Goal: Task Accomplishment & Management: Manage account settings

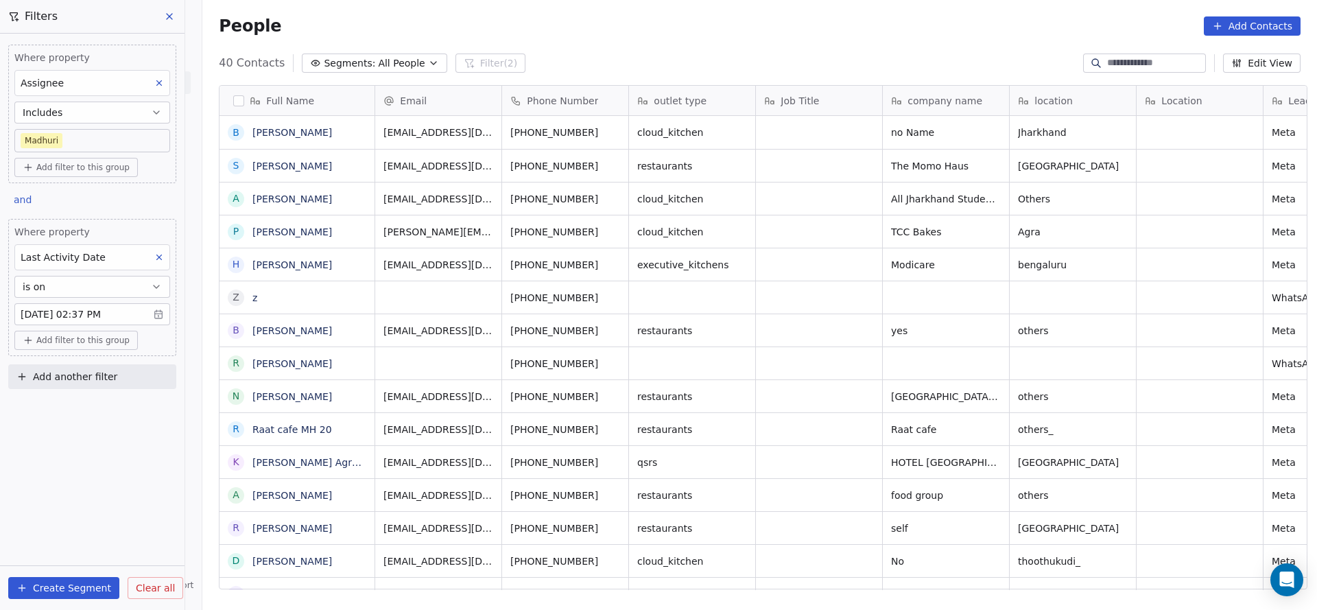
scroll to position [521, 1105]
click at [136, 142] on body "On2Cook India Pvt. Ltd. Contacts People Marketing Workflows Campaigns Sales Pip…" at bounding box center [658, 305] width 1317 height 610
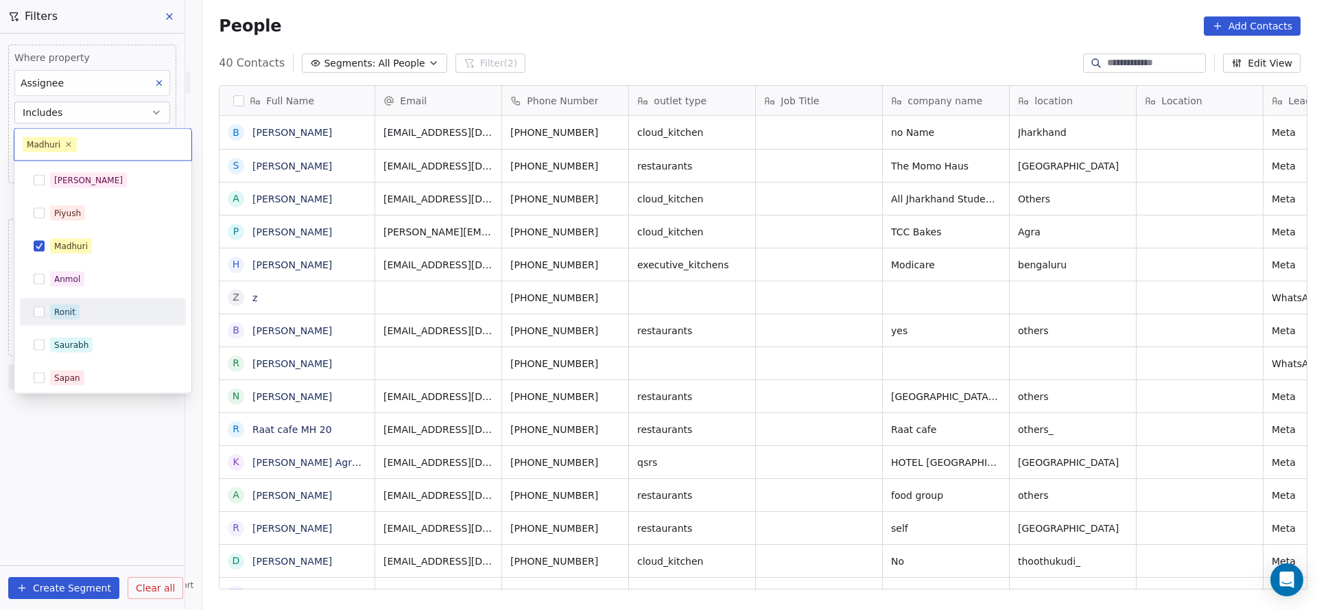
click at [91, 322] on div "Ronit" at bounding box center [102, 312] width 155 height 22
click at [109, 230] on div "Salim Piyush Madhuri Anmol Ronit Saurabh Sapan Falguni Mary Ajay Ankit Rohit" at bounding box center [103, 362] width 166 height 390
click at [107, 237] on div "Madhuri" at bounding box center [102, 246] width 155 height 22
click at [416, 236] on html "On2Cook India Pvt. Ltd. Contacts People Marketing Workflows Campaigns Sales Pip…" at bounding box center [658, 305] width 1317 height 610
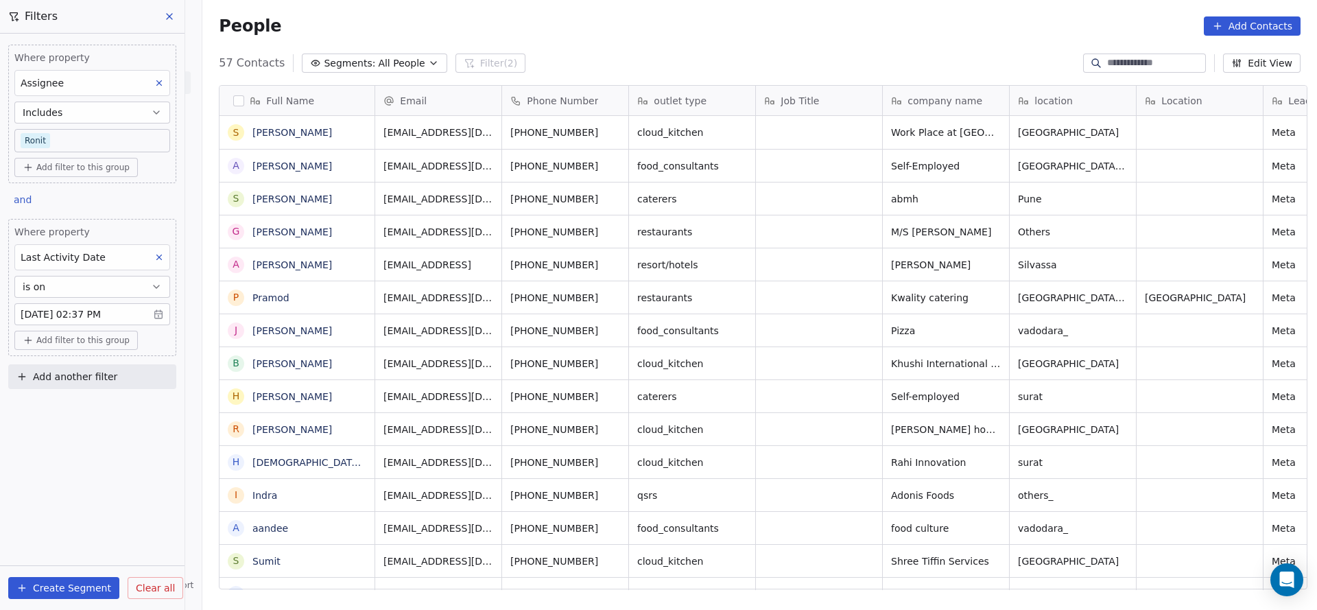
click at [113, 134] on body "On2Cook India Pvt. Ltd. Contacts People Marketing Workflows Campaigns Sales Pip…" at bounding box center [658, 305] width 1317 height 610
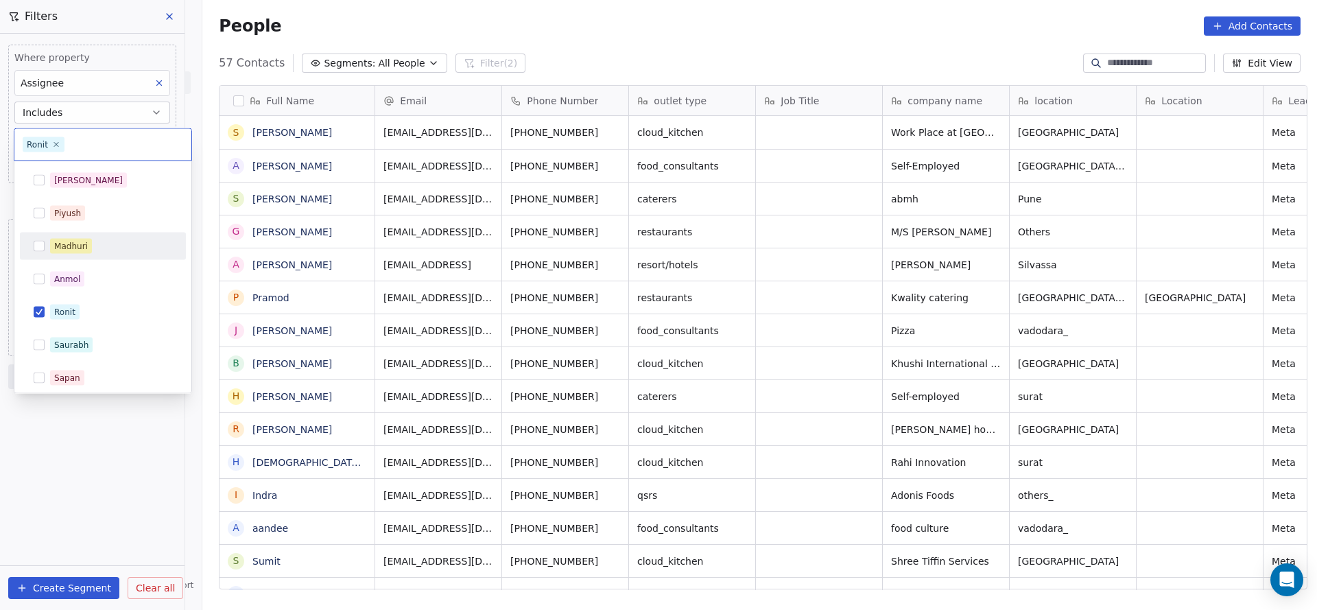
click at [91, 243] on div "Madhuri" at bounding box center [111, 246] width 122 height 15
click at [64, 308] on div "Ronit" at bounding box center [64, 312] width 21 height 12
click at [286, 299] on html "On2Cook India Pvt. Ltd. Contacts People Marketing Workflows Campaigns Sales Pip…" at bounding box center [658, 305] width 1317 height 610
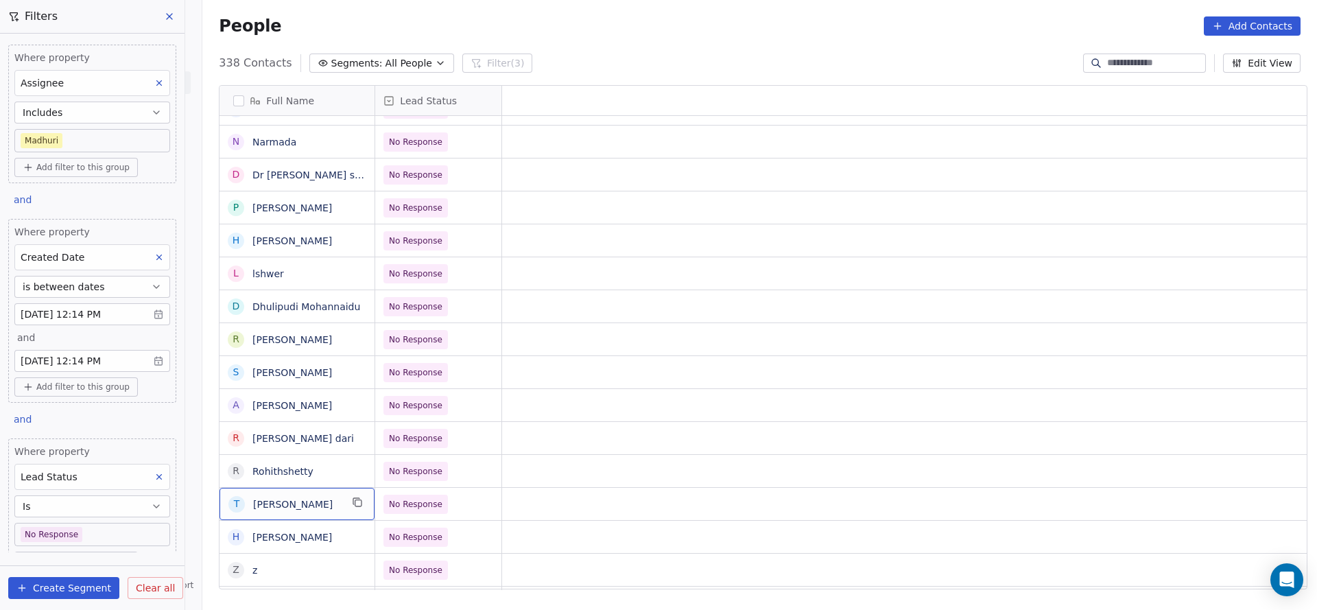
scroll to position [15, 0]
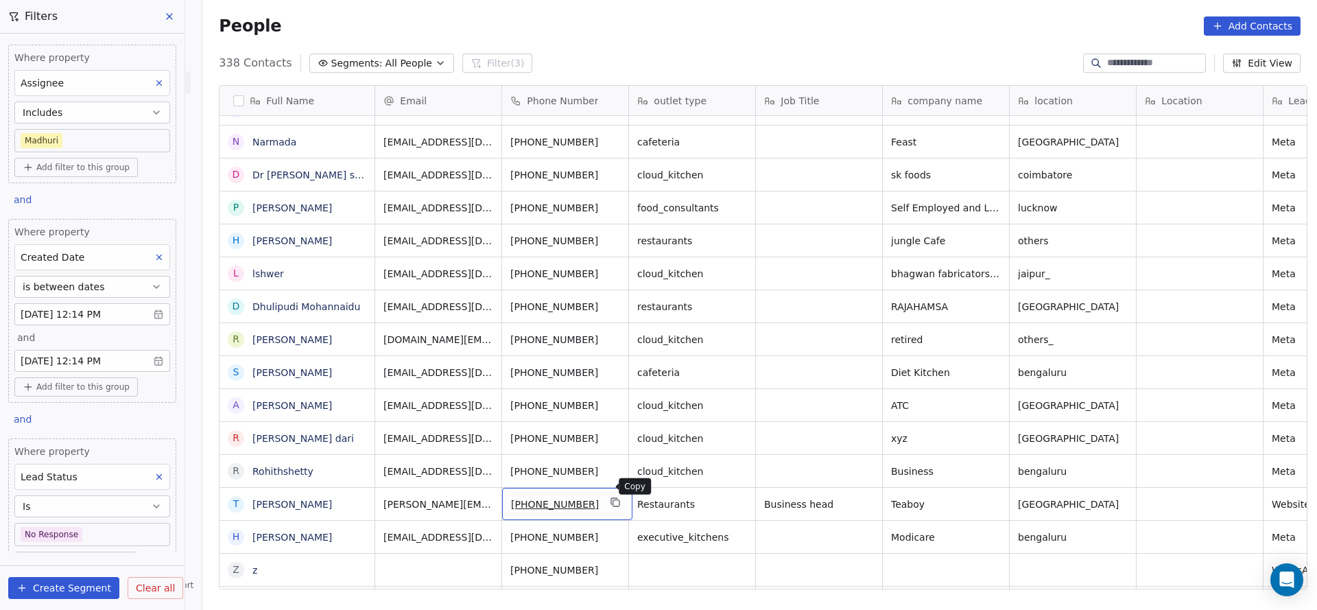
click at [610, 497] on icon "grid" at bounding box center [615, 502] width 11 height 11
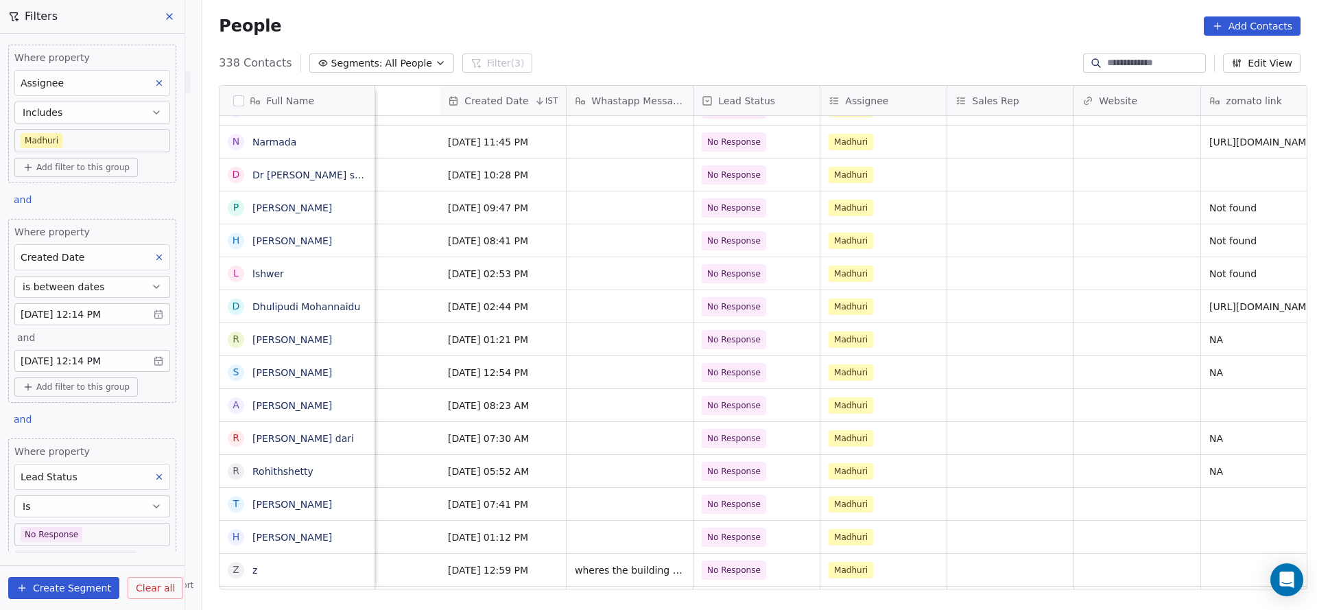
scroll to position [15, 1426]
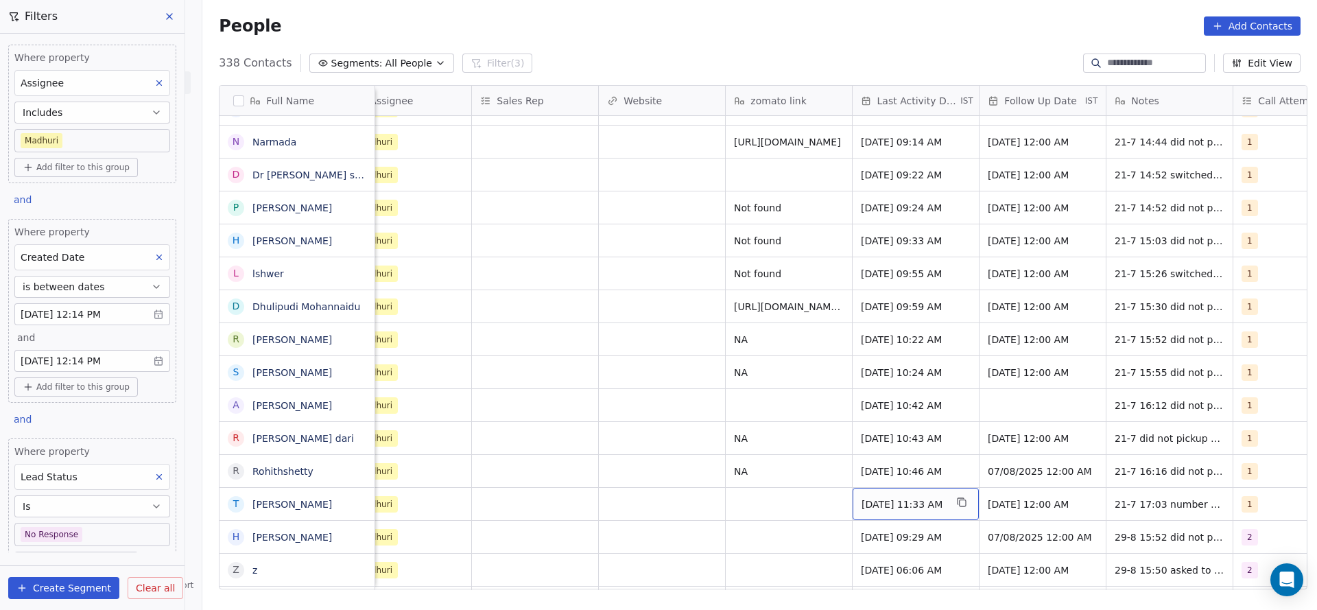
click at [888, 497] on span "[DATE] 11:33 AM" at bounding box center [904, 504] width 84 height 14
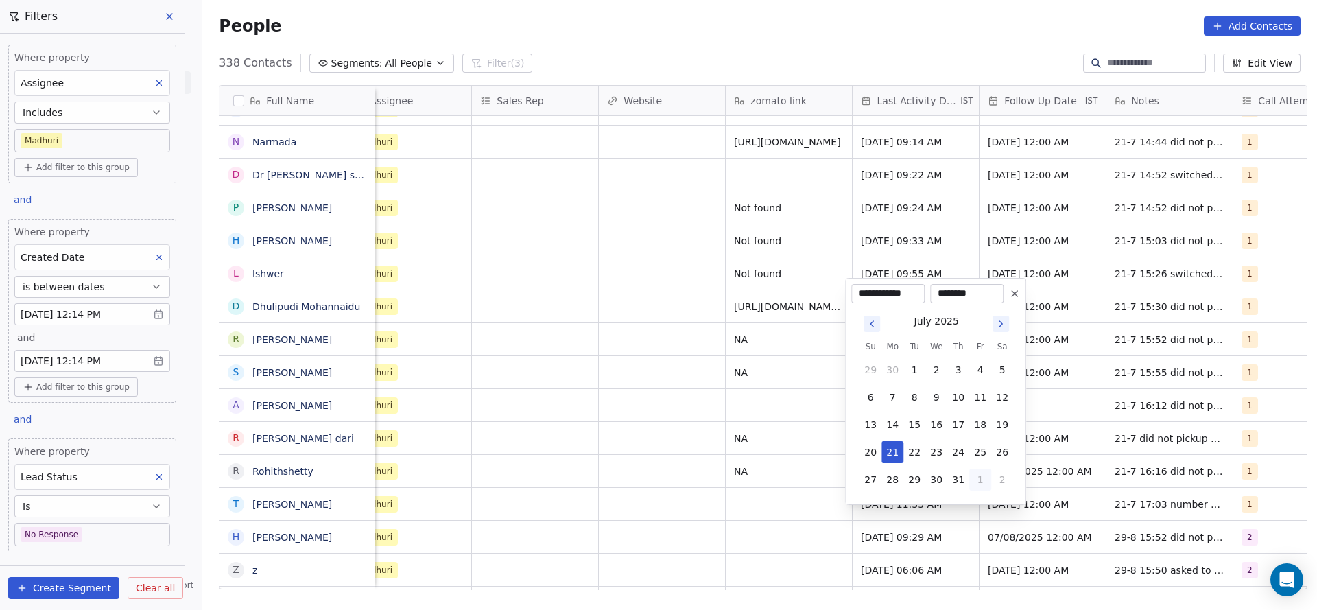
click at [970, 479] on button "1" at bounding box center [980, 479] width 22 height 22
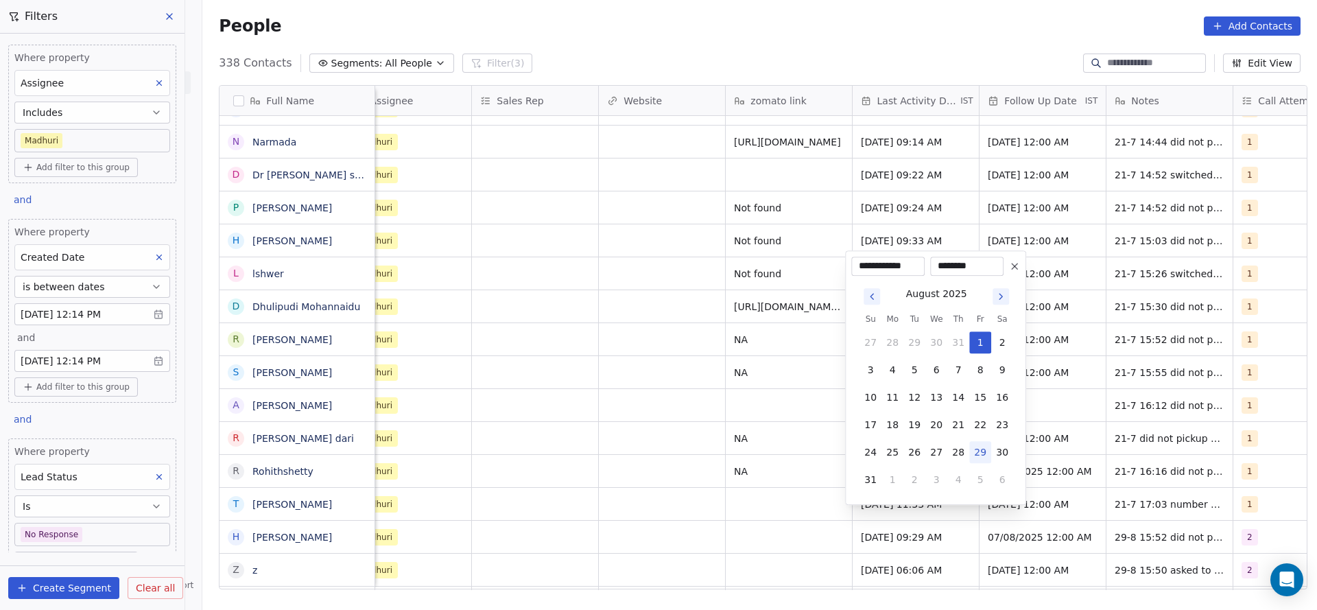
click at [977, 451] on button "29" at bounding box center [980, 452] width 22 height 22
type input "**********"
drag, startPoint x: 691, startPoint y: 479, endPoint x: 892, endPoint y: 556, distance: 214.8
click at [691, 479] on html "On2Cook India Pvt. Ltd. Contacts People Marketing Workflows Campaigns Sales Pip…" at bounding box center [658, 305] width 1317 height 610
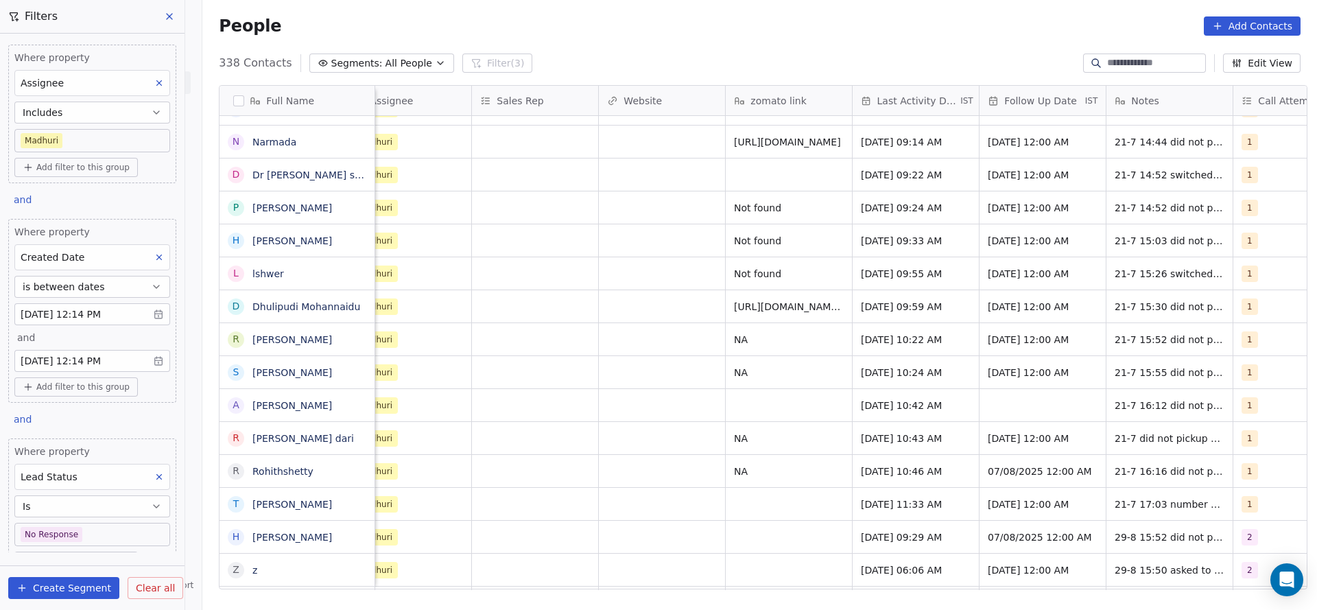
scroll to position [15, 1770]
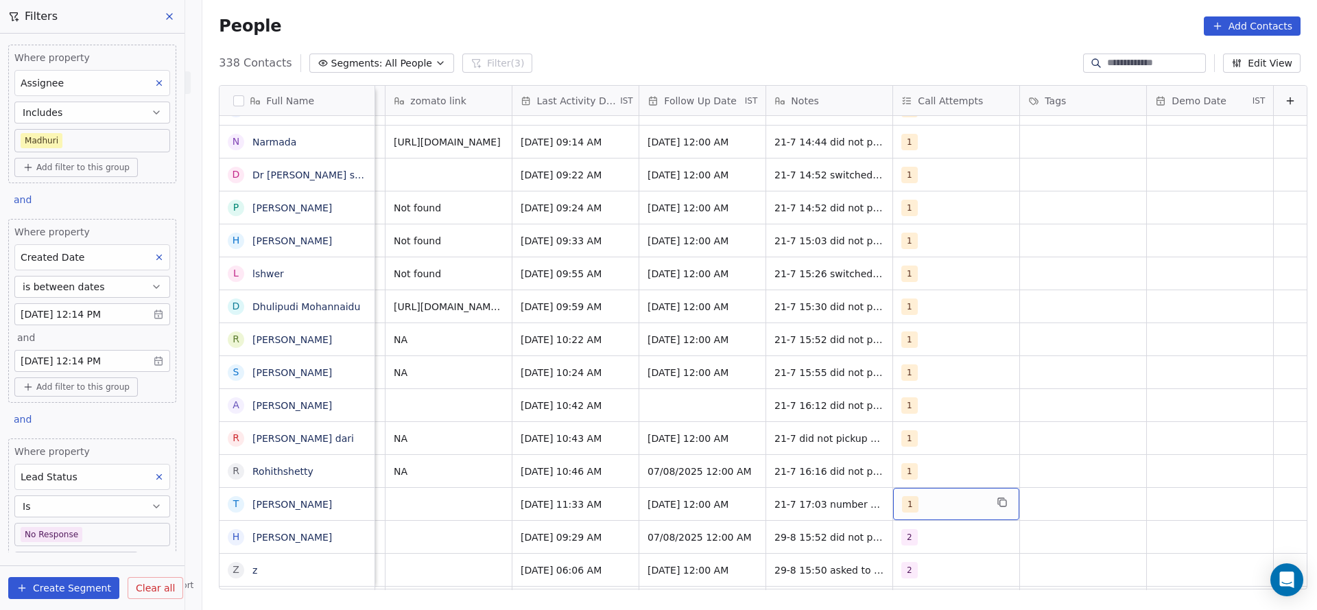
click at [922, 488] on div "1" at bounding box center [956, 504] width 126 height 32
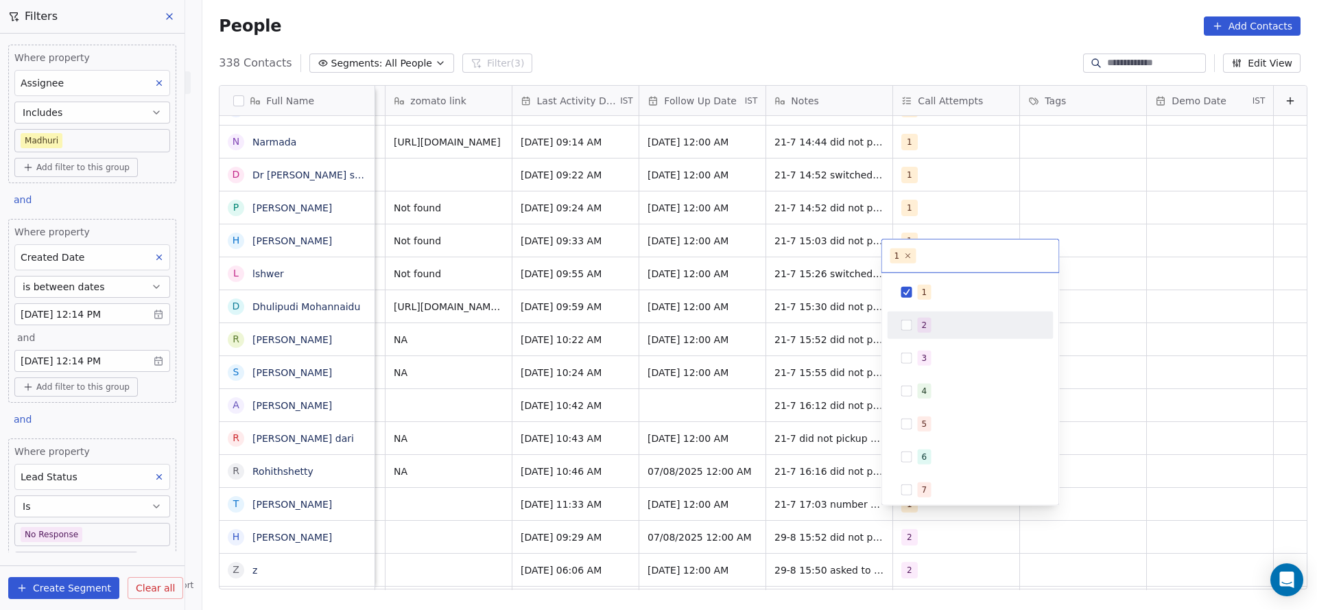
click at [918, 335] on div "2" at bounding box center [970, 325] width 155 height 22
click at [925, 292] on span "1" at bounding box center [925, 292] width 14 height 15
click at [800, 497] on html "On2Cook India Pvt. Ltd. Contacts People Marketing Workflows Campaigns Sales Pip…" at bounding box center [658, 305] width 1317 height 610
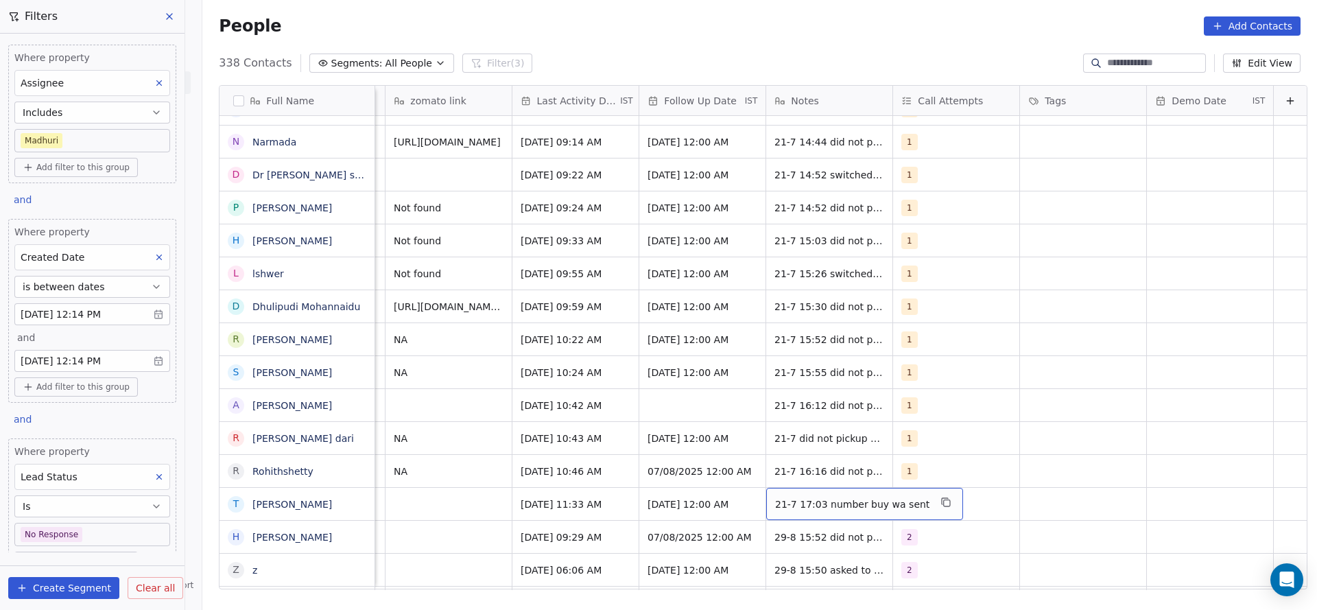
click at [784, 497] on span "21-7 17:03 number buy wa sent" at bounding box center [852, 504] width 154 height 14
click at [763, 490] on textarea "**********" at bounding box center [844, 493] width 178 height 43
type textarea "**********"
click at [616, 513] on html "On2Cook India Pvt. Ltd. Contacts People Marketing Workflows Campaigns Sales Pip…" at bounding box center [658, 305] width 1317 height 610
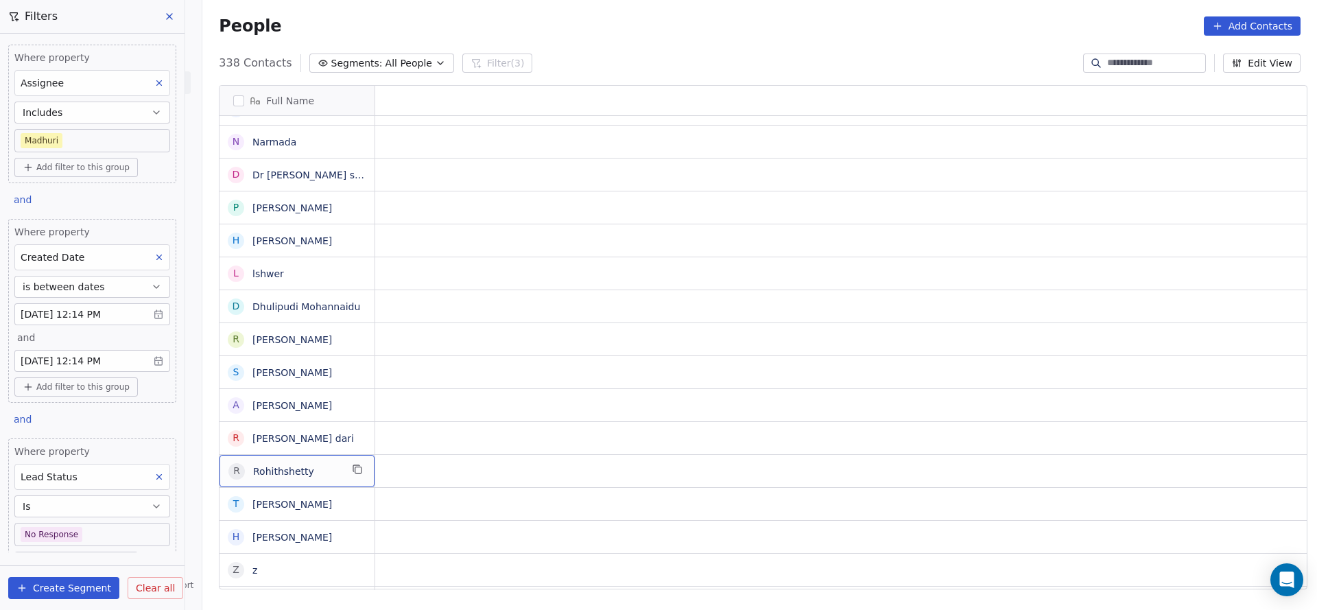
scroll to position [15, 0]
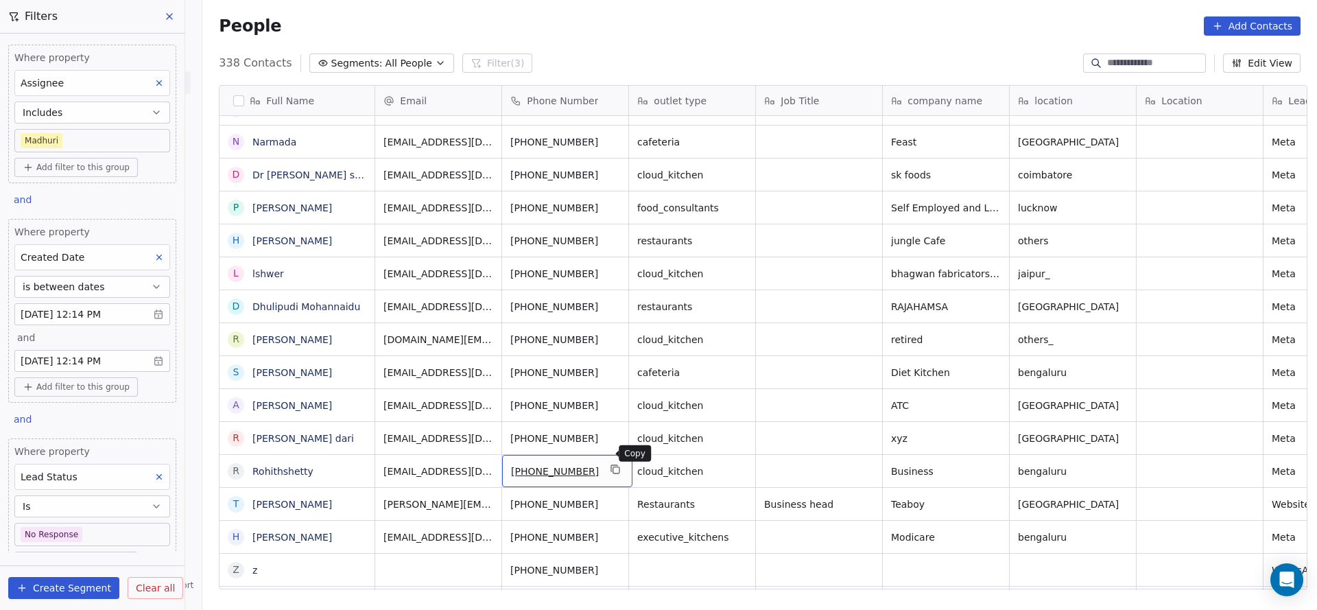
click at [610, 464] on icon "grid" at bounding box center [615, 469] width 11 height 11
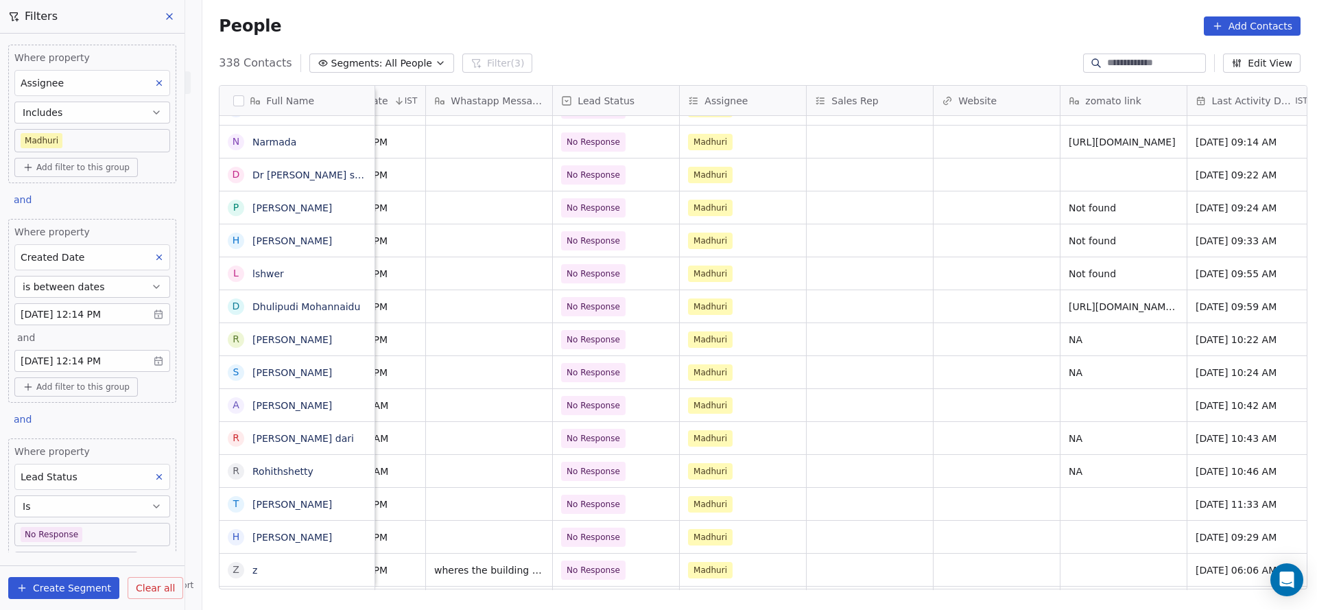
scroll to position [15, 1438]
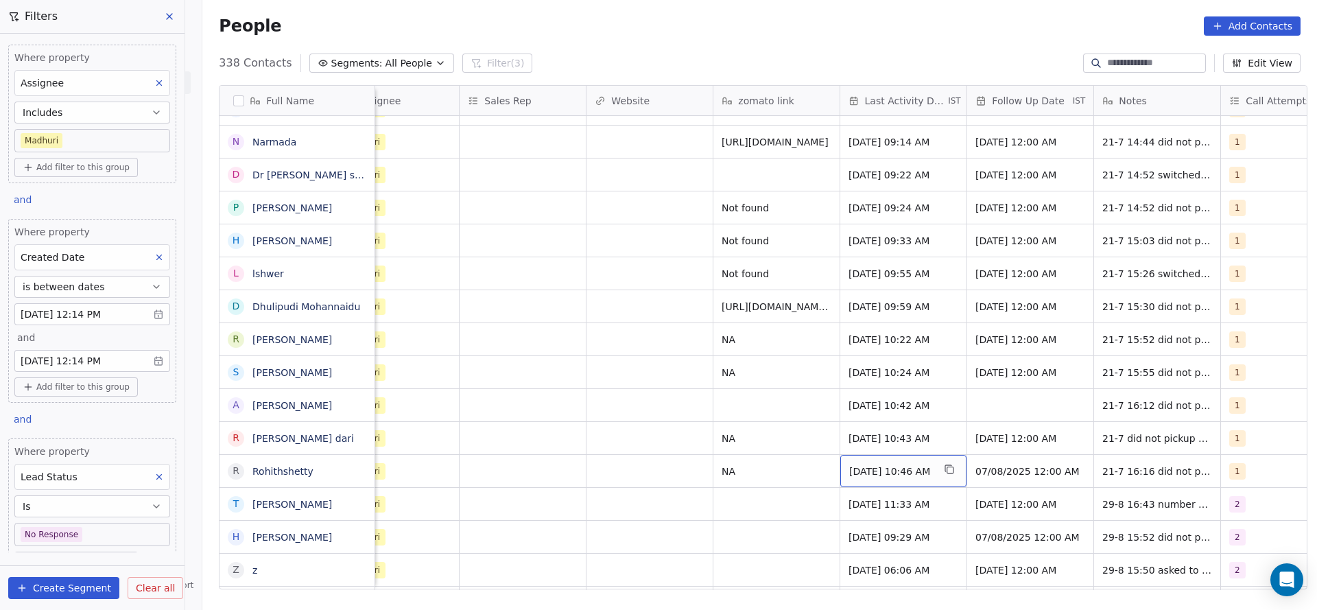
click at [889, 464] on span "[DATE] 10:46 AM" at bounding box center [891, 471] width 84 height 14
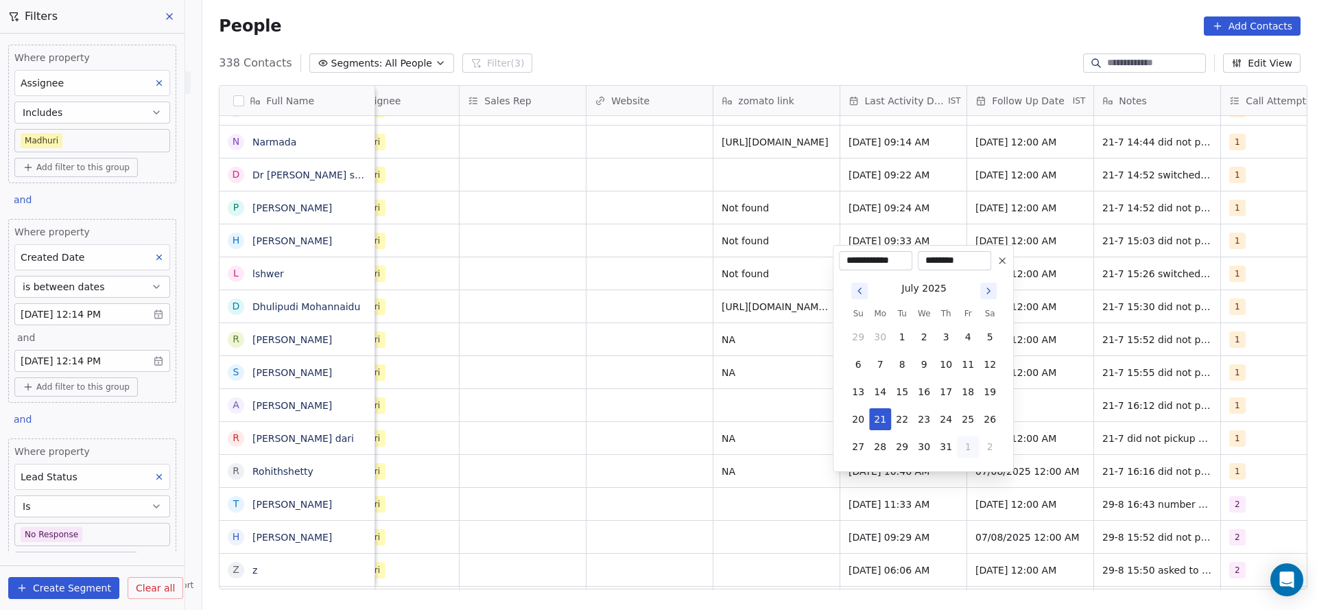
click at [967, 444] on button "1" at bounding box center [968, 447] width 22 height 22
click at [971, 416] on button "29" at bounding box center [968, 419] width 22 height 22
type input "**********"
click at [702, 471] on html "On2Cook India Pvt. Ltd. Contacts People Marketing Workflows Campaigns Sales Pip…" at bounding box center [658, 305] width 1317 height 610
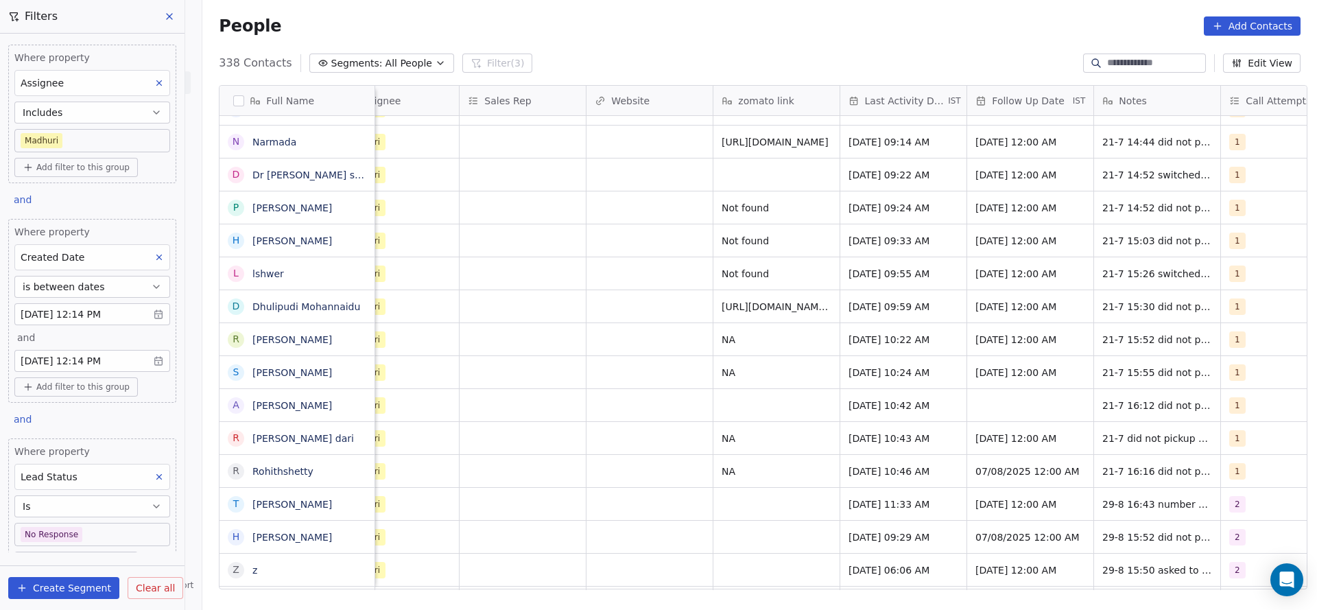
scroll to position [15, 1781]
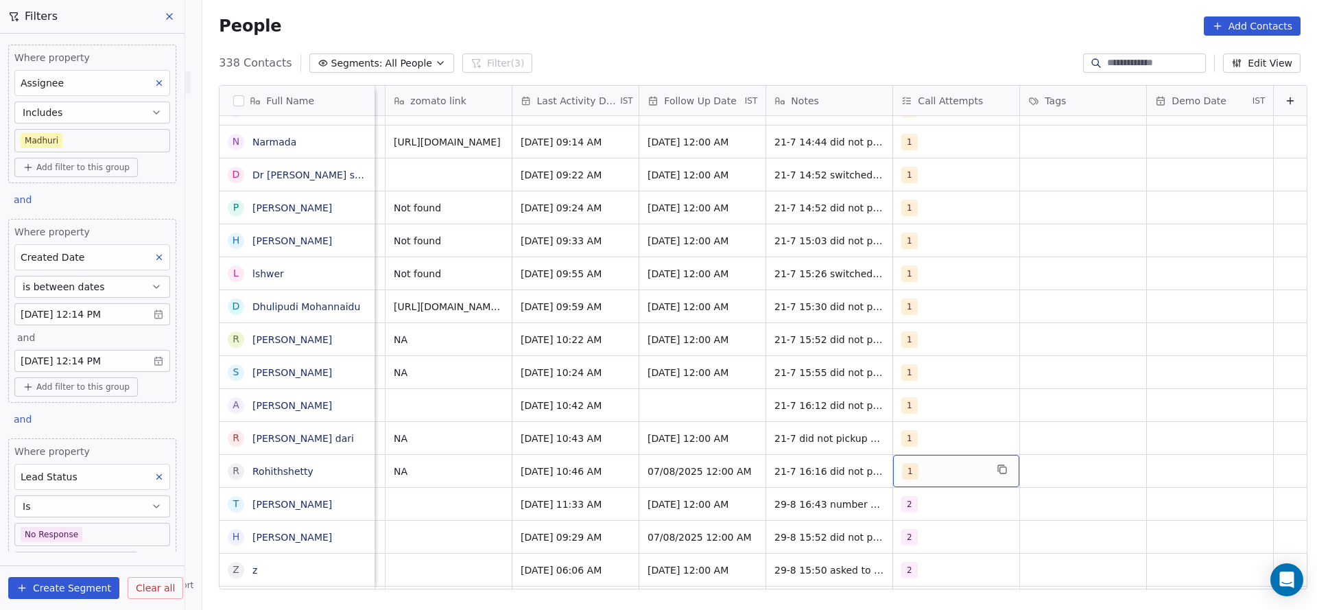
click at [902, 463] on span "1" at bounding box center [910, 471] width 16 height 16
click at [898, 291] on button "Suggestions" at bounding box center [895, 292] width 11 height 11
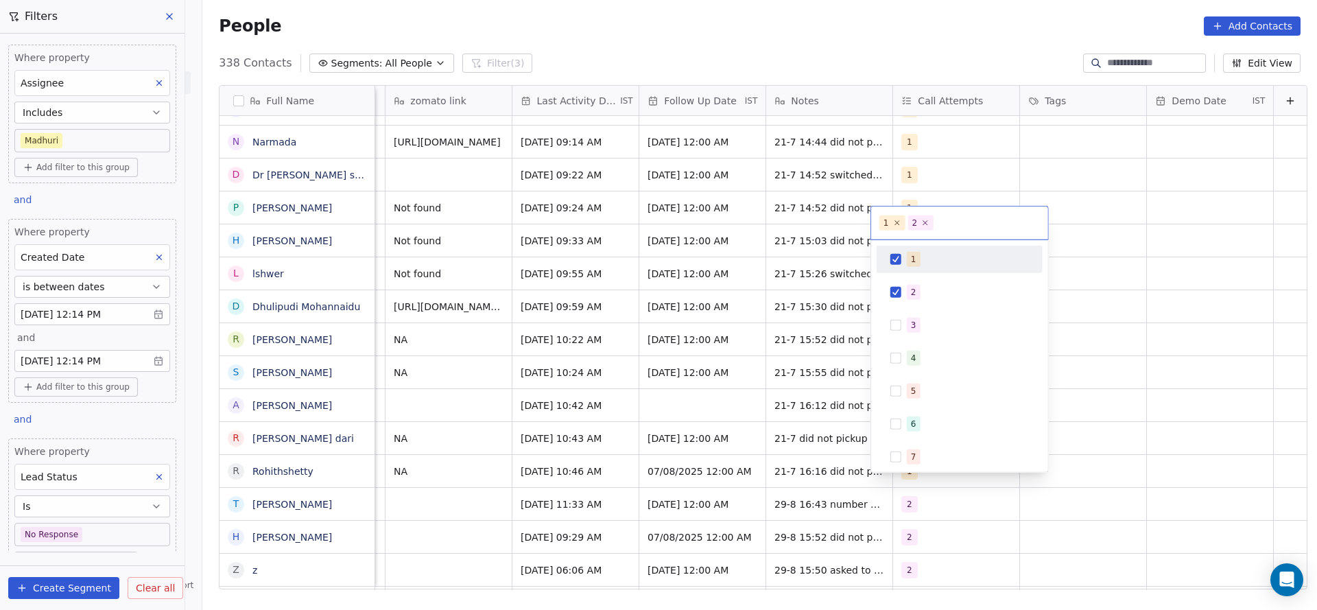
click at [904, 254] on div "1" at bounding box center [959, 259] width 155 height 22
click at [658, 385] on html "On2Cook India Pvt. Ltd. Contacts People Marketing Workflows Campaigns Sales Pip…" at bounding box center [658, 305] width 1317 height 610
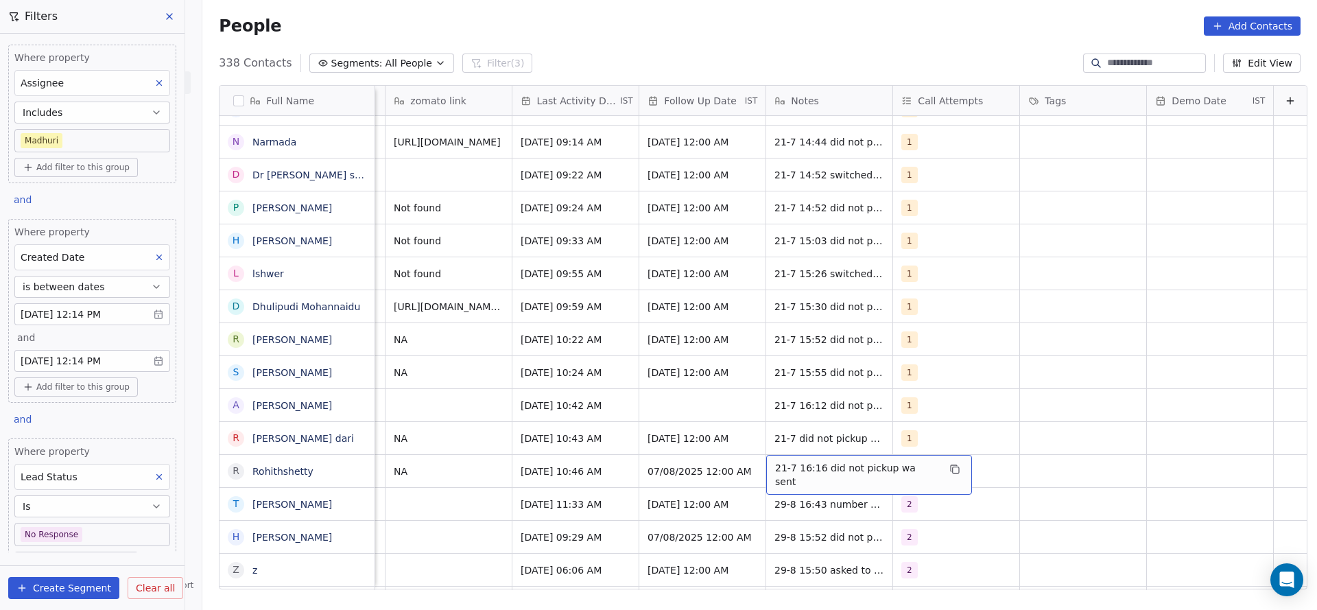
click at [775, 461] on span "21-7 16:16 did not pickup wa sent" at bounding box center [856, 474] width 163 height 27
click at [750, 448] on textarea "**********" at bounding box center [839, 460] width 189 height 43
type textarea "**********"
click at [506, 474] on html "On2Cook India Pvt. Ltd. Contacts People Marketing Workflows Campaigns Sales Pip…" at bounding box center [658, 305] width 1317 height 610
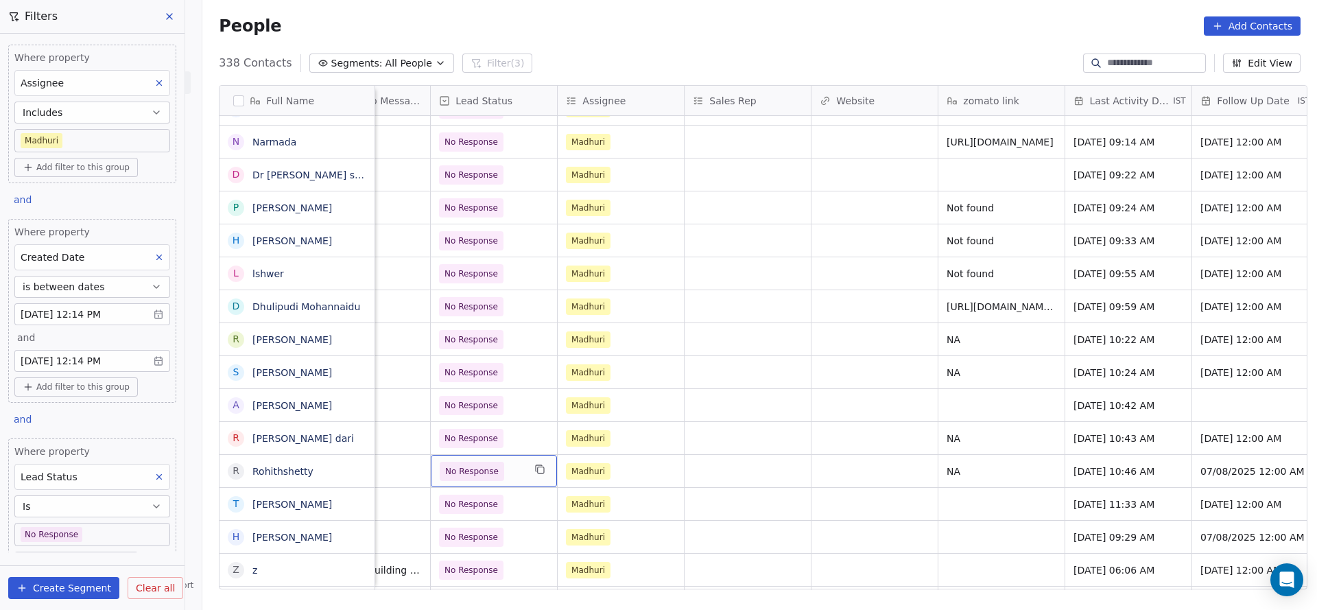
click at [506, 462] on span "No Response" at bounding box center [482, 471] width 84 height 19
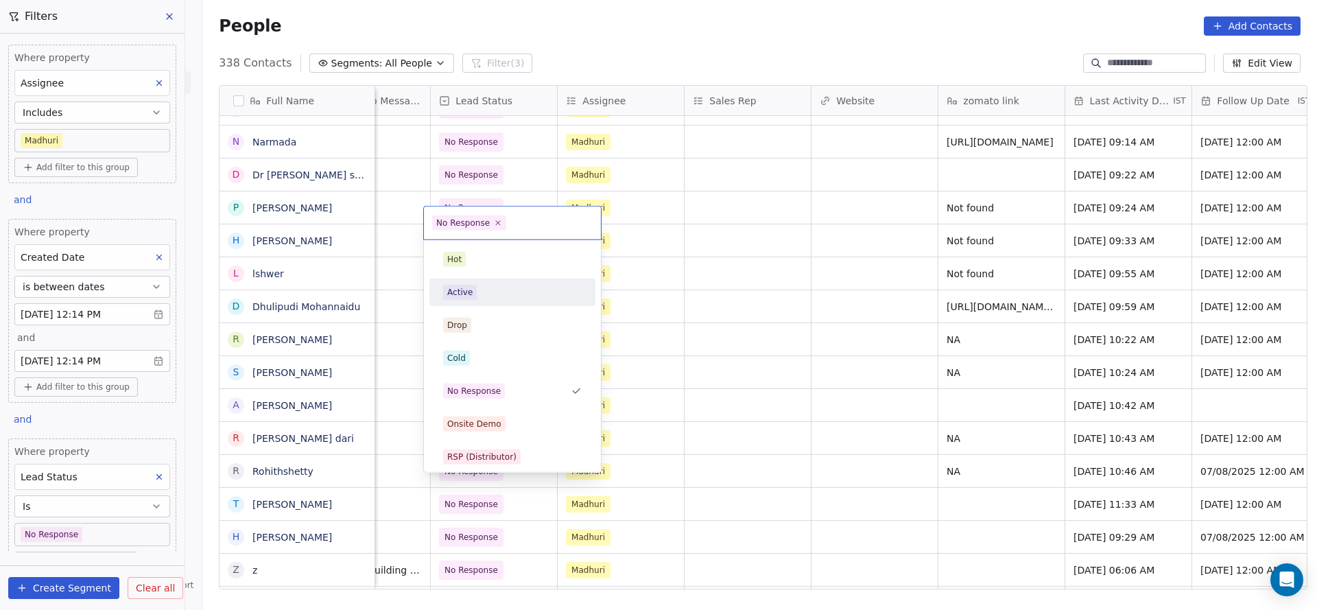
click at [486, 290] on div "Active" at bounding box center [512, 292] width 139 height 15
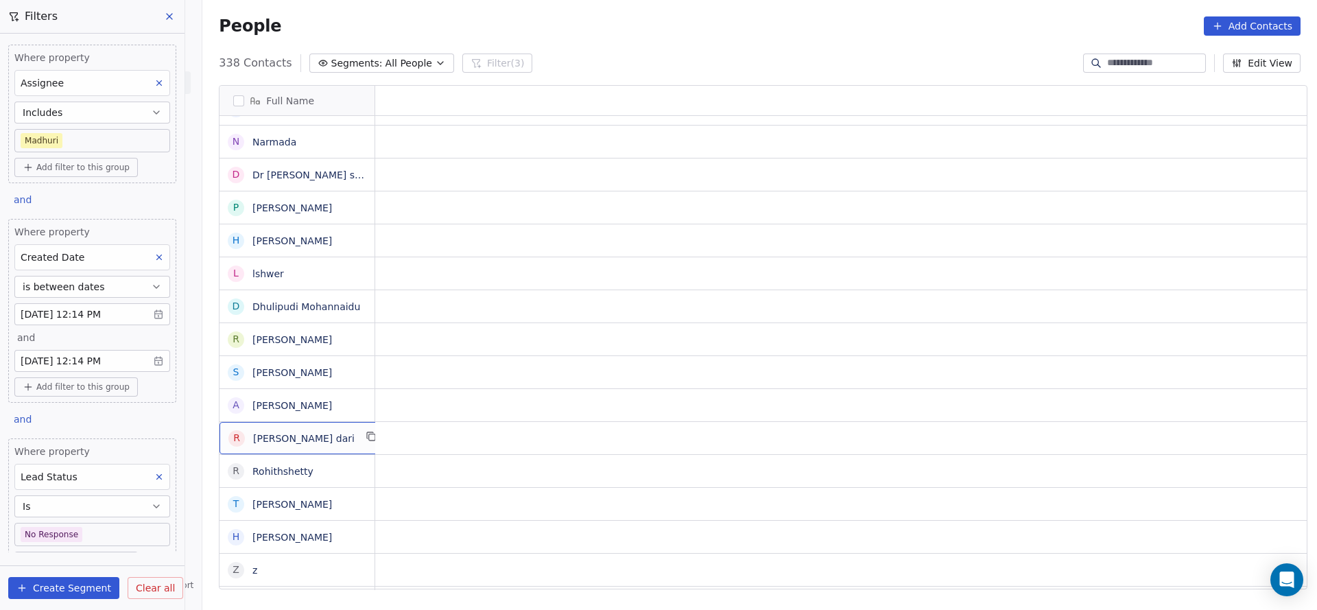
scroll to position [15, 0]
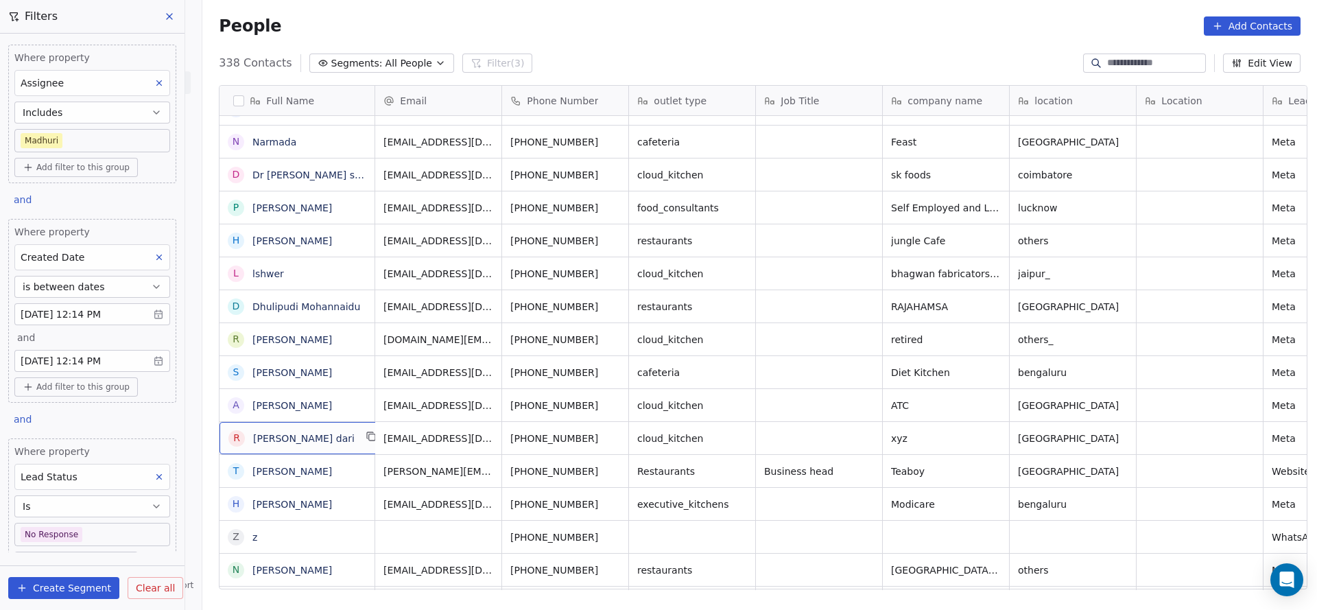
click at [610, 431] on icon "grid" at bounding box center [615, 436] width 11 height 11
click at [594, 389] on div "[PHONE_NUMBER]" at bounding box center [567, 405] width 130 height 32
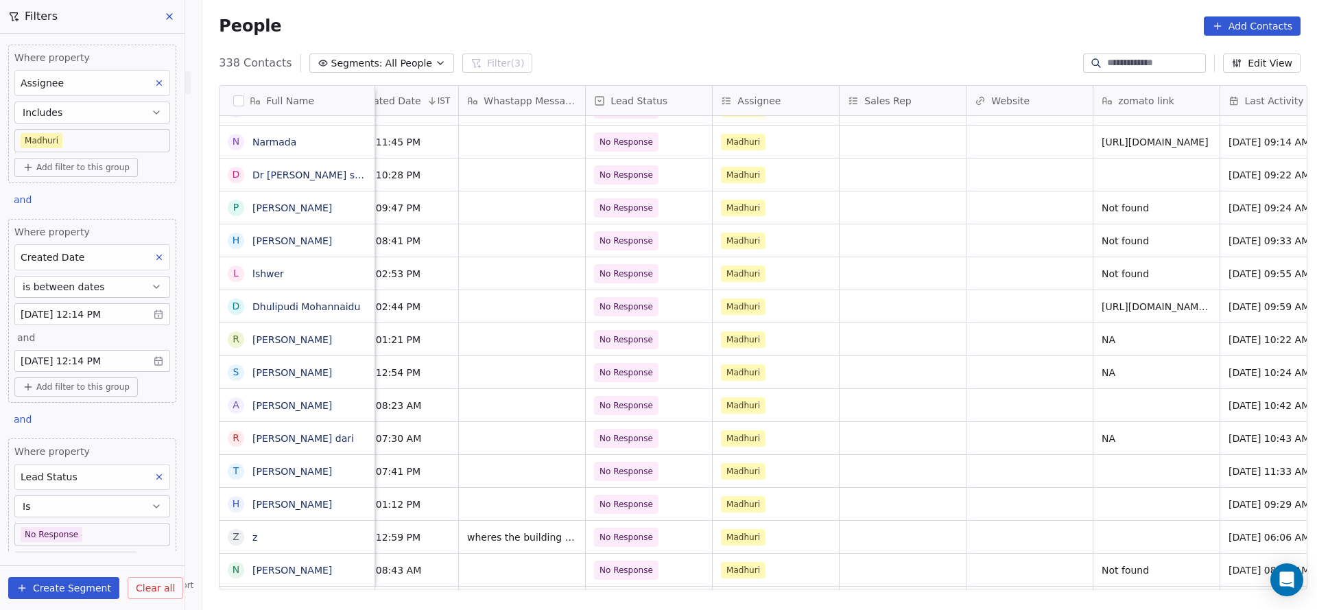
scroll to position [15, 1781]
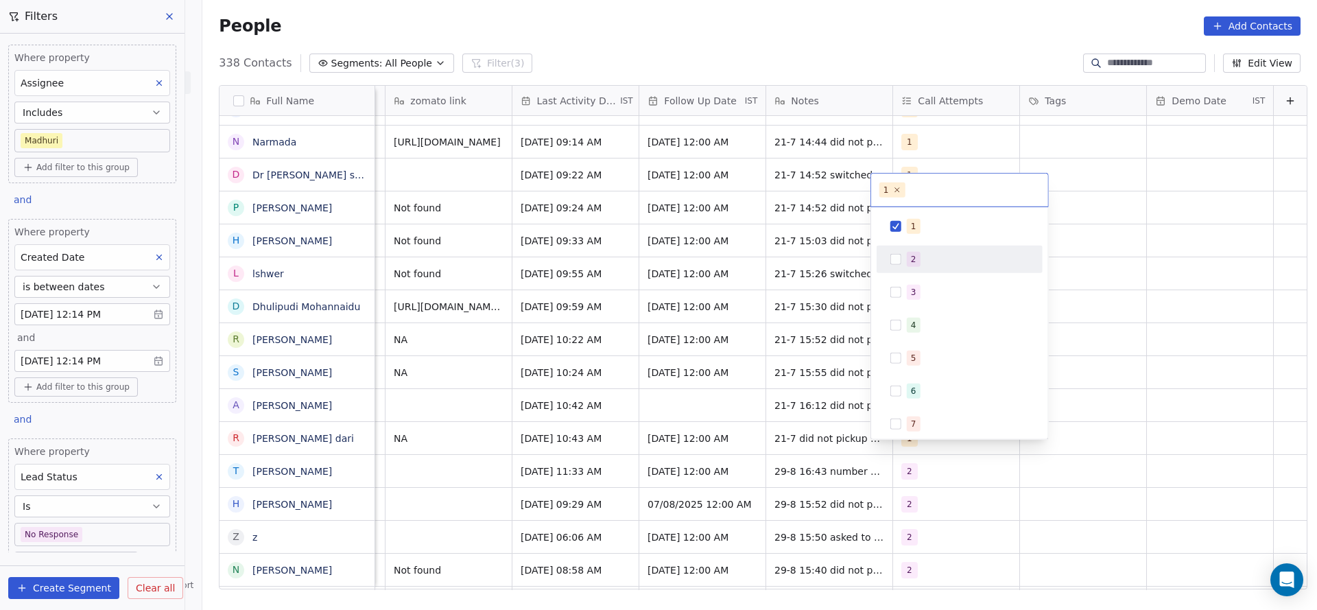
click at [917, 268] on div "2" at bounding box center [959, 259] width 155 height 22
click at [918, 224] on div "1" at bounding box center [968, 226] width 122 height 15
click at [809, 271] on html "On2Cook India Pvt. Ltd. Contacts People Marketing Workflows Campaigns Sales Pip…" at bounding box center [658, 305] width 1317 height 610
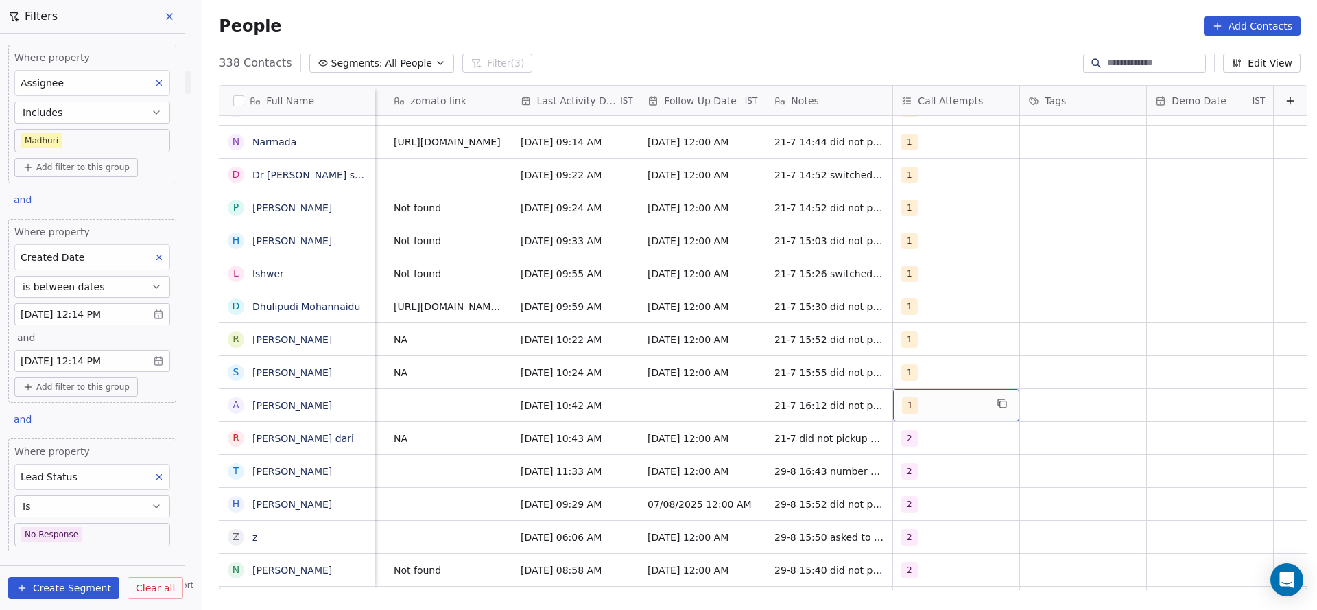
click at [912, 397] on div "1" at bounding box center [944, 405] width 84 height 16
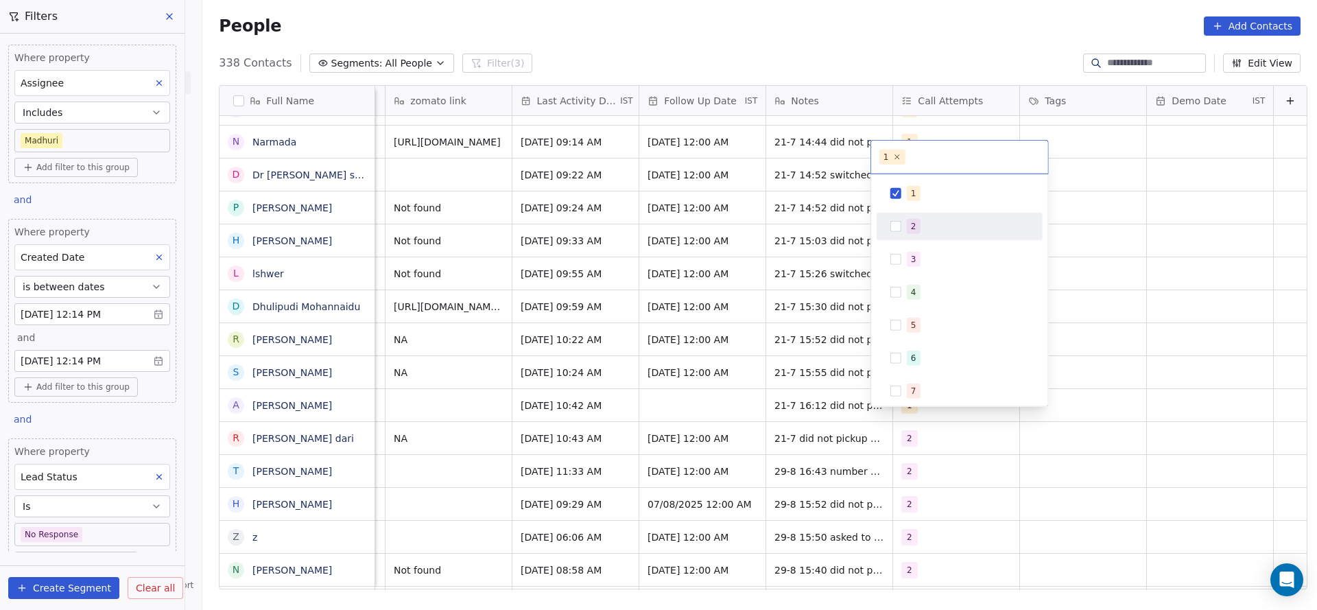
click at [923, 217] on div "2" at bounding box center [959, 226] width 155 height 22
click at [930, 196] on div "1" at bounding box center [968, 193] width 122 height 15
drag, startPoint x: 702, startPoint y: 274, endPoint x: 776, endPoint y: 394, distance: 141.4
click at [702, 292] on html "On2Cook India Pvt. Ltd. Contacts People Marketing Workflows Campaigns Sales Pip…" at bounding box center [658, 305] width 1317 height 610
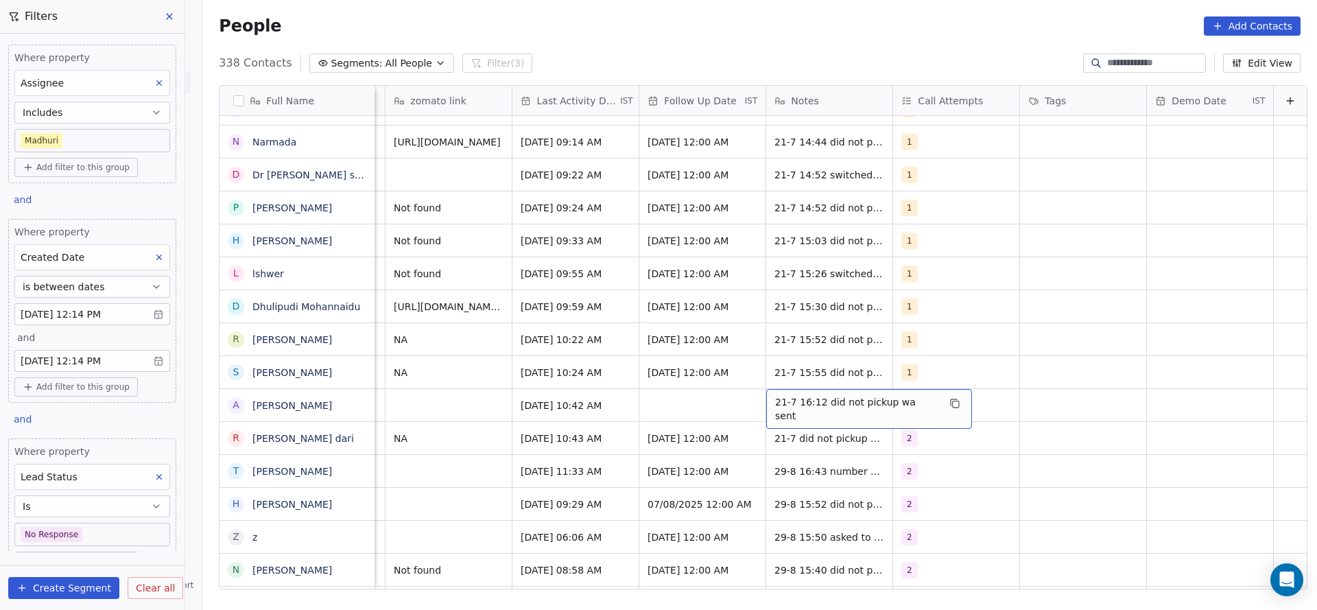
click at [775, 395] on span "21-7 16:12 did not pickup wa sent" at bounding box center [856, 408] width 163 height 27
click at [749, 385] on textarea "**********" at bounding box center [839, 394] width 189 height 43
type textarea "**********"
click at [608, 407] on html "On2Cook India Pvt. Ltd. Contacts People Marketing Workflows Campaigns Sales Pip…" at bounding box center [658, 305] width 1317 height 610
click at [564, 401] on div "[DATE] 10:42 AM" at bounding box center [575, 405] width 126 height 32
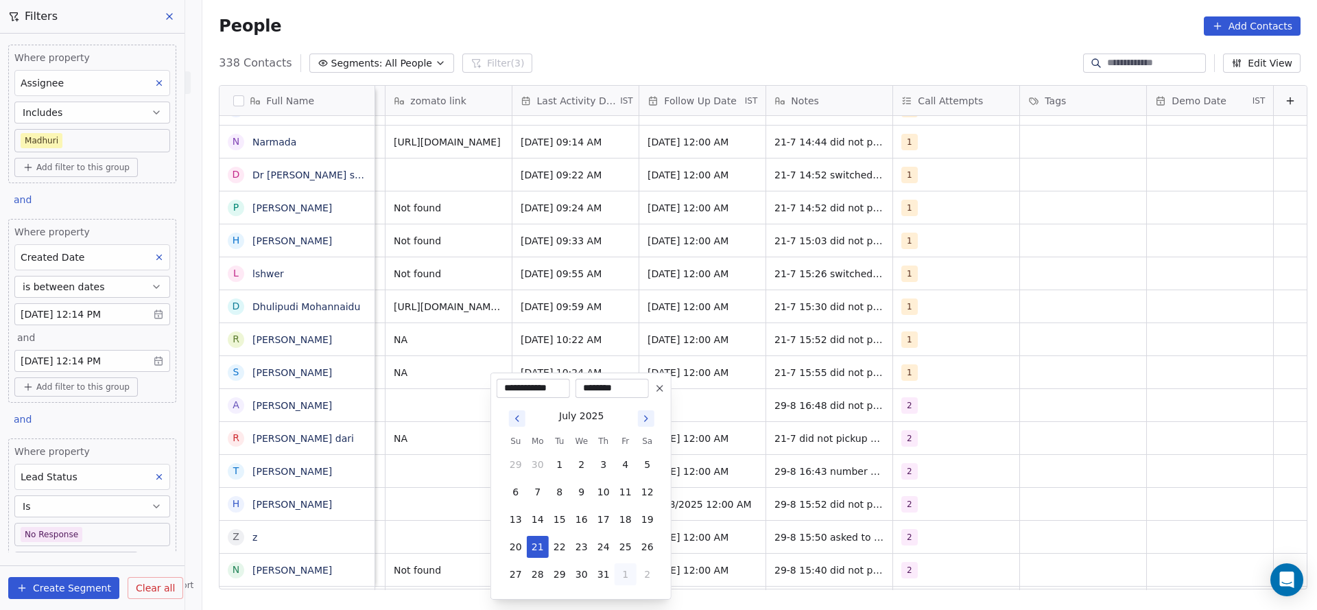
click at [624, 568] on button "1" at bounding box center [626, 574] width 22 height 22
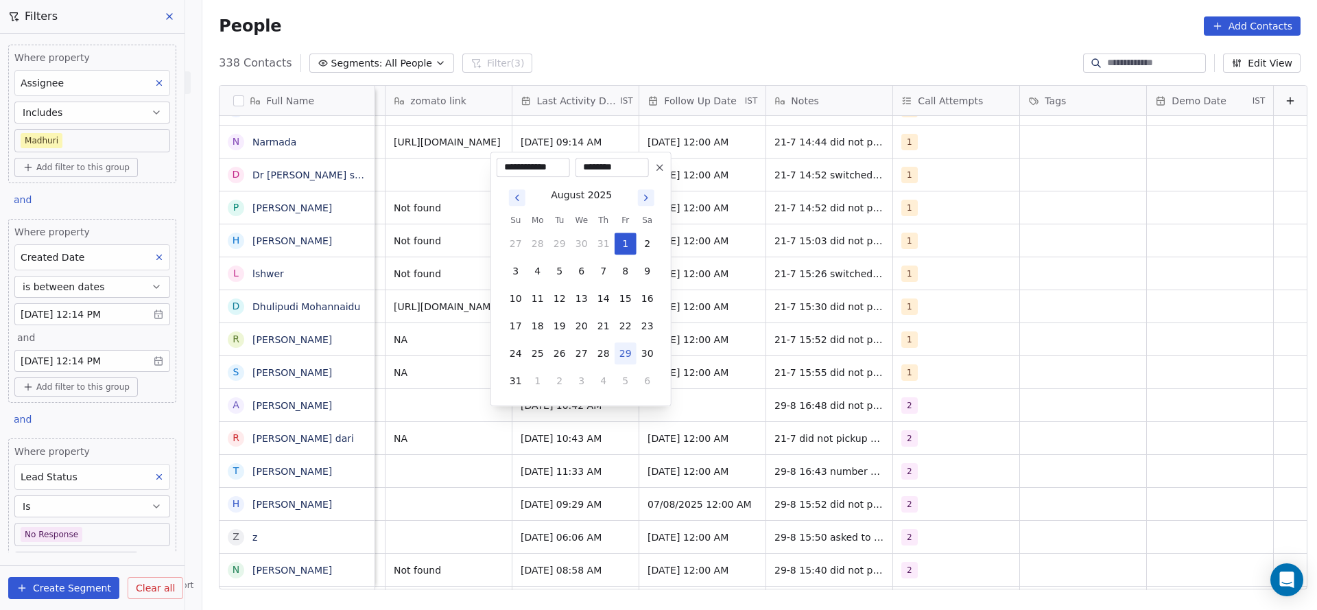
click at [627, 355] on button "29" at bounding box center [626, 353] width 22 height 22
type input "**********"
click at [490, 424] on html "On2Cook India Pvt. Ltd. Contacts People Marketing Workflows Campaigns Sales Pip…" at bounding box center [658, 305] width 1317 height 610
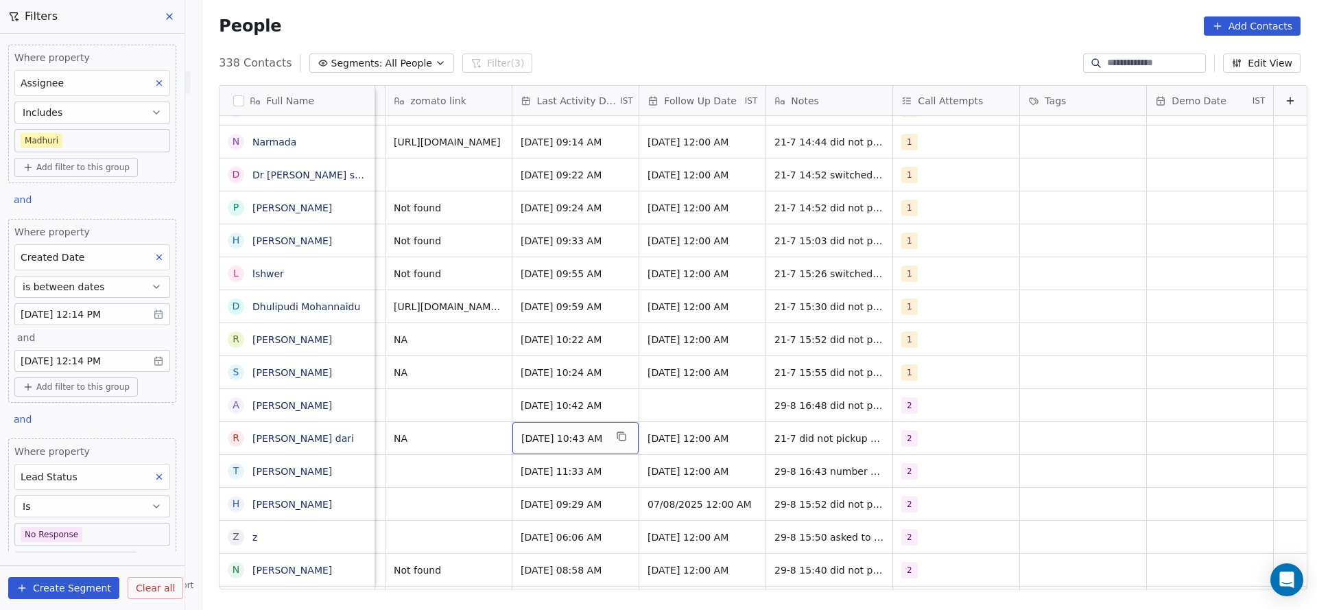
click at [523, 431] on span "[DATE] 10:43 AM" at bounding box center [563, 438] width 84 height 14
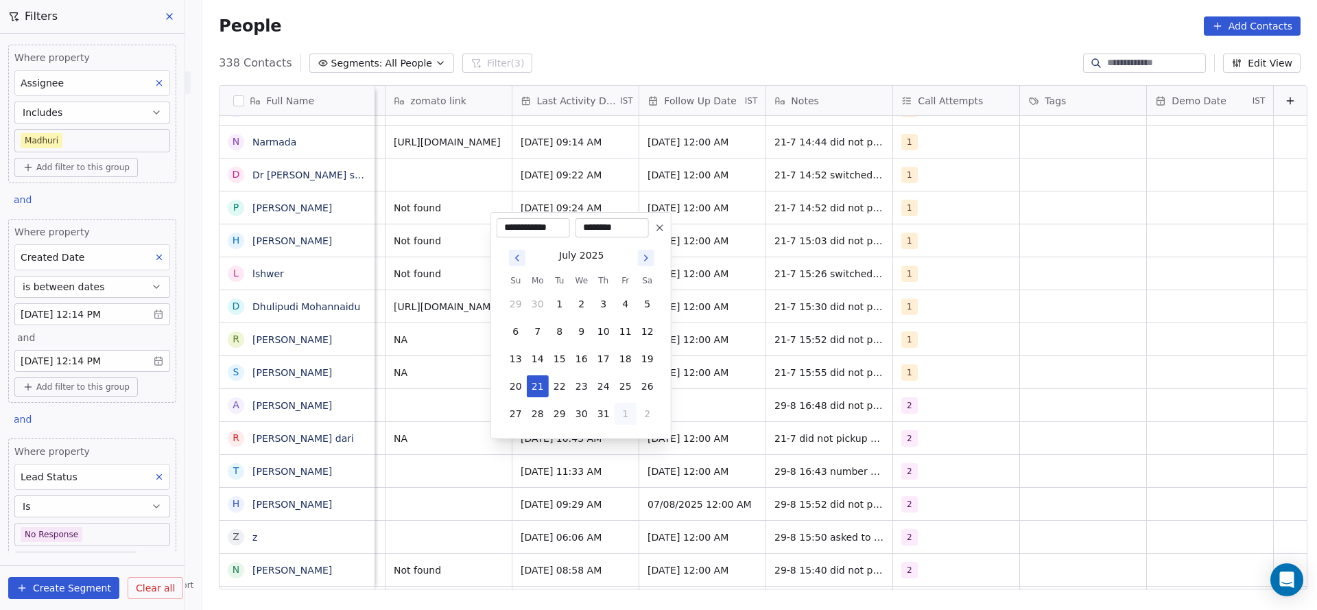
click at [631, 404] on button "1" at bounding box center [626, 414] width 22 height 22
click at [624, 383] on button "29" at bounding box center [626, 386] width 22 height 22
type input "**********"
click at [396, 438] on html "On2Cook India Pvt. Ltd. Contacts People Marketing Workflows Campaigns Sales Pip…" at bounding box center [658, 305] width 1317 height 610
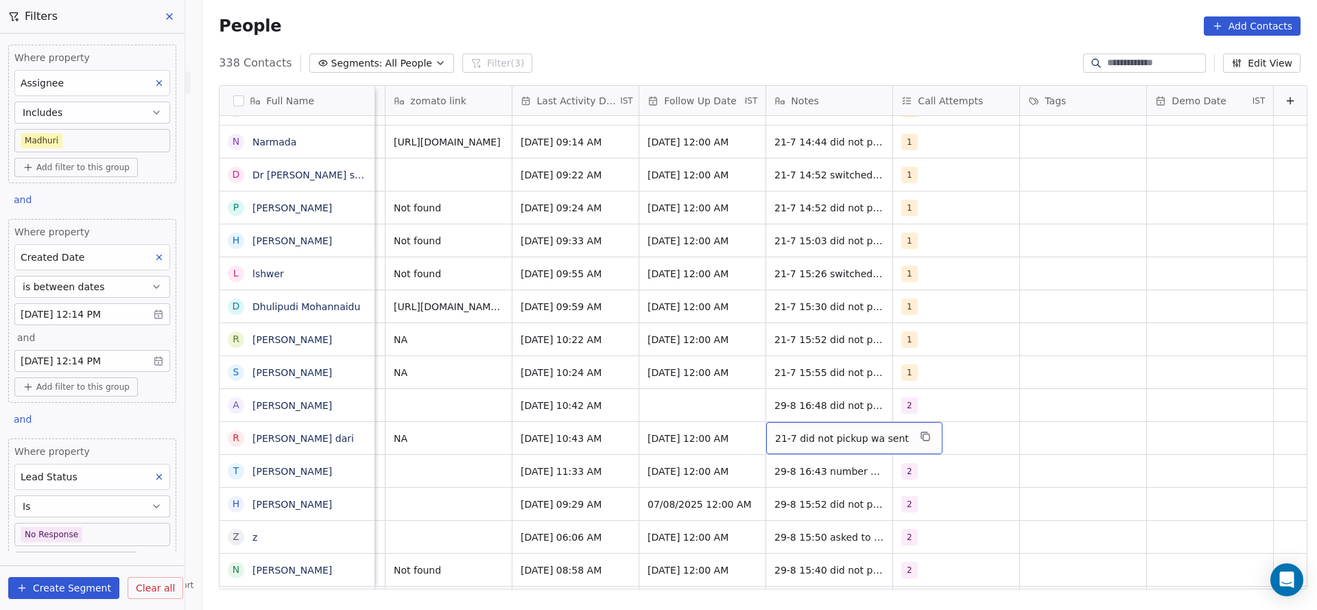
click at [775, 431] on span "21-7 did not pickup wa sent" at bounding box center [842, 438] width 134 height 14
click at [751, 422] on textarea "**********" at bounding box center [826, 427] width 163 height 43
type textarea "**********"
click at [517, 449] on html "On2Cook India Pvt. Ltd. Contacts People Marketing Workflows Campaigns Sales Pip…" at bounding box center [658, 305] width 1317 height 610
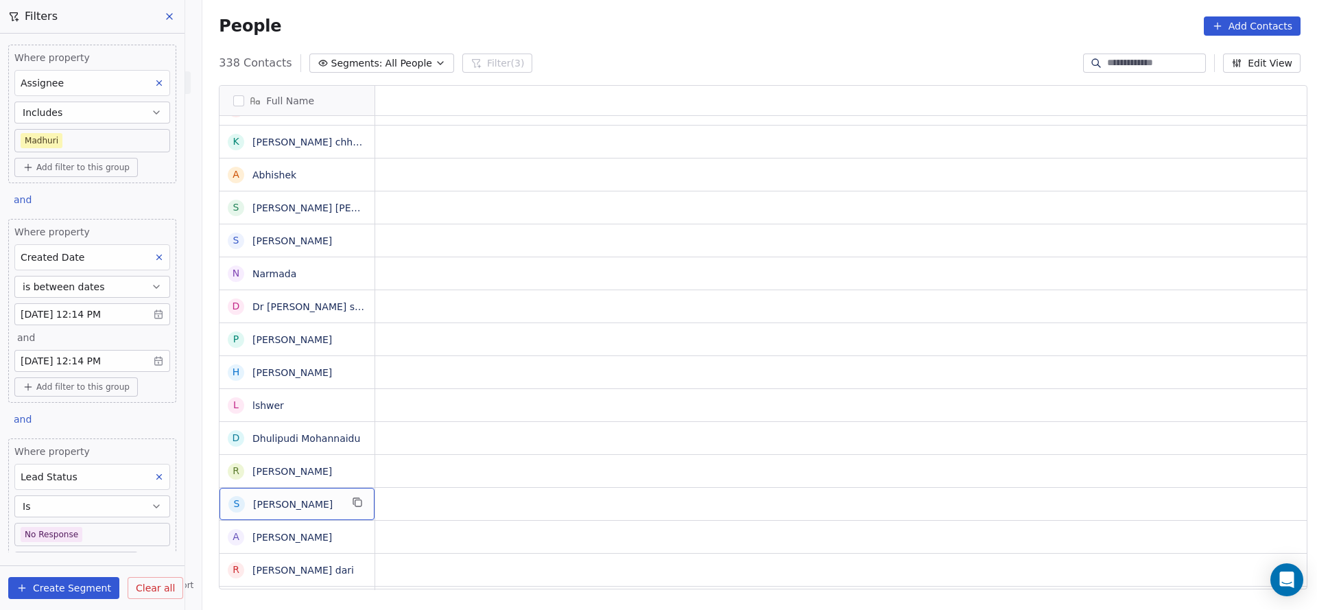
scroll to position [15, 0]
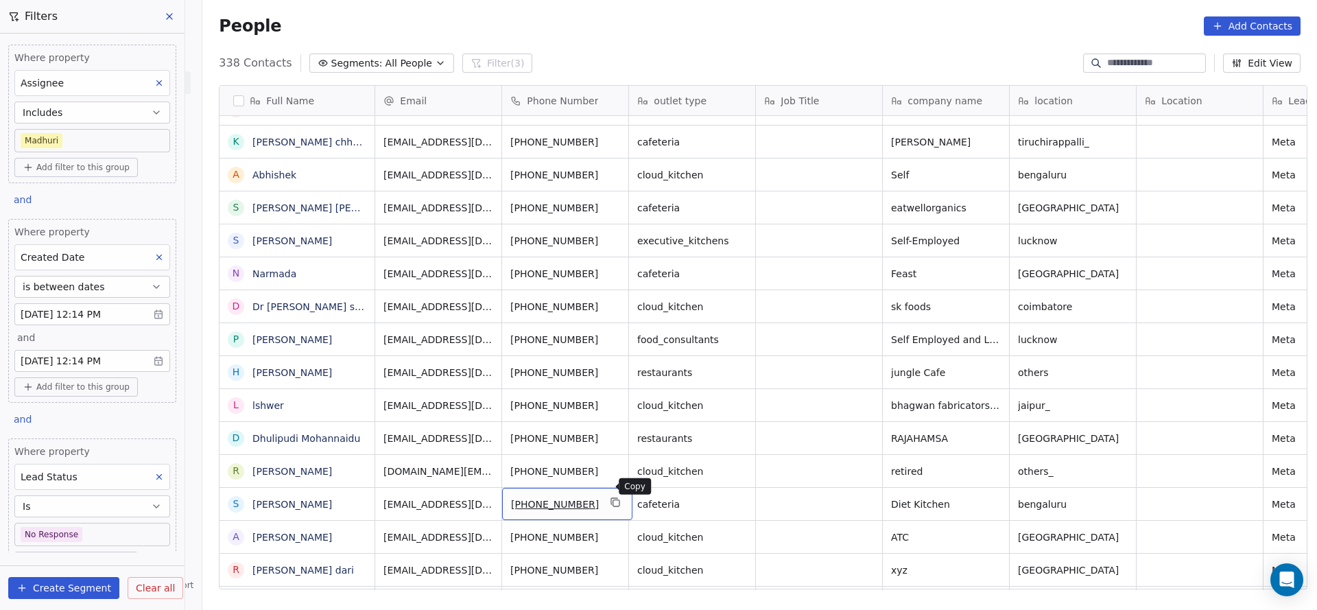
click at [610, 497] on icon "grid" at bounding box center [615, 502] width 11 height 11
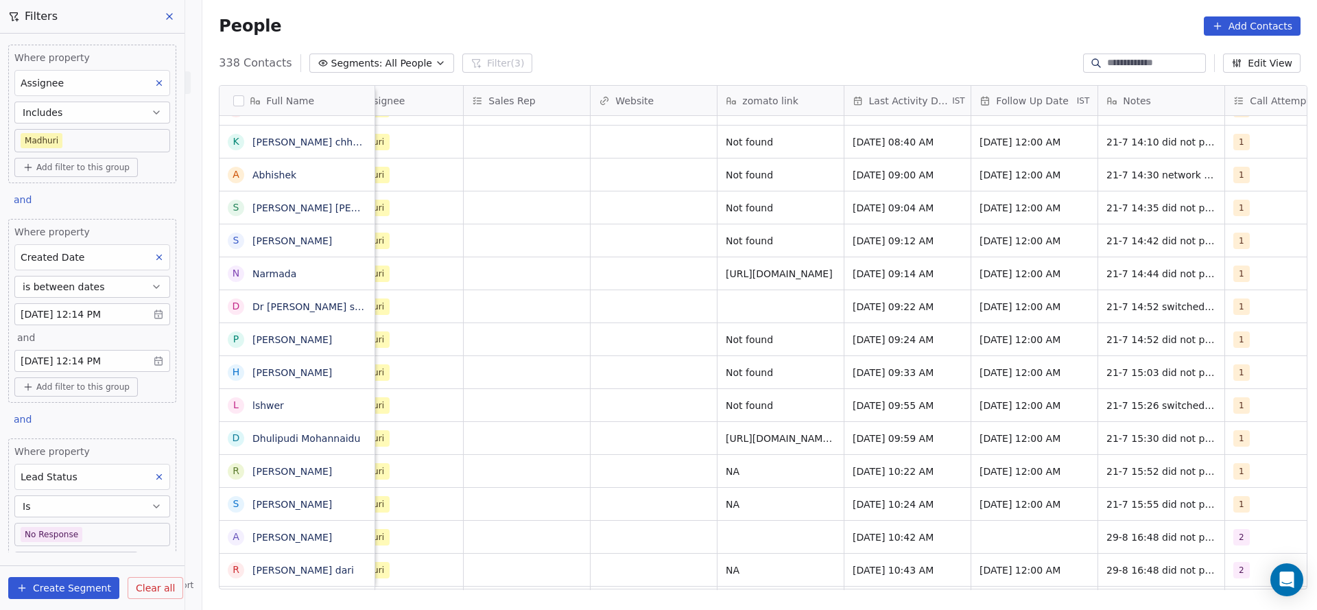
scroll to position [15, 1672]
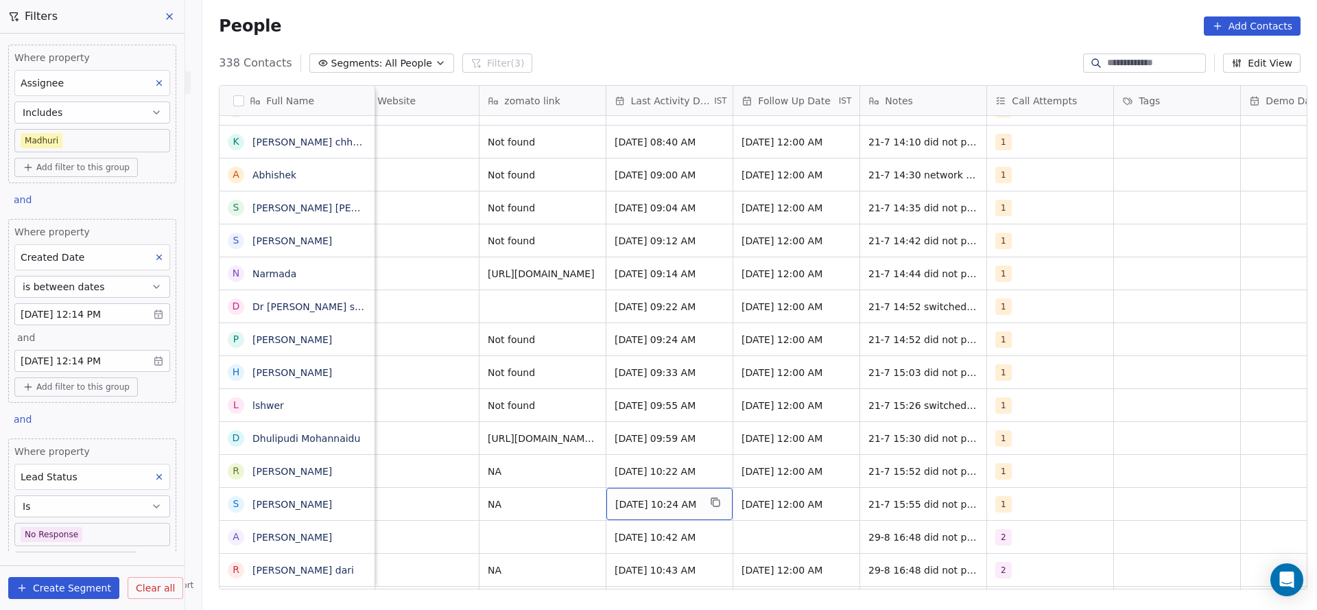
click at [647, 497] on span "[DATE] 10:24 AM" at bounding box center [657, 504] width 84 height 14
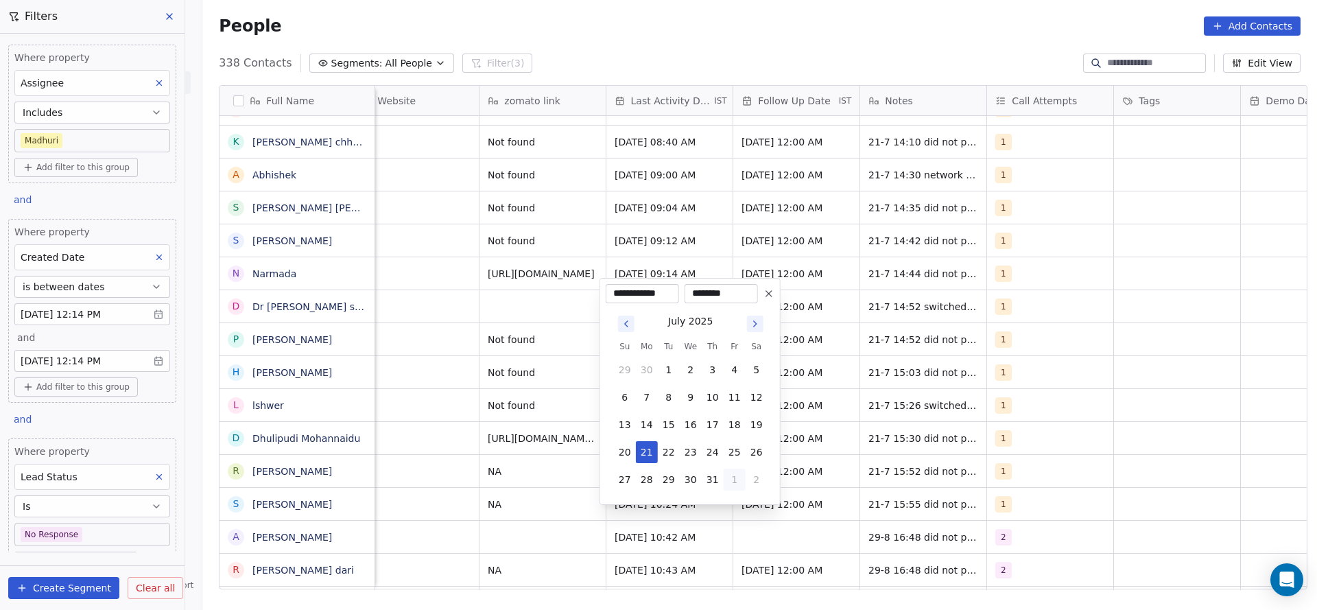
click at [733, 484] on button "1" at bounding box center [735, 479] width 22 height 22
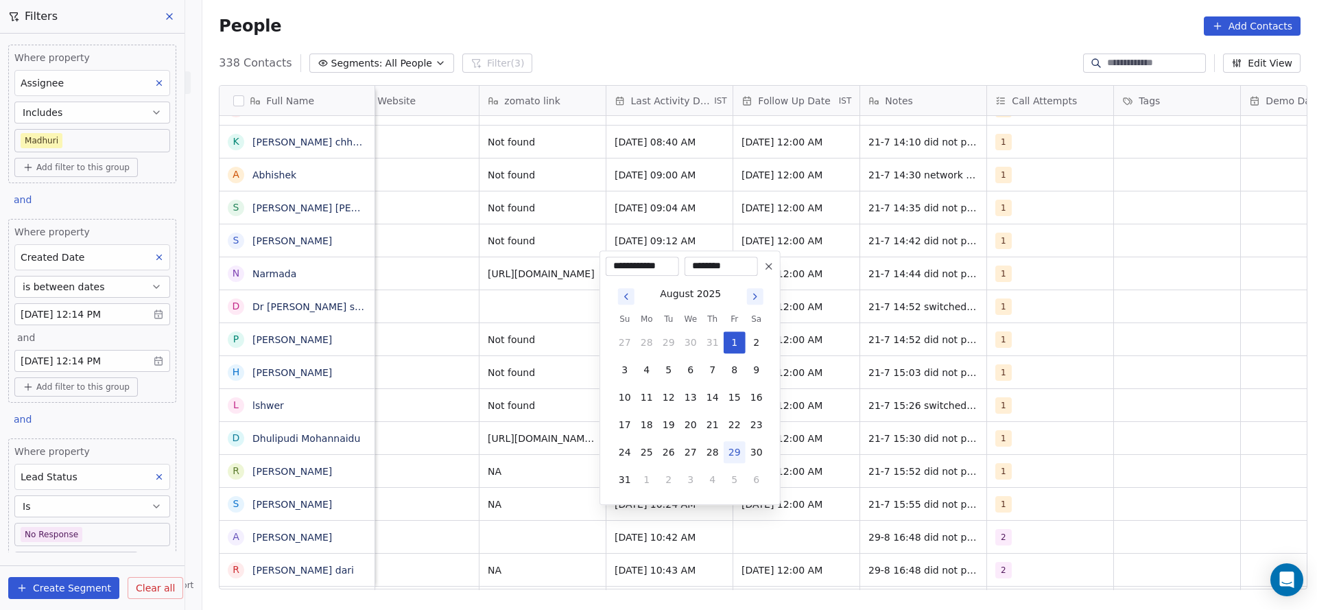
click at [733, 449] on button "29" at bounding box center [735, 452] width 22 height 22
type input "**********"
click at [472, 481] on html "On2Cook India Pvt. Ltd. Contacts People Marketing Workflows Campaigns Sales Pip…" at bounding box center [658, 305] width 1317 height 610
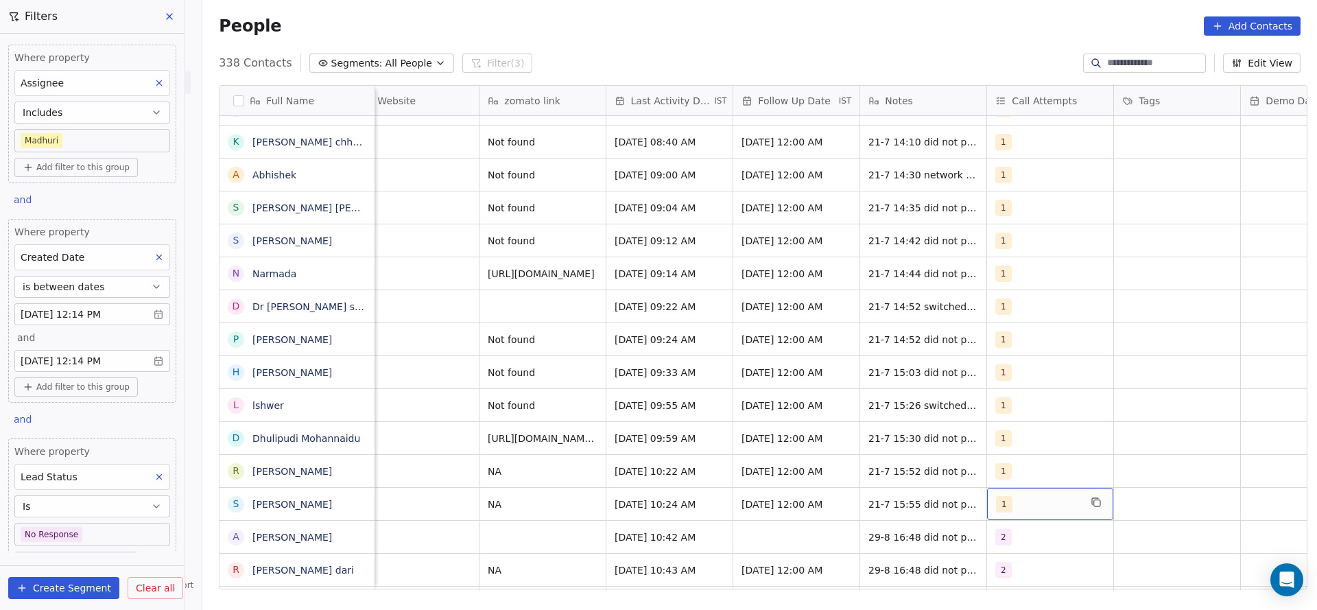
click at [1017, 496] on div "1" at bounding box center [1038, 504] width 84 height 16
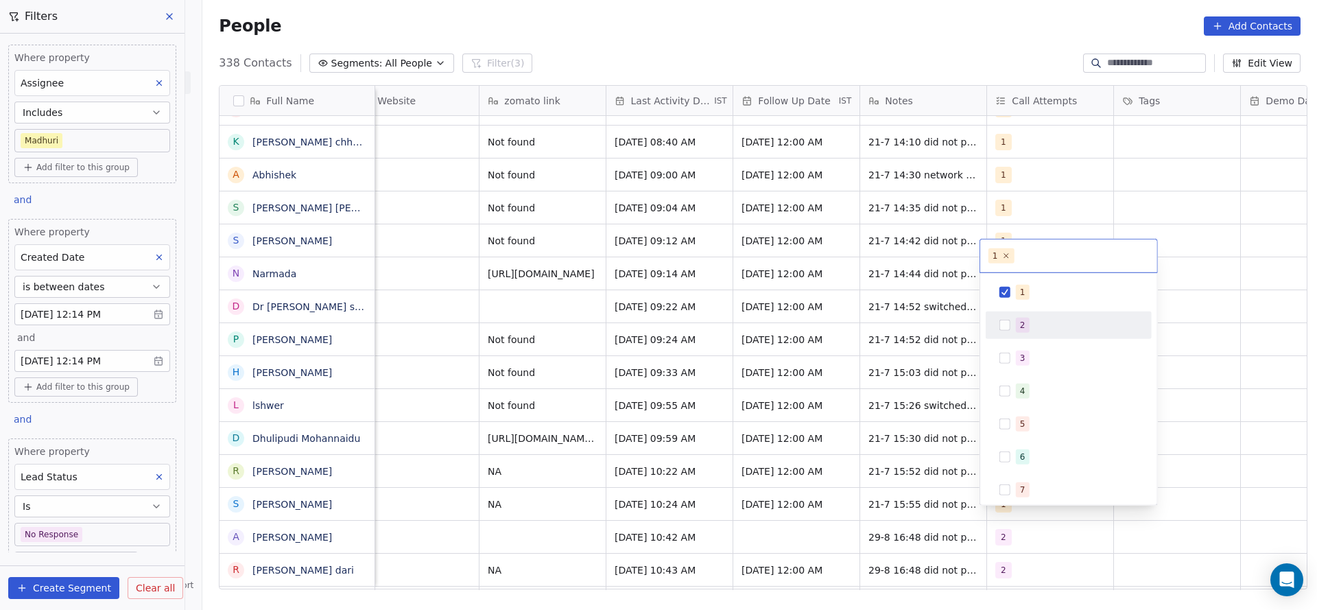
click at [1023, 315] on div "2" at bounding box center [1068, 325] width 155 height 22
click at [1028, 298] on div "1" at bounding box center [1077, 292] width 122 height 15
click at [850, 399] on html "On2Cook India Pvt. Ltd. Contacts People Marketing Workflows Campaigns Sales Pip…" at bounding box center [658, 305] width 1317 height 610
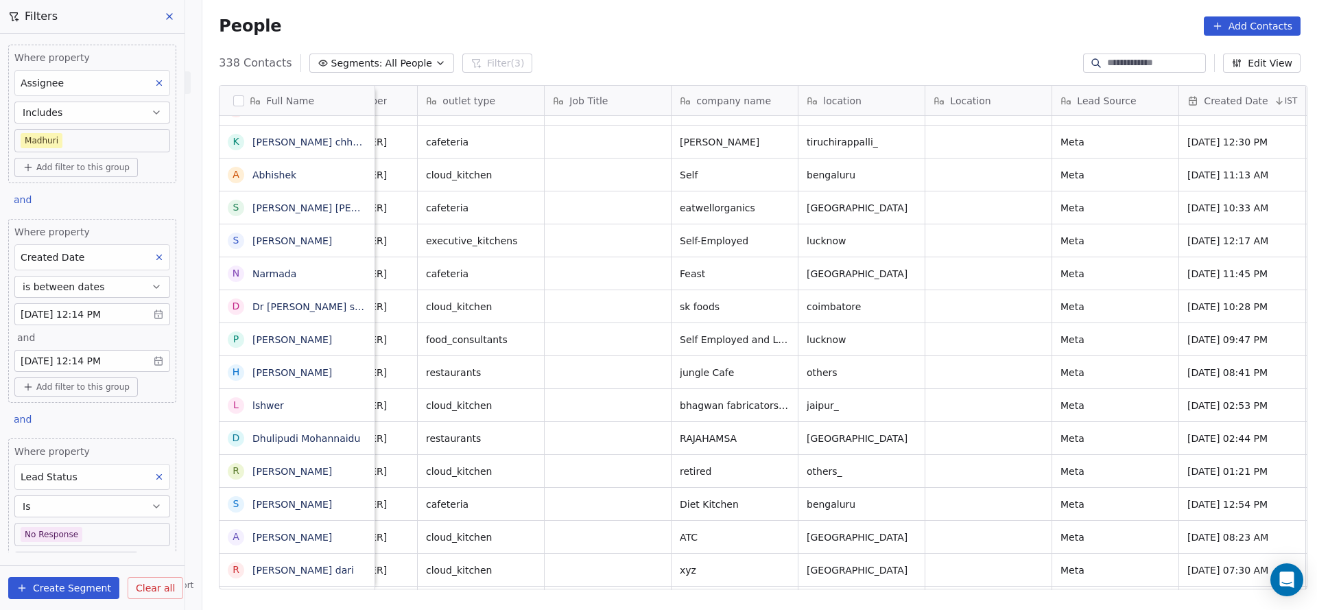
scroll to position [15, 0]
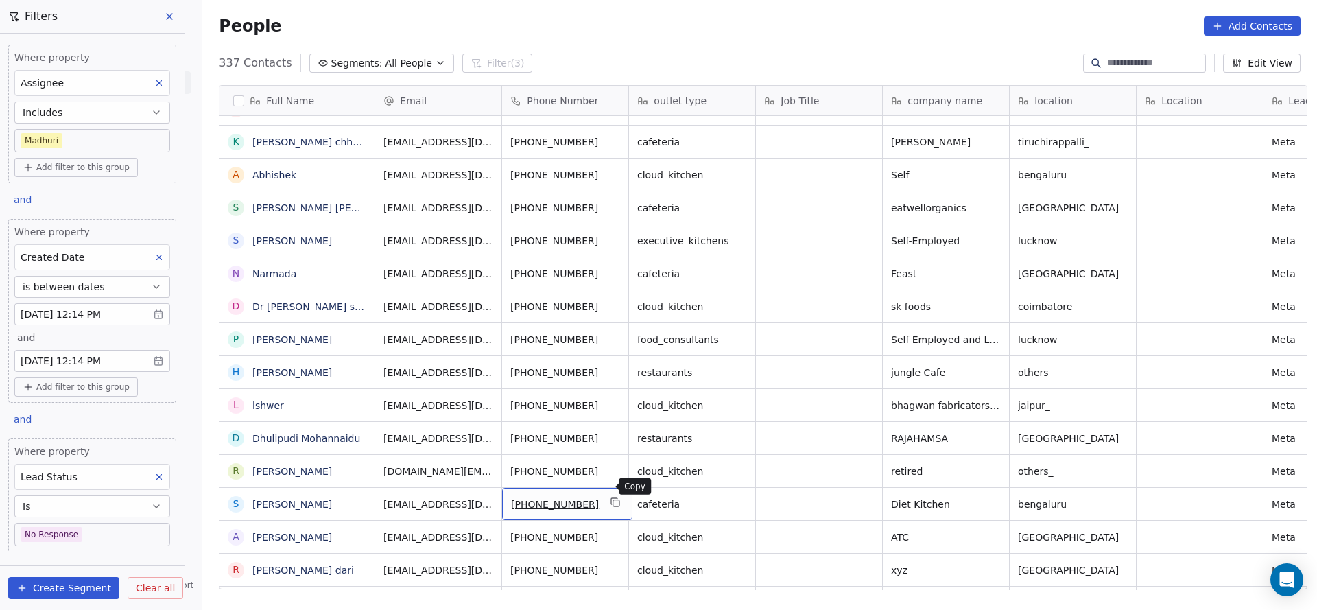
click at [610, 497] on icon "grid" at bounding box center [615, 502] width 11 height 11
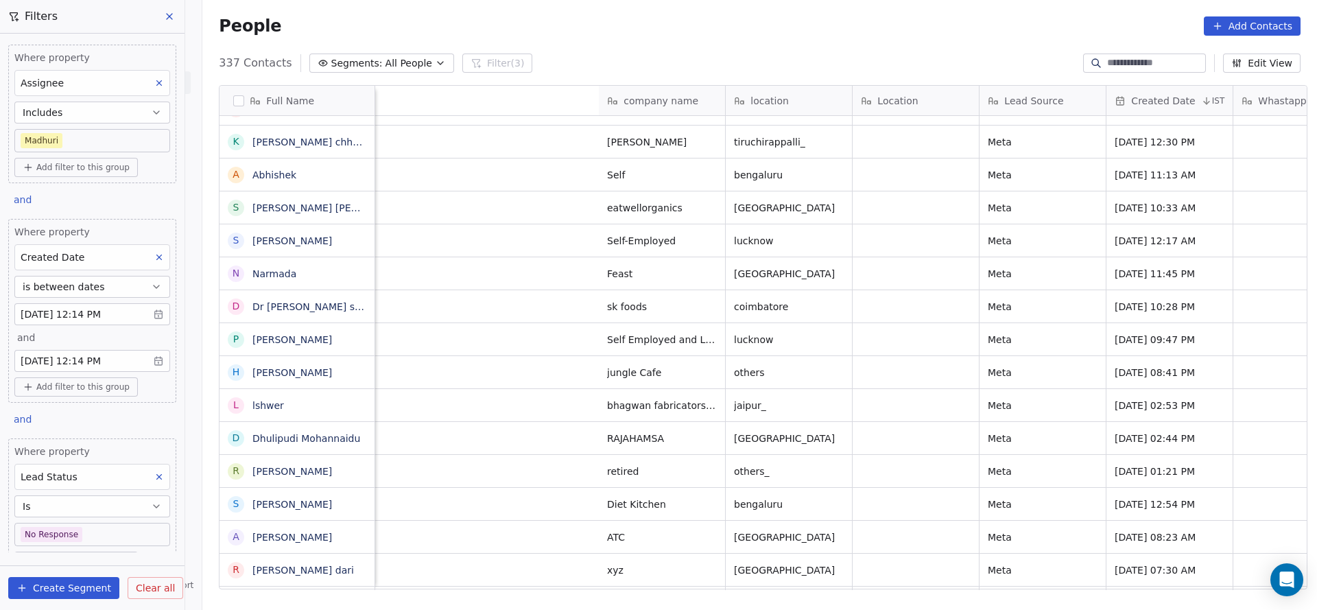
scroll to position [15, 1781]
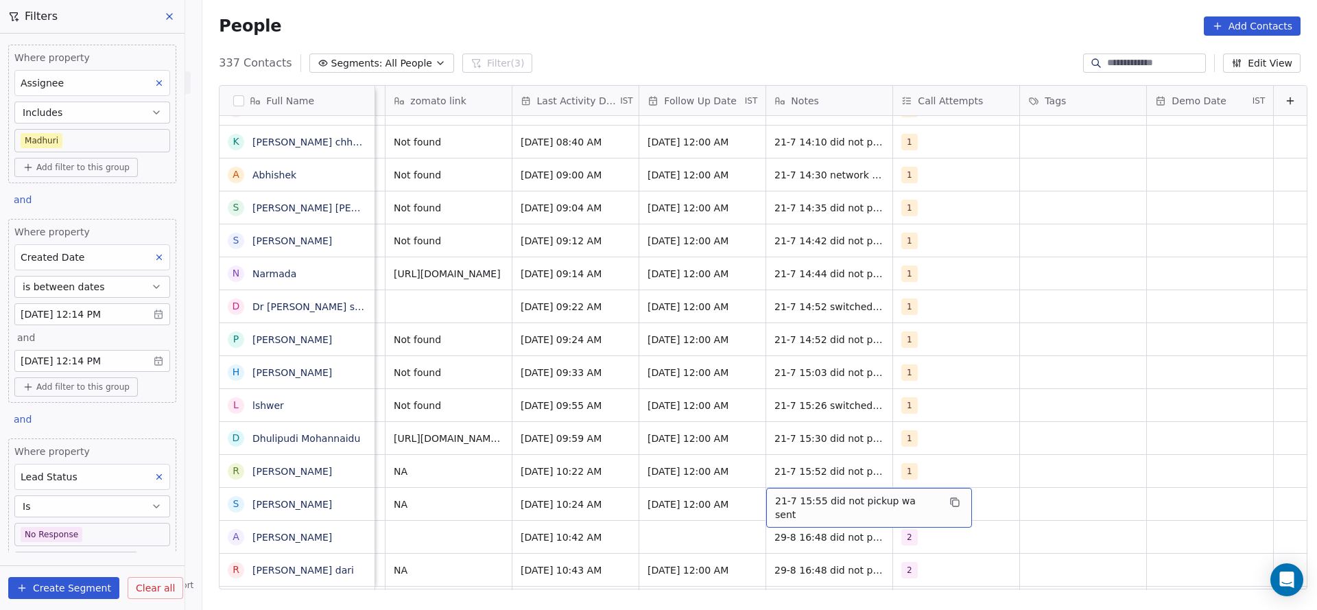
click at [782, 495] on div "21-7 15:55 did not pickup wa sent" at bounding box center [869, 508] width 206 height 40
click at [749, 494] on textarea "**********" at bounding box center [839, 493] width 189 height 43
type textarea "**********"
click at [582, 475] on html "On2Cook India Pvt. Ltd. Contacts People Marketing Workflows Campaigns Sales Pip…" at bounding box center [658, 305] width 1317 height 610
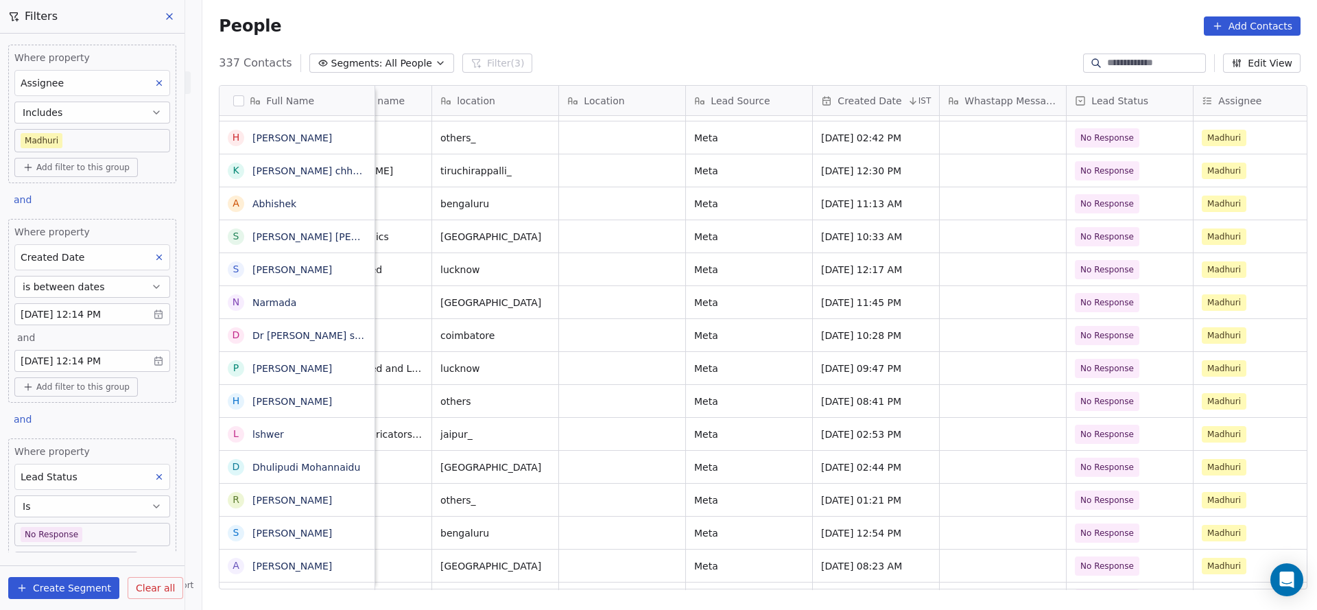
scroll to position [15, 864]
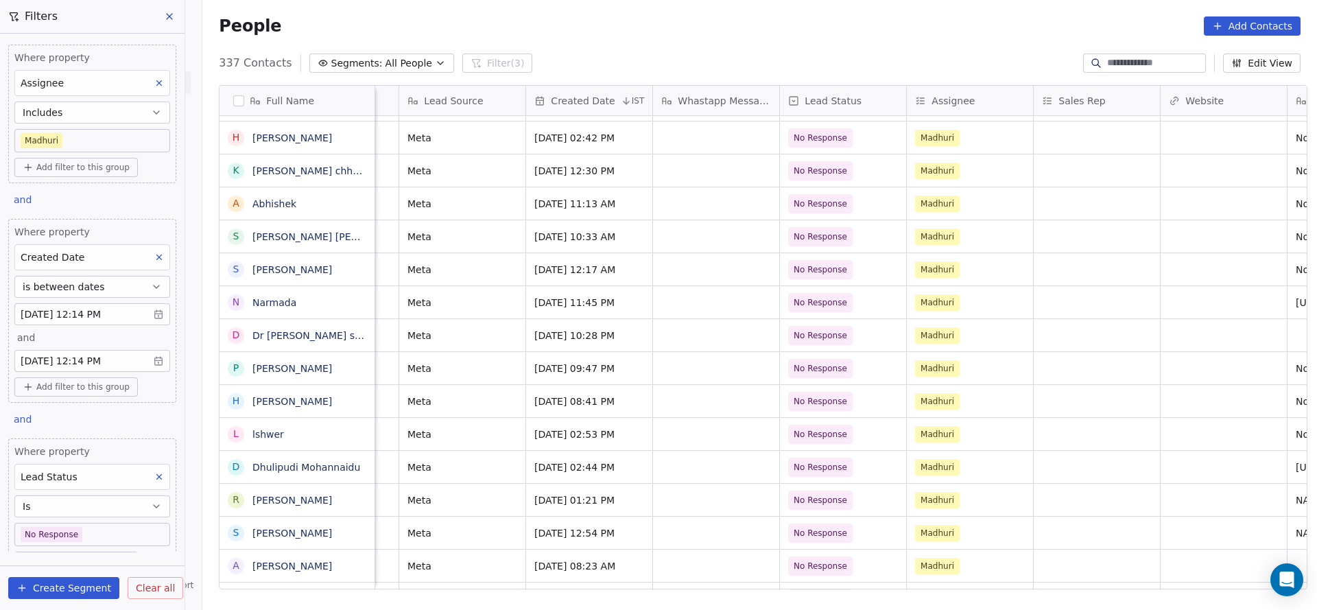
click at [803, 515] on div "KRUPA BUILD GALLERY others Meta [DATE] 06:38 PM No Response [PERSON_NAME] [DATE…" at bounding box center [860, 353] width 2698 height 474
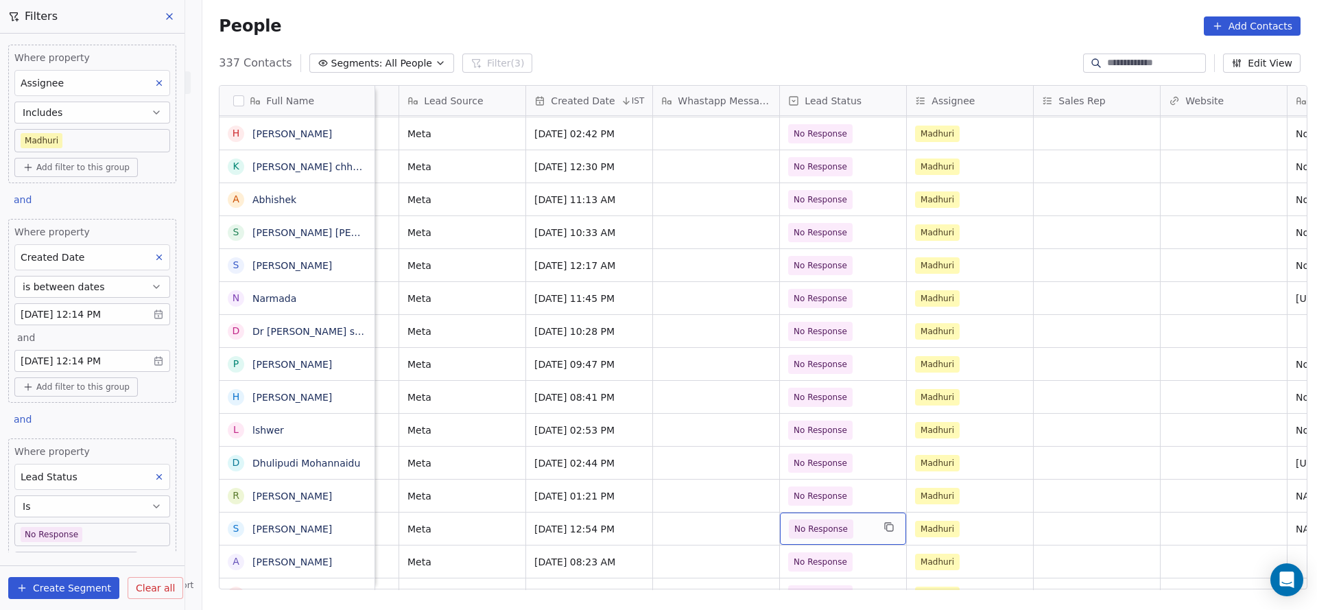
click at [814, 519] on span "No Response" at bounding box center [821, 528] width 64 height 19
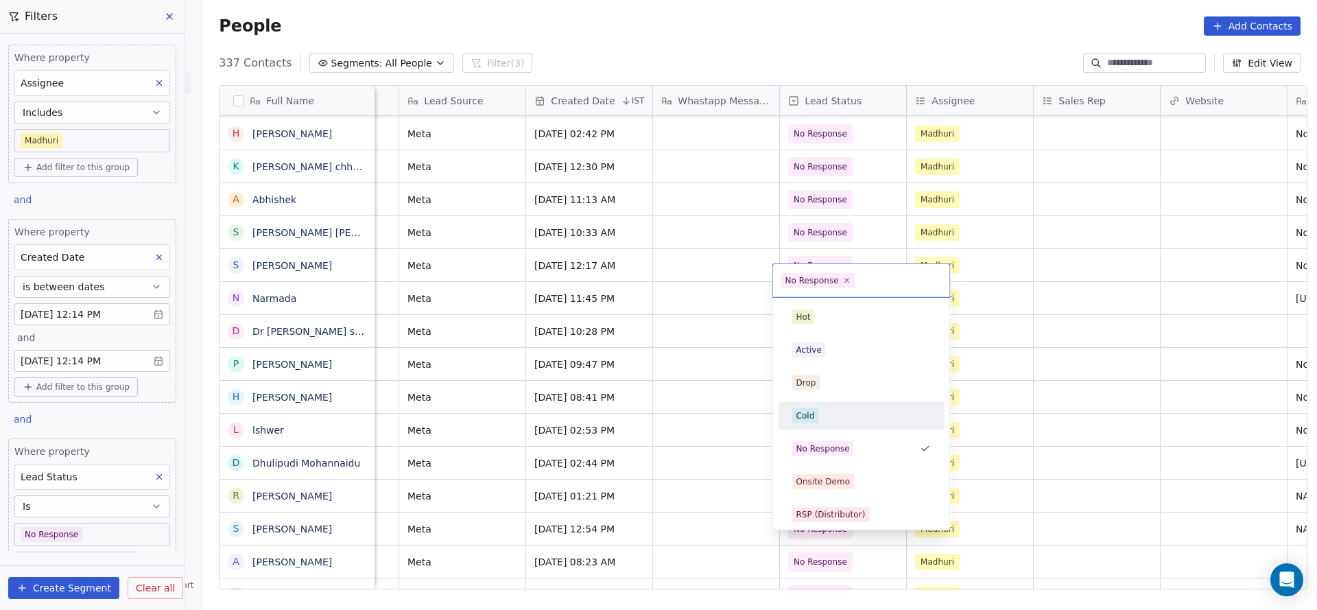
scroll to position [103, 0]
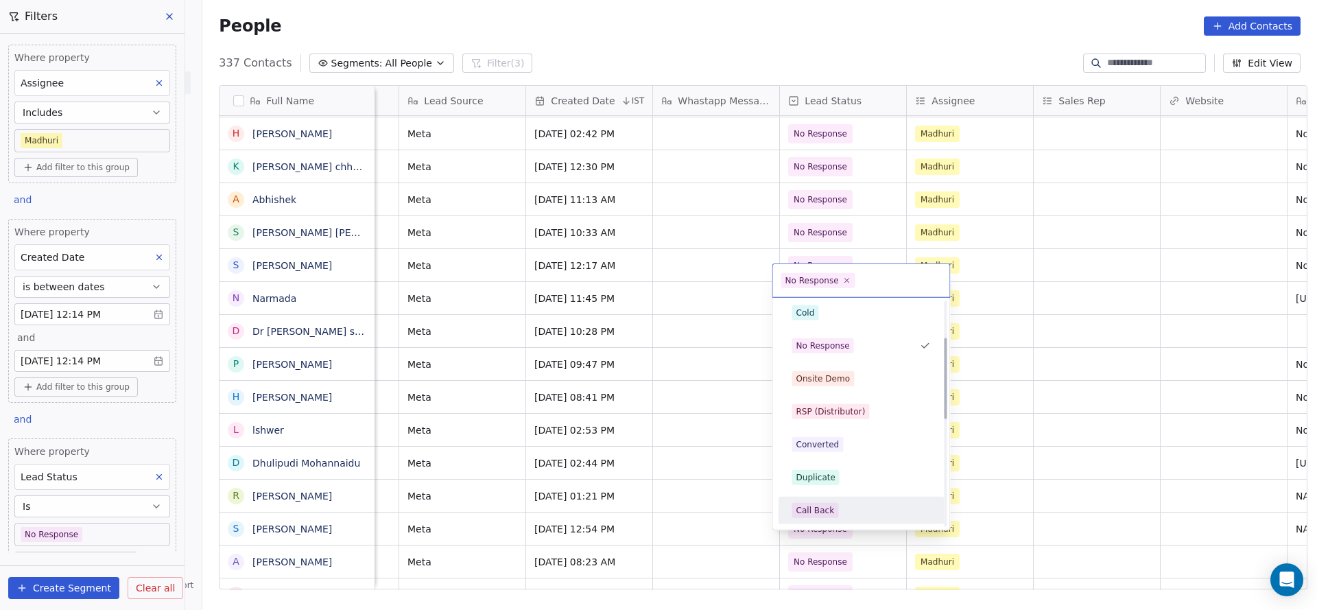
click at [817, 506] on div "Call Back" at bounding box center [815, 510] width 38 height 12
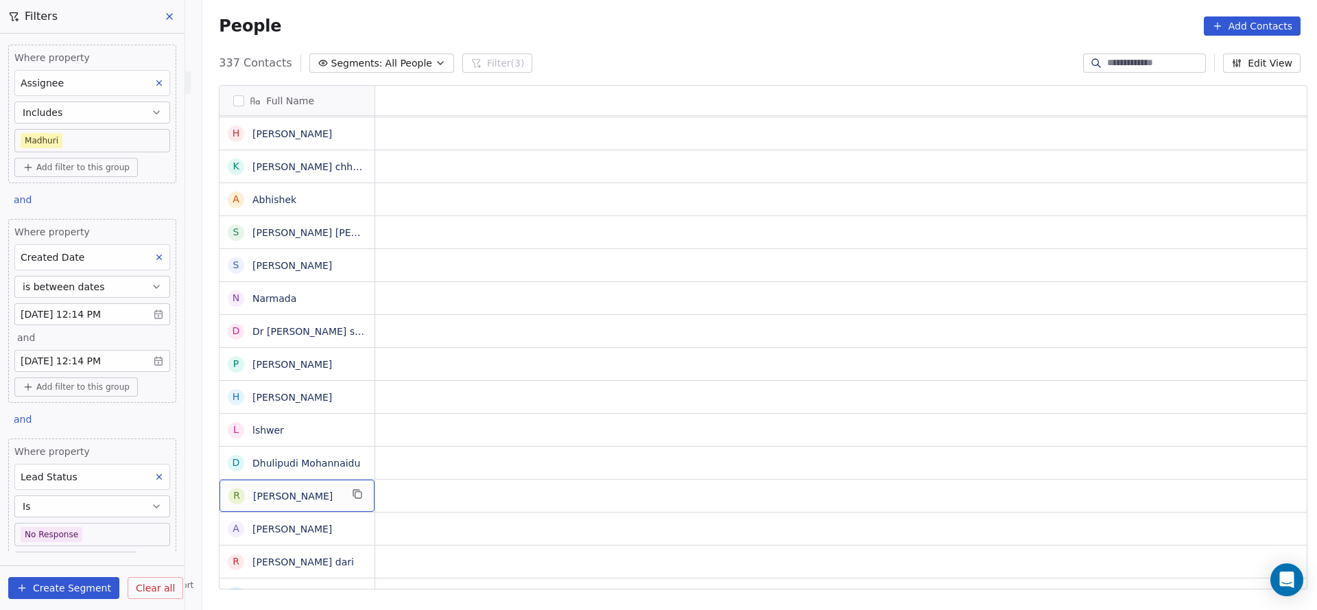
scroll to position [15, 0]
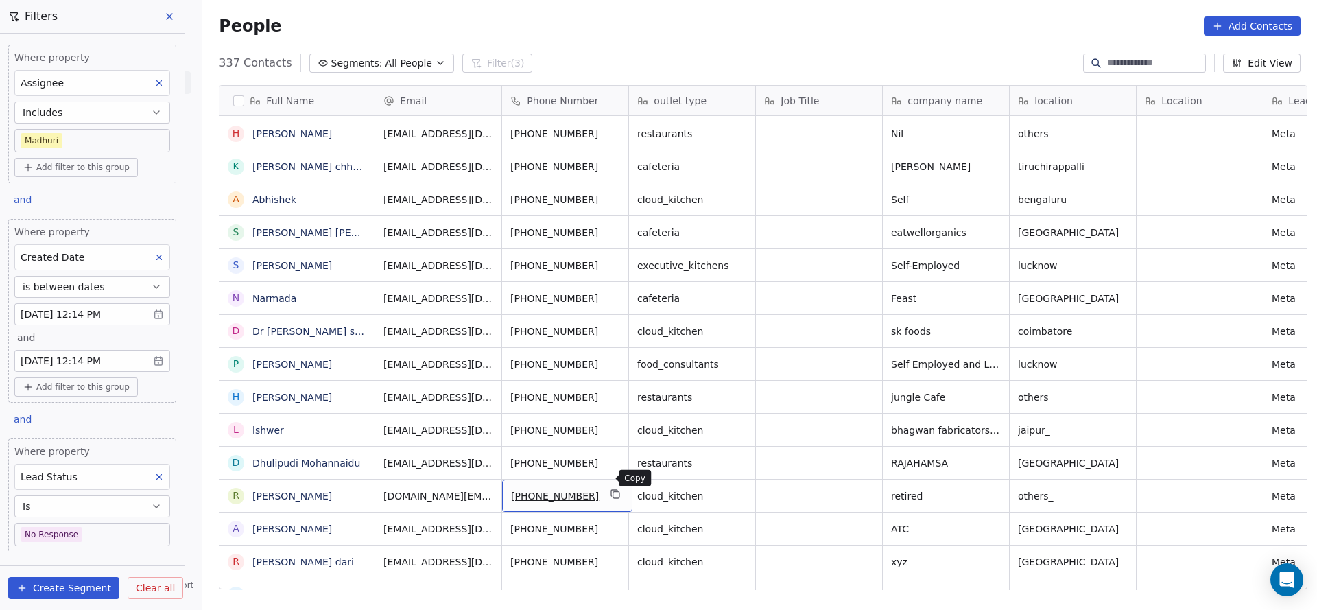
click at [610, 488] on icon "grid" at bounding box center [615, 493] width 11 height 11
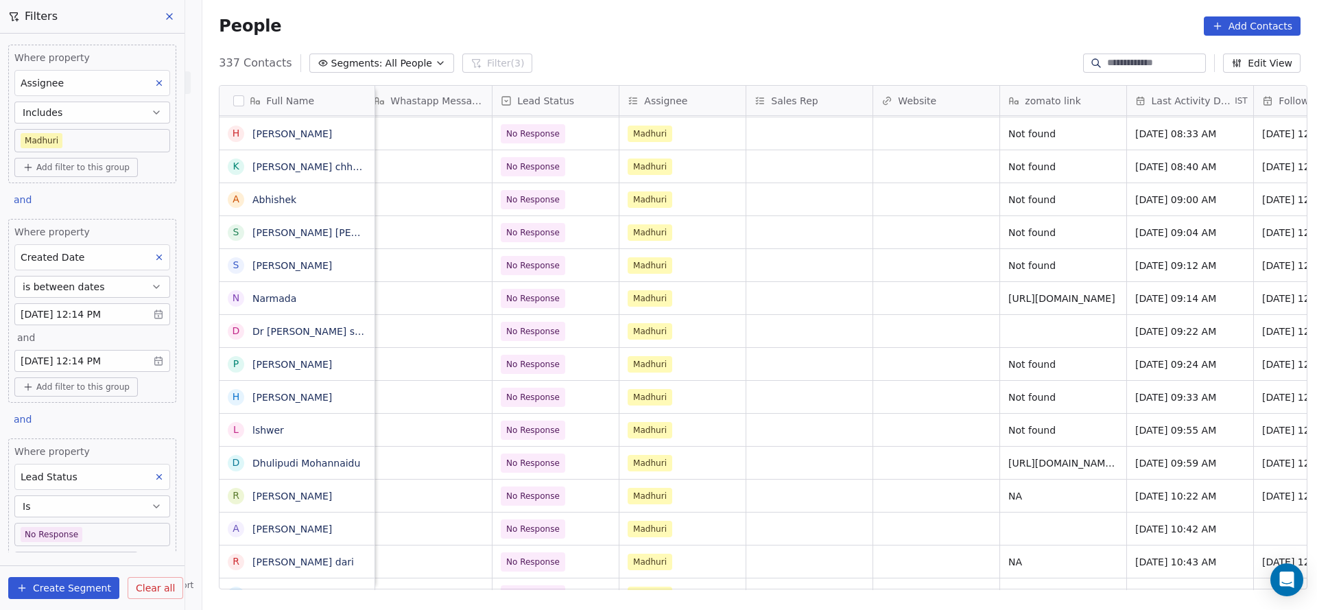
scroll to position [15, 1538]
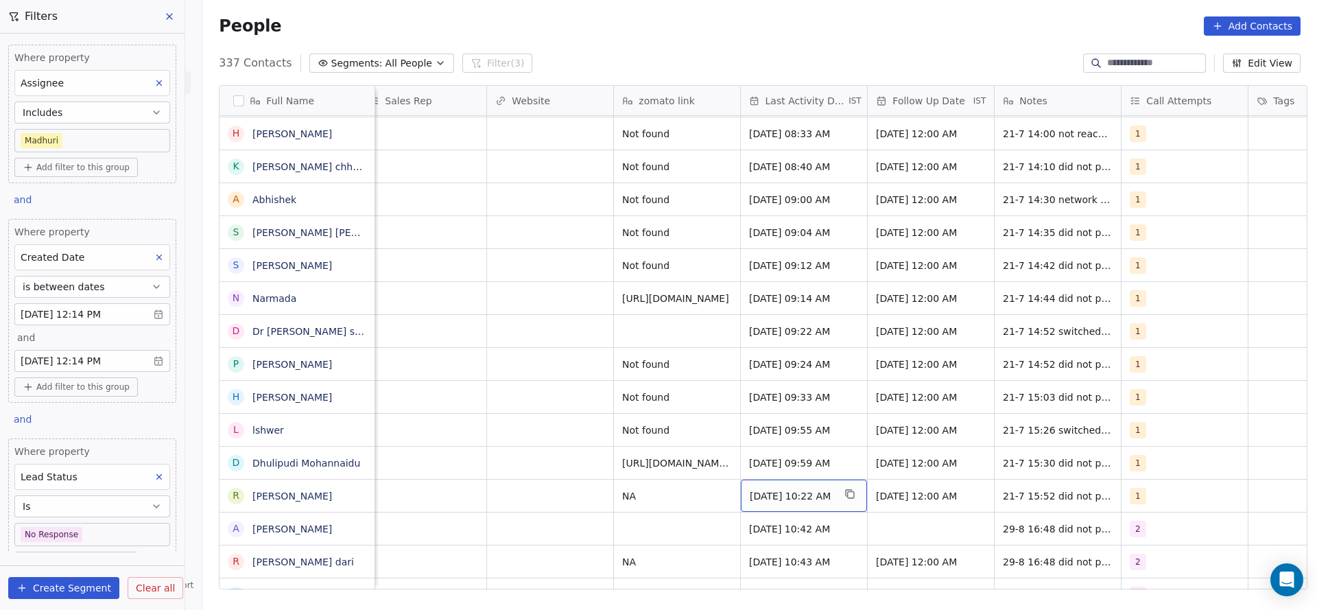
click at [774, 489] on span "[DATE] 10:22 AM" at bounding box center [792, 496] width 84 height 14
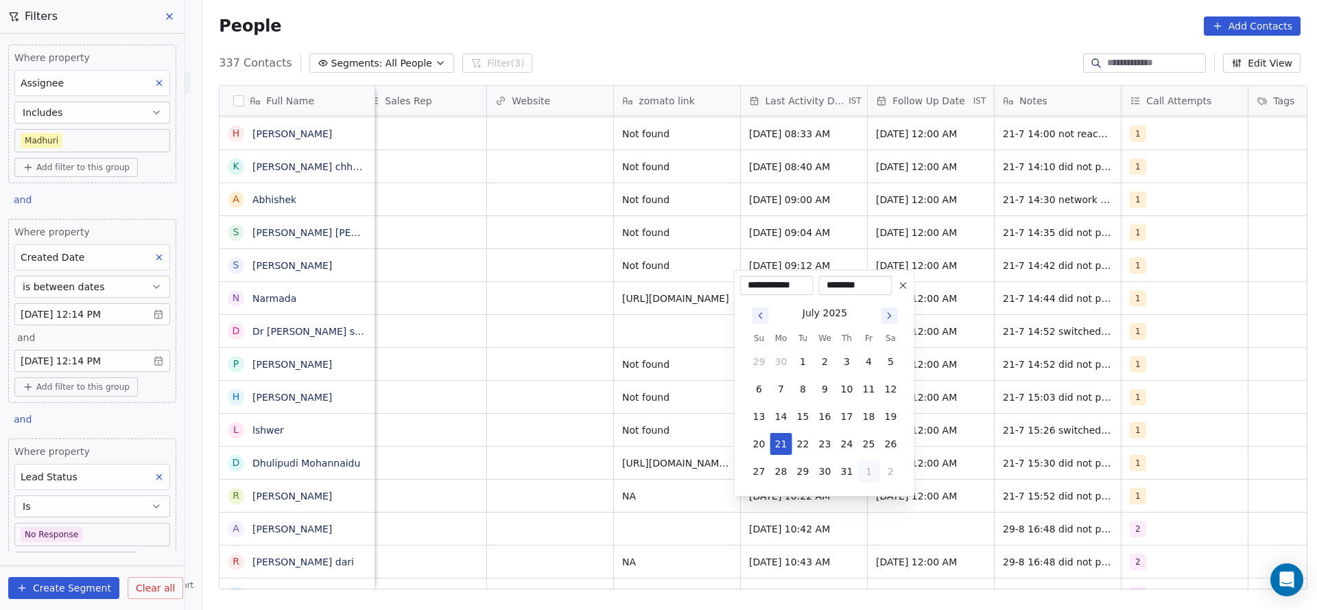
click at [864, 466] on button "1" at bounding box center [869, 471] width 22 height 22
click at [860, 438] on button "29" at bounding box center [869, 444] width 22 height 22
type input "**********"
click at [580, 478] on html "On2Cook India Pvt. Ltd. Contacts People Marketing Workflows Campaigns Sales Pip…" at bounding box center [658, 305] width 1317 height 610
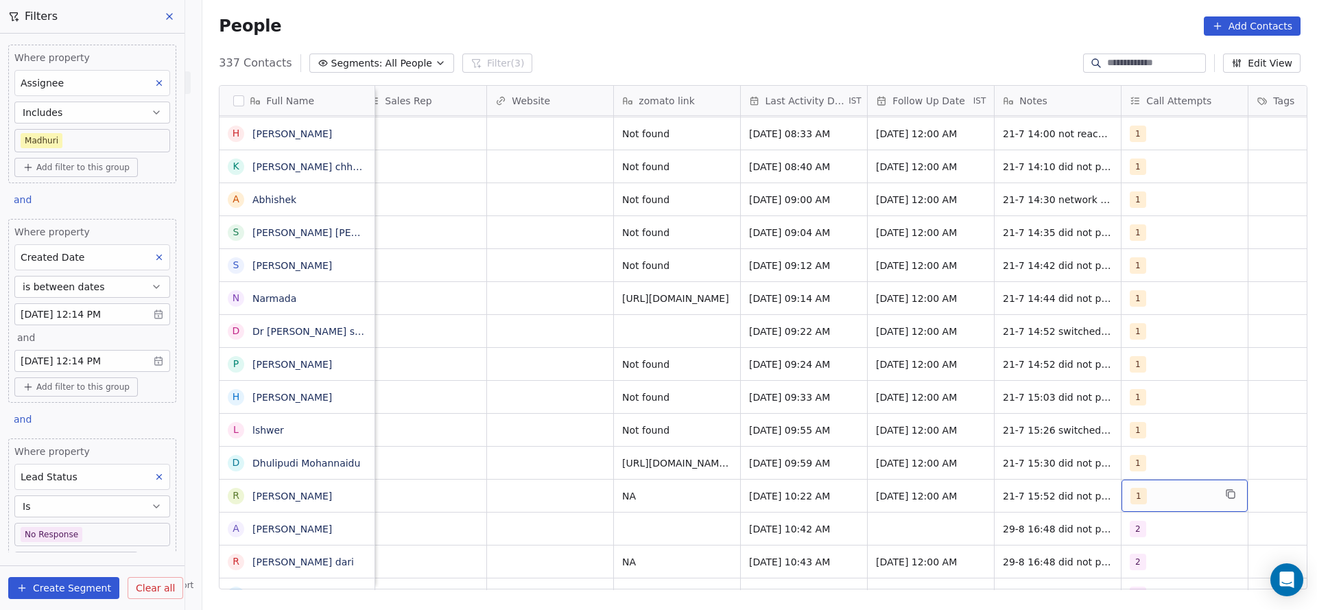
click at [1140, 488] on div "1" at bounding box center [1172, 496] width 84 height 16
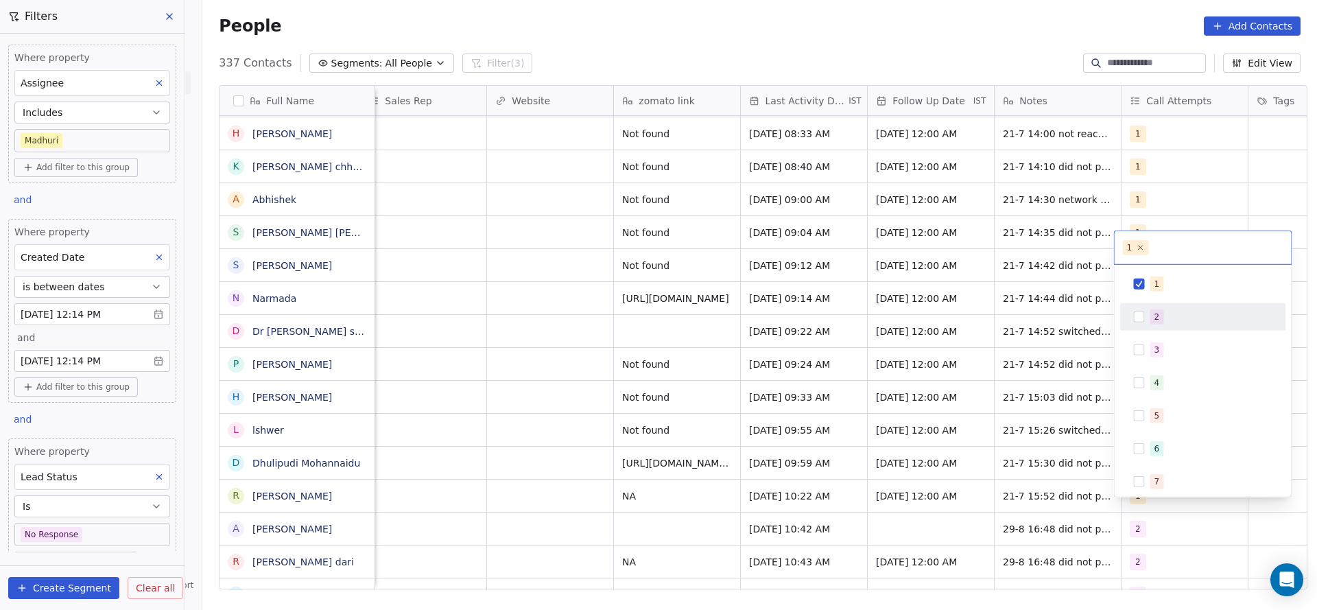
click at [1163, 321] on div "2" at bounding box center [1211, 316] width 122 height 15
click at [1187, 268] on div "1 2 3 4 5 6 7 8 9 10" at bounding box center [1203, 381] width 177 height 232
click at [1161, 287] on div "1" at bounding box center [1211, 283] width 122 height 15
click at [935, 439] on html "On2Cook India Pvt. Ltd. Contacts People Marketing Workflows Campaigns Sales Pip…" at bounding box center [658, 305] width 1317 height 610
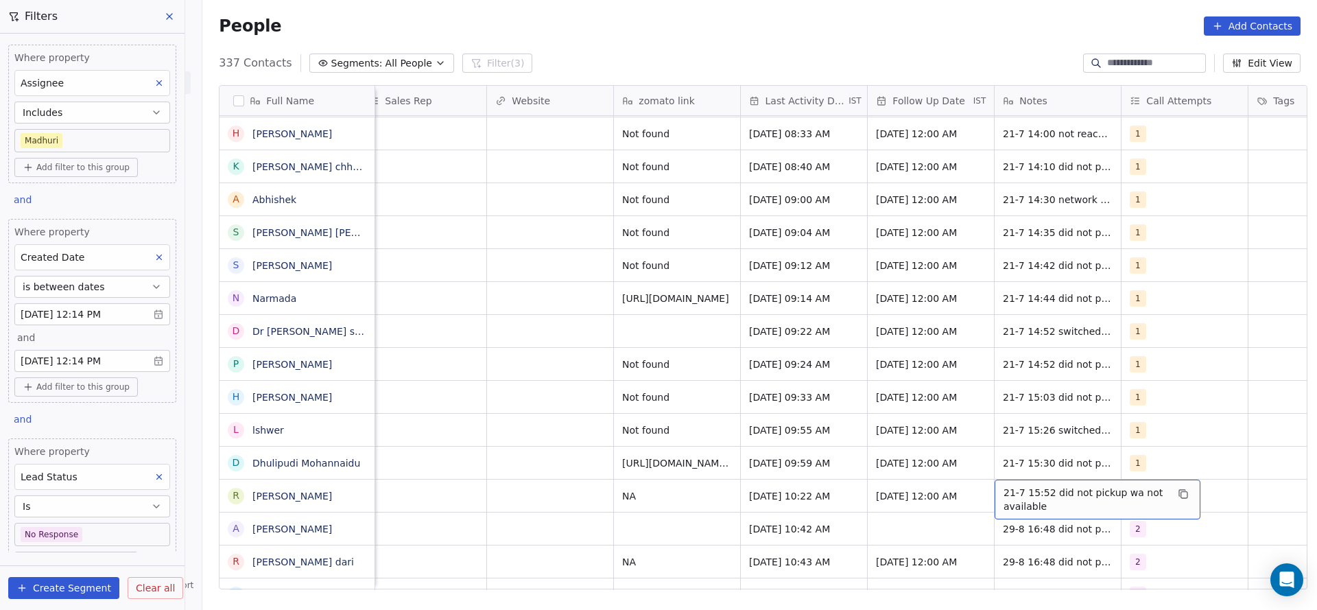
click at [1007, 486] on span "21-7 15:52 did not pickup wa not available" at bounding box center [1085, 499] width 163 height 27
click at [990, 475] on textarea "**********" at bounding box center [1090, 485] width 204 height 43
type textarea "**********"
drag, startPoint x: 677, startPoint y: 463, endPoint x: 842, endPoint y: 560, distance: 191.3
click at [676, 464] on html "On2Cook India Pvt. Ltd. Contacts People Marketing Workflows Campaigns Sales Pip…" at bounding box center [658, 305] width 1317 height 610
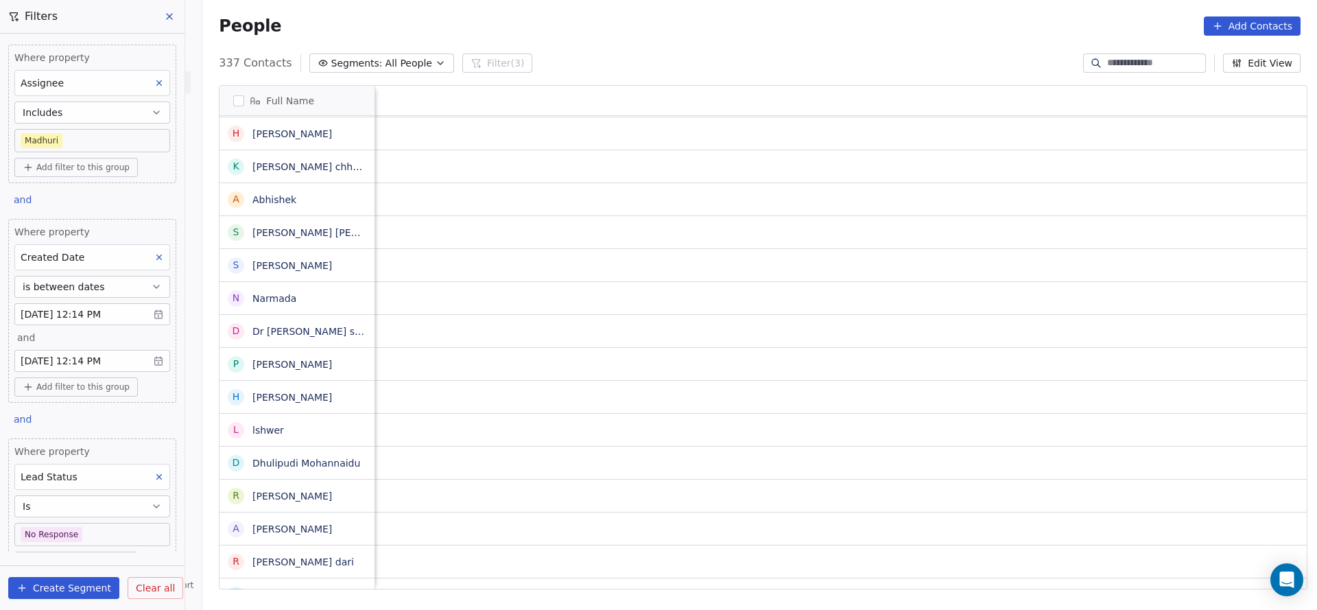
scroll to position [15, 127]
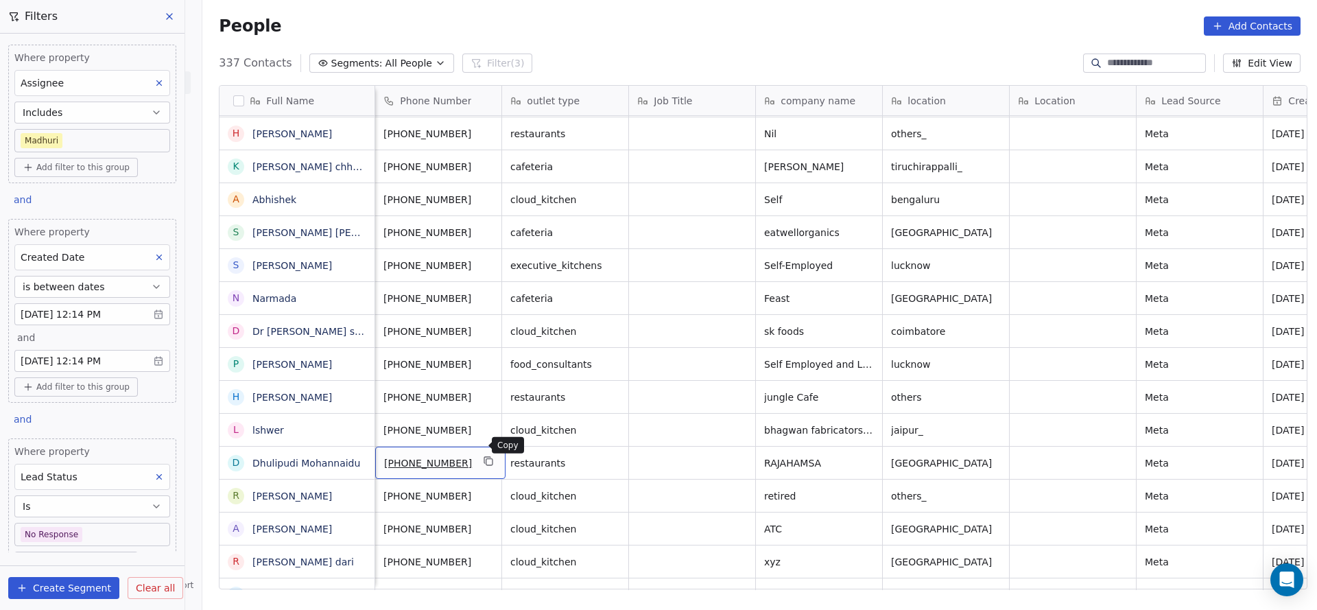
click at [484, 455] on icon "grid" at bounding box center [489, 460] width 11 height 11
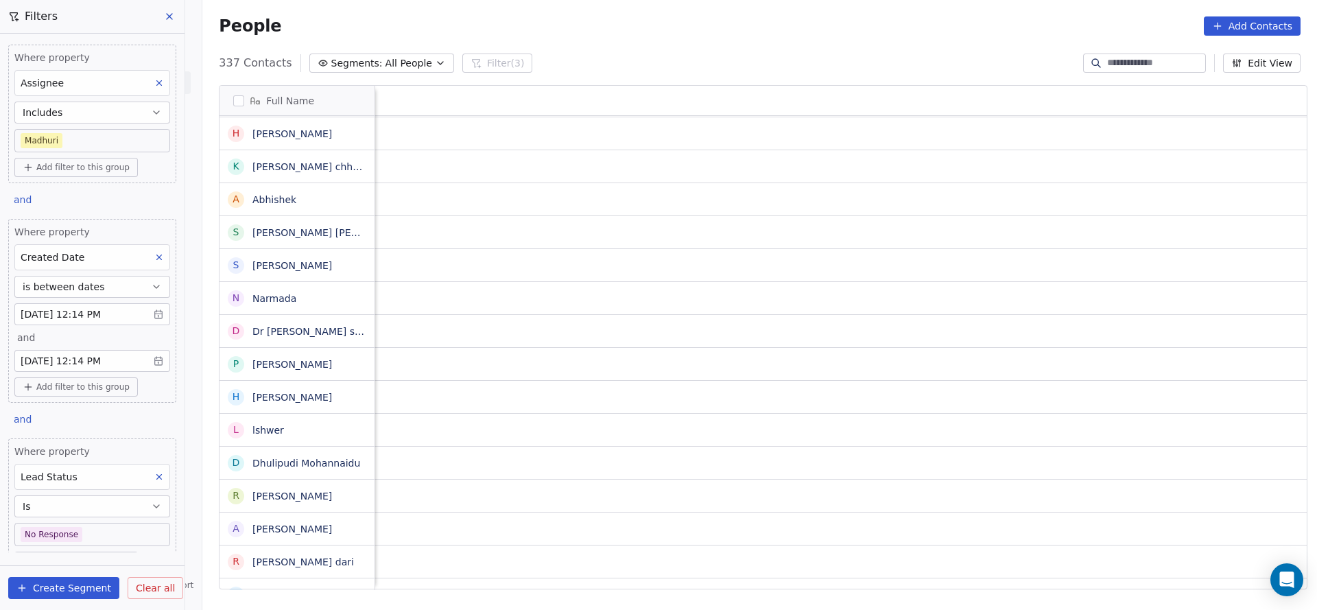
scroll to position [15, 1558]
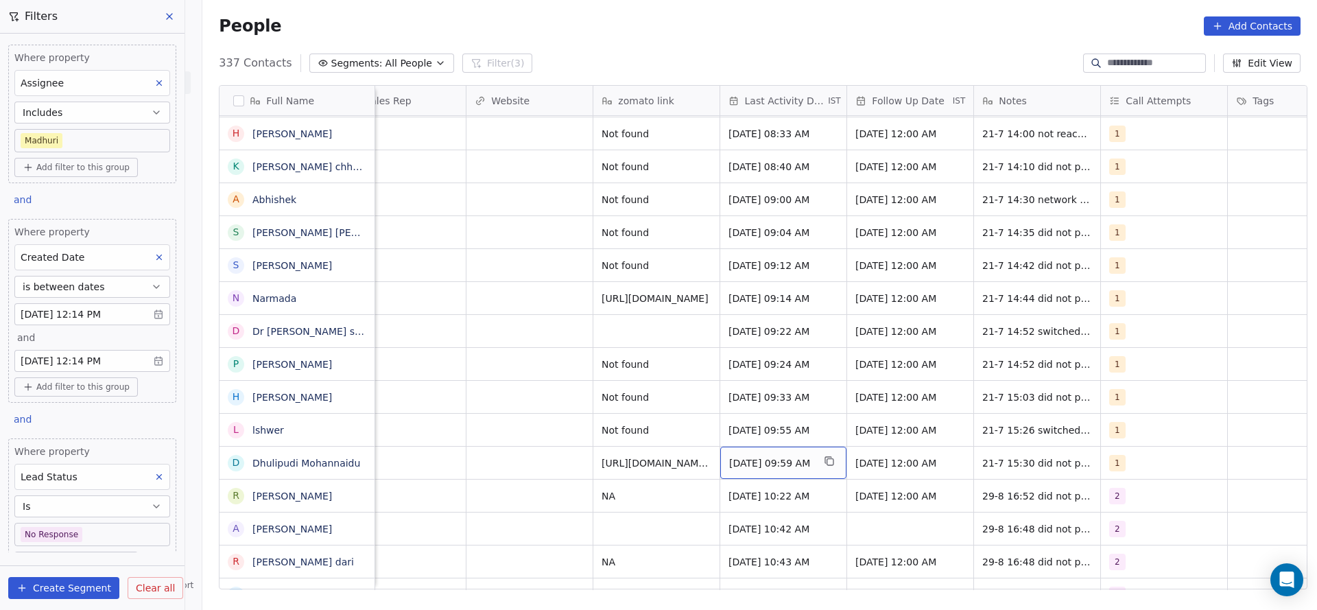
click at [749, 456] on span "[DATE] 09:59 AM" at bounding box center [771, 463] width 84 height 14
click at [745, 456] on span "[DATE] 09:59 AM" at bounding box center [771, 463] width 84 height 14
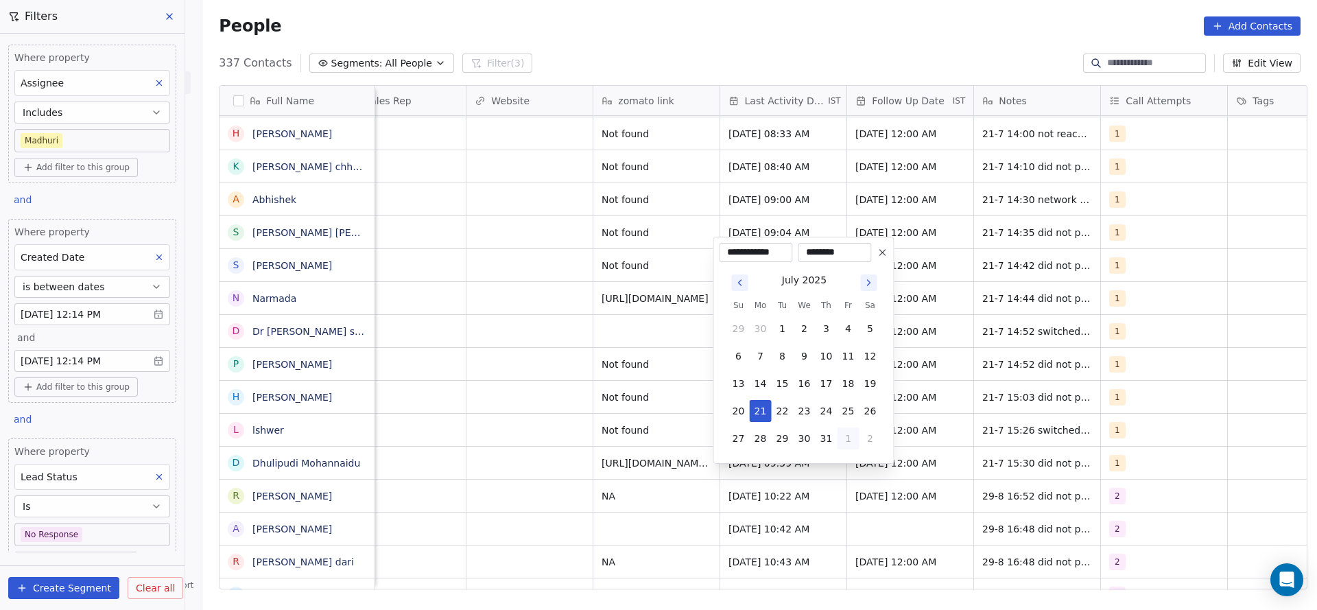
click at [845, 443] on button "1" at bounding box center [849, 438] width 22 height 22
click at [849, 406] on button "29" at bounding box center [849, 411] width 22 height 22
type input "**********"
drag, startPoint x: 521, startPoint y: 387, endPoint x: 1141, endPoint y: 440, distance: 622.4
click at [526, 387] on html "On2Cook India Pvt. Ltd. Contacts People Marketing Workflows Campaigns Sales Pip…" at bounding box center [658, 305] width 1317 height 610
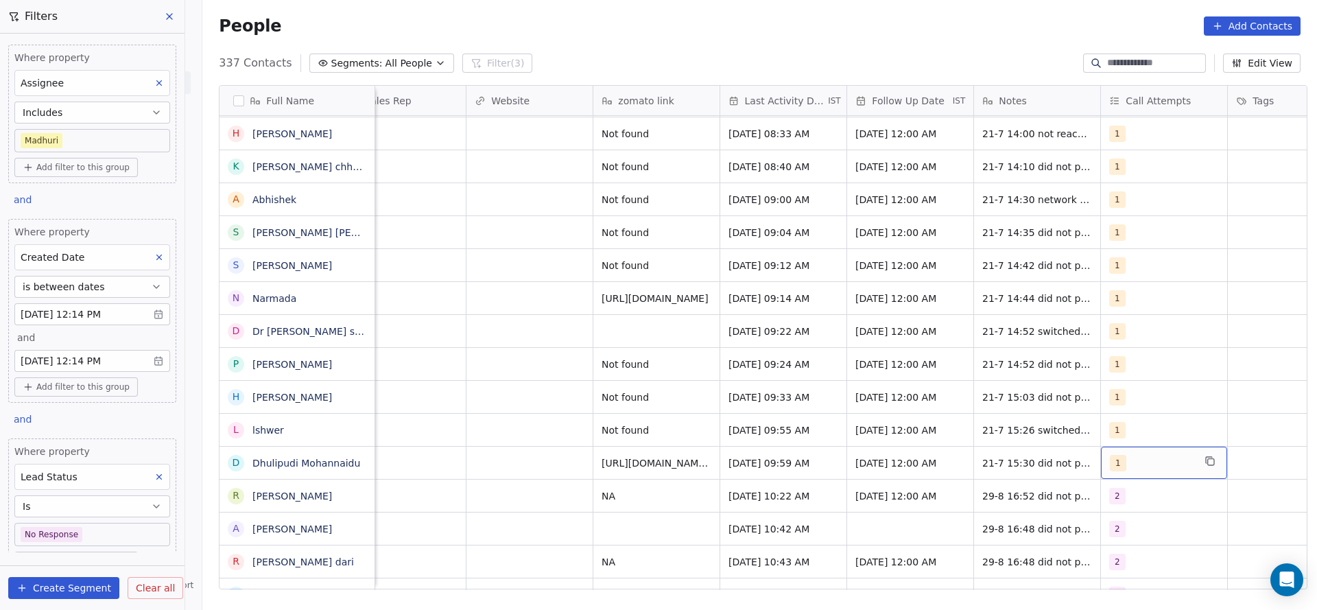
click at [1140, 455] on div "1" at bounding box center [1152, 463] width 84 height 16
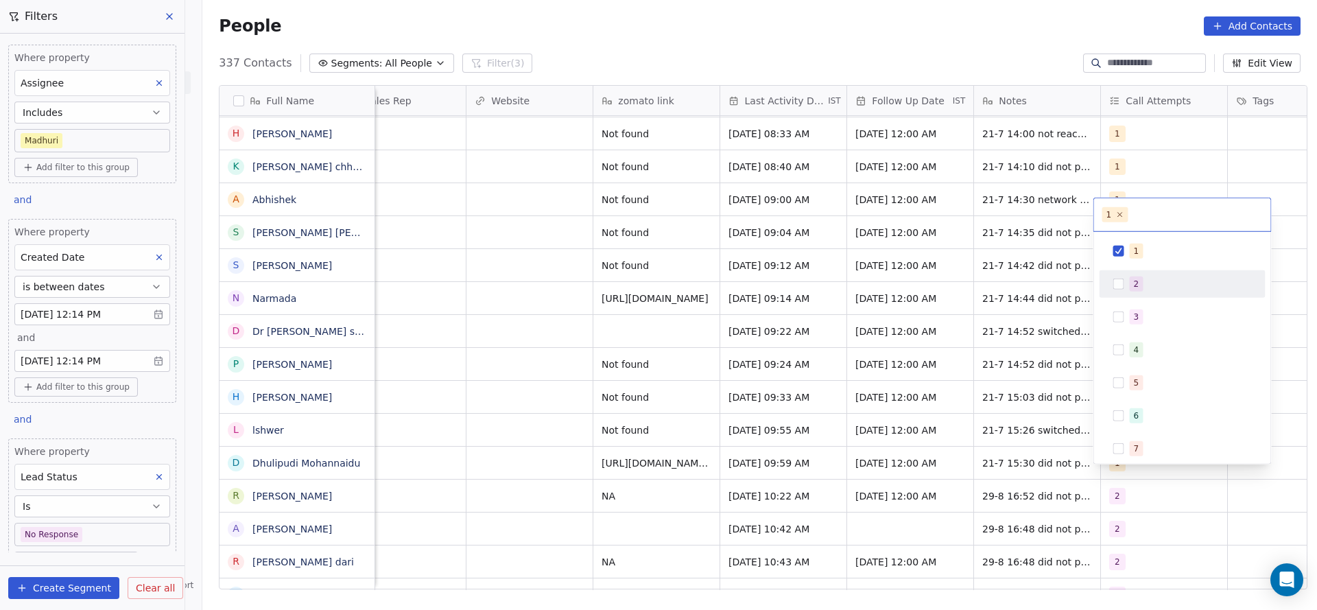
click at [1138, 290] on span "2" at bounding box center [1137, 283] width 14 height 15
click at [1138, 249] on span "1" at bounding box center [1137, 251] width 14 height 15
click at [942, 300] on html "On2Cook India Pvt. Ltd. Contacts People Marketing Workflows Campaigns Sales Pip…" at bounding box center [658, 305] width 1317 height 610
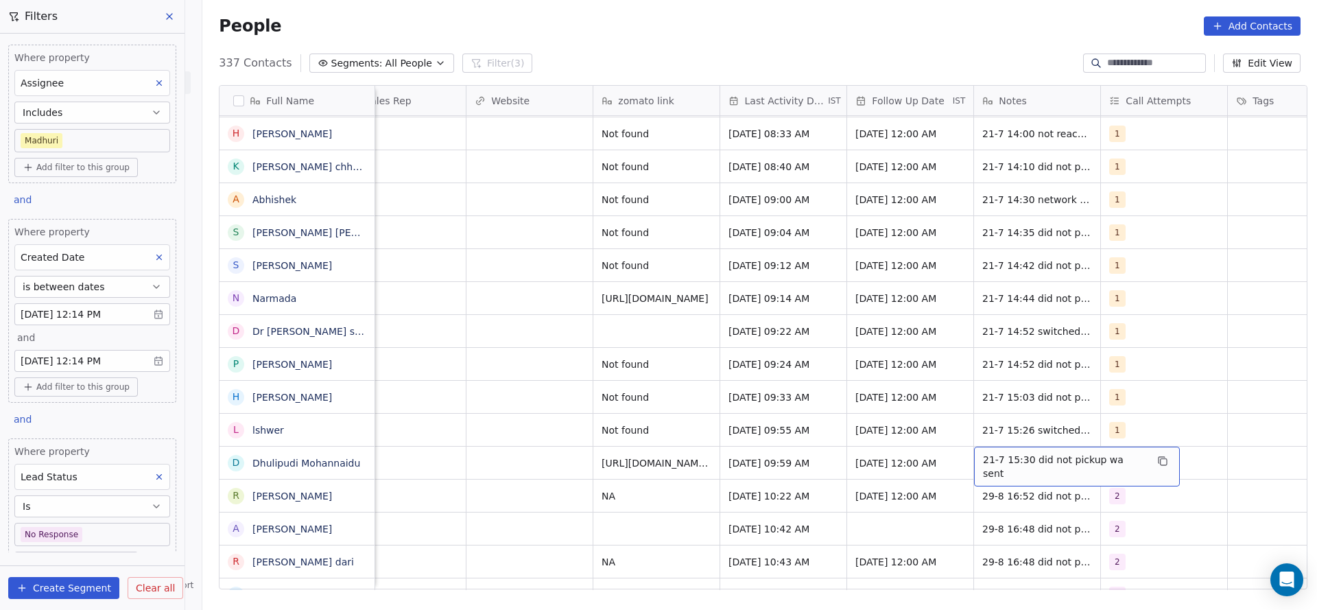
click at [984, 453] on span "21-7 15:30 did not pickup wa sent" at bounding box center [1064, 466] width 163 height 27
click at [972, 440] on textarea "**********" at bounding box center [1061, 452] width 189 height 43
type textarea "**********"
drag, startPoint x: 696, startPoint y: 469, endPoint x: 1006, endPoint y: 513, distance: 313.1
click at [695, 471] on html "On2Cook India Pvt. Ltd. Contacts People Marketing Workflows Campaigns Sales Pip…" at bounding box center [658, 305] width 1317 height 610
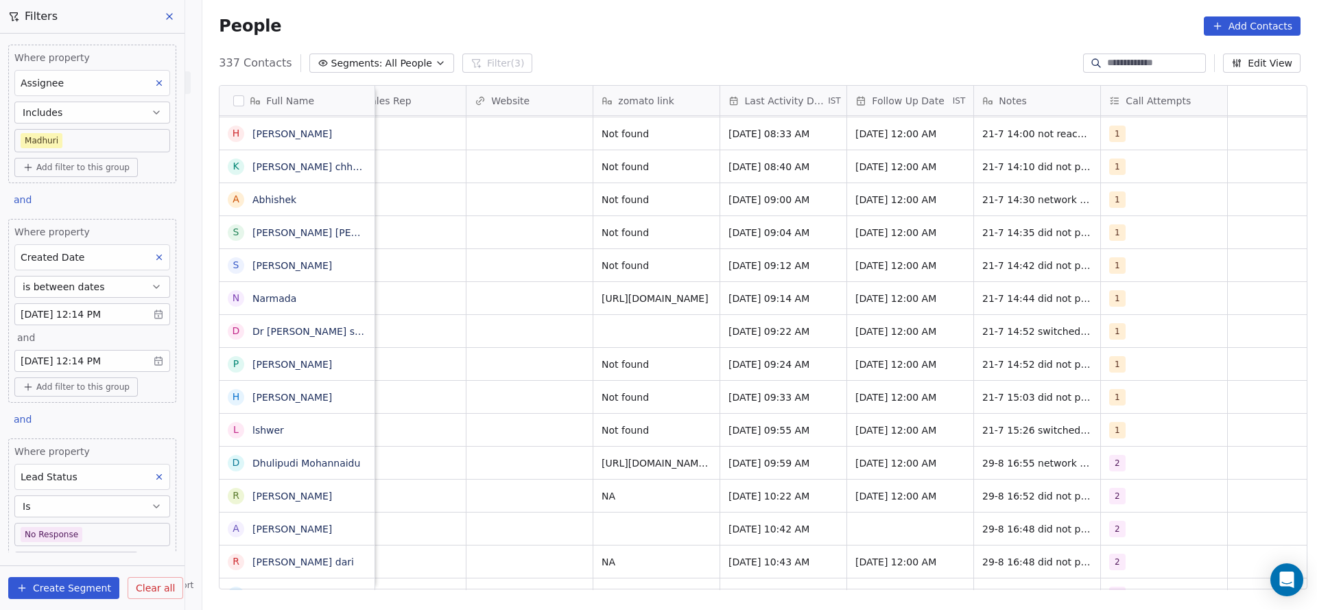
scroll to position [15, 1074]
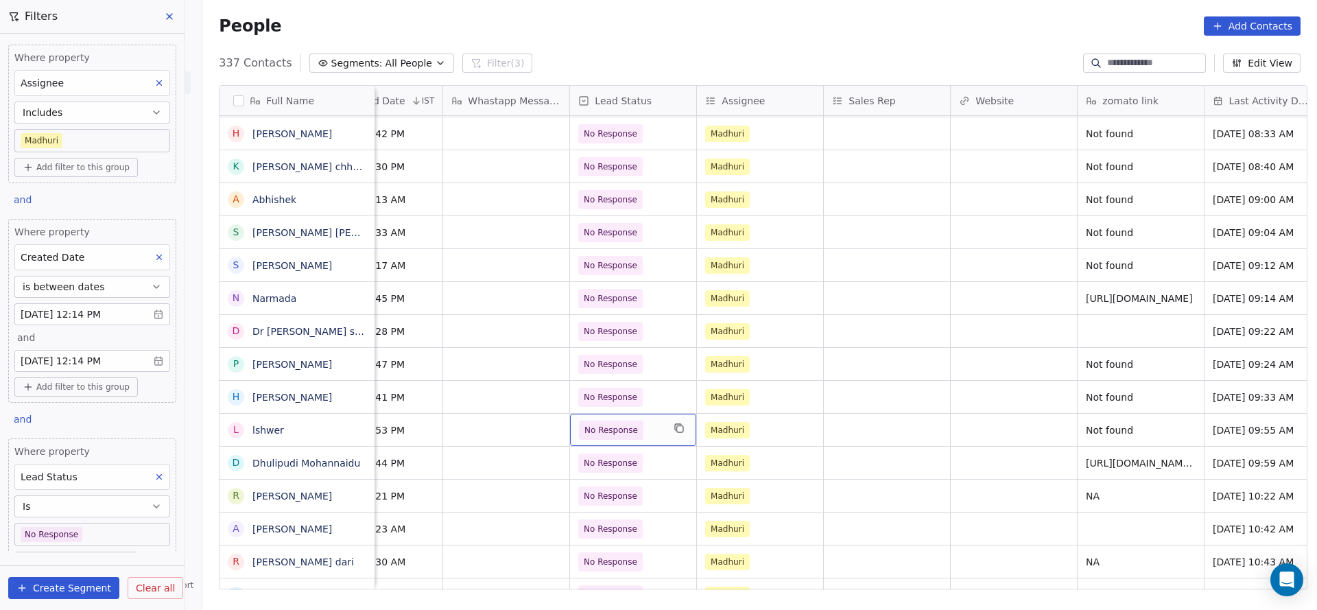
click at [639, 425] on div "No Response" at bounding box center [633, 430] width 126 height 32
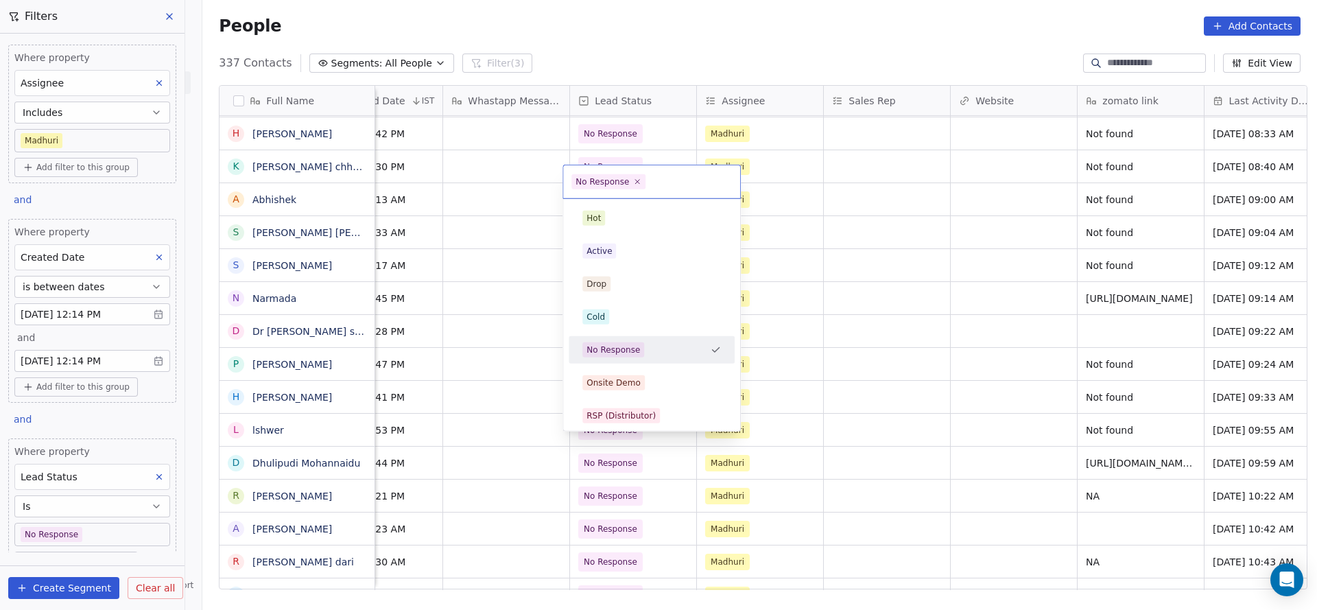
click at [528, 435] on html "On2Cook India Pvt. Ltd. Contacts People Marketing Workflows Campaigns Sales Pip…" at bounding box center [658, 305] width 1317 height 610
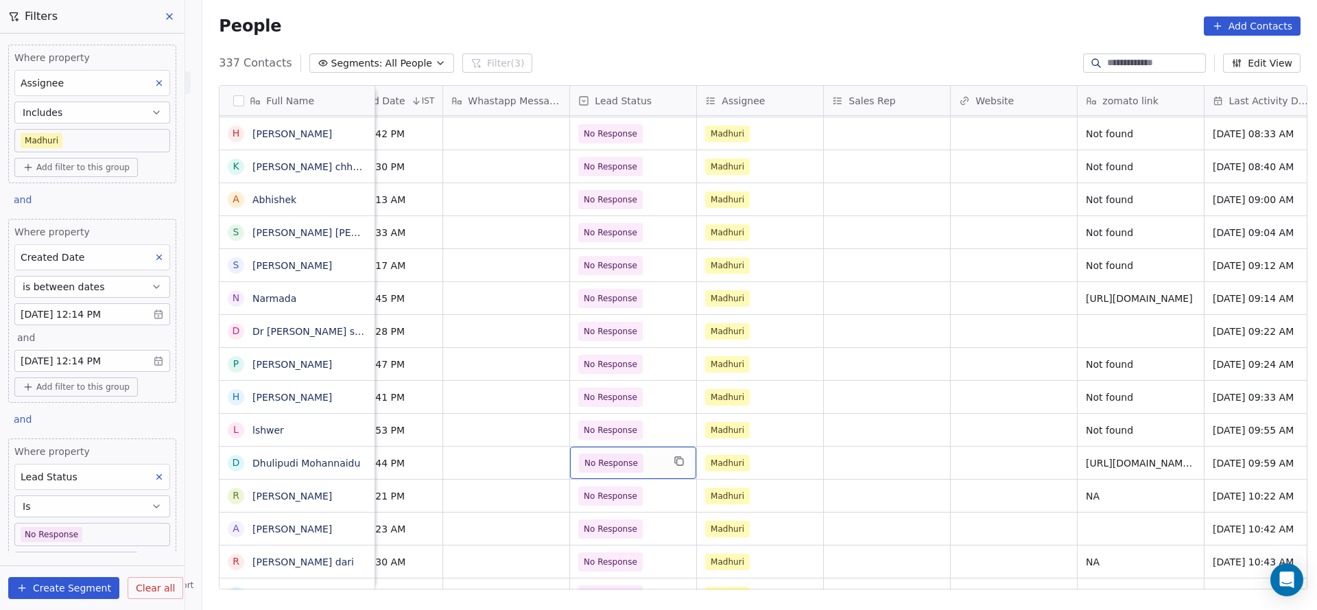
click at [634, 453] on span "No Response" at bounding box center [621, 462] width 84 height 19
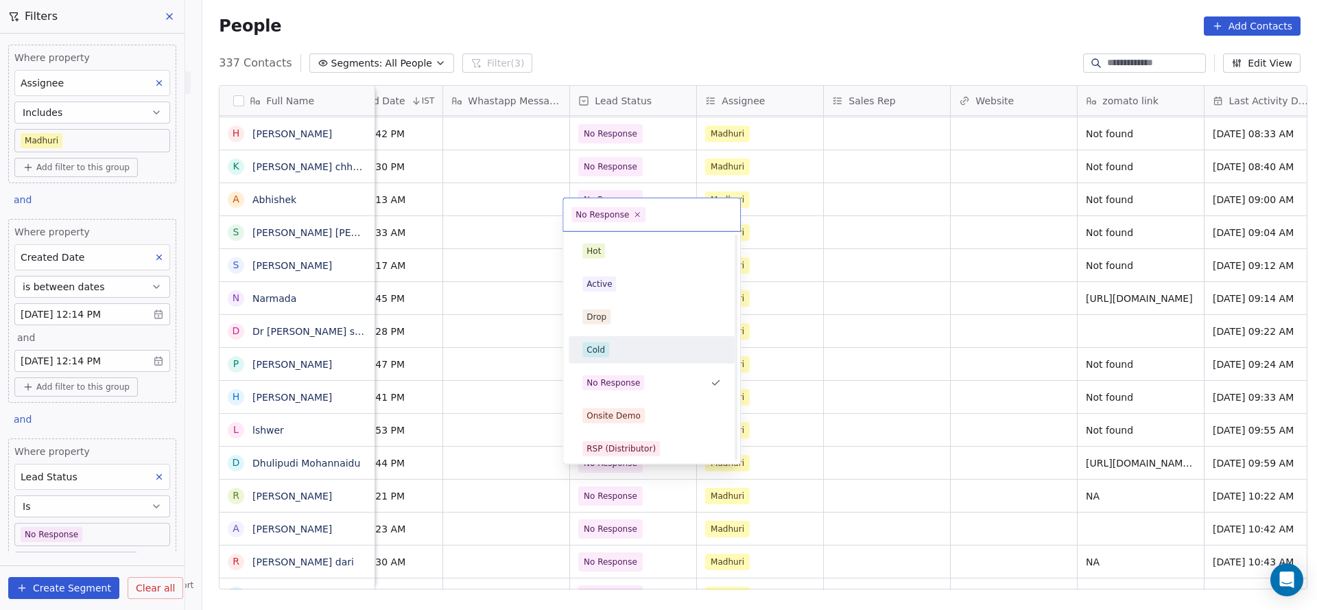
scroll to position [206, 0]
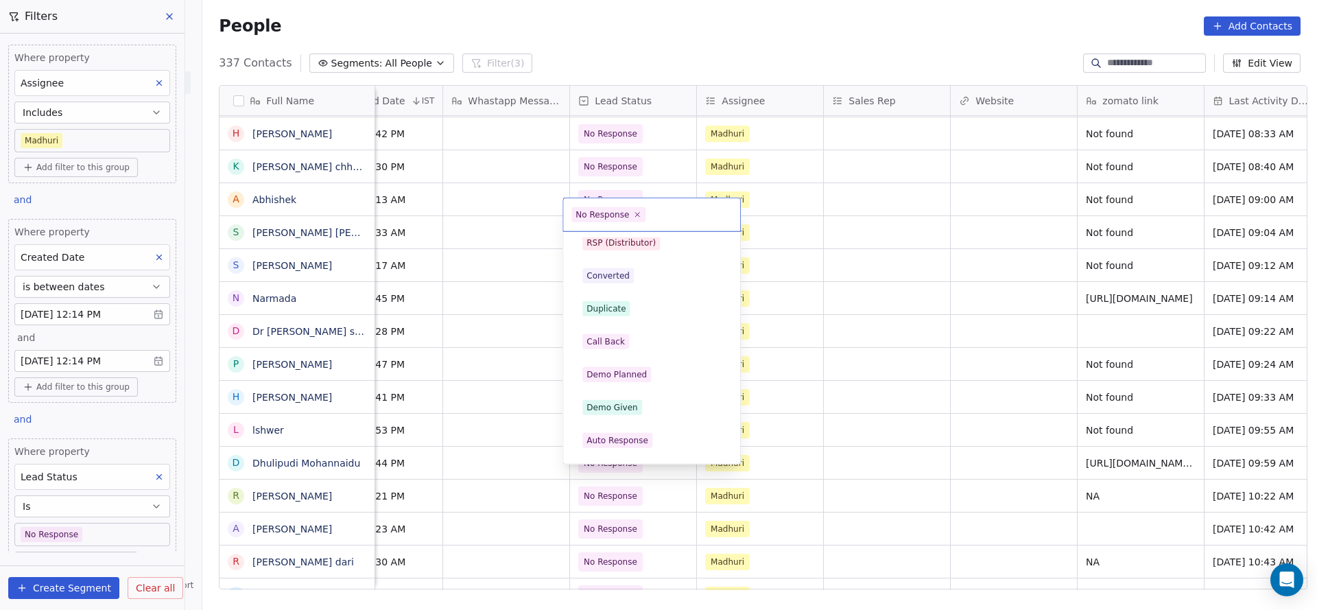
click at [645, 337] on div "Call Back" at bounding box center [651, 341] width 139 height 15
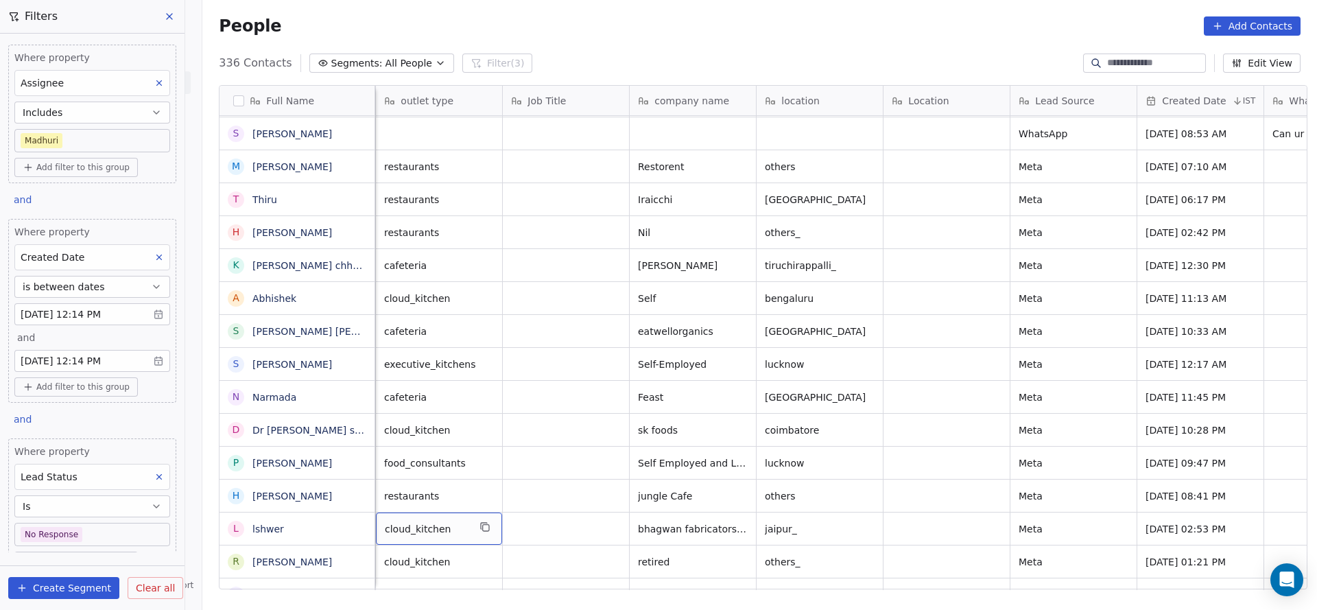
scroll to position [15, 127]
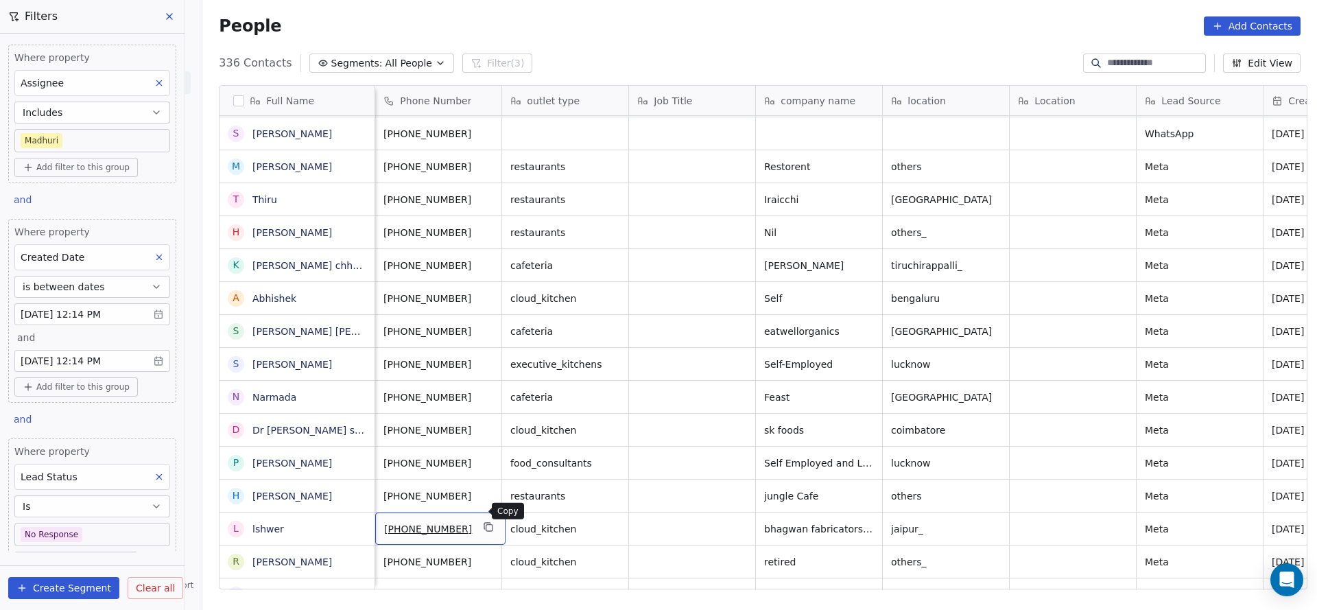
click at [486, 525] on icon "grid" at bounding box center [489, 528] width 6 height 6
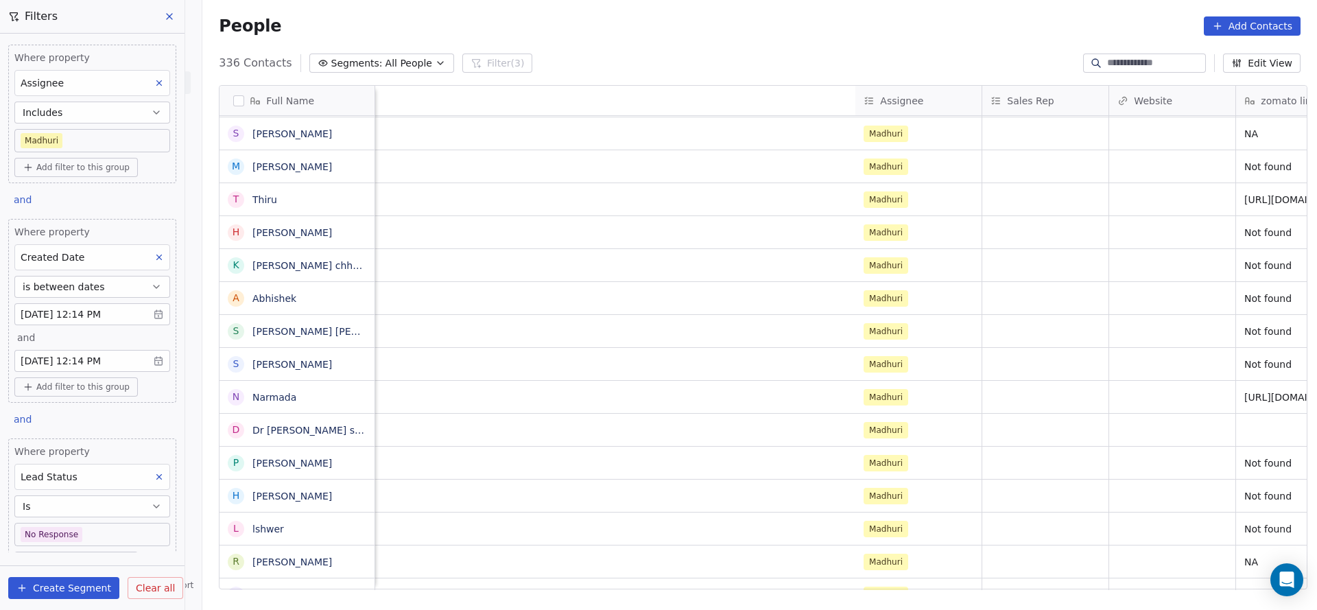
scroll to position [15, 1781]
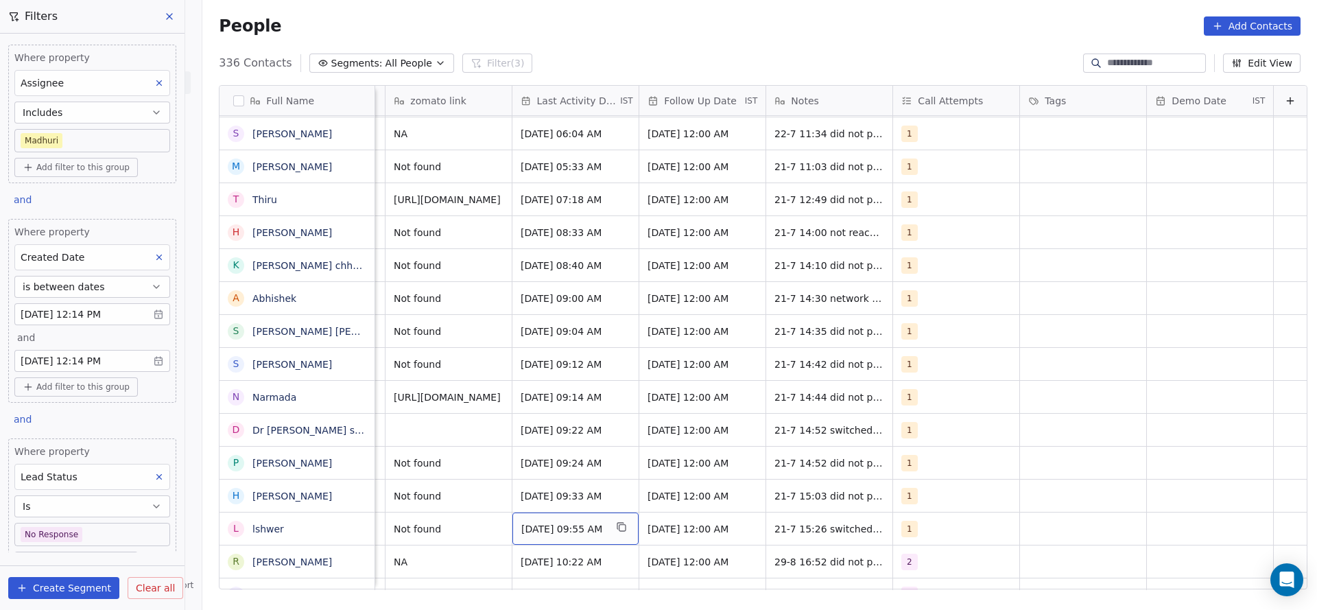
click at [578, 522] on span "[DATE] 09:55 AM" at bounding box center [563, 529] width 84 height 14
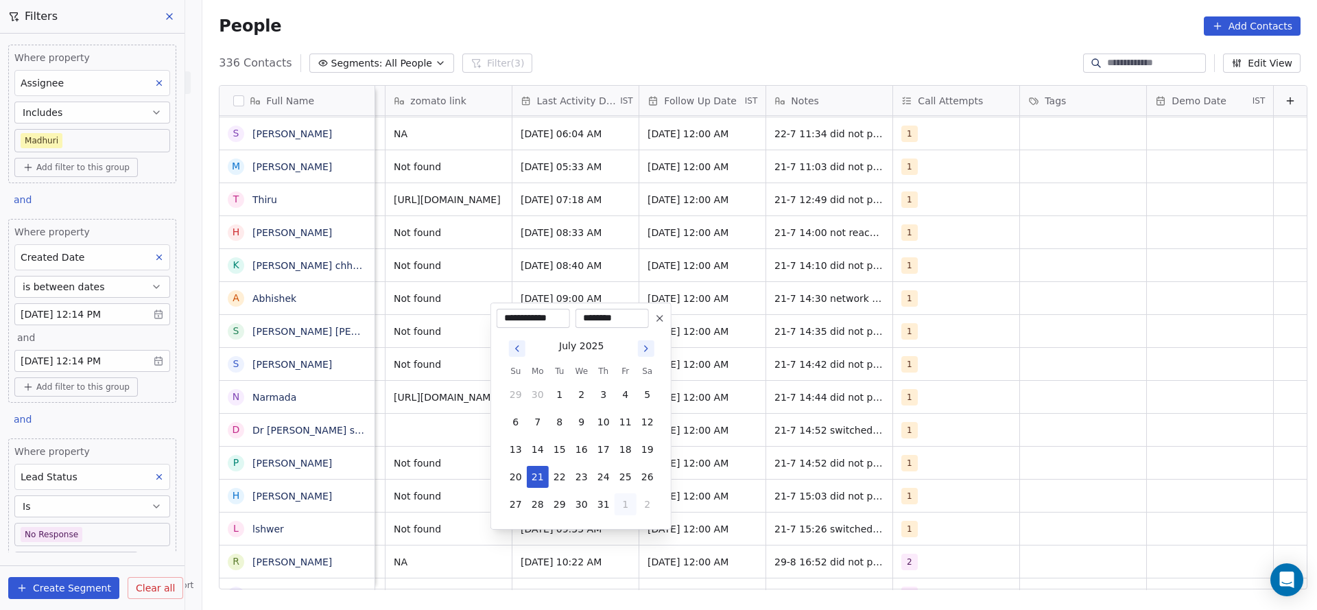
click at [624, 509] on button "1" at bounding box center [626, 504] width 22 height 22
click at [621, 481] on button "29" at bounding box center [626, 477] width 22 height 22
type input "**********"
click at [490, 486] on div "**********" at bounding box center [580, 402] width 181 height 254
click at [910, 496] on html "On2Cook India Pvt. Ltd. Contacts People Marketing Workflows Campaigns Sales Pip…" at bounding box center [658, 305] width 1317 height 610
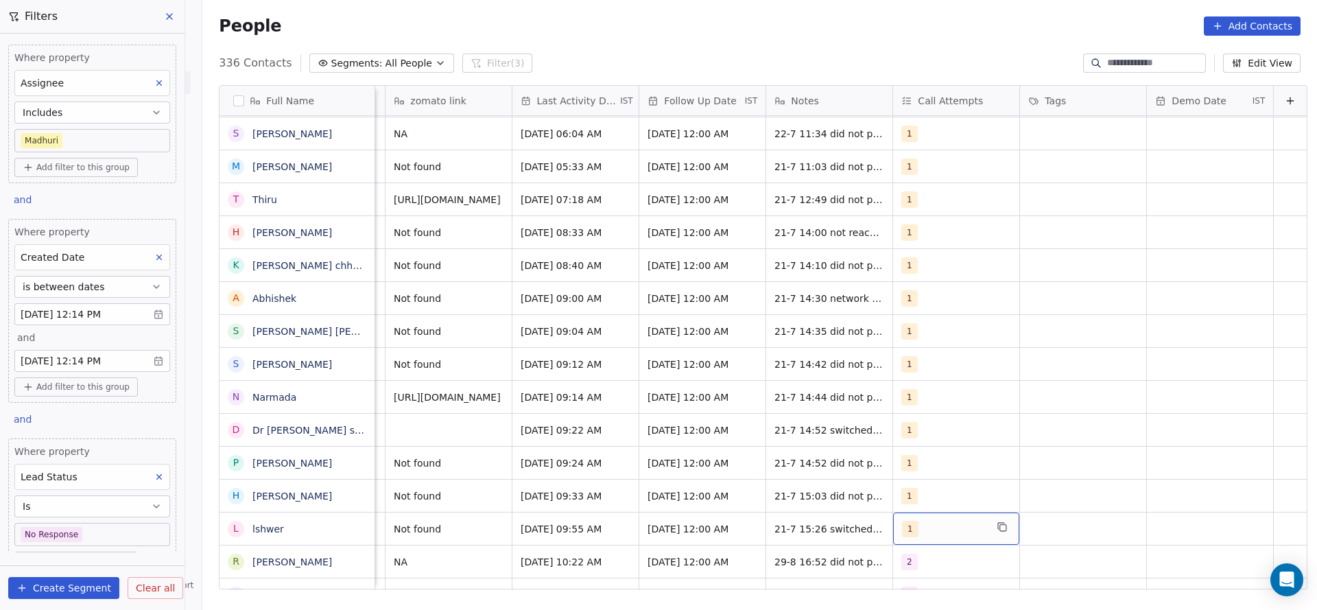
click at [902, 521] on div "1" at bounding box center [944, 529] width 84 height 16
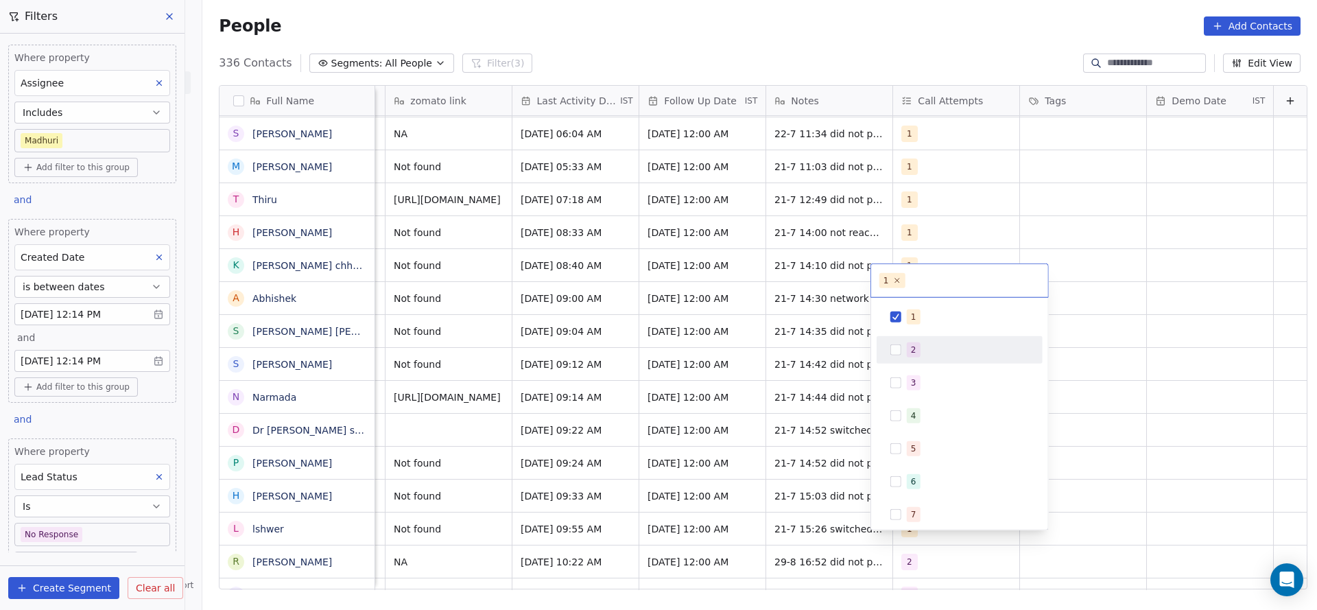
click at [918, 352] on span "2" at bounding box center [914, 349] width 14 height 15
click at [888, 299] on div "1 2 3 4 5 6 7 8 9 10" at bounding box center [959, 414] width 177 height 232
click at [897, 307] on div "1" at bounding box center [959, 317] width 155 height 22
click at [786, 458] on html "On2Cook India Pvt. Ltd. Contacts People Marketing Workflows Campaigns Sales Pip…" at bounding box center [658, 305] width 1317 height 610
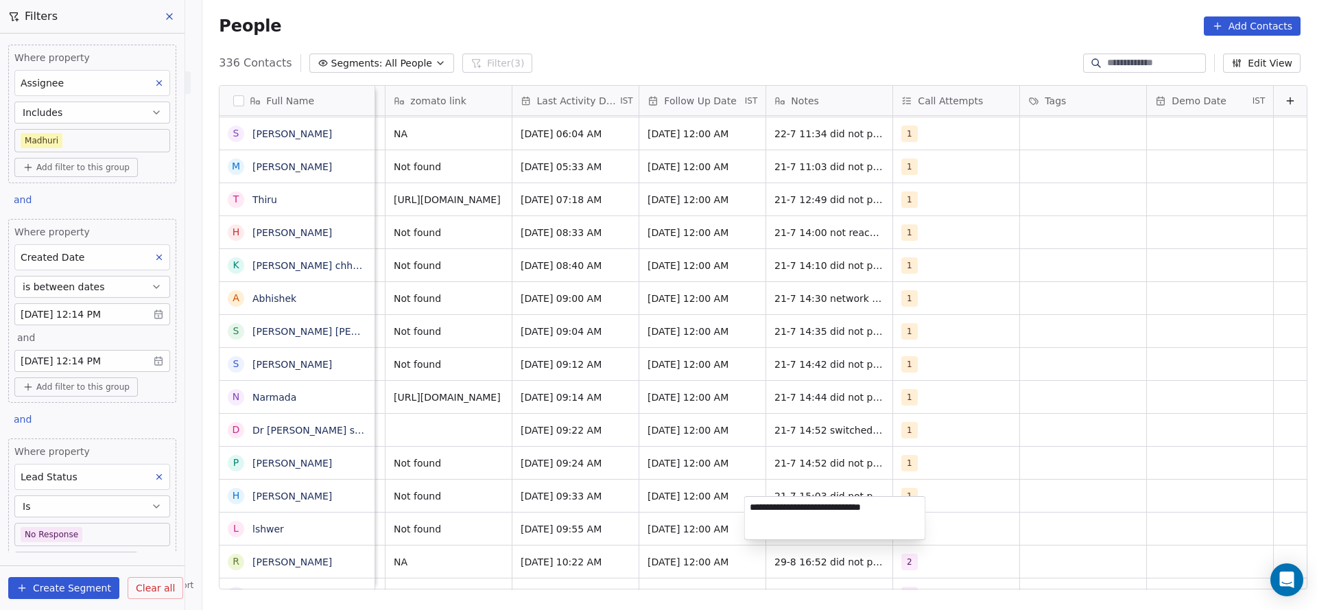
click at [745, 512] on textarea "**********" at bounding box center [835, 518] width 180 height 43
type textarea "**********"
click at [545, 517] on html "On2Cook India Pvt. Ltd. Contacts People Marketing Workflows Campaigns Sales Pip…" at bounding box center [658, 305] width 1317 height 610
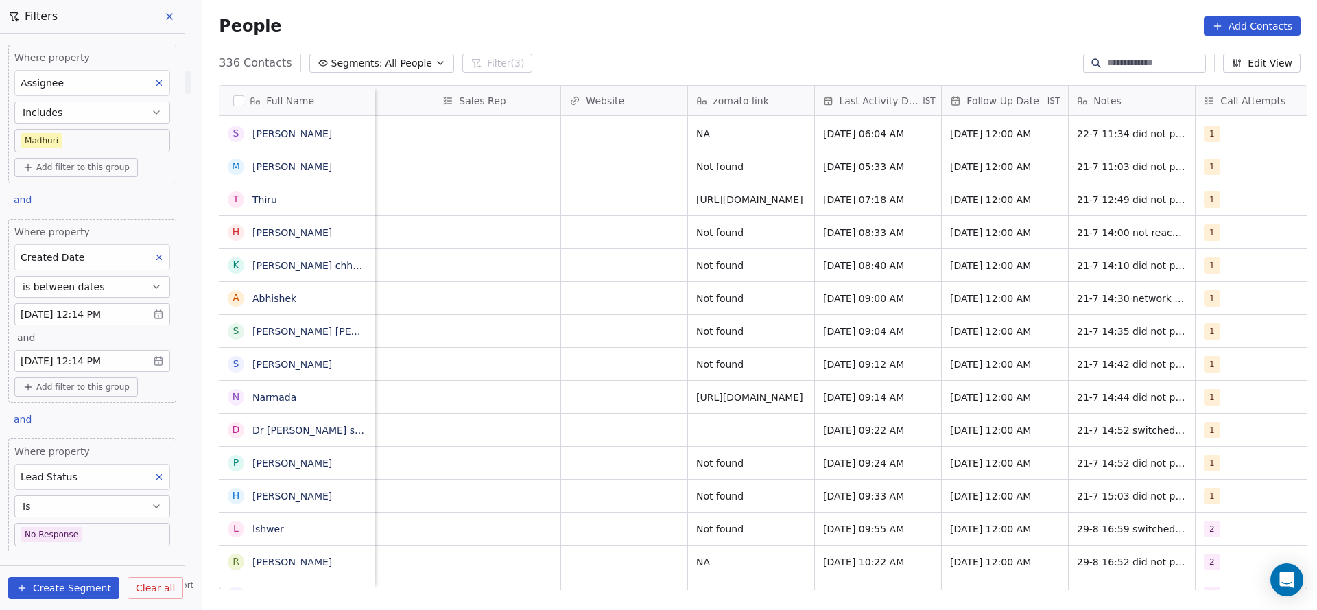
scroll to position [15, 1669]
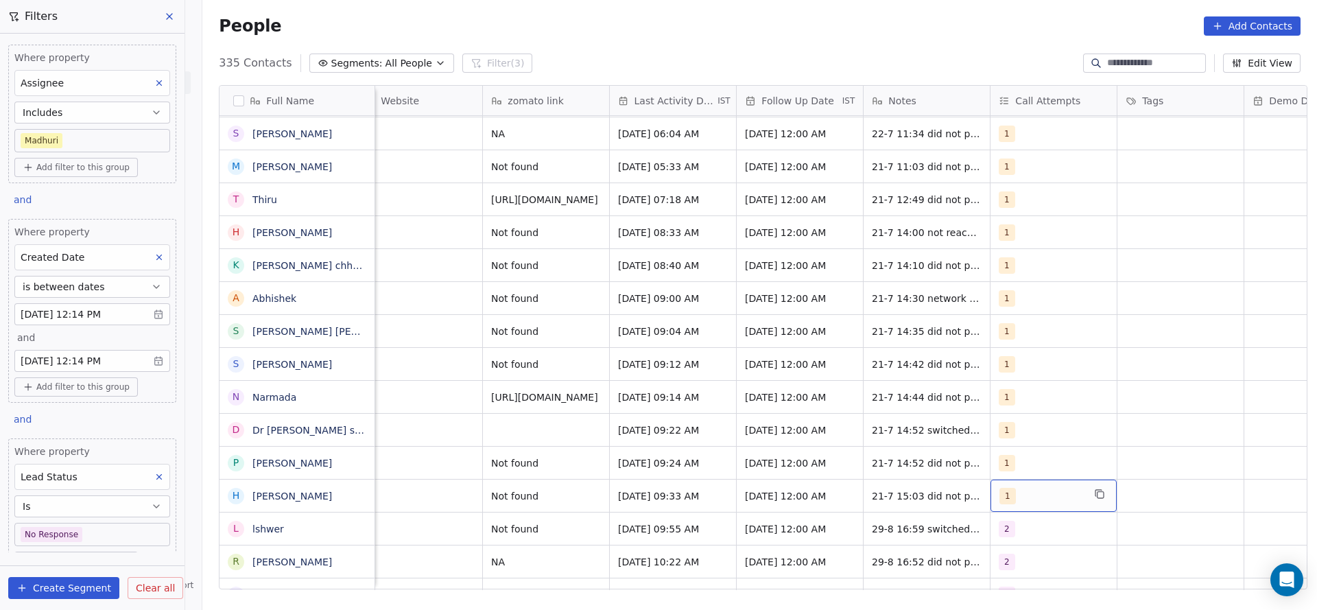
click at [1018, 488] on div "1" at bounding box center [1041, 496] width 84 height 16
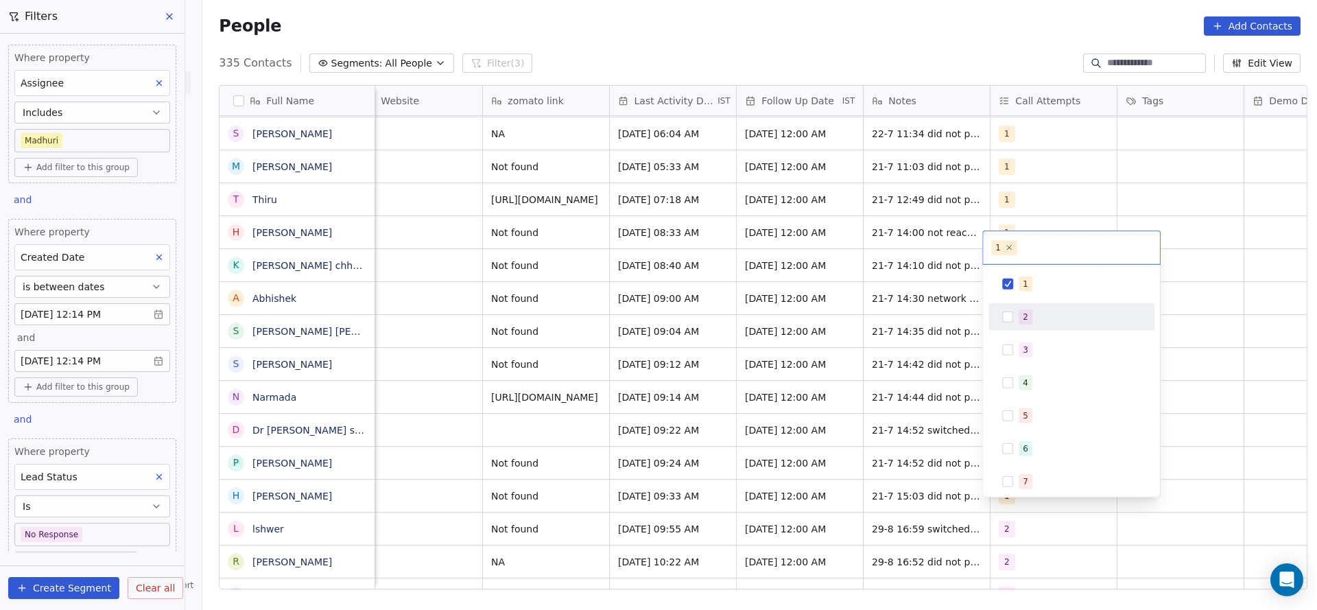
click at [1007, 303] on div "2" at bounding box center [1071, 316] width 166 height 27
click at [1012, 292] on div "1" at bounding box center [1071, 284] width 155 height 22
click at [813, 305] on html "On2Cook India Pvt. Ltd. Contacts People Marketing Workflows Campaigns Sales Pip…" at bounding box center [658, 305] width 1317 height 610
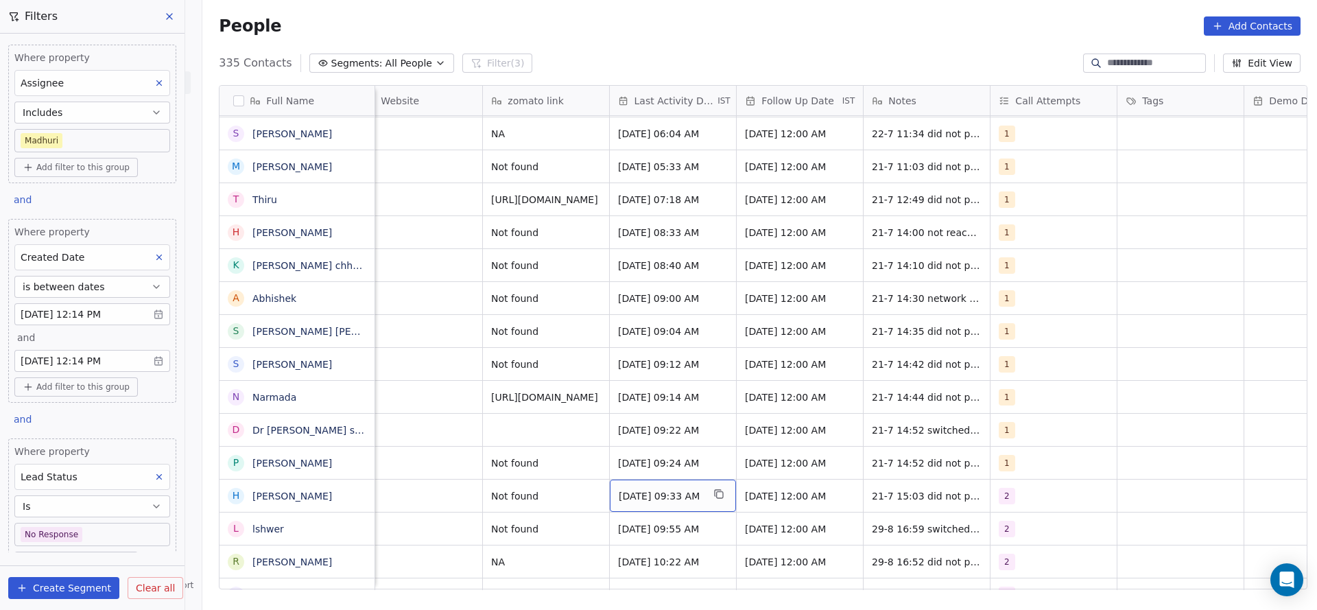
click at [692, 487] on div "[DATE] 09:33 AM" at bounding box center [673, 495] width 126 height 32
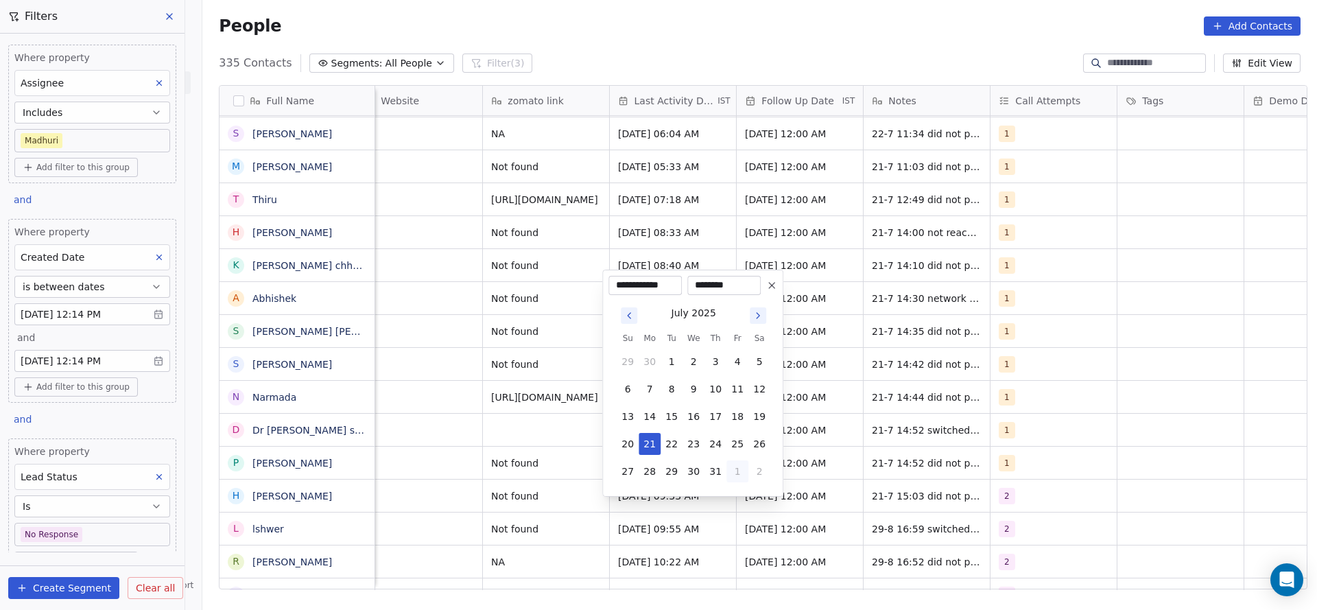
click at [746, 474] on button "1" at bounding box center [737, 471] width 22 height 22
click at [743, 444] on button "29" at bounding box center [737, 444] width 22 height 22
type input "**********"
click at [593, 457] on html "On2Cook India Pvt. Ltd. Contacts People Marketing Workflows Campaigns Sales Pip…" at bounding box center [658, 305] width 1317 height 610
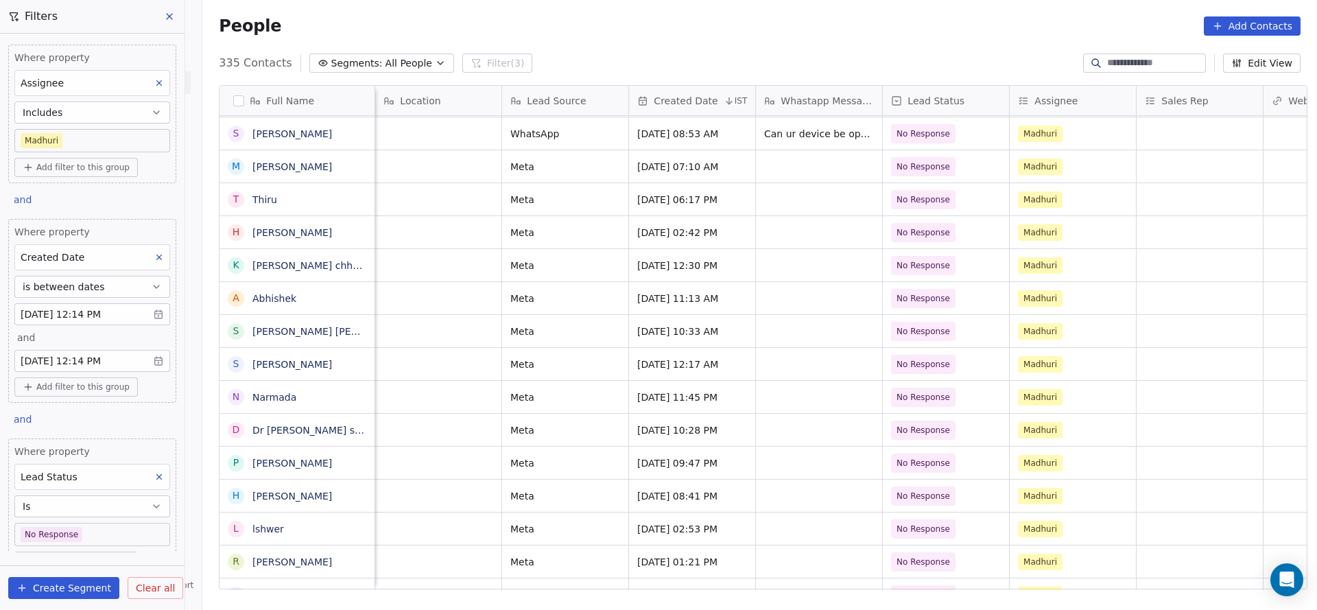
scroll to position [15, 634]
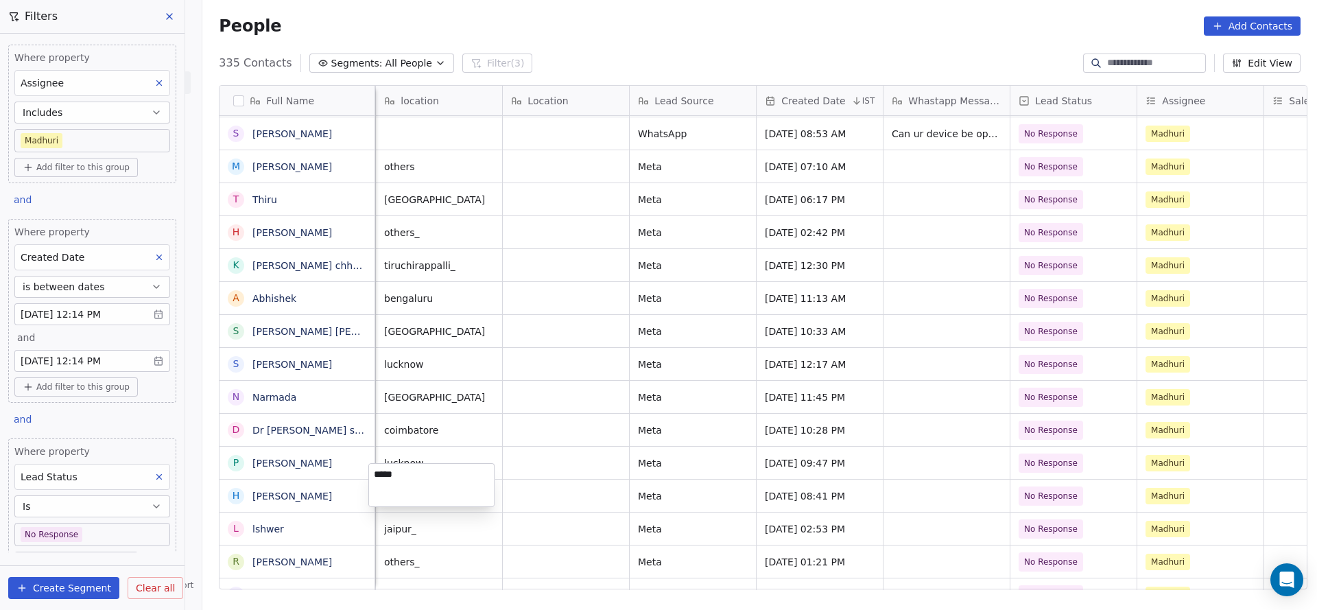
type textarea "******"
click at [589, 463] on html "On2Cook India Pvt. Ltd. Contacts People Marketing Workflows Campaigns Sales Pip…" at bounding box center [658, 305] width 1317 height 610
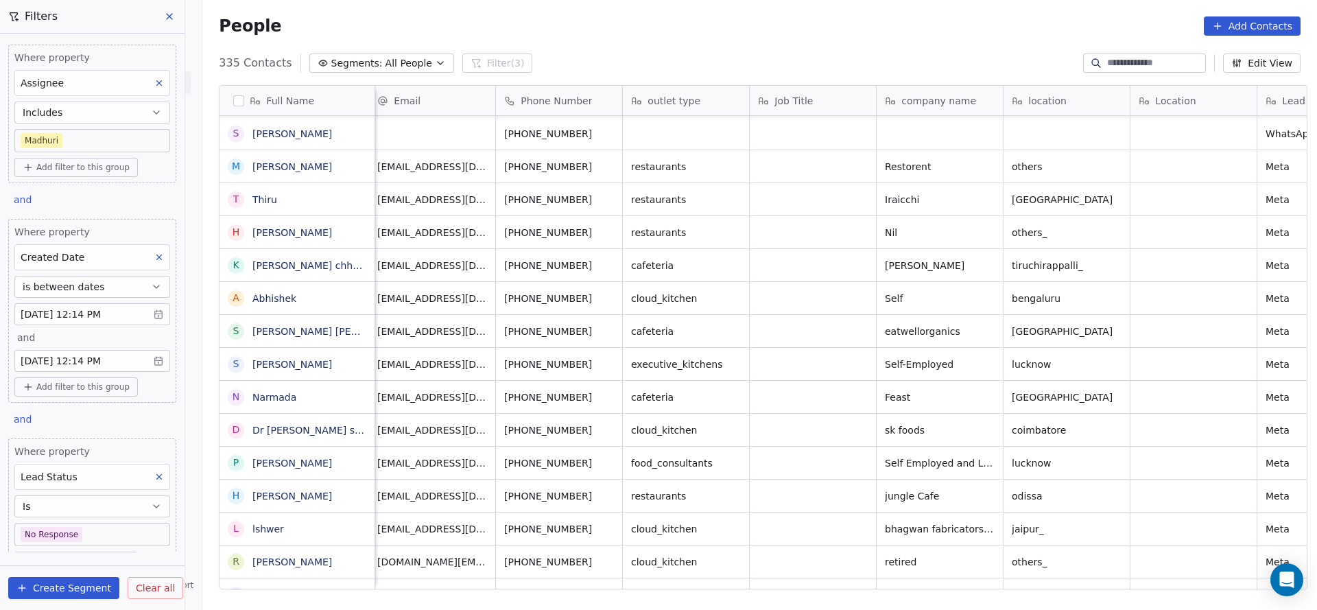
scroll to position [15, 0]
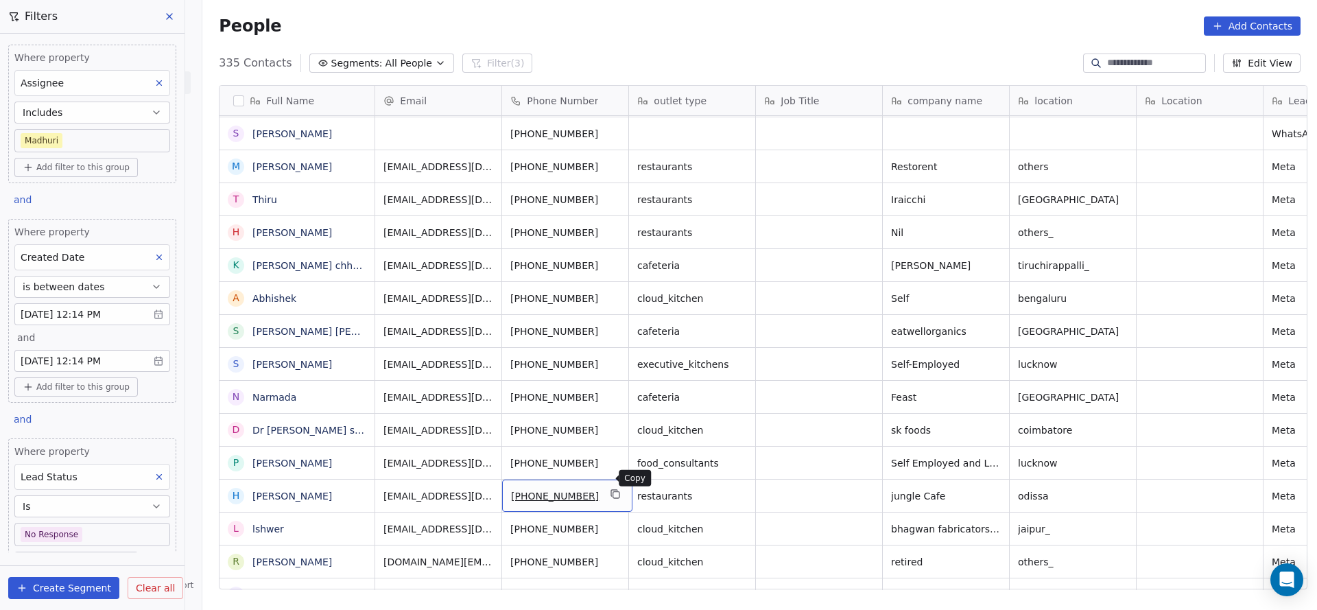
click at [610, 488] on icon "grid" at bounding box center [615, 493] width 11 height 11
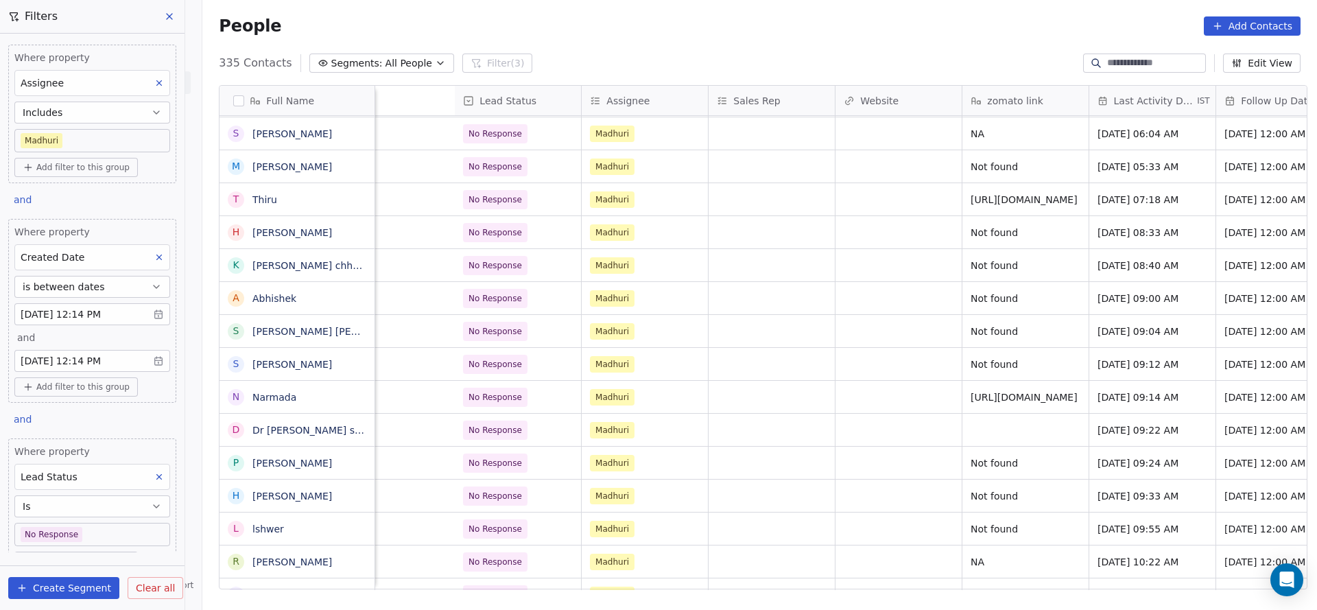
scroll to position [15, 1683]
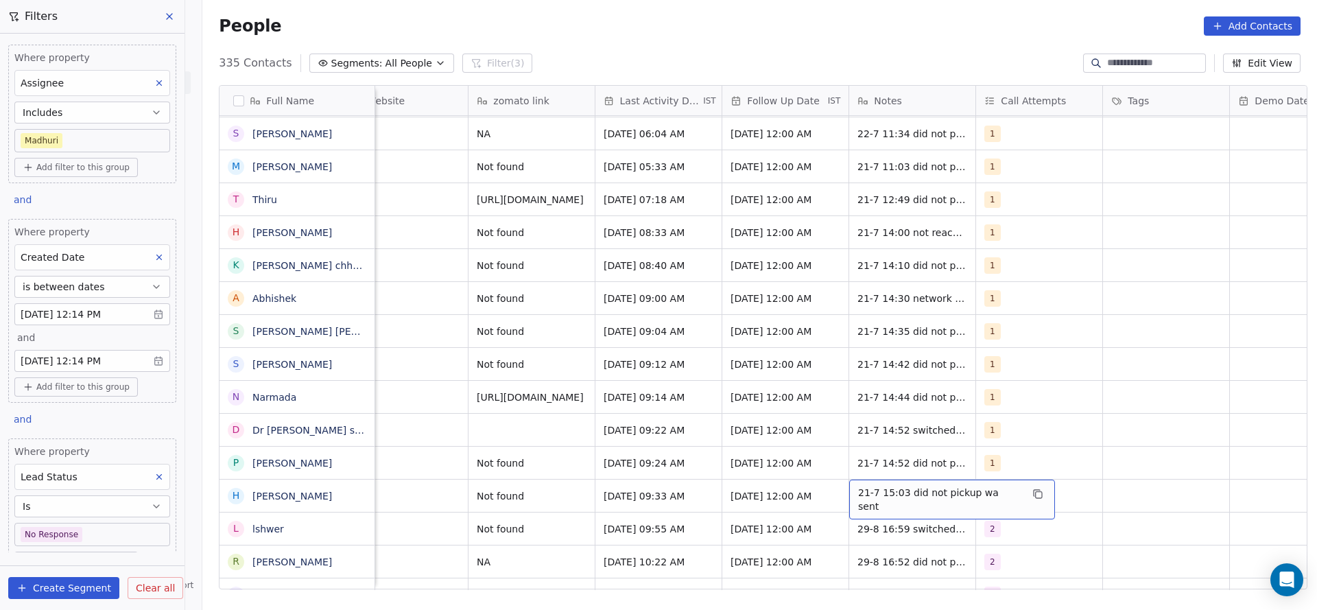
click at [859, 486] on span "21-7 15:03 did not pickup wa sent" at bounding box center [939, 499] width 163 height 27
click at [850, 479] on textarea "**********" at bounding box center [936, 485] width 189 height 43
type textarea "**********"
click at [556, 482] on html "On2Cook India Pvt. Ltd. Contacts People Marketing Workflows Campaigns Sales Pip…" at bounding box center [658, 305] width 1317 height 610
click at [886, 486] on span "29-8 17:05 21-7 15:03 did not pickup wa sent" at bounding box center [939, 499] width 163 height 27
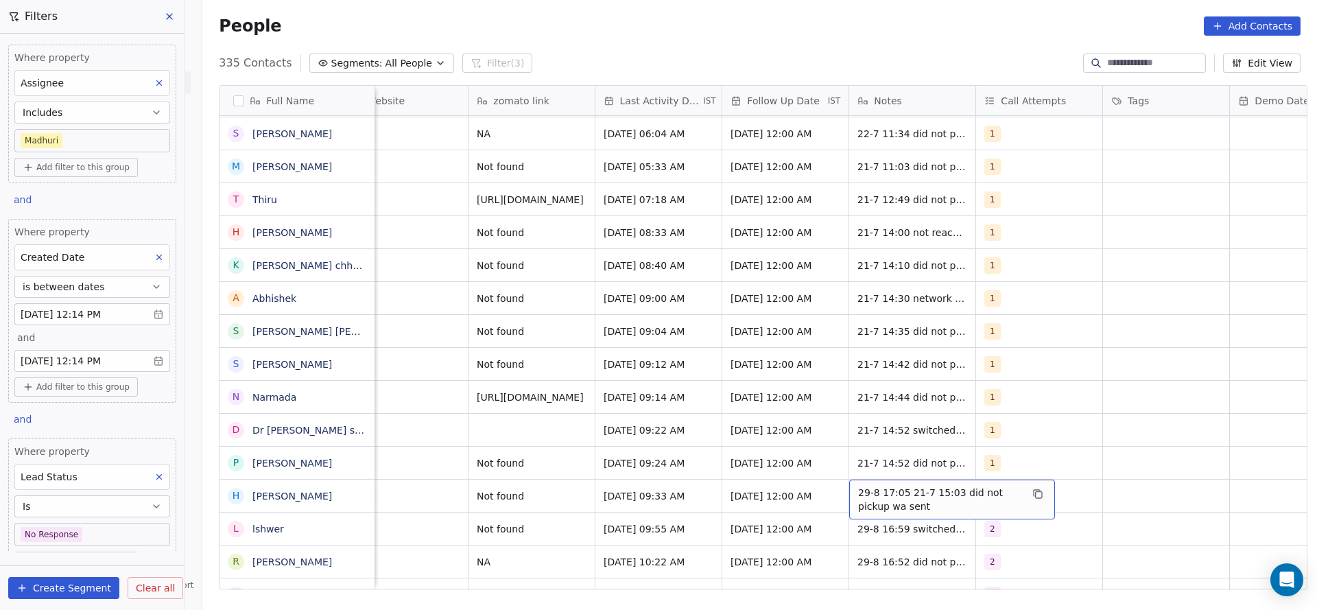
click at [899, 486] on span "29-8 17:05 21-7 15:03 did not pickup wa sent" at bounding box center [939, 499] width 163 height 27
click at [894, 475] on textarea "**********" at bounding box center [944, 485] width 204 height 43
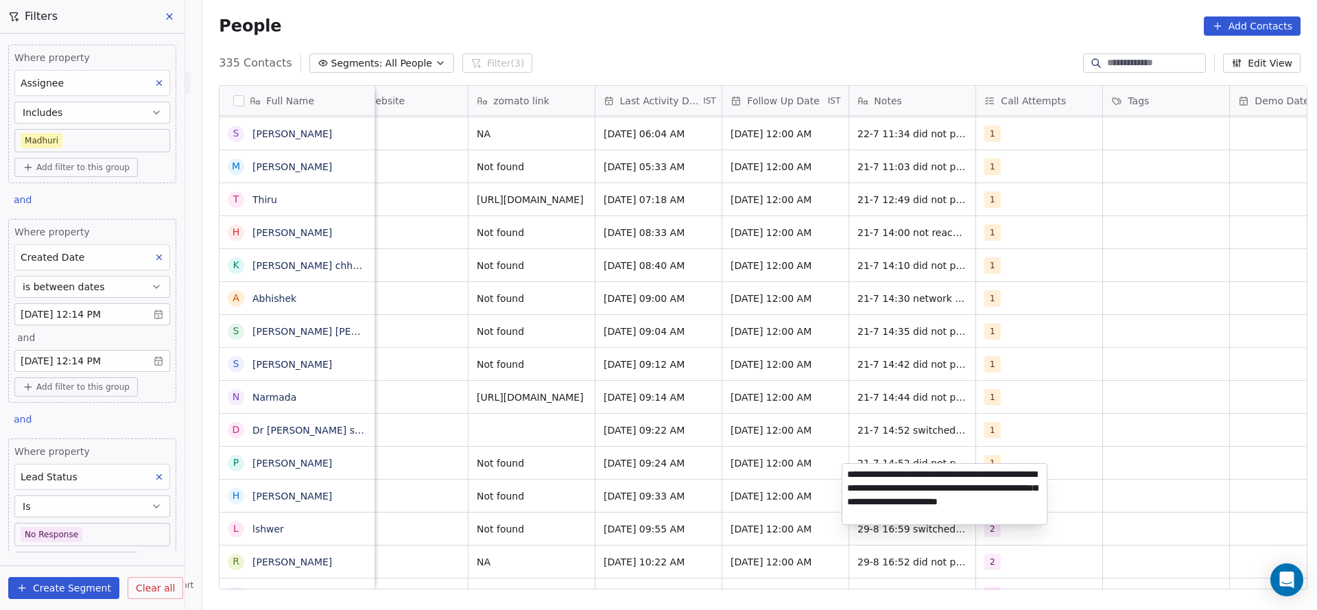
type textarea "**********"
click at [724, 476] on html "On2Cook India Pvt. Ltd. Contacts People Marketing Workflows Campaigns Sales Pip…" at bounding box center [658, 305] width 1317 height 610
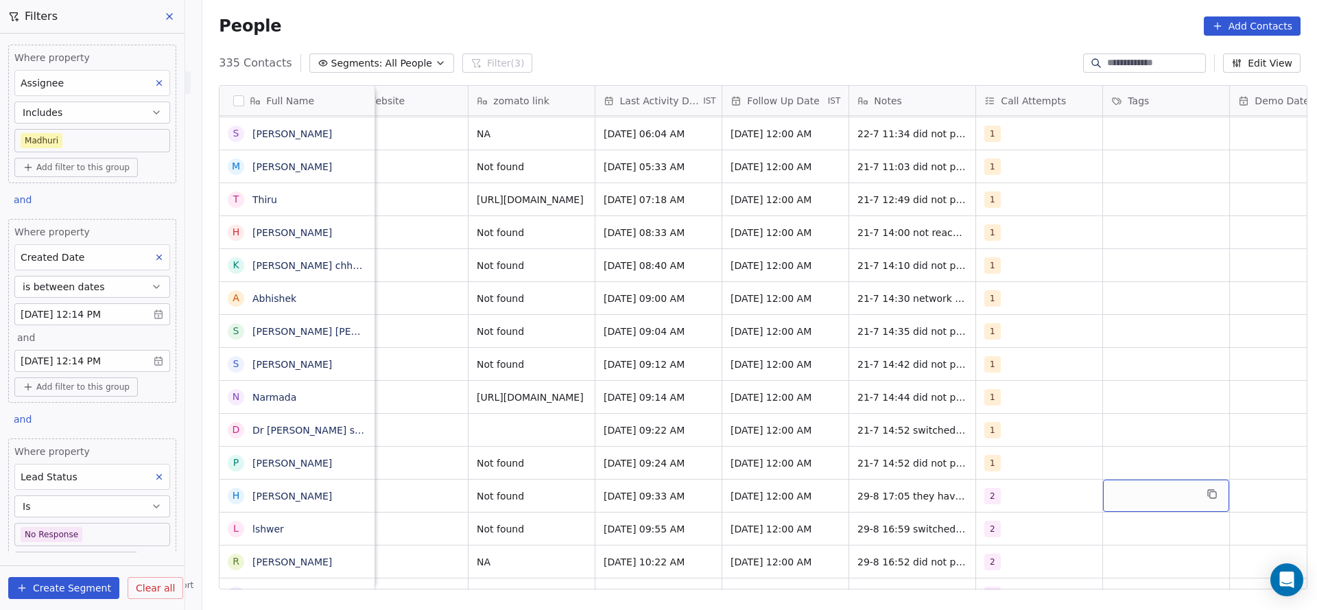
click at [1116, 480] on div "grid" at bounding box center [1166, 495] width 126 height 32
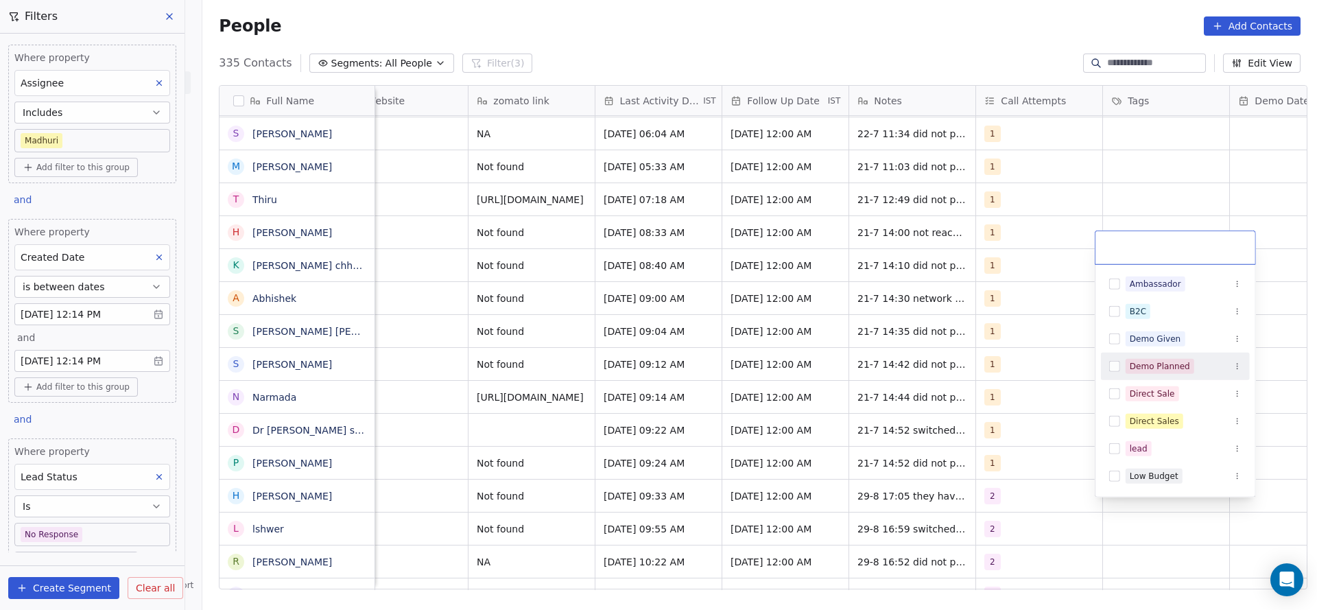
click at [1148, 370] on div "Demo Planned" at bounding box center [1160, 366] width 60 height 12
click at [1027, 467] on html "On2Cook India Pvt. Ltd. Contacts People Marketing Workflows Campaigns Sales Pip…" at bounding box center [658, 305] width 1317 height 610
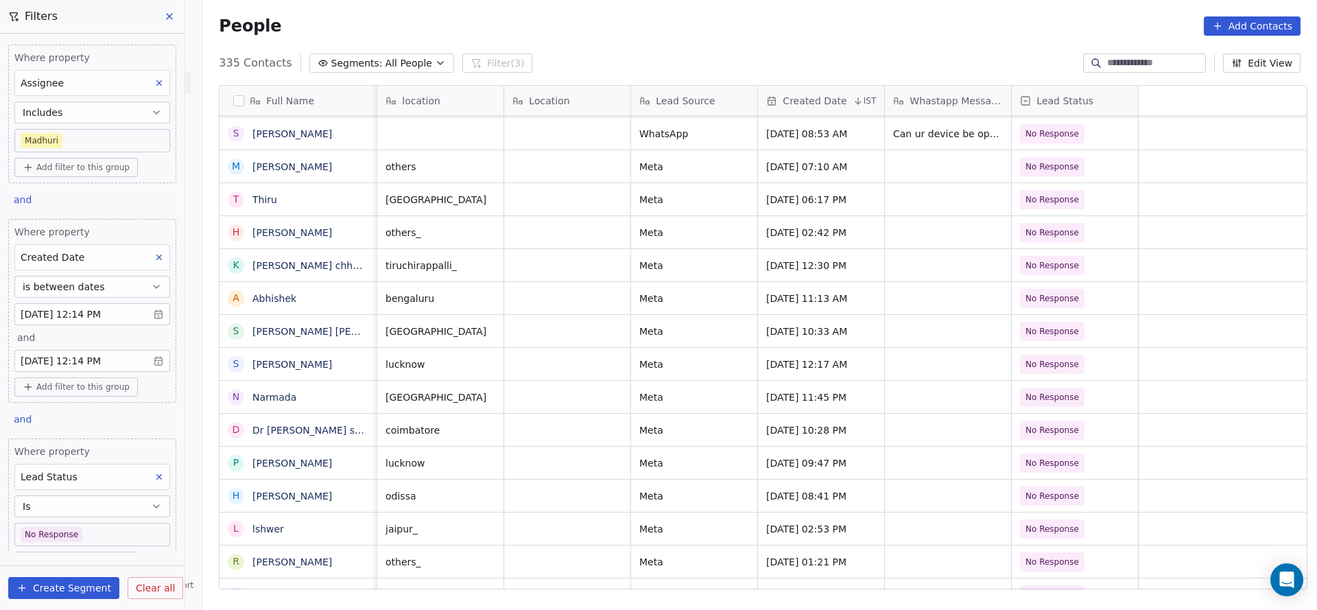
scroll to position [15, 0]
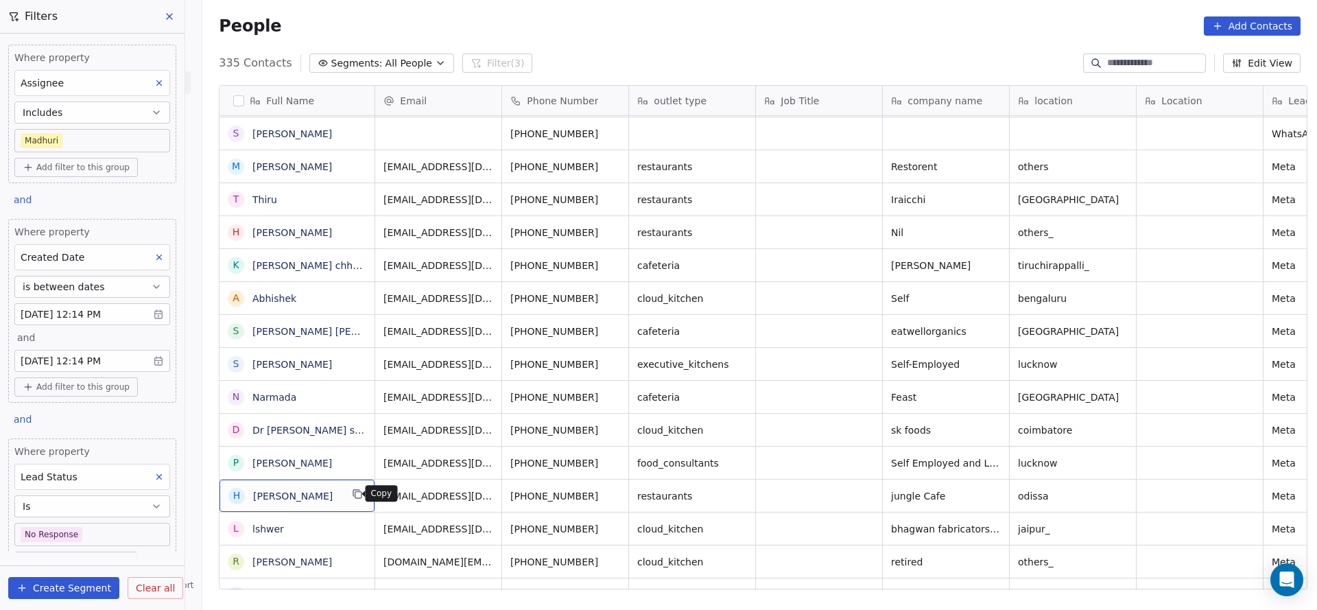
click at [352, 496] on icon "grid" at bounding box center [357, 493] width 11 height 11
click at [610, 488] on icon "grid" at bounding box center [615, 493] width 11 height 11
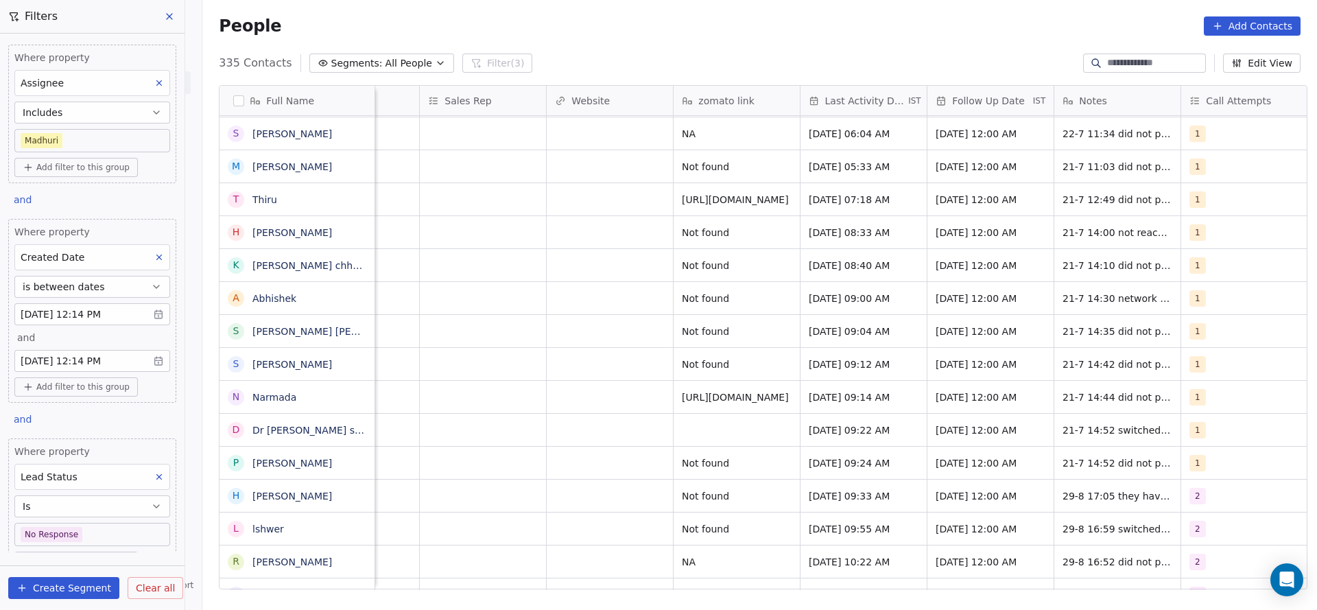
scroll to position [15, 1467]
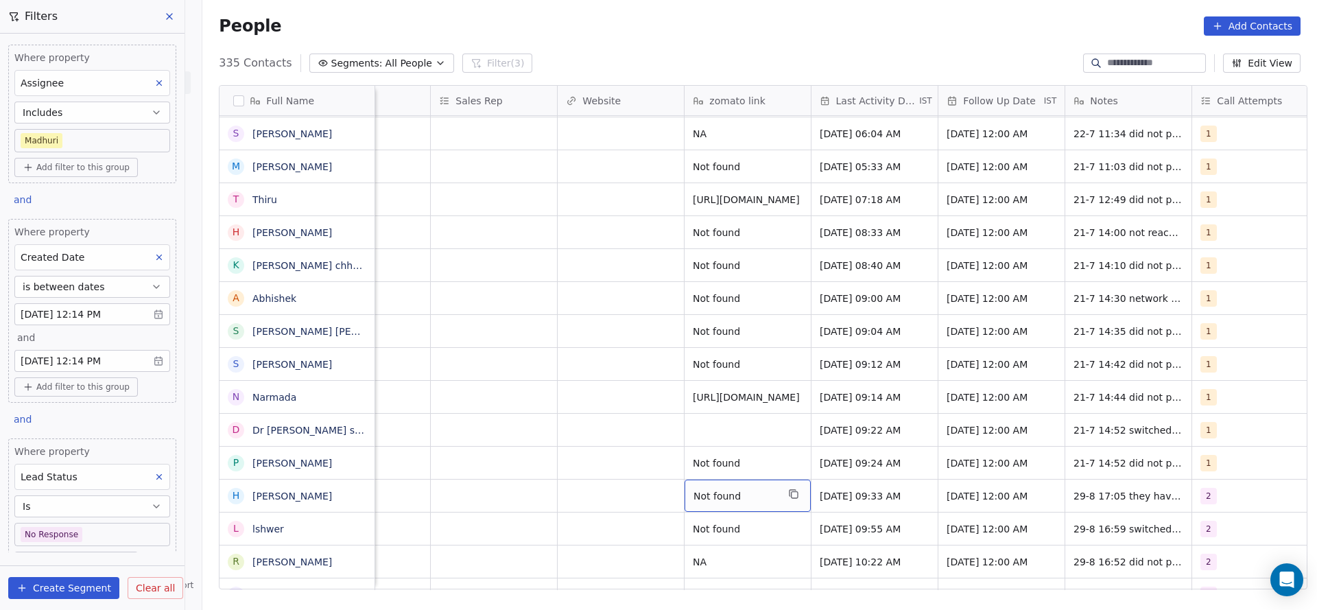
click at [715, 489] on span "Not found" at bounding box center [735, 496] width 84 height 14
type textarea "*"
type textarea "**********"
click at [650, 486] on html "On2Cook India Pvt. Ltd. Contacts People Marketing Workflows Campaigns Sales Pip…" at bounding box center [658, 305] width 1317 height 610
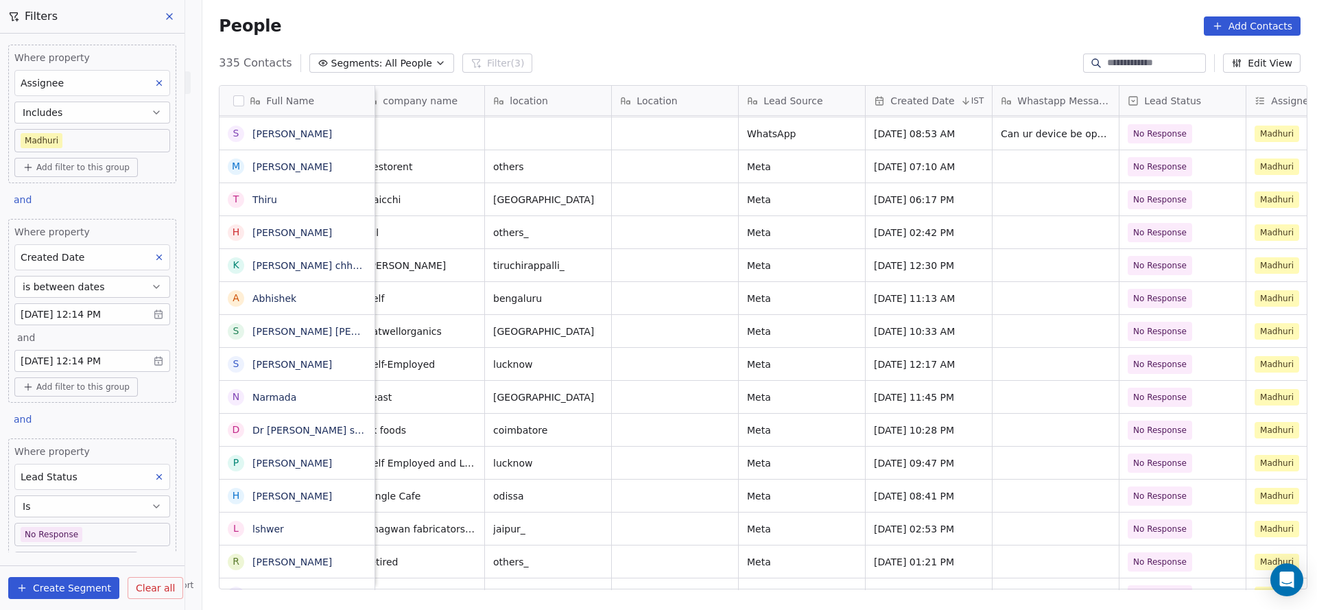
scroll to position [15, 481]
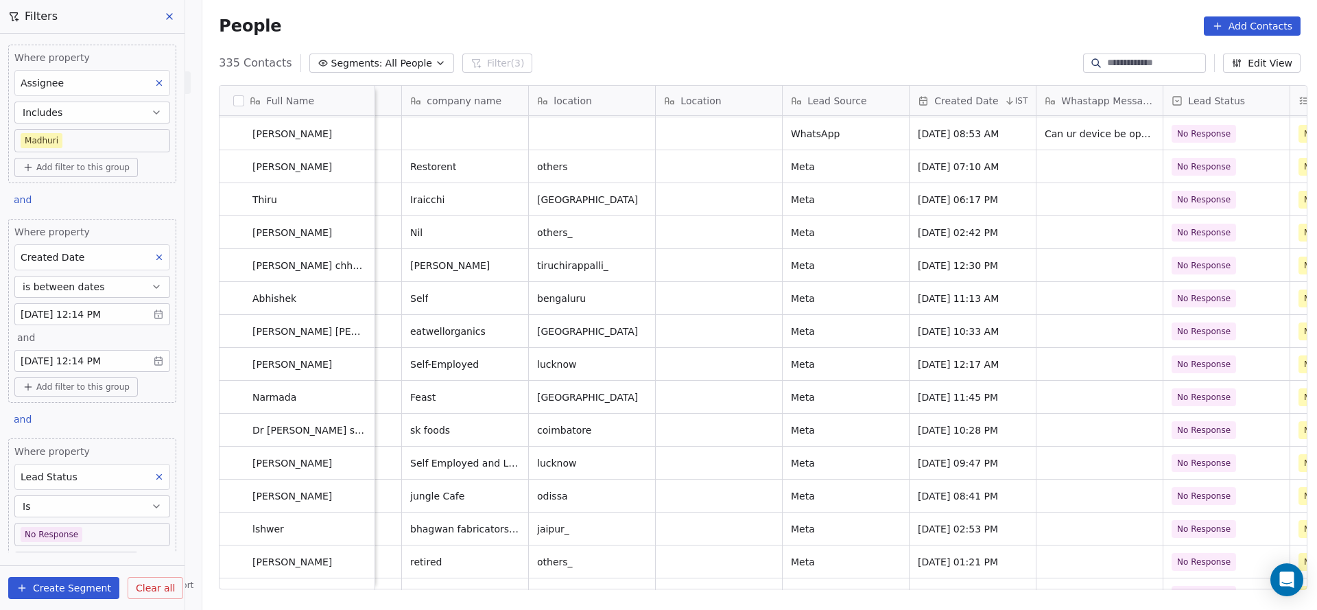
drag, startPoint x: 685, startPoint y: 571, endPoint x: 775, endPoint y: 582, distance: 91.2
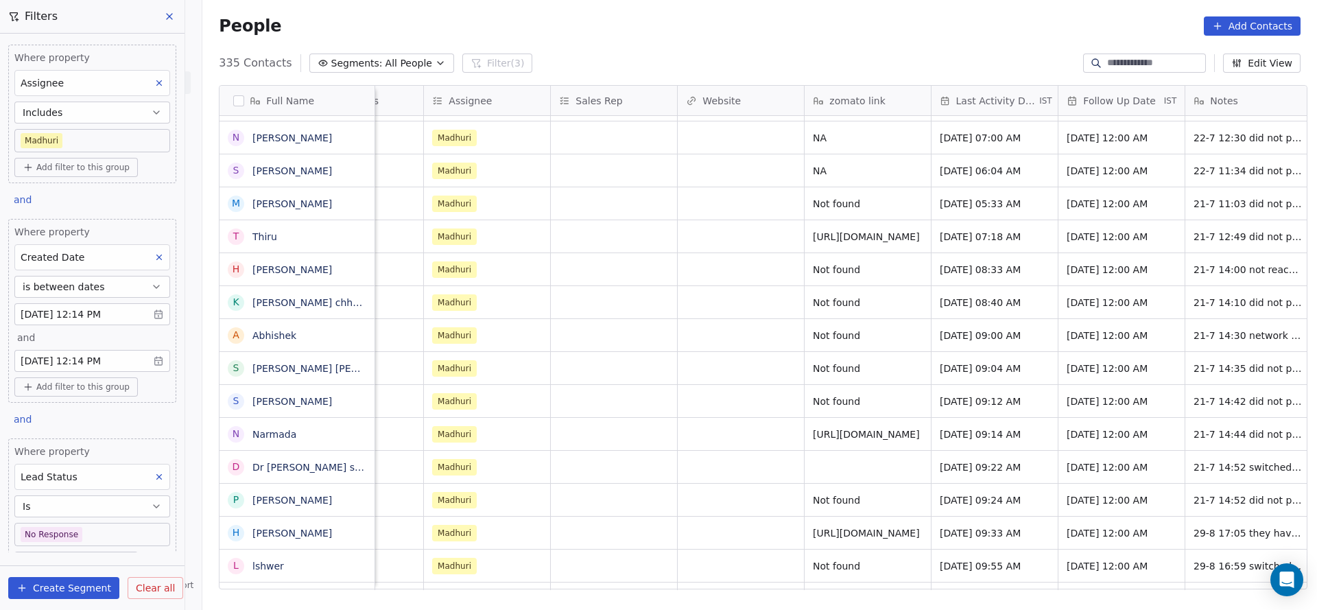
scroll to position [15, 901]
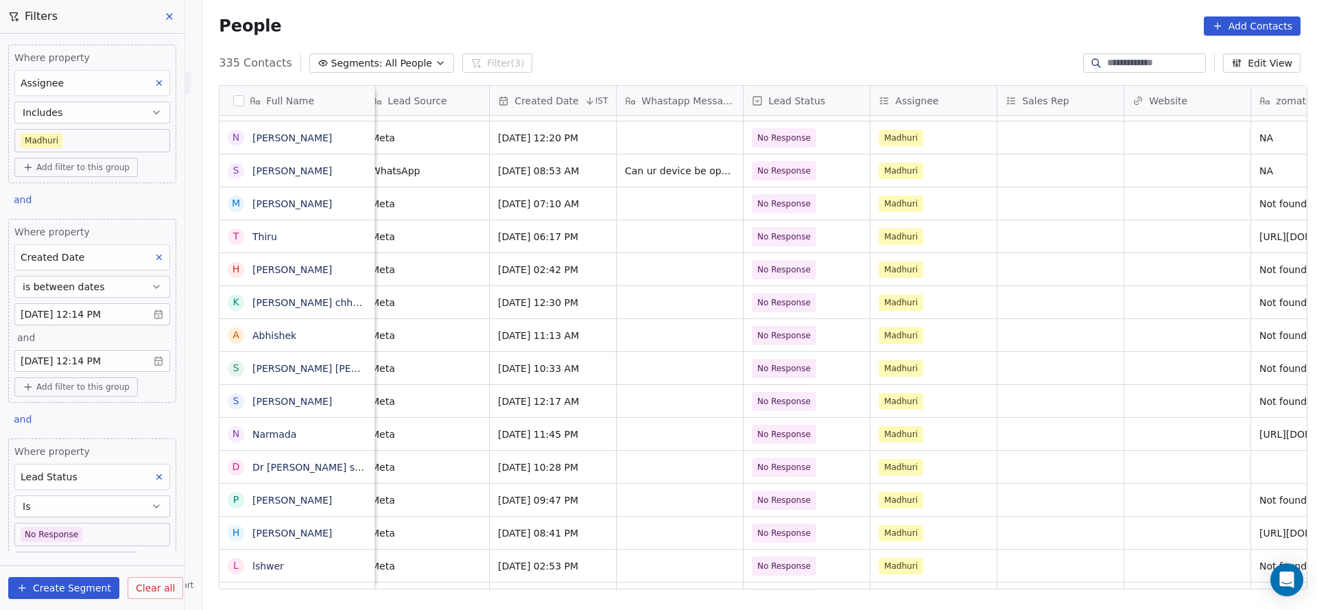
click at [779, 517] on div "sona traders others_ Meta [DATE] 11:30 PM No Response [PERSON_NAME] [DATE] 09:5…" at bounding box center [824, 353] width 2698 height 474
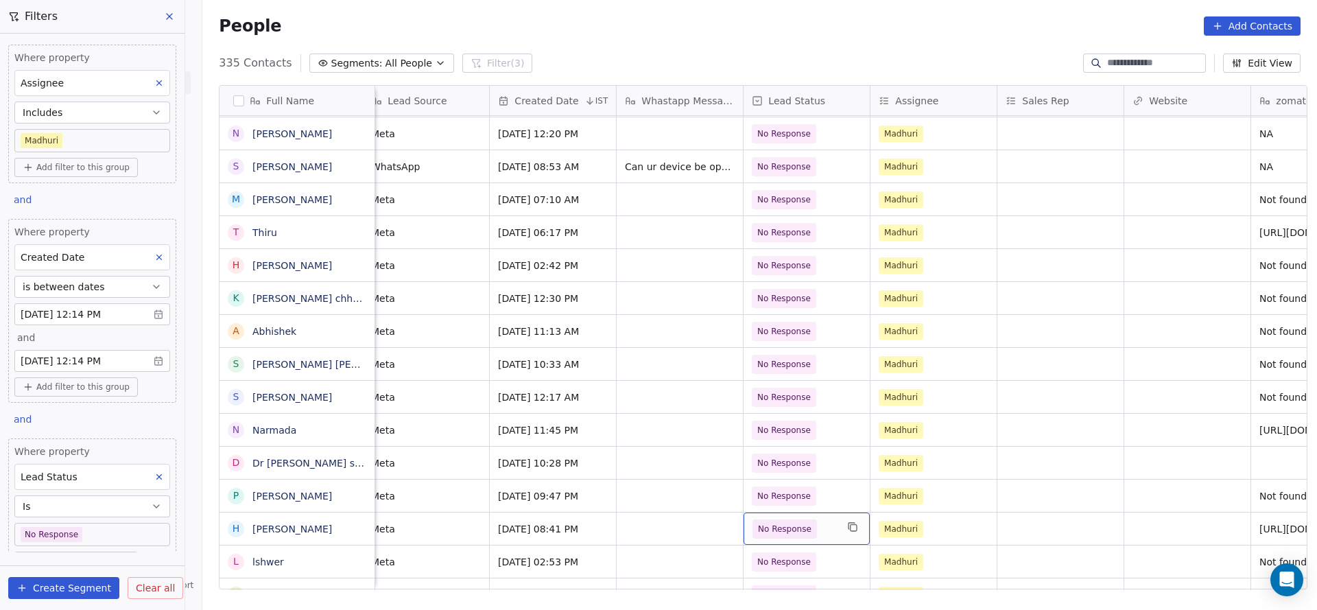
click at [781, 522] on span "No Response" at bounding box center [785, 529] width 54 height 14
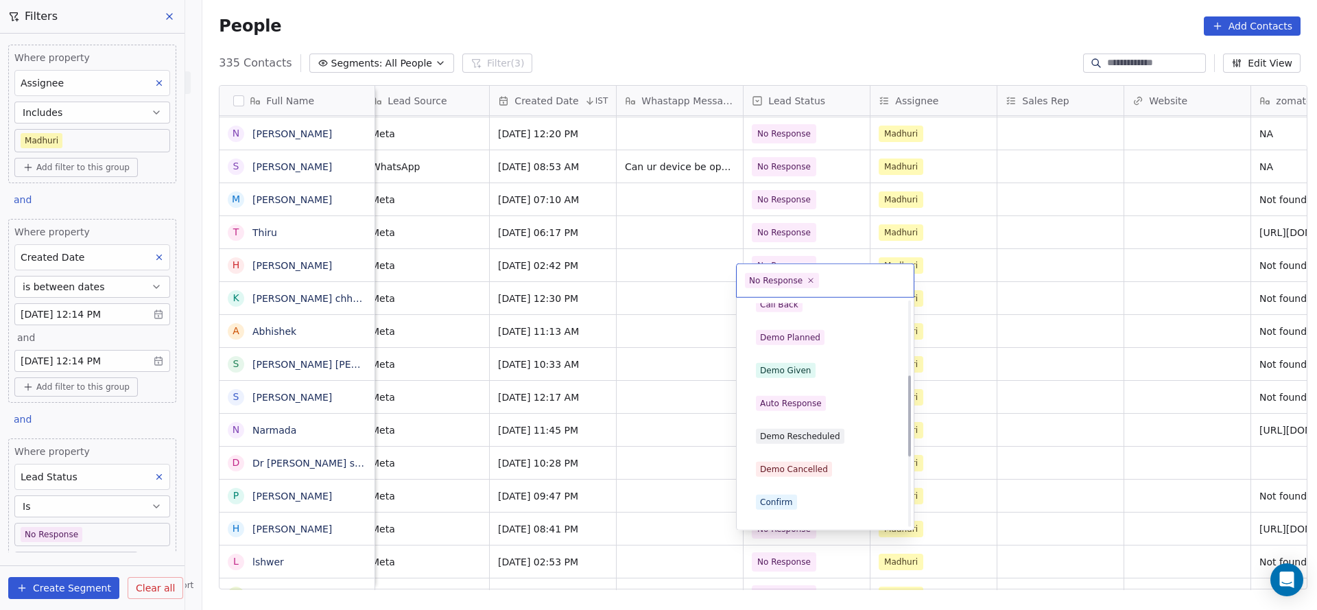
scroll to position [206, 0]
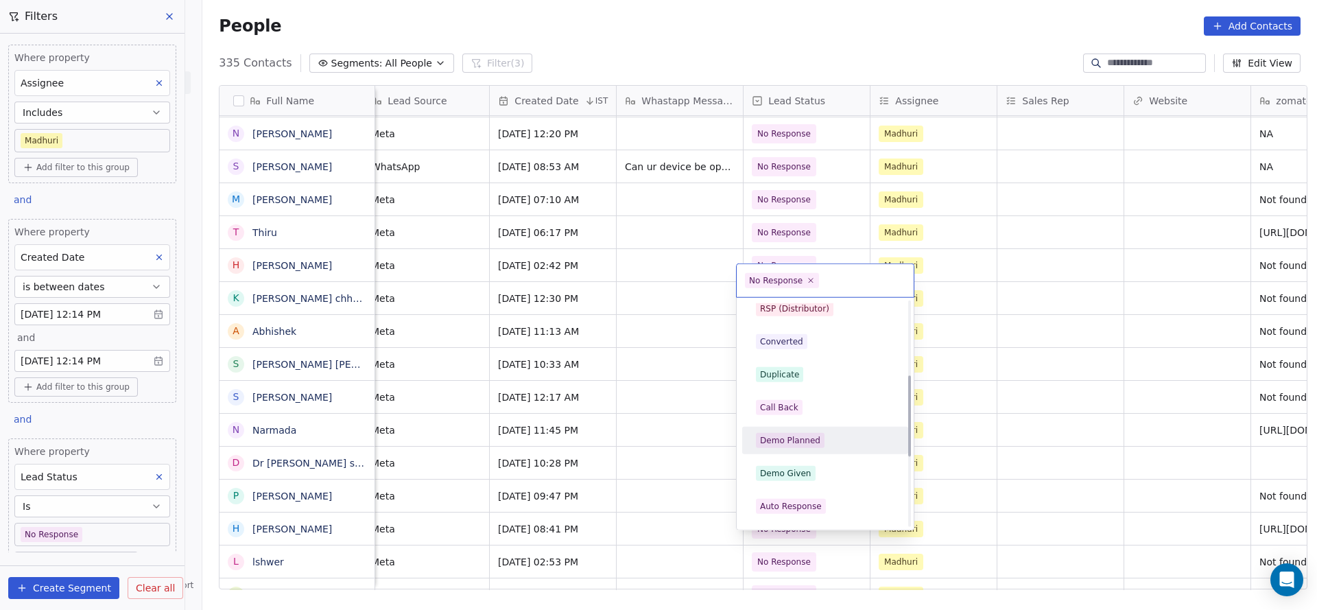
click at [801, 442] on div "Demo Planned" at bounding box center [790, 440] width 60 height 12
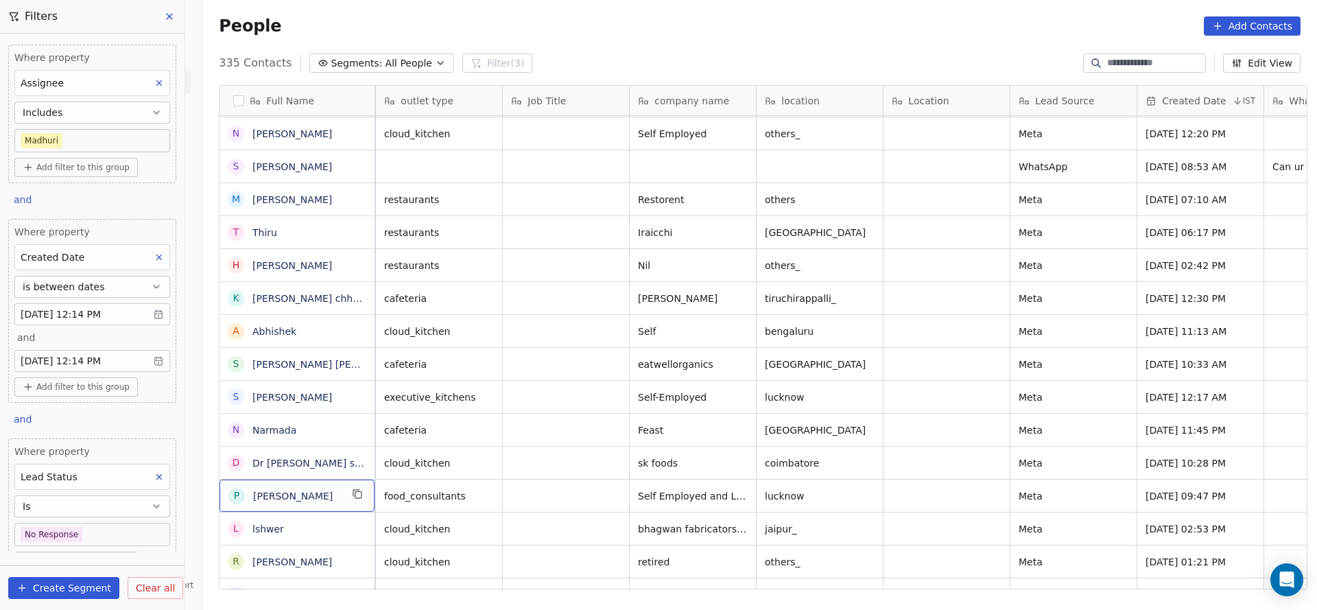
scroll to position [15, 0]
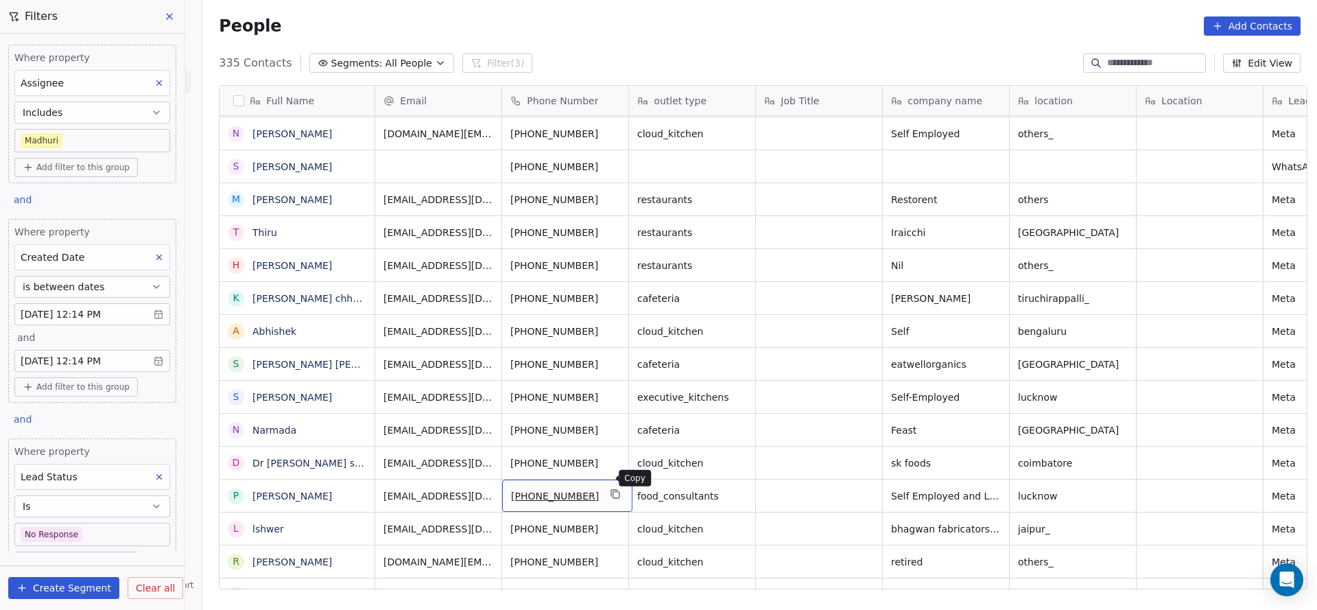
click at [610, 488] on icon "grid" at bounding box center [615, 493] width 11 height 11
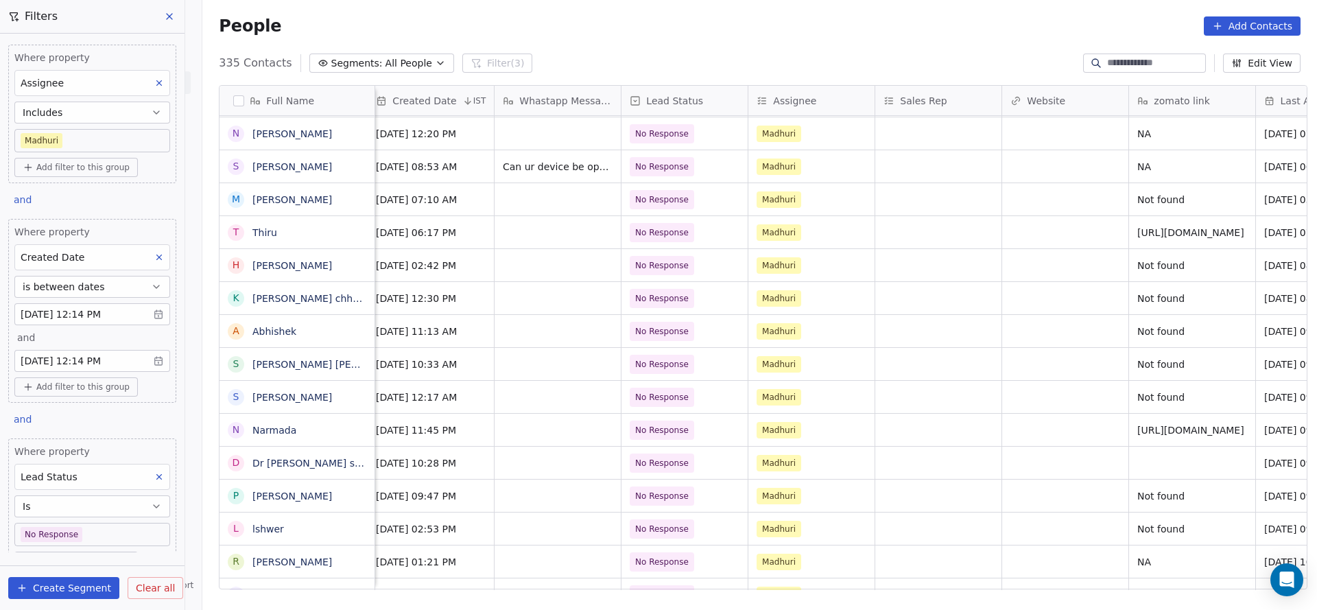
scroll to position [15, 1500]
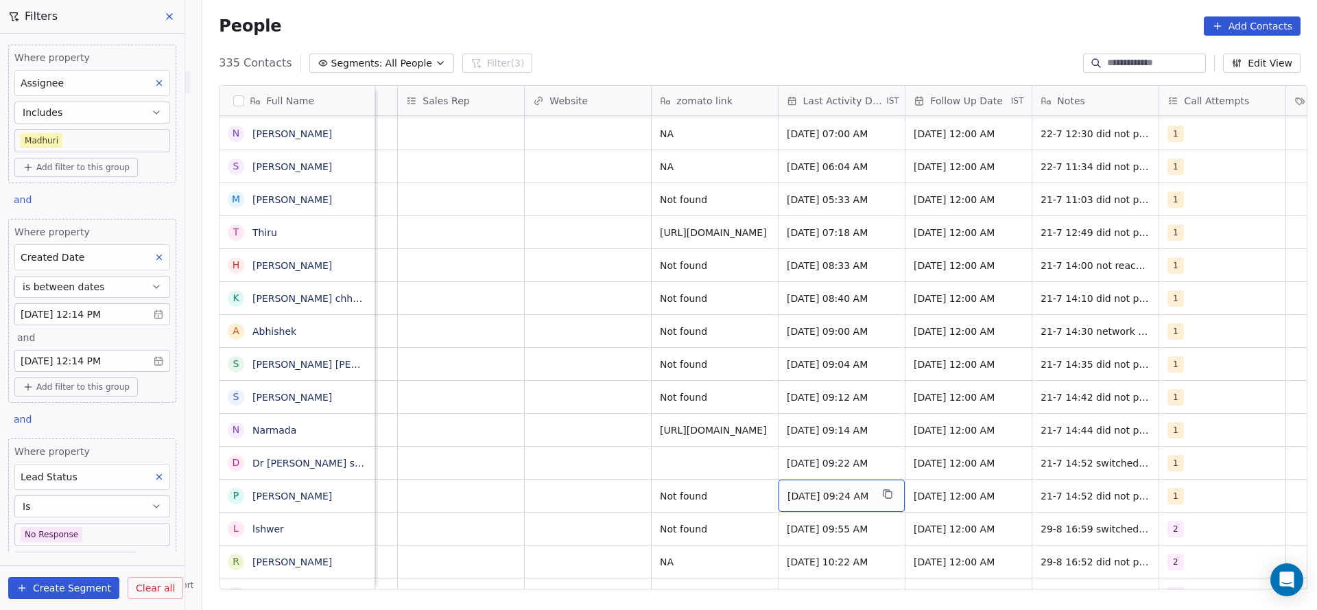
click at [825, 489] on span "[DATE] 09:24 AM" at bounding box center [829, 496] width 84 height 14
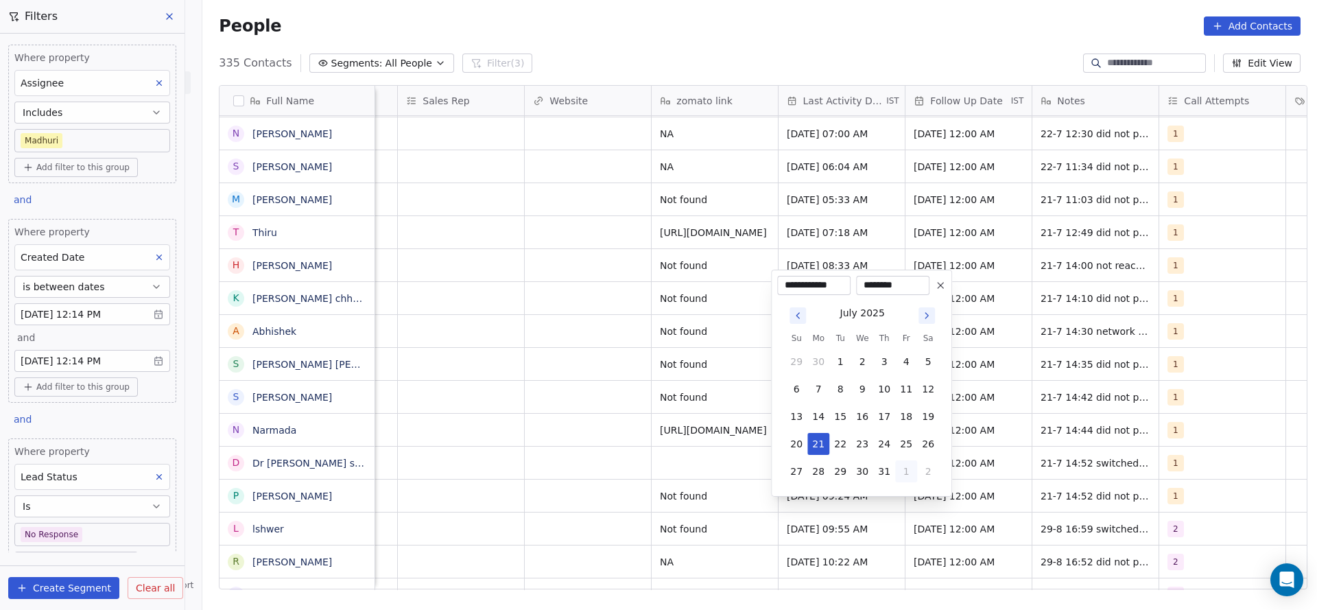
click at [904, 470] on button "1" at bounding box center [906, 471] width 22 height 22
click at [911, 447] on button "29" at bounding box center [906, 444] width 22 height 22
type input "**********"
click at [536, 466] on html "On2Cook India Pvt. Ltd. Contacts People Marketing Workflows Campaigns Sales Pip…" at bounding box center [658, 305] width 1317 height 610
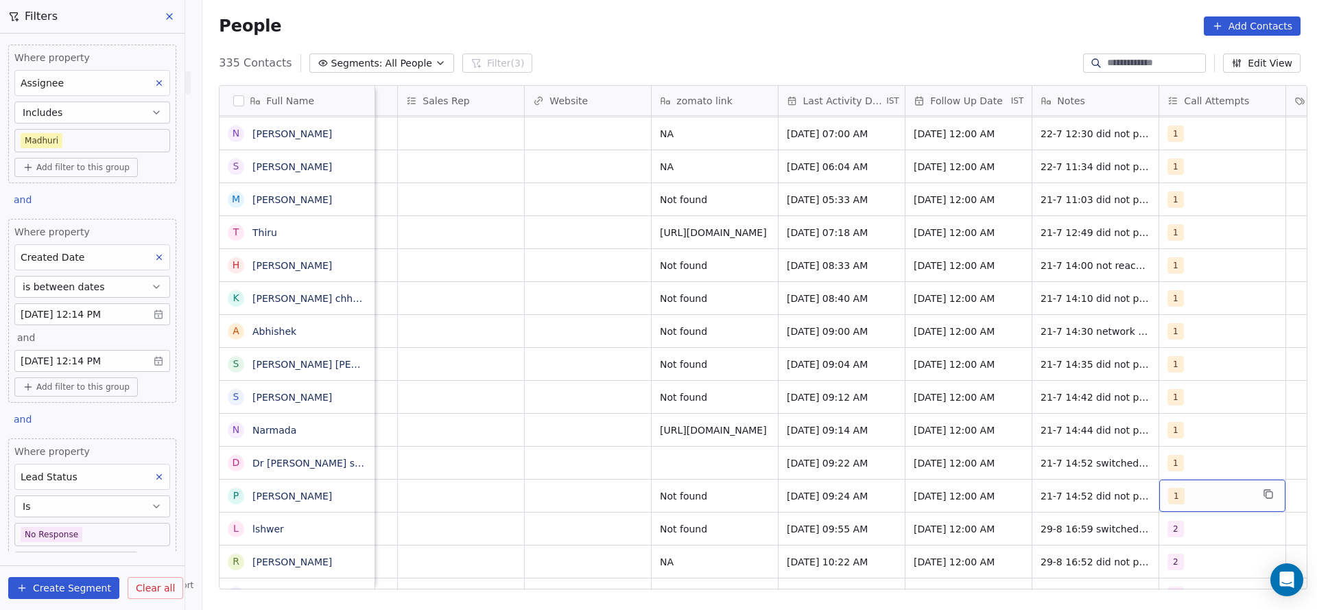
click at [1169, 488] on span "1" at bounding box center [1176, 496] width 16 height 16
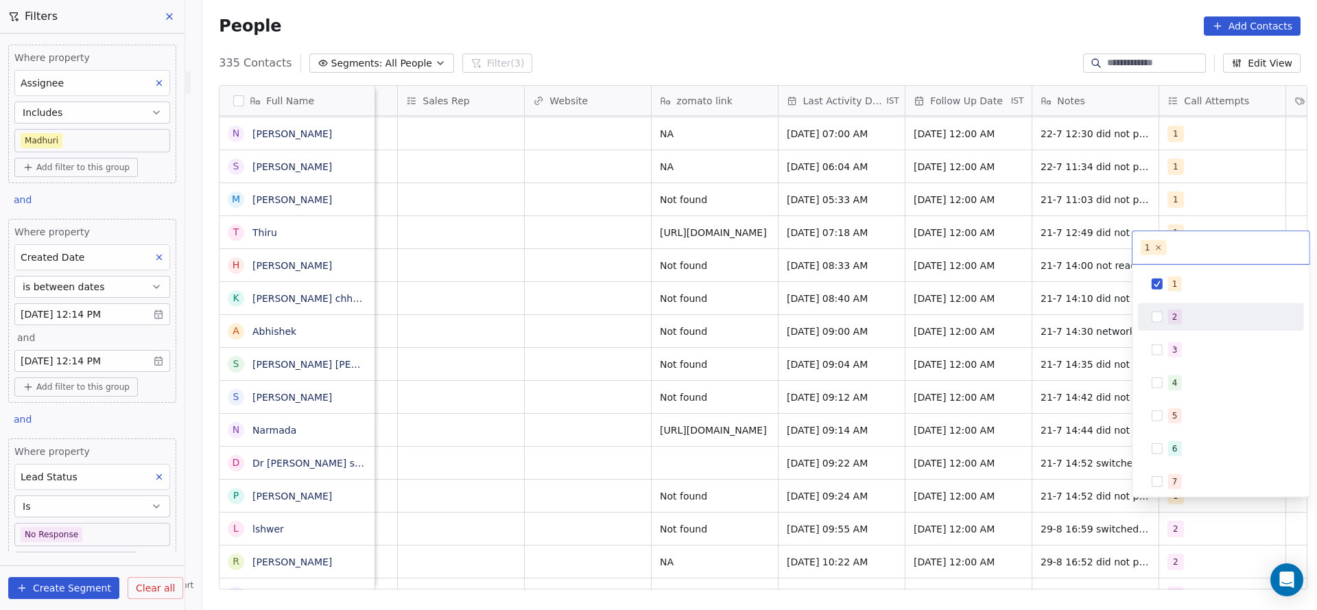
click at [1178, 313] on span "2" at bounding box center [1175, 316] width 14 height 15
click at [1175, 285] on div "1" at bounding box center [1174, 284] width 5 height 12
click at [1011, 321] on html "On2Cook India Pvt. Ltd. Contacts People Marketing Workflows Campaigns Sales Pip…" at bounding box center [658, 305] width 1317 height 610
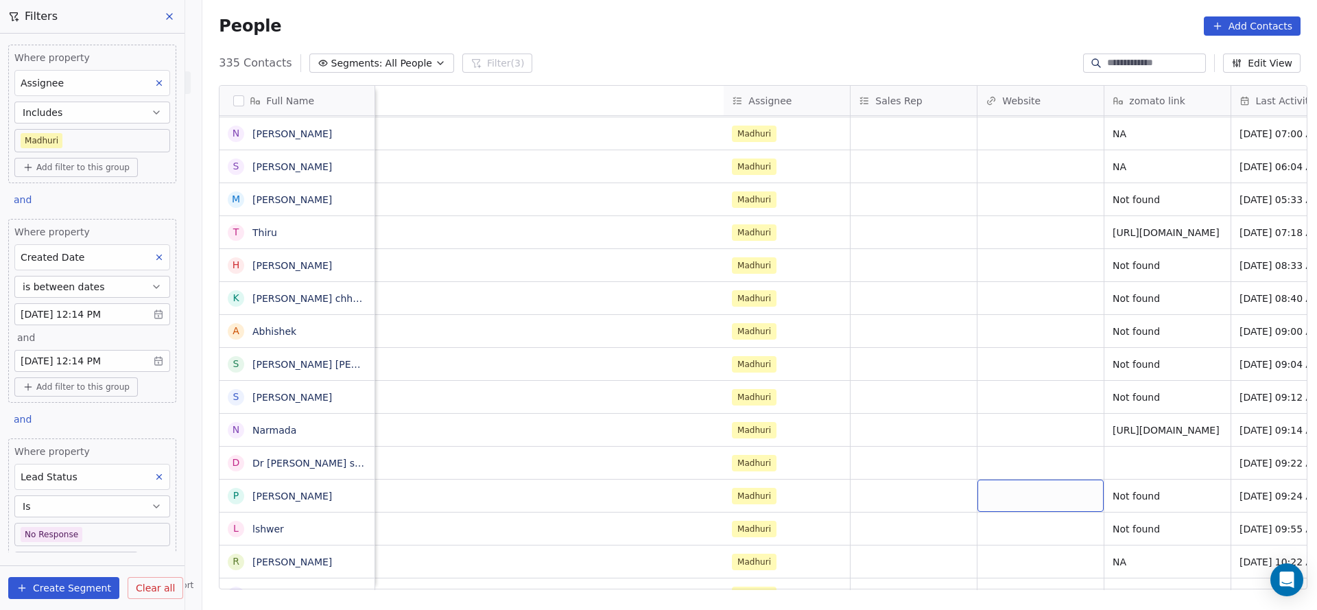
scroll to position [15, 1781]
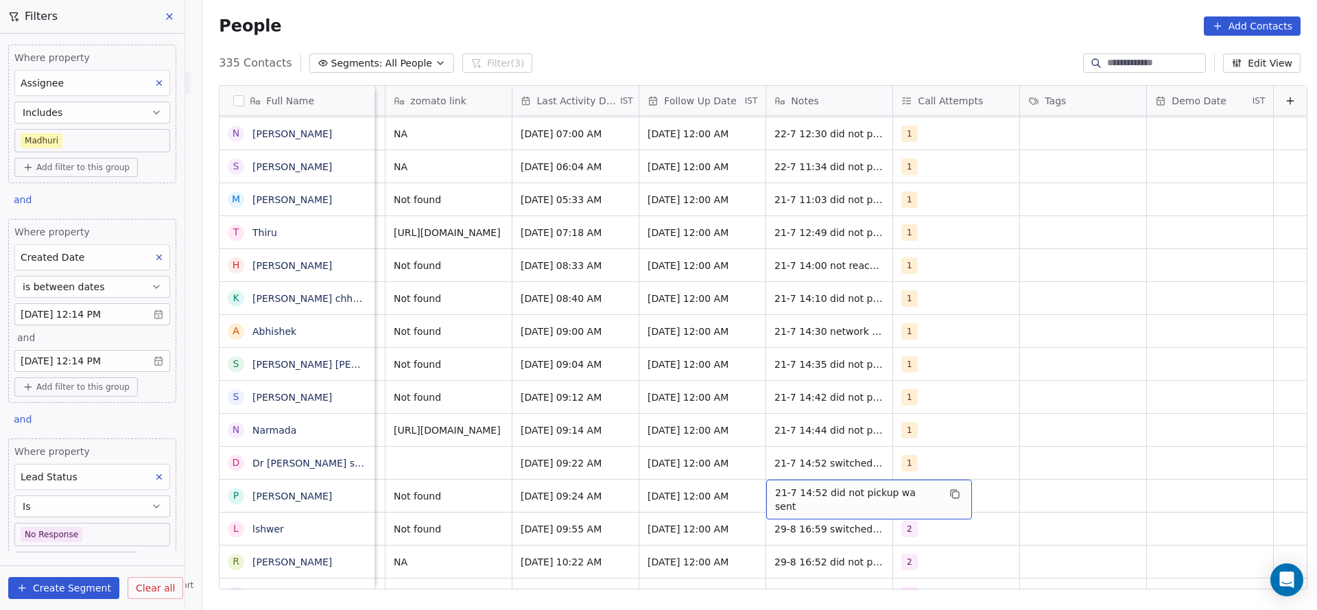
click at [779, 486] on span "21-7 14:52 did not pickup wa sent" at bounding box center [856, 499] width 163 height 27
click at [747, 477] on textarea "**********" at bounding box center [839, 485] width 189 height 43
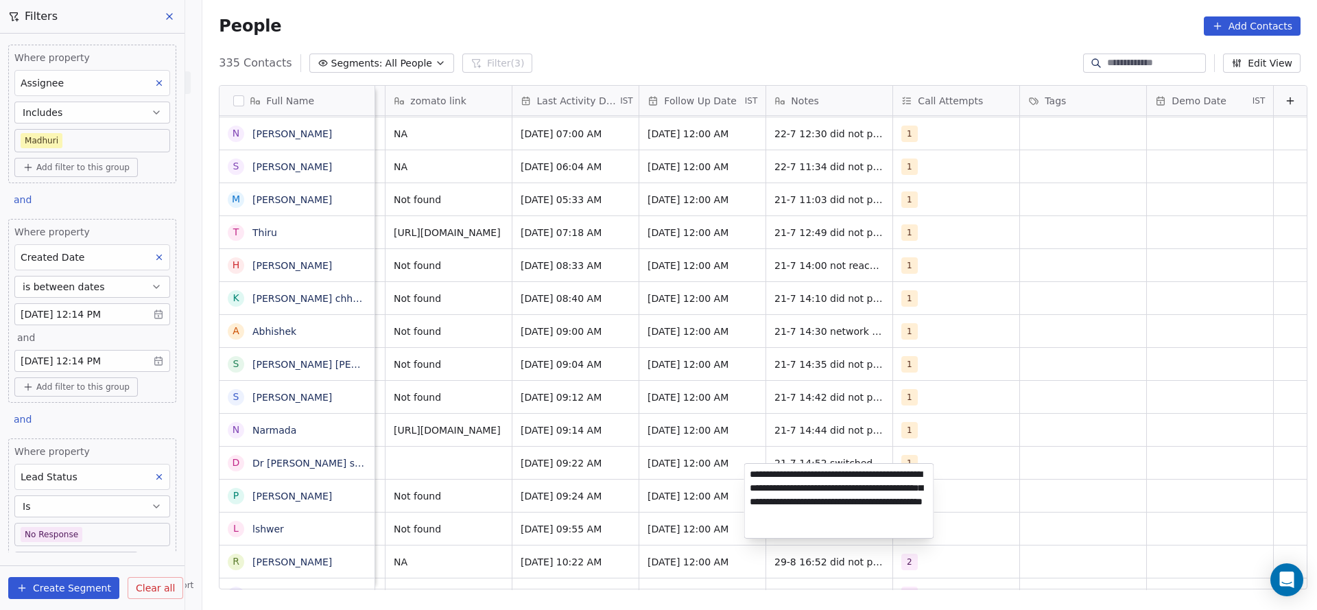
type textarea "**********"
drag, startPoint x: 525, startPoint y: 355, endPoint x: 714, endPoint y: 529, distance: 256.8
click at [525, 356] on html "On2Cook India Pvt. Ltd. Contacts People Marketing Workflows Campaigns Sales Pip…" at bounding box center [658, 305] width 1317 height 610
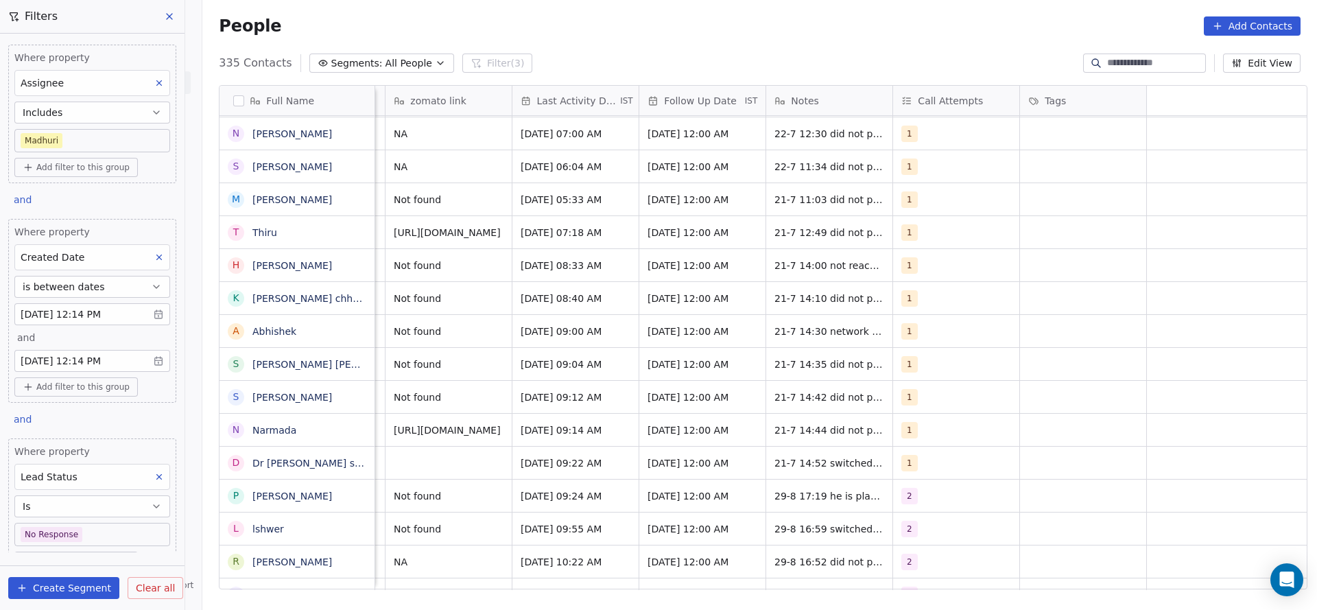
scroll to position [15, 1167]
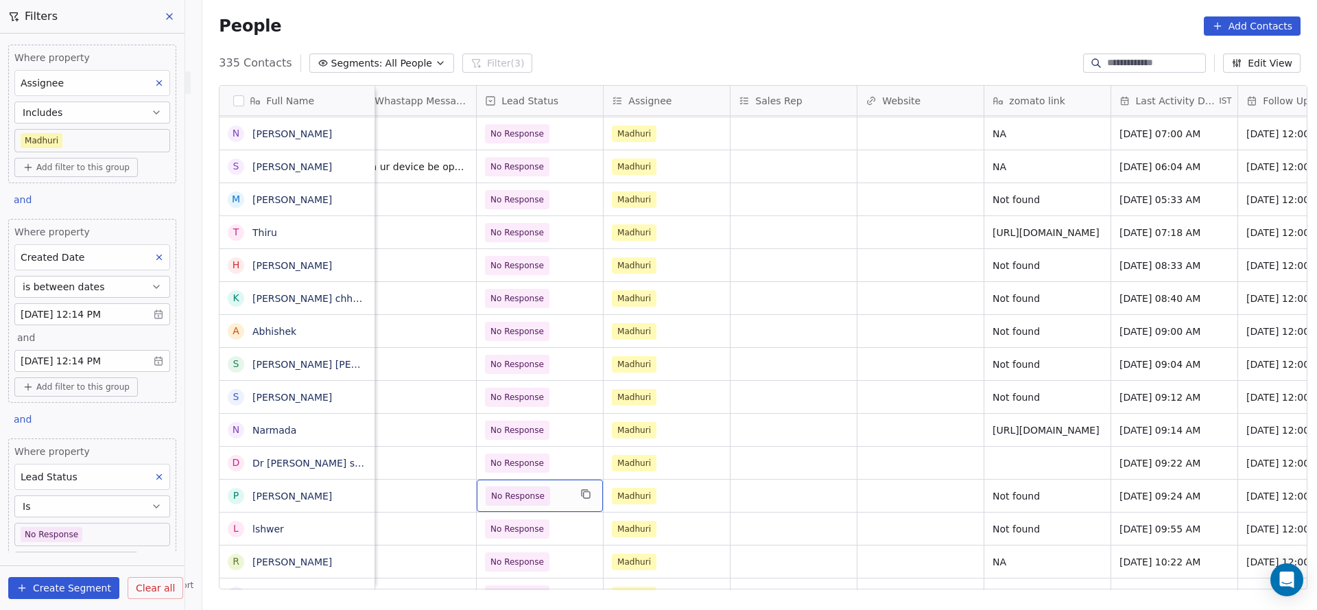
click at [539, 487] on span "No Response" at bounding box center [518, 495] width 64 height 19
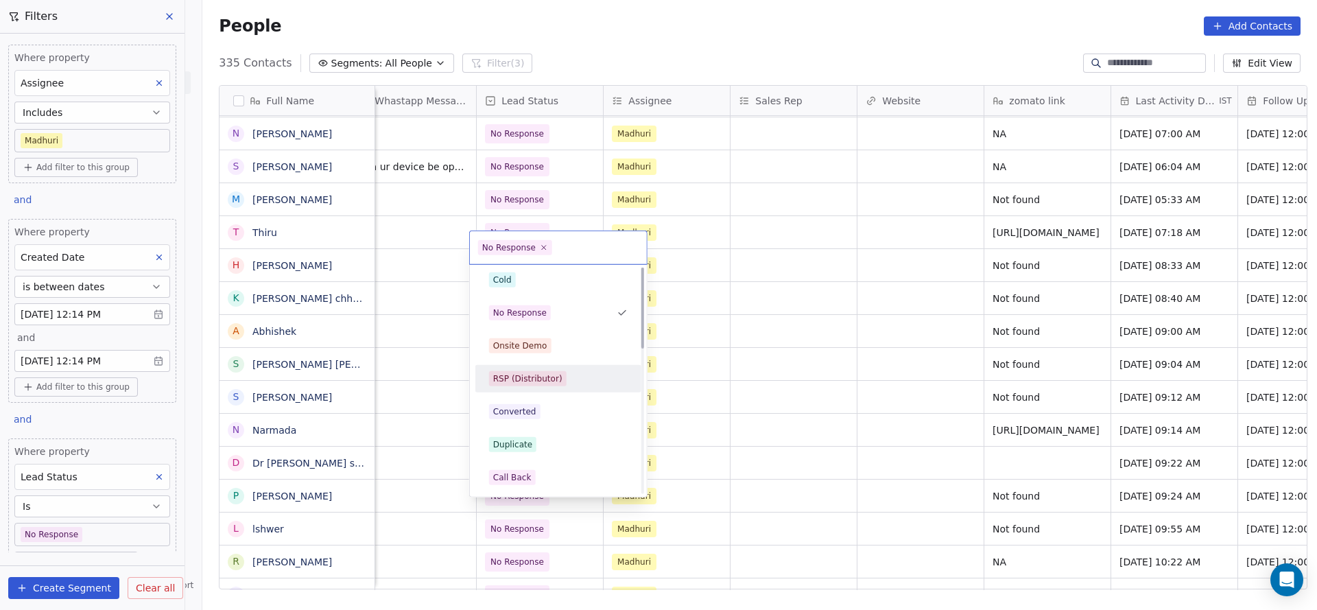
scroll to position [0, 0]
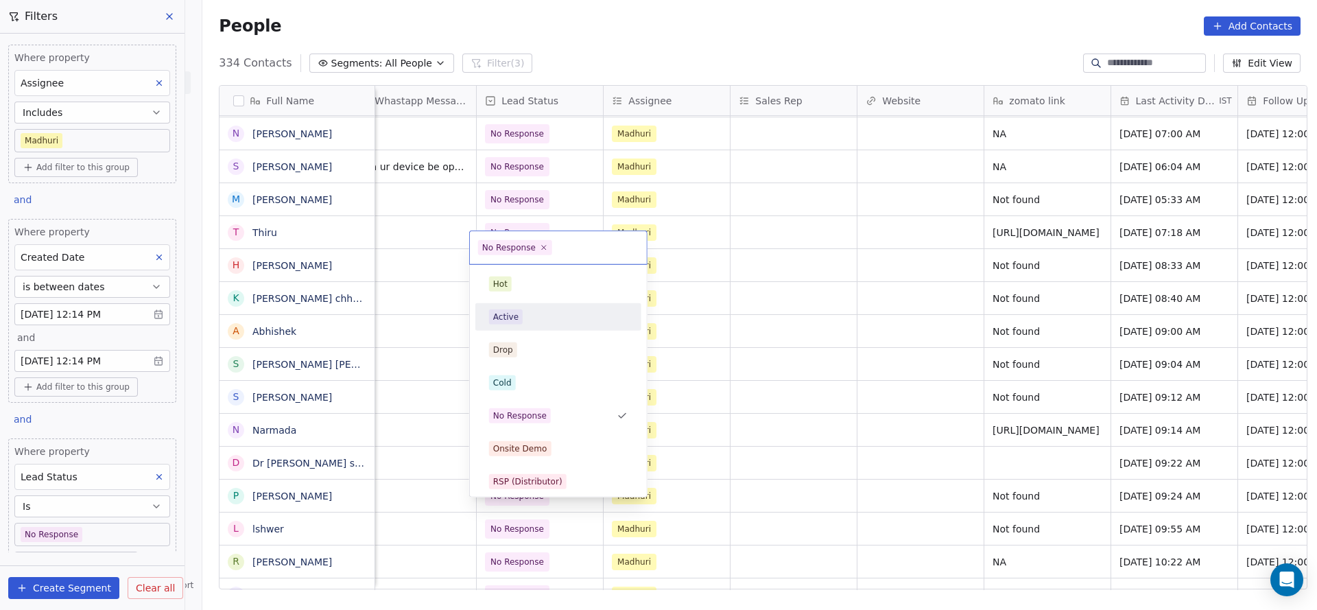
click at [536, 306] on div "Active" at bounding box center [558, 317] width 155 height 22
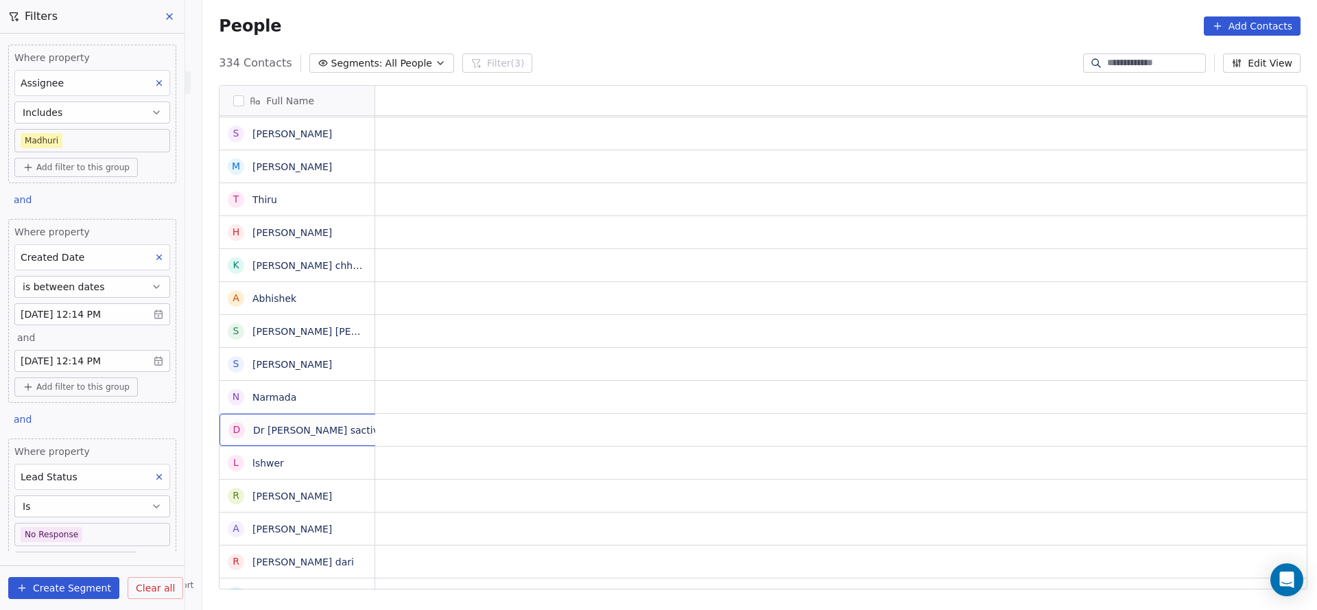
scroll to position [15, 0]
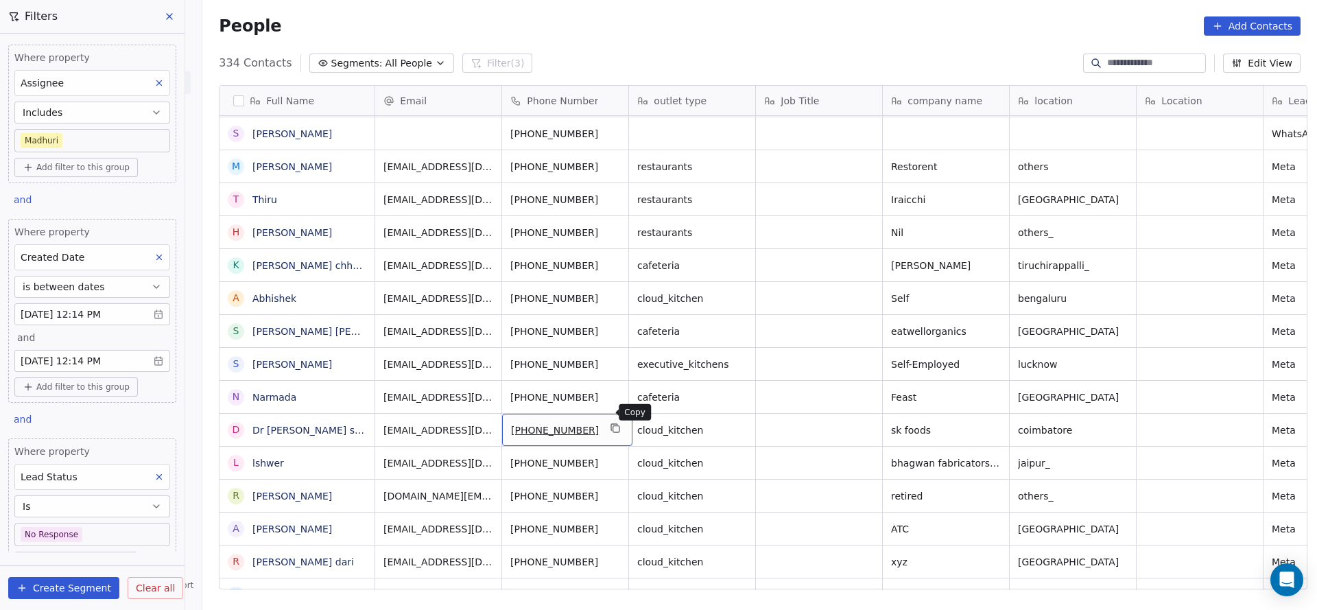
click at [610, 423] on icon "grid" at bounding box center [615, 428] width 11 height 11
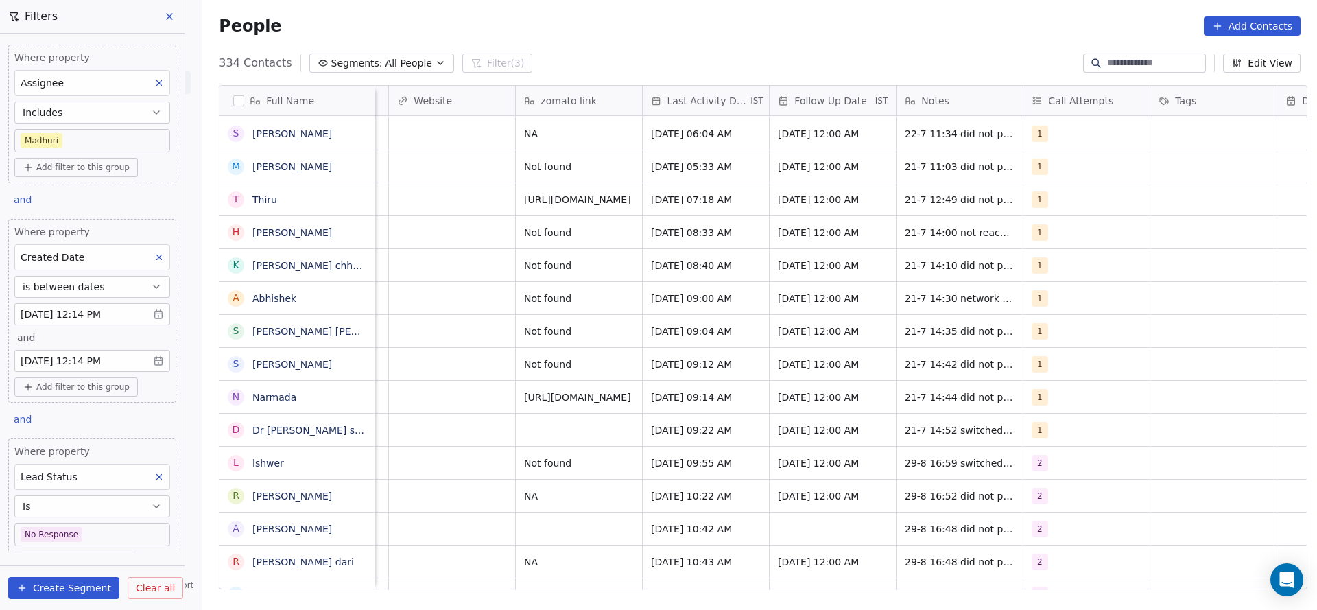
scroll to position [15, 1677]
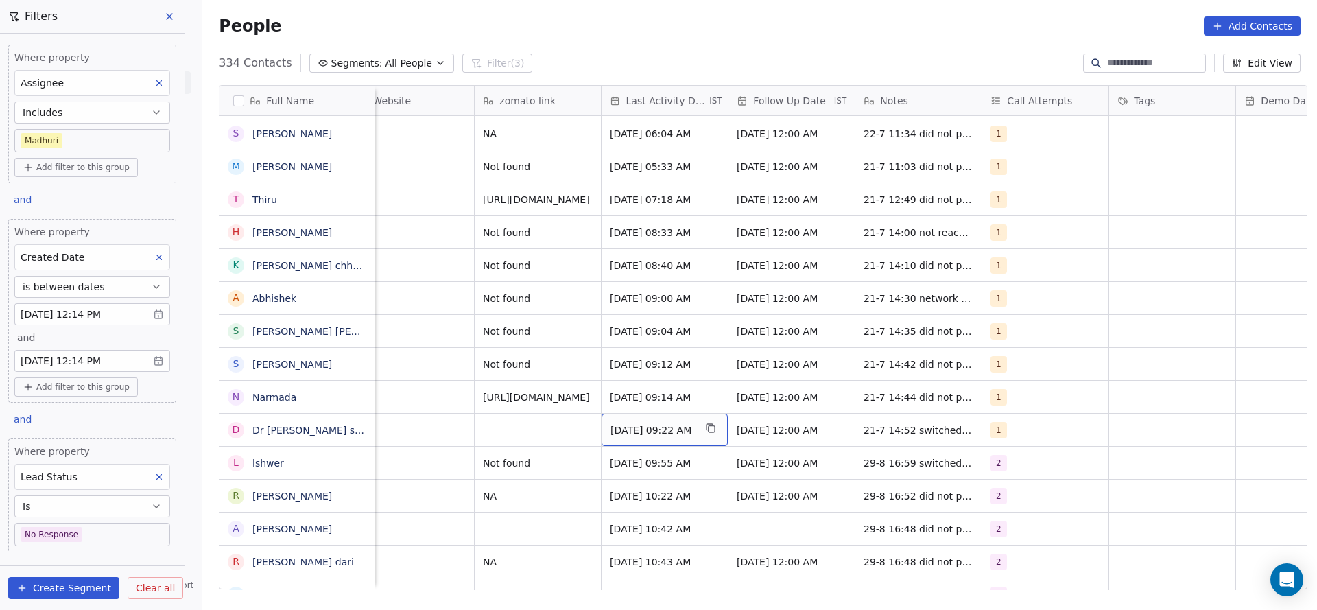
click at [656, 423] on div "[DATE] 09:22 AM" at bounding box center [665, 430] width 126 height 32
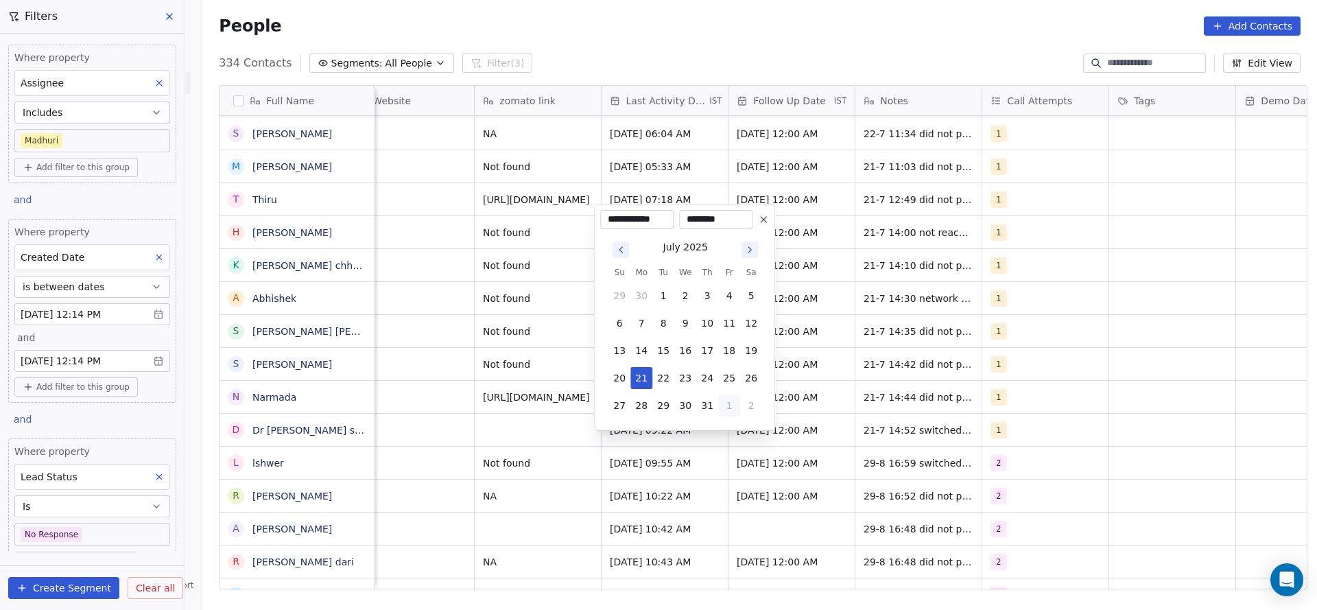
click at [728, 404] on button "1" at bounding box center [729, 405] width 22 height 22
click at [735, 379] on button "29" at bounding box center [729, 378] width 22 height 22
type input "**********"
click at [514, 395] on html "On2Cook India Pvt. Ltd. Contacts People Marketing Workflows Campaigns Sales Pip…" at bounding box center [658, 305] width 1317 height 610
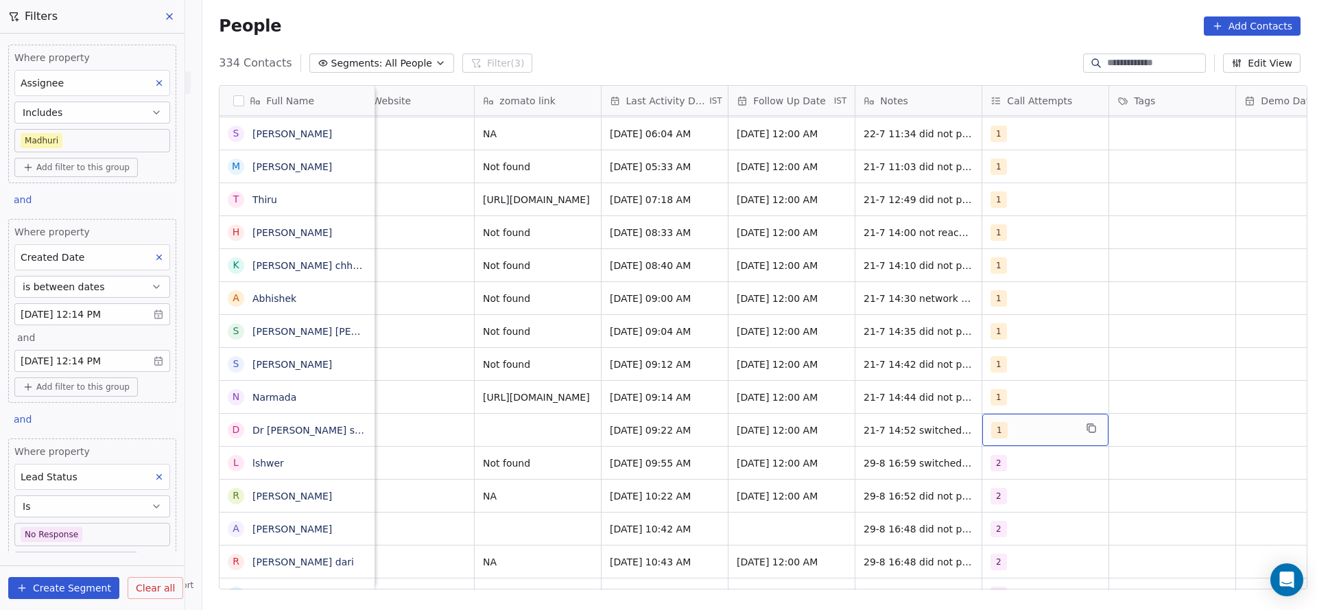
click at [1012, 422] on div "1" at bounding box center [1033, 430] width 84 height 16
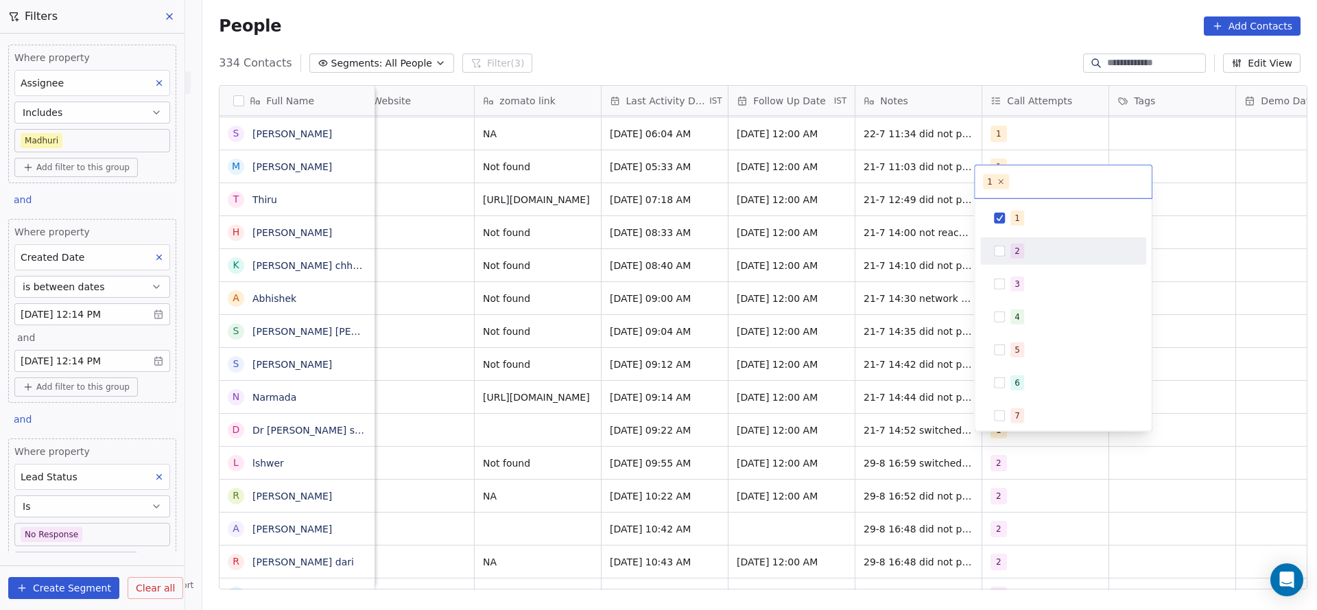
click at [1025, 240] on div "2" at bounding box center [1063, 251] width 155 height 22
click at [1025, 226] on div "1" at bounding box center [1063, 218] width 155 height 22
drag, startPoint x: 899, startPoint y: 300, endPoint x: 930, endPoint y: 429, distance: 131.9
click at [899, 301] on html "On2Cook India Pvt. Ltd. Contacts People Marketing Workflows Campaigns Sales Pip…" at bounding box center [658, 305] width 1317 height 610
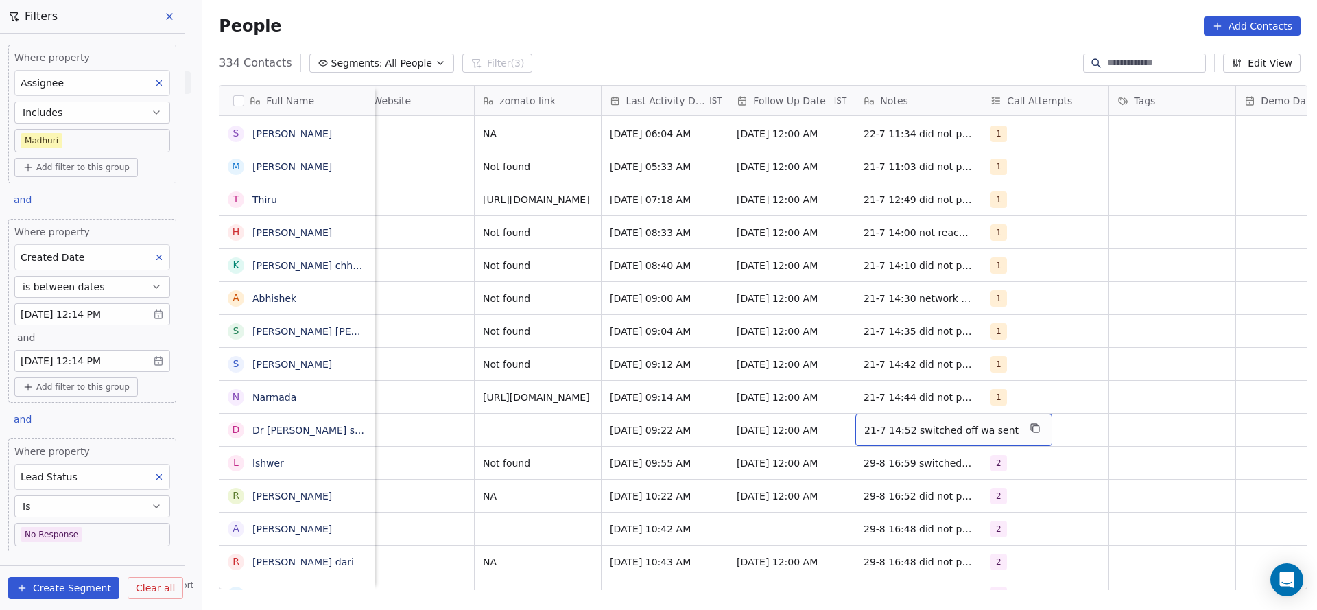
click at [888, 423] on div "21-7 14:52 switched off wa sent" at bounding box center [953, 430] width 197 height 32
click at [854, 403] on textarea "**********" at bounding box center [937, 419] width 178 height 43
type textarea "**********"
click at [554, 410] on html "On2Cook India Pvt. Ltd. Contacts People Marketing Workflows Campaigns Sales Pip…" at bounding box center [658, 305] width 1317 height 610
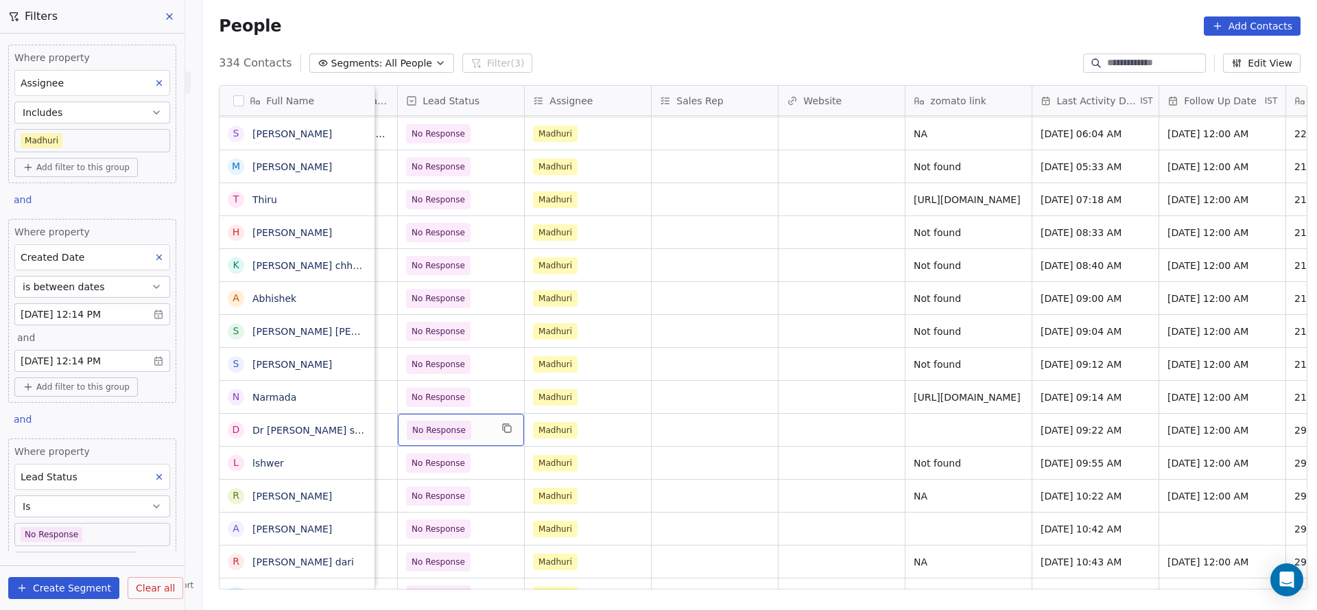
click at [465, 420] on span "No Response" at bounding box center [449, 429] width 84 height 19
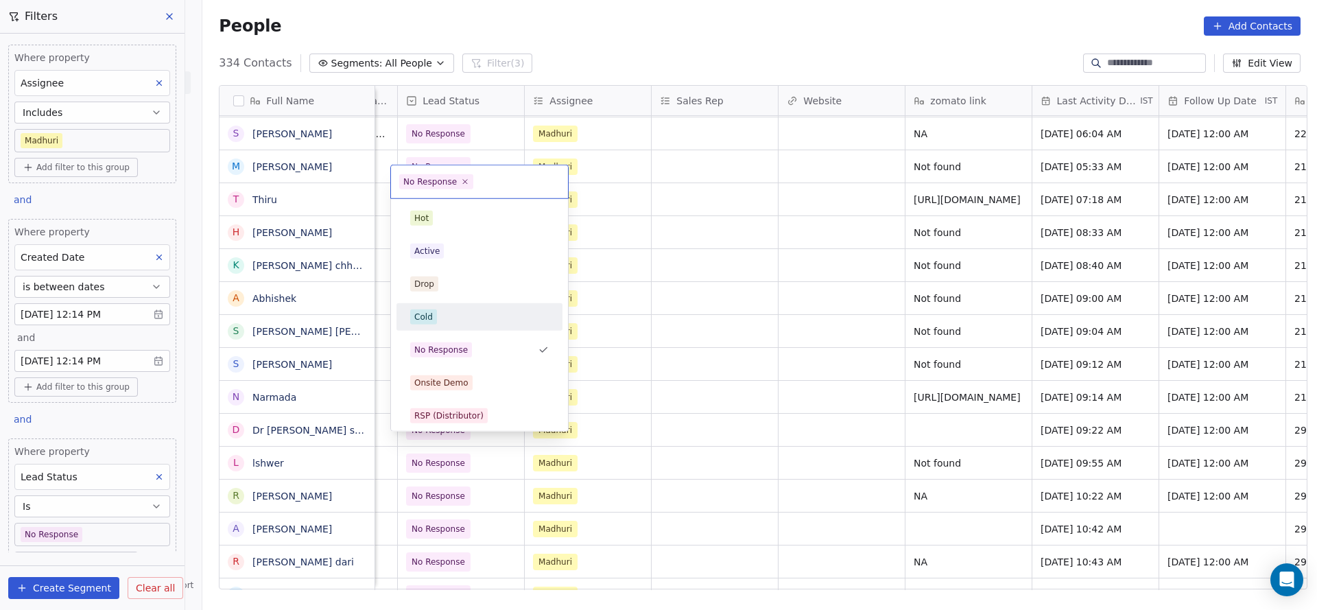
scroll to position [103, 0]
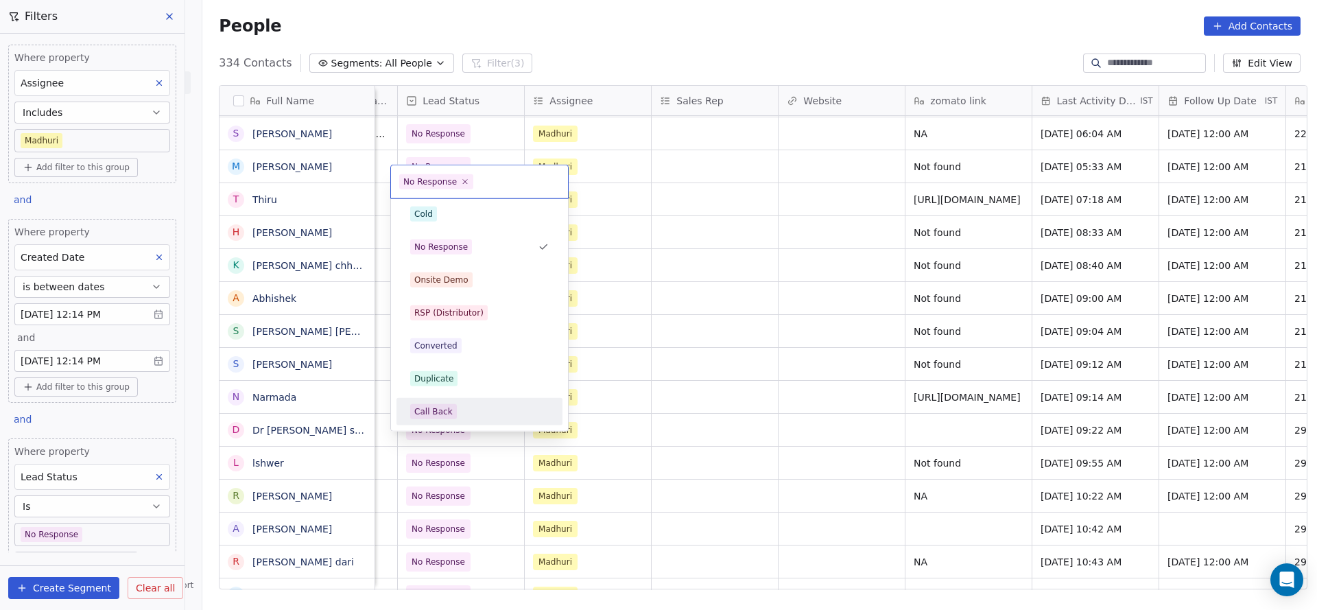
click at [434, 408] on div "Call Back" at bounding box center [433, 411] width 38 height 12
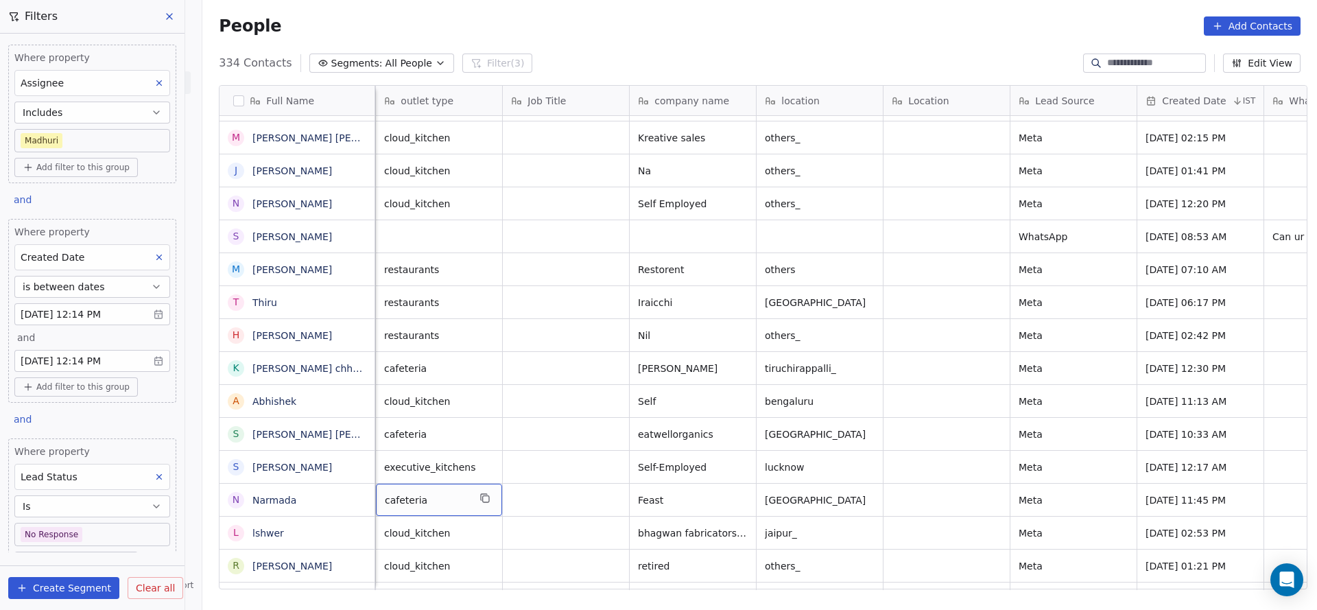
scroll to position [15, 127]
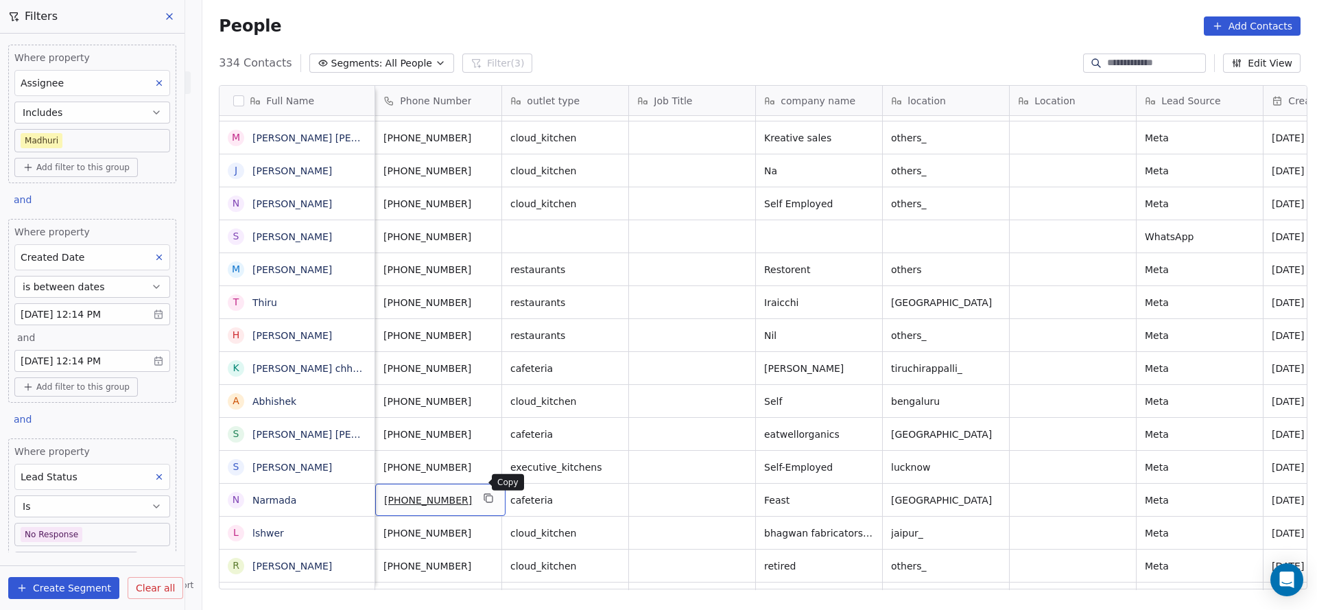
drag, startPoint x: 475, startPoint y: 486, endPoint x: 685, endPoint y: 542, distance: 217.3
click at [484, 492] on icon "grid" at bounding box center [489, 497] width 11 height 11
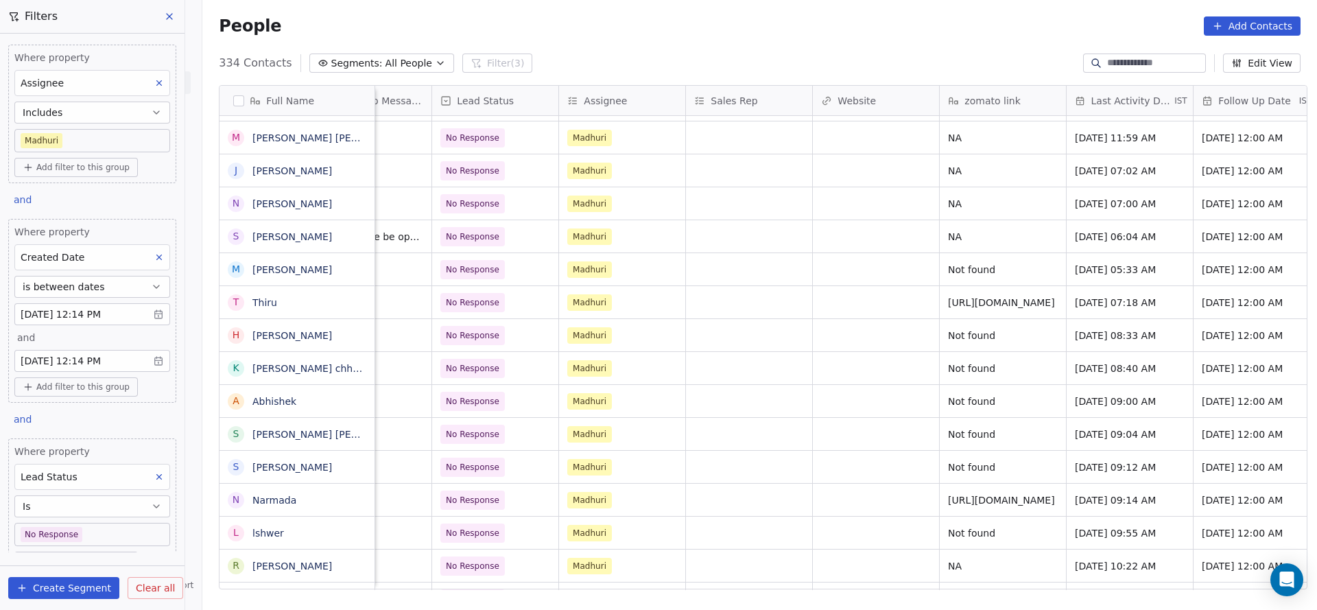
scroll to position [15, 1622]
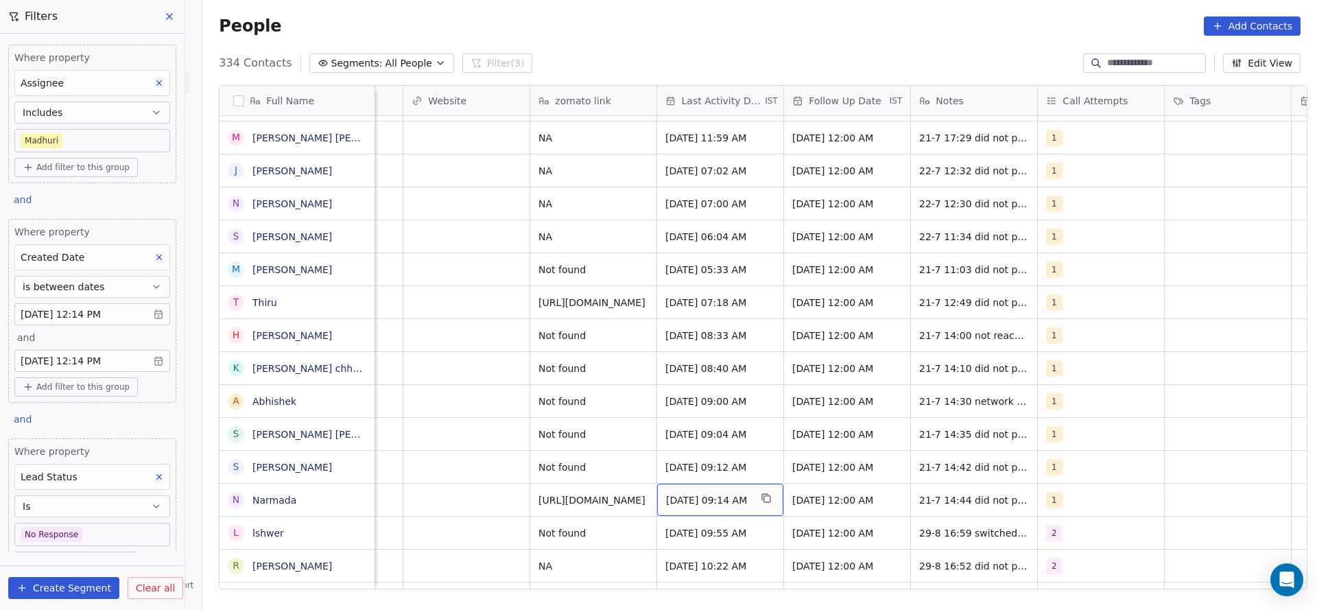
click at [674, 493] on span "[DATE] 09:14 AM" at bounding box center [708, 500] width 84 height 14
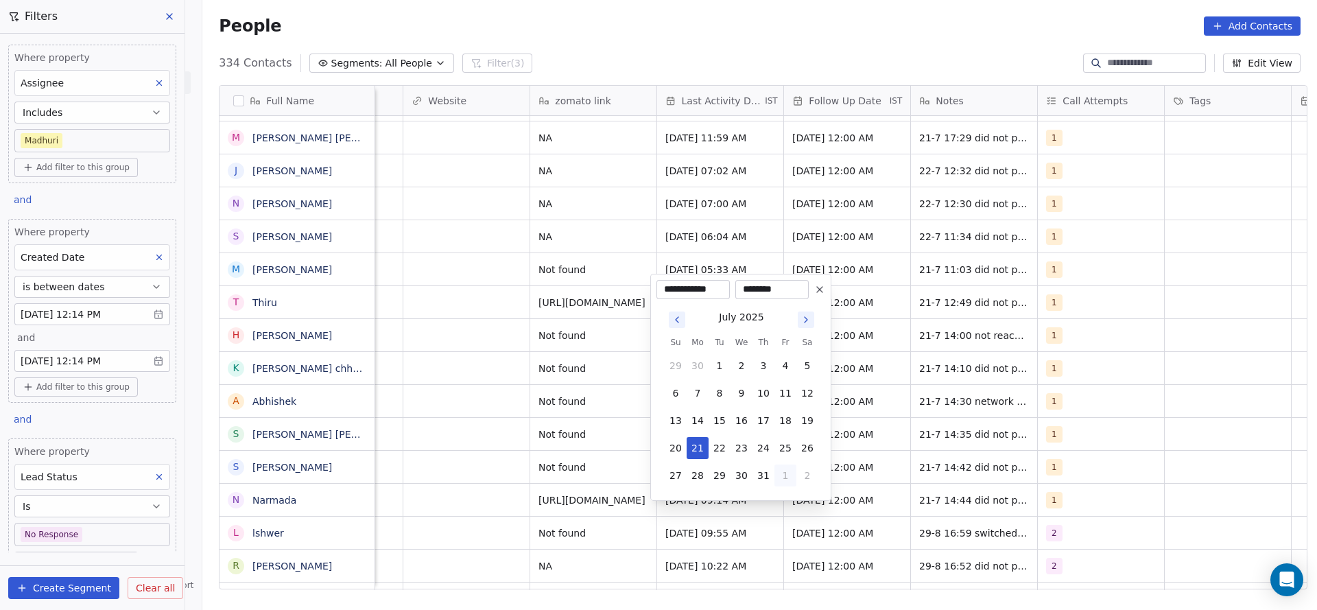
click at [785, 484] on button "1" at bounding box center [785, 475] width 22 height 22
click at [786, 452] on button "29" at bounding box center [785, 448] width 22 height 22
type input "**********"
drag, startPoint x: 550, startPoint y: 468, endPoint x: 1015, endPoint y: 444, distance: 465.6
click at [551, 473] on html "On2Cook India Pvt. Ltd. Contacts People Marketing Workflows Campaigns Sales Pip…" at bounding box center [658, 305] width 1317 height 610
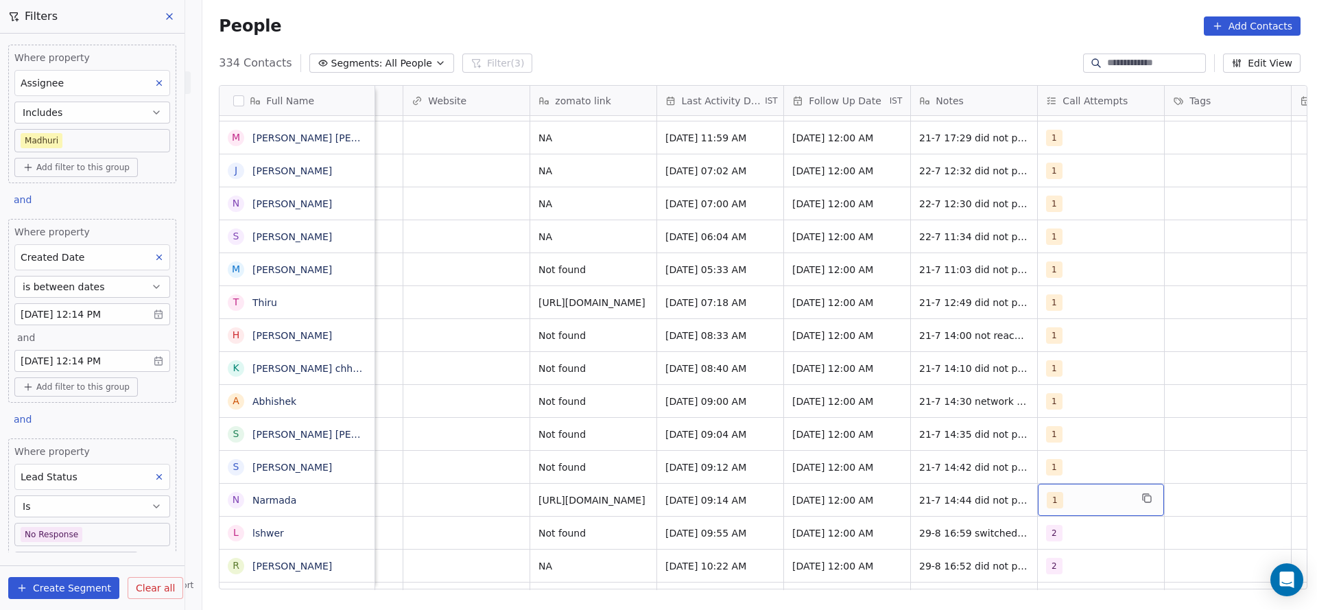
click at [1078, 492] on div "1" at bounding box center [1089, 500] width 84 height 16
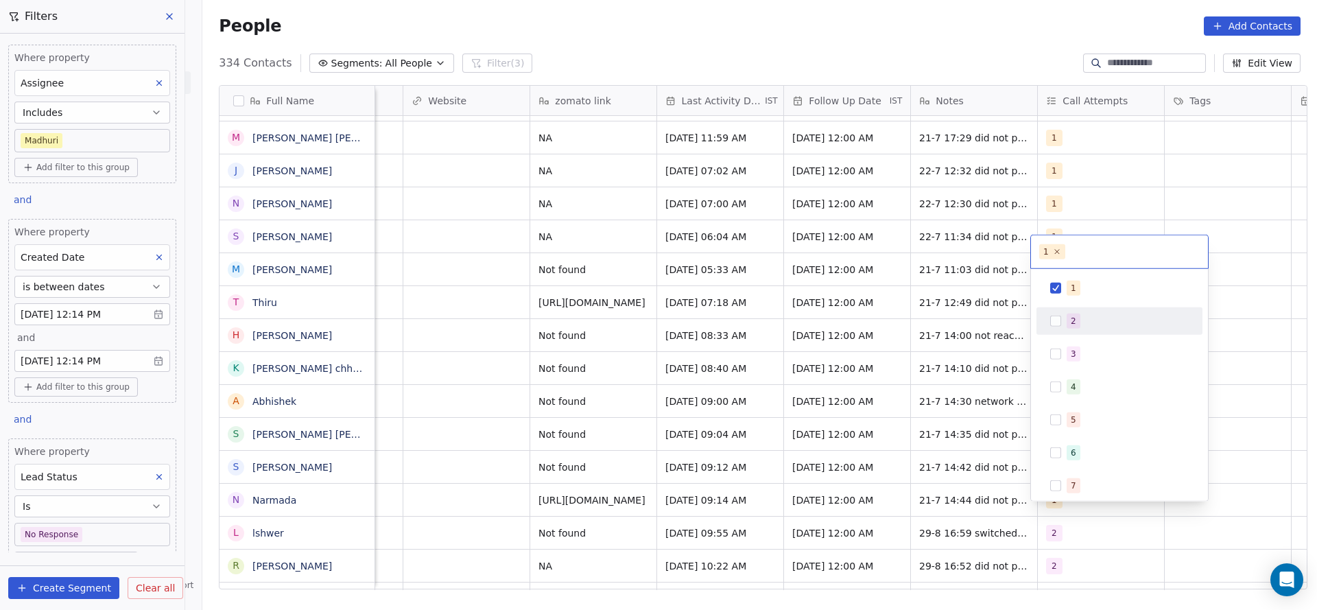
click at [1074, 313] on span "2" at bounding box center [1074, 320] width 14 height 15
click at [1076, 285] on span "1" at bounding box center [1074, 288] width 14 height 15
drag, startPoint x: 851, startPoint y: 353, endPoint x: 936, endPoint y: 473, distance: 147.1
click at [851, 357] on html "On2Cook India Pvt. Ltd. Contacts People Marketing Workflows Campaigns Sales Pip…" at bounding box center [658, 305] width 1317 height 610
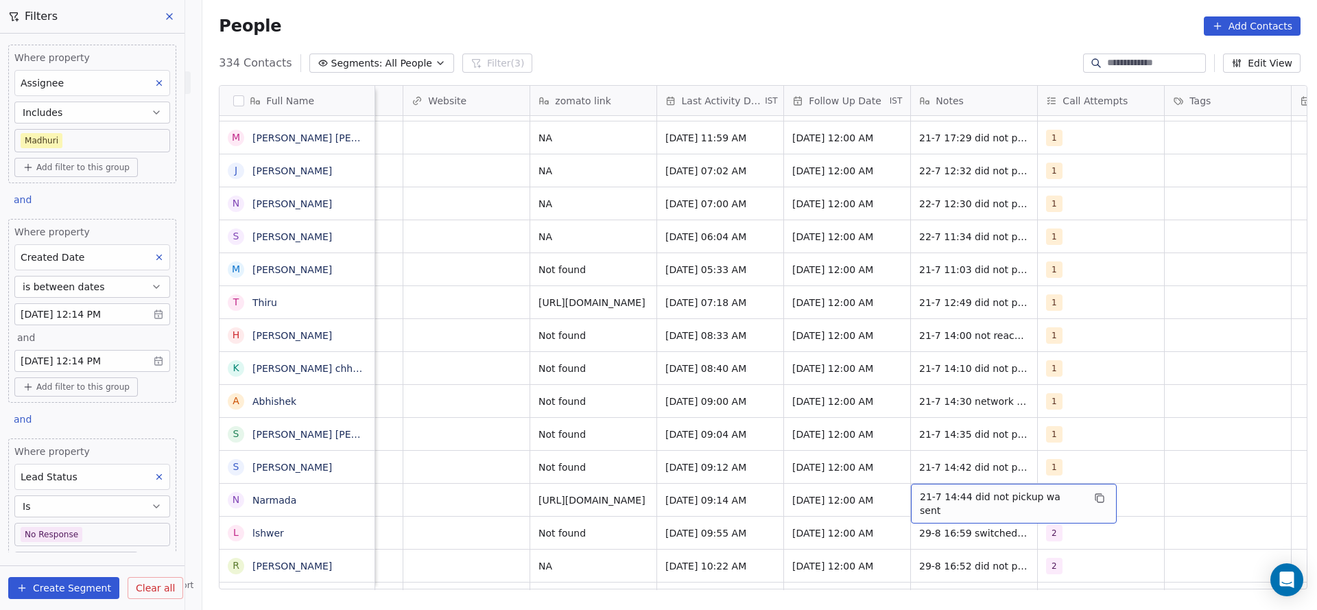
click at [934, 484] on div "21-7 14:44 did not pickup wa sent" at bounding box center [1014, 504] width 206 height 40
click at [907, 482] on textarea "**********" at bounding box center [999, 489] width 189 height 43
type textarea "**********"
click at [490, 496] on html "On2Cook India Pvt. Ltd. Contacts People Marketing Workflows Campaigns Sales Pip…" at bounding box center [658, 305] width 1317 height 610
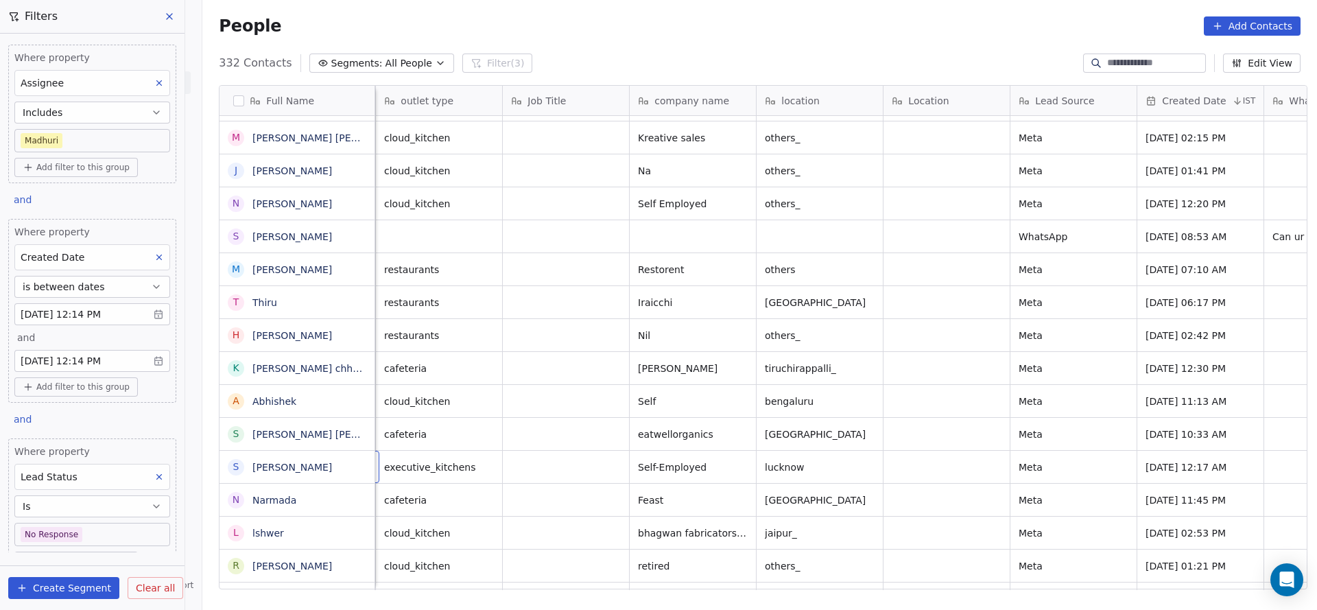
scroll to position [15, 127]
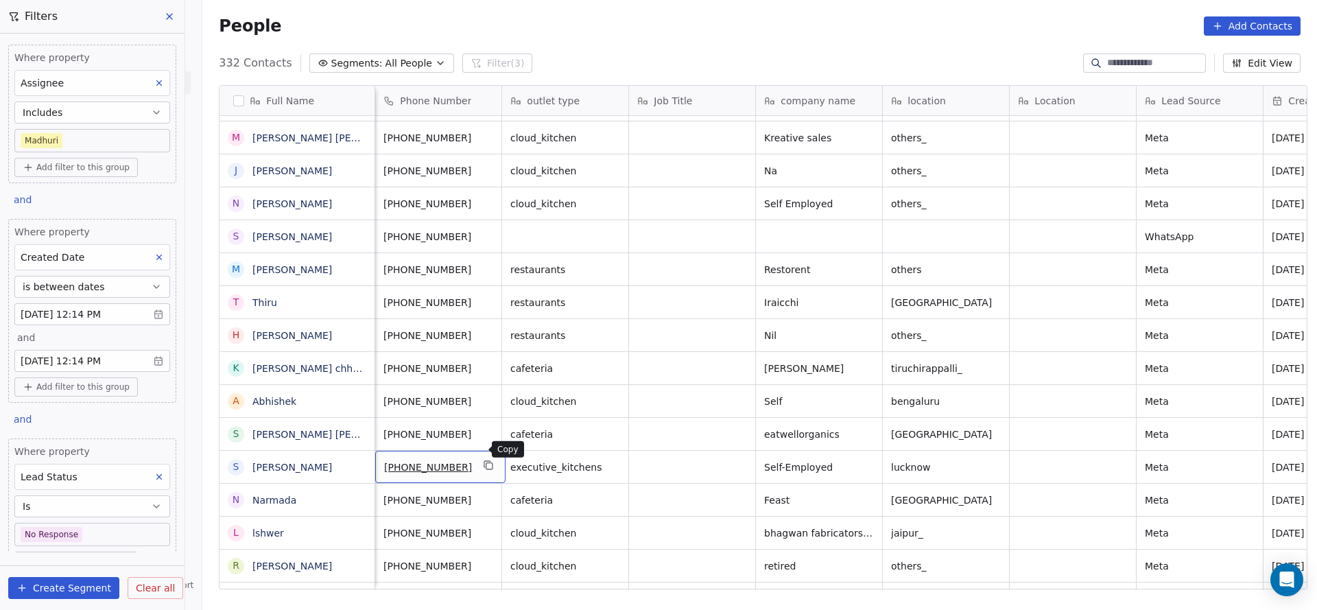
click at [486, 463] on icon "grid" at bounding box center [489, 466] width 6 height 6
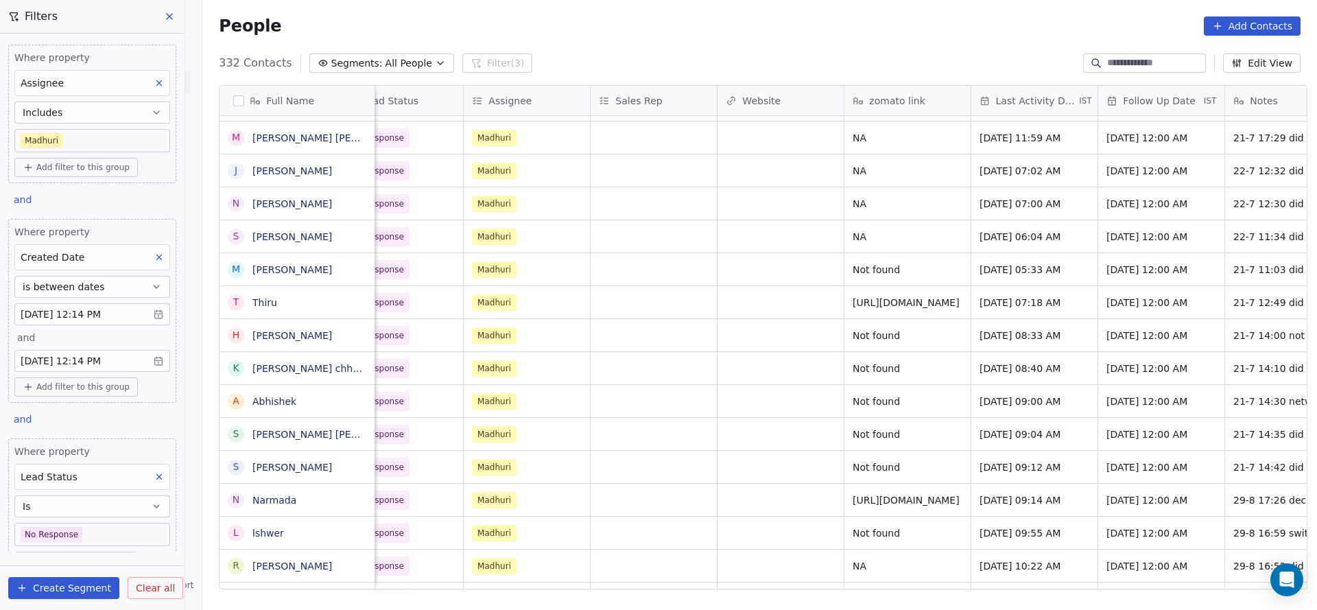
scroll to position [15, 1781]
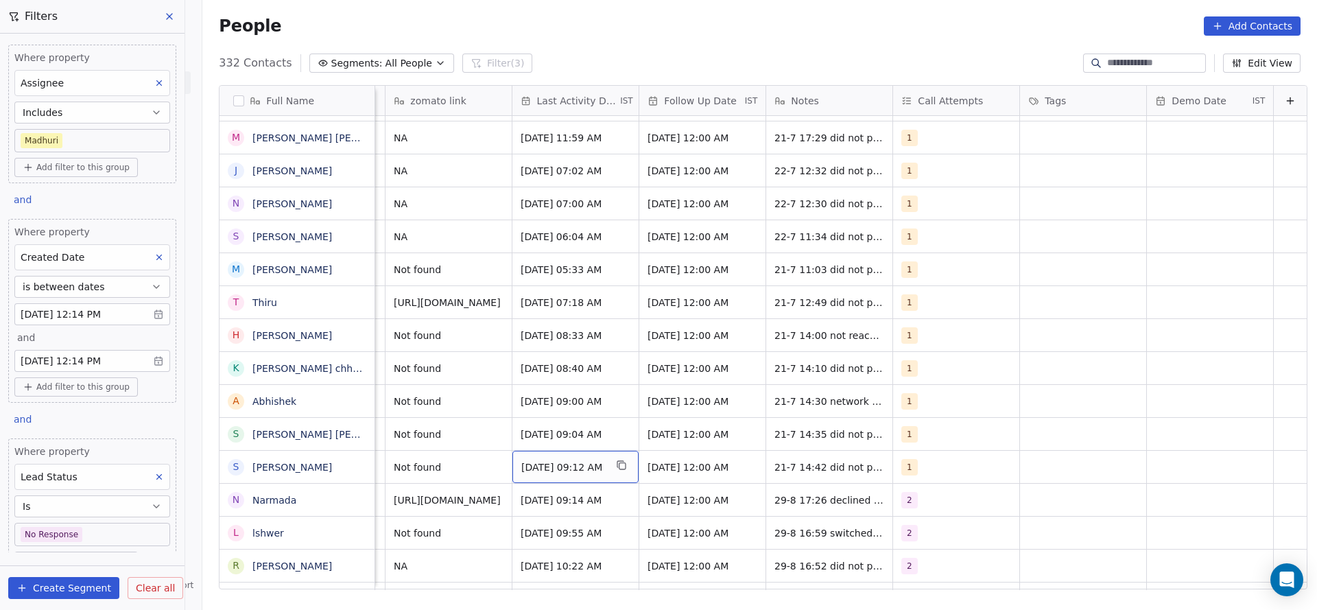
click at [556, 460] on div "[DATE] 09:12 AM" at bounding box center [575, 467] width 126 height 32
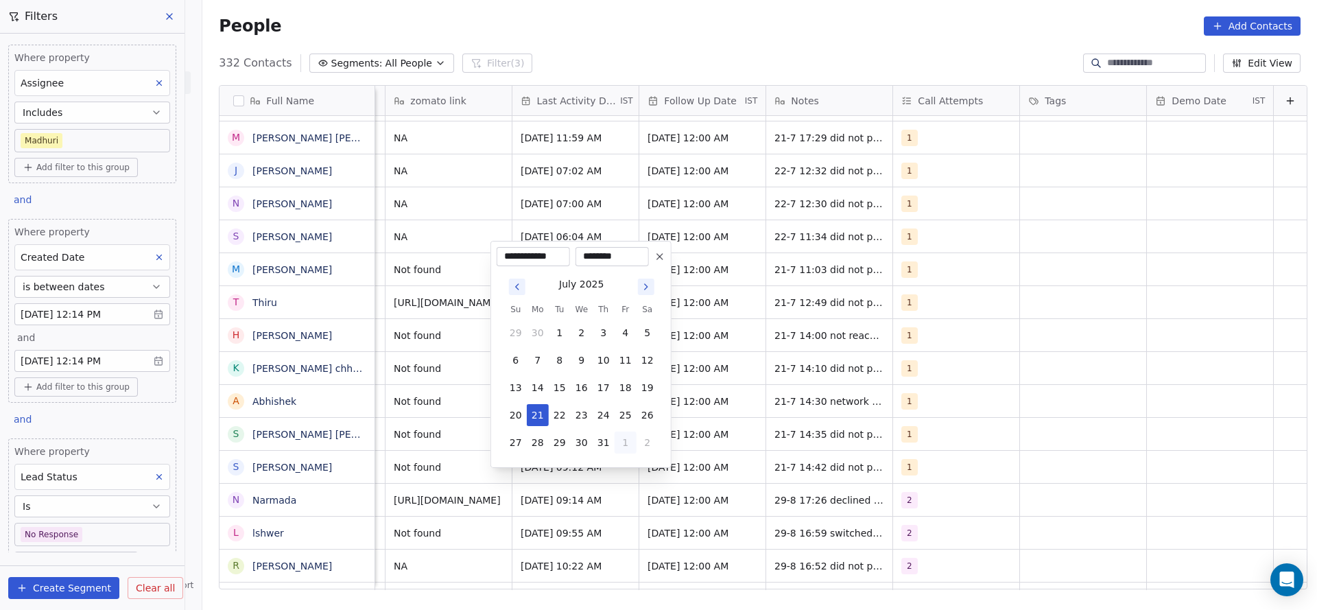
click at [625, 450] on button "1" at bounding box center [626, 442] width 22 height 22
click at [629, 418] on button "29" at bounding box center [626, 415] width 22 height 22
type input "**********"
click at [436, 449] on html "On2Cook India Pvt. Ltd. Contacts People Marketing Workflows Campaigns Sales Pip…" at bounding box center [658, 305] width 1317 height 610
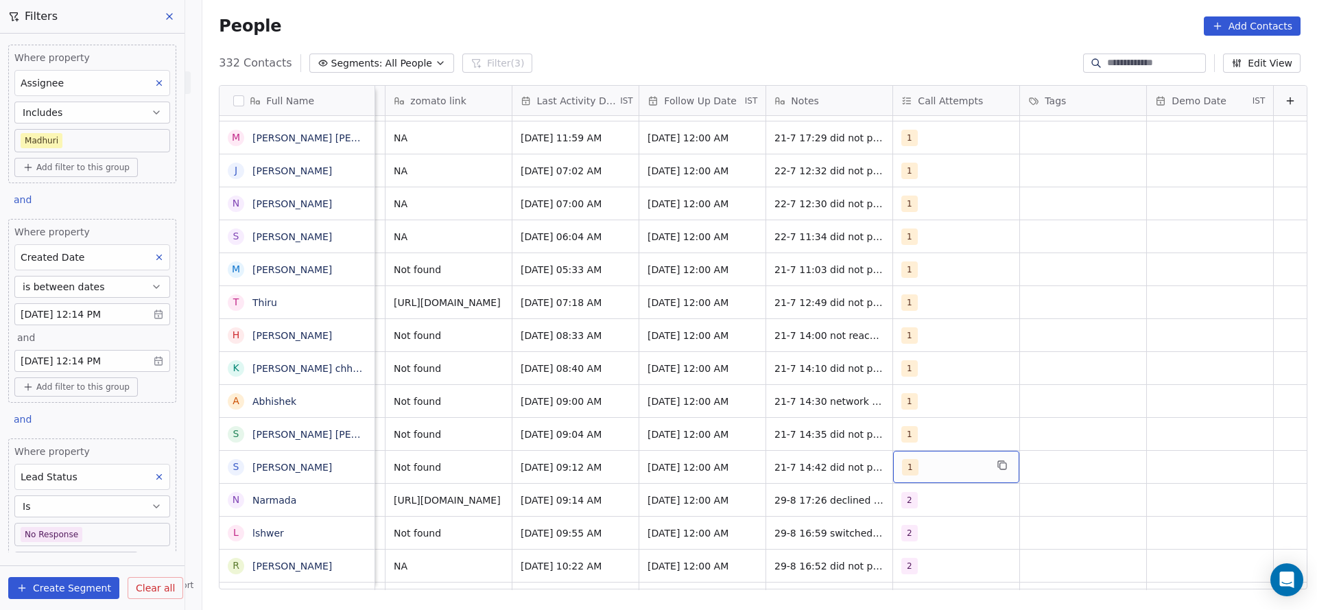
click at [902, 459] on span "1" at bounding box center [910, 467] width 16 height 16
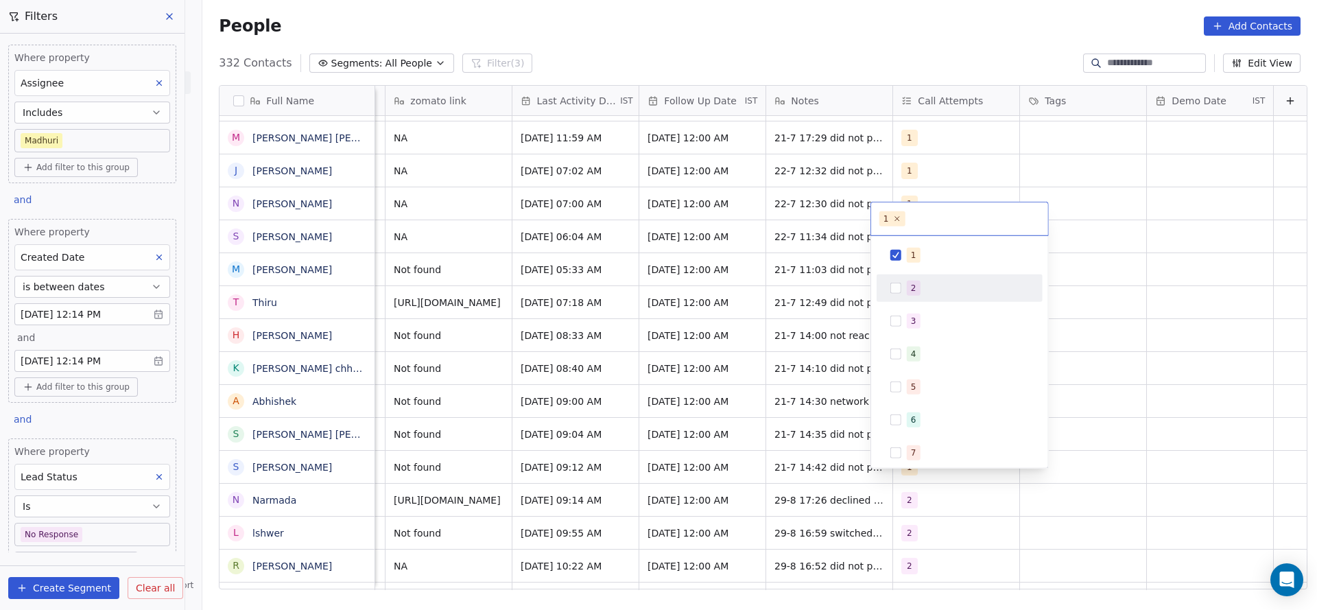
click at [919, 293] on span "2" at bounding box center [914, 288] width 14 height 15
click at [919, 254] on div "1" at bounding box center [968, 255] width 122 height 15
click at [645, 354] on html "On2Cook India Pvt. Ltd. Contacts People Marketing Workflows Campaigns Sales Pip…" at bounding box center [658, 305] width 1317 height 610
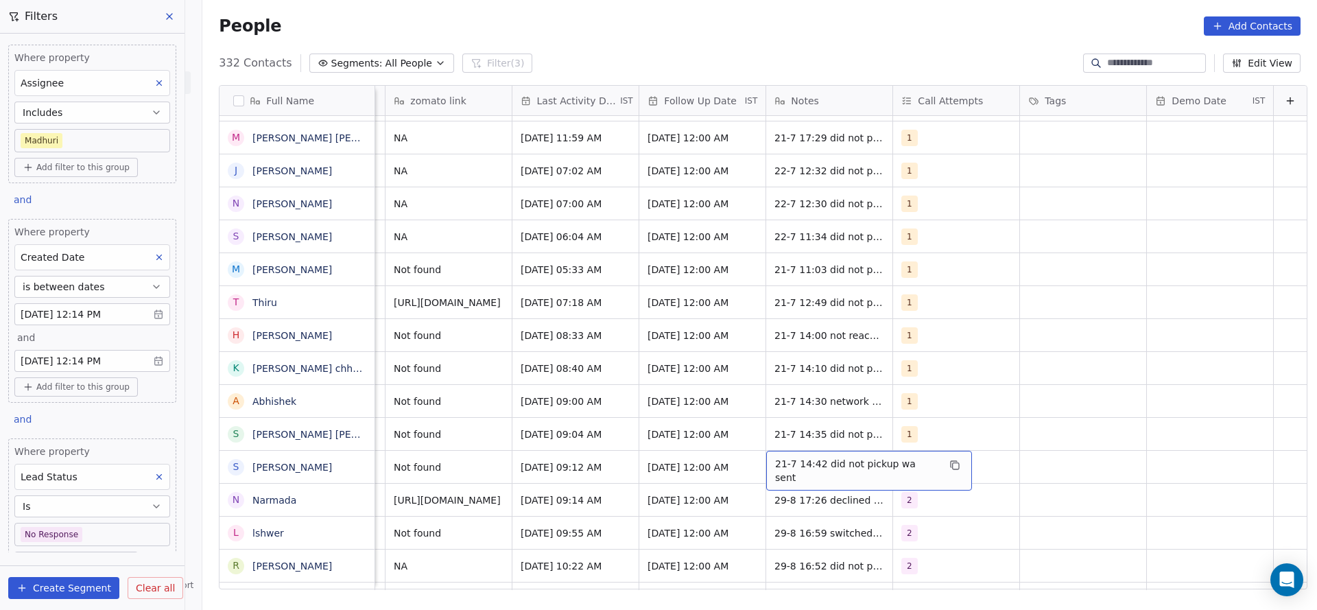
click at [775, 457] on span "21-7 14:42 did not pickup wa sent" at bounding box center [856, 470] width 163 height 27
click at [750, 444] on textarea "**********" at bounding box center [839, 456] width 189 height 43
type textarea "**********"
click at [529, 437] on html "On2Cook India Pvt. Ltd. Contacts People Marketing Workflows Campaigns Sales Pip…" at bounding box center [658, 305] width 1317 height 610
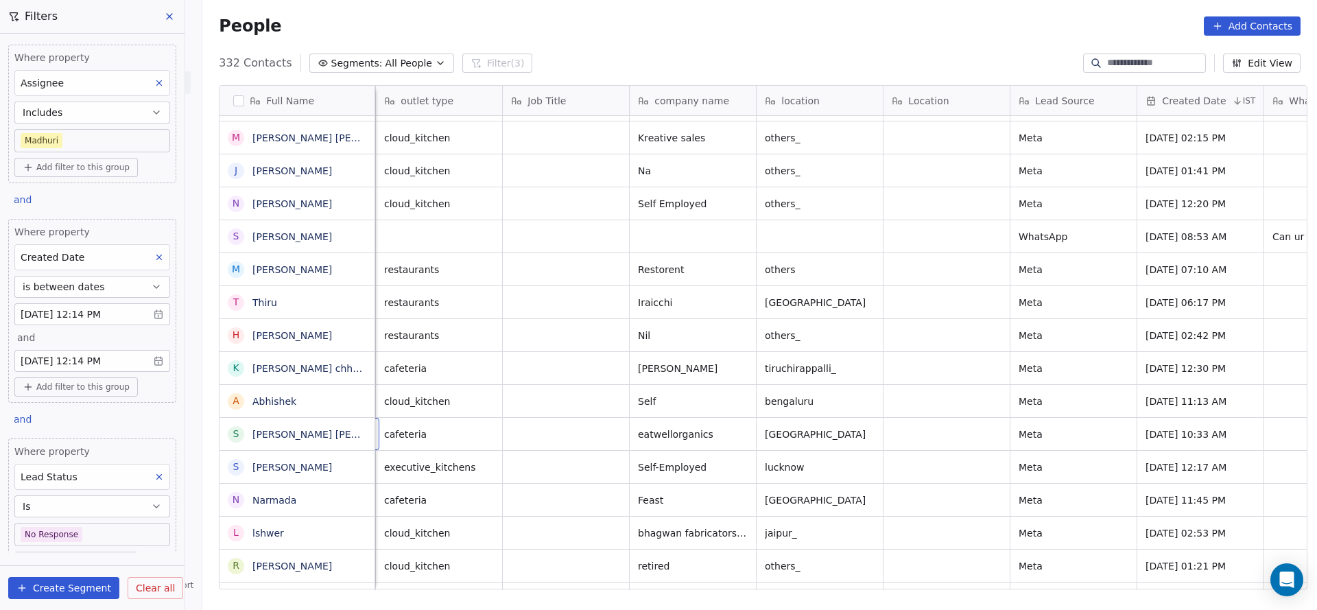
scroll to position [15, 127]
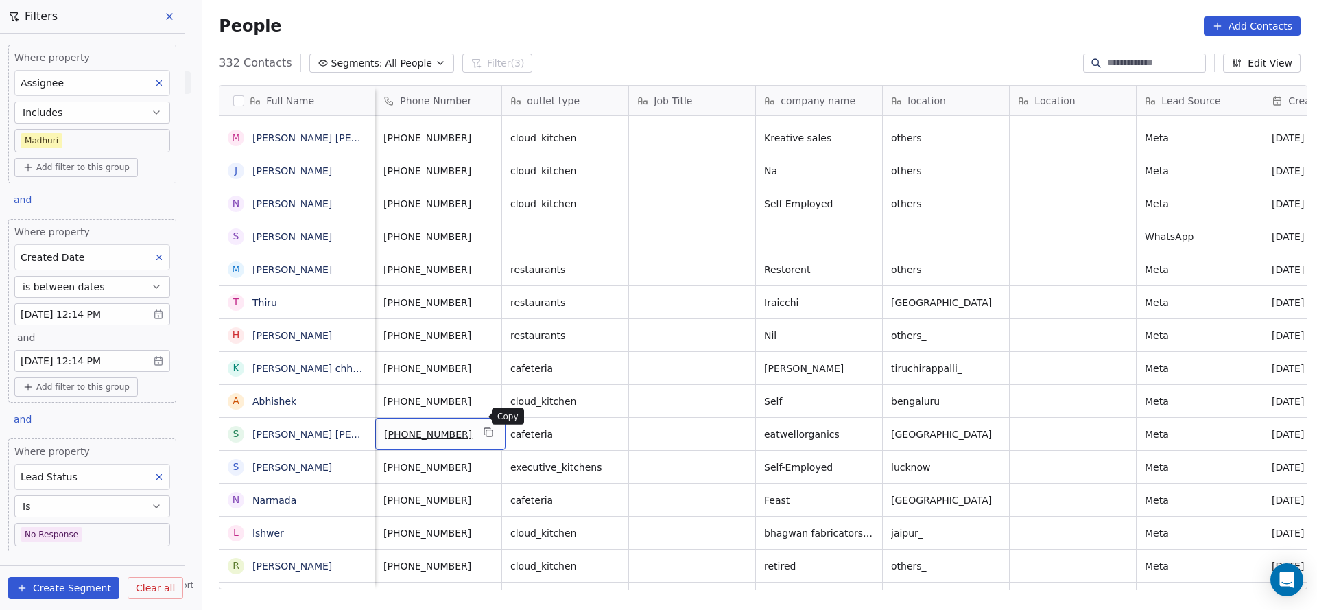
click at [484, 427] on icon "grid" at bounding box center [489, 432] width 11 height 11
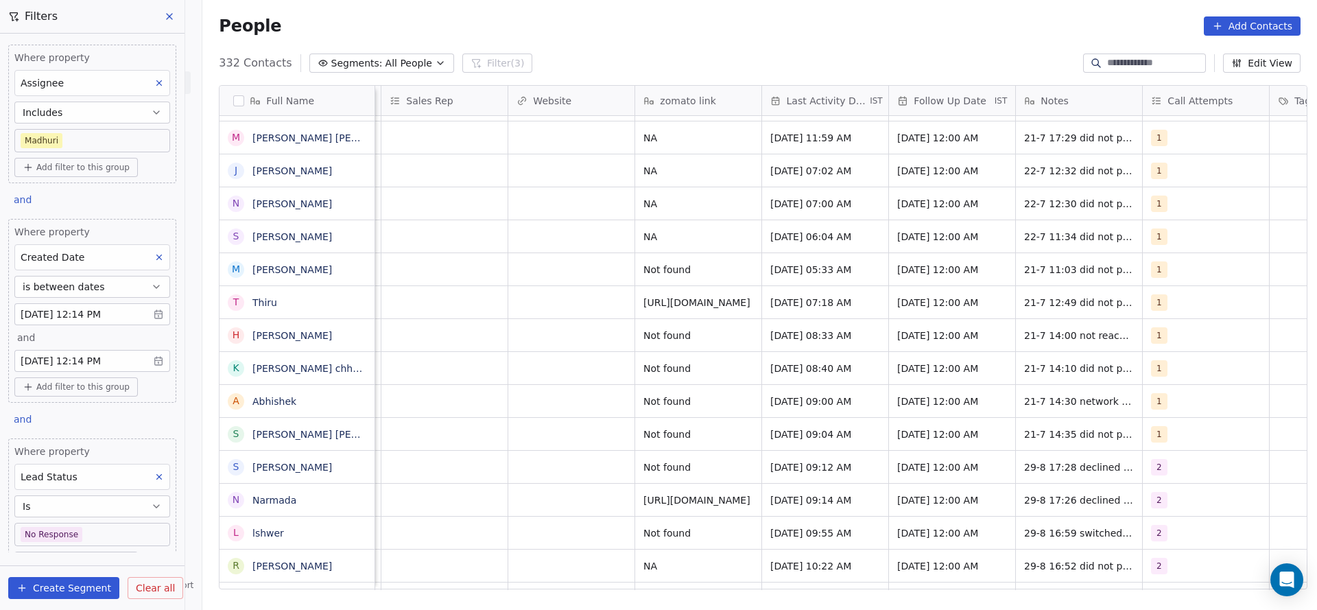
scroll to position [15, 1781]
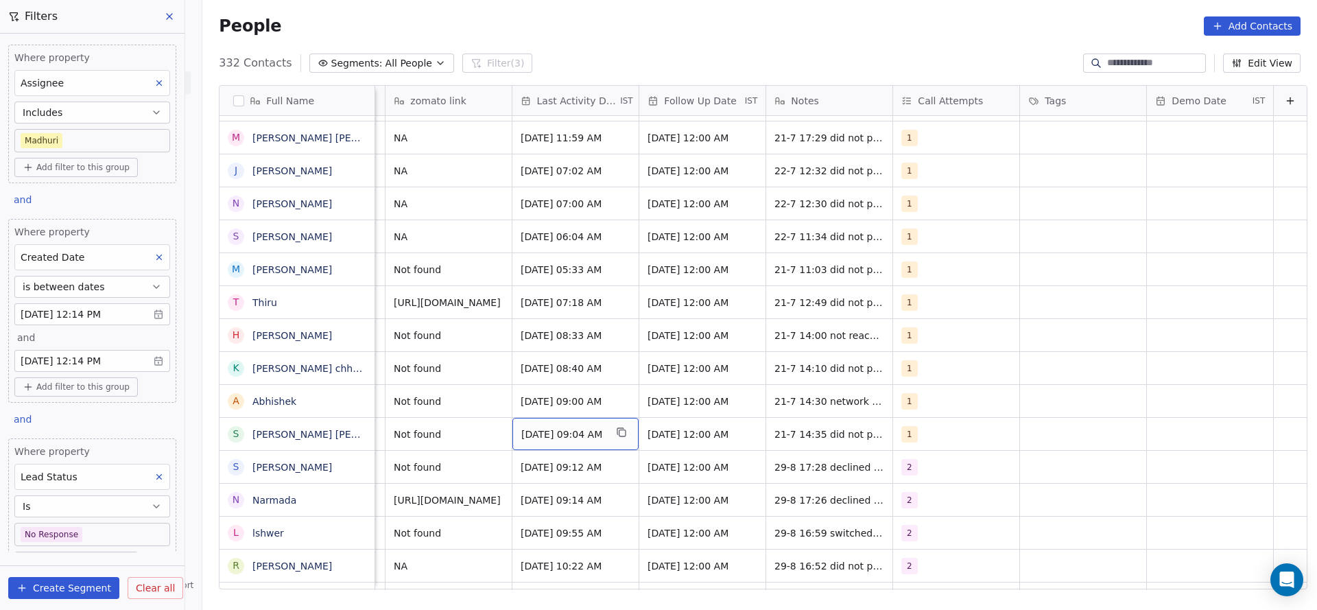
click at [555, 427] on span "[DATE] 09:04 AM" at bounding box center [563, 434] width 84 height 14
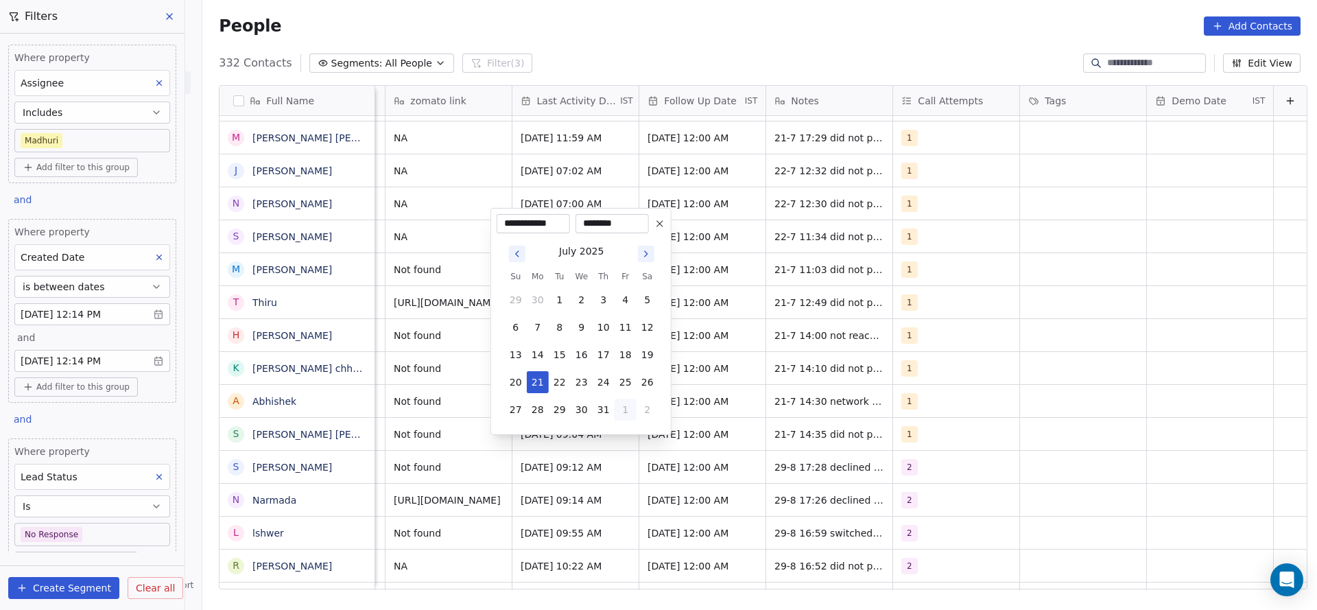
click at [621, 404] on button "1" at bounding box center [626, 410] width 22 height 22
click at [632, 380] on button "29" at bounding box center [626, 382] width 22 height 22
type input "**********"
click at [449, 416] on html "On2Cook India Pvt. Ltd. Contacts People Marketing Workflows Campaigns Sales Pip…" at bounding box center [658, 305] width 1317 height 610
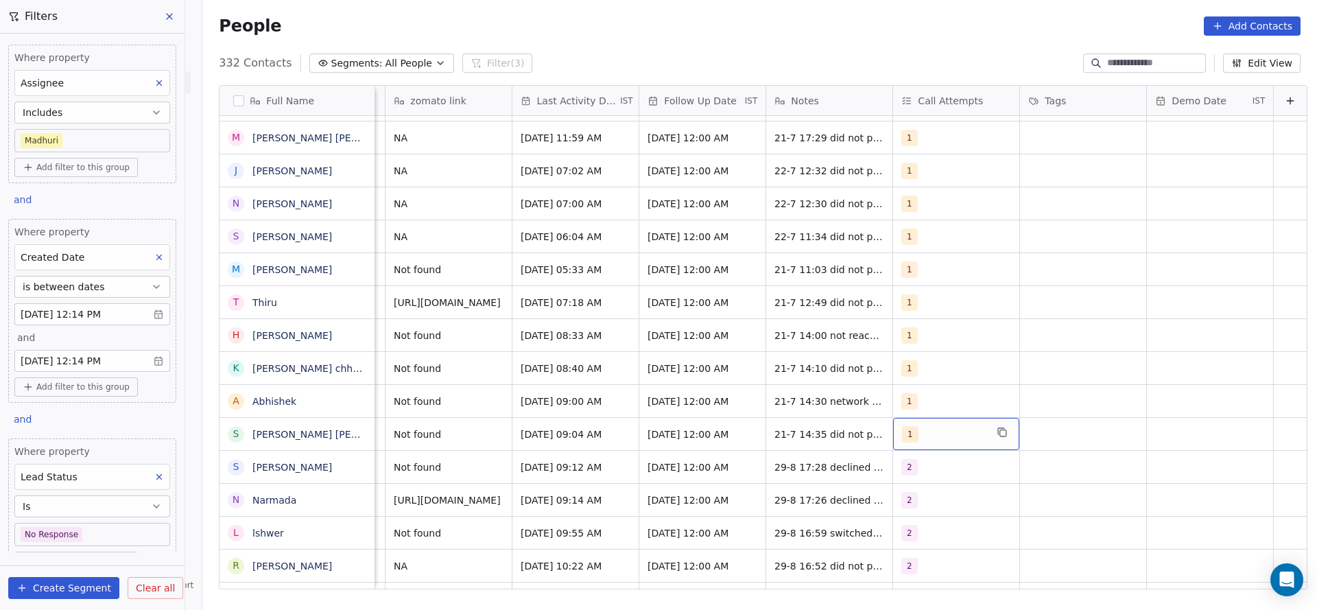
click at [902, 426] on span "1" at bounding box center [910, 434] width 16 height 16
click at [907, 261] on div "2" at bounding box center [968, 255] width 122 height 15
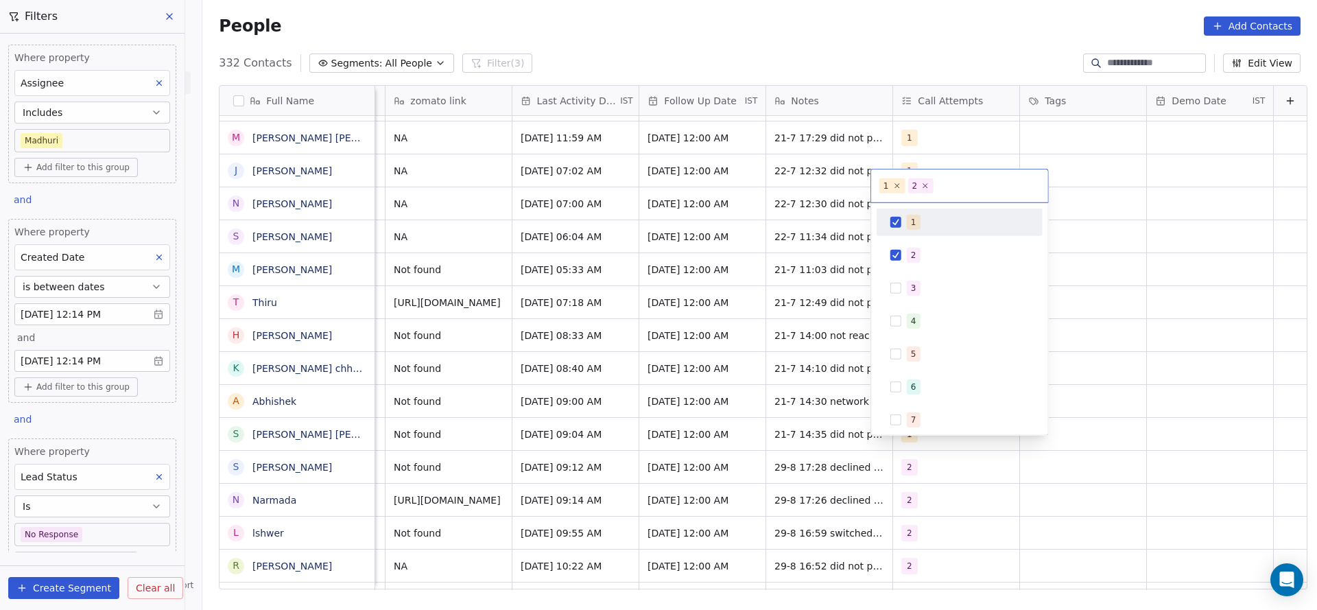
click at [912, 219] on div "1" at bounding box center [913, 222] width 5 height 12
click at [830, 282] on html "On2Cook India Pvt. Ltd. Contacts People Marketing Workflows Campaigns Sales Pip…" at bounding box center [658, 305] width 1317 height 610
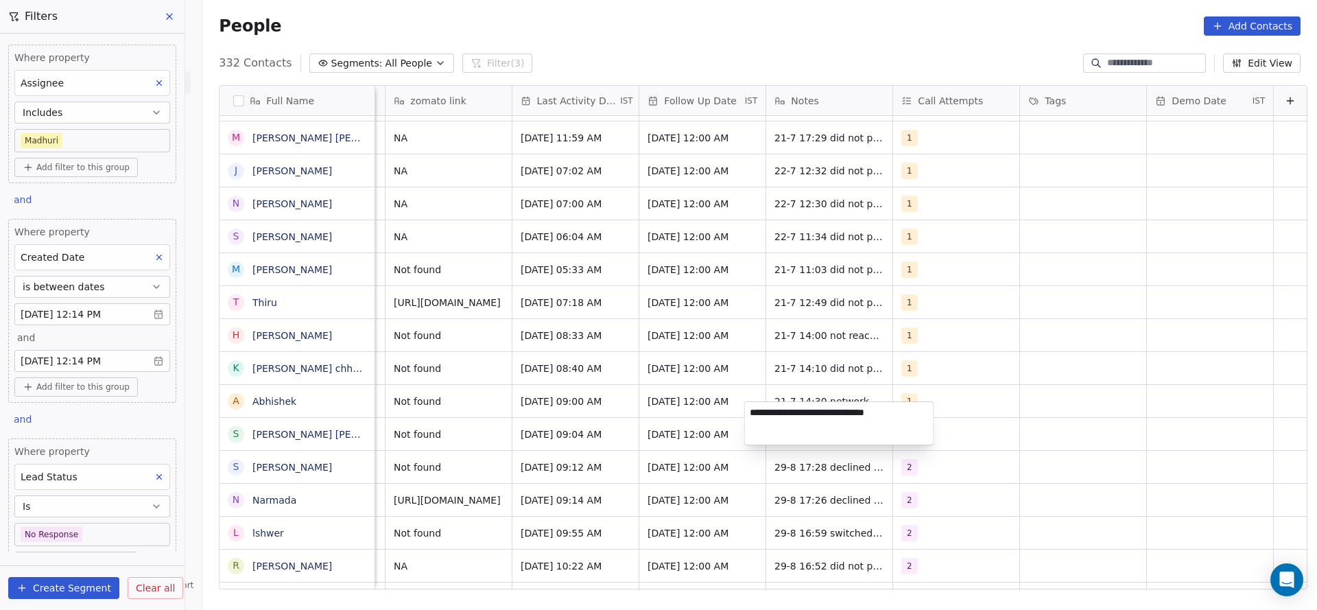
click at [746, 412] on textarea "**********" at bounding box center [839, 423] width 189 height 43
type textarea "**********"
click at [671, 444] on html "On2Cook India Pvt. Ltd. Contacts People Marketing Workflows Campaigns Sales Pip…" at bounding box center [658, 305] width 1317 height 610
drag, startPoint x: 916, startPoint y: 575, endPoint x: 907, endPoint y: 575, distance: 8.9
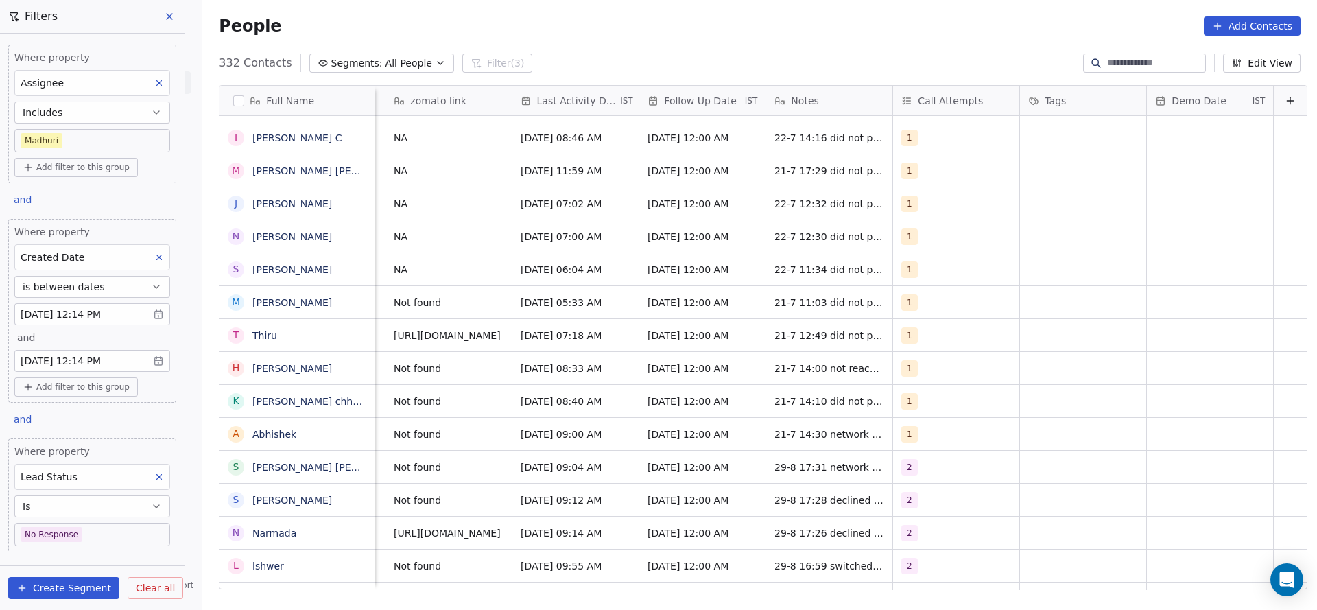
scroll to position [15, 1573]
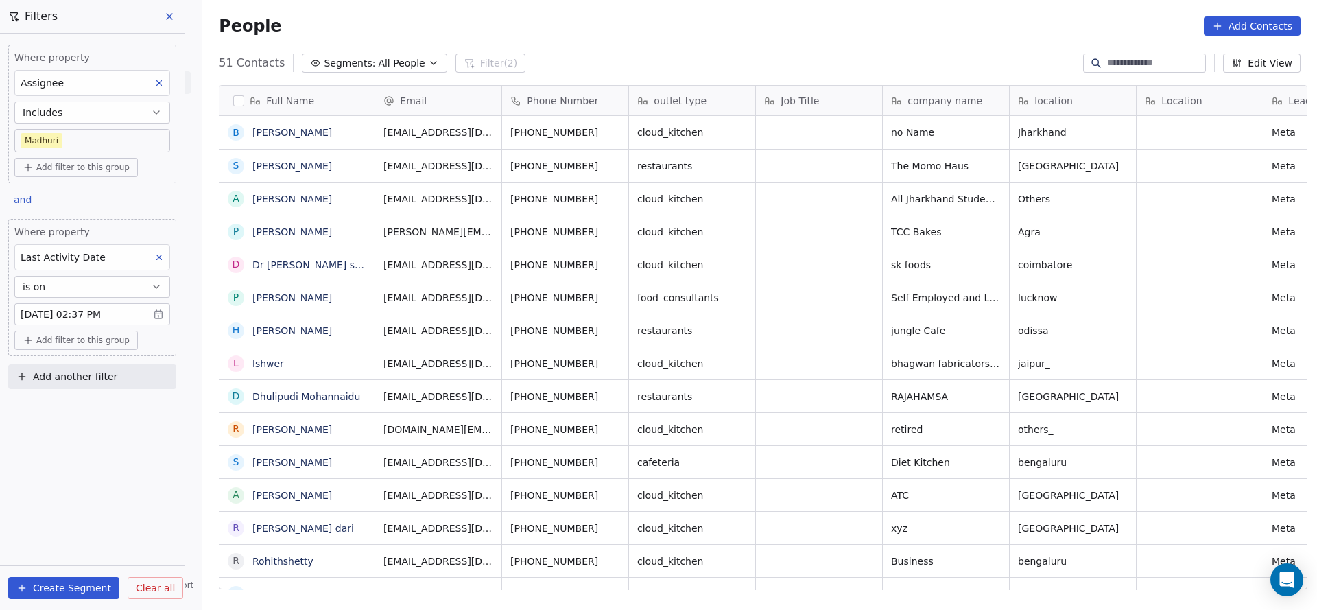
scroll to position [521, 1105]
click at [110, 364] on button "Add another filter" at bounding box center [92, 376] width 168 height 25
click at [90, 396] on div "Contact properties" at bounding box center [92, 407] width 156 height 22
type input "****"
click at [111, 501] on div "Lead Status" at bounding box center [92, 500] width 139 height 14
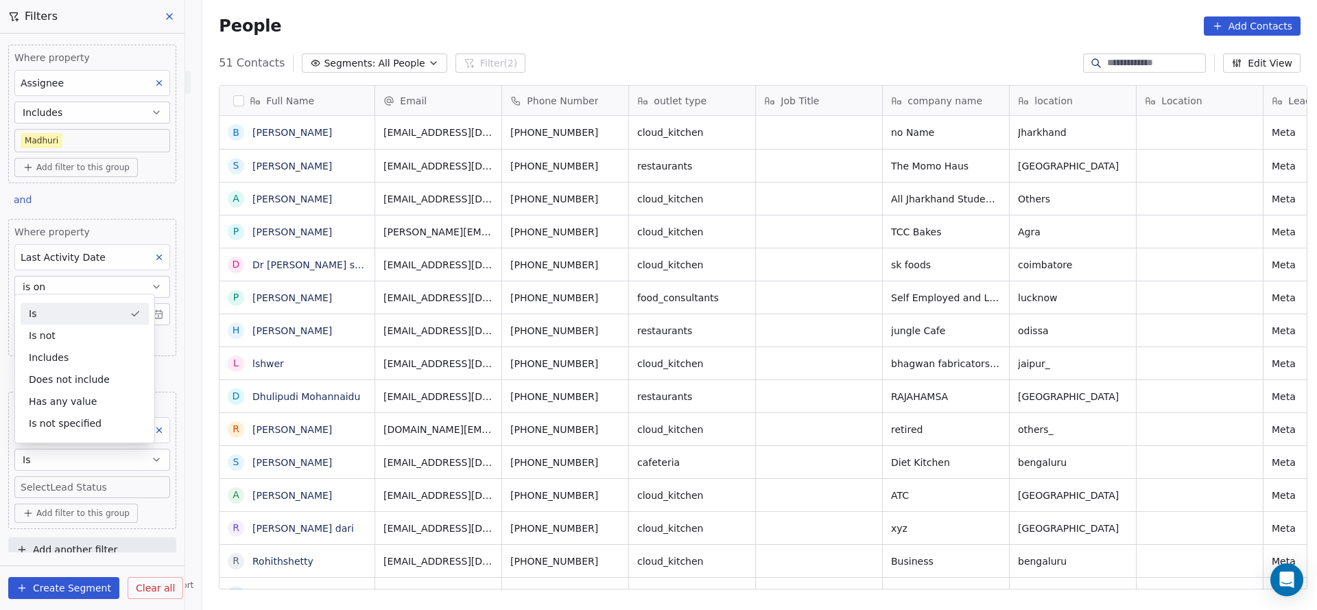
click at [105, 316] on div "Is" at bounding box center [85, 313] width 128 height 22
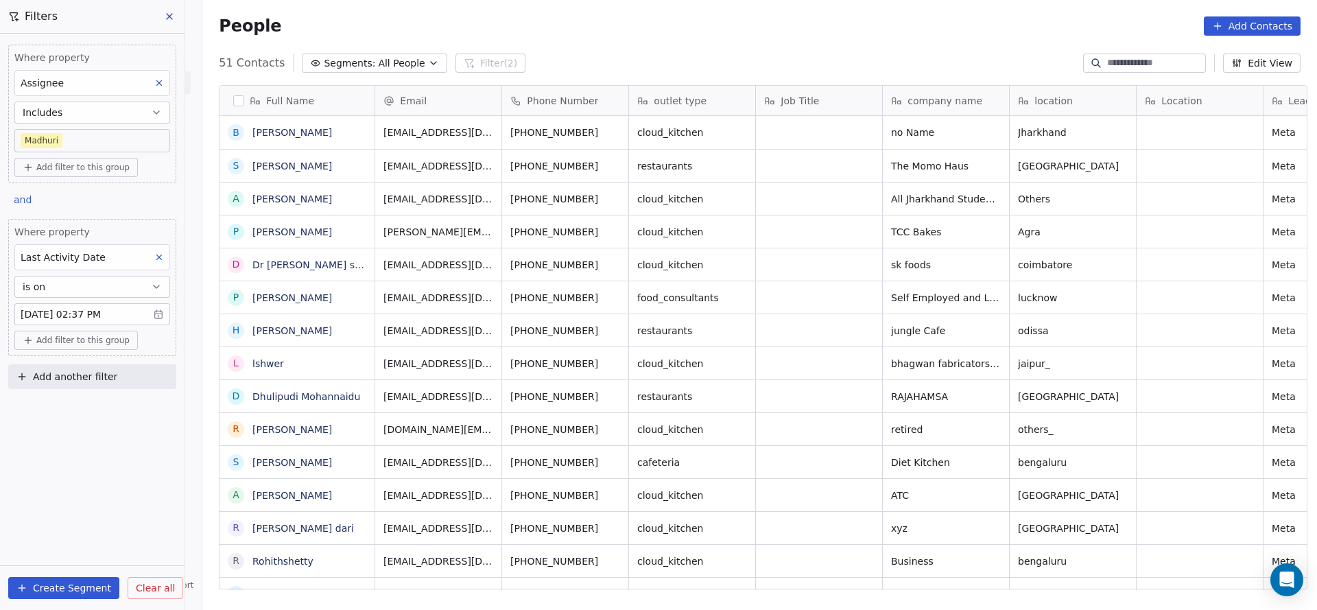
click at [105, 372] on span "Add another filter" at bounding box center [75, 377] width 84 height 14
click at [99, 407] on span "Contact properties" at bounding box center [67, 406] width 89 height 14
type input "***"
drag, startPoint x: 69, startPoint y: 495, endPoint x: 462, endPoint y: 479, distance: 393.4
click at [88, 495] on div "Lead Status" at bounding box center [92, 500] width 139 height 14
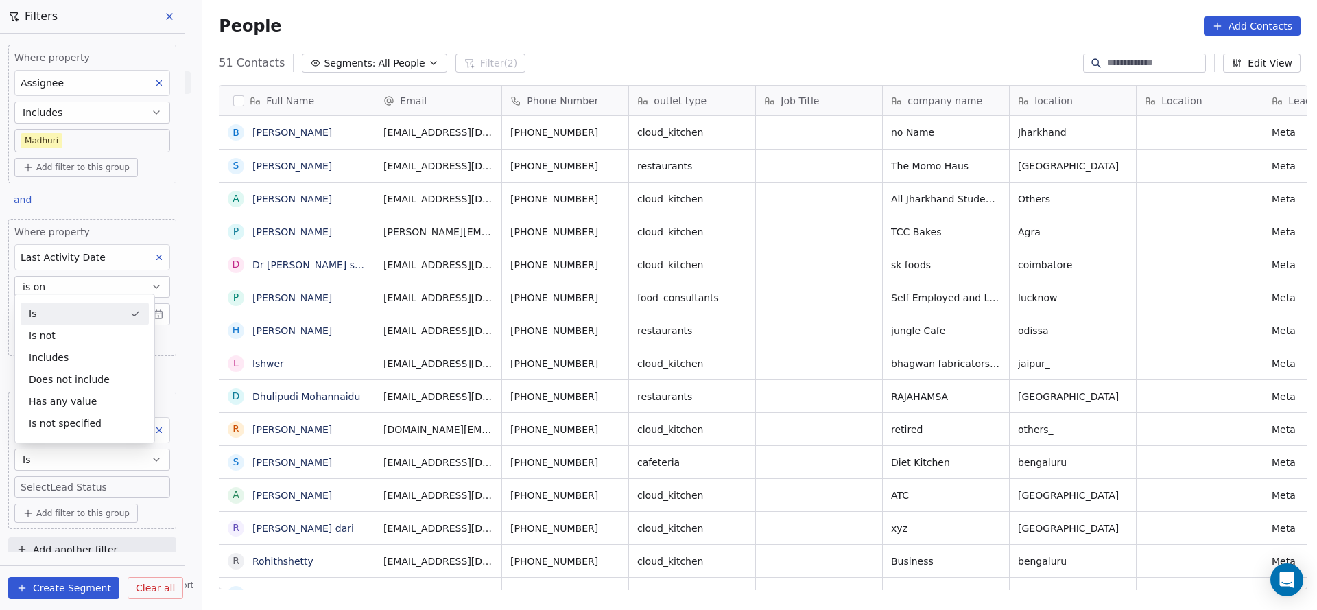
click at [99, 485] on body "On2Cook India Pvt. Ltd. Contacts People Marketing Workflows Campaigns Sales Pip…" at bounding box center [658, 305] width 1317 height 610
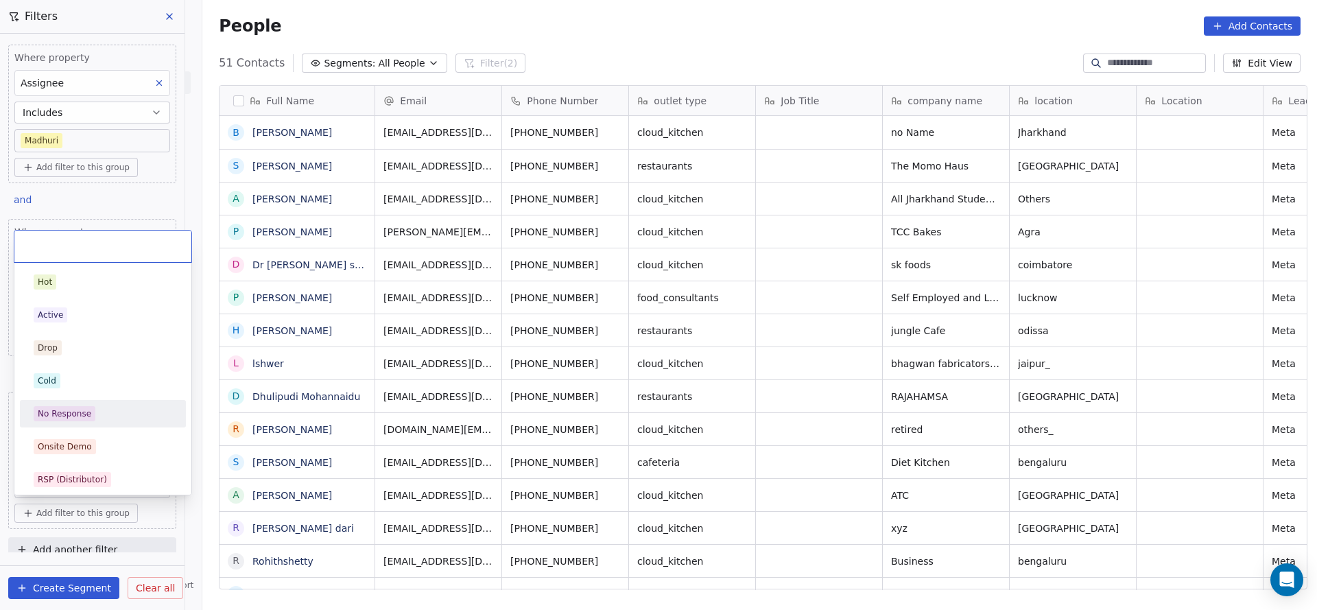
click at [104, 407] on div "No Response" at bounding box center [103, 413] width 139 height 15
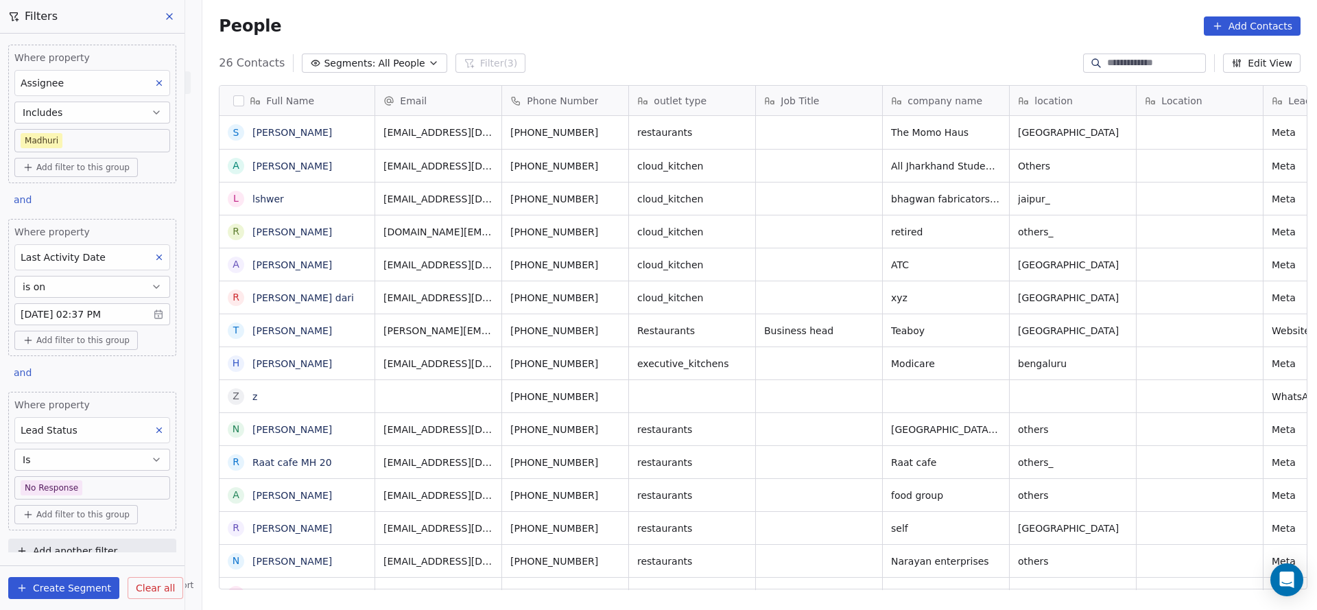
click at [150, 426] on button at bounding box center [159, 430] width 18 height 18
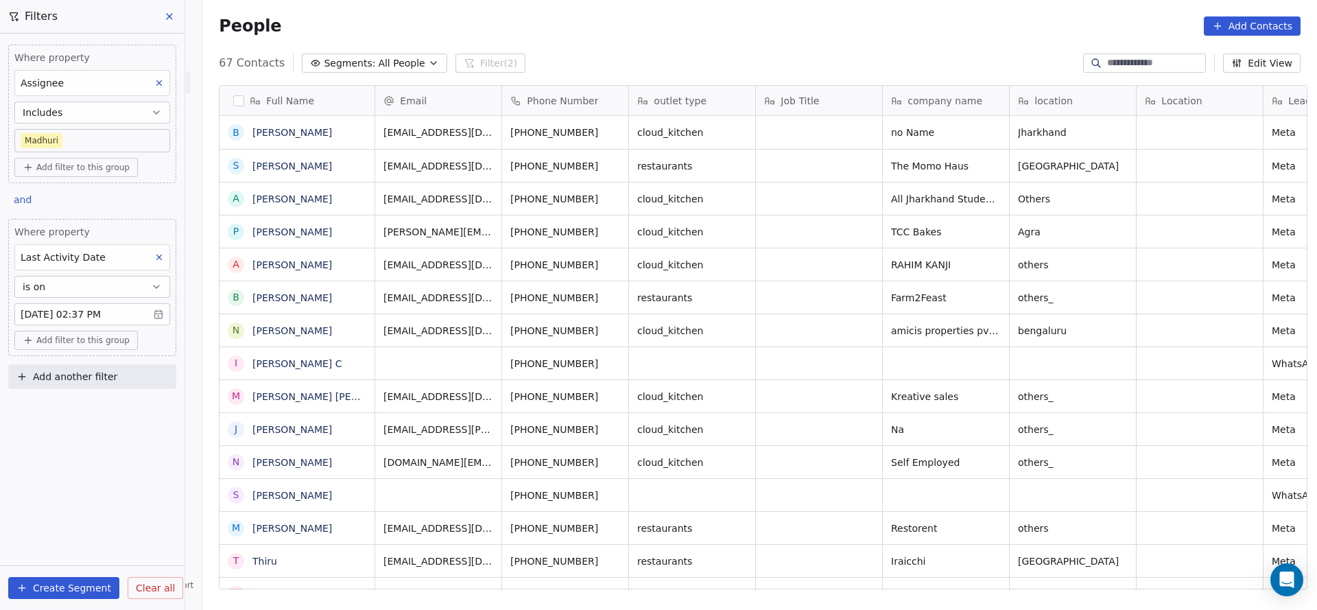
click at [115, 148] on body "On2Cook India Pvt. Ltd. Contacts People Marketing Workflows Campaigns Sales Pip…" at bounding box center [658, 305] width 1317 height 610
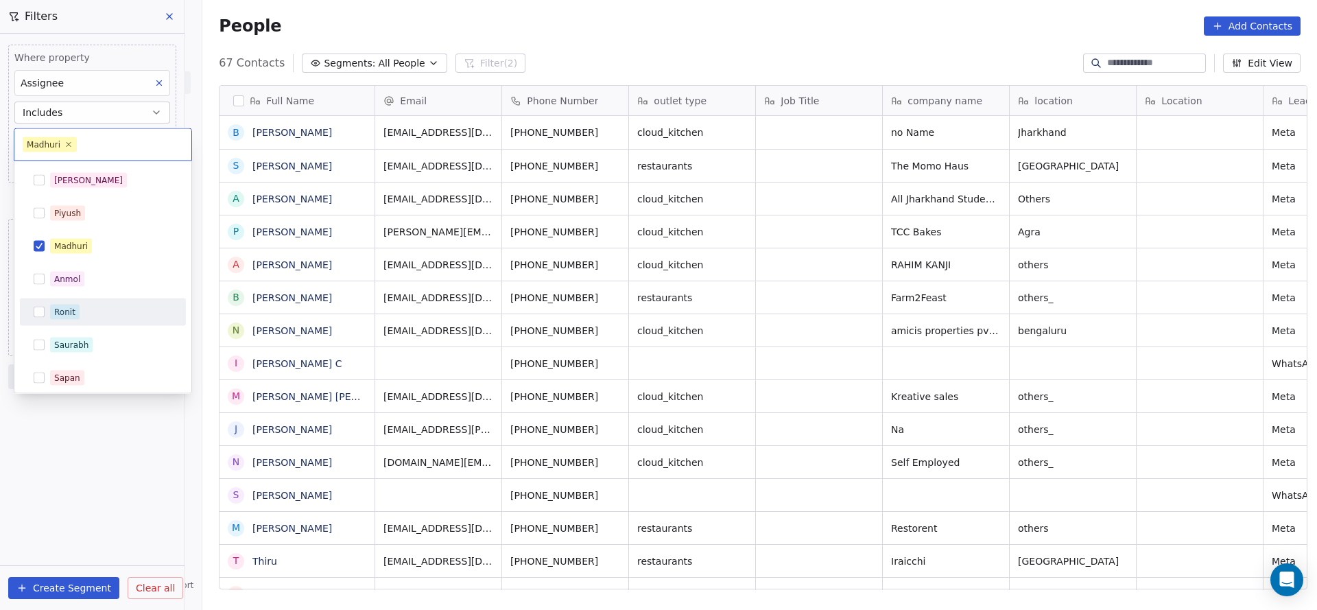
click at [142, 309] on div "Ronit" at bounding box center [111, 312] width 122 height 15
click at [150, 246] on div "Madhuri" at bounding box center [111, 246] width 122 height 15
click at [510, 301] on html "On2Cook India Pvt. Ltd. Contacts People Marketing Workflows Campaigns Sales Pip…" at bounding box center [658, 305] width 1317 height 610
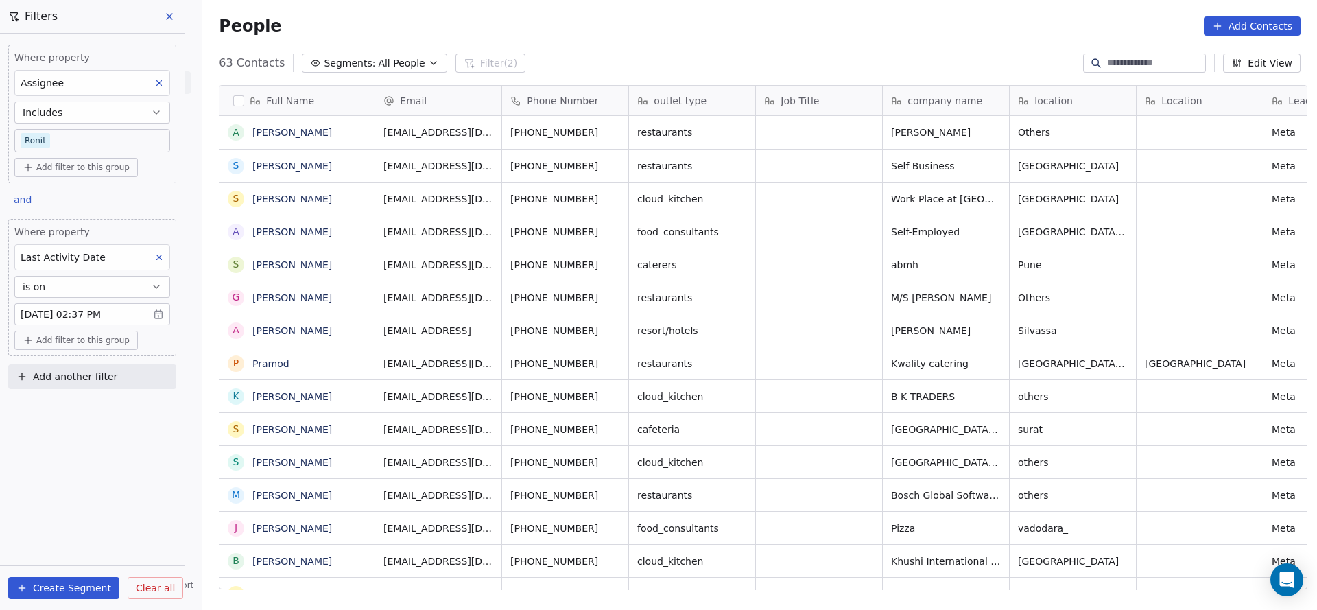
click at [104, 132] on body "On2Cook India Pvt. Ltd. Contacts People Marketing Workflows Campaigns Sales Pip…" at bounding box center [658, 305] width 1317 height 610
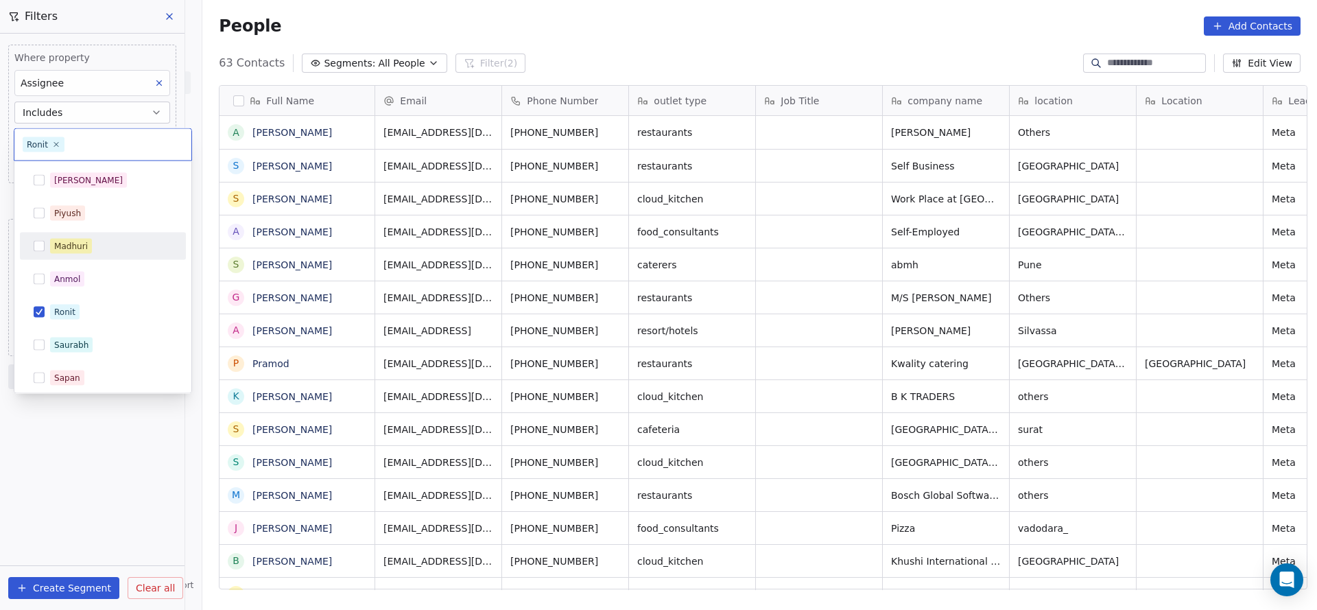
click at [94, 246] on div "Madhuri" at bounding box center [111, 246] width 122 height 15
drag, startPoint x: 74, startPoint y: 322, endPoint x: 84, endPoint y: 320, distance: 10.4
click at [74, 323] on div "Ronit" at bounding box center [103, 311] width 166 height 27
click at [335, 316] on html "On2Cook India Pvt. Ltd. Contacts People Marketing Workflows Campaigns Sales Pip…" at bounding box center [658, 305] width 1317 height 610
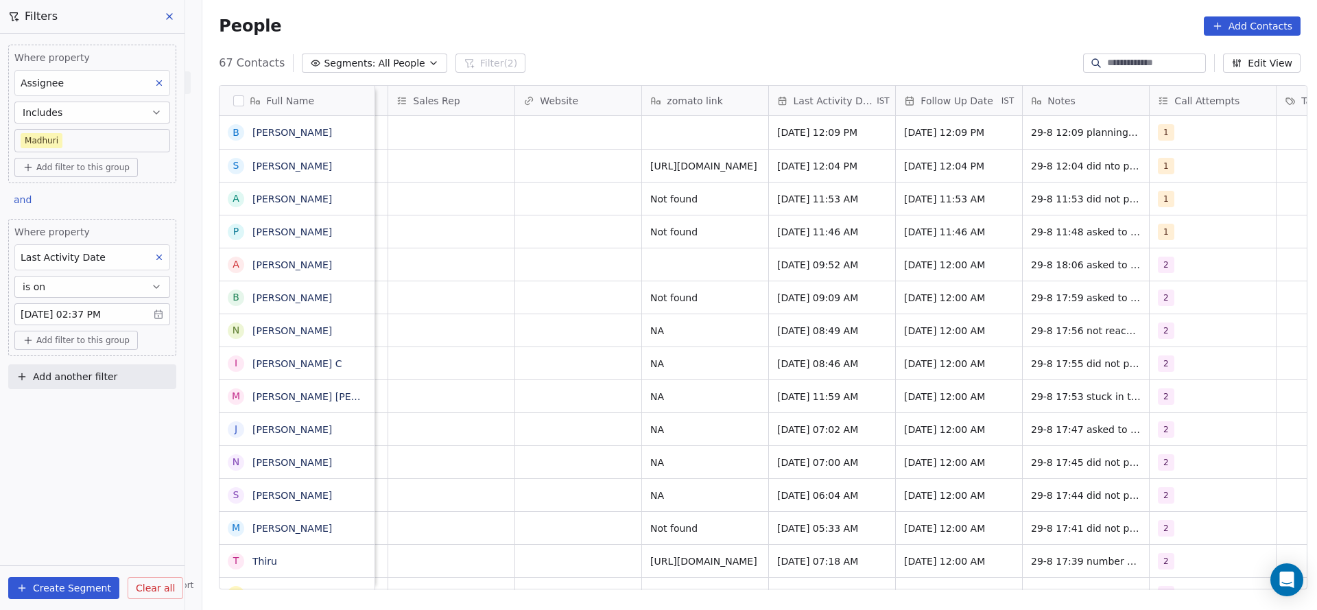
scroll to position [0, 1554]
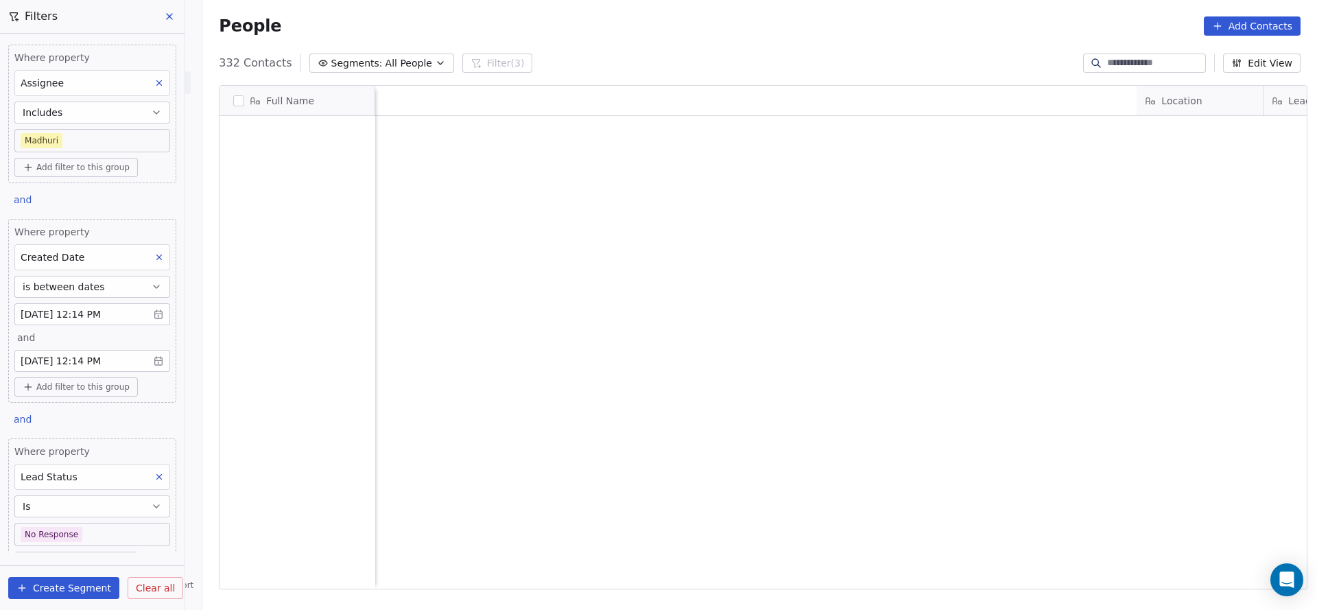
scroll to position [521, 1105]
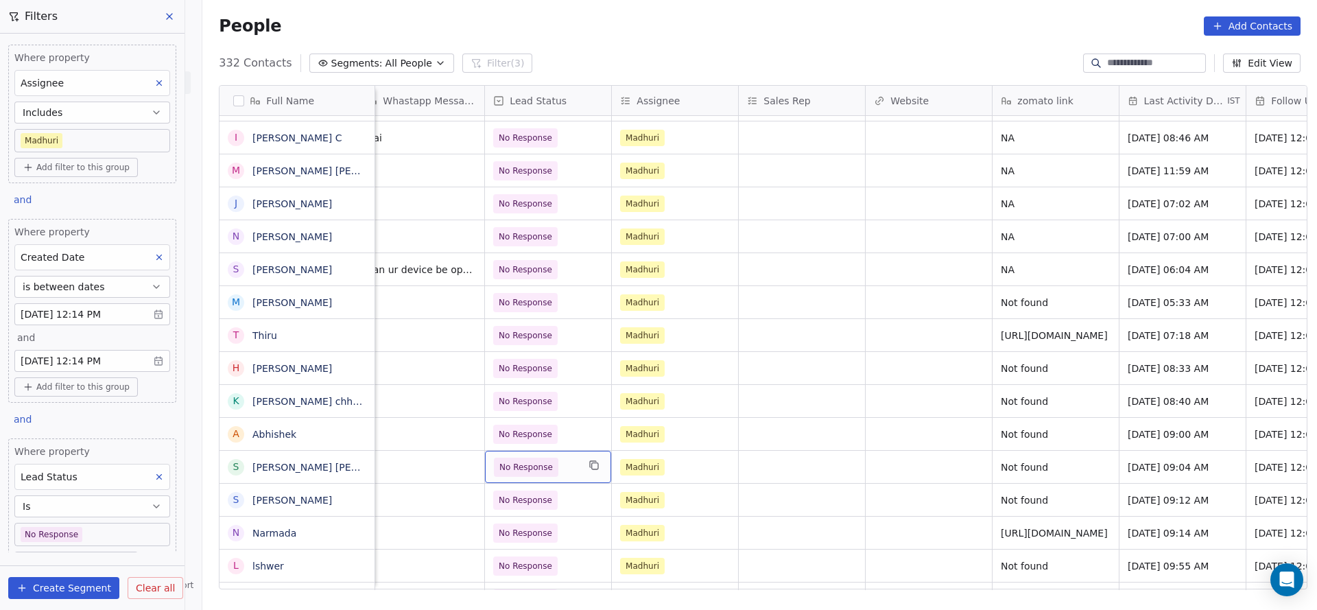
click at [531, 460] on span "No Response" at bounding box center [526, 467] width 54 height 14
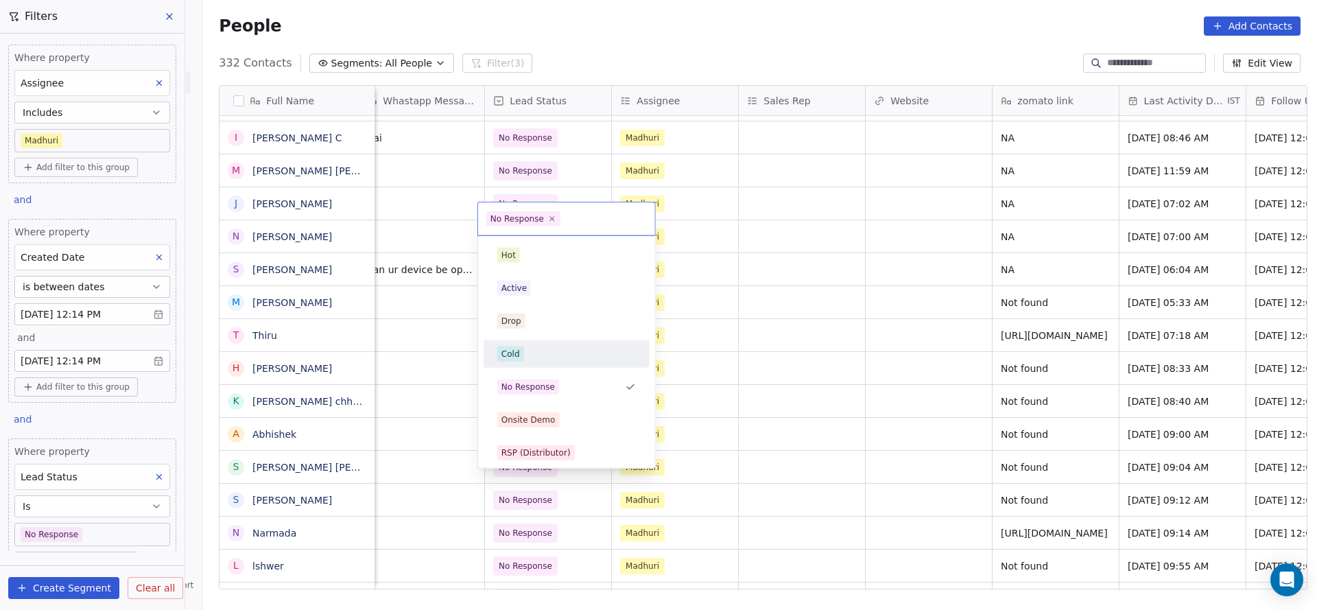
scroll to position [103, 0]
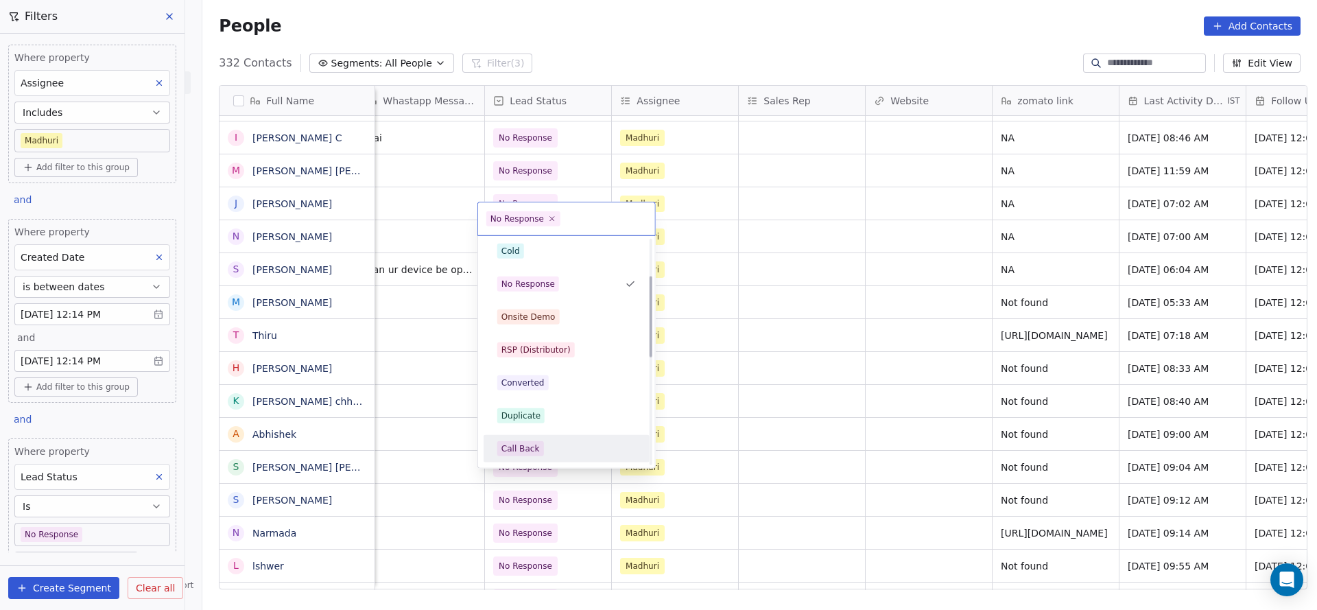
click at [531, 445] on div "Call Back" at bounding box center [520, 448] width 38 height 12
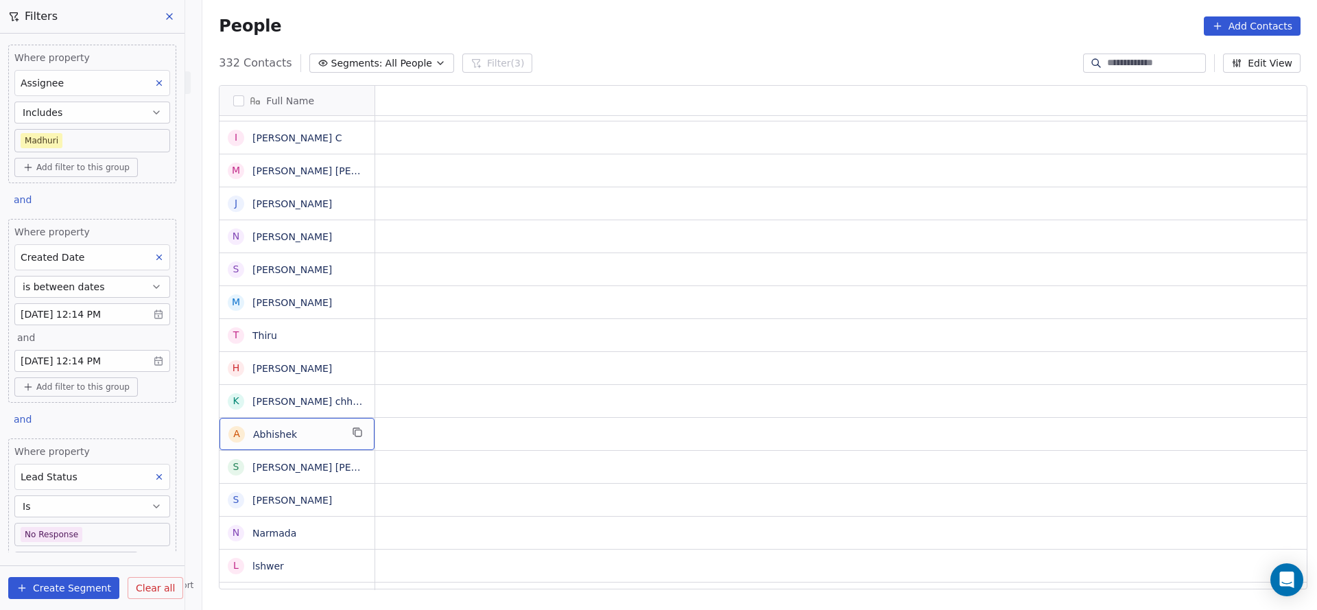
scroll to position [15, 0]
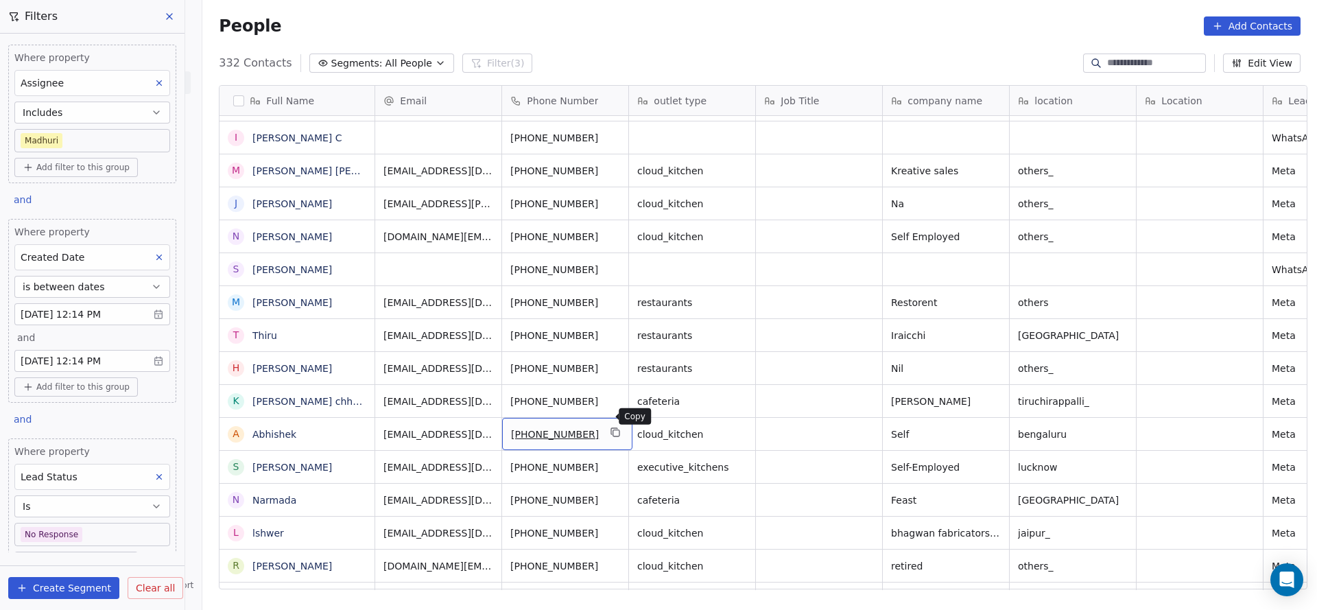
click at [608, 424] on button "grid" at bounding box center [616, 432] width 16 height 16
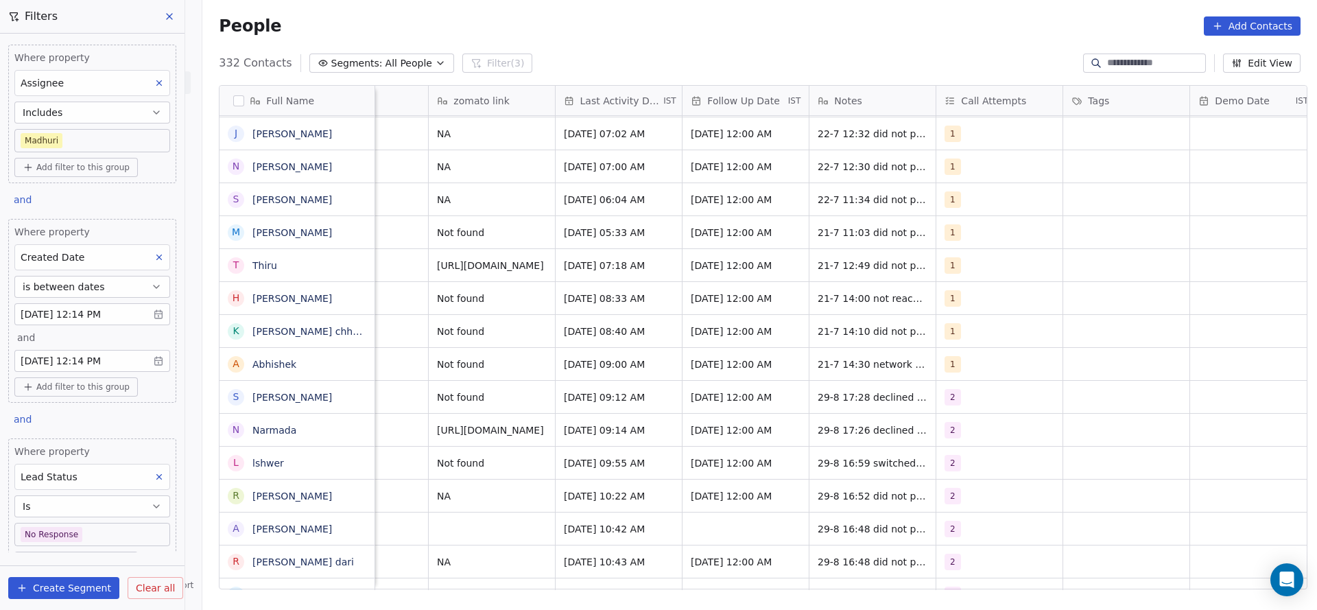
scroll to position [15, 1724]
click at [973, 356] on div "1" at bounding box center [986, 364] width 84 height 16
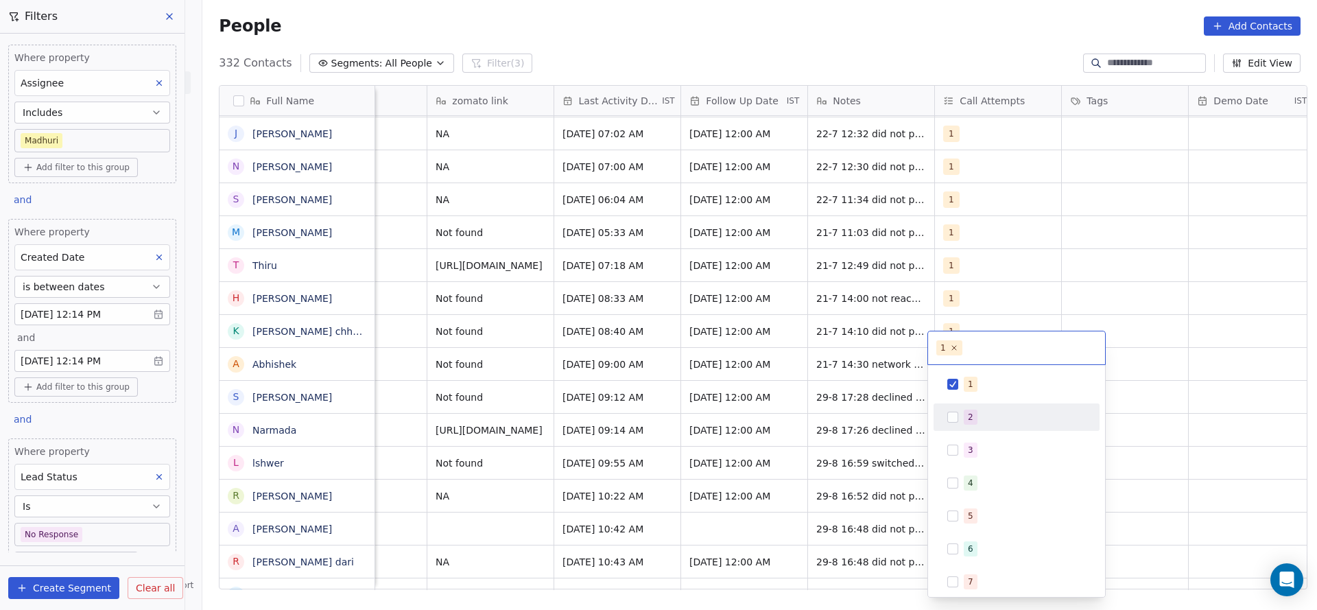
click at [965, 413] on span "2" at bounding box center [971, 417] width 14 height 15
click at [965, 389] on span "1" at bounding box center [971, 384] width 14 height 15
click at [770, 383] on html "On2Cook India Pvt. Ltd. Contacts People Marketing Workflows Campaigns Sales Pip…" at bounding box center [658, 305] width 1317 height 610
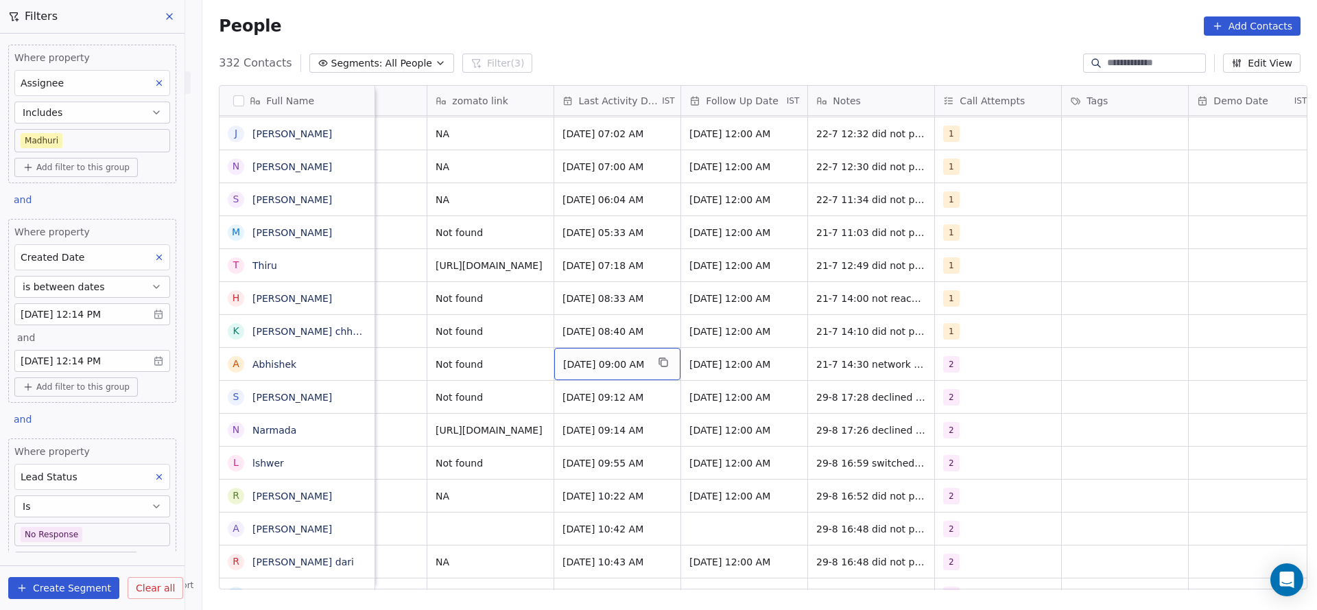
click at [605, 357] on span "[DATE] 09:00 AM" at bounding box center [605, 364] width 84 height 14
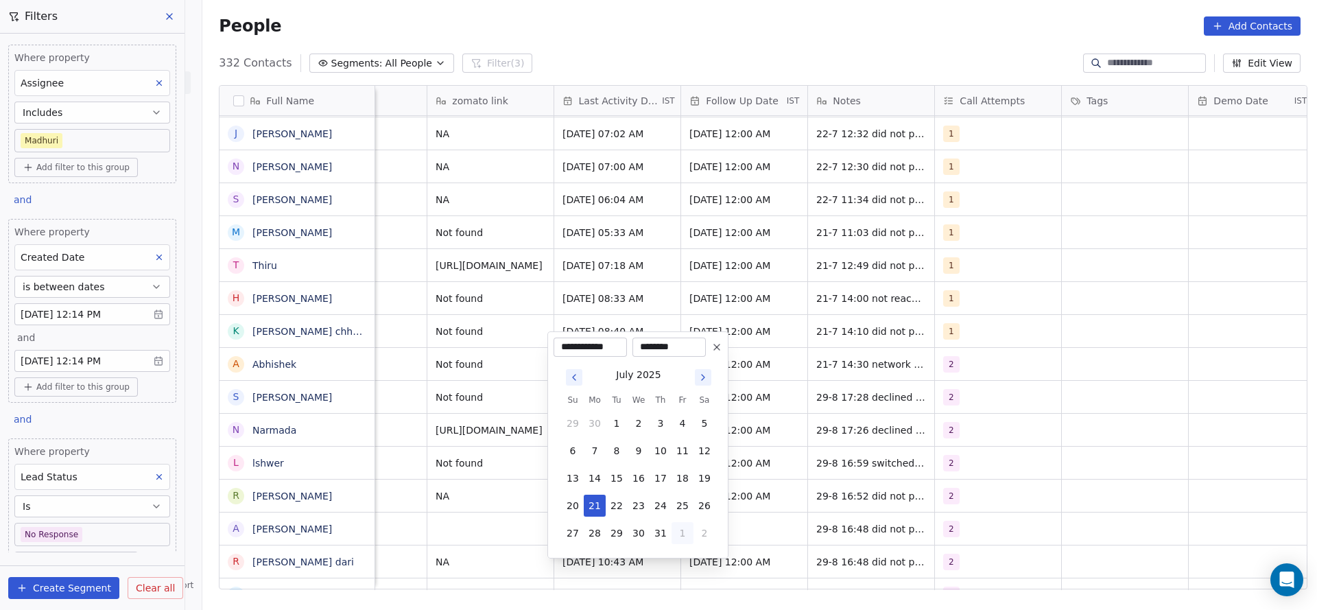
click at [688, 534] on button "1" at bounding box center [683, 533] width 22 height 22
click at [679, 524] on button "29" at bounding box center [683, 533] width 22 height 22
type input "**********"
drag, startPoint x: 436, startPoint y: 431, endPoint x: 756, endPoint y: 331, distance: 335.0
click at [438, 429] on html "On2Cook India Pvt. Ltd. Contacts People Marketing Workflows Campaigns Sales Pip…" at bounding box center [658, 305] width 1317 height 610
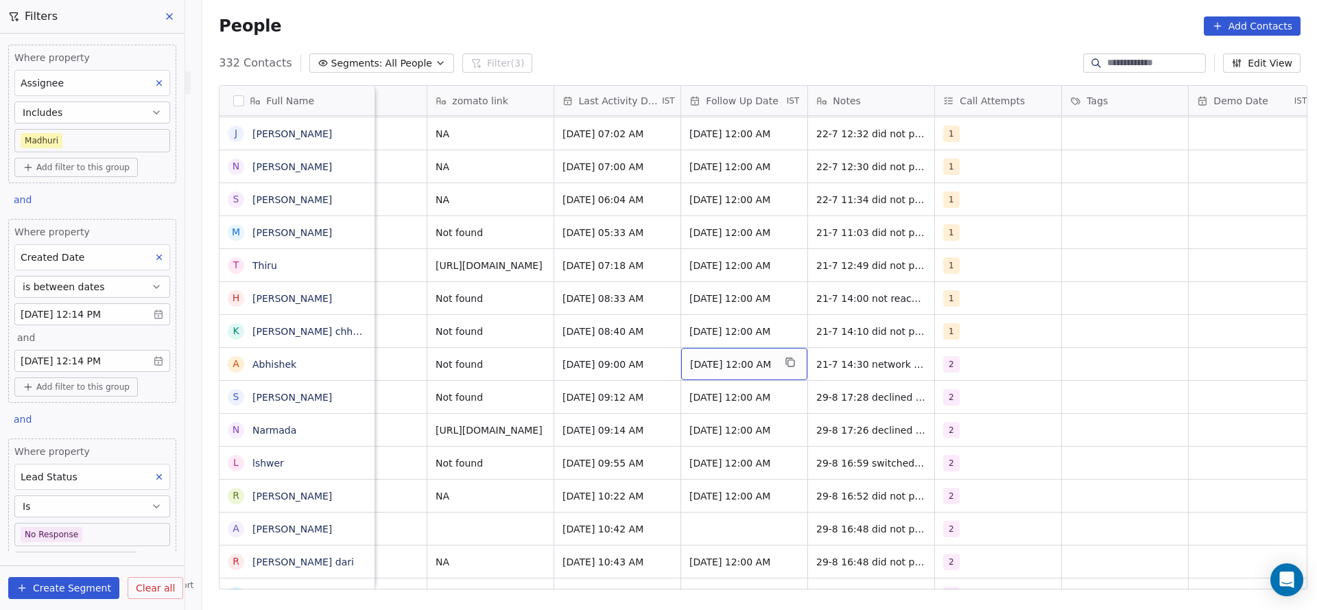
click at [752, 357] on span "[DATE] 12:00 AM" at bounding box center [732, 364] width 84 height 14
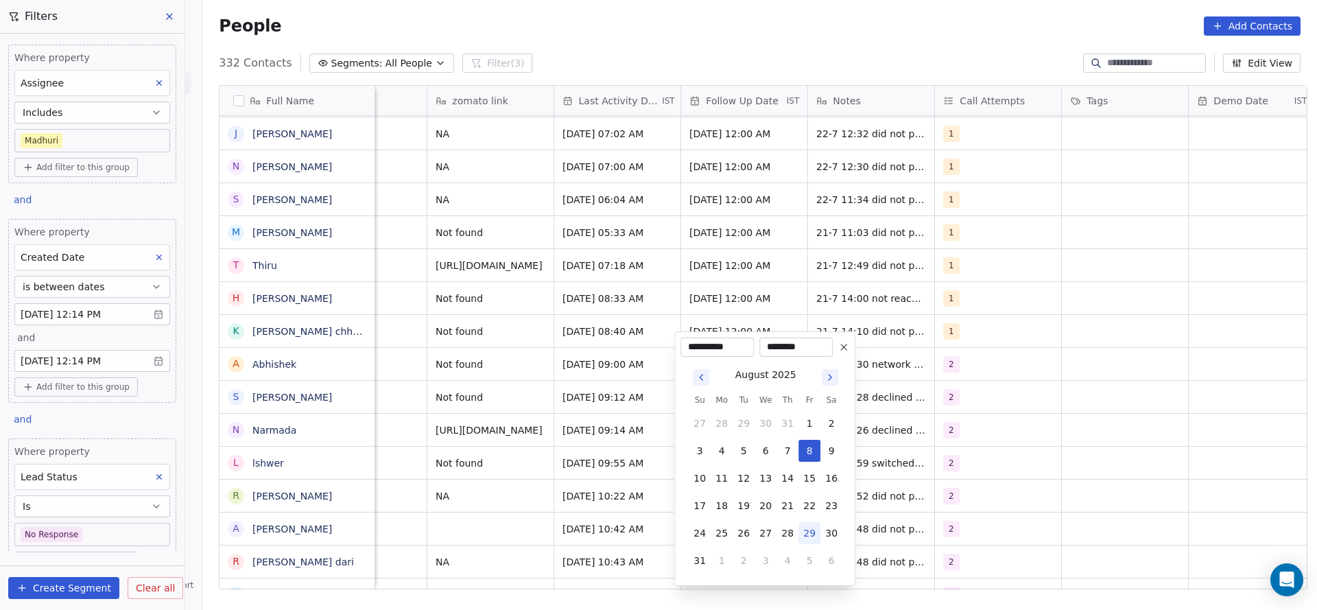
click at [850, 352] on button at bounding box center [843, 347] width 16 height 16
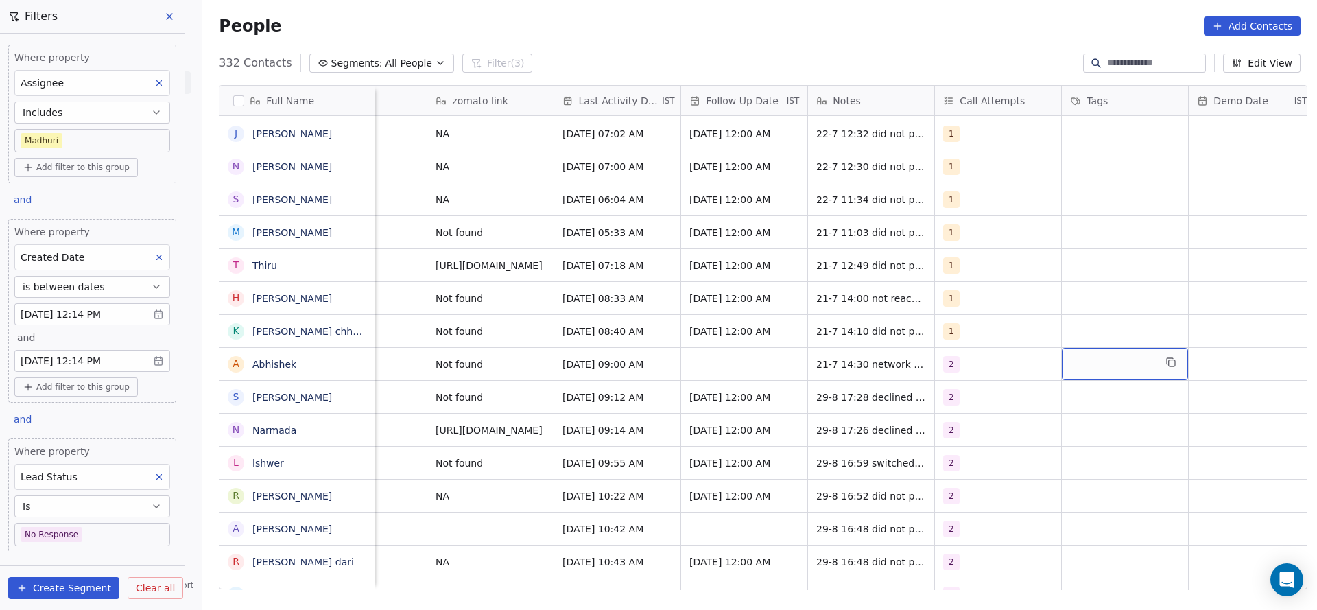
click at [1068, 353] on div "grid" at bounding box center [1125, 364] width 126 height 32
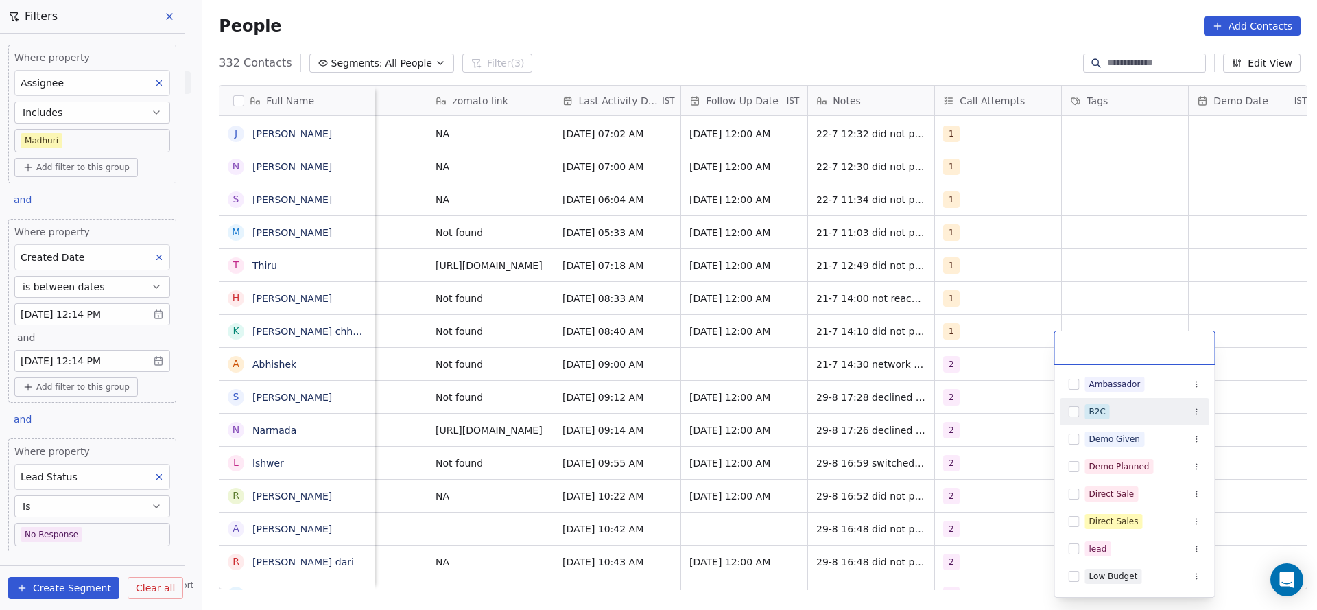
click at [1070, 404] on div "B2C" at bounding box center [1134, 412] width 149 height 22
click at [848, 388] on html "On2Cook India Pvt. Ltd. Contacts People Marketing Workflows Campaigns Sales Pip…" at bounding box center [658, 305] width 1317 height 610
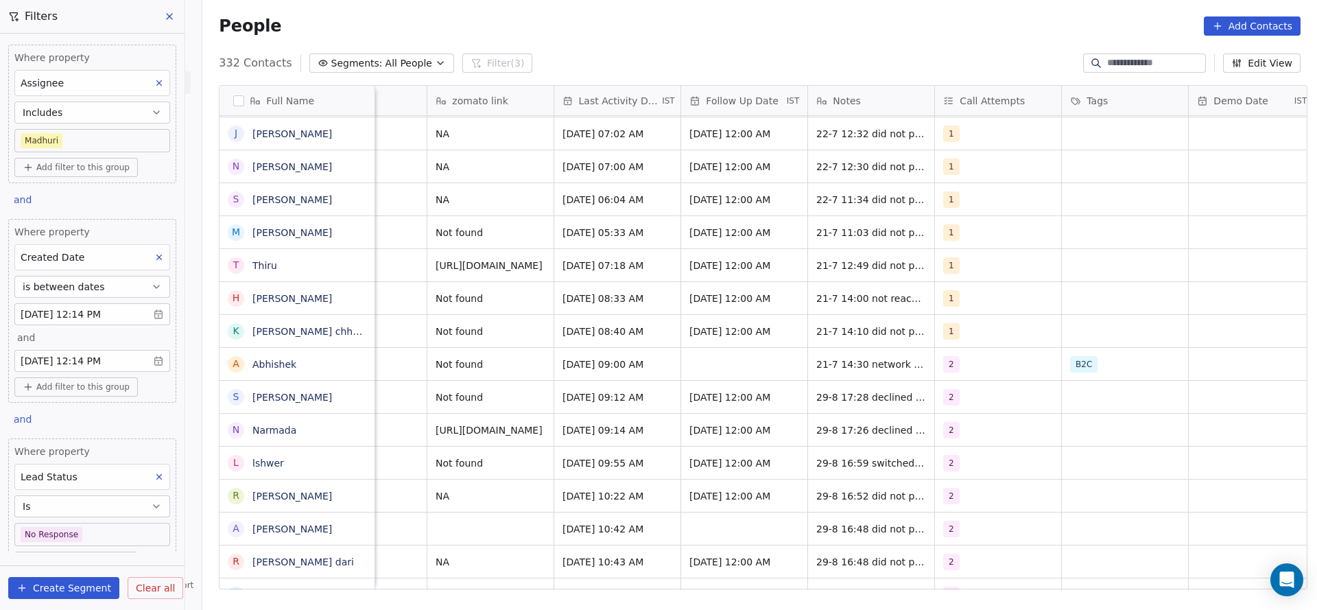
drag, startPoint x: 986, startPoint y: 574, endPoint x: 825, endPoint y: 585, distance: 160.9
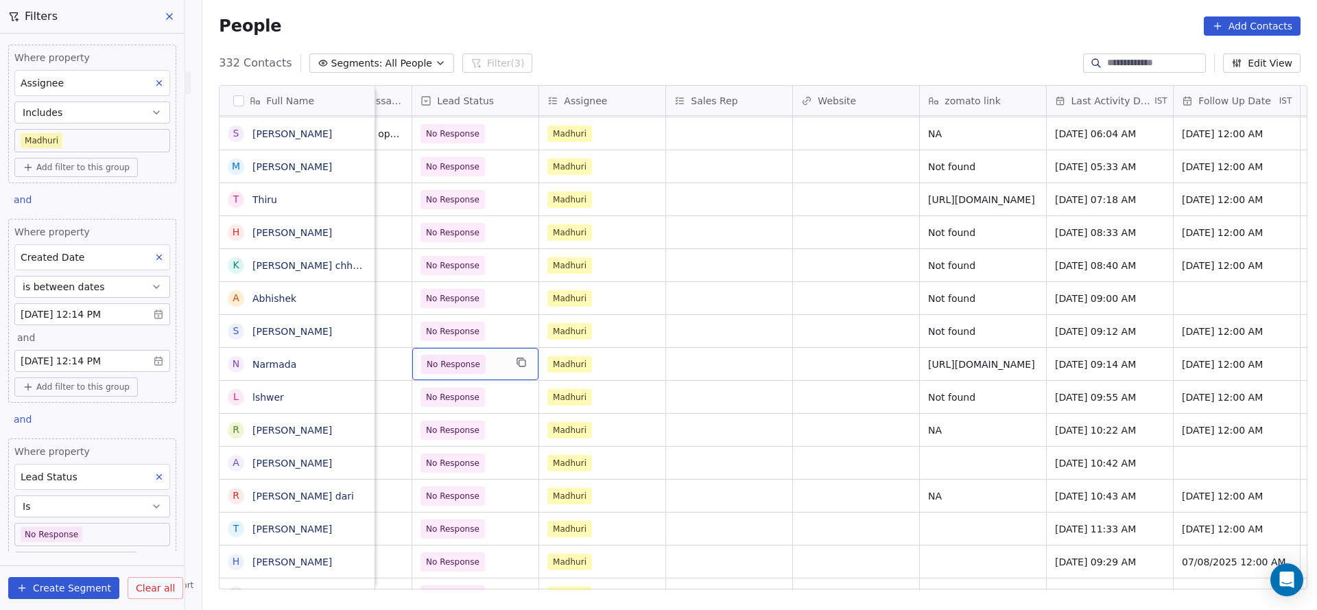
click at [464, 357] on span "No Response" at bounding box center [454, 364] width 54 height 14
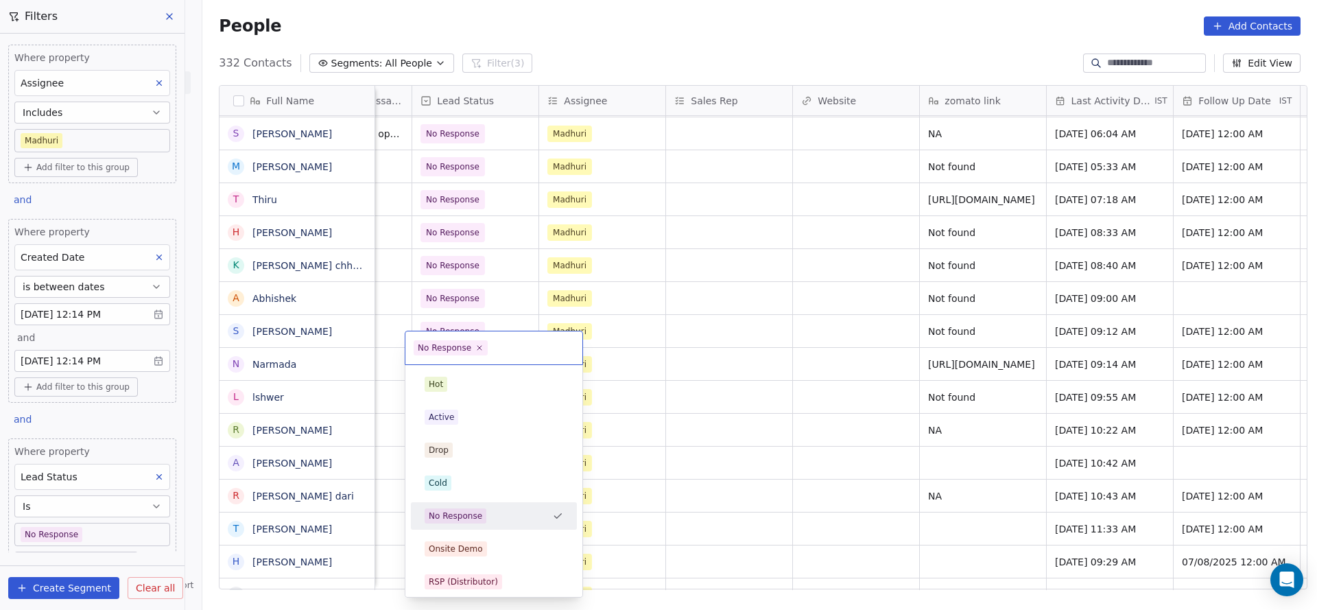
click at [341, 333] on html "On2Cook India Pvt. Ltd. Contacts People Marketing Workflows Campaigns Sales Pip…" at bounding box center [658, 305] width 1317 height 610
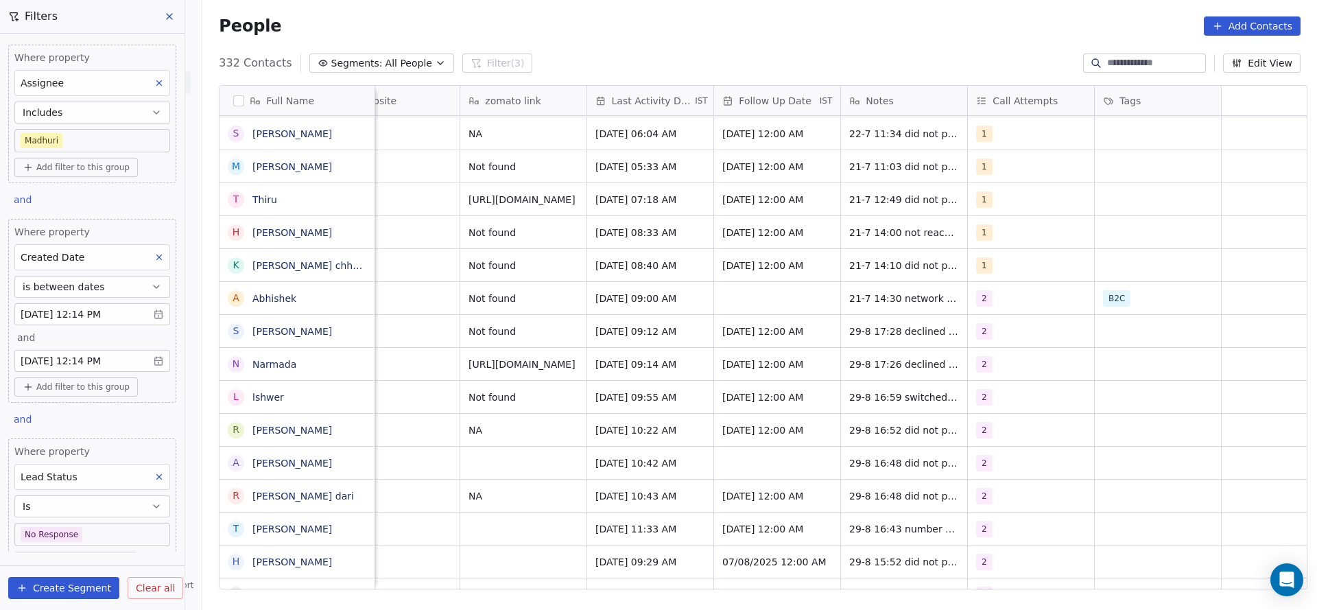
scroll to position [15, 1125]
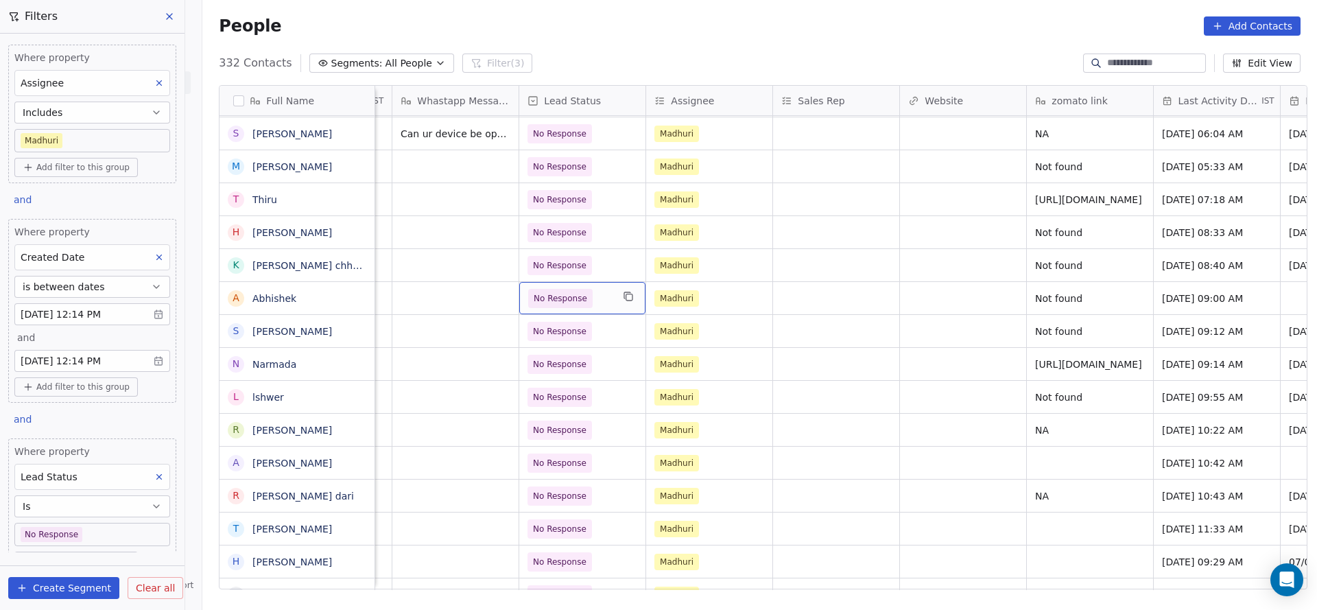
click at [562, 292] on span "No Response" at bounding box center [561, 299] width 54 height 14
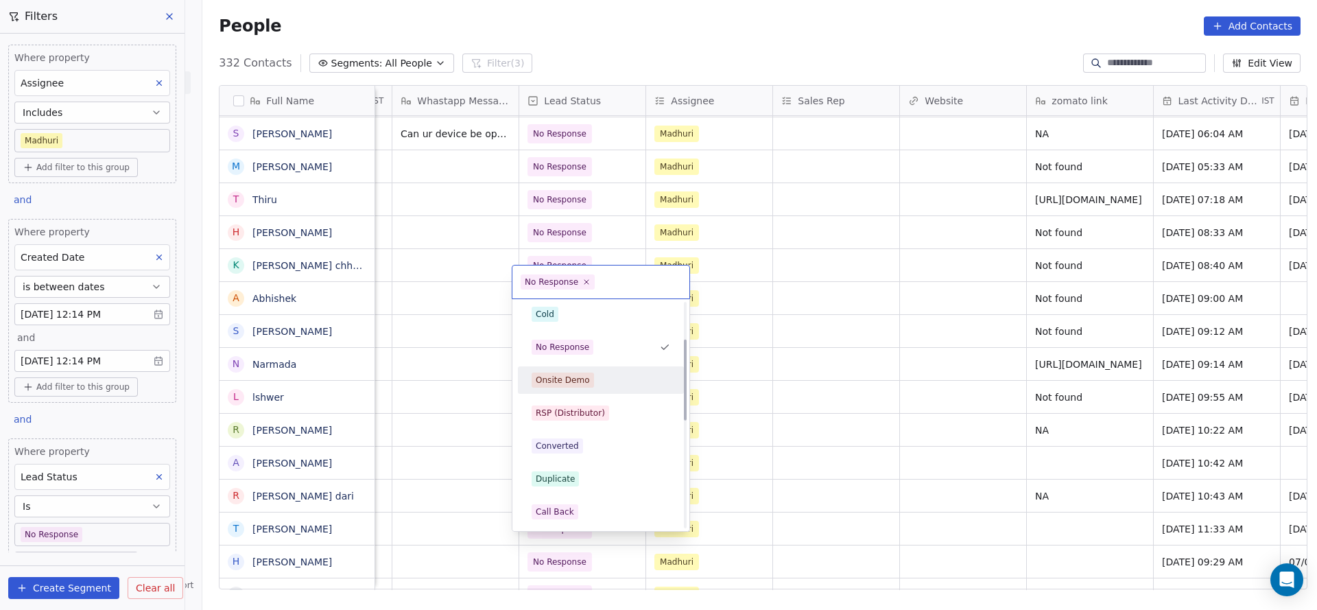
scroll to position [0, 0]
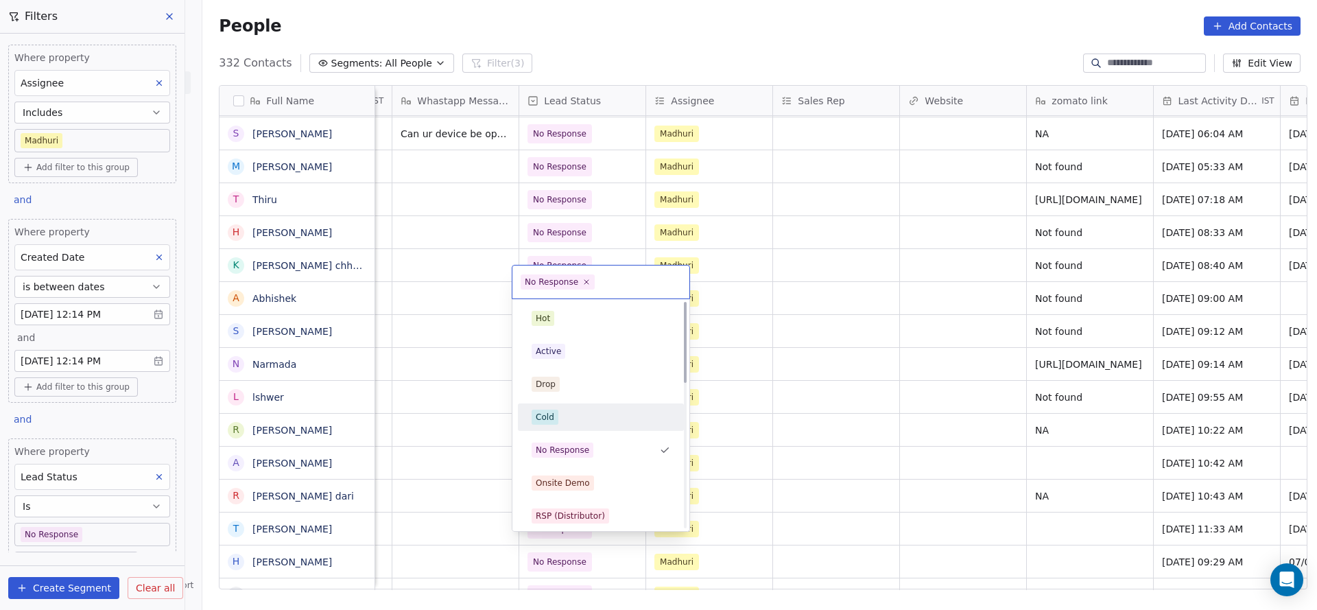
drag, startPoint x: 558, startPoint y: 410, endPoint x: 884, endPoint y: 343, distance: 332.7
click at [568, 410] on div "Cold" at bounding box center [601, 417] width 139 height 15
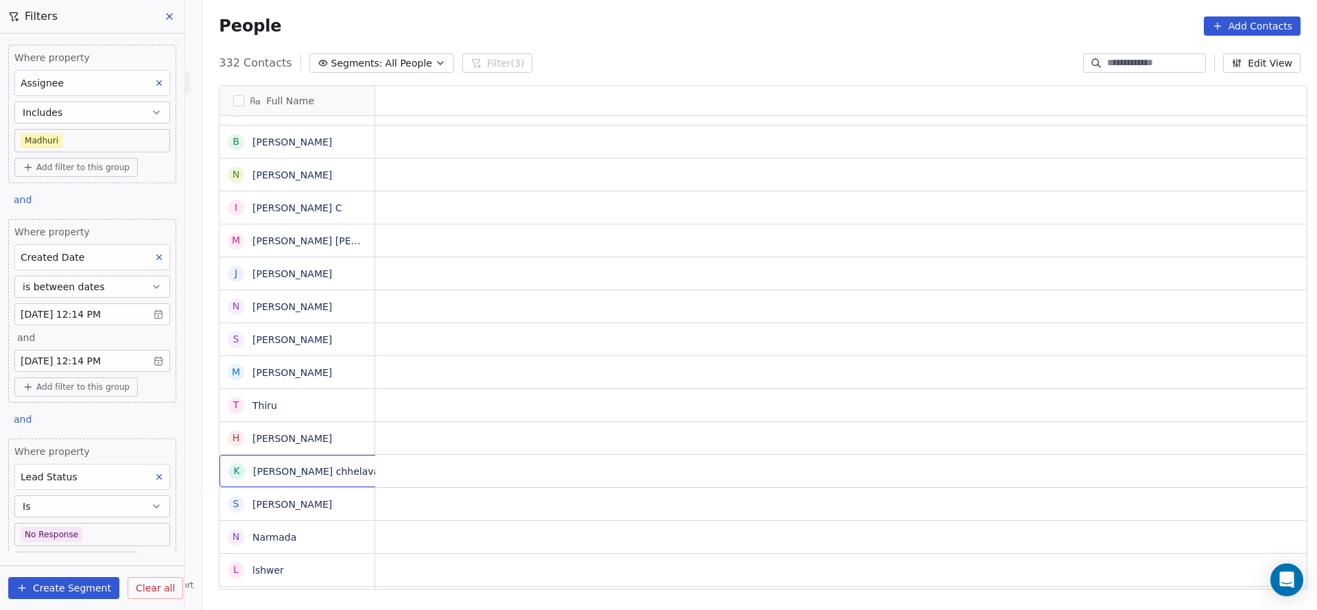
scroll to position [15, 0]
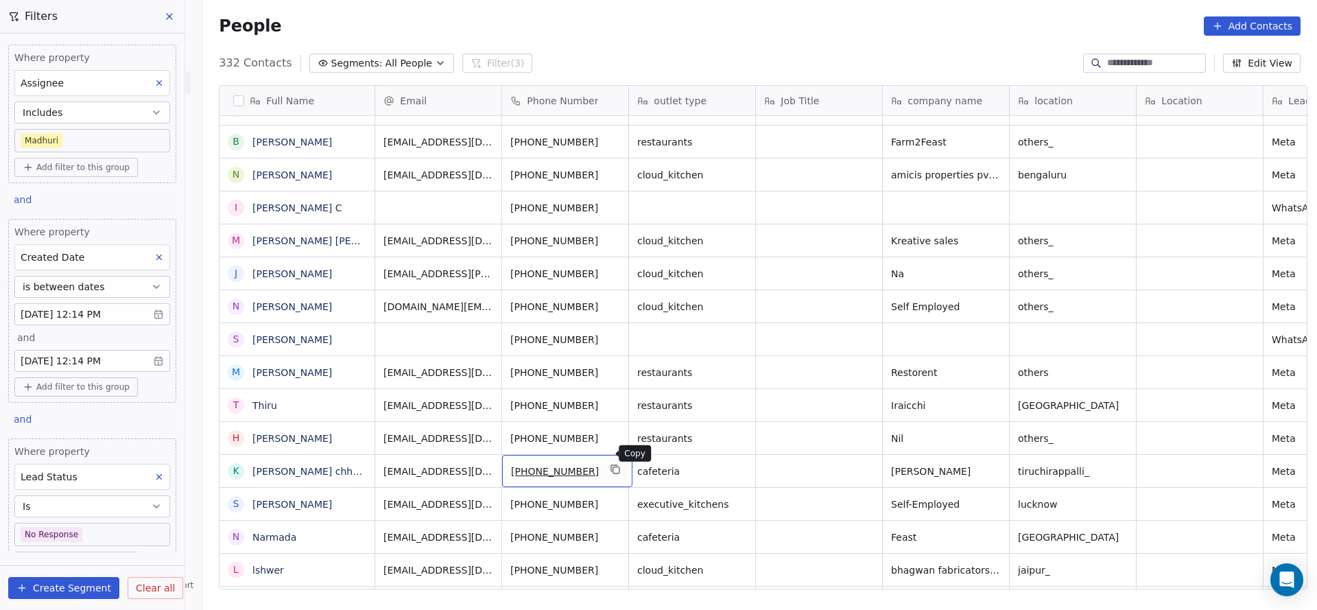
click at [610, 464] on icon "grid" at bounding box center [615, 469] width 11 height 11
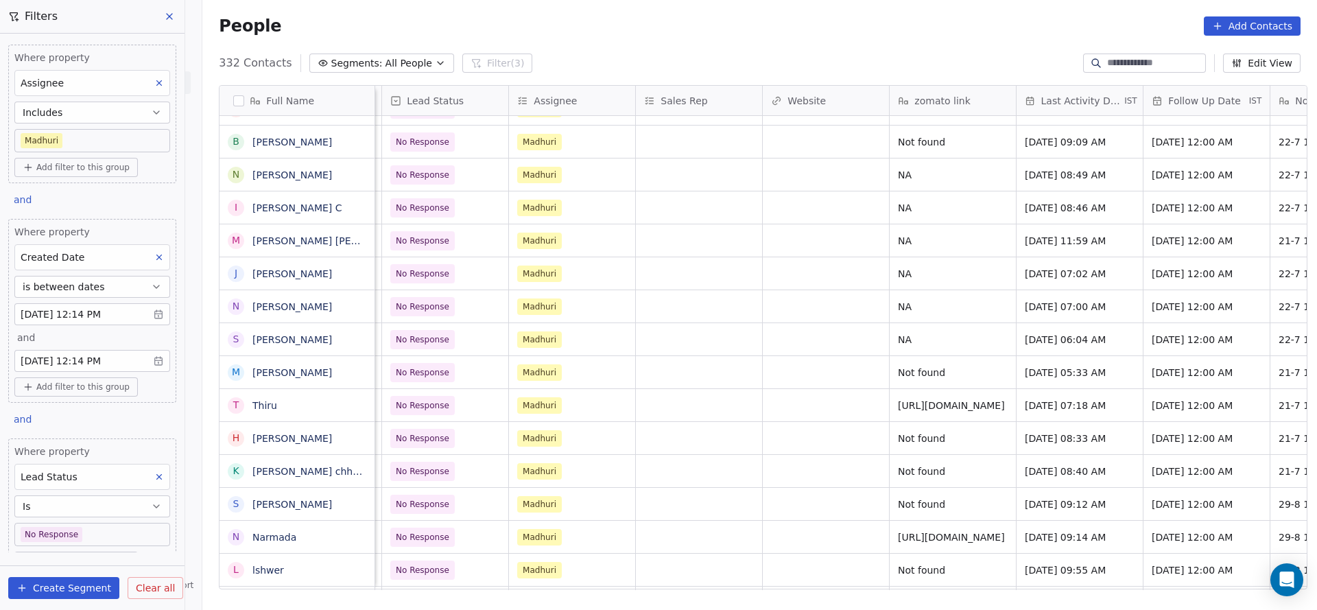
scroll to position [15, 1500]
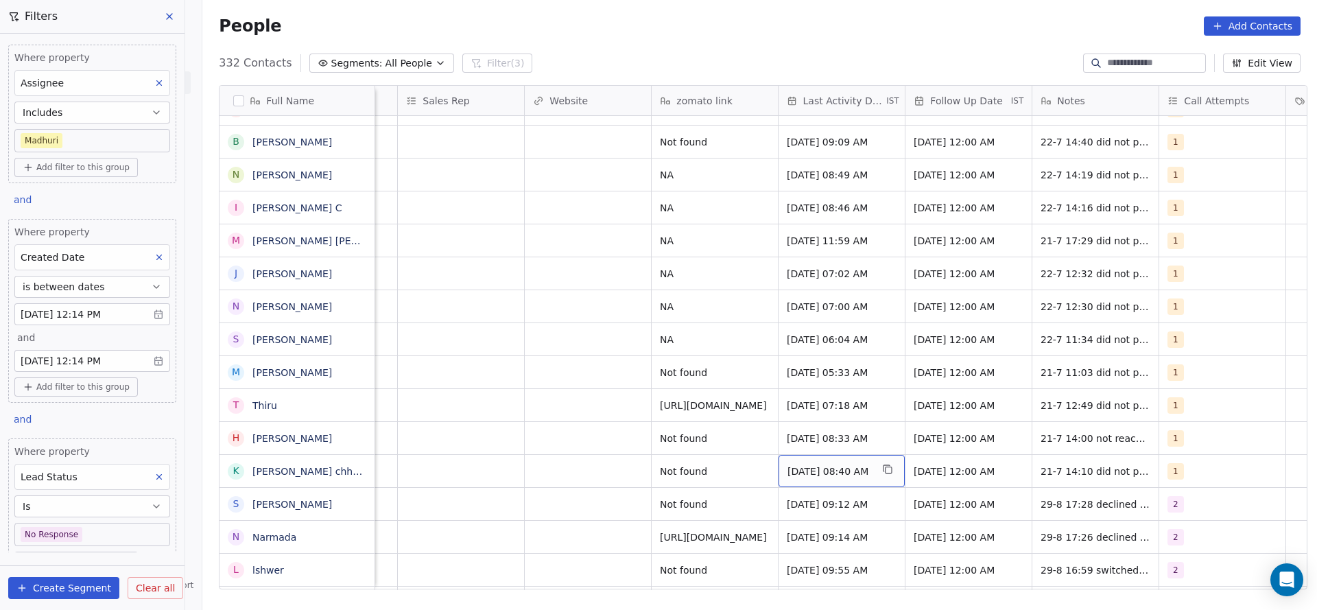
click at [809, 455] on div "[DATE] 08:40 AM" at bounding box center [842, 471] width 126 height 32
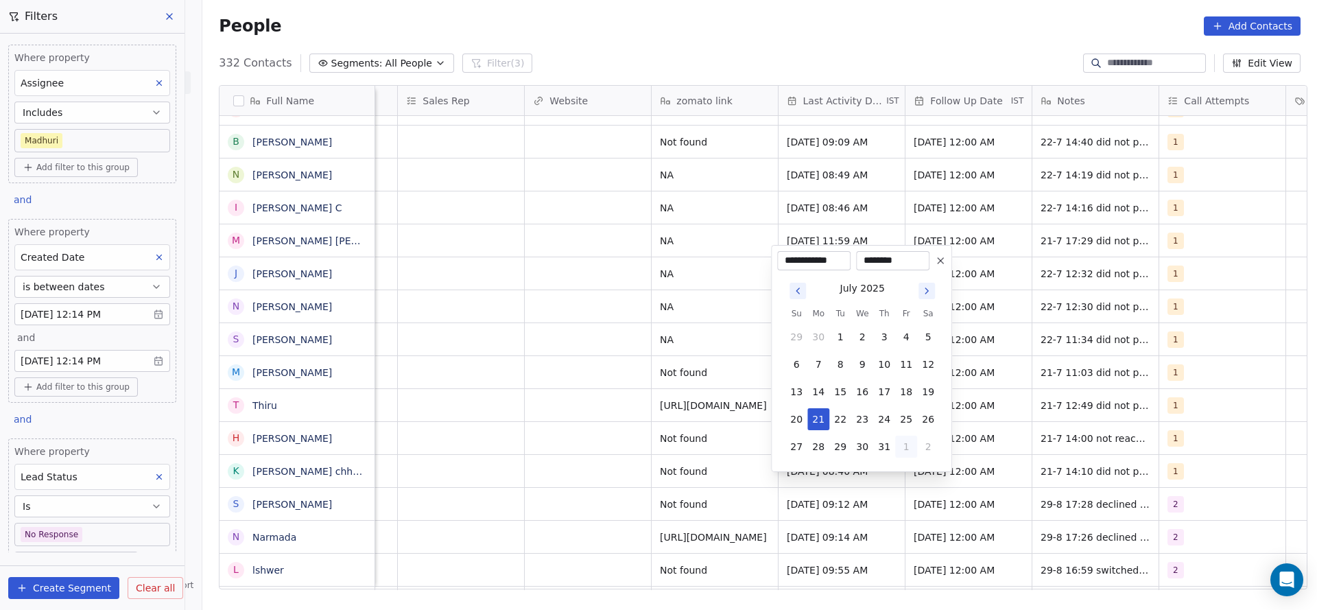
click at [903, 440] on button "1" at bounding box center [906, 447] width 22 height 22
click at [903, 418] on button "29" at bounding box center [906, 419] width 22 height 22
type input "**********"
click at [584, 451] on html "On2Cook India Pvt. Ltd. Contacts People Marketing Workflows Campaigns Sales Pip…" at bounding box center [658, 305] width 1317 height 610
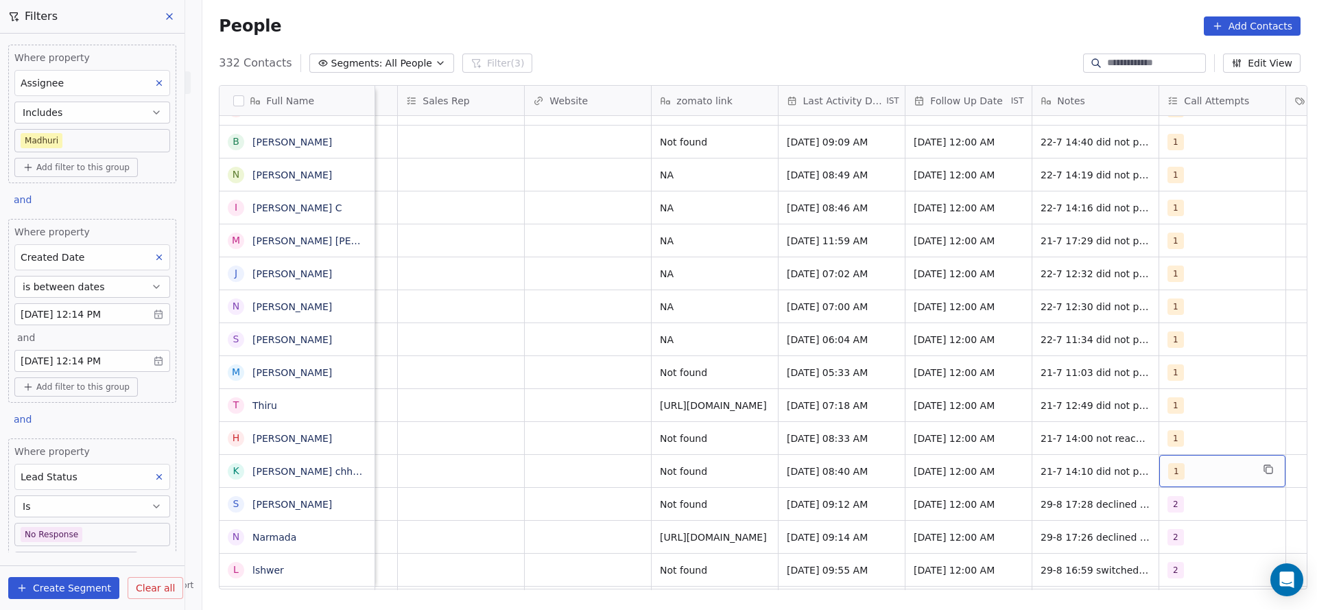
click at [1183, 463] on div "1" at bounding box center [1210, 471] width 84 height 16
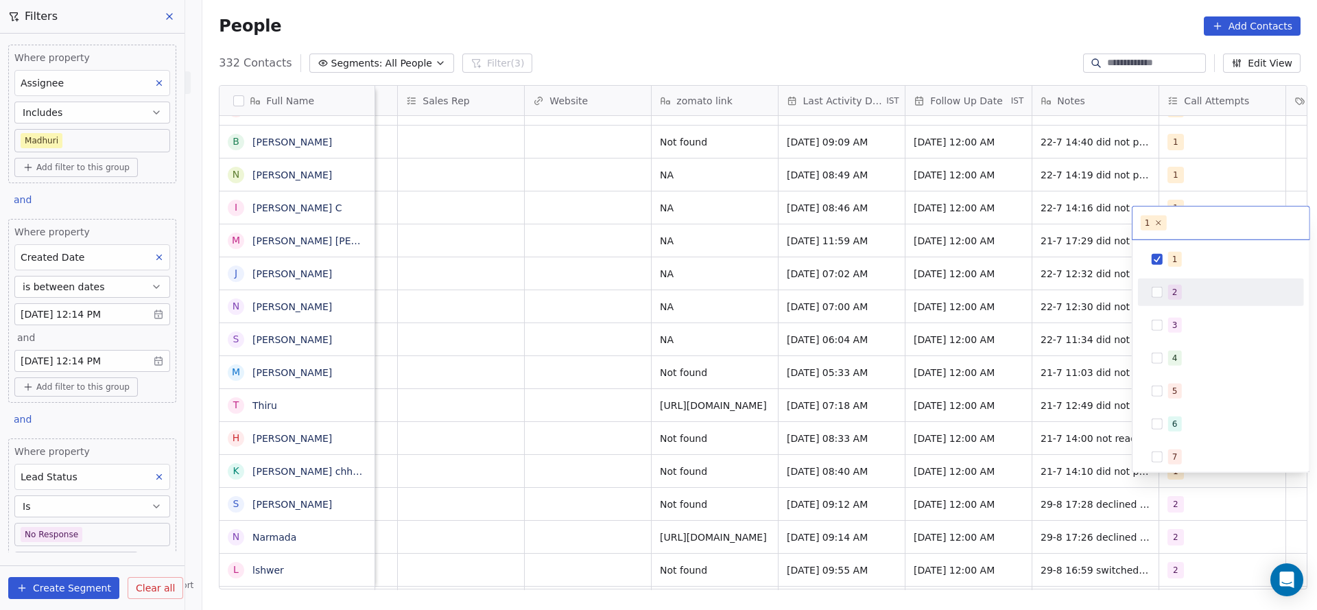
click at [1183, 289] on div "2" at bounding box center [1229, 292] width 122 height 15
click at [1180, 254] on div "1" at bounding box center [1229, 259] width 122 height 15
click at [955, 352] on html "On2Cook India Pvt. Ltd. Contacts People Marketing Workflows Campaigns Sales Pip…" at bounding box center [658, 305] width 1317 height 610
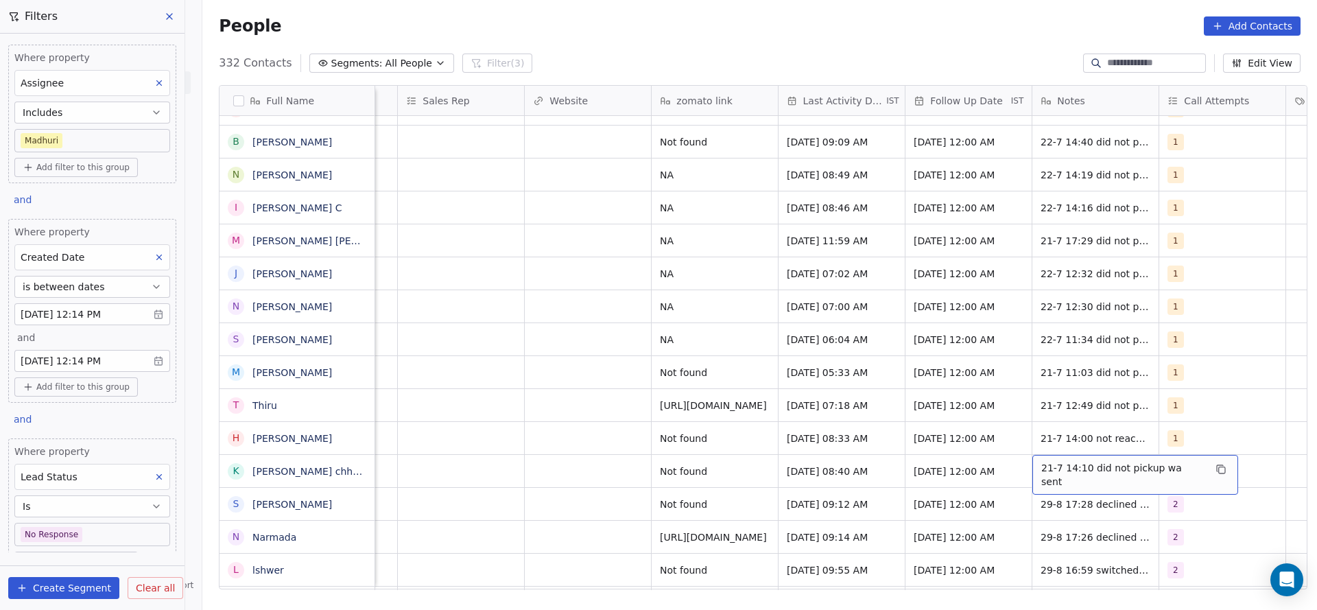
click at [1041, 461] on span "21-7 14:10 did not pickup wa sent" at bounding box center [1122, 474] width 163 height 27
click at [1032, 453] on textarea "**********" at bounding box center [1119, 460] width 189 height 43
type textarea "**********"
click at [589, 459] on html "On2Cook India Pvt. Ltd. Contacts People Marketing Workflows Campaigns Sales Pip…" at bounding box center [658, 305] width 1317 height 610
click at [909, 452] on html "On2Cook India Pvt. Ltd. Contacts People Marketing Workflows Campaigns Sales Pip…" at bounding box center [658, 305] width 1317 height 610
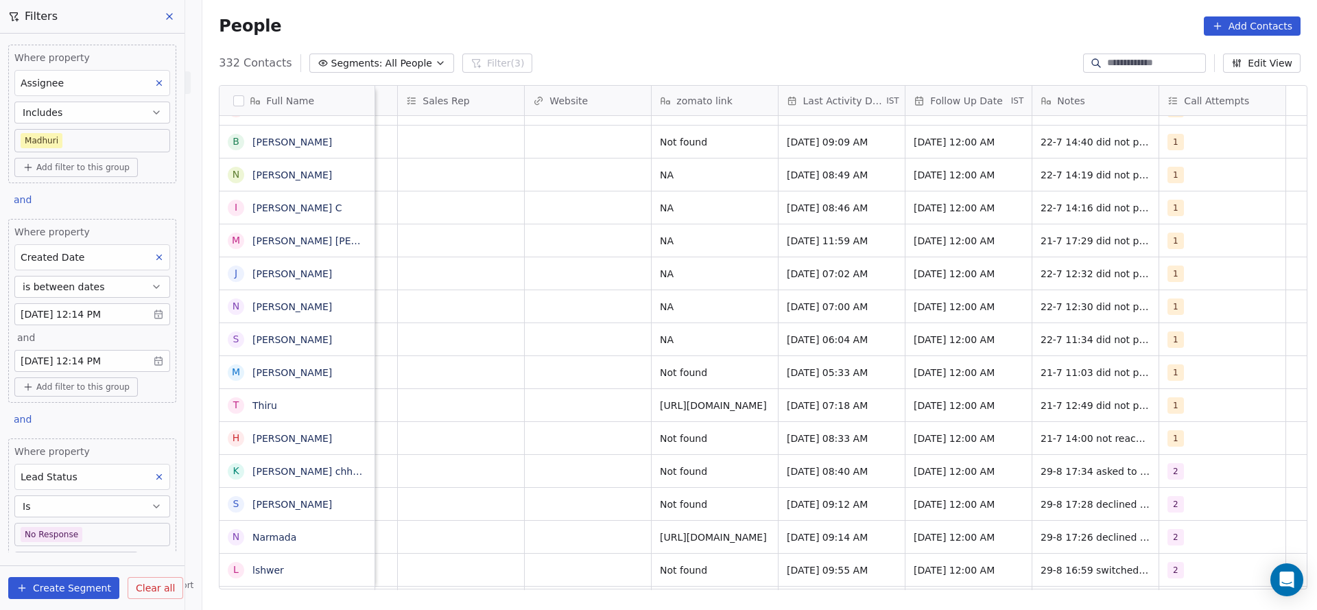
scroll to position [15, 1067]
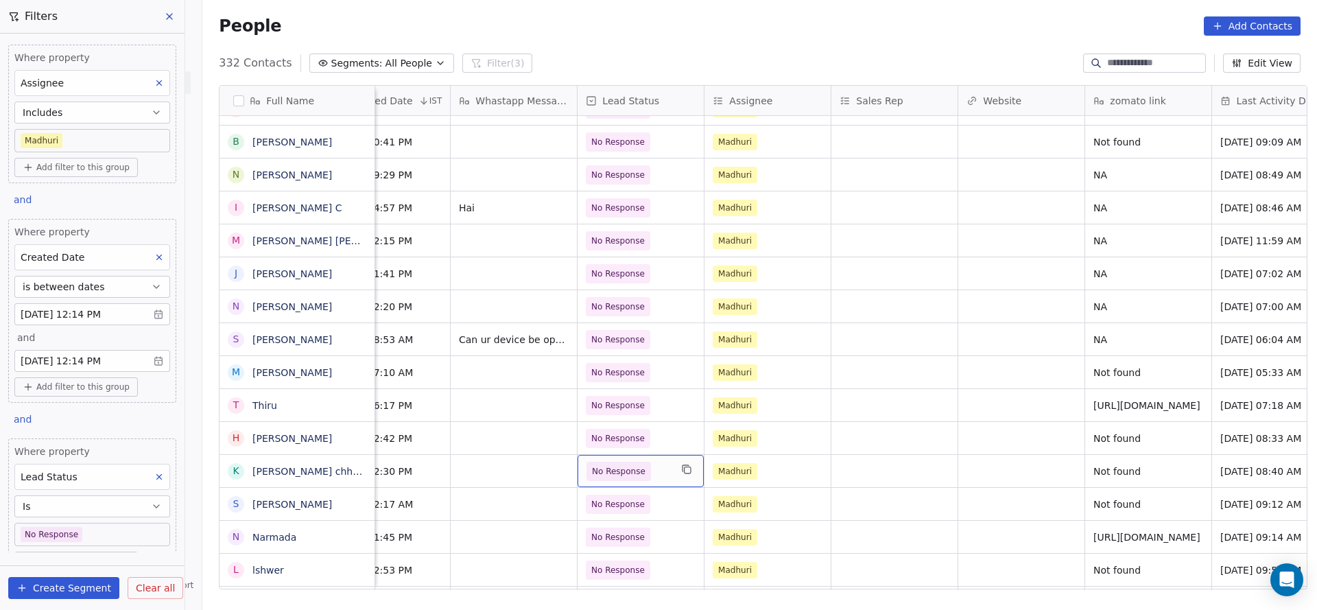
click at [643, 462] on span "No Response" at bounding box center [628, 471] width 84 height 19
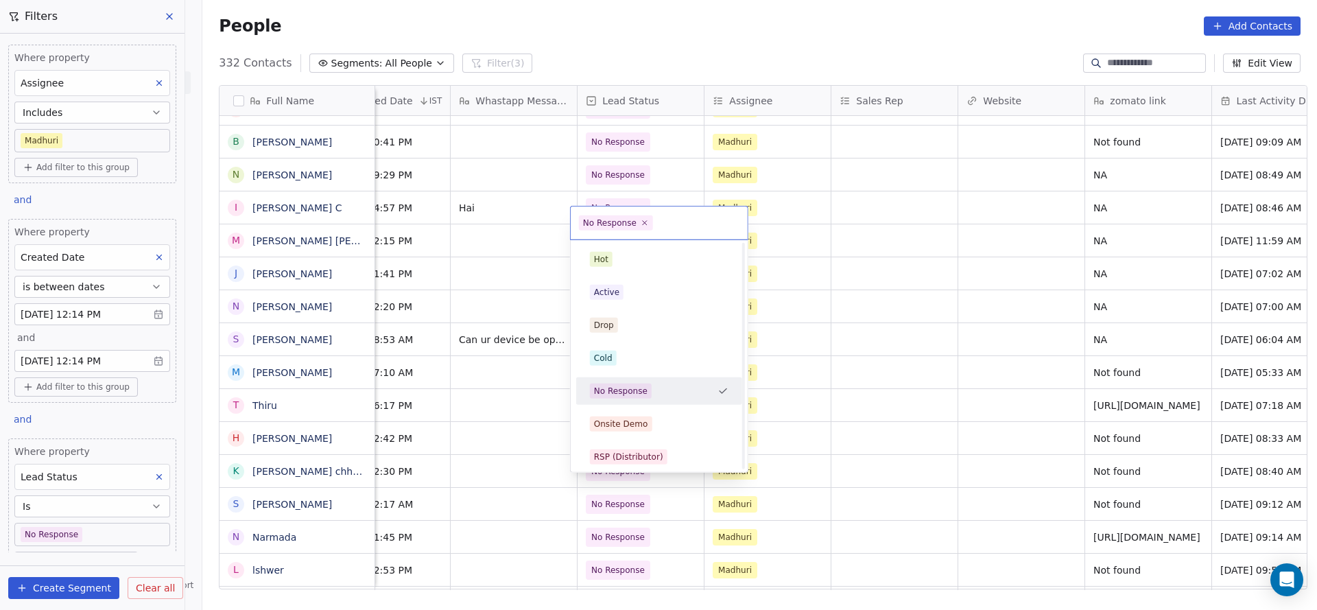
scroll to position [103, 0]
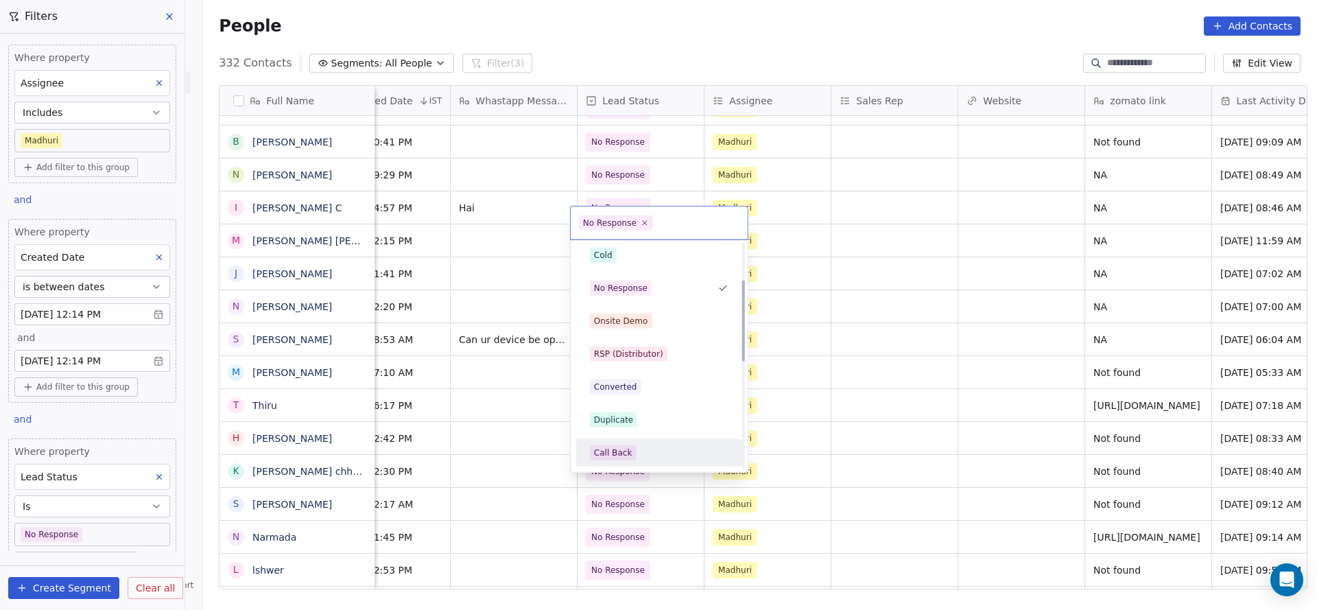
click at [620, 455] on div "Call Back" at bounding box center [613, 453] width 38 height 12
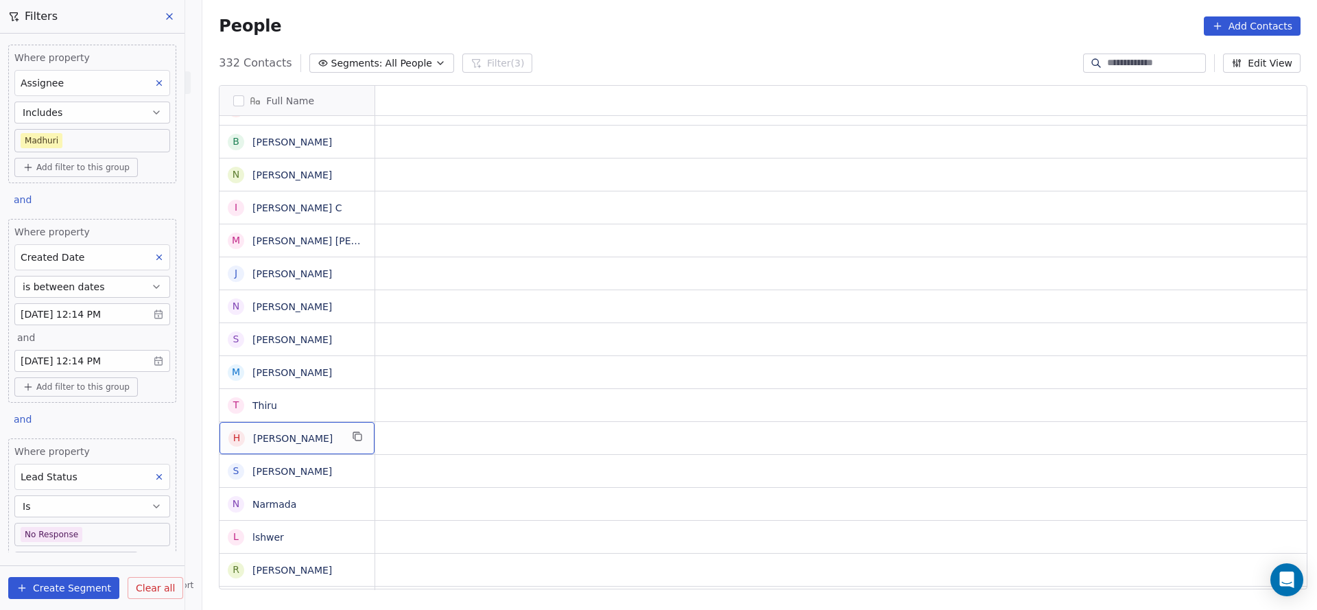
scroll to position [15, 0]
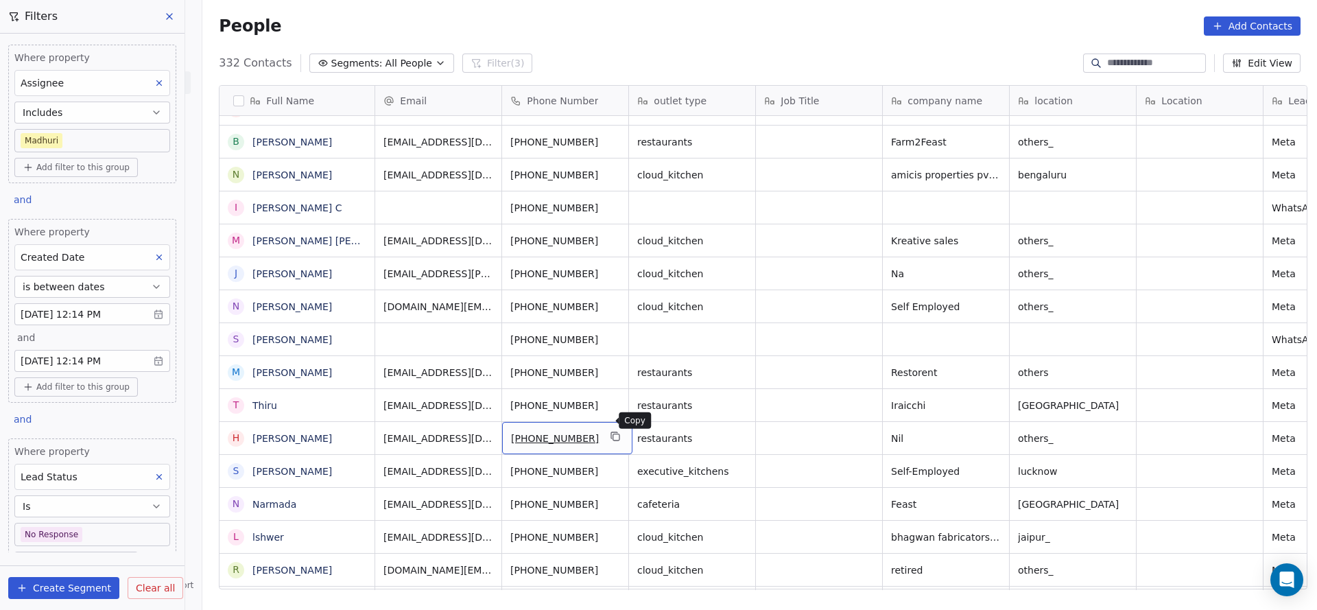
click at [611, 428] on button "grid" at bounding box center [616, 436] width 16 height 16
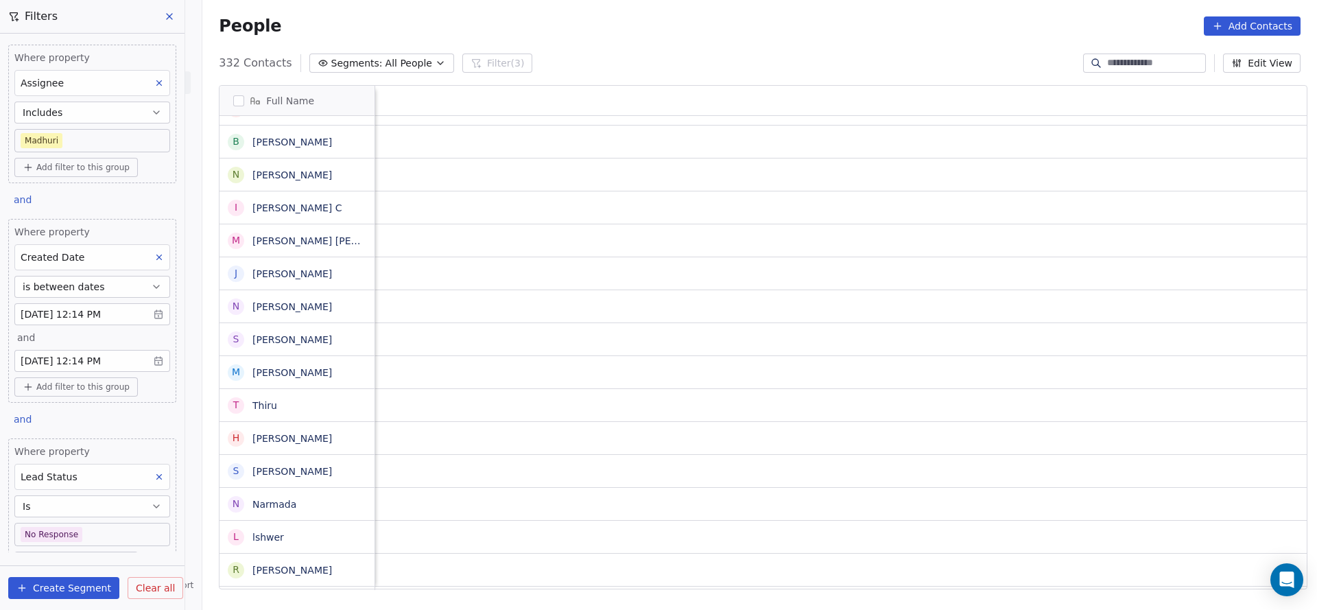
scroll to position [15, 1677]
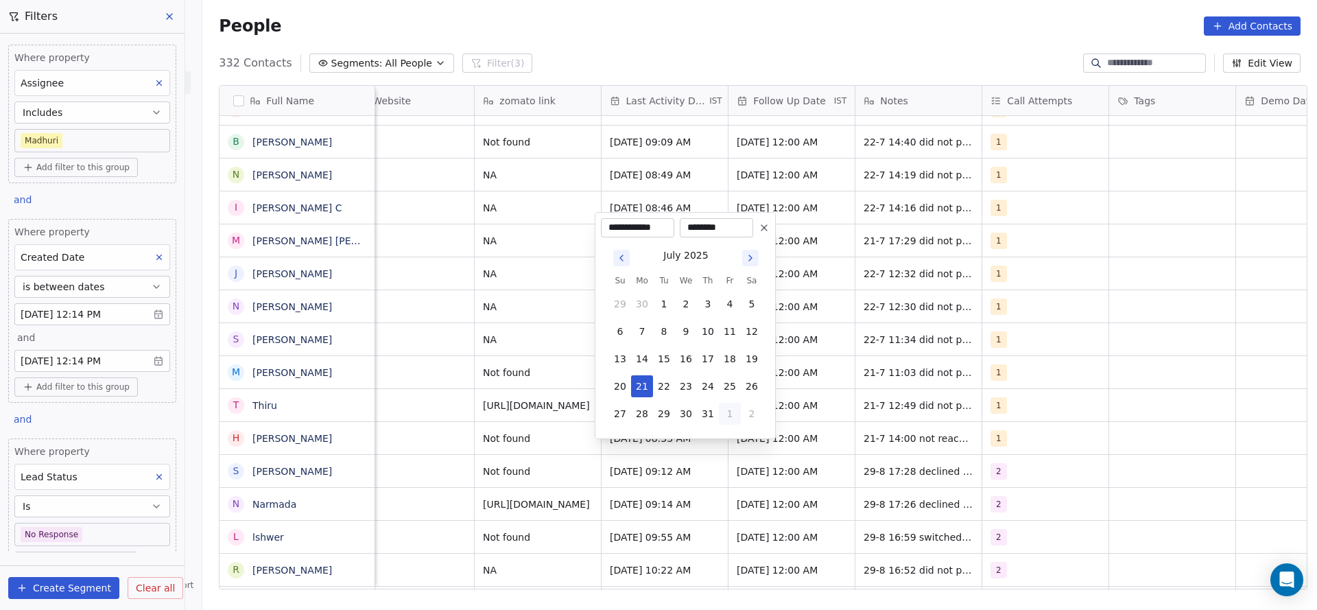
click at [728, 417] on button "1" at bounding box center [730, 414] width 22 height 22
click at [731, 392] on button "29" at bounding box center [730, 386] width 22 height 22
type input "**********"
click at [984, 418] on html "On2Cook India Pvt. Ltd. Contacts People Marketing Workflows Campaigns Sales Pip…" at bounding box center [658, 305] width 1317 height 610
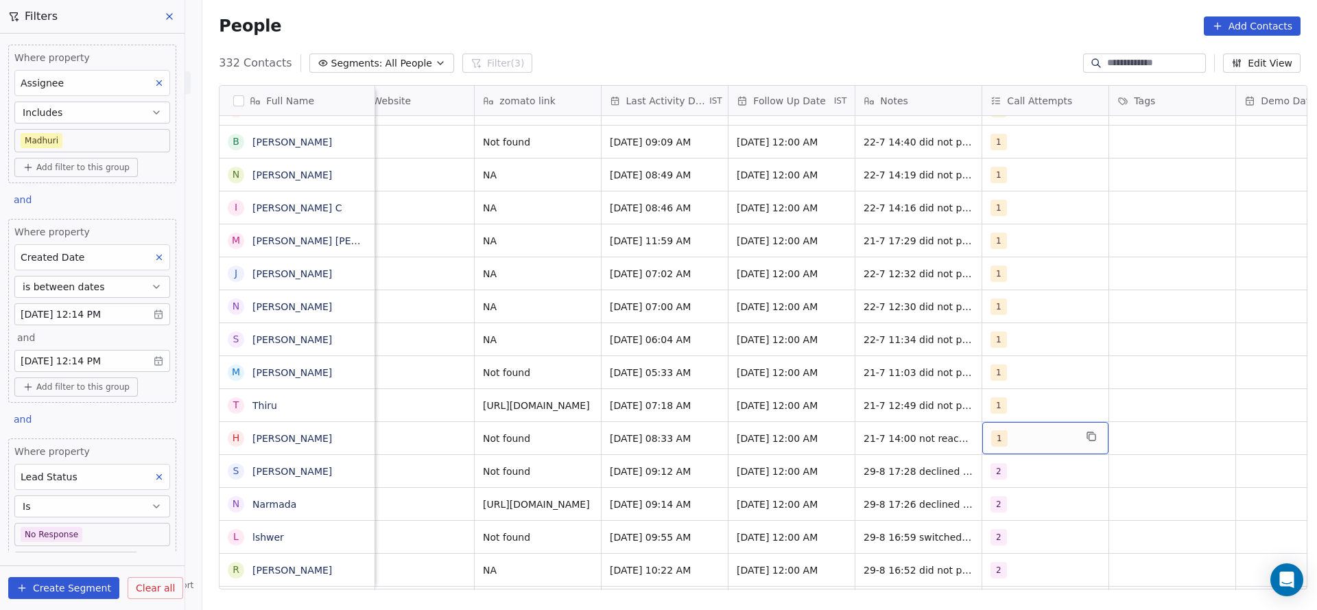
click at [1019, 430] on div "1" at bounding box center [1033, 438] width 84 height 16
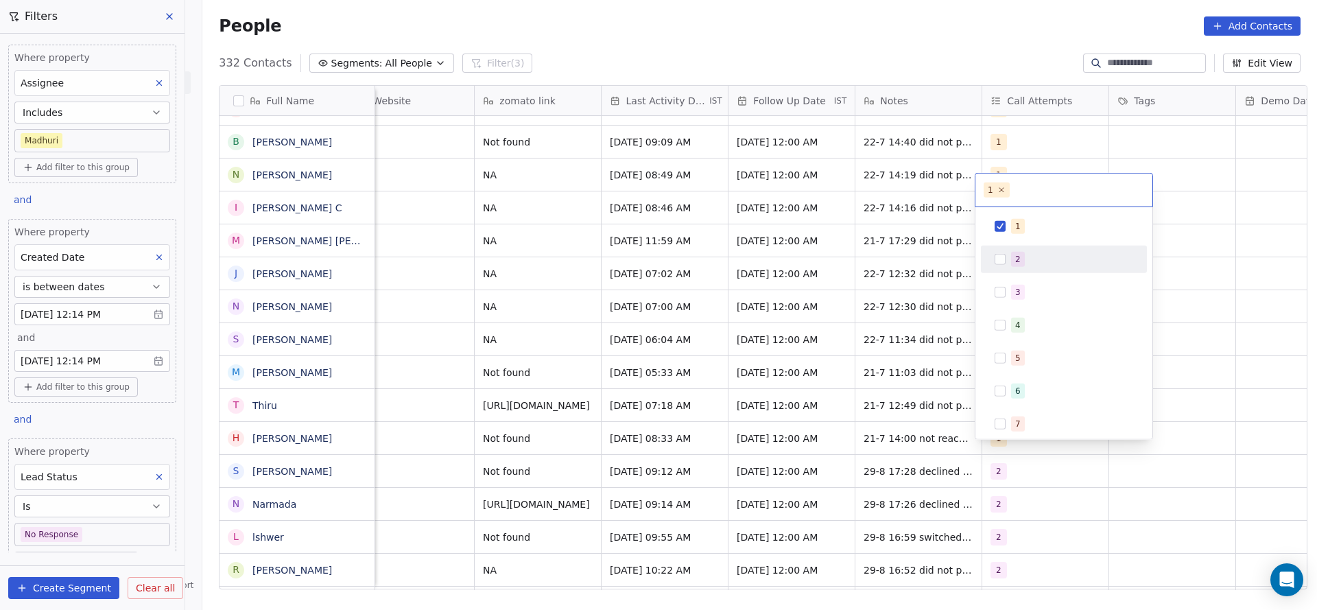
click at [1010, 261] on div "2" at bounding box center [1063, 259] width 155 height 22
click at [1008, 218] on div "1" at bounding box center [1063, 226] width 155 height 22
drag, startPoint x: 853, startPoint y: 296, endPoint x: 859, endPoint y: 406, distance: 109.9
click at [854, 297] on html "On2Cook India Pvt. Ltd. Contacts People Marketing Workflows Campaigns Sales Pip…" at bounding box center [658, 305] width 1317 height 610
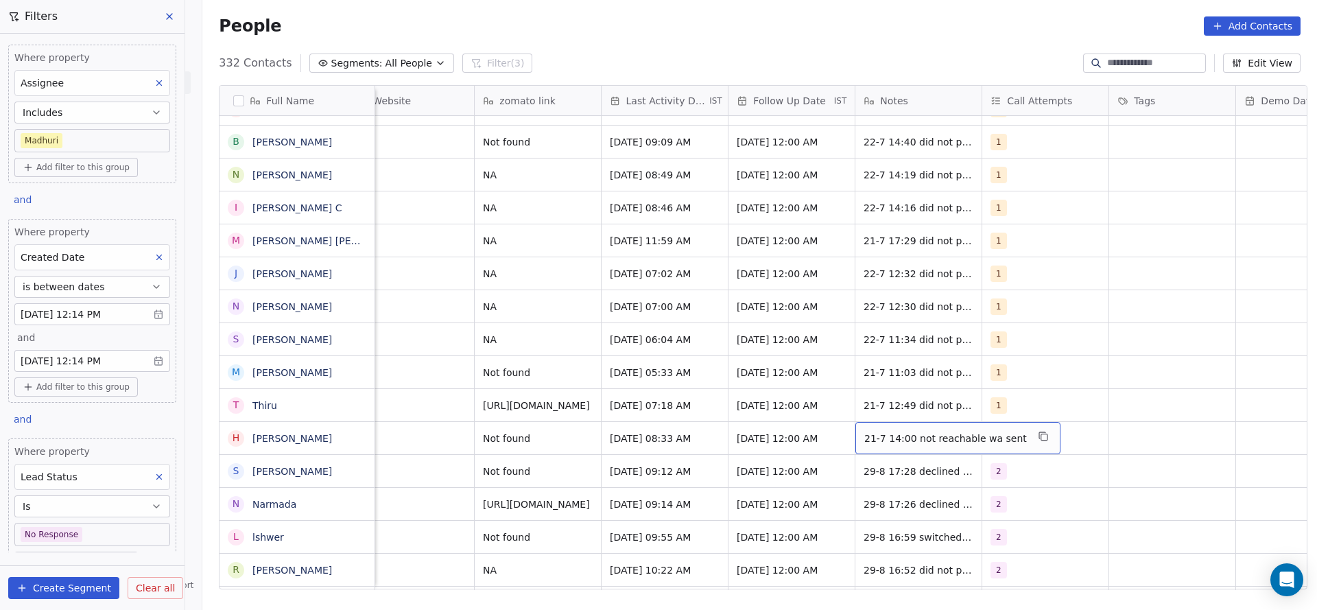
click at [859, 422] on div "21-7 14:00 not reachable wa sent" at bounding box center [957, 438] width 205 height 32
click at [857, 416] on textarea "**********" at bounding box center [941, 427] width 185 height 43
click at [853, 417] on textarea "**********" at bounding box center [941, 427] width 185 height 43
type textarea "**********"
click at [610, 368] on html "On2Cook India Pvt. Ltd. Contacts People Marketing Workflows Campaigns Sales Pip…" at bounding box center [658, 305] width 1317 height 610
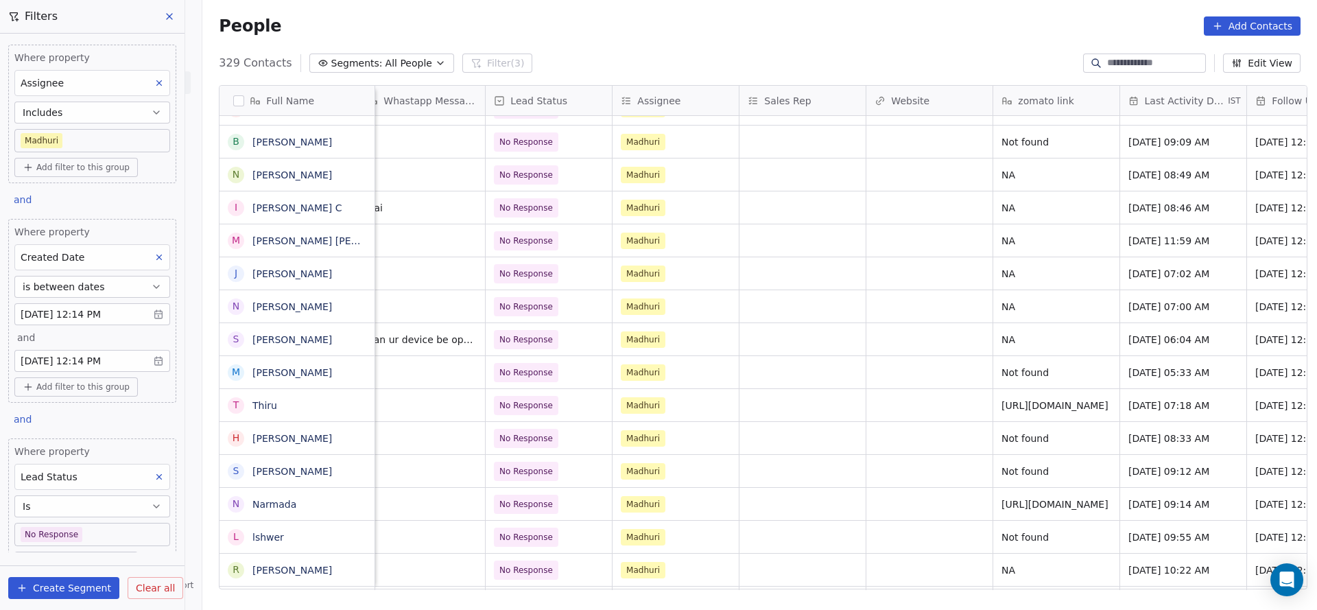
scroll to position [15, 1781]
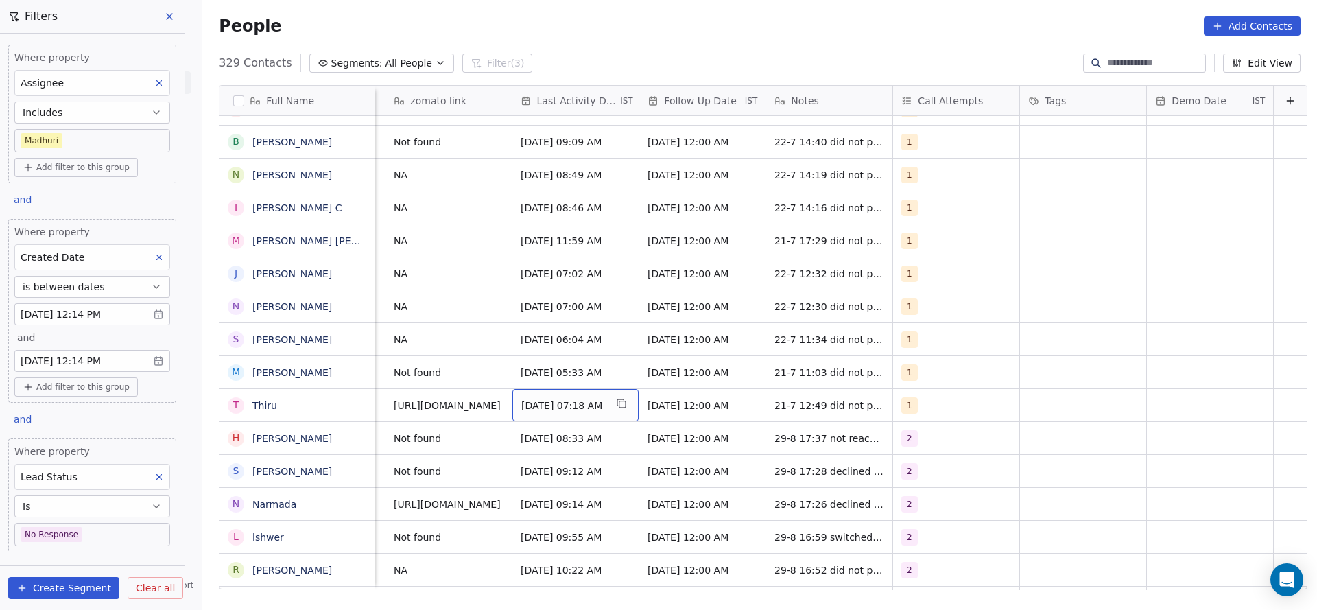
click at [536, 399] on span "[DATE] 07:18 AM" at bounding box center [563, 406] width 84 height 14
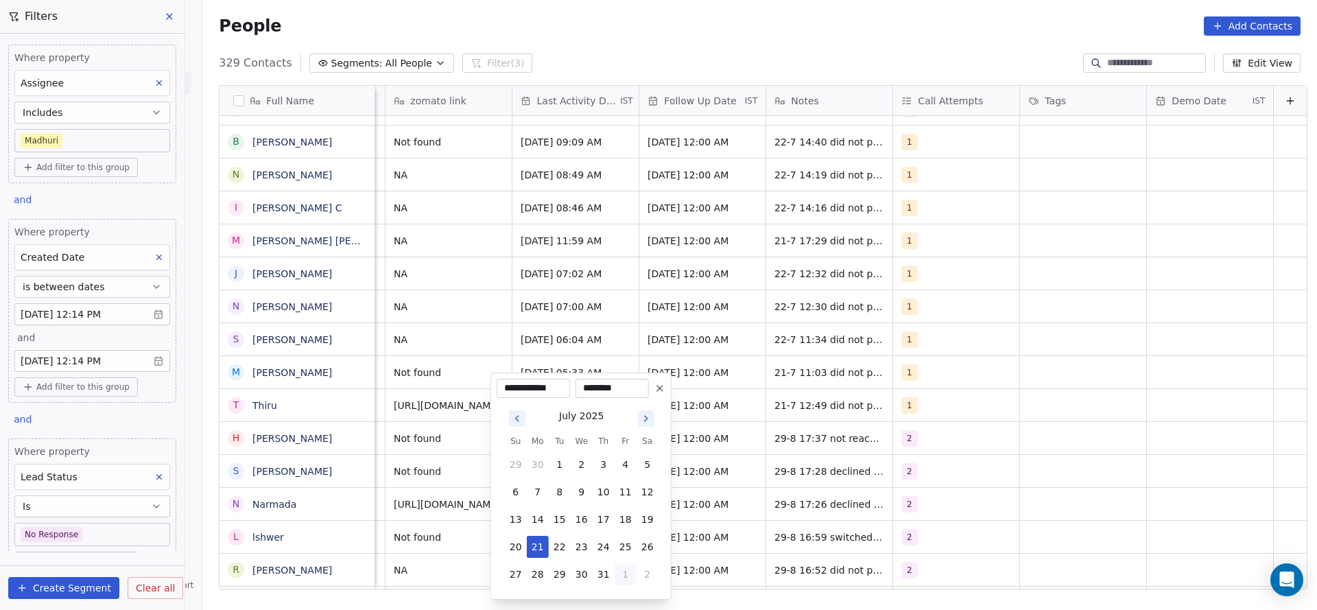
click at [628, 578] on button "1" at bounding box center [626, 574] width 22 height 22
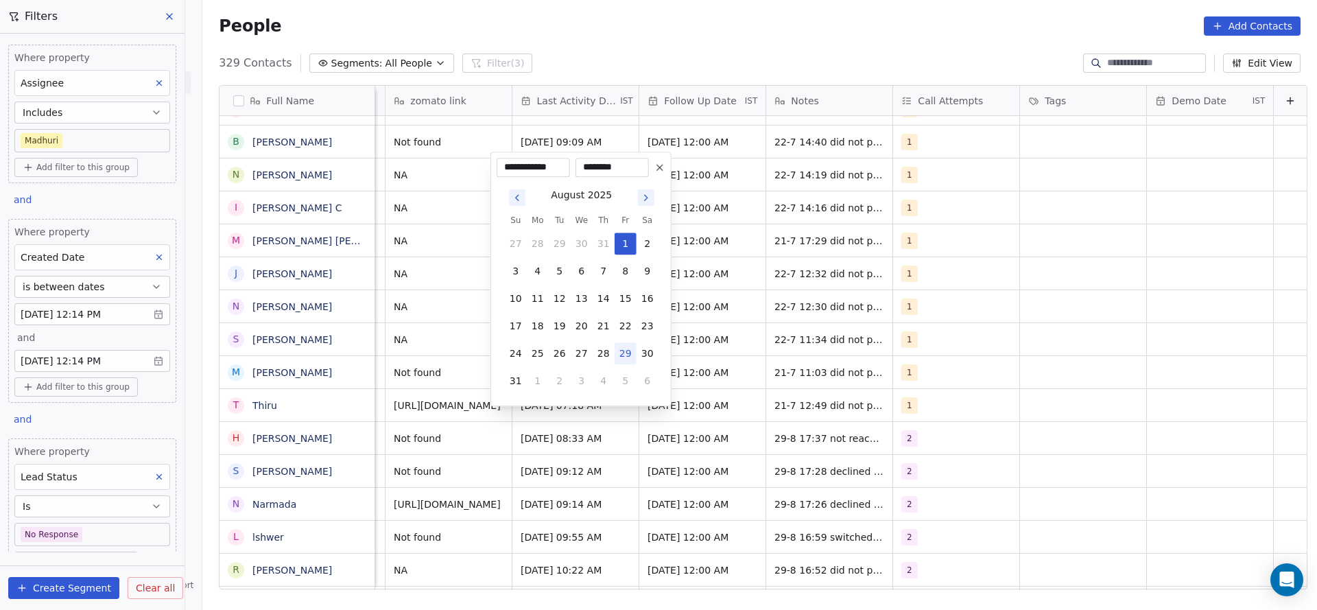
click at [628, 348] on button "29" at bounding box center [626, 353] width 22 height 22
type input "**********"
click at [411, 423] on html "On2Cook India Pvt. Ltd. Contacts People Marketing Workflows Campaigns Sales Pip…" at bounding box center [658, 305] width 1317 height 610
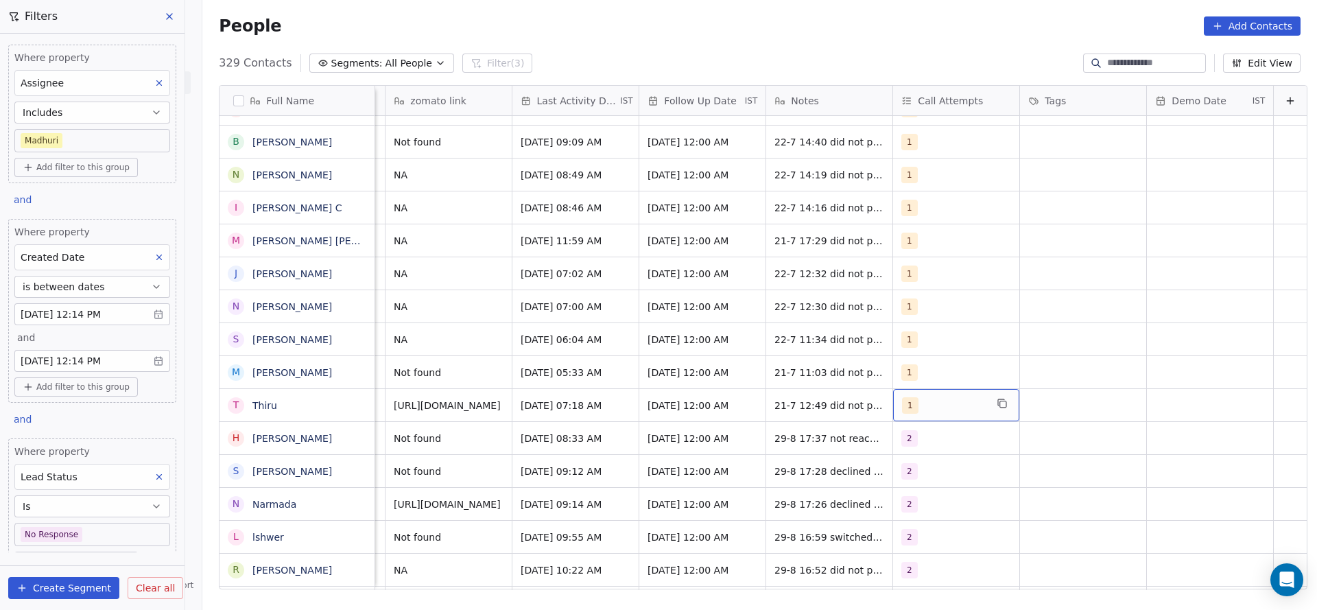
click at [942, 397] on div "1" at bounding box center [944, 405] width 84 height 16
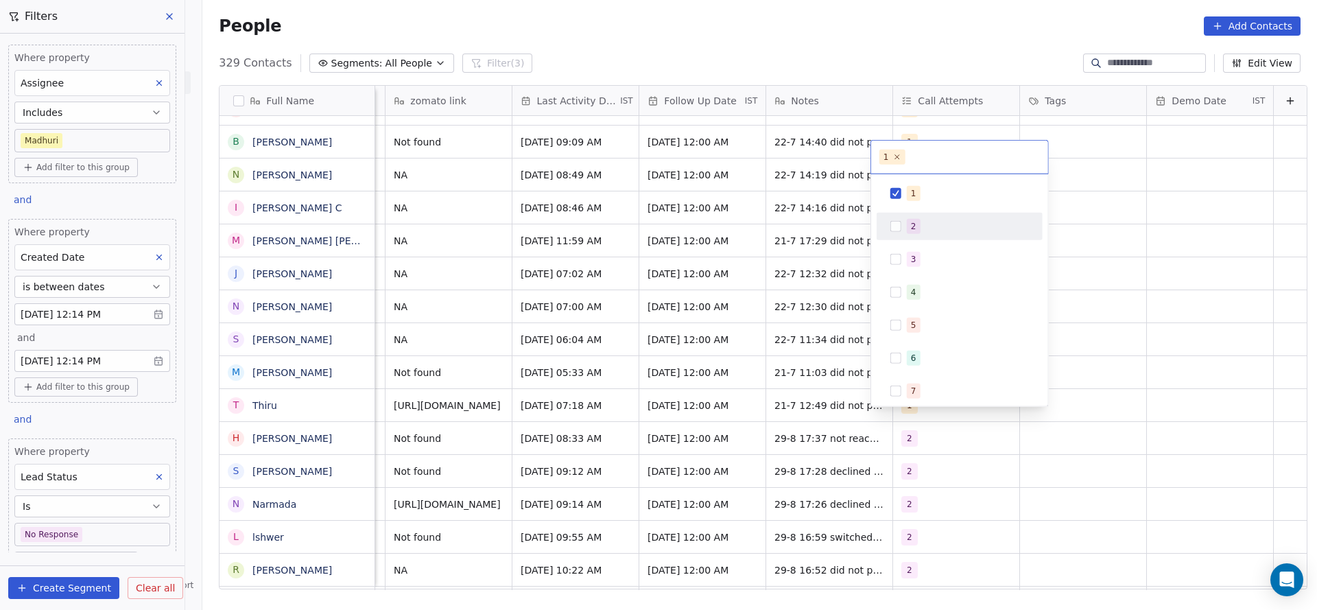
click at [930, 230] on div "2" at bounding box center [968, 226] width 122 height 15
click at [934, 190] on div "1" at bounding box center [968, 193] width 122 height 15
click at [724, 276] on html "On2Cook India Pvt. Ltd. Contacts People Marketing Workflows Campaigns Sales Pip…" at bounding box center [658, 305] width 1317 height 610
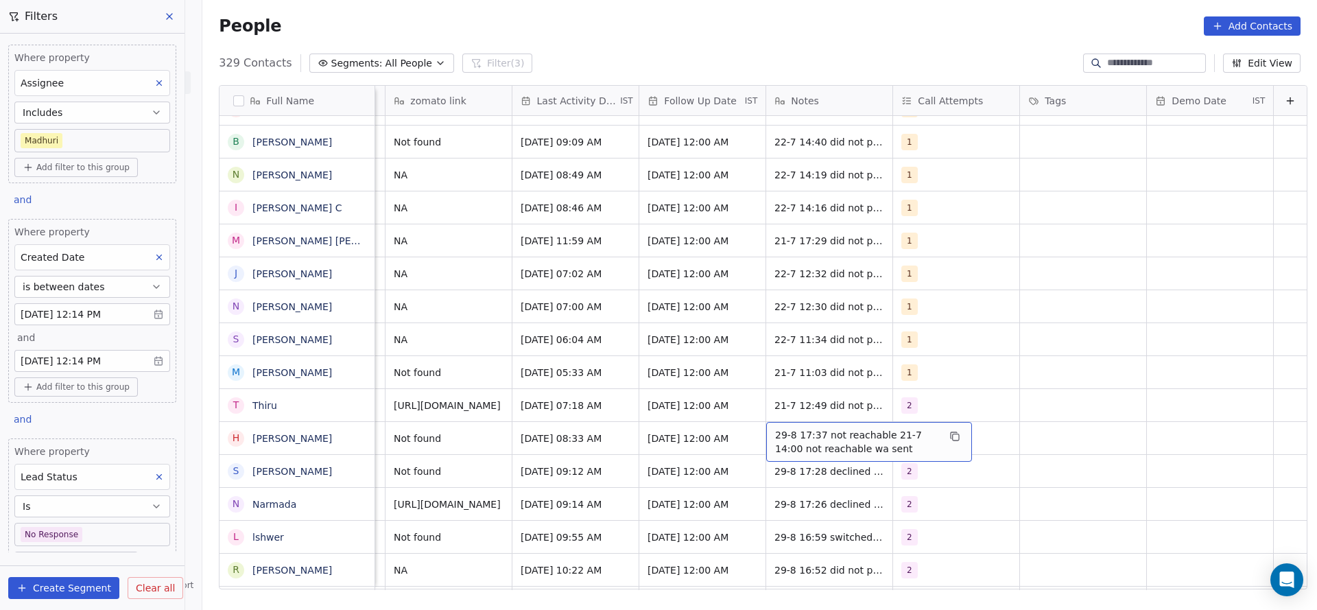
click at [775, 428] on span "29-8 17:37 not reachable 21-7 14:00 not reachable wa sent" at bounding box center [856, 441] width 163 height 27
click at [762, 383] on html "On2Cook India Pvt. Ltd. Contacts People Marketing Workflows Campaigns Sales Pip…" at bounding box center [658, 305] width 1317 height 610
click at [766, 389] on div "21-7 12:49 did not pickup wa sent" at bounding box center [869, 409] width 206 height 40
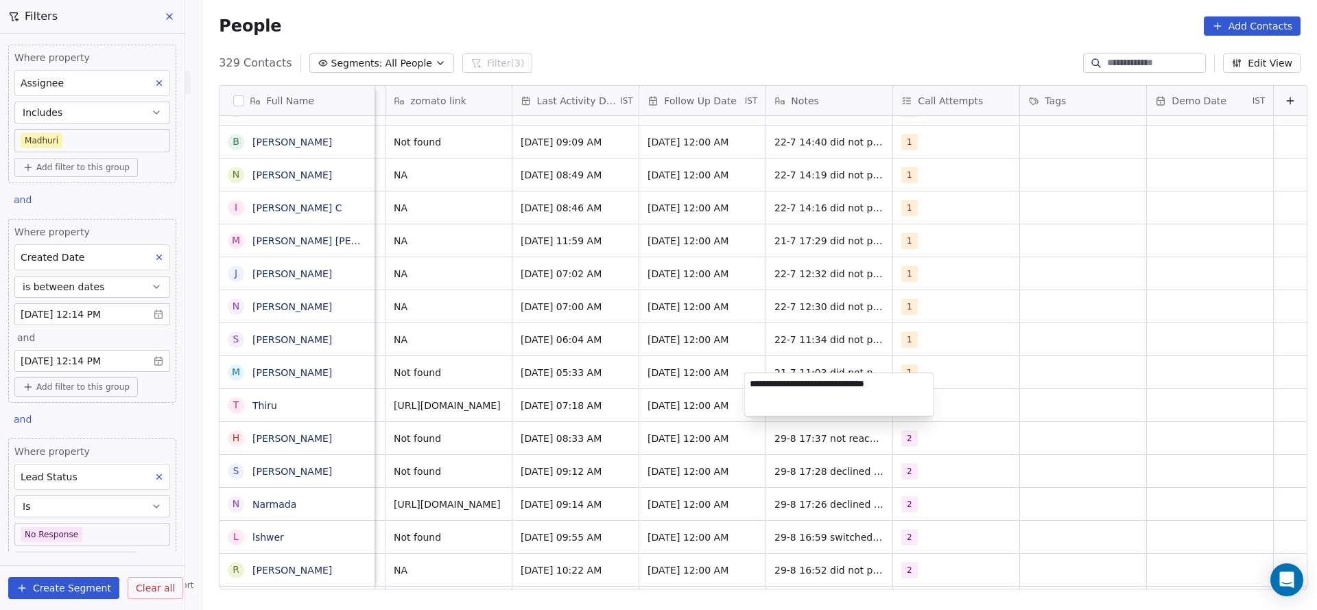
click at [752, 383] on textarea "**********" at bounding box center [839, 394] width 189 height 43
type textarea "**********"
click at [498, 406] on html "On2Cook India Pvt. Ltd. Contacts People Marketing Workflows Campaigns Sales Pip…" at bounding box center [658, 305] width 1317 height 610
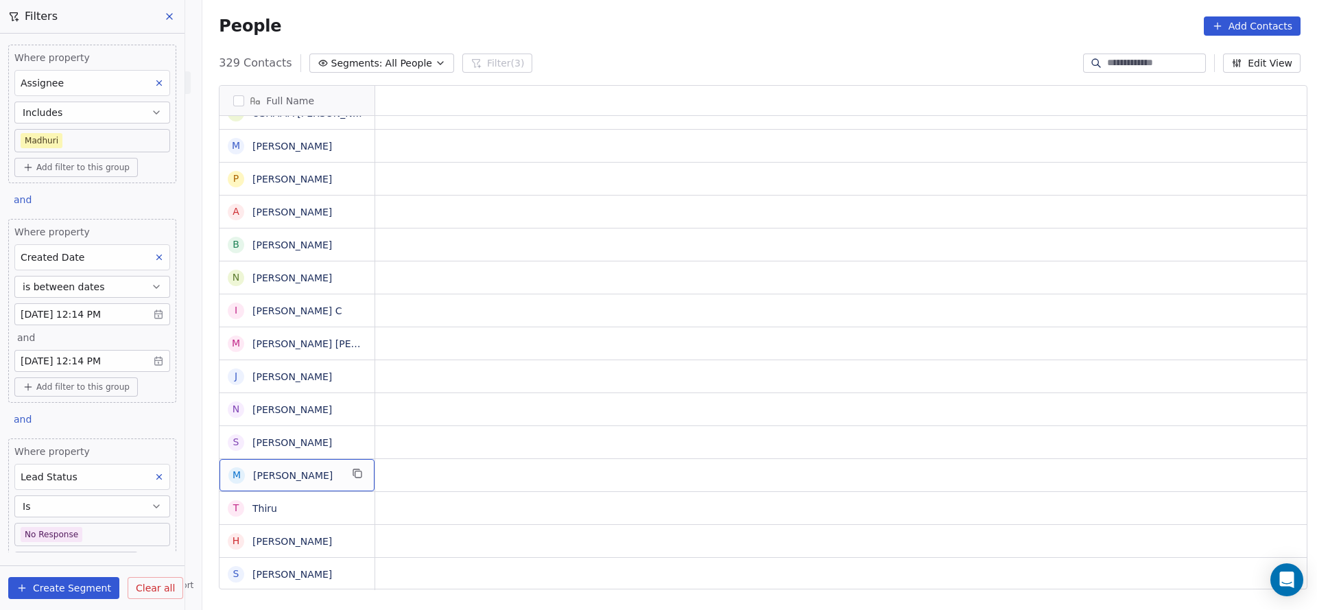
scroll to position [15, 0]
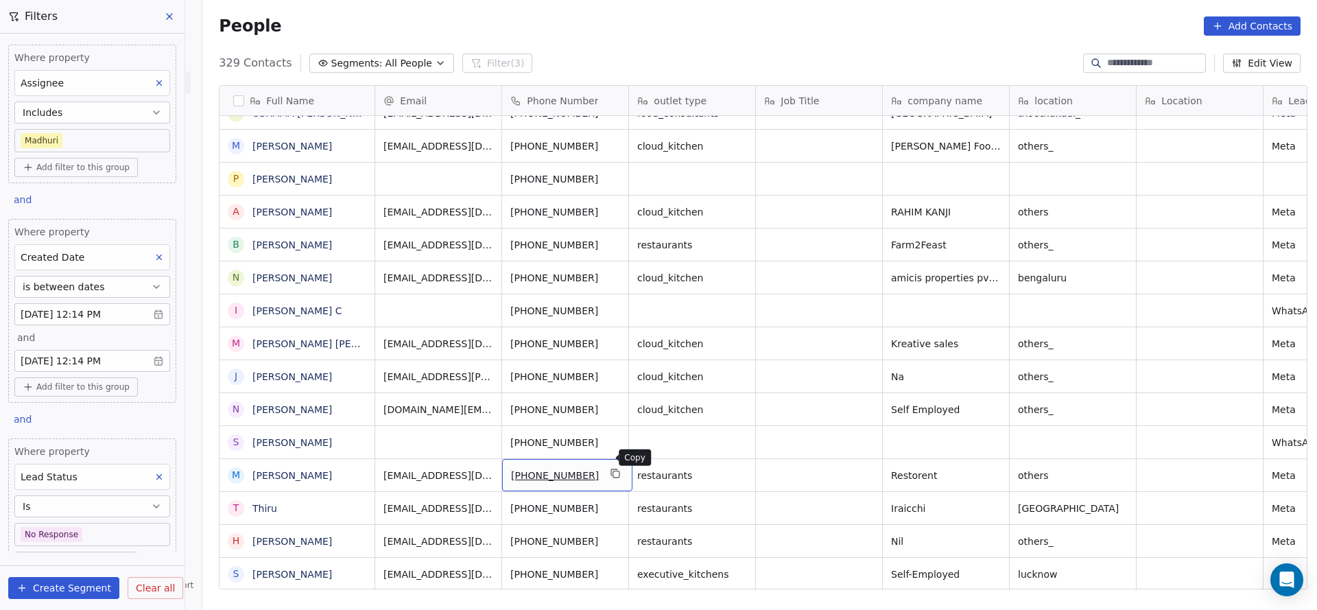
click at [610, 468] on icon "grid" at bounding box center [615, 473] width 11 height 11
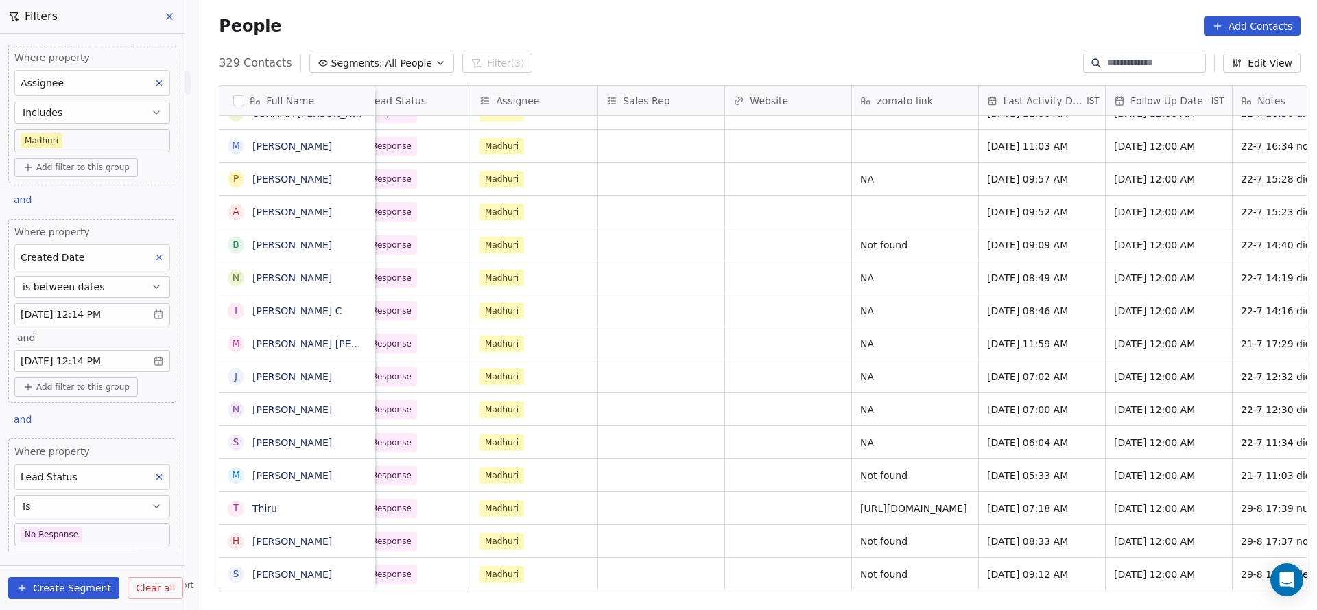
scroll to position [15, 1556]
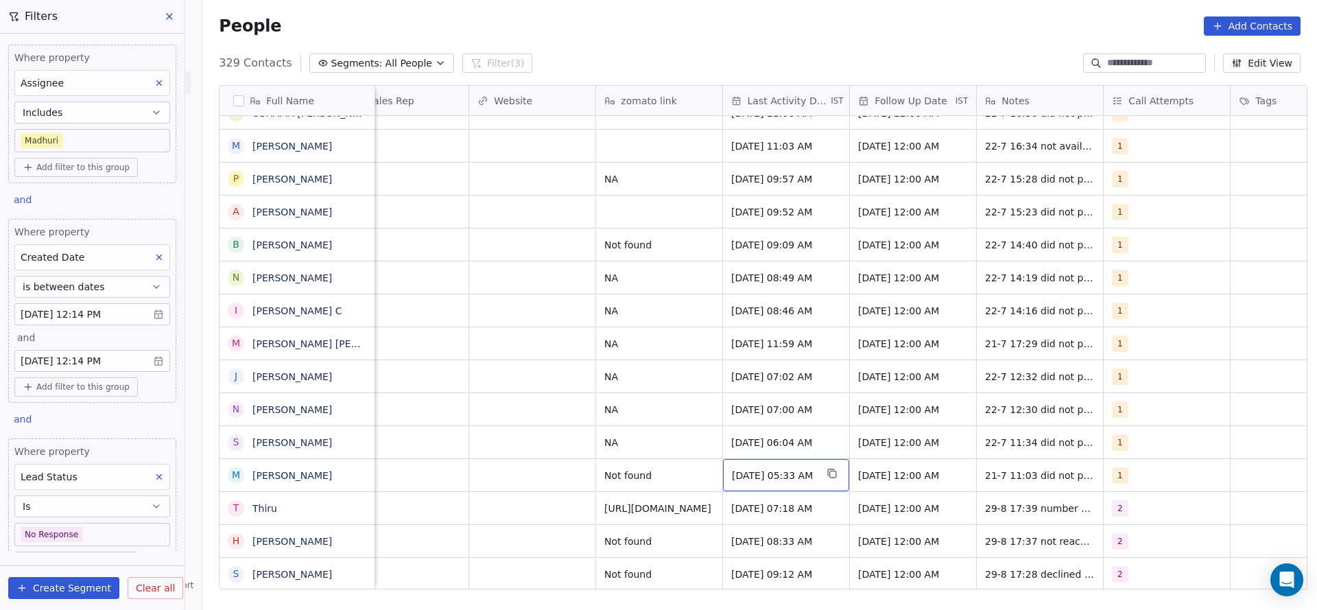
click at [774, 468] on span "[DATE] 05:33 AM" at bounding box center [774, 475] width 84 height 14
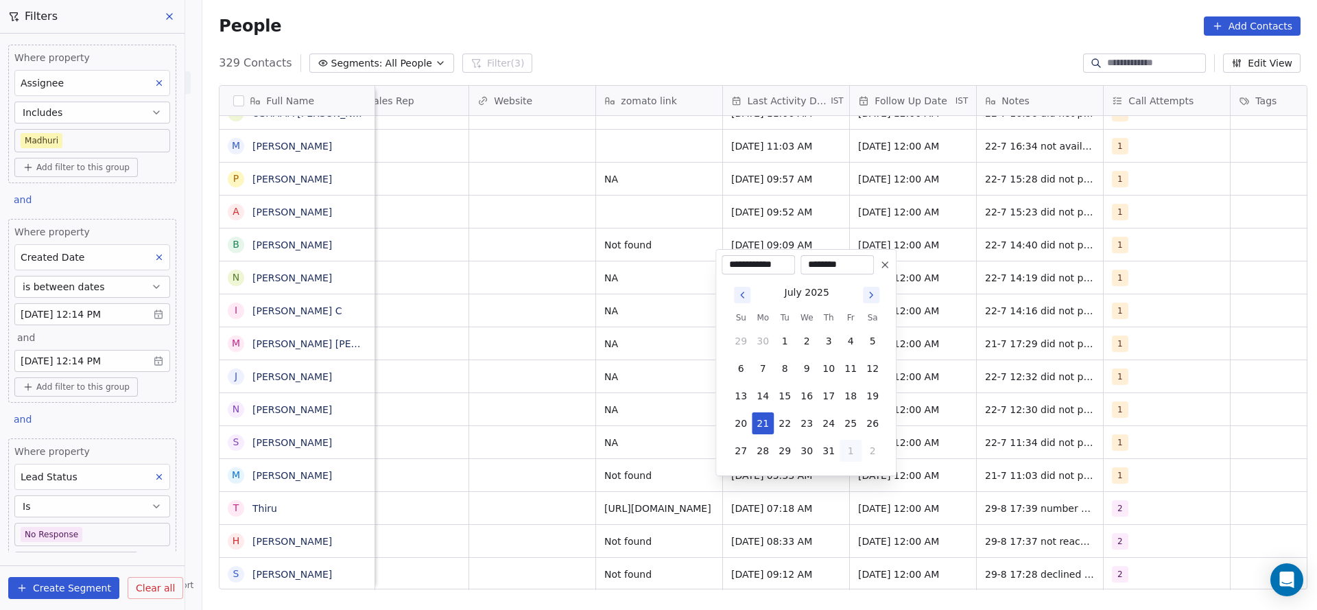
click at [846, 451] on button "1" at bounding box center [851, 451] width 22 height 22
click at [849, 426] on button "29" at bounding box center [851, 423] width 22 height 22
type input "**********"
click at [657, 431] on html "On2Cook India Pvt. Ltd. Contacts People Marketing Workflows Campaigns Sales Pip…" at bounding box center [658, 305] width 1317 height 610
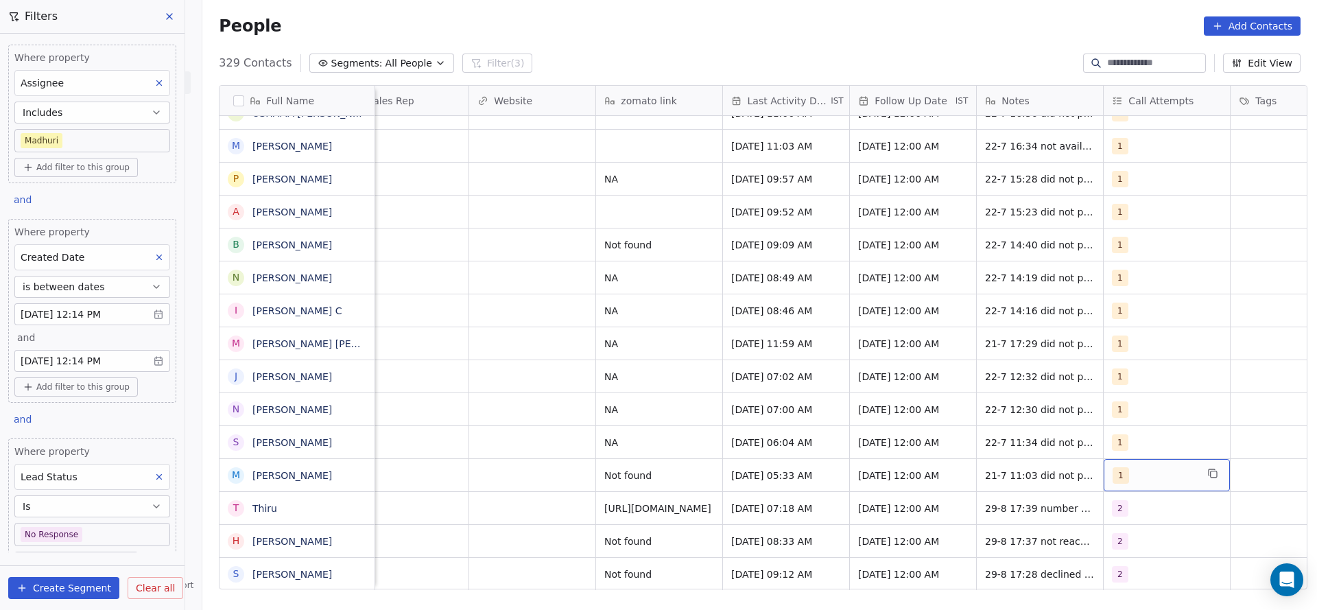
click at [1125, 467] on div "1" at bounding box center [1155, 475] width 84 height 16
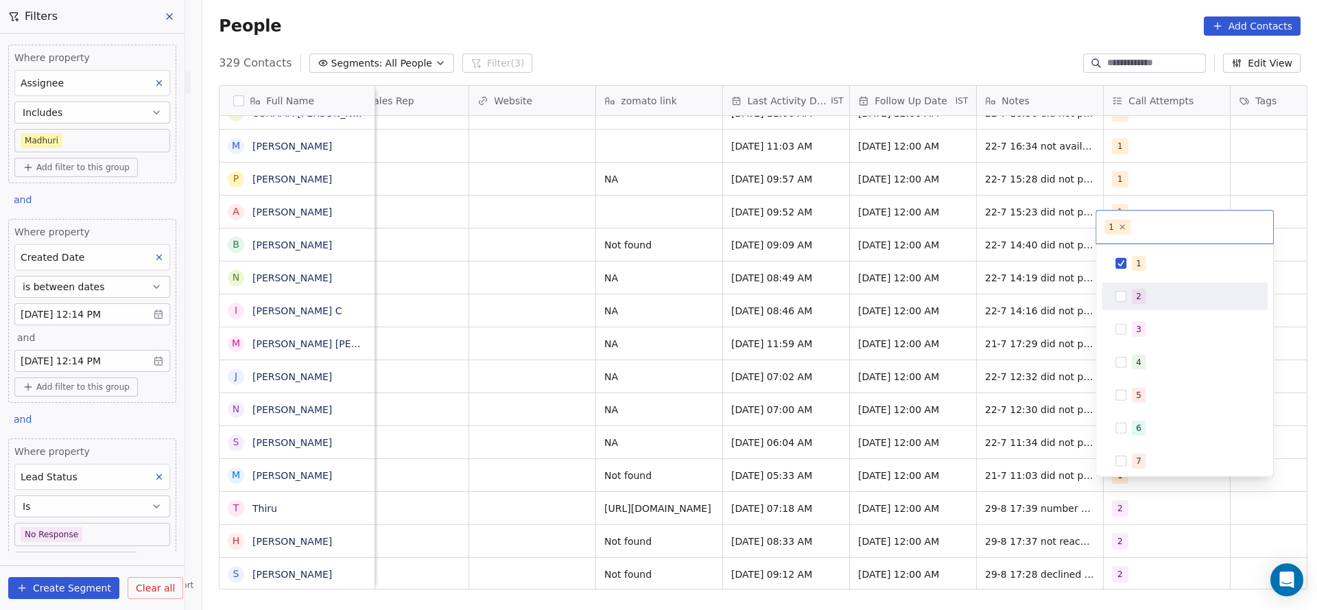
click at [1127, 297] on div "2" at bounding box center [1184, 296] width 155 height 22
click at [1127, 253] on div "1" at bounding box center [1184, 263] width 155 height 22
drag, startPoint x: 991, startPoint y: 344, endPoint x: 975, endPoint y: 462, distance: 119.1
click at [991, 350] on html "On2Cook India Pvt. Ltd. Contacts People Marketing Workflows Campaigns Sales Pip…" at bounding box center [658, 305] width 1317 height 610
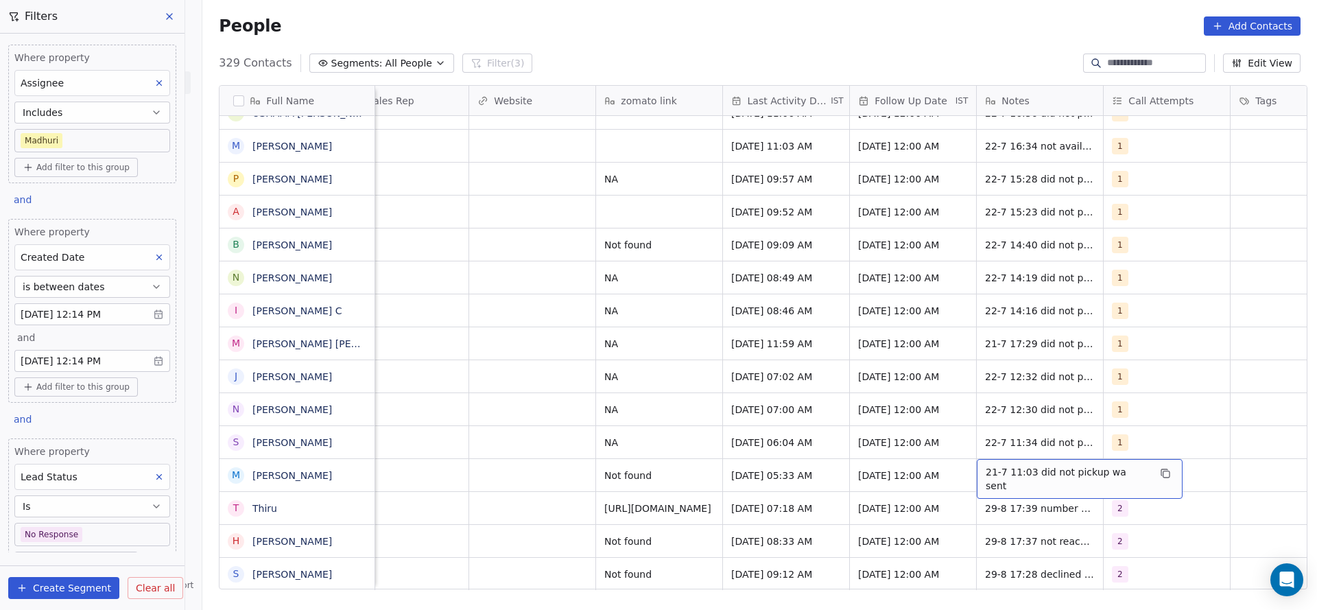
click at [977, 462] on div "21-7 11:03 did not pickup wa sent" at bounding box center [1080, 479] width 206 height 40
click at [980, 458] on textarea "**********" at bounding box center [1064, 464] width 189 height 43
type textarea "**********"
click at [733, 463] on html "On2Cook India Pvt. Ltd. Contacts People Marketing Workflows Campaigns Sales Pip…" at bounding box center [658, 305] width 1317 height 610
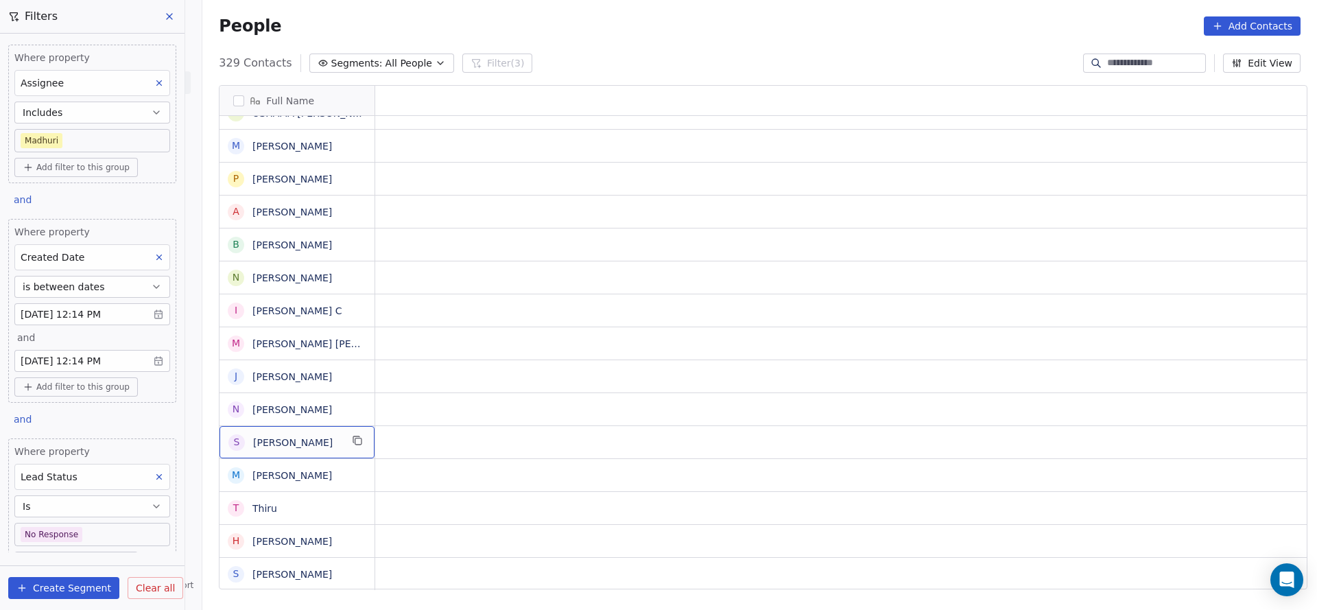
scroll to position [15, 0]
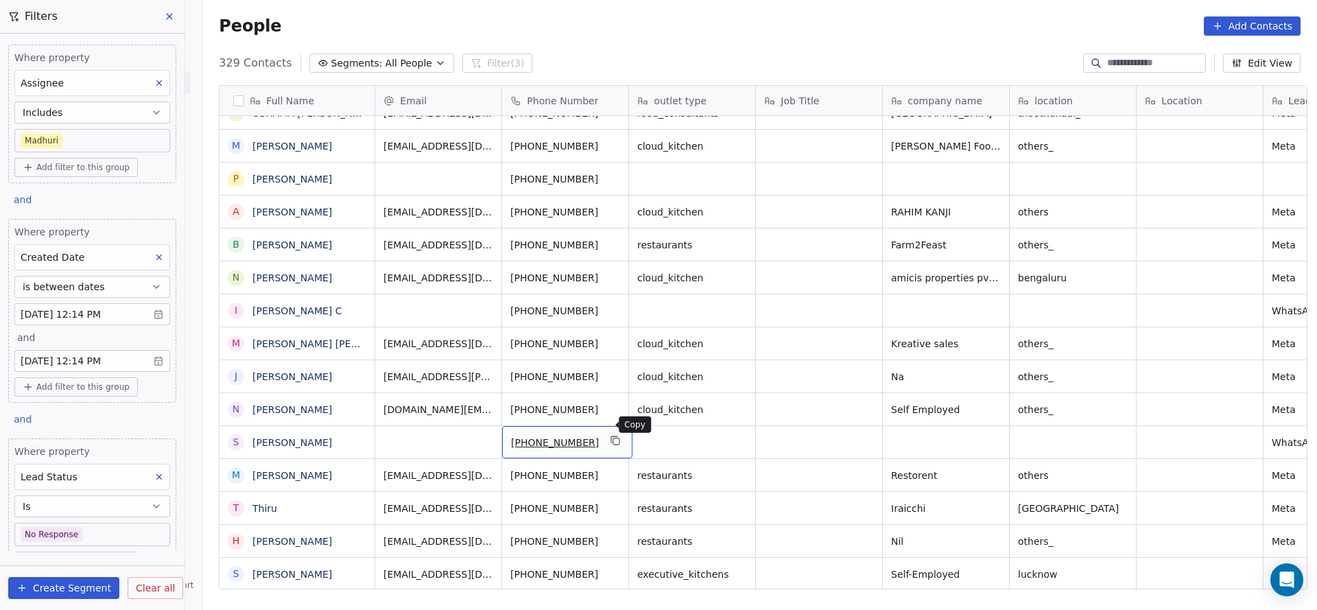
click at [610, 432] on button "grid" at bounding box center [616, 440] width 16 height 16
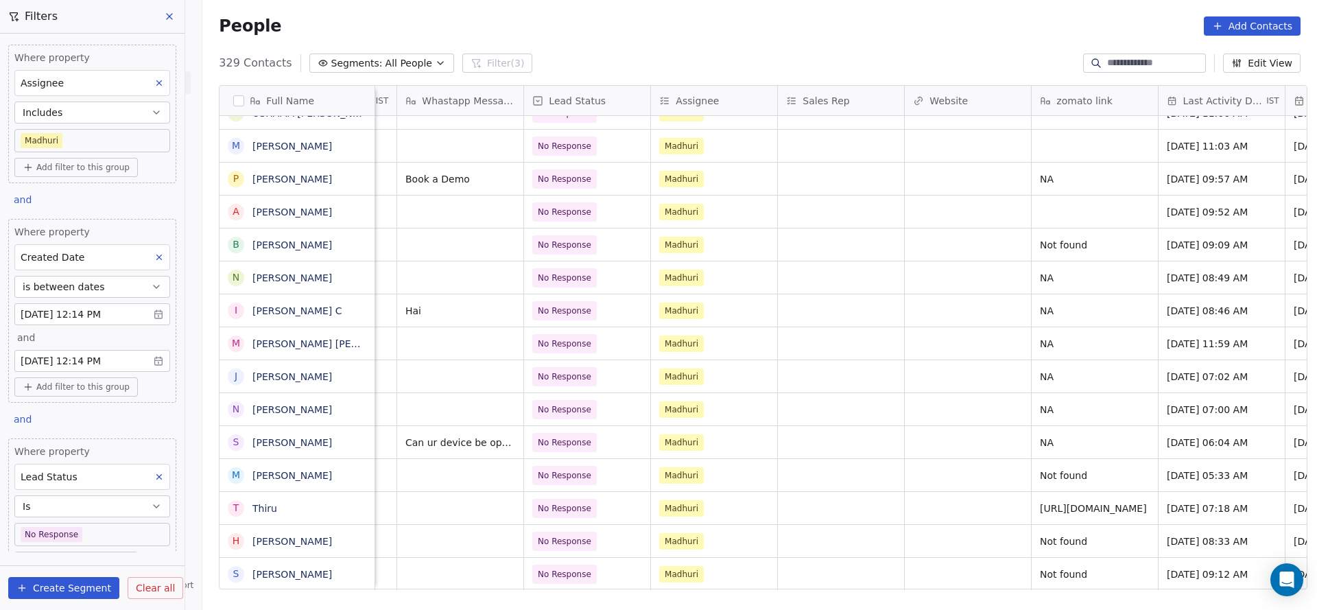
scroll to position [15, 1524]
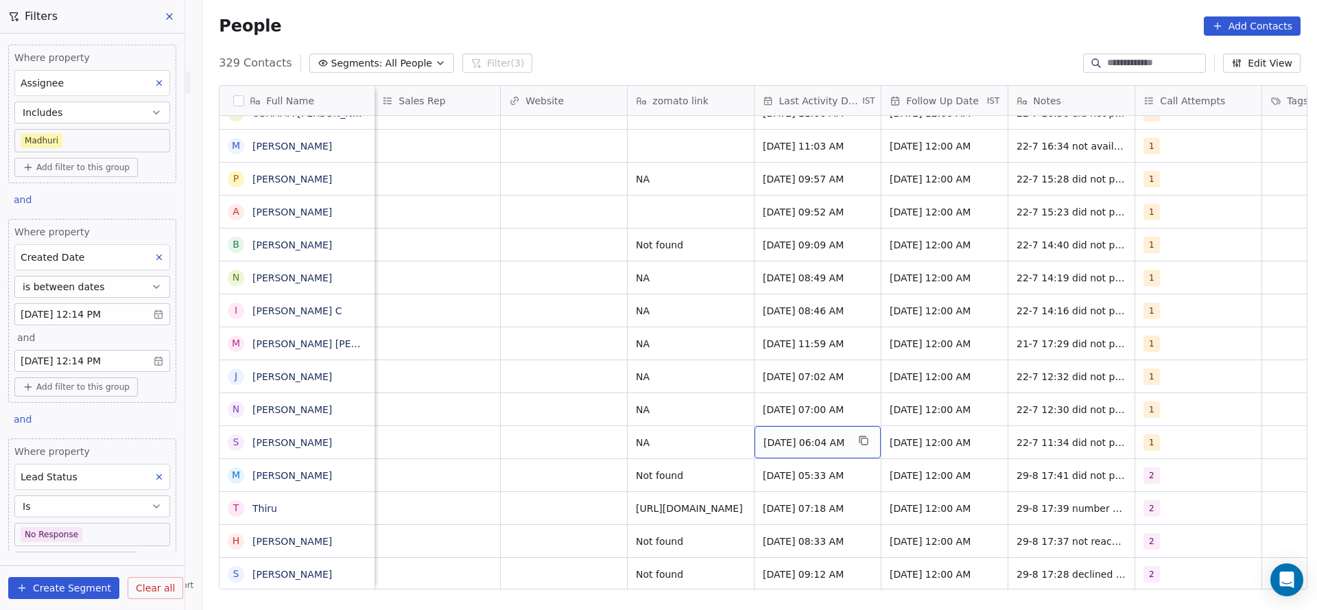
click at [803, 436] on span "[DATE] 06:04 AM" at bounding box center [805, 443] width 84 height 14
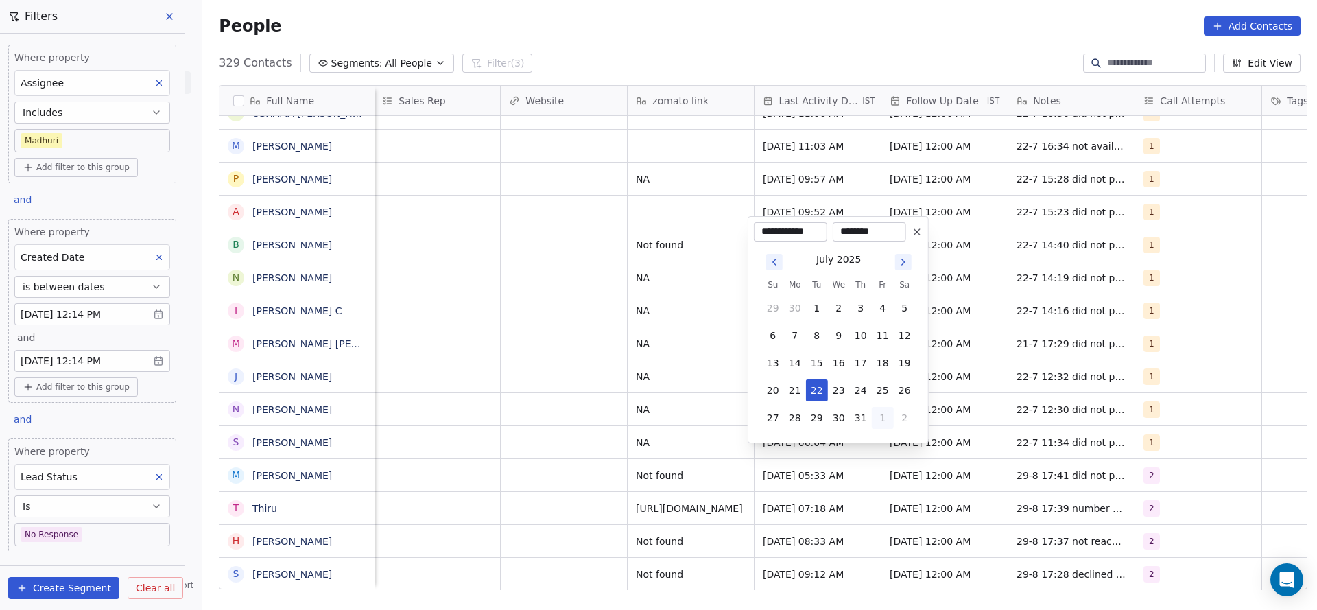
click at [878, 422] on button "1" at bounding box center [883, 418] width 22 height 22
click at [889, 392] on button "29" at bounding box center [883, 390] width 22 height 22
type input "**********"
click at [608, 420] on html "On2Cook India Pvt. Ltd. Contacts People Marketing Workflows Campaigns Sales Pip…" at bounding box center [658, 305] width 1317 height 610
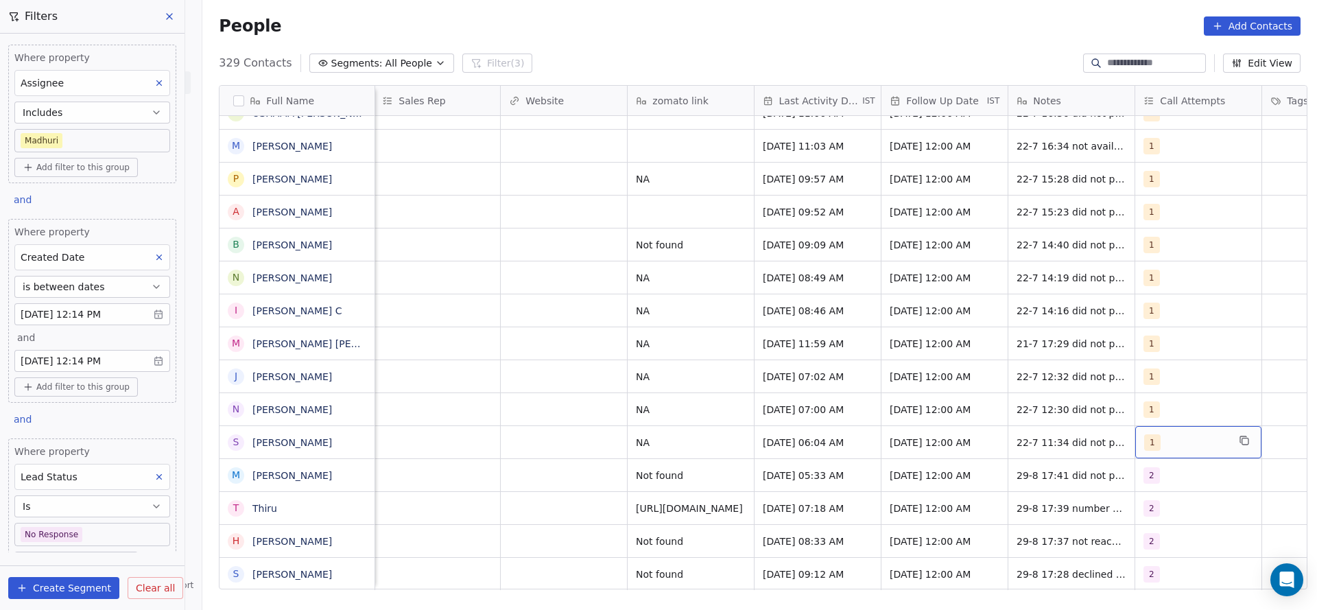
click at [1148, 434] on span "1" at bounding box center [1152, 442] width 16 height 16
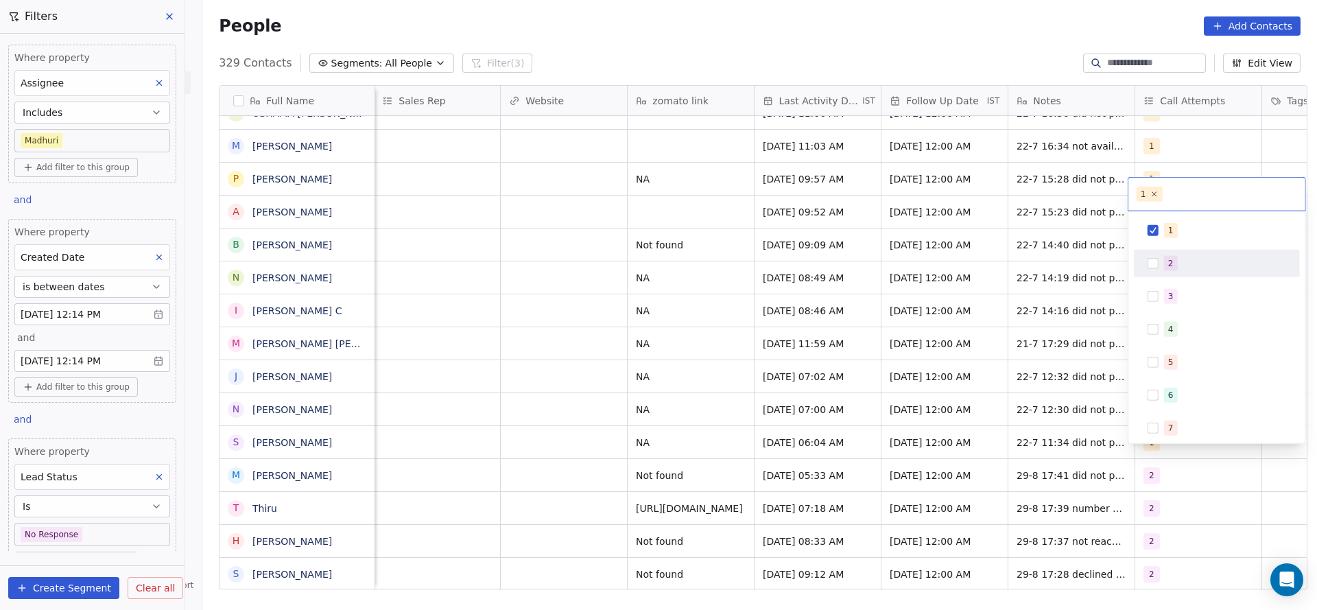
click at [1159, 265] on div "2" at bounding box center [1216, 263] width 155 height 22
click at [1165, 236] on span "1" at bounding box center [1171, 230] width 14 height 15
click at [959, 311] on html "On2Cook India Pvt. Ltd. Contacts People Marketing Workflows Campaigns Sales Pip…" at bounding box center [658, 305] width 1317 height 610
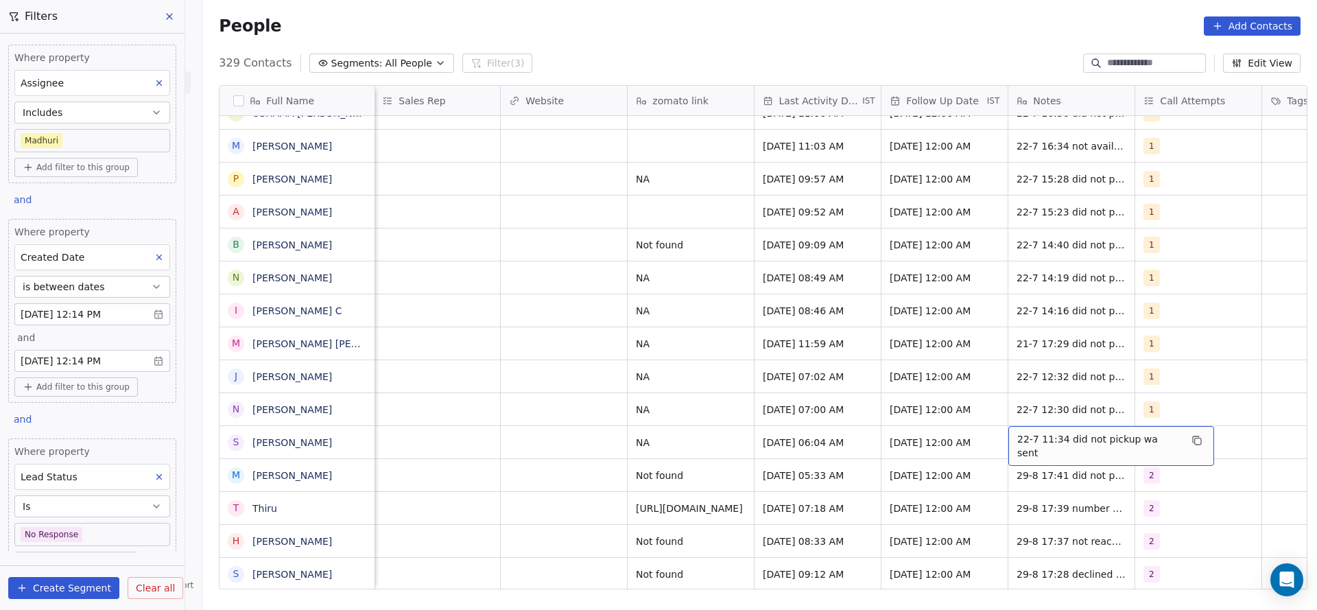
click at [1017, 432] on span "22-7 11:34 did not pickup wa sent" at bounding box center [1098, 445] width 163 height 27
click at [1007, 425] on textarea "**********" at bounding box center [1096, 431] width 189 height 43
type textarea "**********"
click at [703, 412] on html "On2Cook India Pvt. Ltd. Contacts People Marketing Workflows Campaigns Sales Pip…" at bounding box center [658, 305] width 1317 height 610
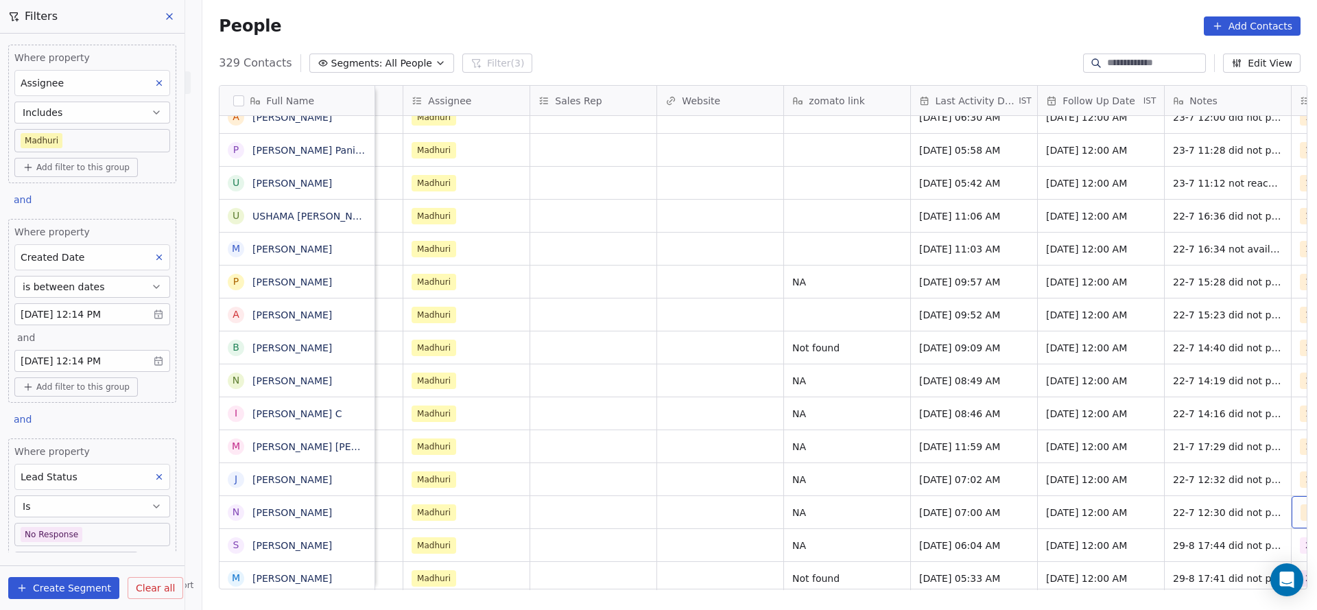
scroll to position [15, 1494]
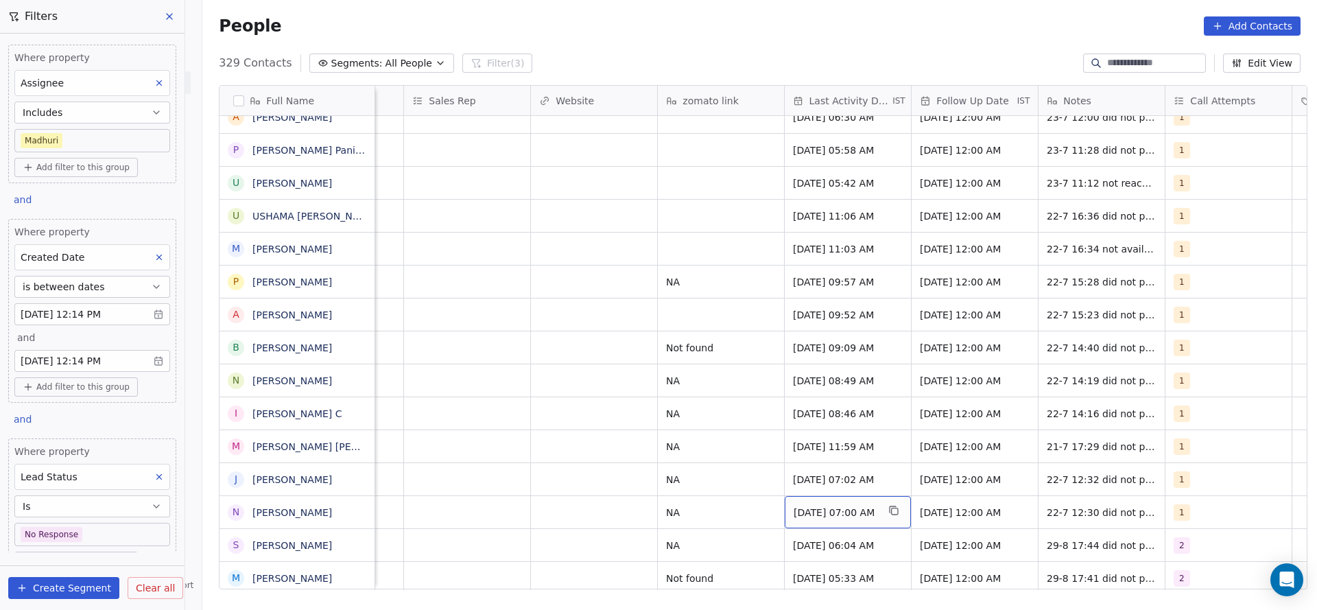
click at [824, 506] on span "[DATE] 07:00 AM" at bounding box center [836, 513] width 84 height 14
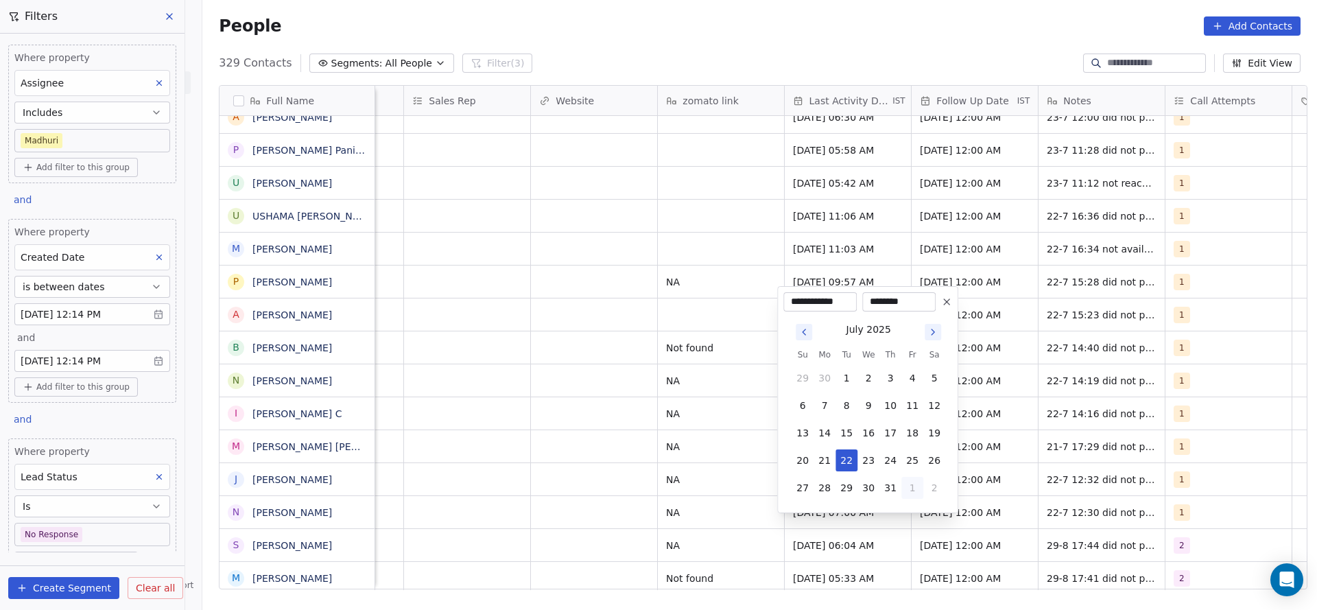
click at [913, 488] on button "1" at bounding box center [912, 488] width 22 height 22
click at [918, 463] on button "29" at bounding box center [912, 460] width 22 height 22
type input "**********"
click at [537, 486] on html "On2Cook India Pvt. Ltd. Contacts People Marketing Workflows Campaigns Sales Pip…" at bounding box center [658, 305] width 1317 height 610
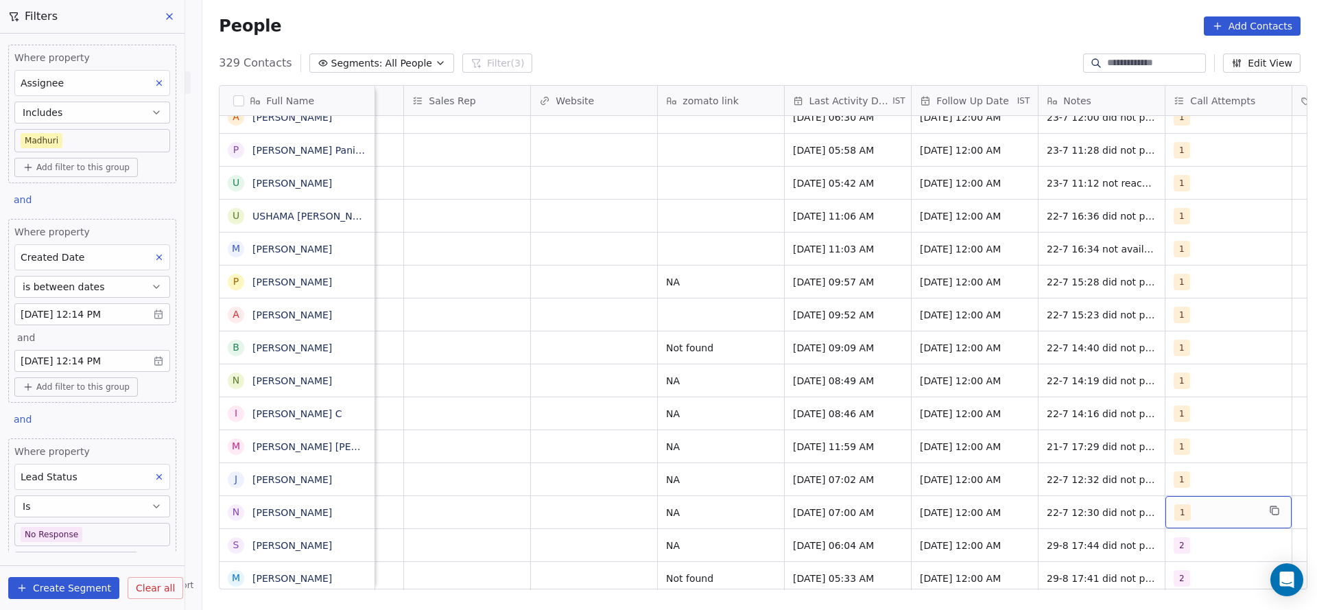
click at [1221, 508] on div "1" at bounding box center [1228, 512] width 126 height 32
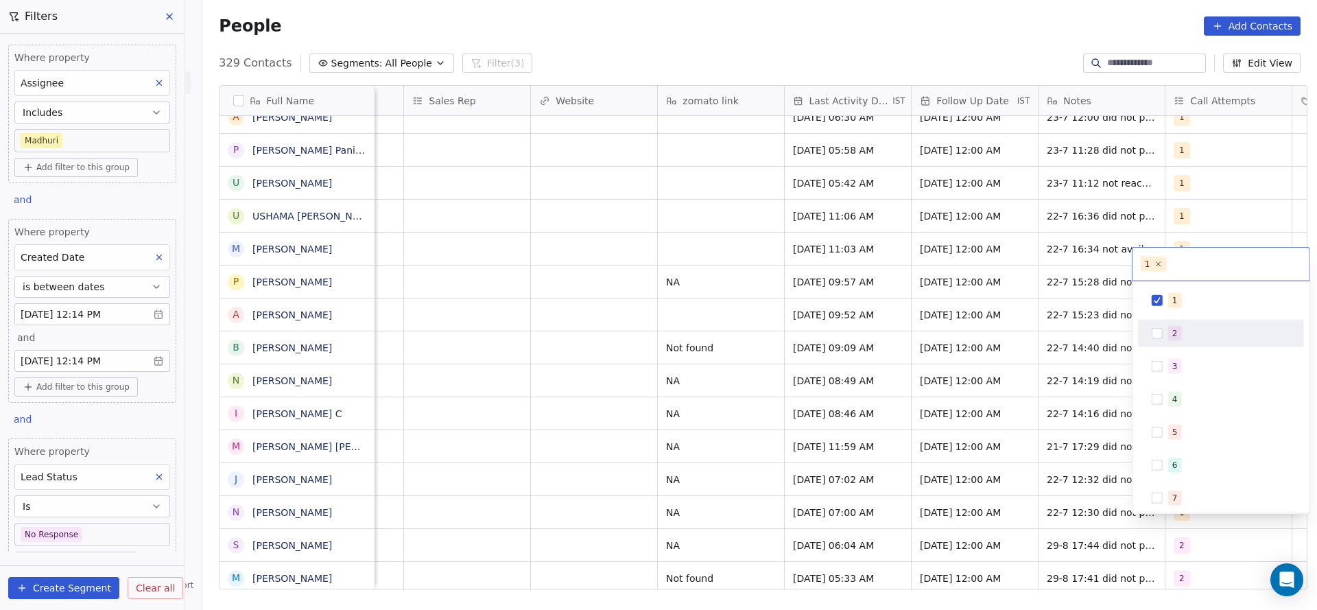
click at [1184, 335] on div "2" at bounding box center [1229, 333] width 122 height 15
click at [1178, 294] on span "1" at bounding box center [1175, 300] width 14 height 15
click at [828, 422] on html "On2Cook India Pvt. Ltd. Contacts People Marketing Workflows Campaigns Sales Pip…" at bounding box center [658, 305] width 1317 height 610
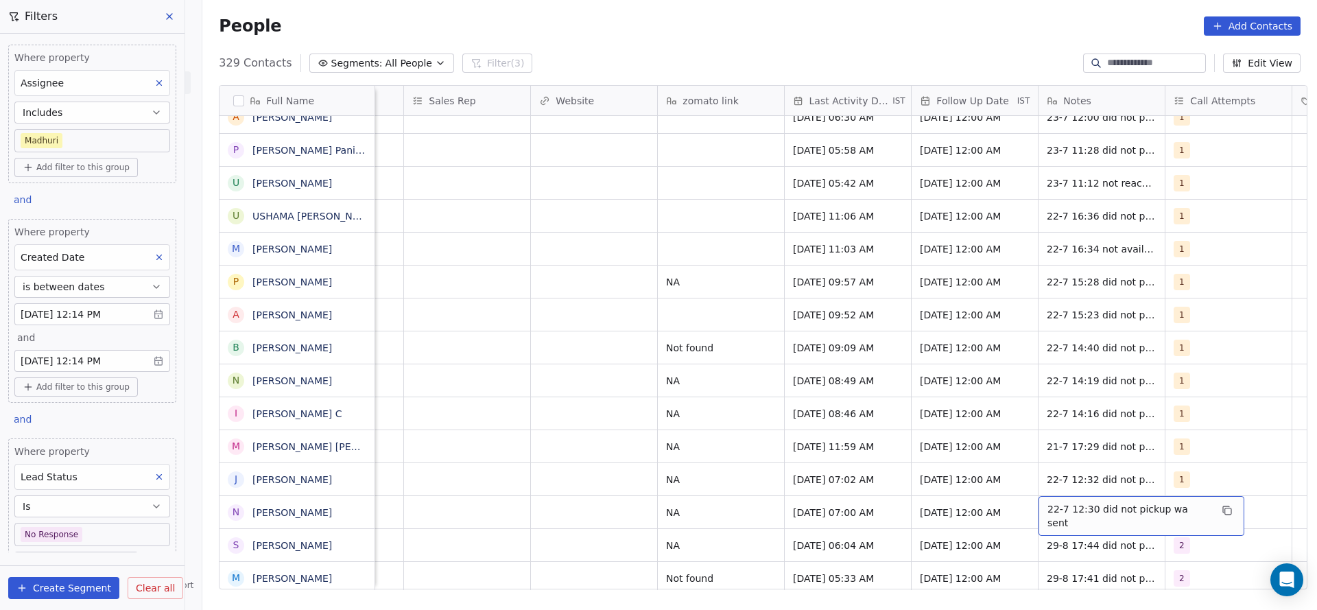
click at [1038, 496] on div "22-7 12:30 did not pickup wa sent" at bounding box center [1141, 516] width 206 height 40
click at [1039, 494] on textarea "**********" at bounding box center [1126, 501] width 189 height 43
type textarea "**********"
click at [681, 509] on html "On2Cook India Pvt. Ltd. Contacts People Marketing Workflows Campaigns Sales Pip…" at bounding box center [658, 305] width 1317 height 610
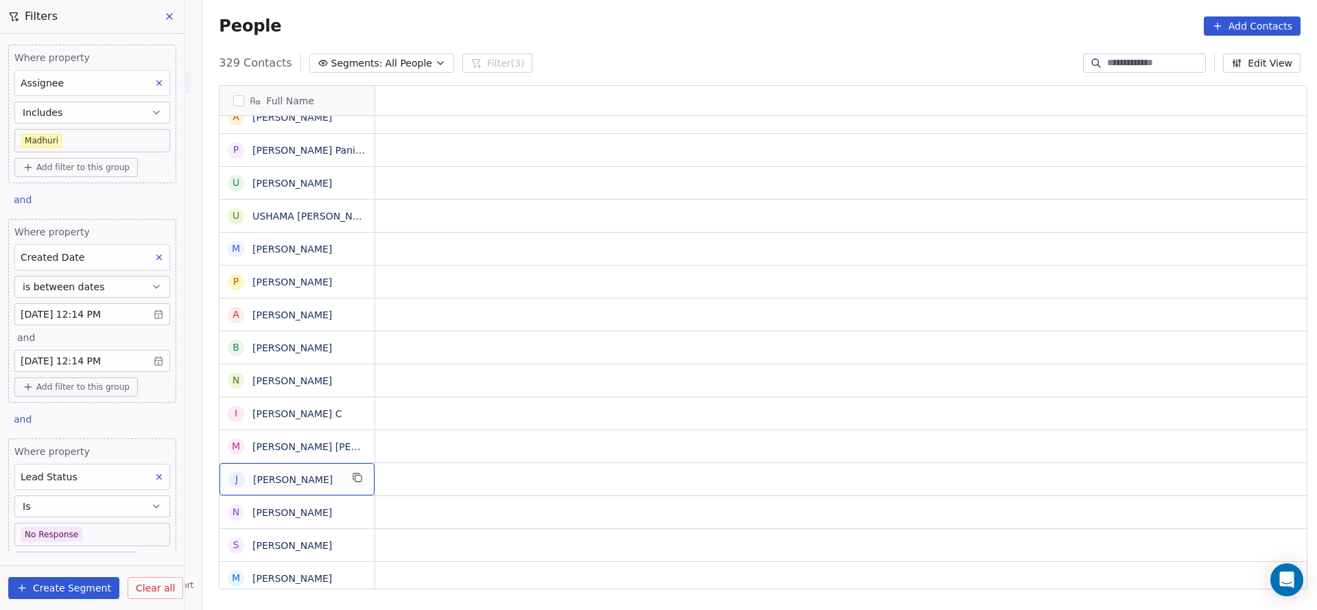
scroll to position [15, 0]
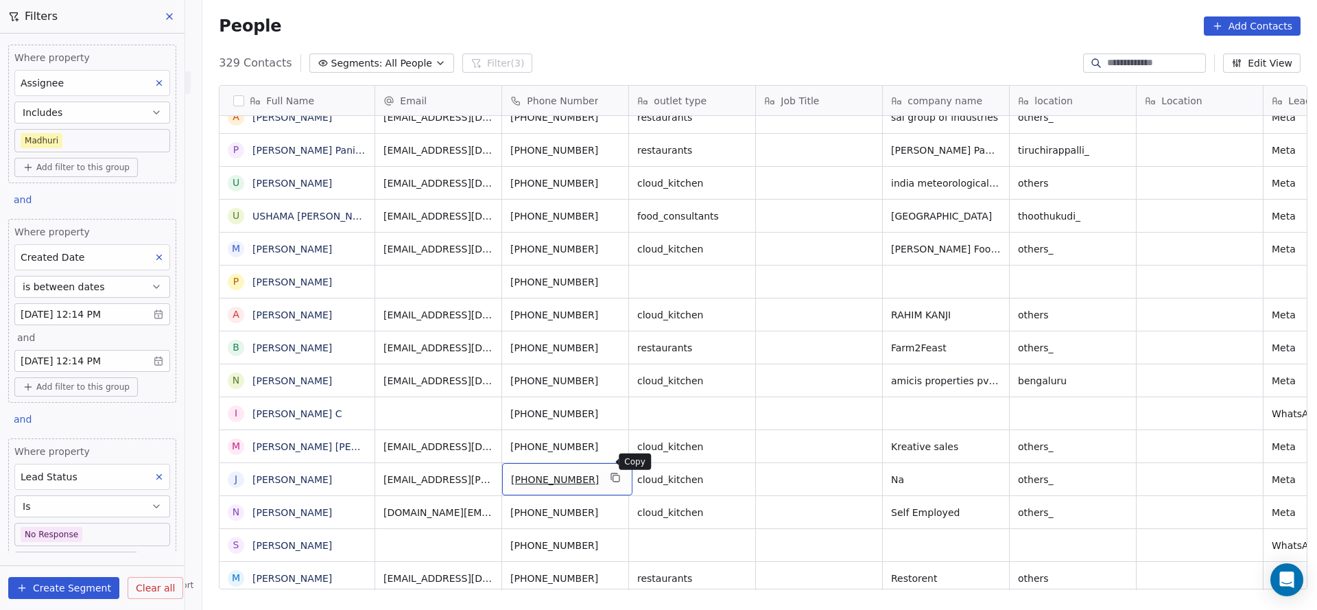
click at [610, 469] on button "grid" at bounding box center [616, 477] width 16 height 16
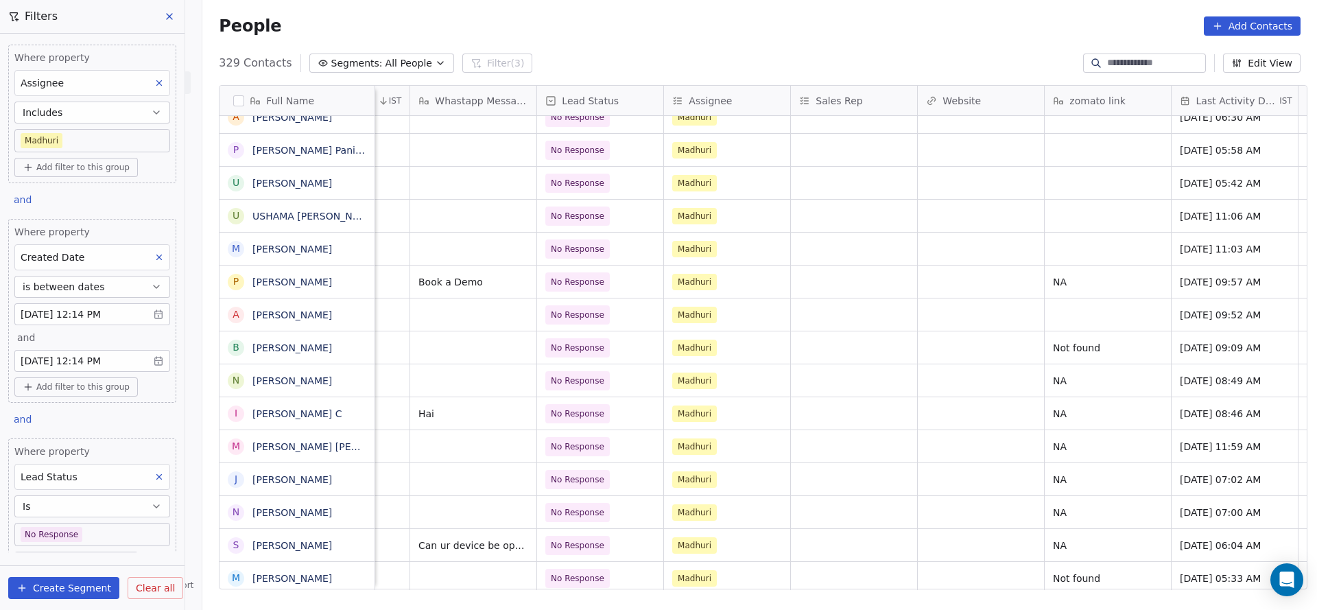
scroll to position [15, 1420]
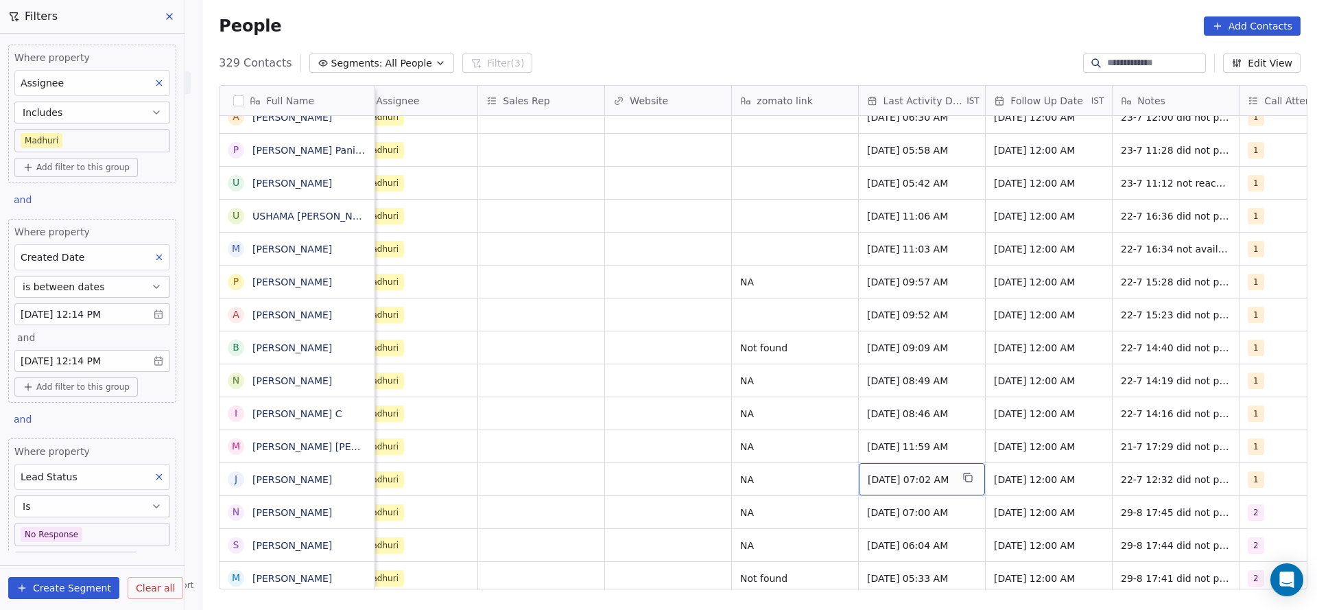
click at [885, 473] on span "[DATE] 07:02 AM" at bounding box center [910, 480] width 84 height 14
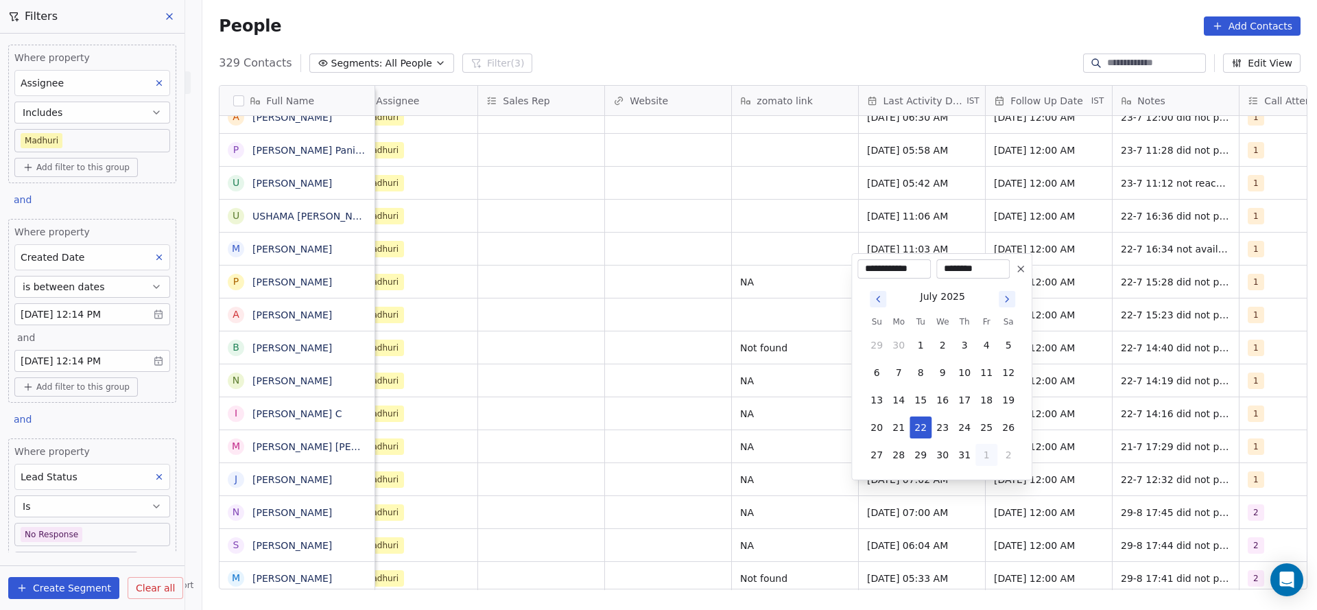
click at [987, 455] on button "1" at bounding box center [986, 455] width 22 height 22
click at [987, 426] on button "29" at bounding box center [986, 427] width 22 height 22
type input "**********"
click at [790, 468] on html "On2Cook India Pvt. Ltd. Contacts People Marketing Workflows Campaigns Sales Pip…" at bounding box center [658, 305] width 1317 height 610
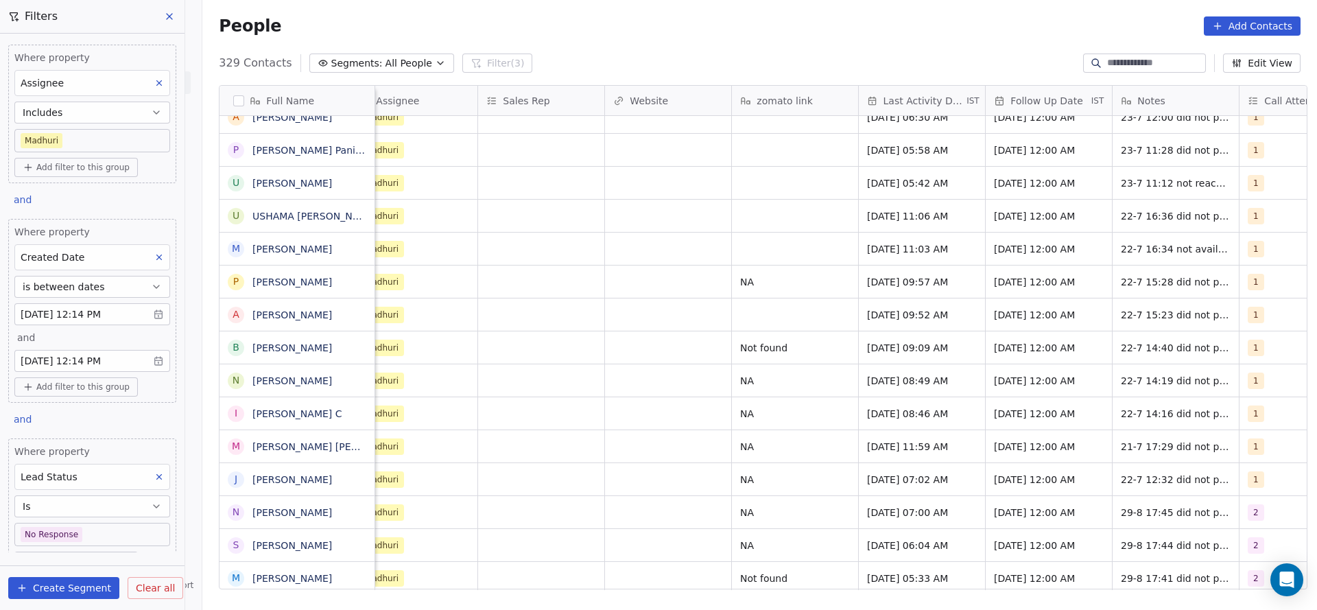
scroll to position [15, 1781]
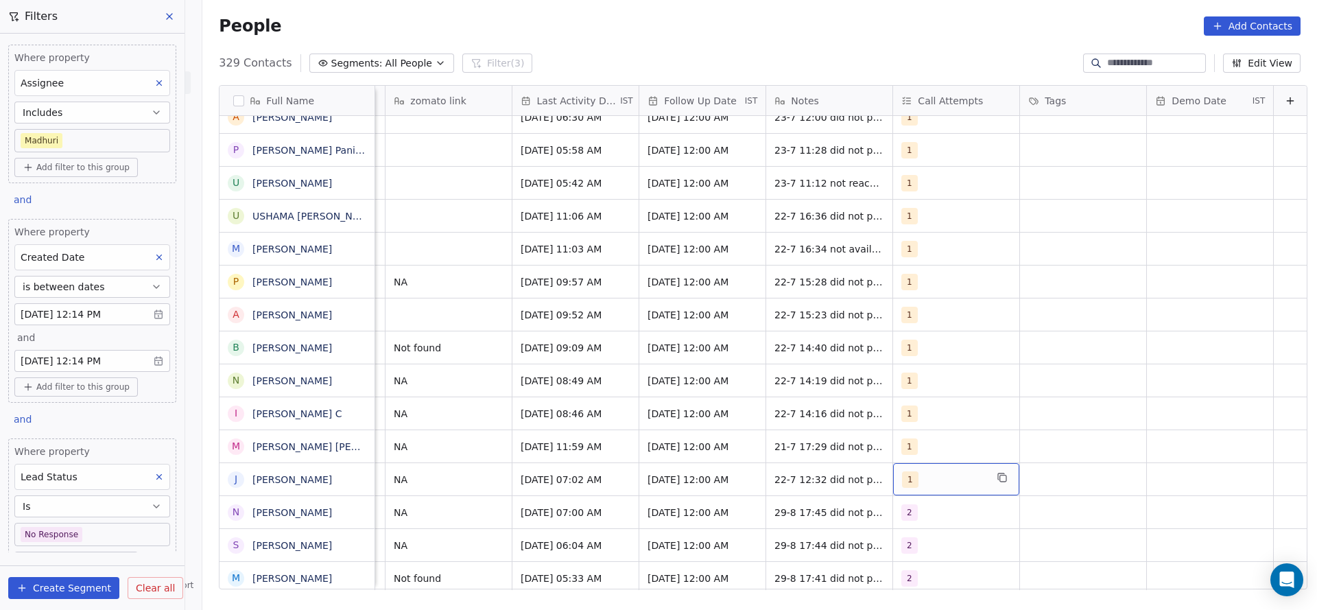
click at [902, 471] on div "1" at bounding box center [944, 479] width 84 height 16
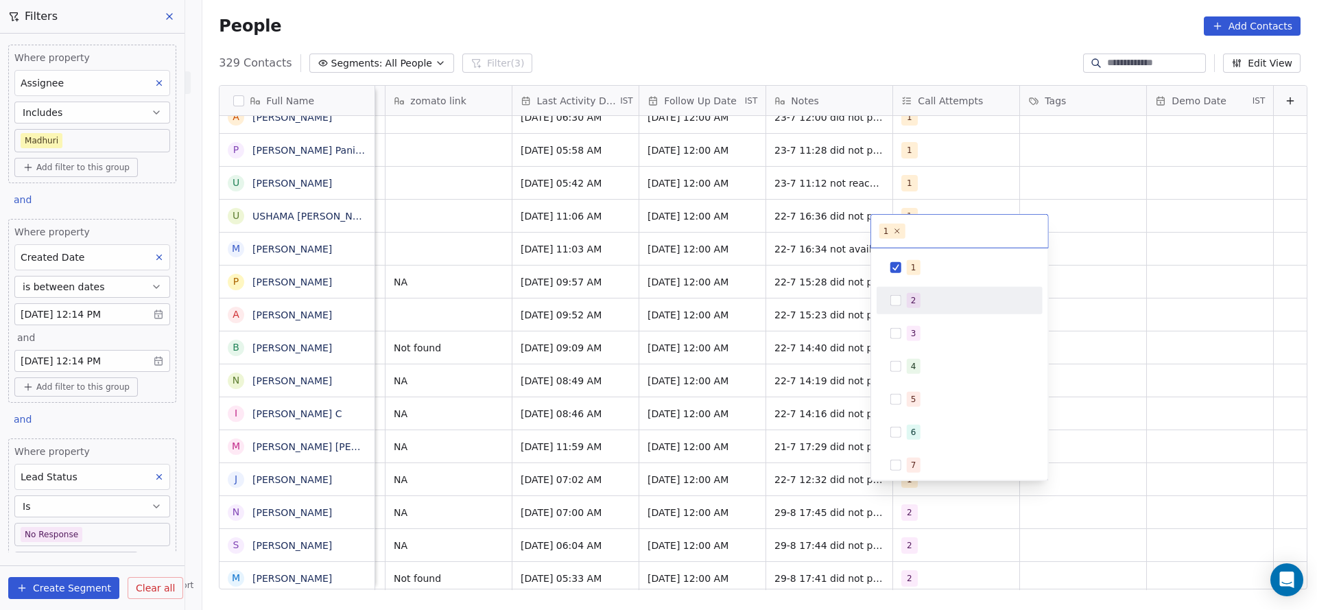
click at [934, 302] on div "2" at bounding box center [968, 300] width 122 height 15
click at [934, 274] on div "1" at bounding box center [959, 268] width 155 height 22
click at [638, 372] on html "On2Cook India Pvt. Ltd. Contacts People Marketing Workflows Campaigns Sales Pip…" at bounding box center [658, 305] width 1317 height 610
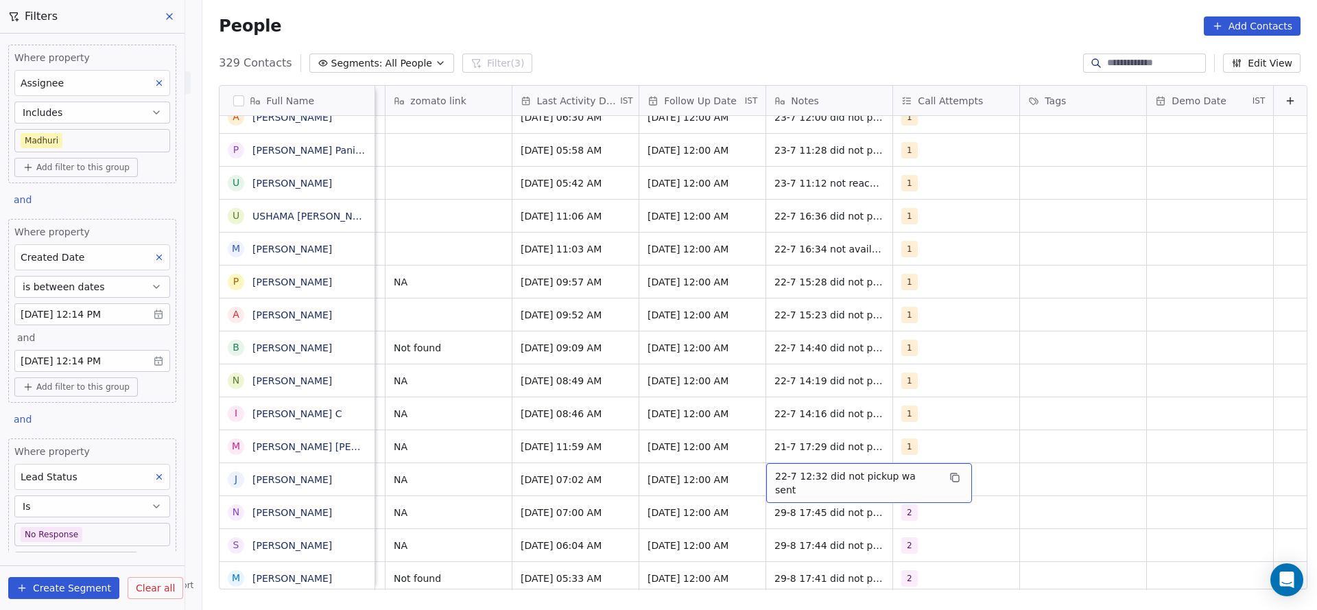
click at [766, 463] on div "22-7 12:32 did not pickup wa sent" at bounding box center [869, 483] width 206 height 40
click at [755, 459] on textarea "**********" at bounding box center [839, 468] width 189 height 43
type textarea "**********"
click at [467, 458] on html "On2Cook India Pvt. Ltd. Contacts People Marketing Workflows Campaigns Sales Pip…" at bounding box center [658, 305] width 1317 height 610
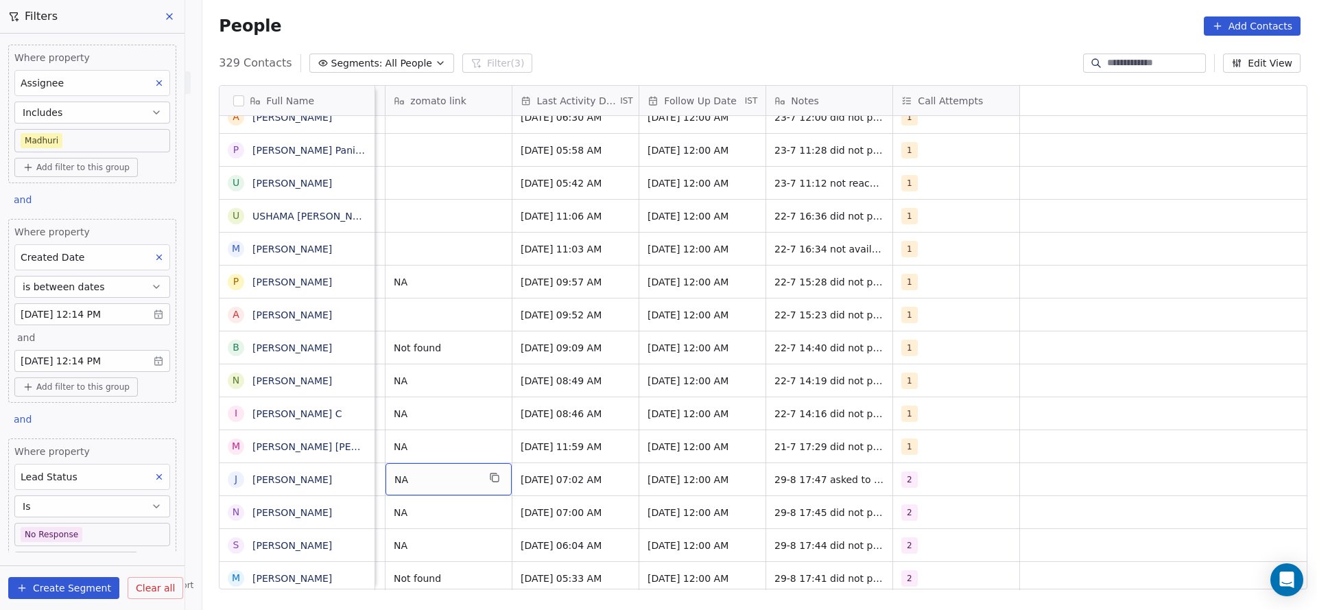
scroll to position [15, 1071]
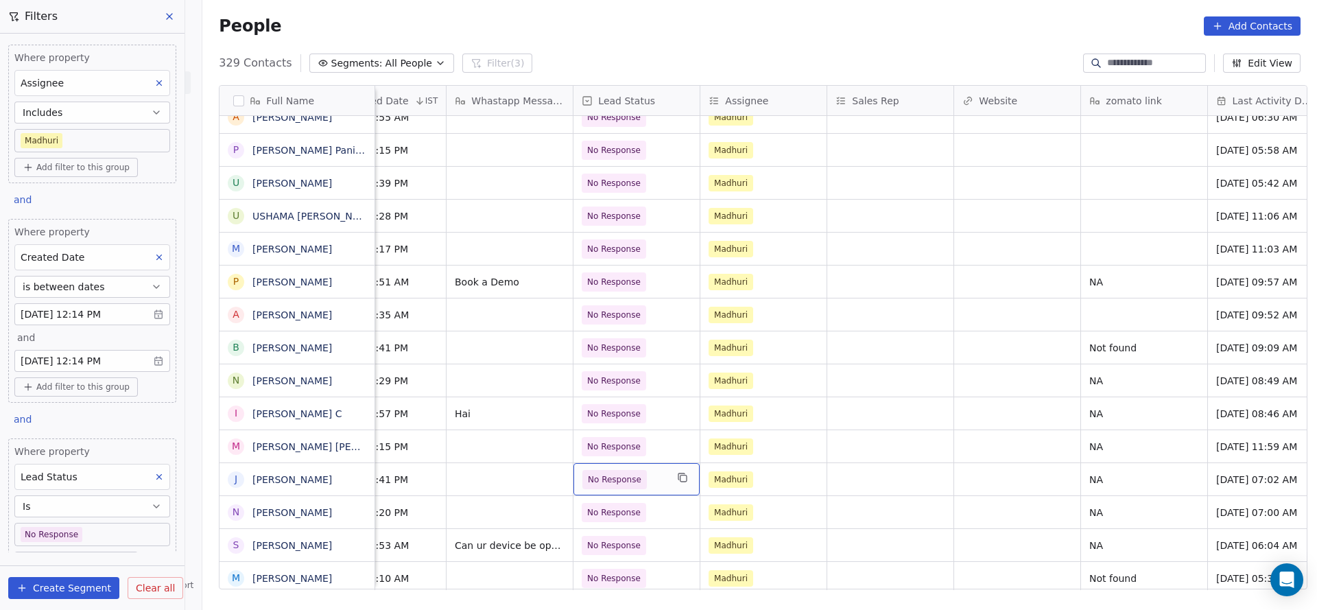
click at [648, 470] on span "No Response" at bounding box center [624, 479] width 84 height 19
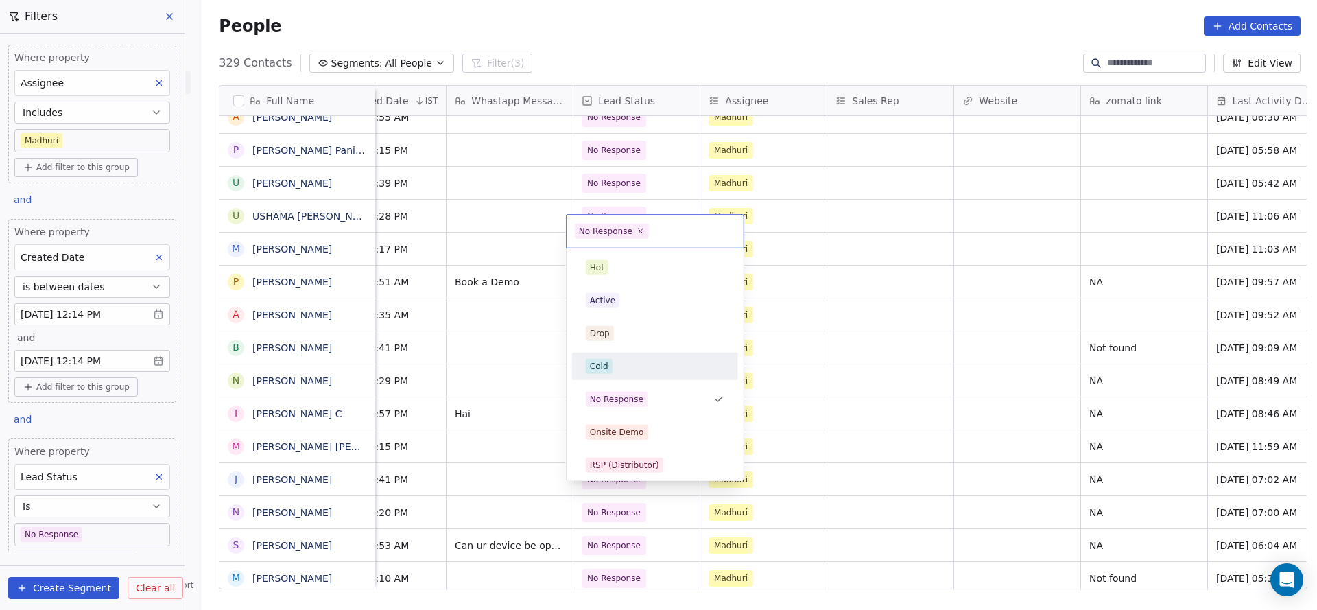
scroll to position [103, 0]
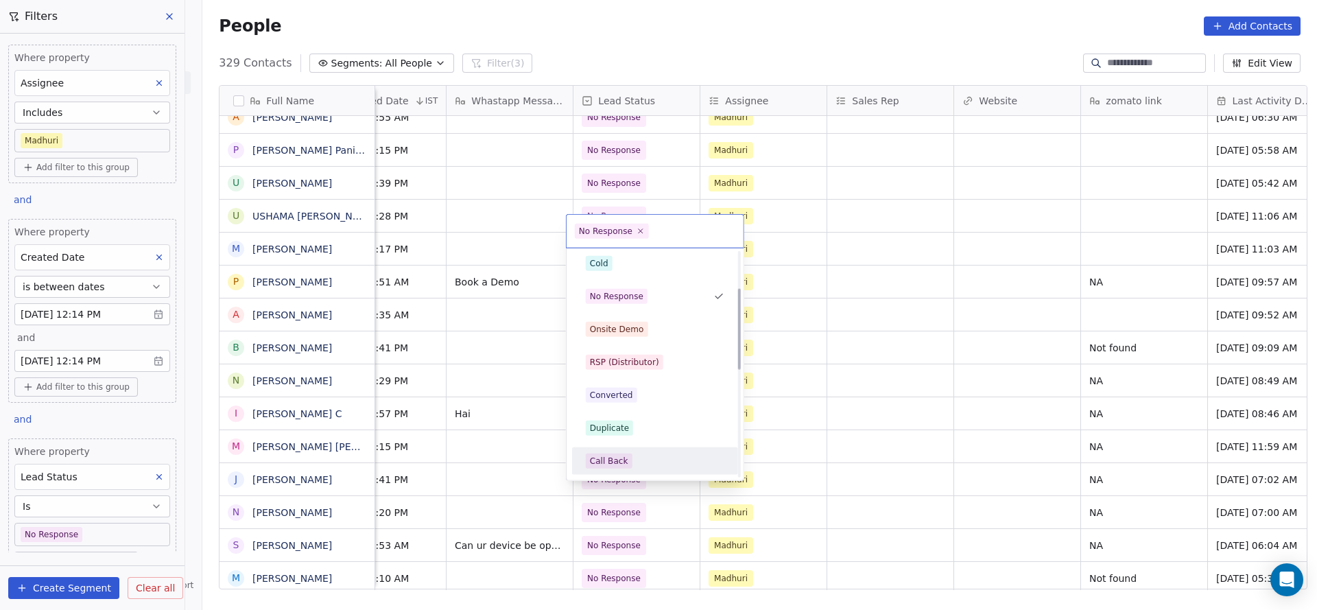
click at [615, 464] on div "Call Back" at bounding box center [609, 461] width 38 height 12
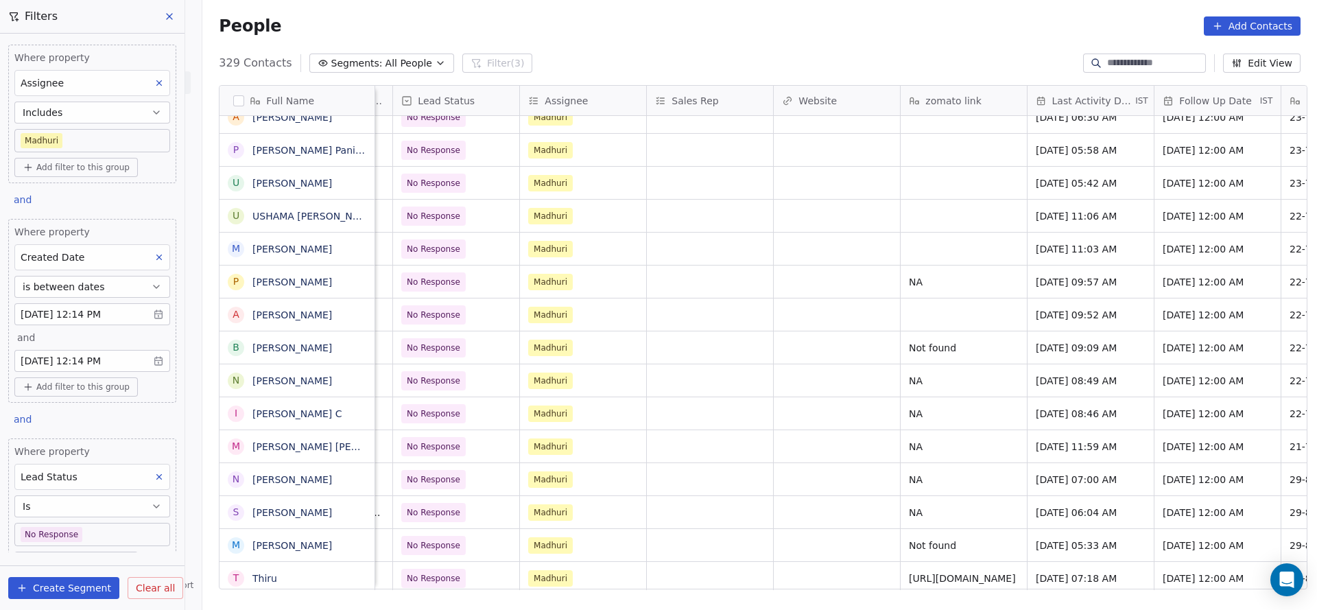
scroll to position [15, 1657]
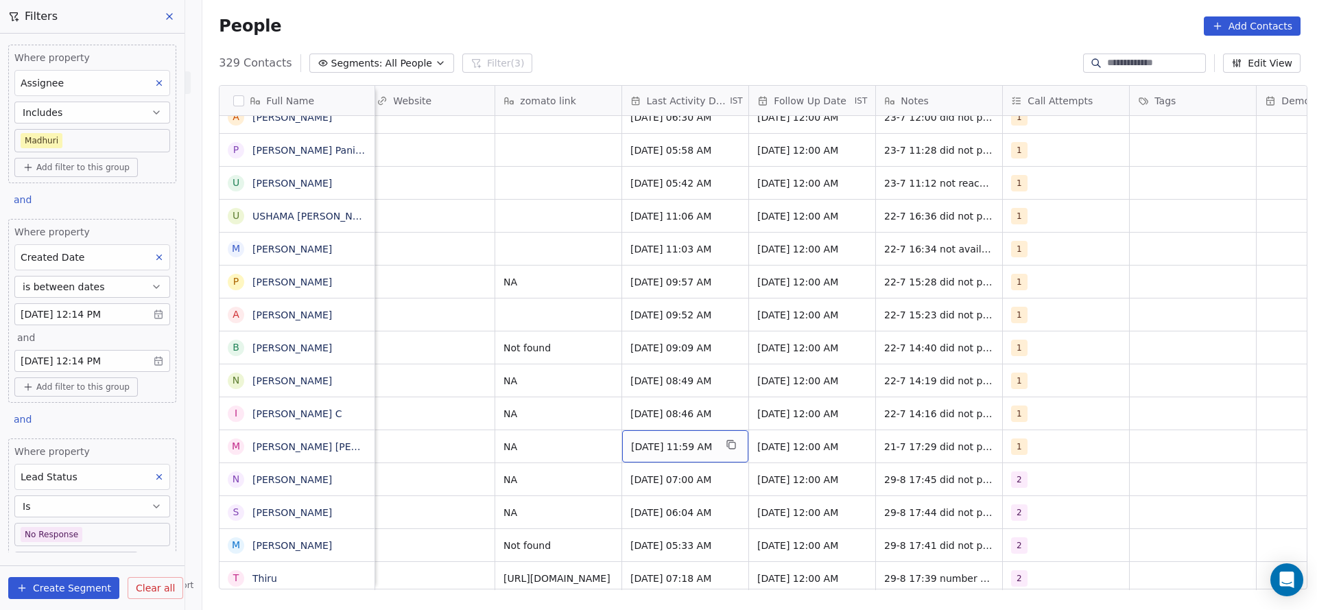
click at [683, 438] on div "[DATE] 11:59 AM" at bounding box center [685, 446] width 126 height 32
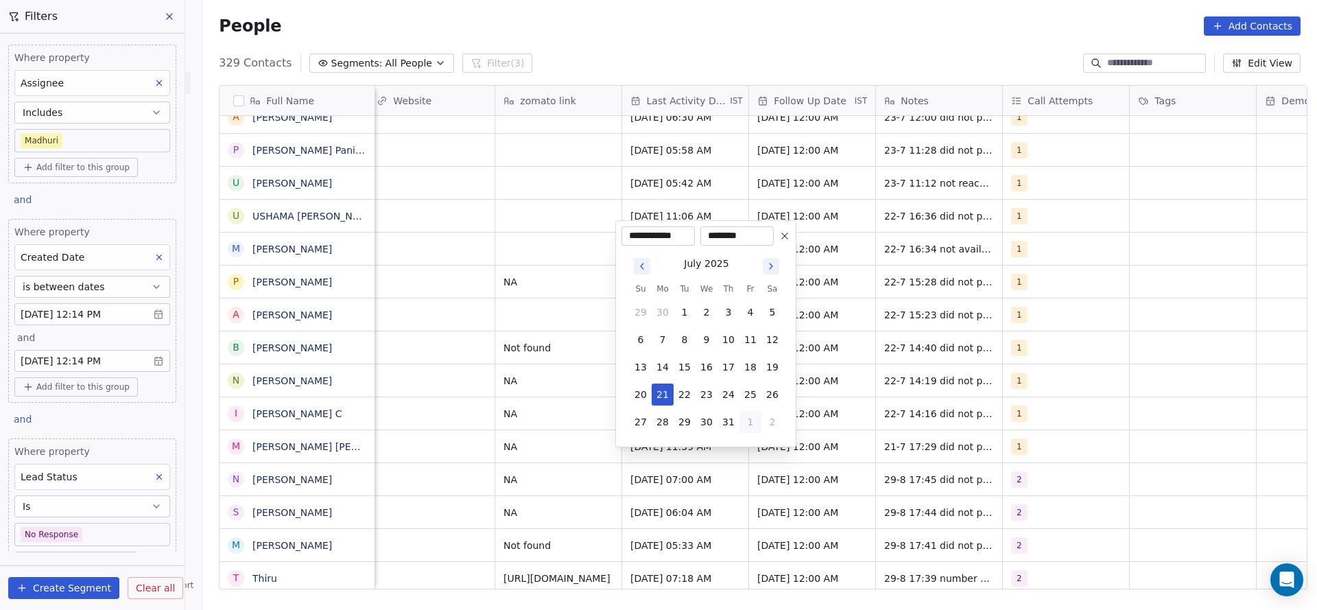
click at [752, 432] on button "1" at bounding box center [750, 422] width 22 height 22
click at [749, 392] on button "29" at bounding box center [750, 394] width 22 height 22
type input "**********"
click at [511, 473] on html "On2Cook India Pvt. Ltd. Contacts People Marketing Workflows Campaigns Sales Pip…" at bounding box center [658, 305] width 1317 height 610
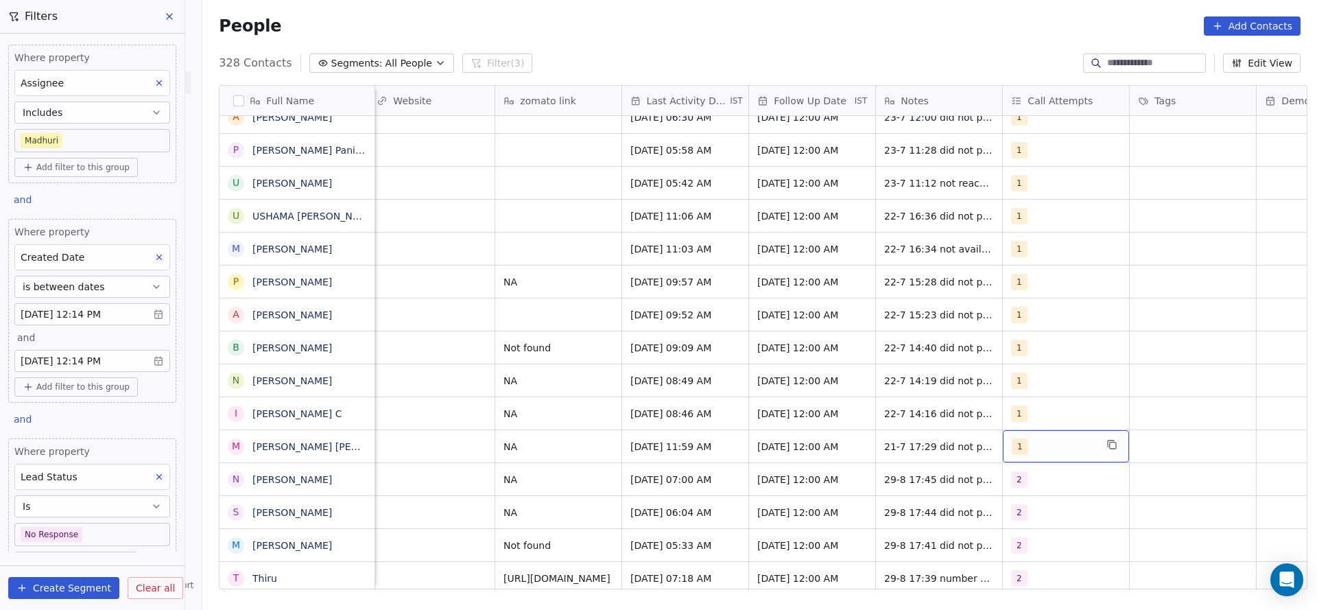
click at [1003, 438] on div "1" at bounding box center [1066, 446] width 126 height 32
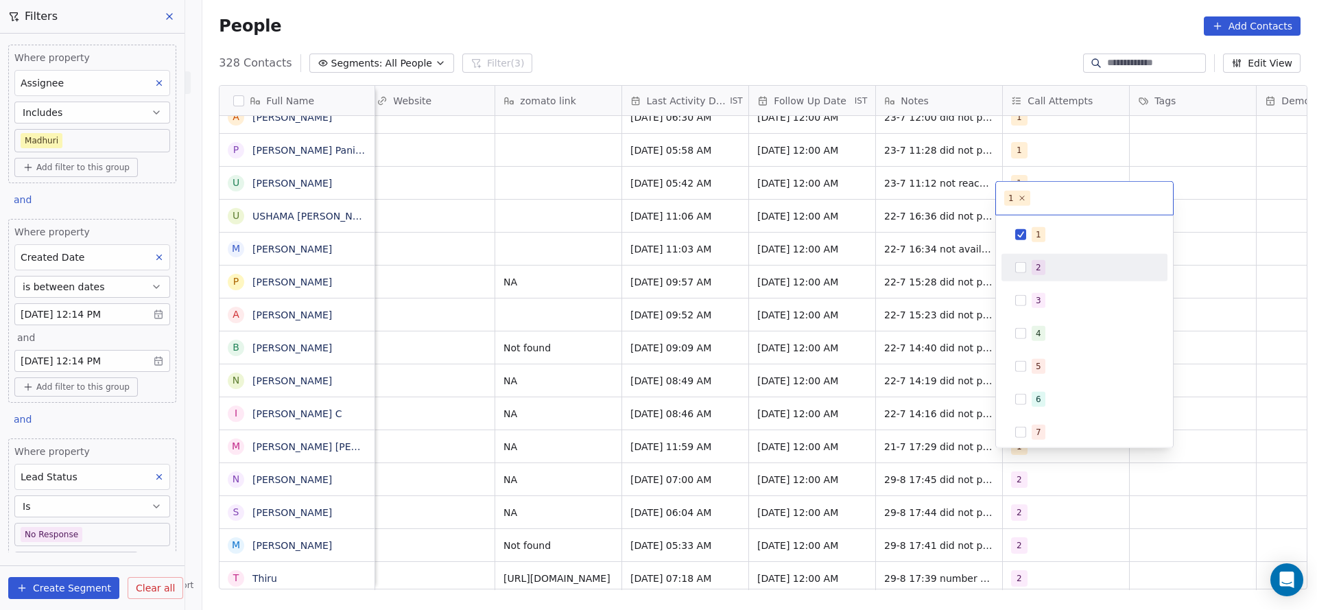
click at [1036, 268] on div "2" at bounding box center [1038, 267] width 5 height 12
click at [1044, 237] on div "1" at bounding box center [1093, 234] width 122 height 15
click at [845, 316] on html "On2Cook India Pvt. Ltd. Contacts People Marketing Workflows Campaigns Sales Pip…" at bounding box center [658, 305] width 1317 height 610
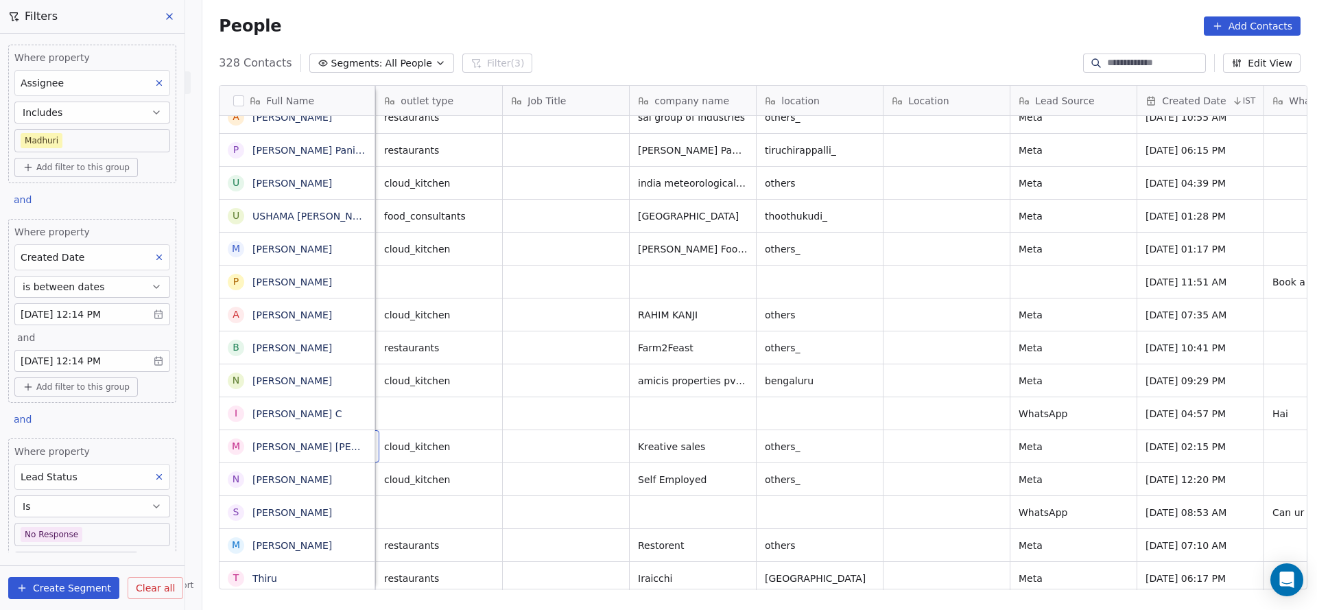
scroll to position [15, 127]
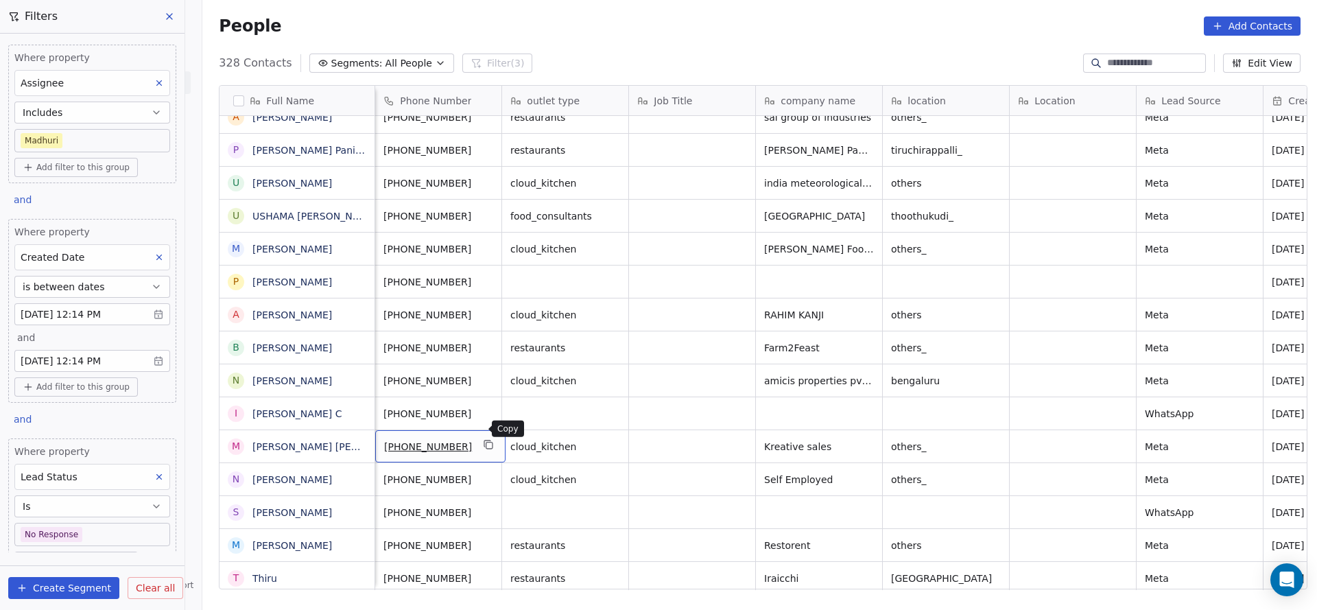
click at [484, 439] on icon "grid" at bounding box center [489, 444] width 11 height 11
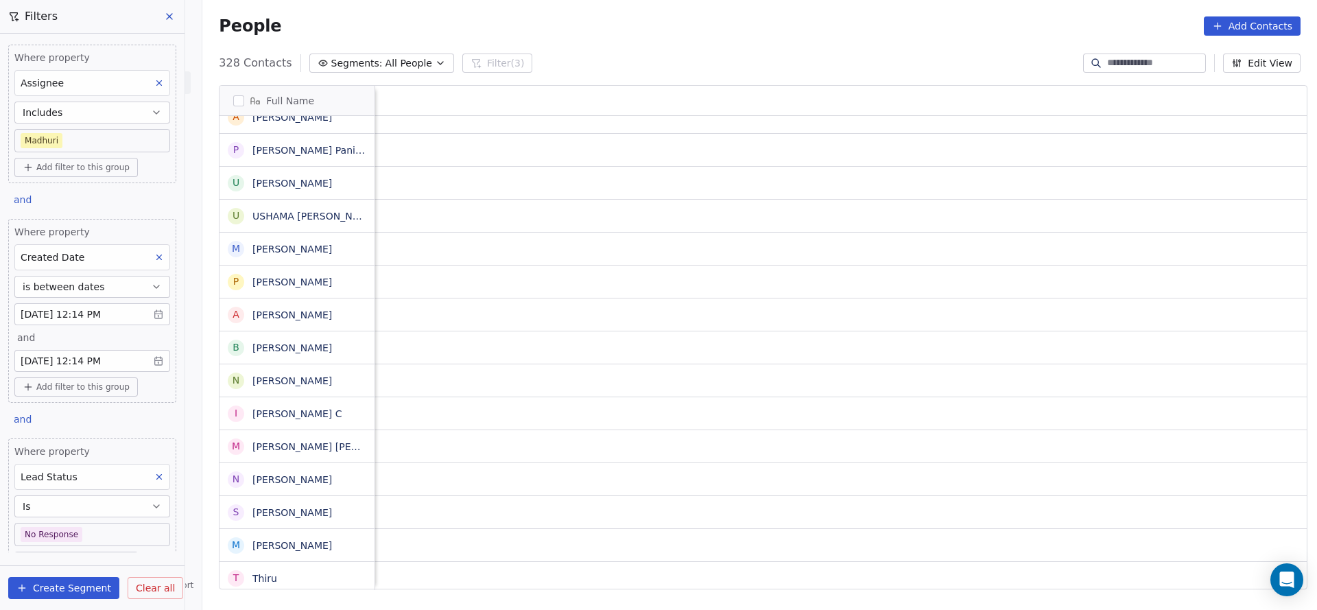
scroll to position [15, 1781]
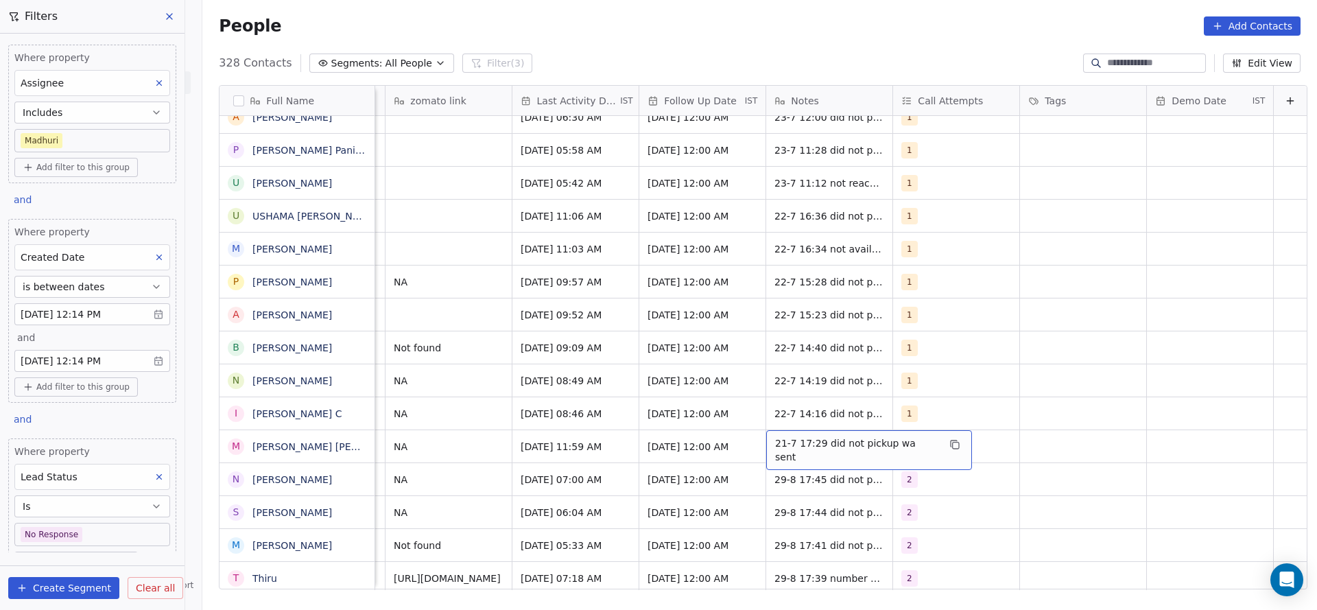
click at [775, 436] on span "21-7 17:29 did not pickup wa sent" at bounding box center [856, 449] width 163 height 27
type textarea "**********"
click at [530, 451] on html "On2Cook India Pvt. Ltd. Contacts People Marketing Workflows Campaigns Sales Pip…" at bounding box center [658, 305] width 1317 height 610
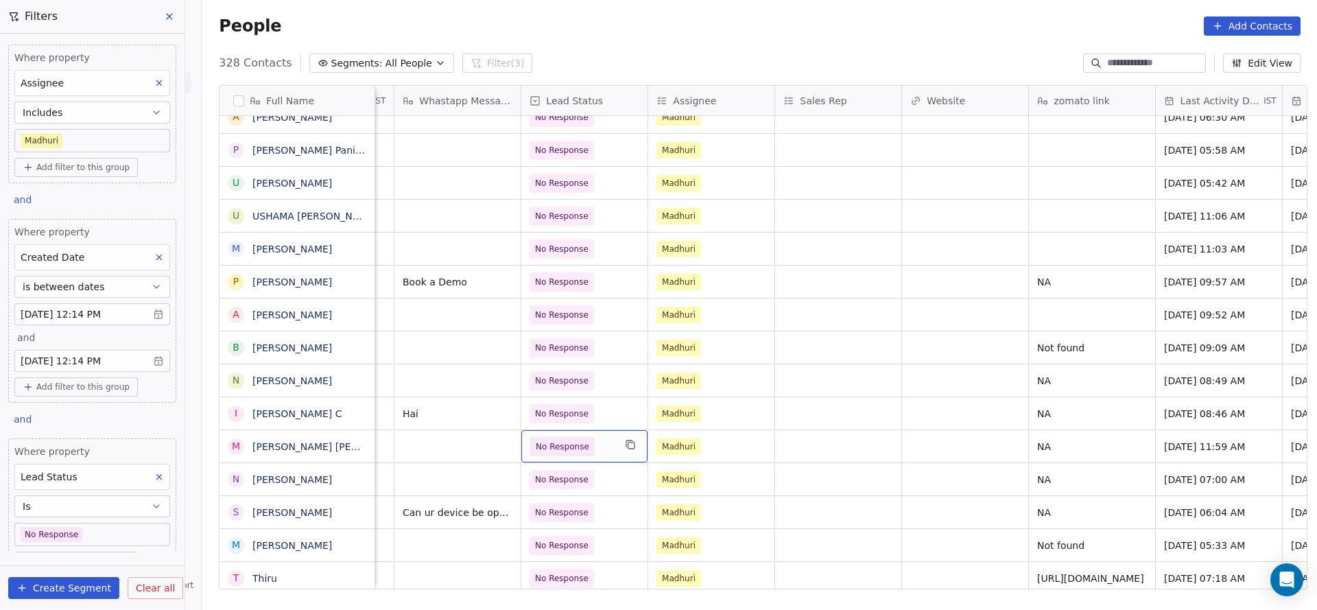
click at [591, 438] on span "No Response" at bounding box center [572, 446] width 84 height 19
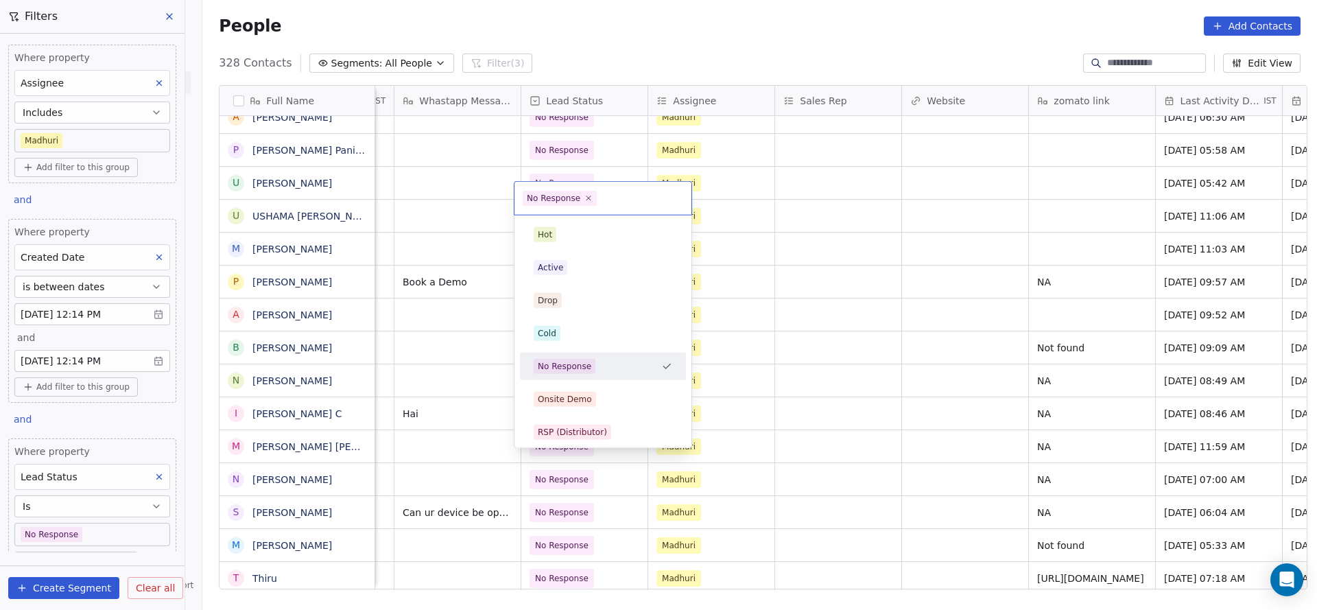
scroll to position [103, 0]
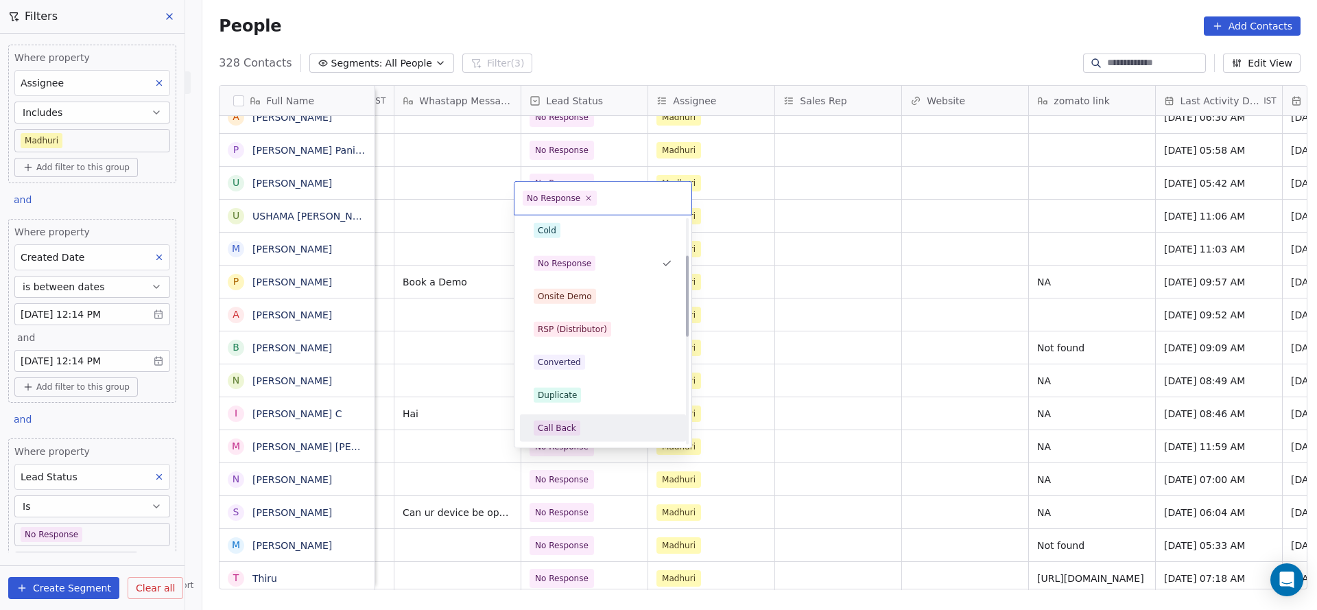
click at [595, 432] on div "Call Back" at bounding box center [603, 427] width 139 height 15
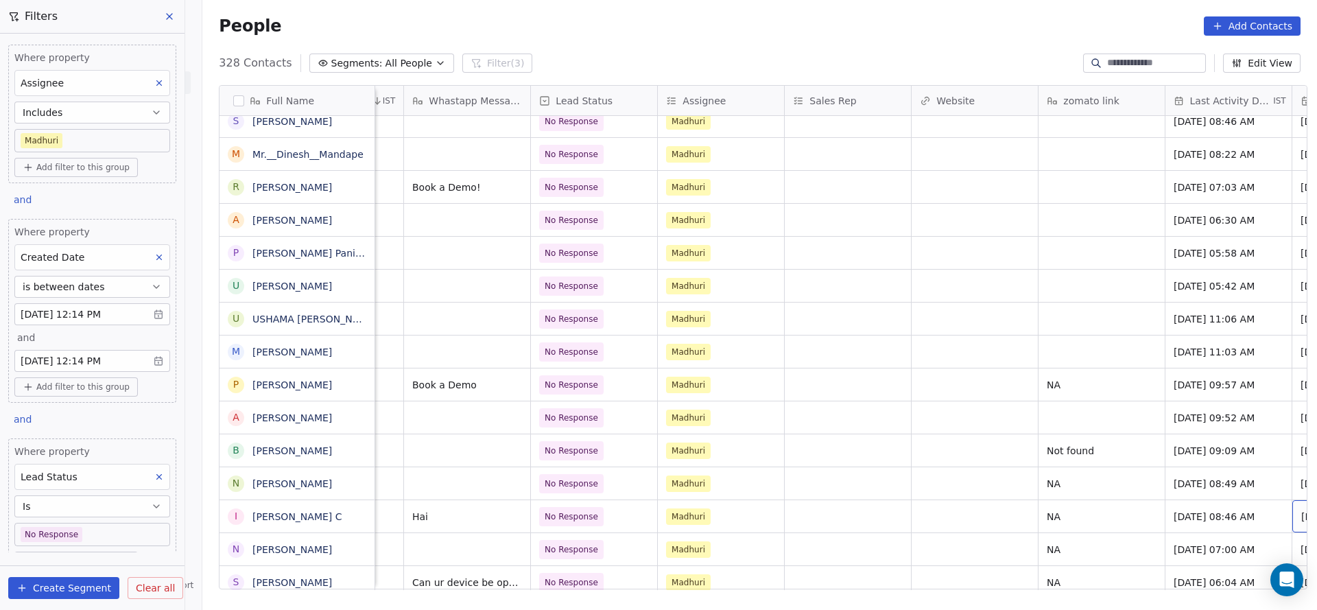
scroll to position [15, 1241]
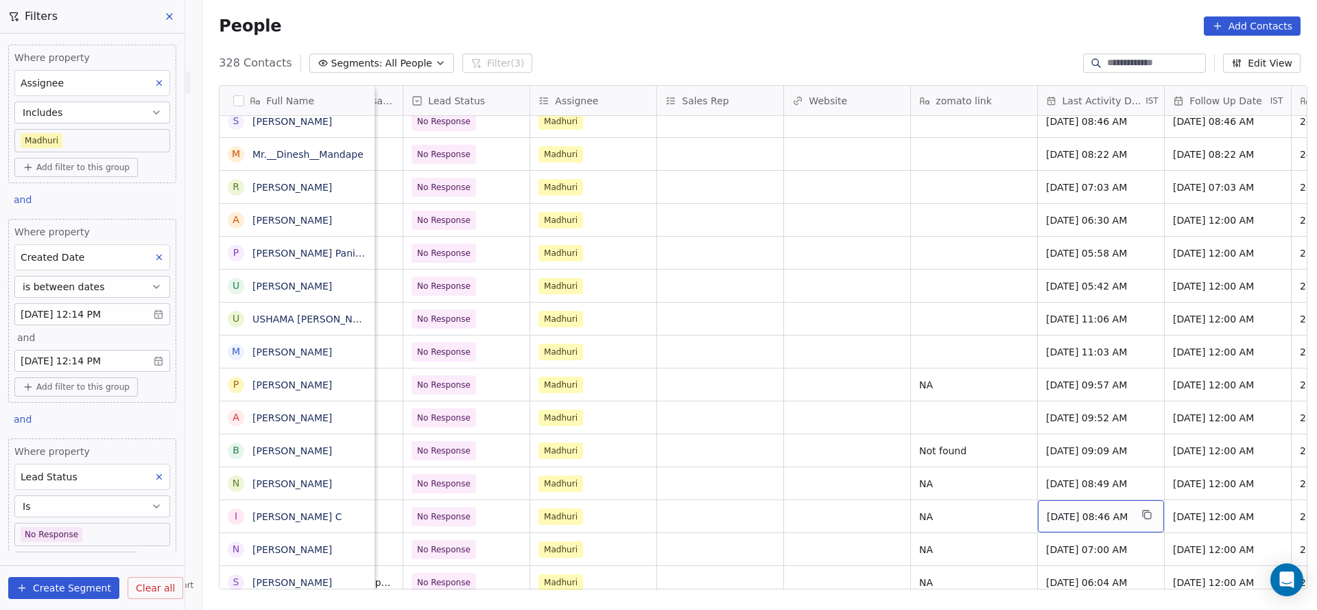
click at [1058, 510] on span "[DATE] 08:46 AM" at bounding box center [1089, 517] width 84 height 14
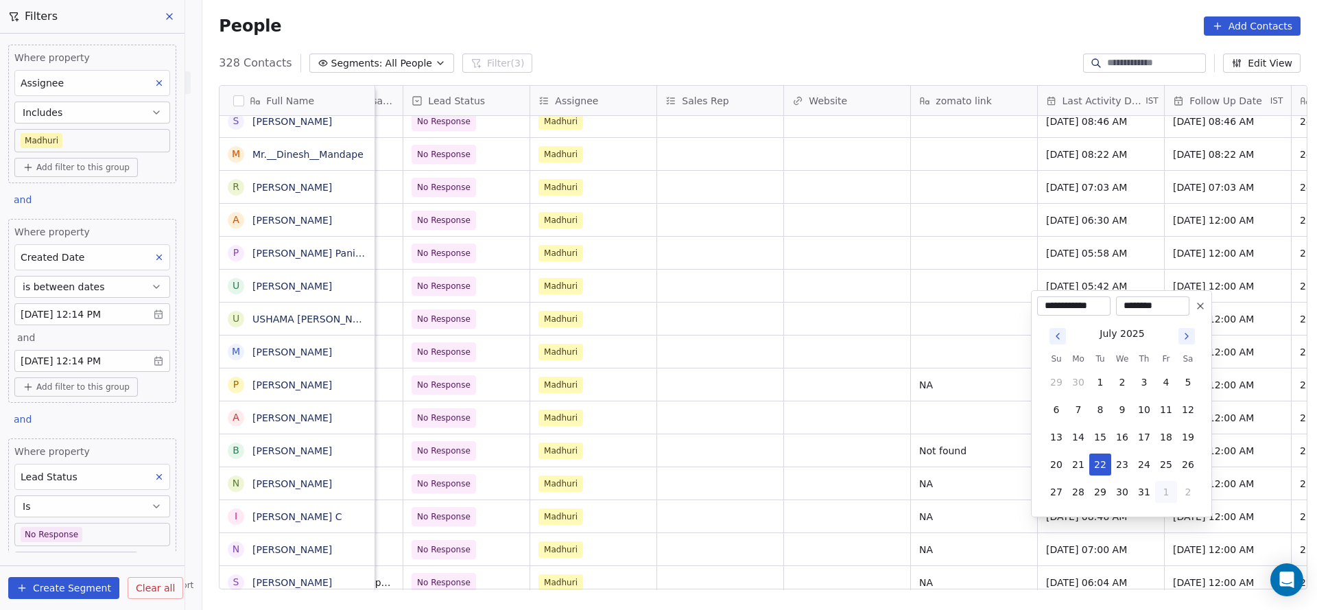
click at [1163, 482] on button "1" at bounding box center [1166, 492] width 22 height 22
click at [1163, 463] on button "29" at bounding box center [1166, 464] width 22 height 22
type input "**********"
click at [883, 502] on html "On2Cook India Pvt. Ltd. Contacts People Marketing Workflows Campaigns Sales Pip…" at bounding box center [658, 305] width 1317 height 610
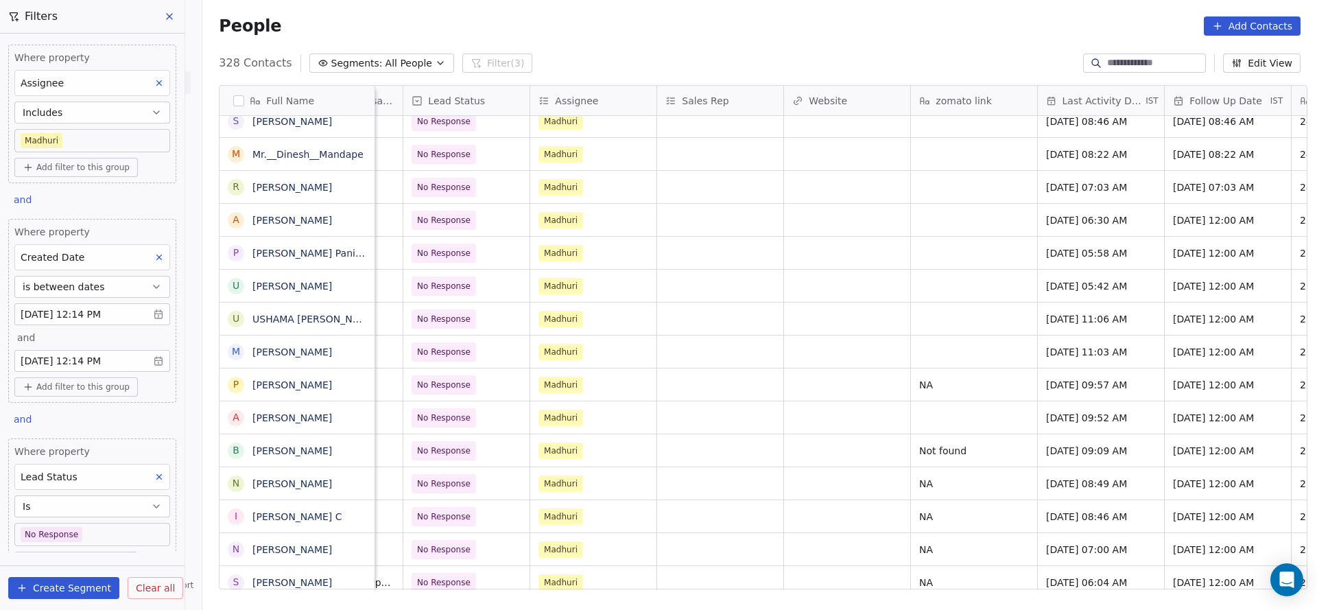
scroll to position [15, 1635]
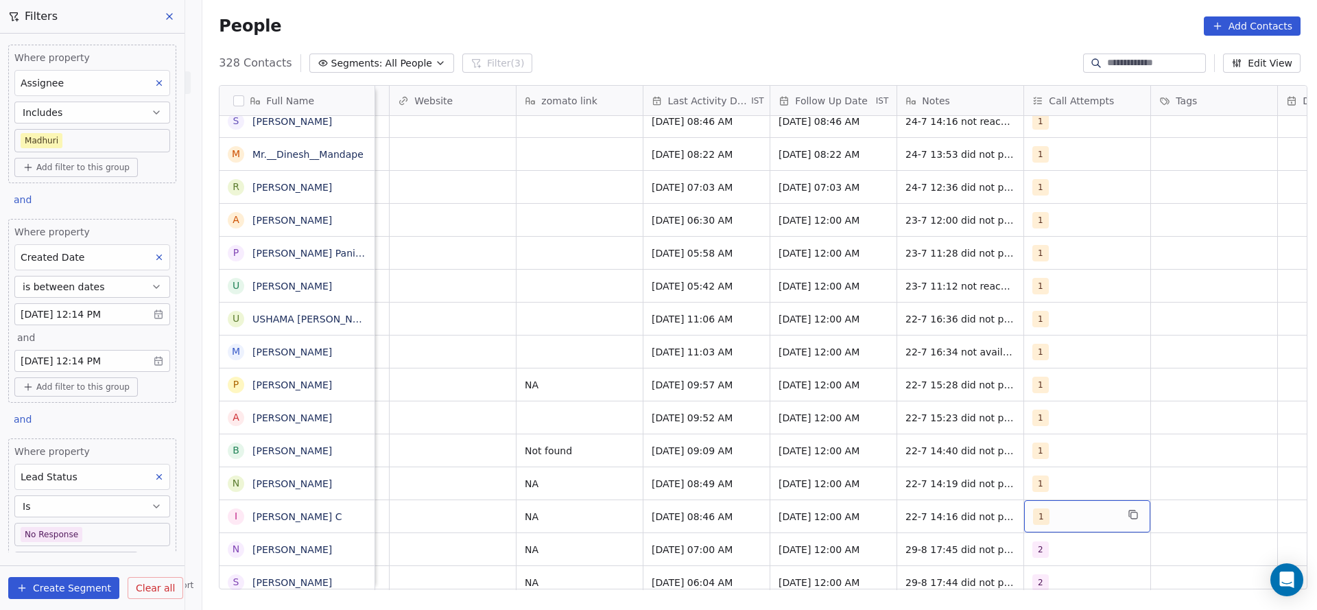
click at [1069, 508] on div "1" at bounding box center [1075, 516] width 84 height 16
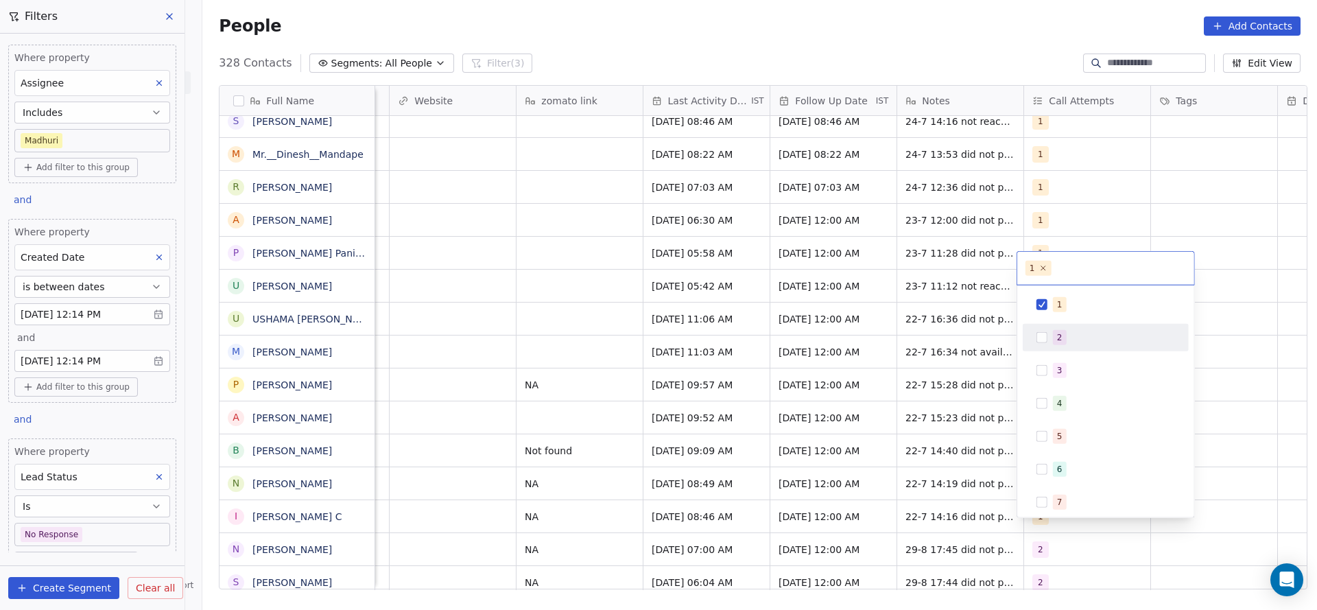
click at [1058, 347] on div "2" at bounding box center [1105, 338] width 155 height 22
click at [1069, 302] on div "1" at bounding box center [1114, 304] width 122 height 15
drag, startPoint x: 902, startPoint y: 377, endPoint x: 921, endPoint y: 488, distance: 112.7
click at [902, 378] on html "On2Cook India Pvt. Ltd. Contacts People Marketing Workflows Campaigns Sales Pip…" at bounding box center [658, 305] width 1317 height 610
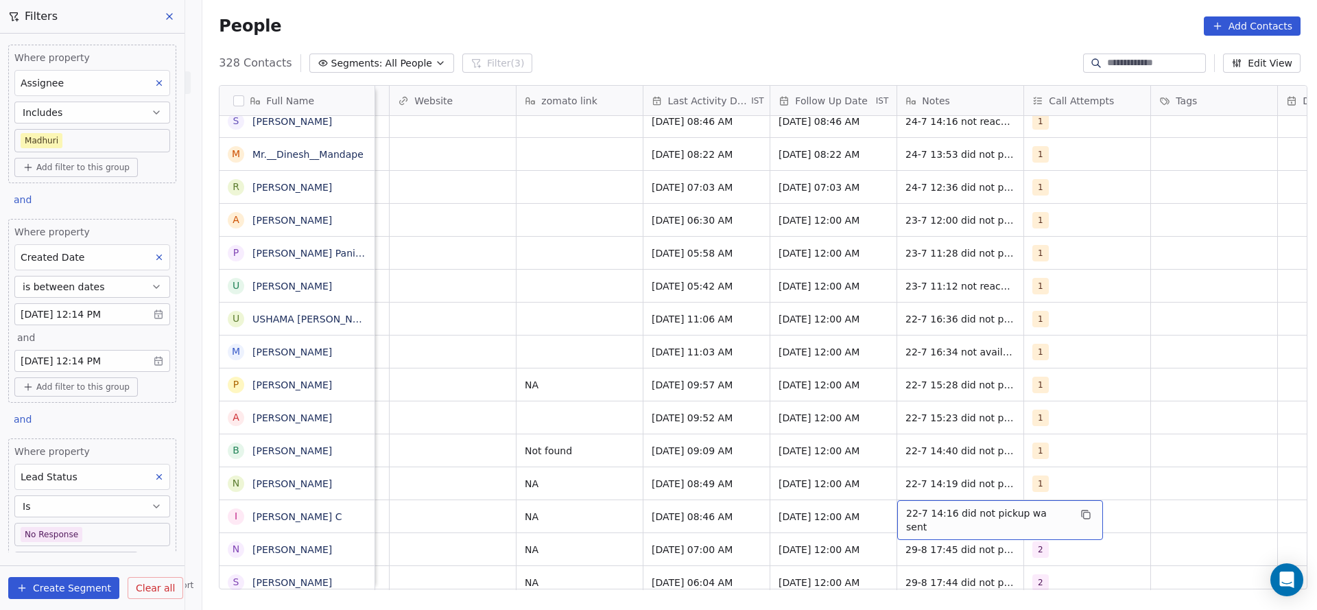
click at [912, 506] on span "22-7 14:16 did not pickup wa sent" at bounding box center [987, 519] width 163 height 27
click at [893, 492] on textarea "**********" at bounding box center [985, 505] width 189 height 43
type textarea "**********"
click at [712, 468] on html "On2Cook India Pvt. Ltd. Contacts People Marketing Workflows Campaigns Sales Pip…" at bounding box center [658, 305] width 1317 height 610
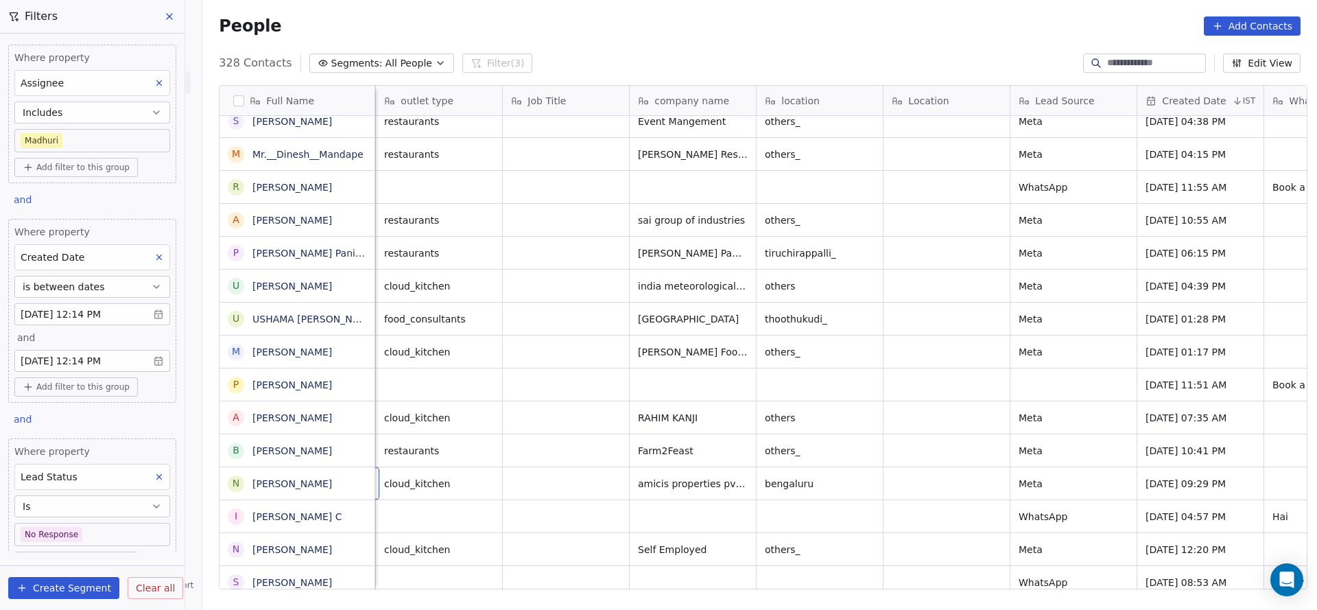
scroll to position [15, 127]
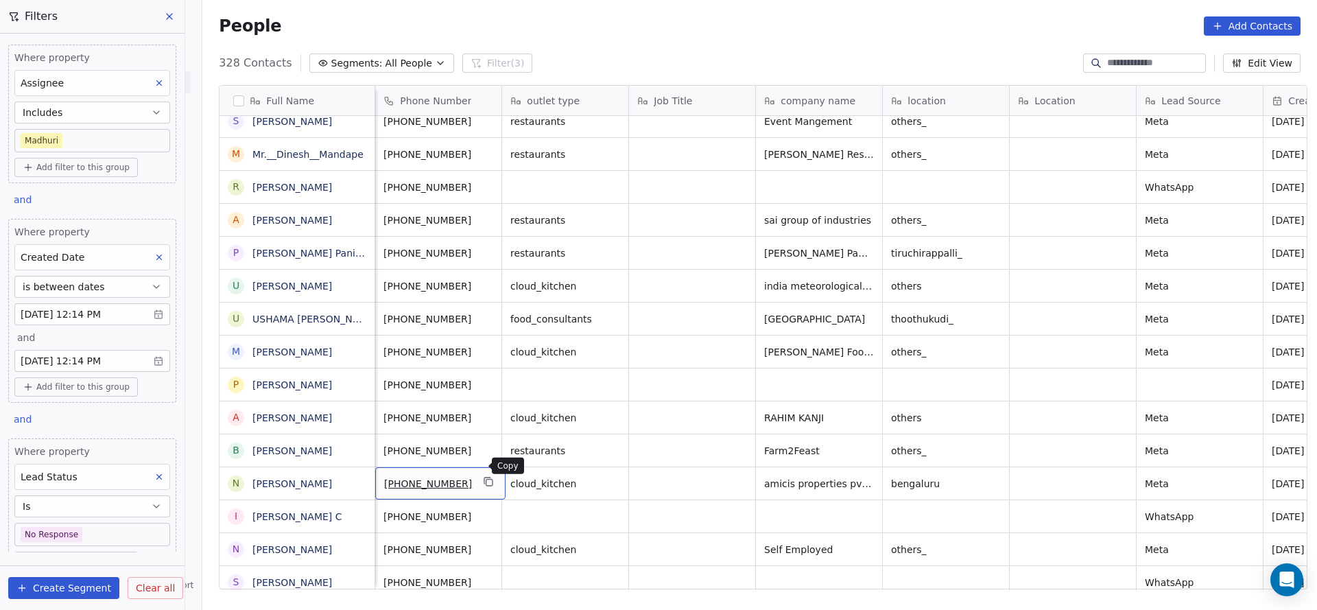
click at [484, 476] on icon "grid" at bounding box center [489, 481] width 11 height 11
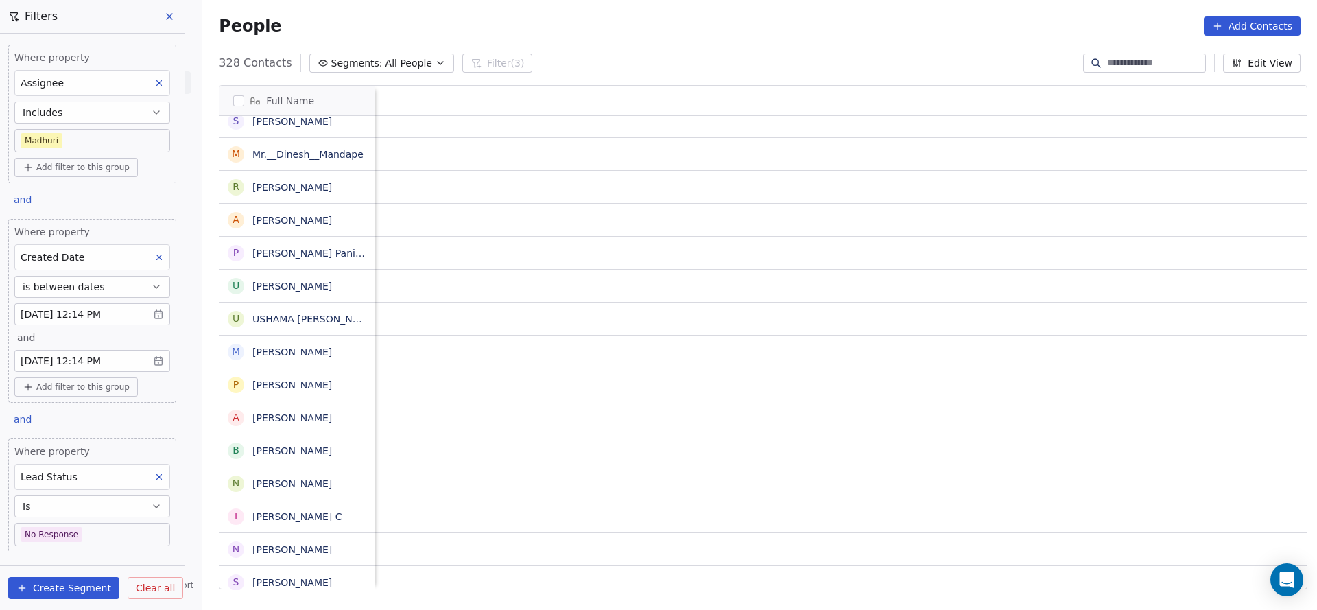
scroll to position [15, 1781]
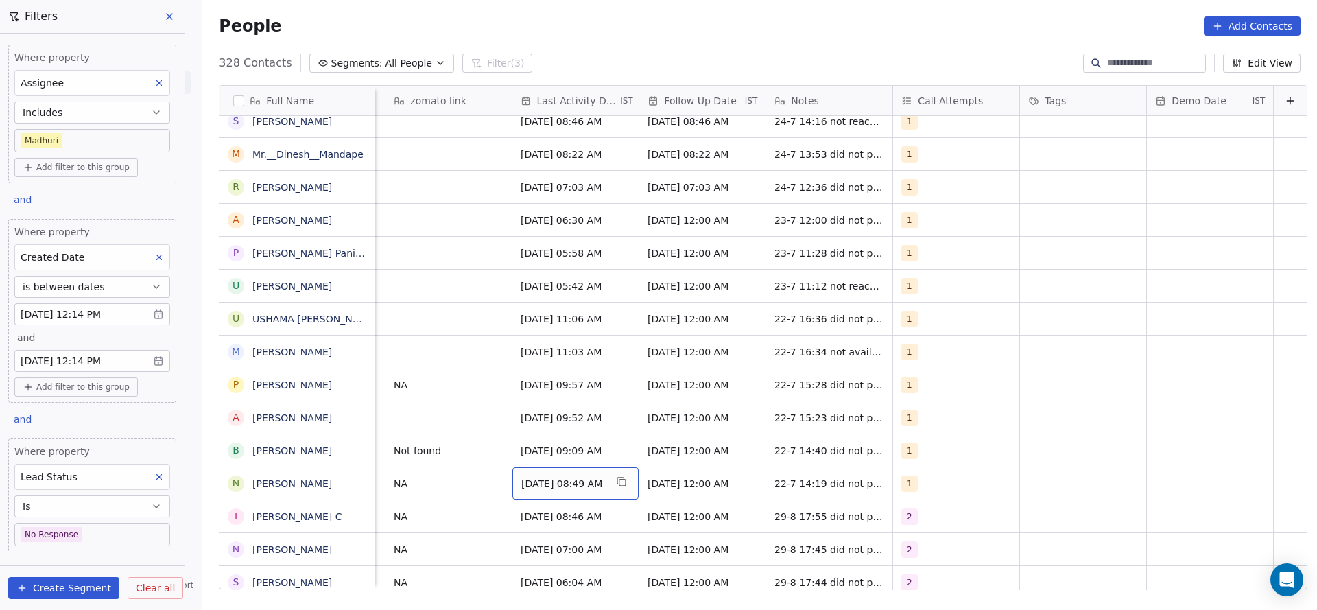
click at [539, 477] on span "[DATE] 08:49 AM" at bounding box center [563, 484] width 84 height 14
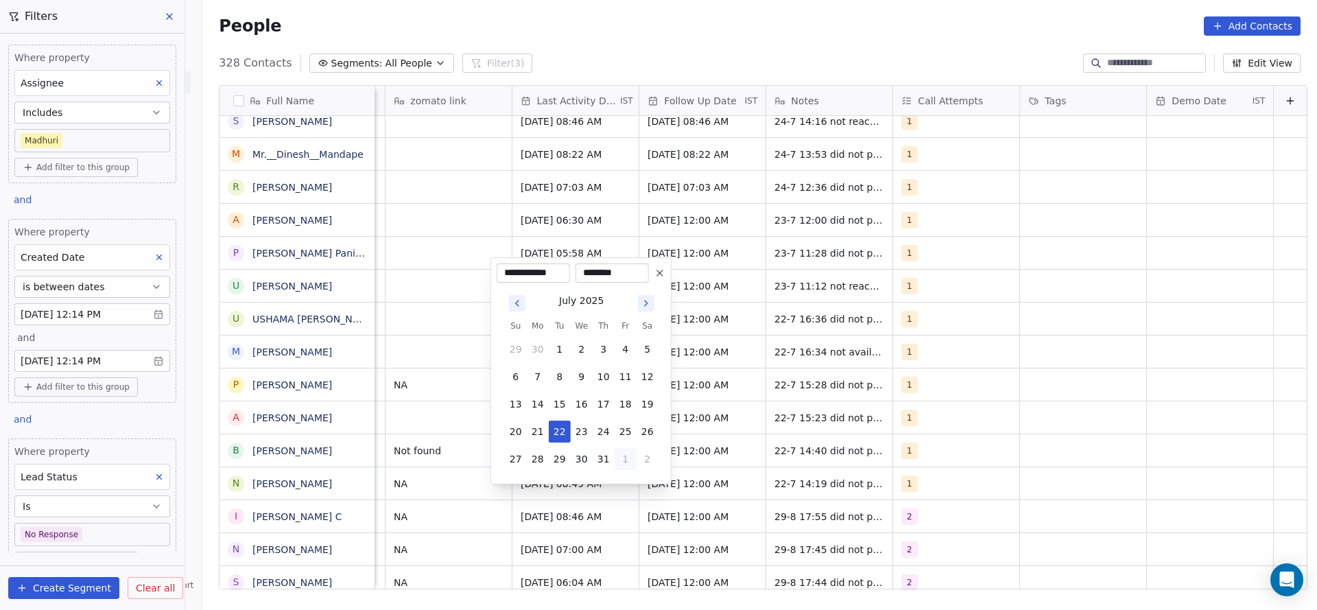
click at [625, 465] on button "1" at bounding box center [626, 459] width 22 height 22
click at [619, 423] on button "29" at bounding box center [626, 431] width 22 height 22
type input "**********"
click at [428, 447] on html "On2Cook India Pvt. Ltd. Contacts People Marketing Workflows Campaigns Sales Pip…" at bounding box center [658, 305] width 1317 height 610
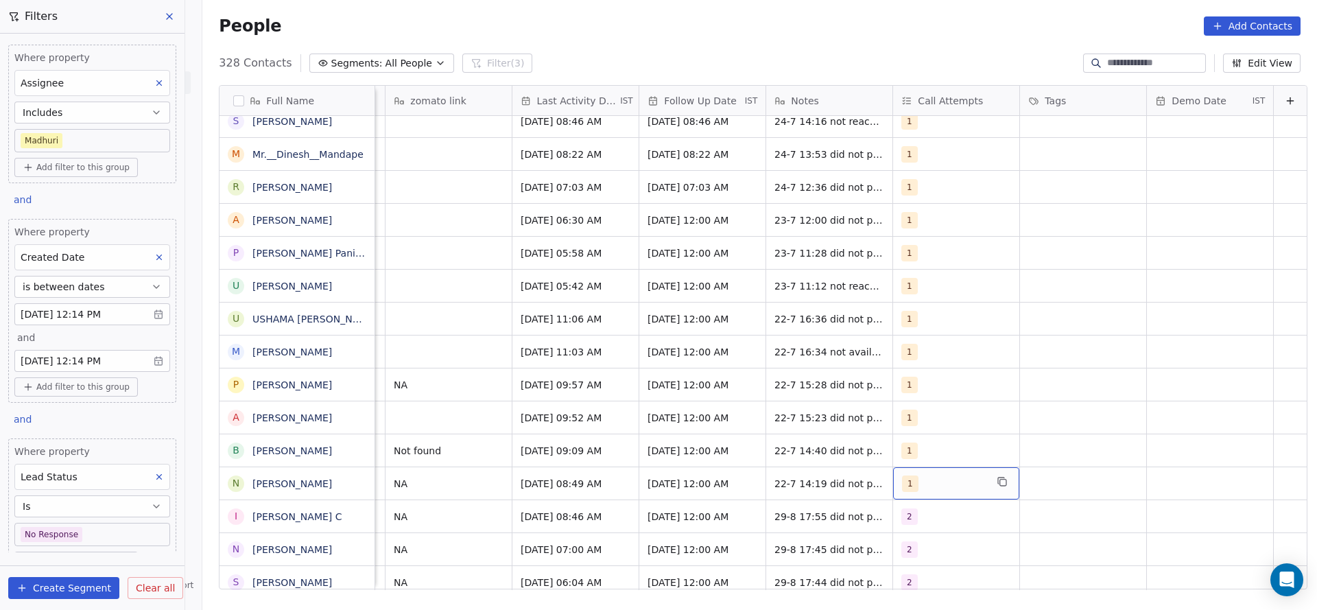
click at [911, 475] on div "1" at bounding box center [944, 483] width 84 height 16
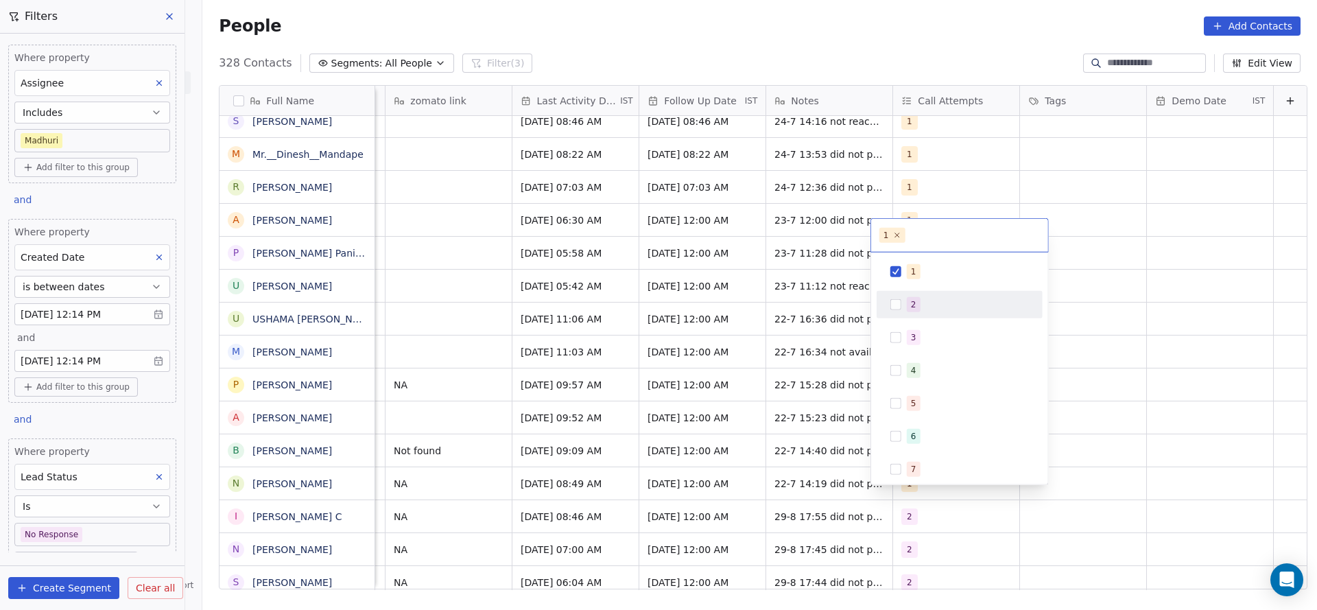
click at [913, 302] on div "2" at bounding box center [913, 304] width 5 height 12
click at [914, 276] on div "1" at bounding box center [913, 271] width 5 height 12
click at [792, 344] on html "On2Cook India Pvt. Ltd. Contacts People Marketing Workflows Campaigns Sales Pip…" at bounding box center [658, 305] width 1317 height 610
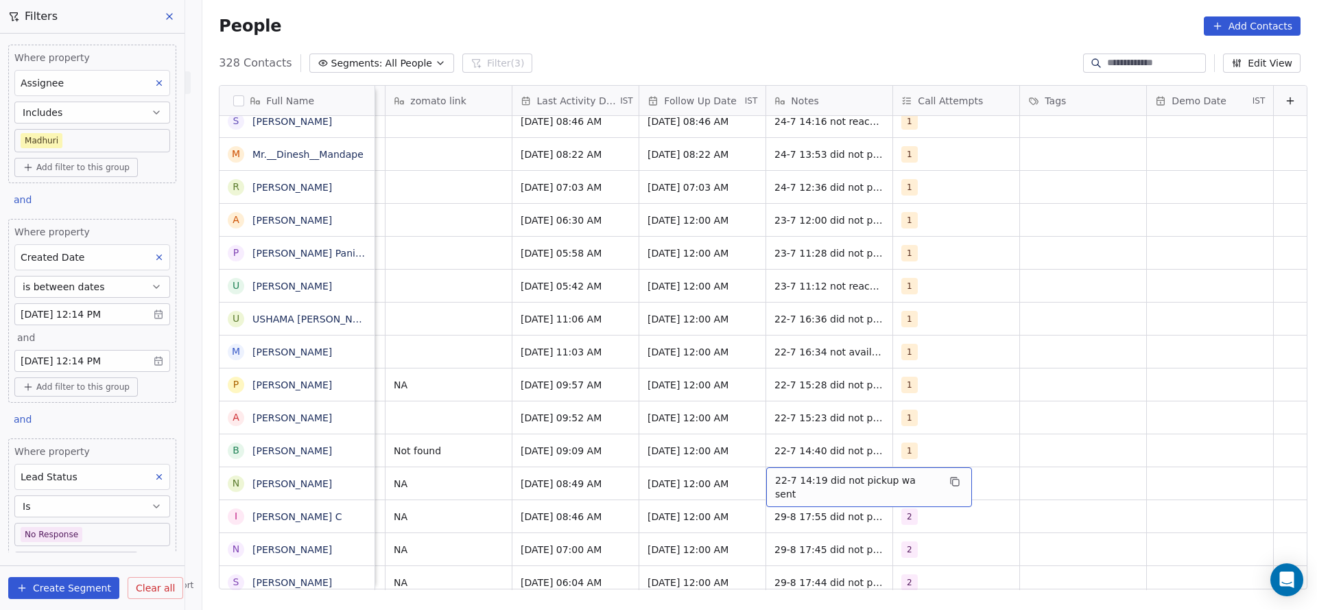
click at [782, 473] on span "22-7 14:19 did not pickup wa sent" at bounding box center [856, 486] width 163 height 27
click at [751, 467] on textarea "**********" at bounding box center [839, 472] width 189 height 43
type textarea "**********"
click at [562, 479] on html "On2Cook India Pvt. Ltd. Contacts People Marketing Workflows Campaigns Sales Pip…" at bounding box center [658, 305] width 1317 height 610
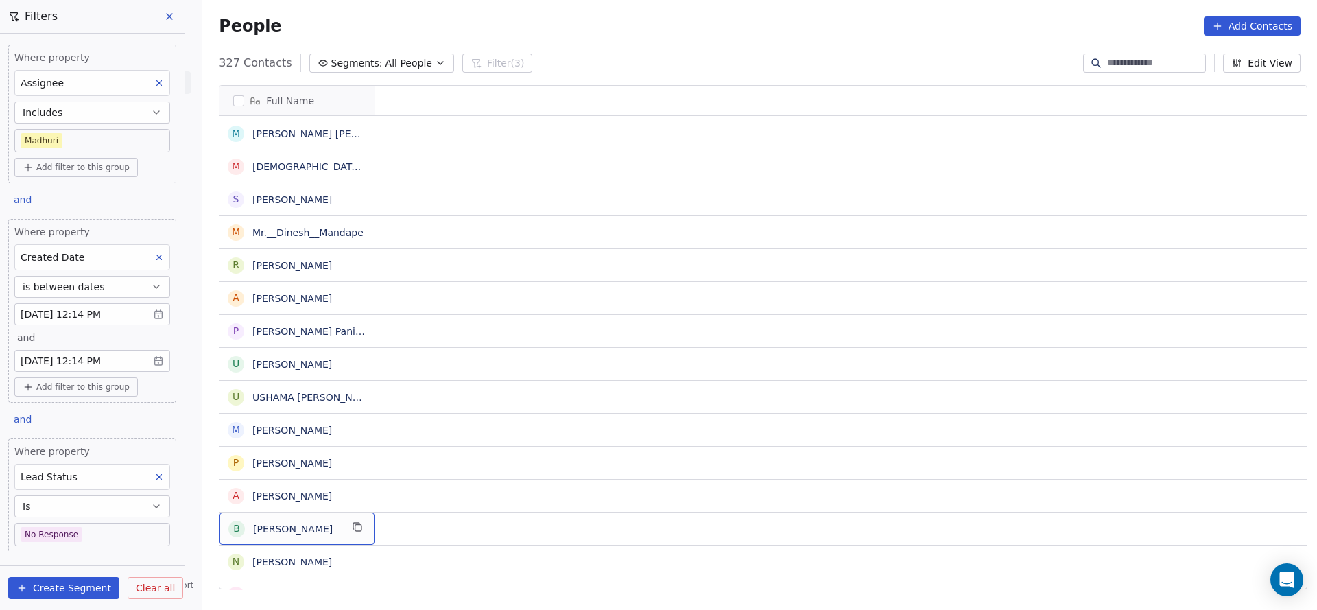
scroll to position [15, 0]
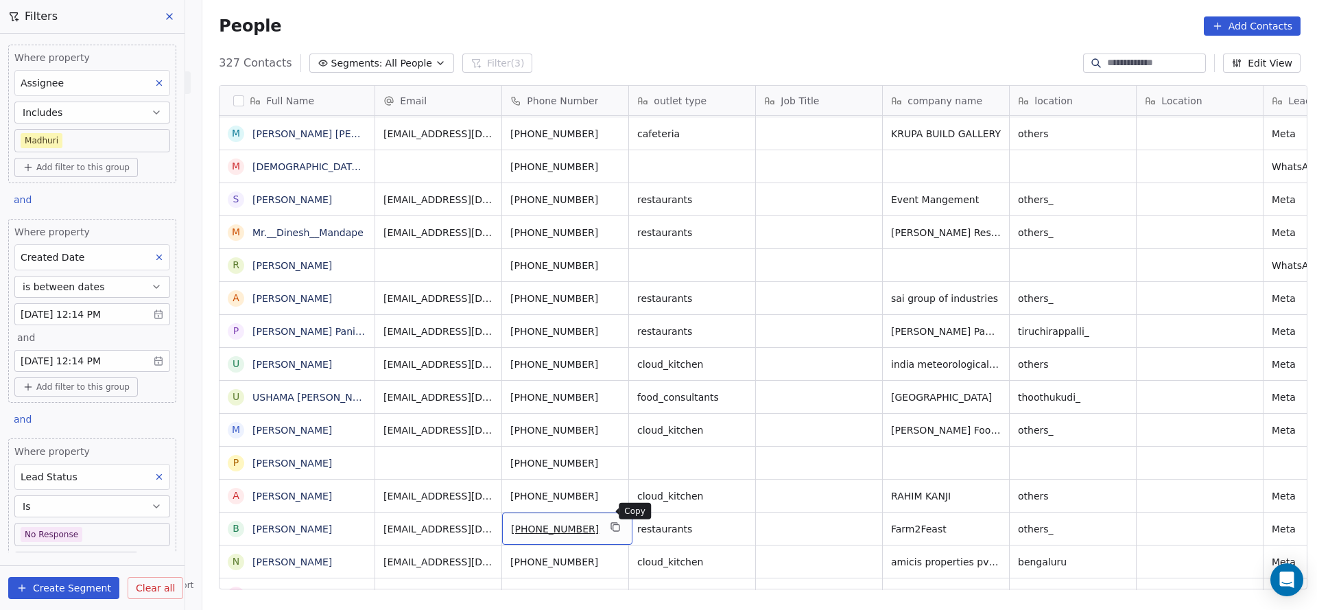
click at [610, 521] on icon "grid" at bounding box center [615, 526] width 11 height 11
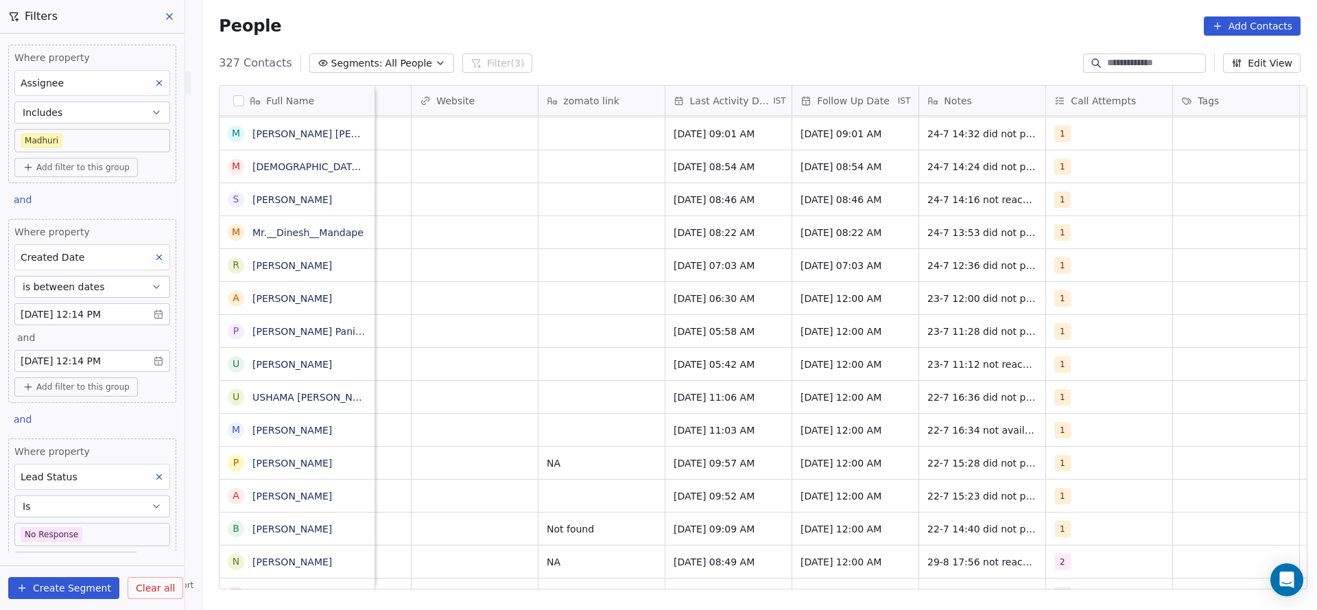
scroll to position [15, 1617]
click at [678, 522] on span "[DATE] 09:09 AM" at bounding box center [712, 529] width 84 height 14
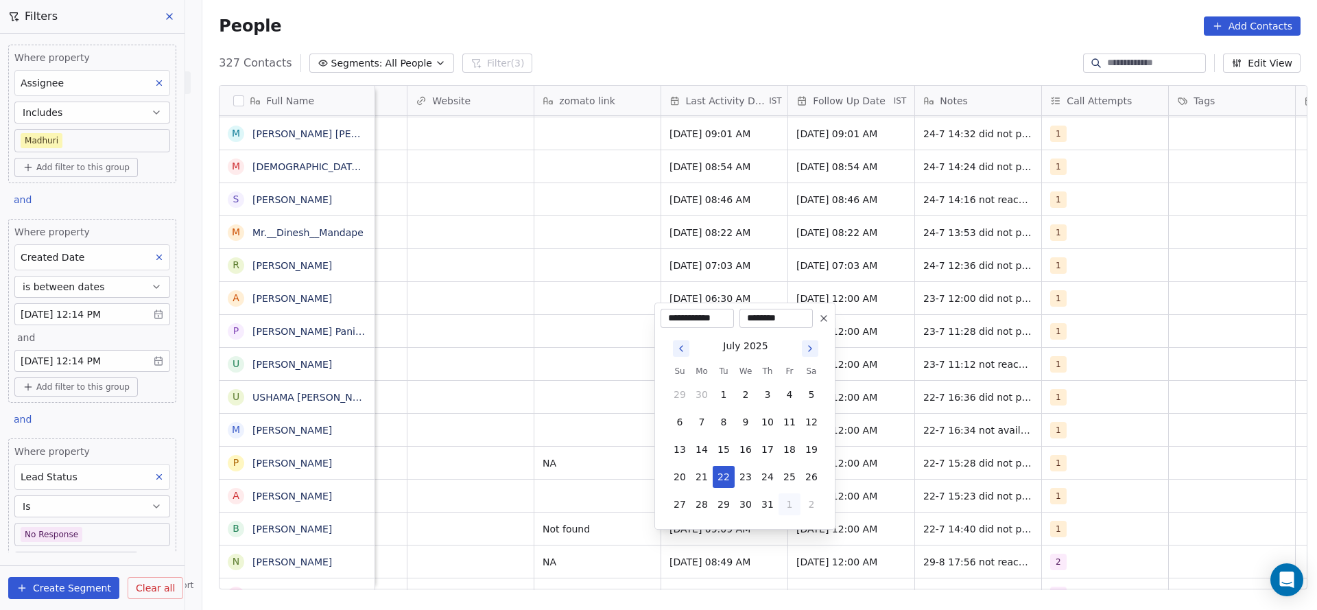
click at [784, 507] on button "1" at bounding box center [790, 504] width 22 height 22
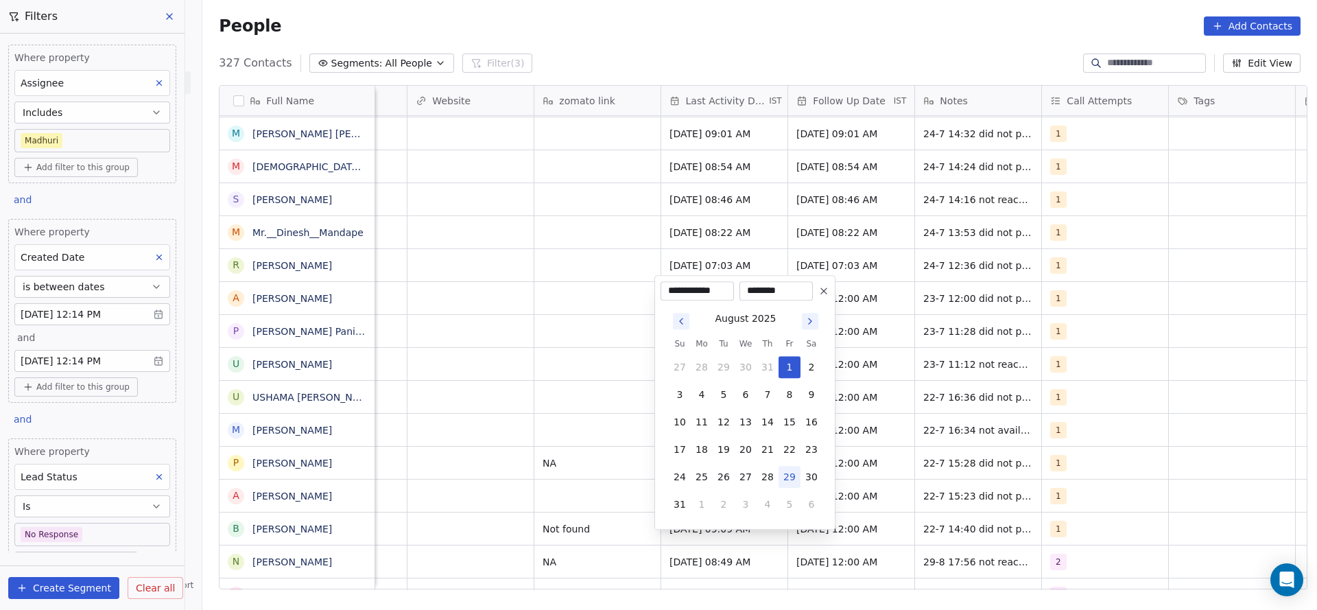
click at [785, 472] on button "29" at bounding box center [790, 477] width 22 height 22
type input "**********"
drag, startPoint x: 536, startPoint y: 455, endPoint x: 1064, endPoint y: 519, distance: 531.2
click at [535, 455] on html "On2Cook India Pvt. Ltd. Contacts People Marketing Workflows Campaigns Sales Pip…" at bounding box center [658, 305] width 1317 height 610
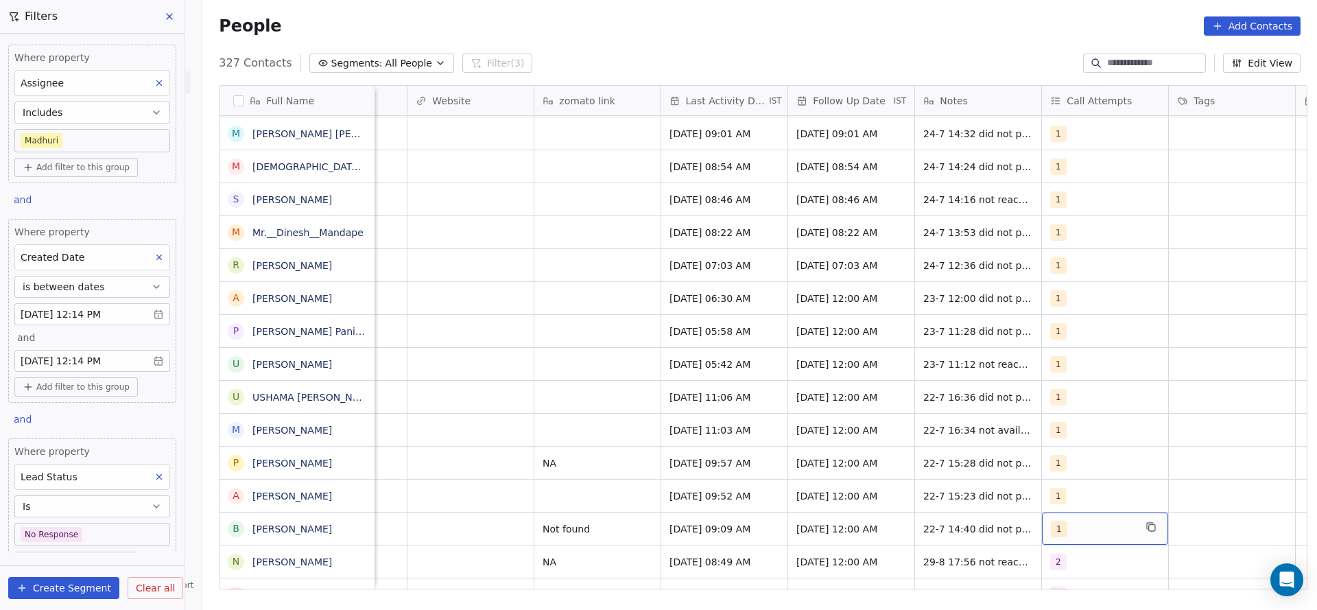
click at [1066, 521] on div "1" at bounding box center [1093, 529] width 84 height 16
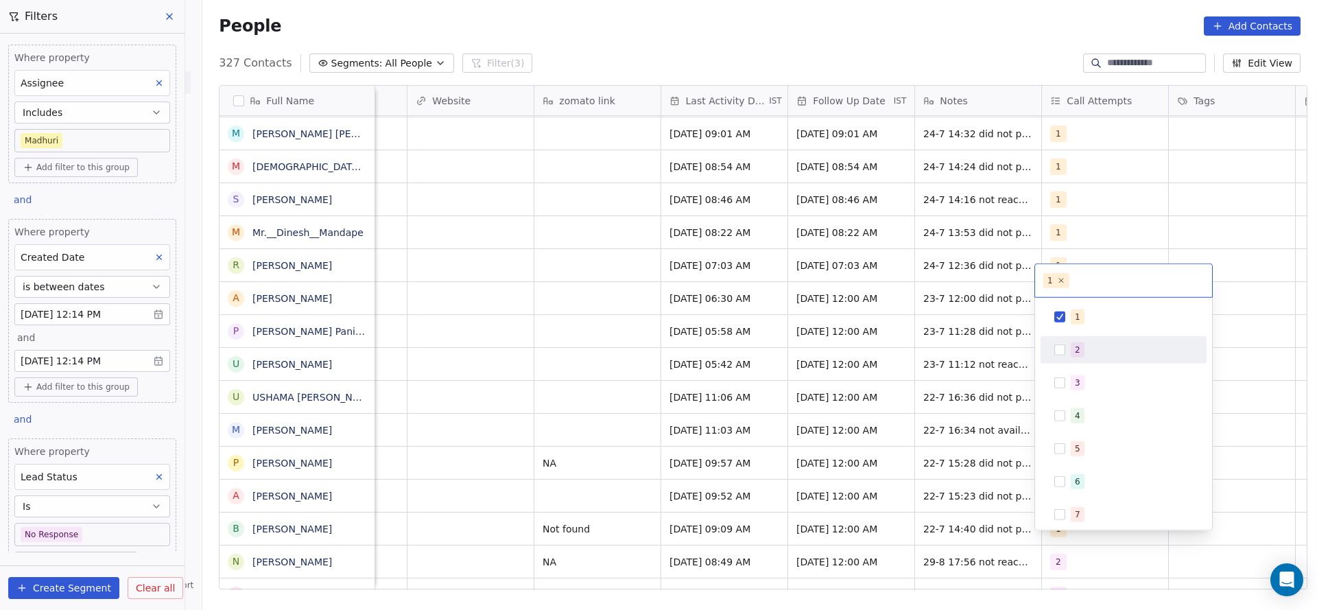
click at [1068, 346] on div "2" at bounding box center [1123, 350] width 155 height 22
click at [1080, 300] on div "1 2 3 4 5 6 7 8 9 10" at bounding box center [1123, 414] width 177 height 232
click at [1057, 324] on div "1" at bounding box center [1123, 317] width 155 height 22
click at [934, 424] on html "On2Cook India Pvt. Ltd. Contacts People Marketing Workflows Campaigns Sales Pip…" at bounding box center [658, 305] width 1317 height 610
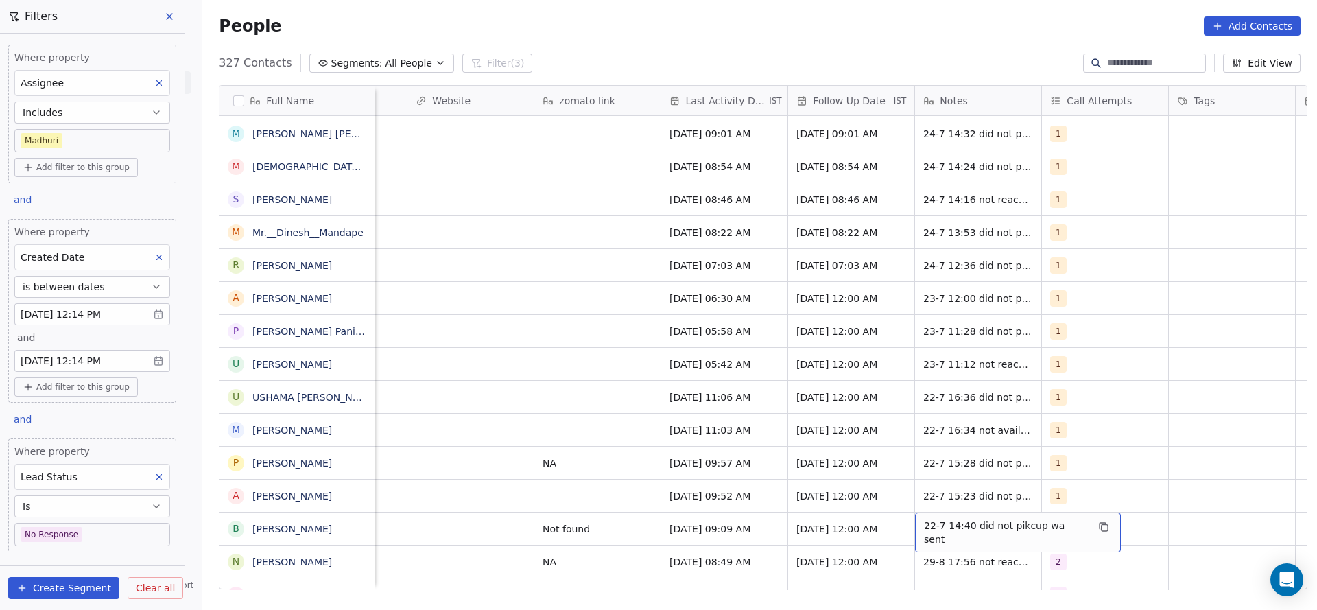
click at [924, 519] on span "22-7 14:40 did not pikcup wa sent" at bounding box center [1005, 532] width 163 height 27
click at [918, 509] on textarea "**********" at bounding box center [1003, 518] width 189 height 43
type textarea "**********"
click at [722, 502] on html "On2Cook India Pvt. Ltd. Contacts People Marketing Workflows Campaigns Sales Pip…" at bounding box center [658, 305] width 1317 height 610
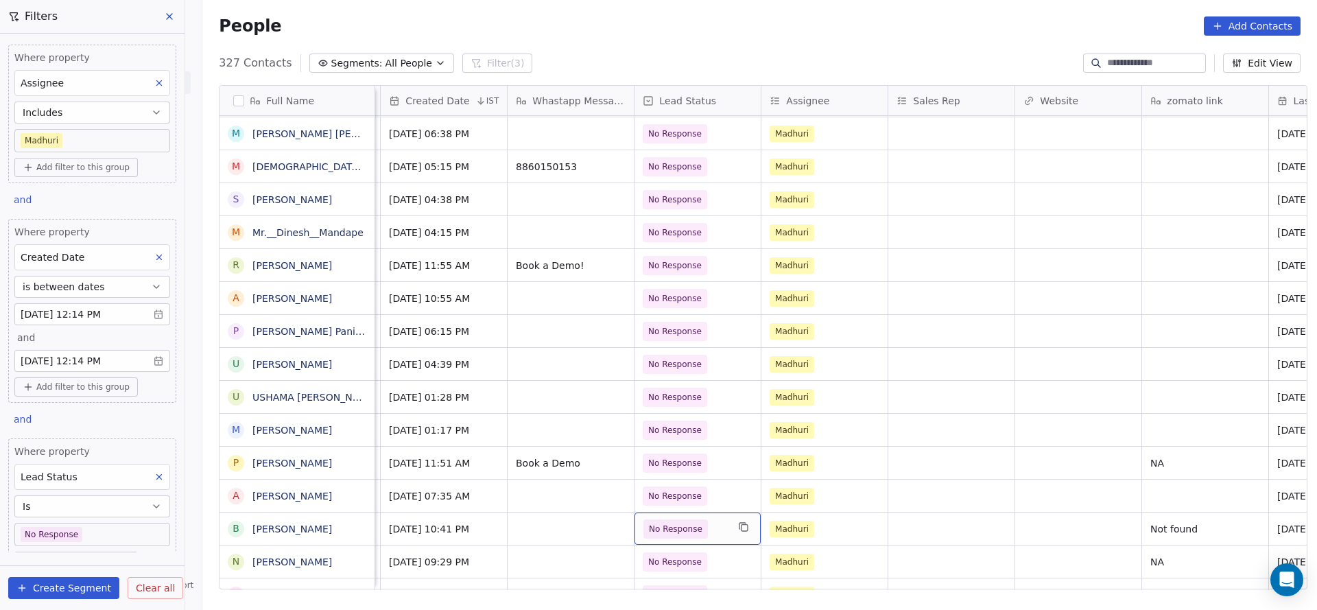
click at [713, 523] on div "No Response" at bounding box center [697, 528] width 126 height 32
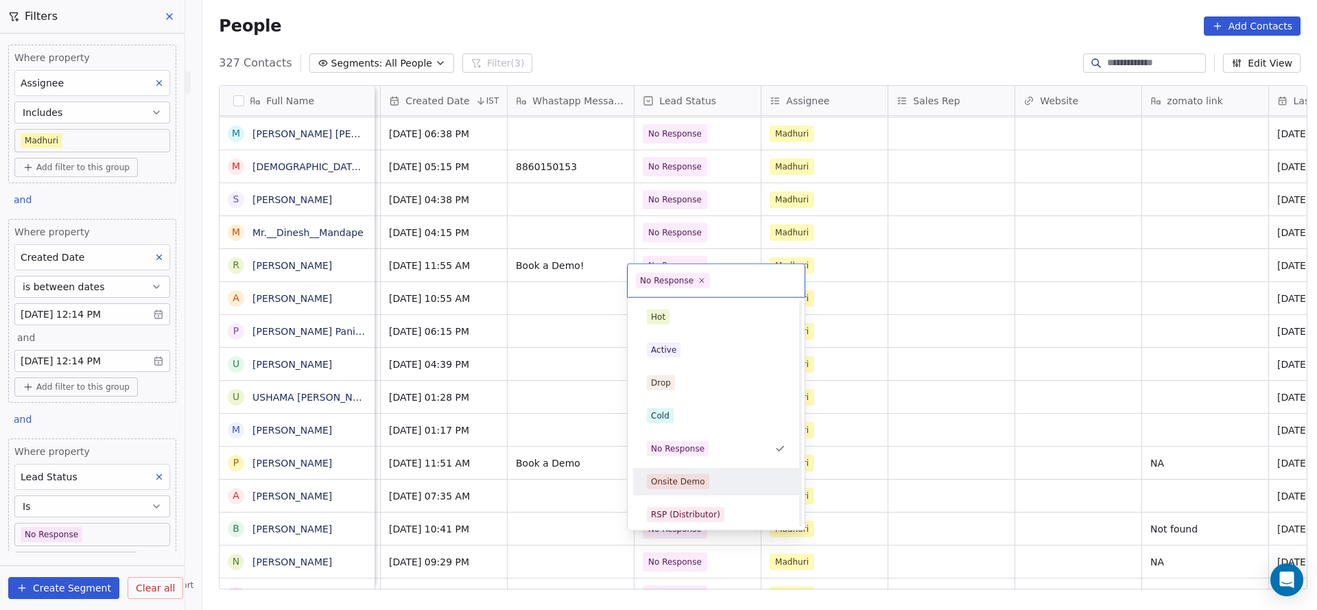
scroll to position [206, 0]
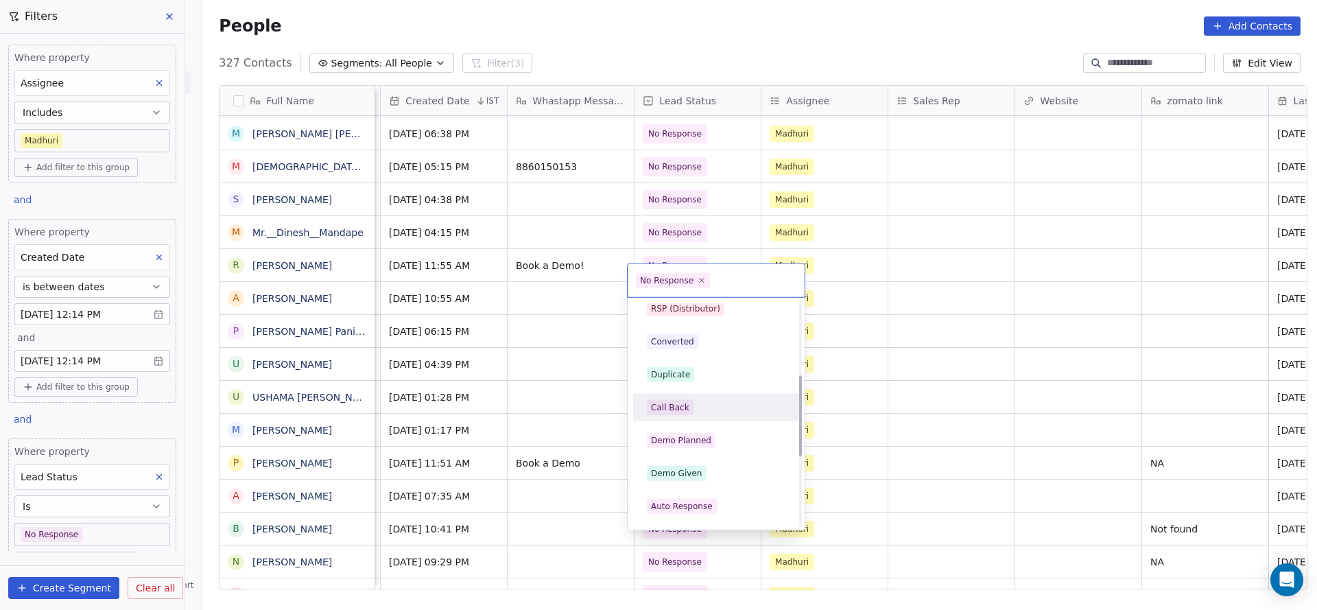
click at [695, 411] on div "Call Back" at bounding box center [716, 407] width 139 height 15
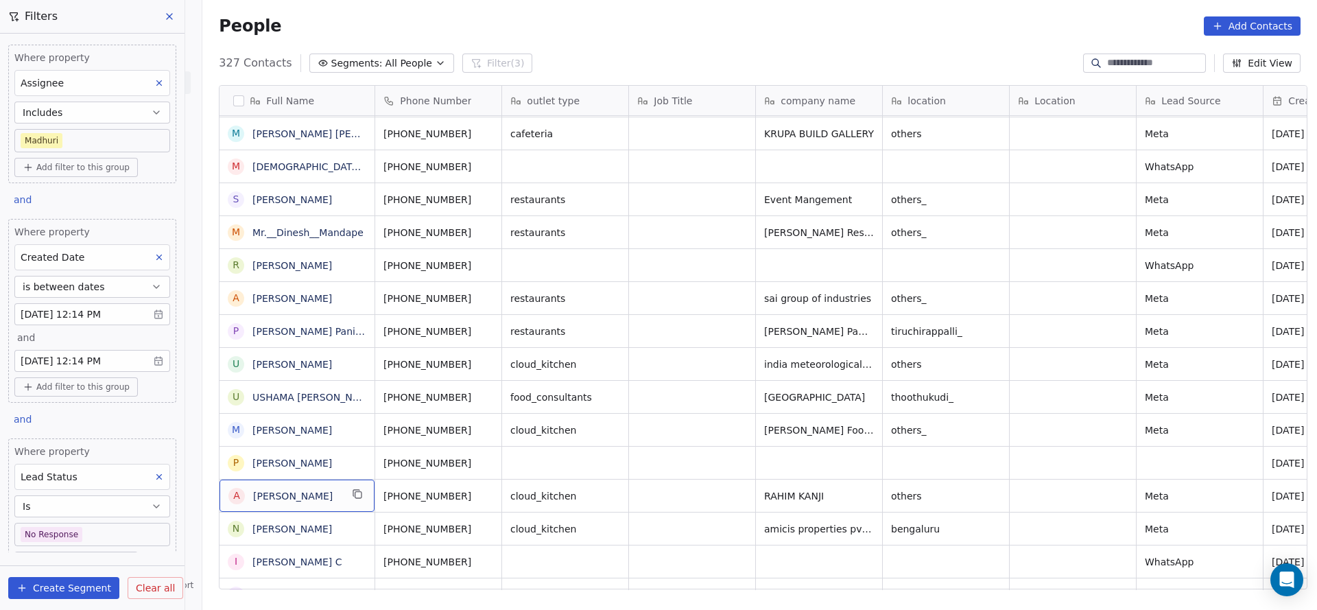
scroll to position [15, 0]
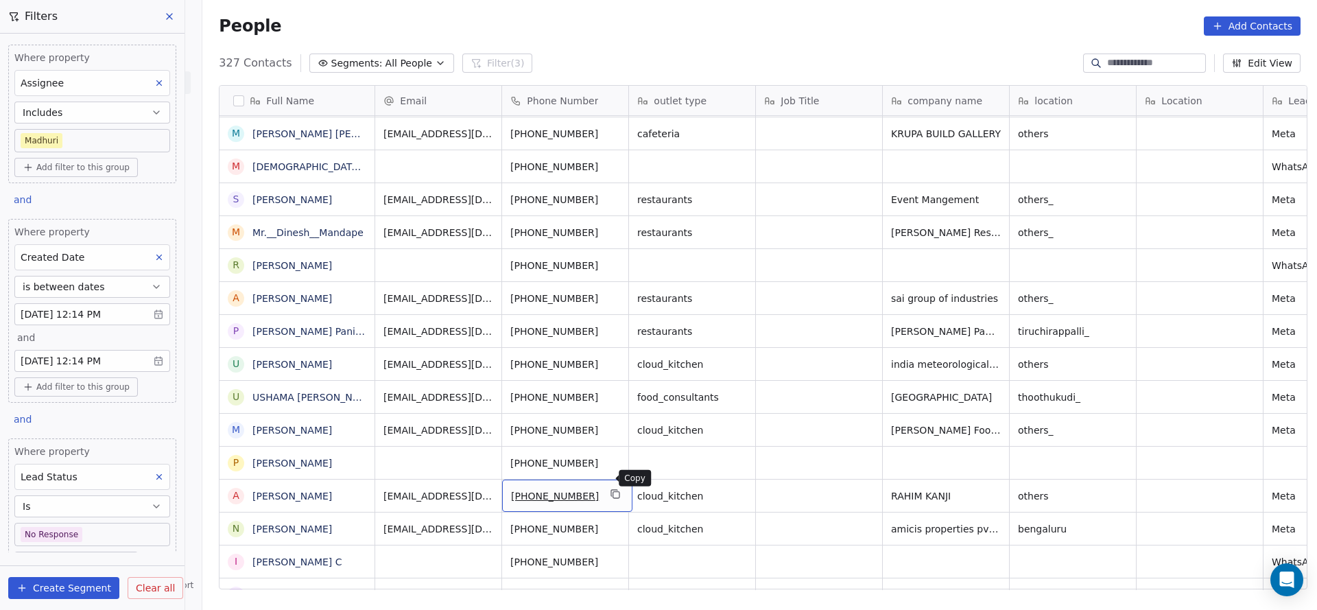
click at [613, 492] on icon "grid" at bounding box center [616, 495] width 6 height 6
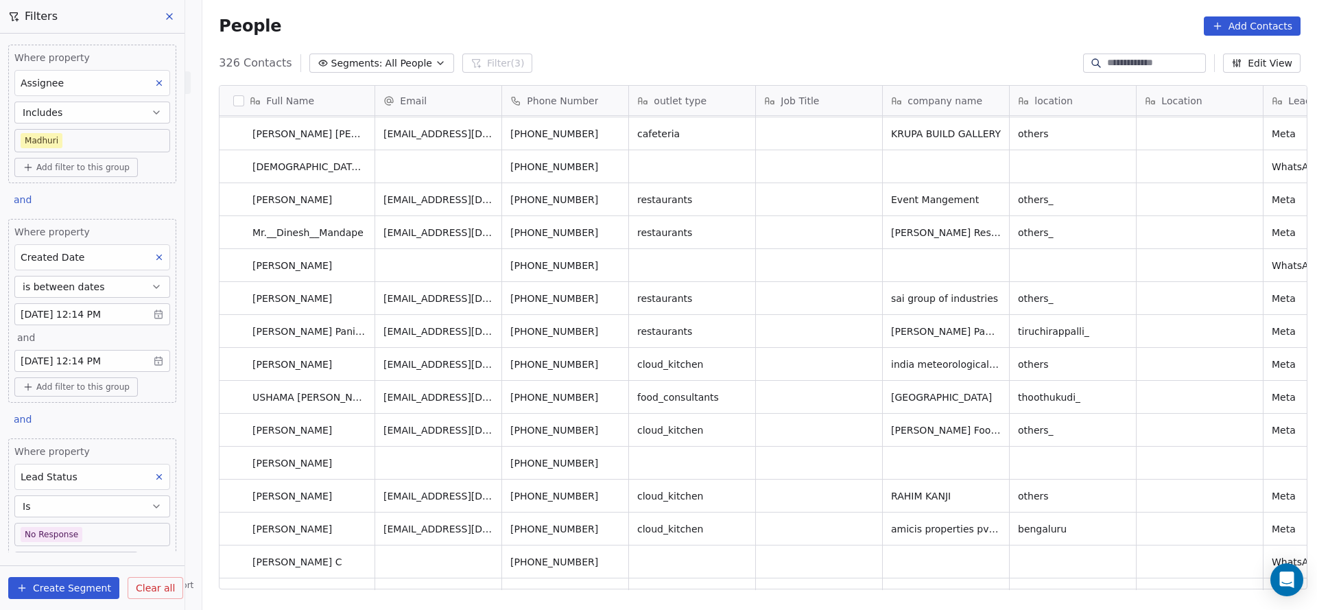
drag, startPoint x: 609, startPoint y: 573, endPoint x: 708, endPoint y: 585, distance: 99.5
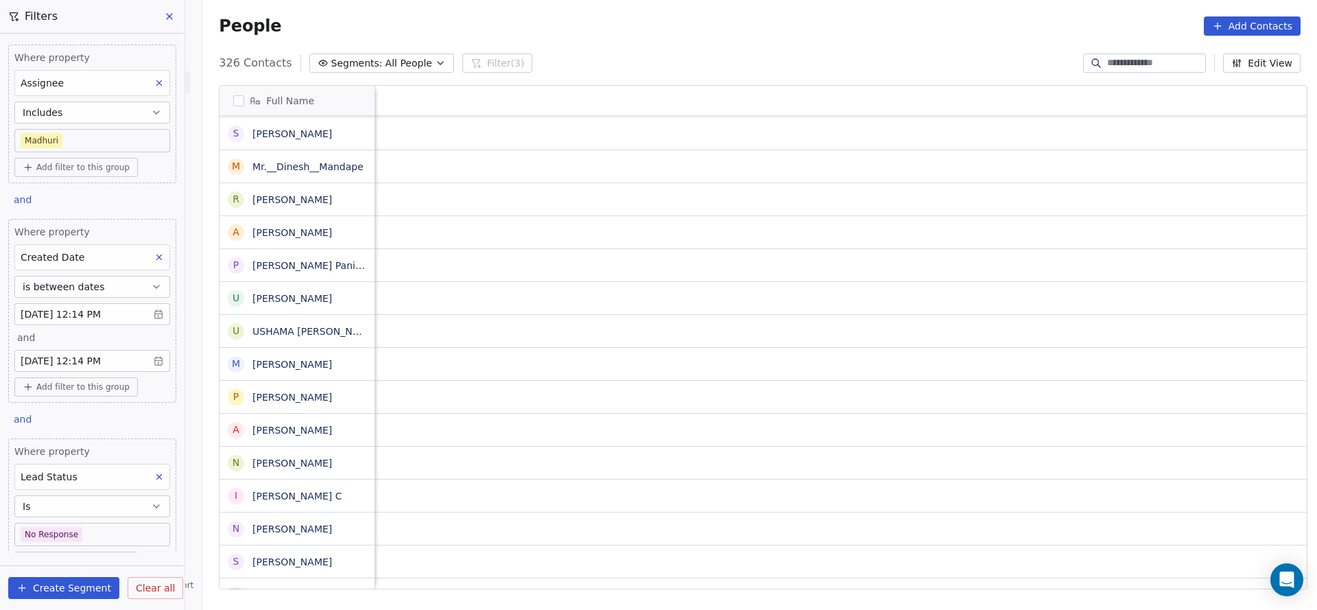
scroll to position [15, 1781]
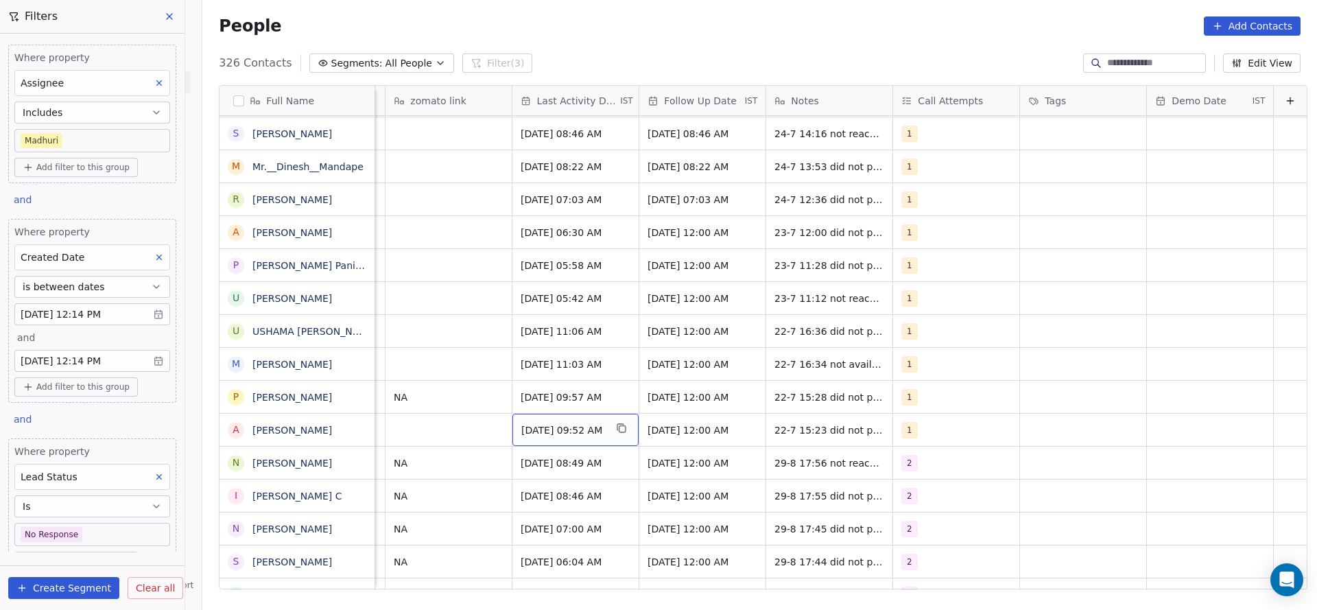
click at [551, 423] on span "[DATE] 09:52 AM" at bounding box center [563, 430] width 84 height 14
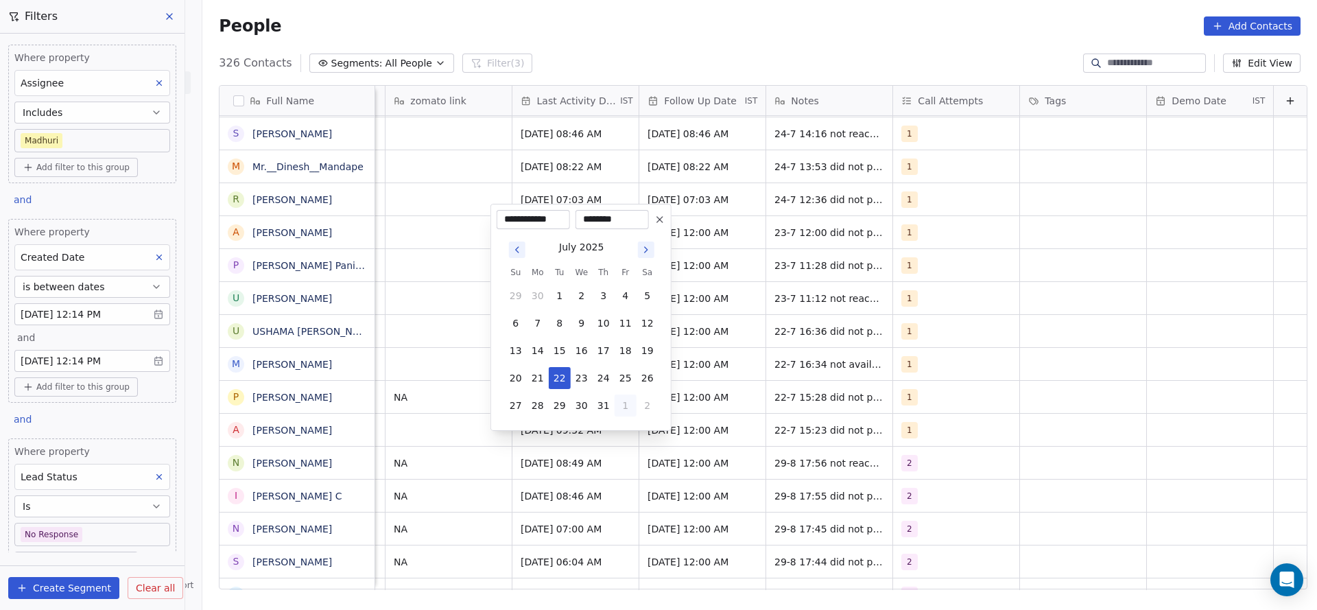
click at [624, 403] on button "1" at bounding box center [626, 405] width 22 height 22
click at [621, 377] on button "29" at bounding box center [626, 378] width 22 height 22
type input "**********"
click at [434, 412] on html "On2Cook India Pvt. Ltd. Contacts People Marketing Workflows Campaigns Sales Pip…" at bounding box center [658, 305] width 1317 height 610
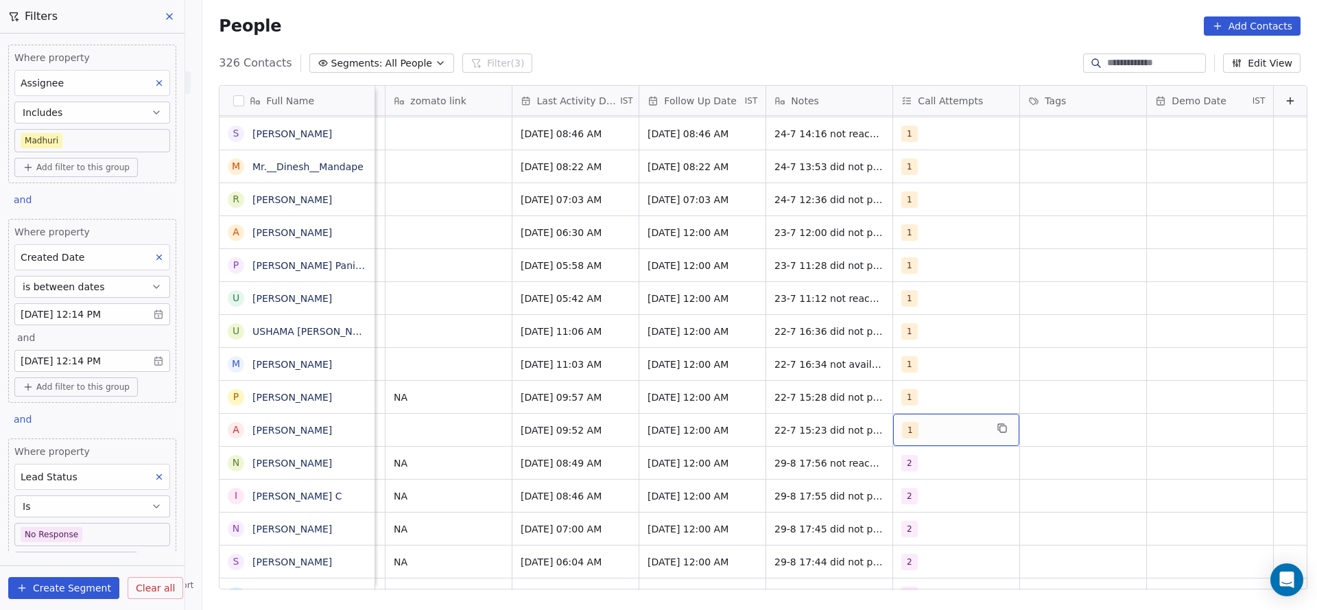
click at [925, 422] on div "1" at bounding box center [944, 430] width 84 height 16
click at [934, 241] on div "2" at bounding box center [959, 251] width 155 height 22
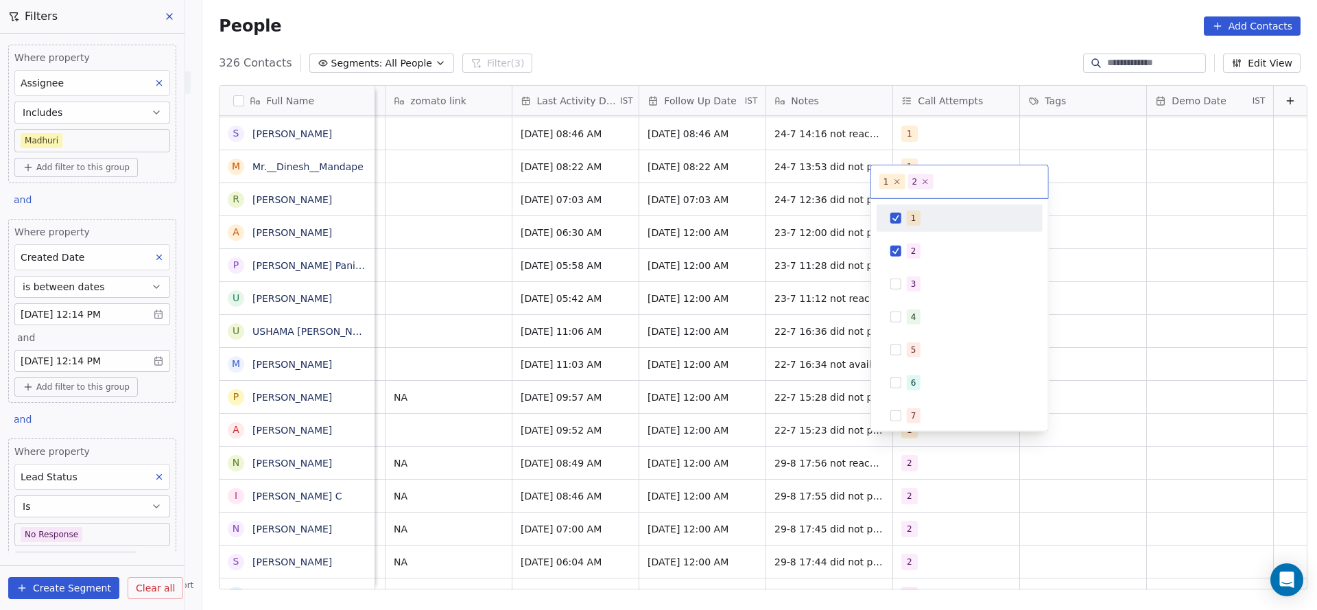
click at [932, 230] on div "1" at bounding box center [960, 217] width 166 height 27
click at [796, 309] on html "On2Cook India Pvt. Ltd. Contacts People Marketing Workflows Campaigns Sales Pip…" at bounding box center [658, 305] width 1317 height 610
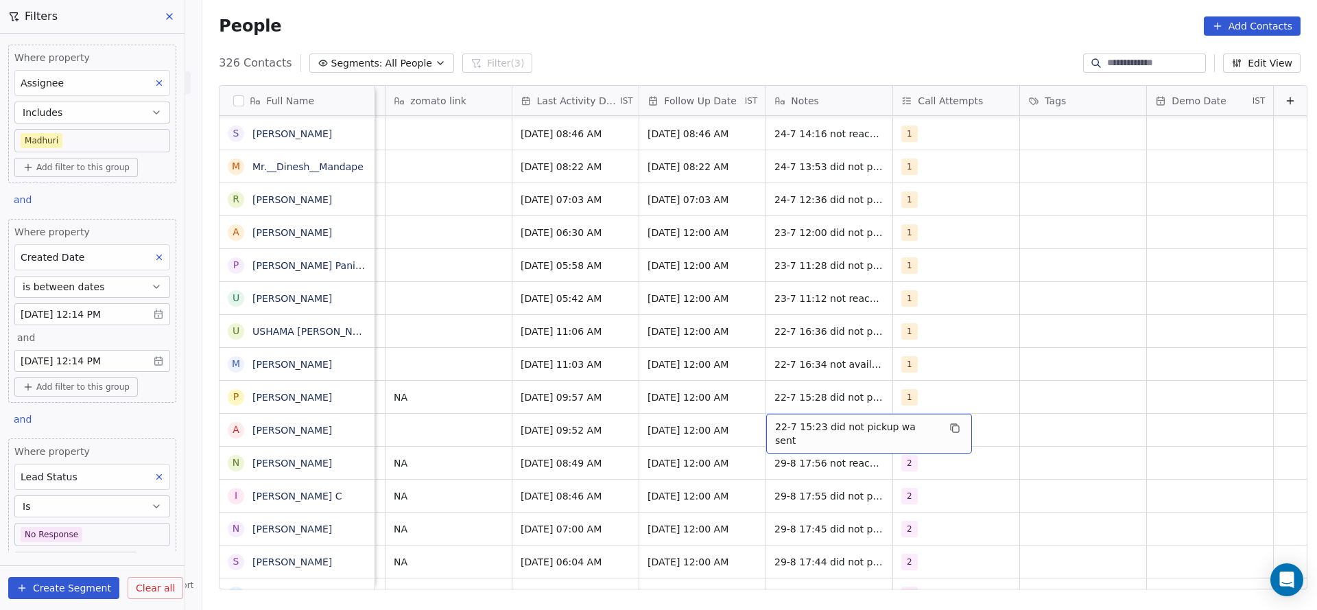
click at [775, 420] on span "22-7 15:23 did not pickup wa sent" at bounding box center [856, 433] width 163 height 27
click at [744, 405] on div "**********" at bounding box center [839, 419] width 190 height 44
click at [750, 404] on textarea "**********" at bounding box center [839, 419] width 189 height 43
type textarea "**********"
drag, startPoint x: 536, startPoint y: 426, endPoint x: 462, endPoint y: 416, distance: 74.7
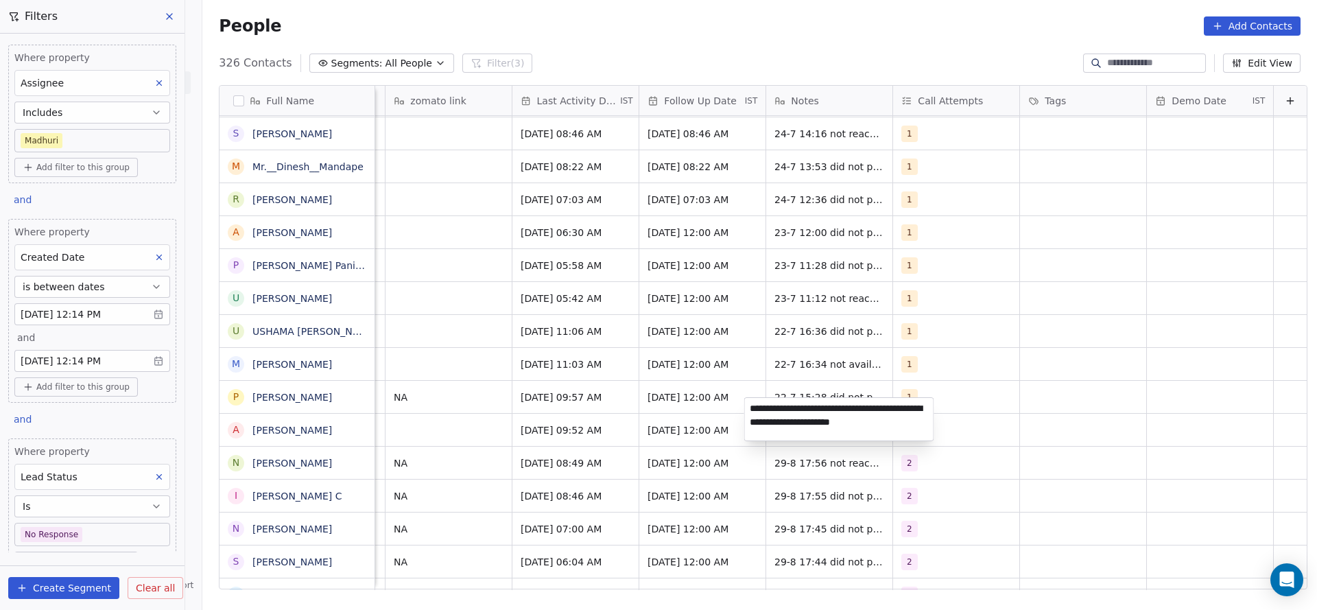
click at [535, 426] on html "On2Cook India Pvt. Ltd. Contacts People Marketing Workflows Campaigns Sales Pip…" at bounding box center [658, 305] width 1317 height 610
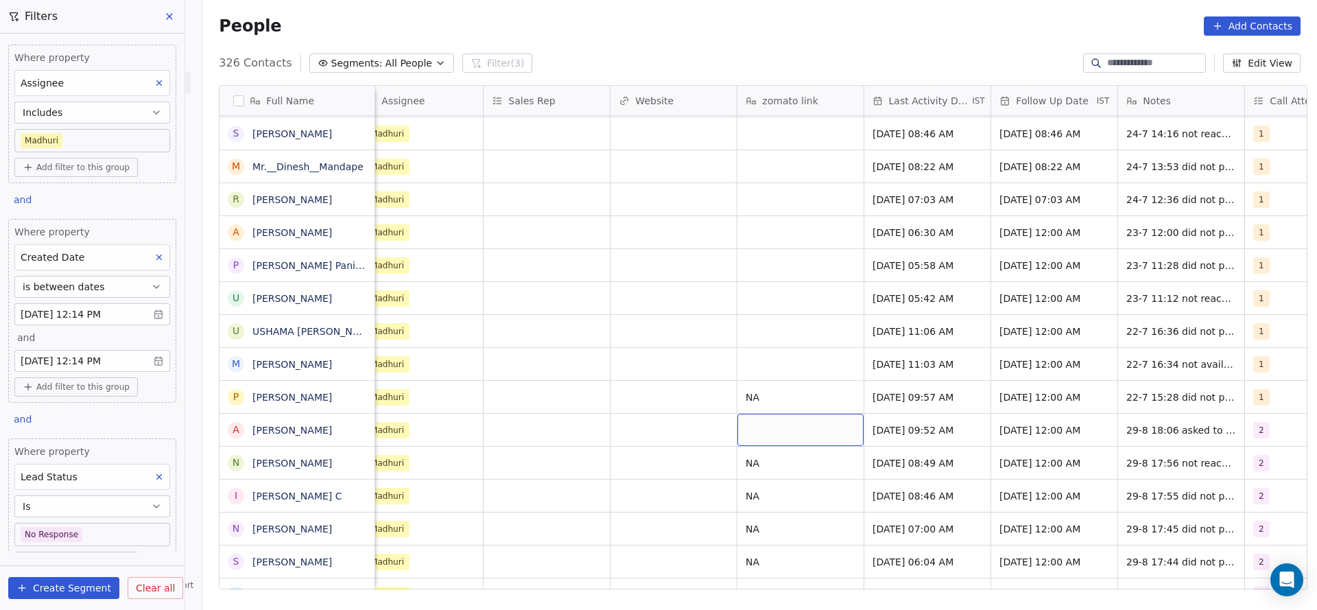
scroll to position [15, 1078]
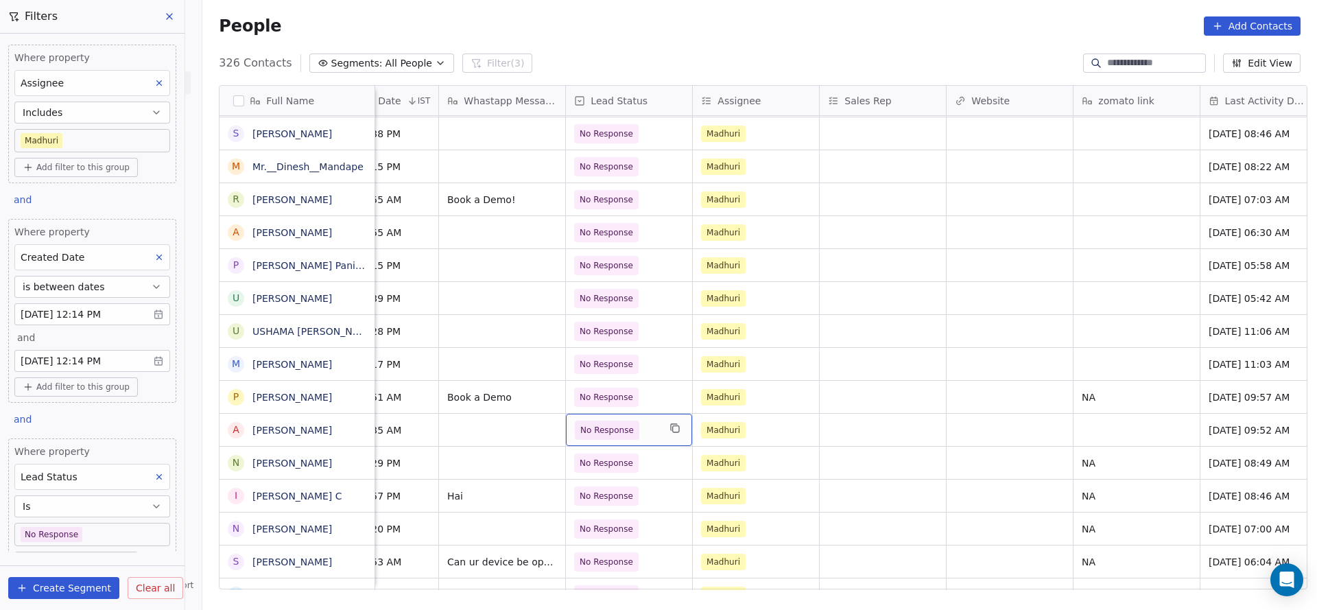
click at [619, 423] on span "No Response" at bounding box center [607, 430] width 54 height 14
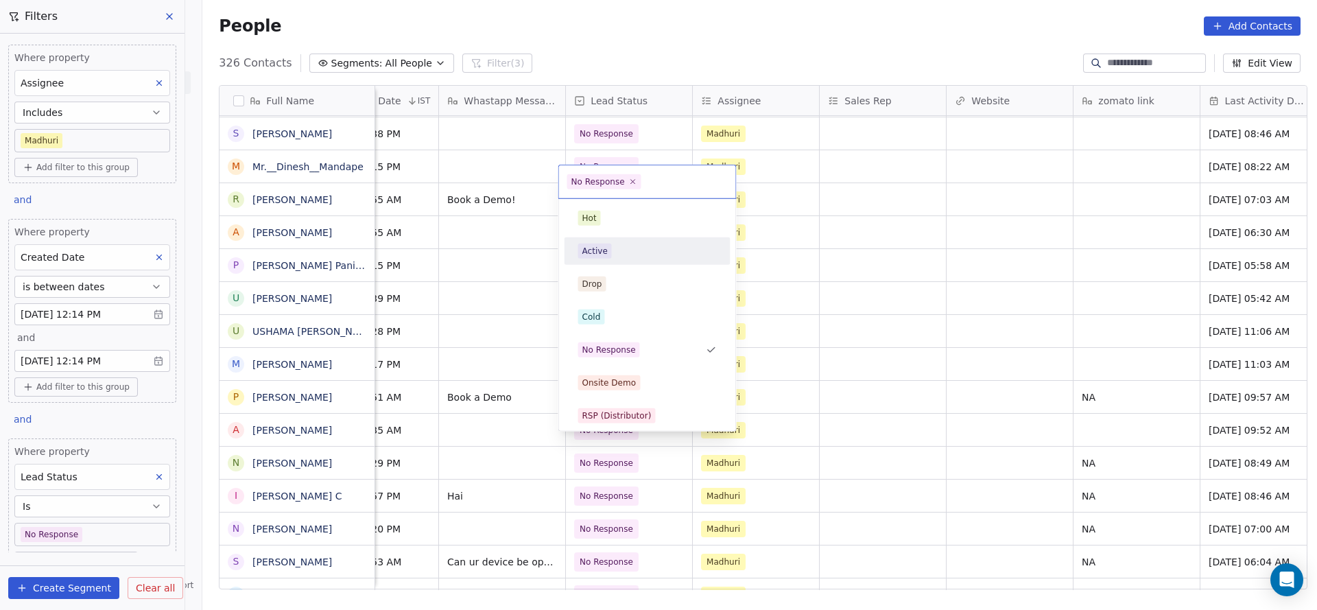
click at [609, 255] on span "Active" at bounding box center [595, 251] width 34 height 15
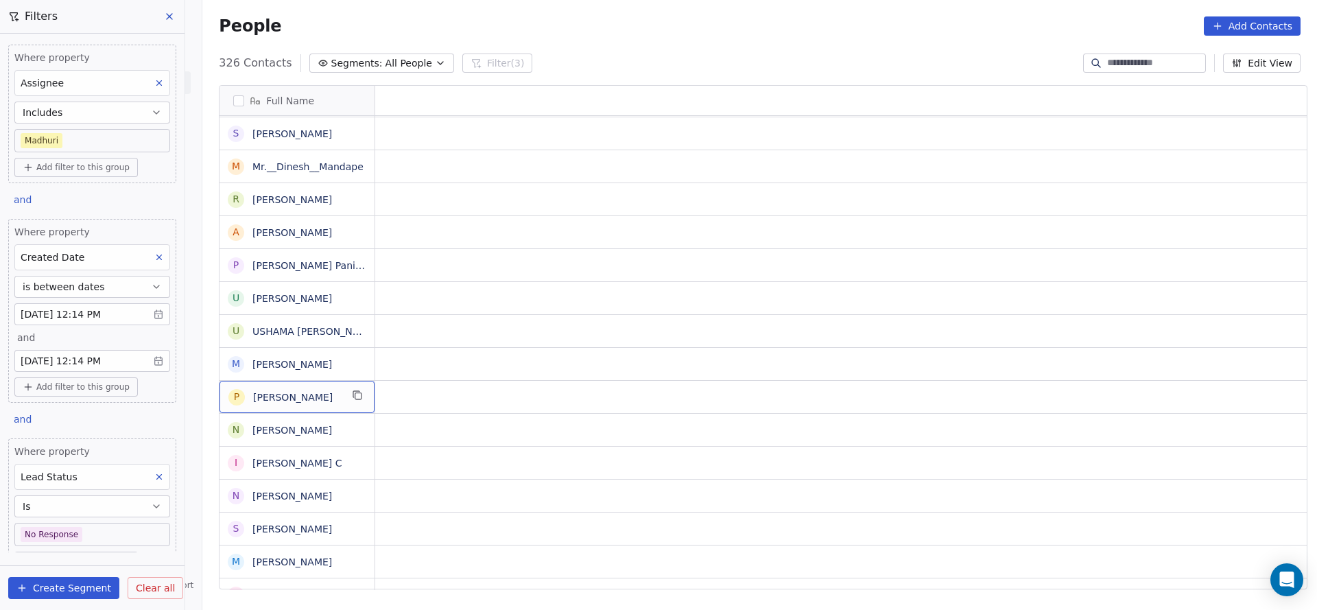
scroll to position [15, 0]
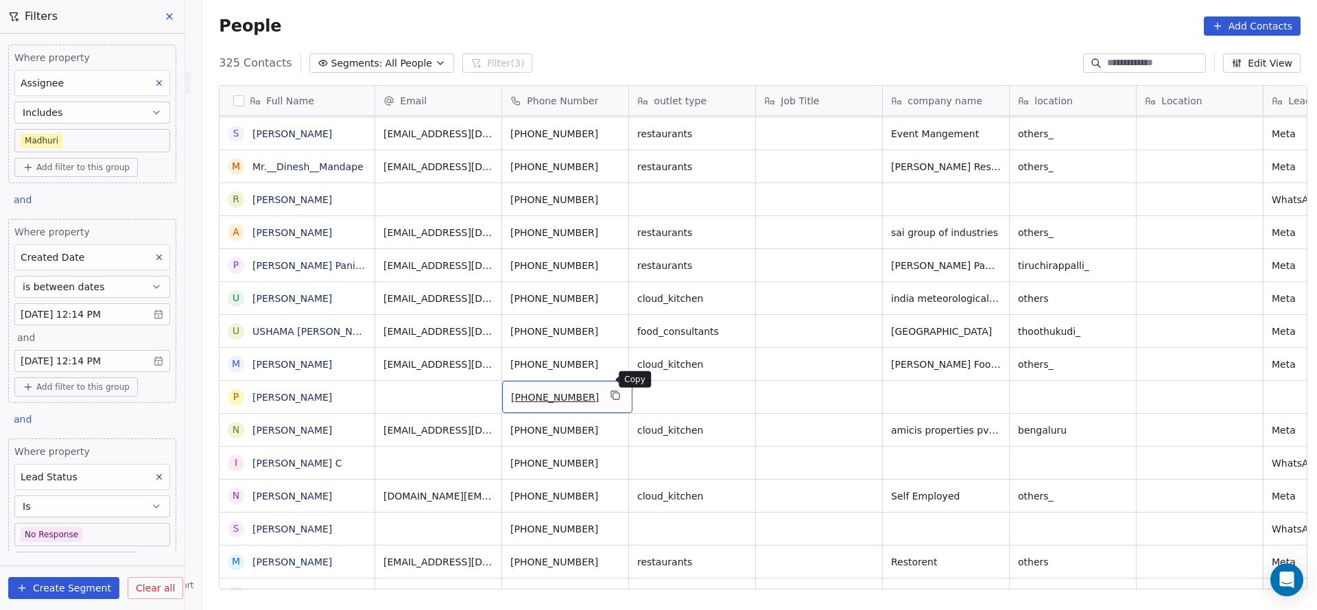
click at [610, 387] on button "grid" at bounding box center [616, 395] width 16 height 16
click at [610, 291] on icon "grid" at bounding box center [615, 296] width 11 height 11
drag, startPoint x: 607, startPoint y: 310, endPoint x: 718, endPoint y: 540, distance: 255.2
click at [610, 324] on icon "grid" at bounding box center [615, 329] width 11 height 11
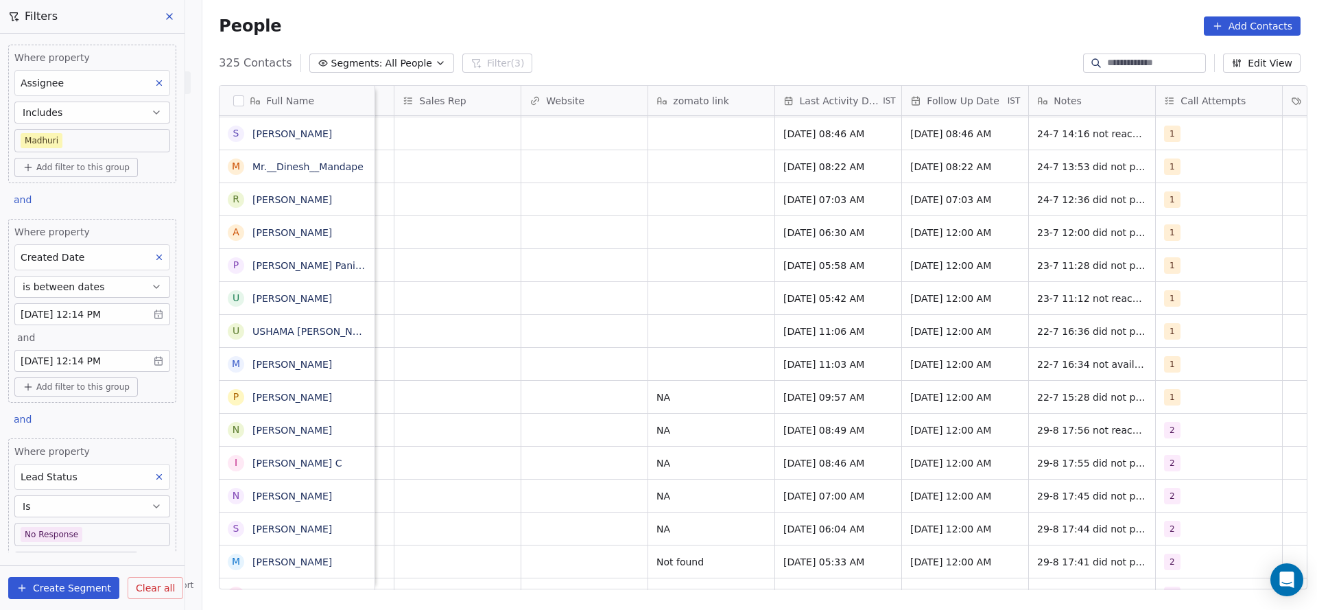
scroll to position [5531, 0]
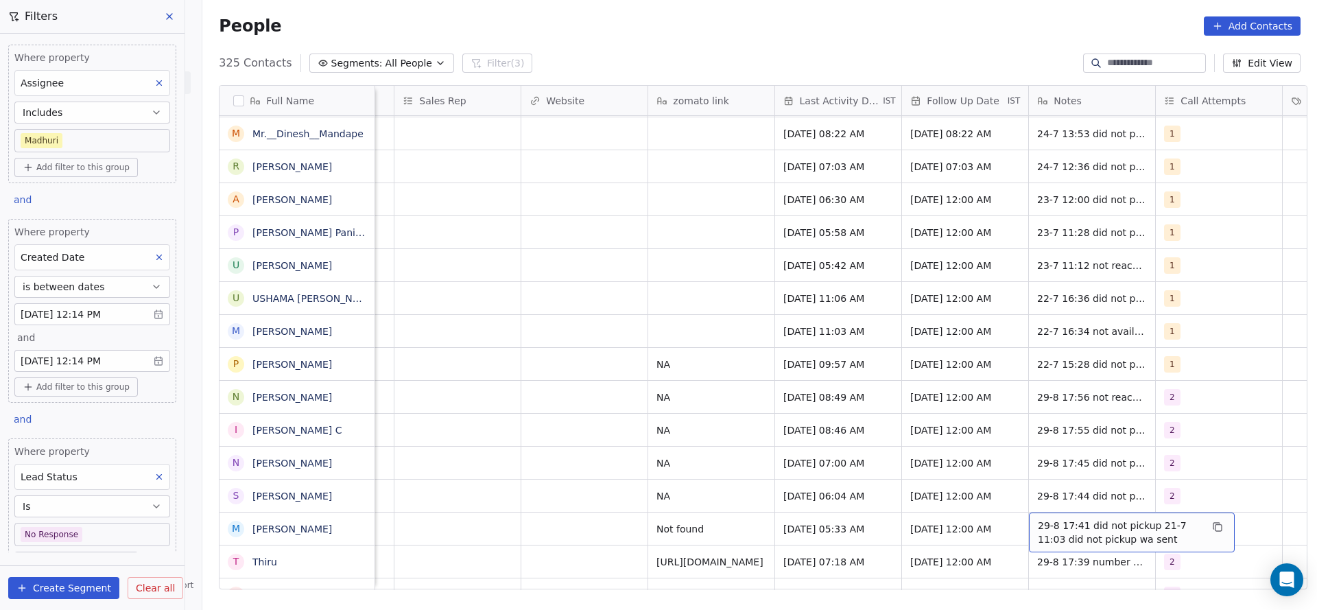
click at [1042, 519] on span "29-8 17:41 did not pickup 21-7 11:03 did not pickup wa sent" at bounding box center [1119, 532] width 163 height 27
click at [1024, 504] on textarea "**********" at bounding box center [1125, 518] width 204 height 43
type textarea "**********"
click at [740, 500] on html "On2Cook India Pvt. Ltd. Contacts People Marketing Workflows Campaigns Sales Pip…" at bounding box center [658, 305] width 1317 height 610
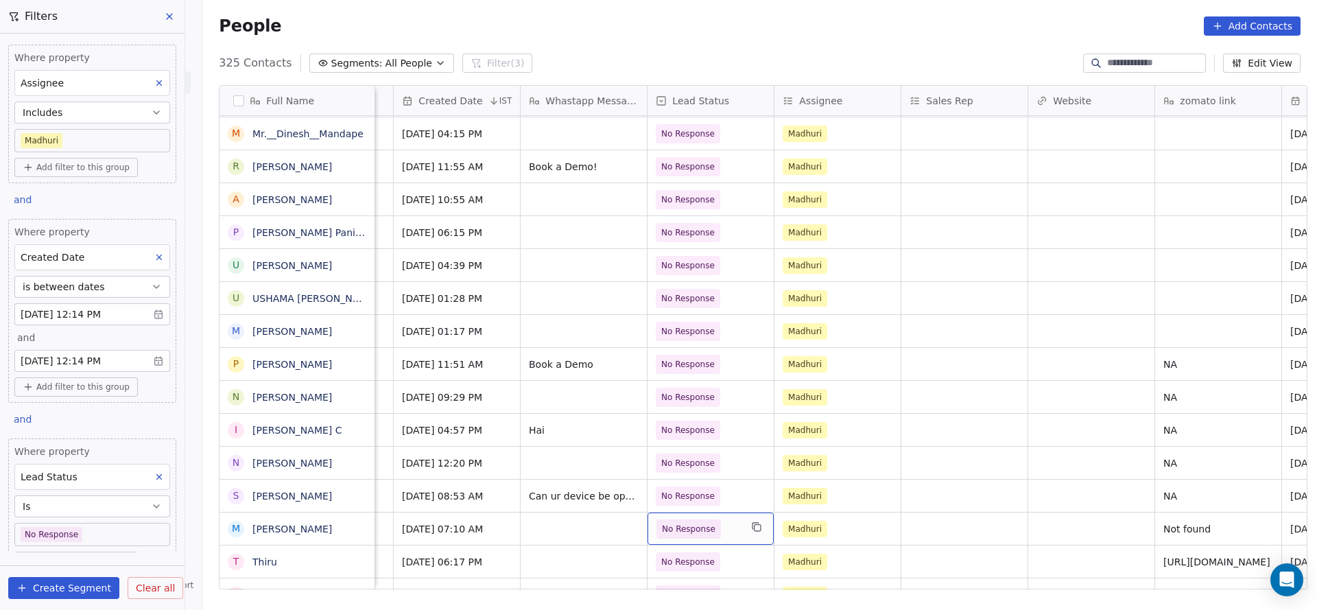
click at [700, 522] on span "No Response" at bounding box center [689, 529] width 54 height 14
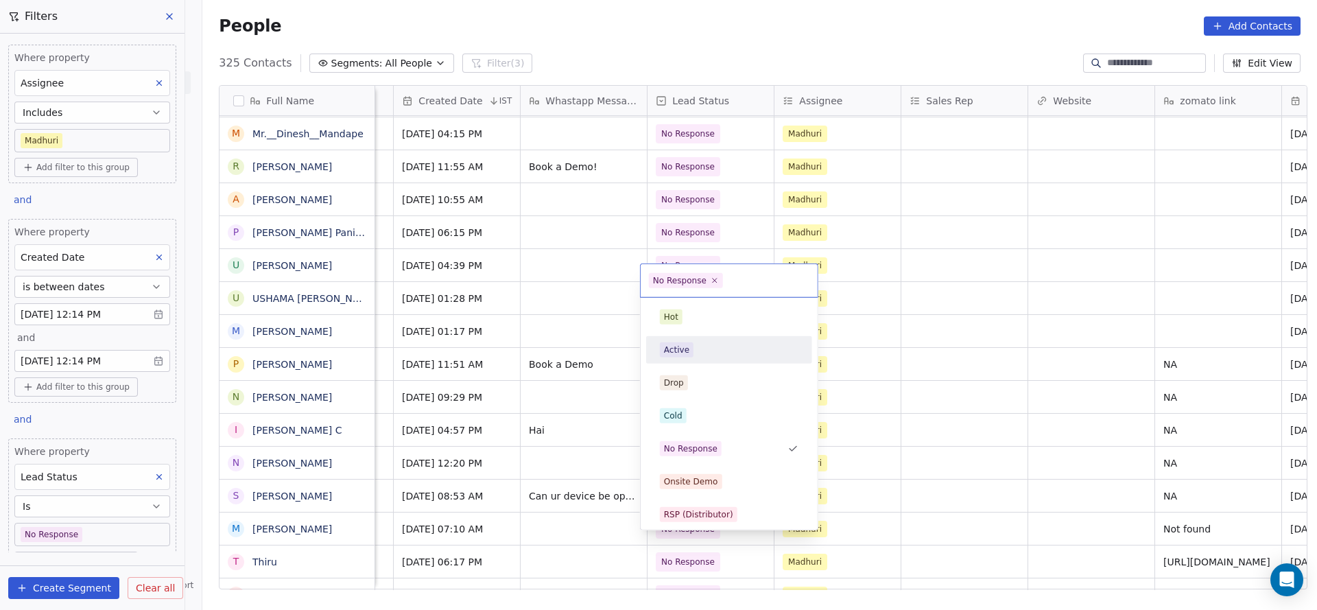
scroll to position [103, 0]
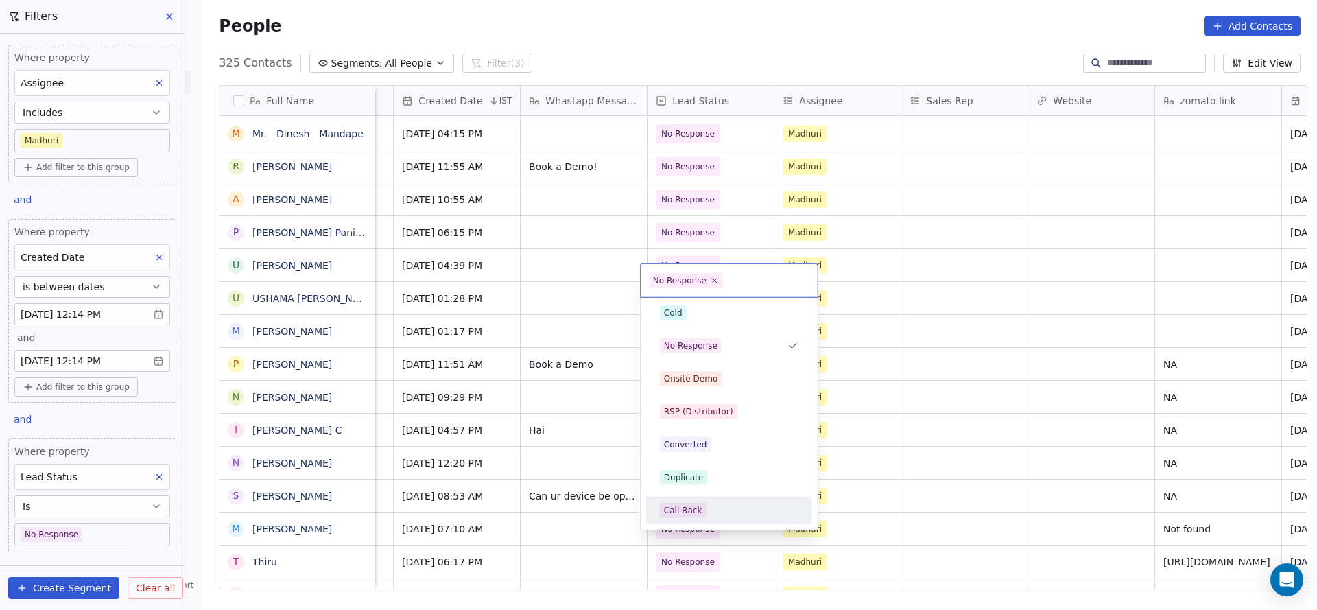
click at [704, 517] on div "Call Back" at bounding box center [729, 510] width 139 height 15
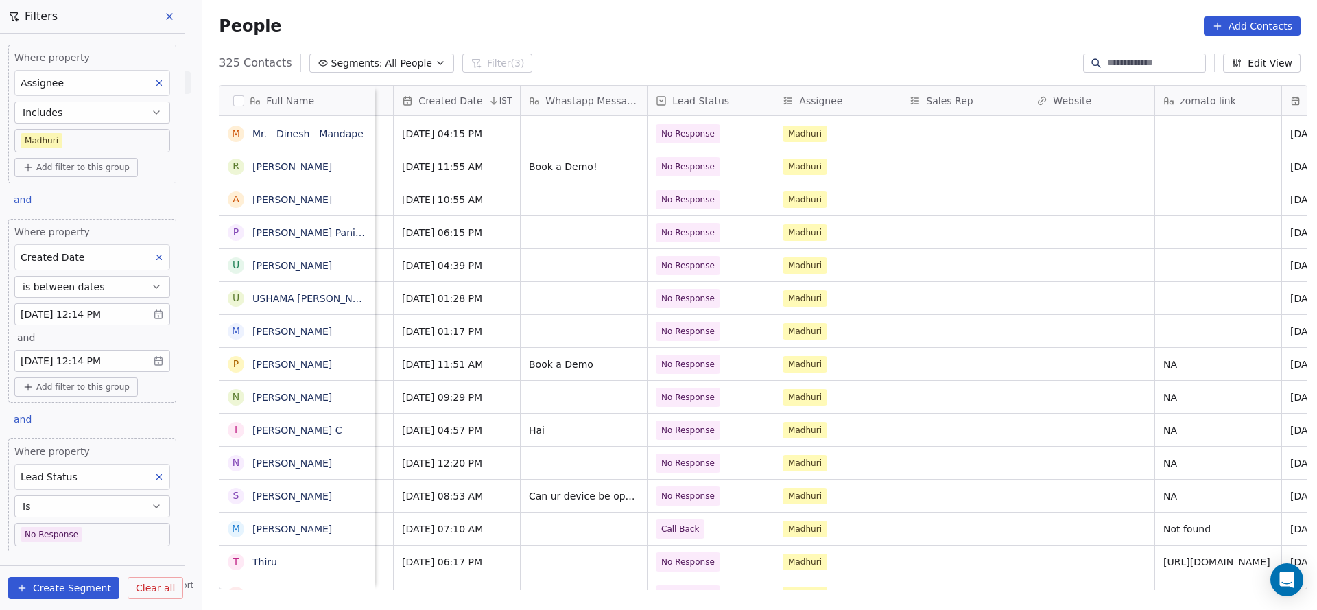
drag, startPoint x: 962, startPoint y: 595, endPoint x: 1007, endPoint y: 594, distance: 45.3
click at [1007, 594] on div "Full Name R Ragni P A Abhay Karande I Immanuel N Noby john s sk jiarul rahaman …" at bounding box center [759, 342] width 1115 height 536
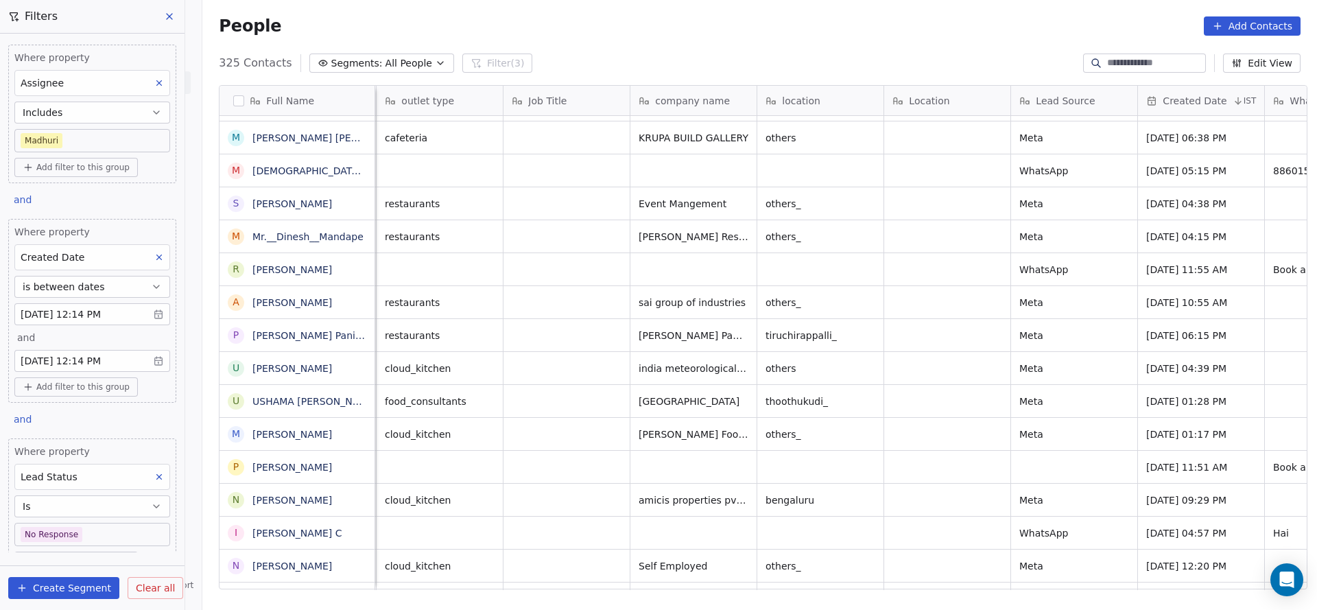
scroll to position [15, 0]
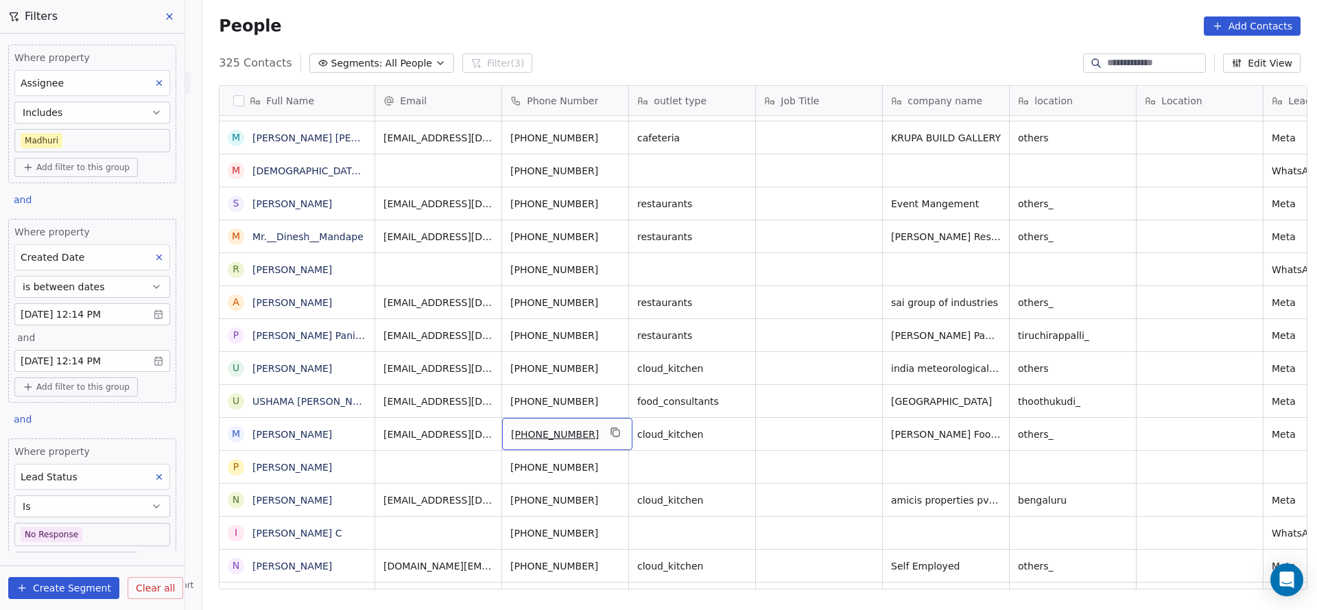
click at [614, 418] on div "[PHONE_NUMBER]" at bounding box center [567, 434] width 130 height 32
click at [610, 427] on icon "grid" at bounding box center [615, 432] width 11 height 11
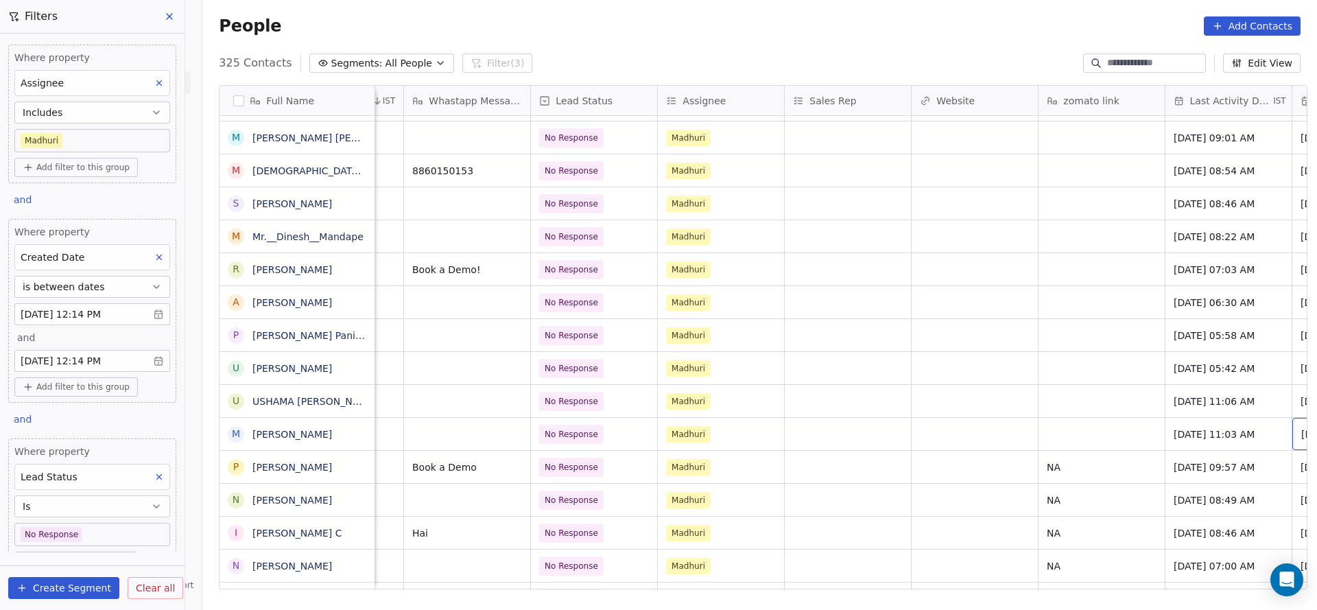
scroll to position [15, 1241]
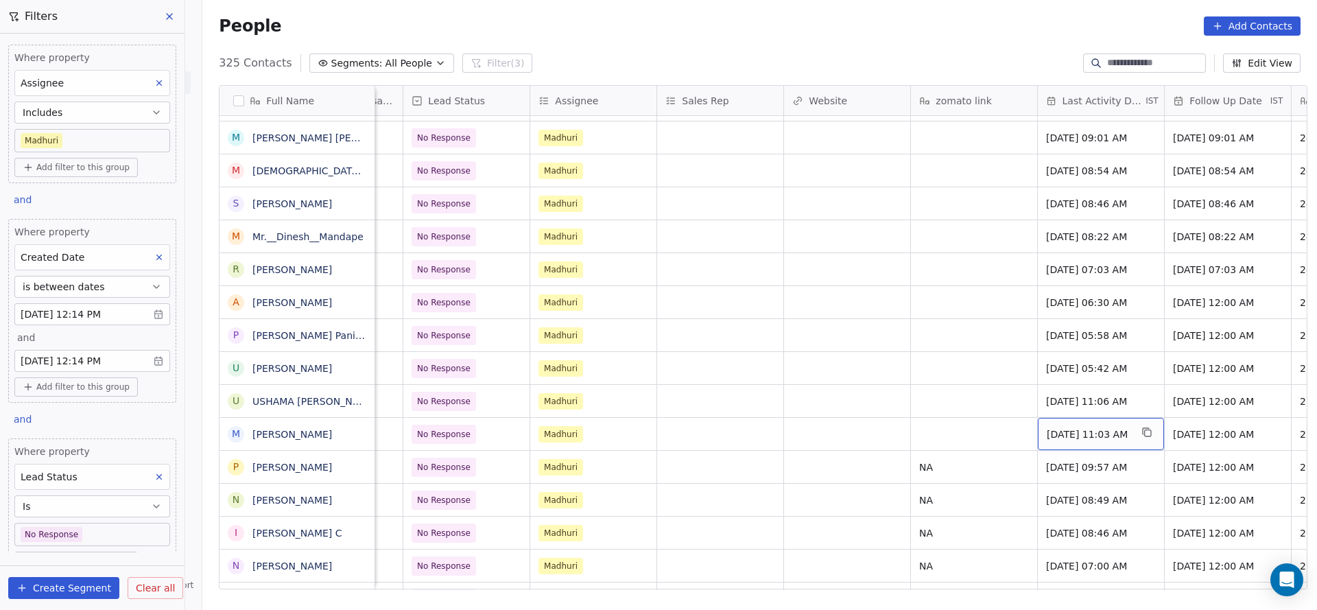
click at [1045, 418] on div "[DATE] 11:03 AM" at bounding box center [1101, 434] width 126 height 32
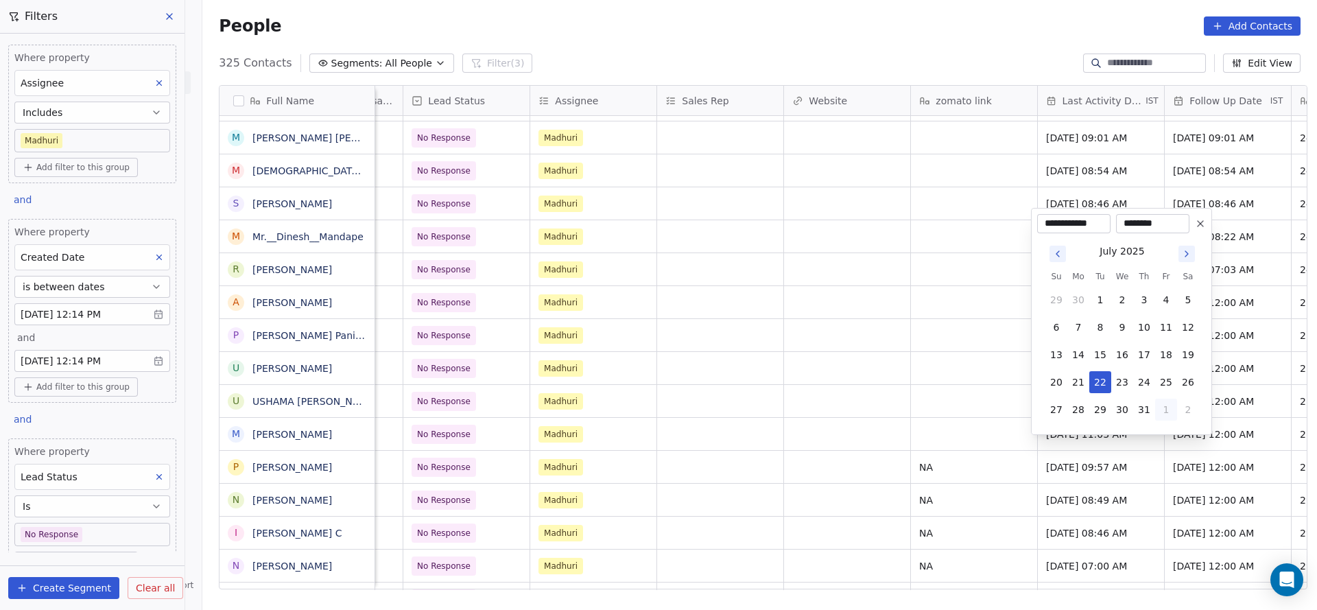
click at [1163, 407] on button "1" at bounding box center [1166, 410] width 22 height 22
click at [1164, 381] on button "29" at bounding box center [1166, 382] width 22 height 22
type input "**********"
click at [969, 417] on html "On2Cook India Pvt. Ltd. Contacts People Marketing Workflows Campaigns Sales Pip…" at bounding box center [658, 305] width 1317 height 610
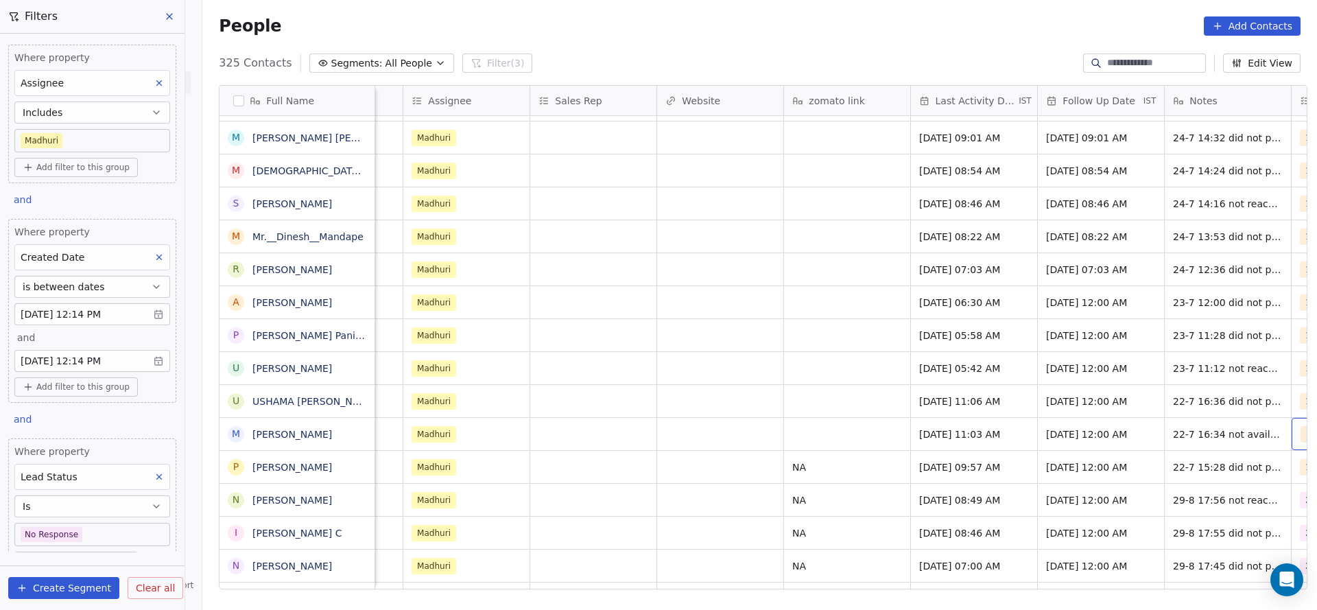
scroll to position [15, 1494]
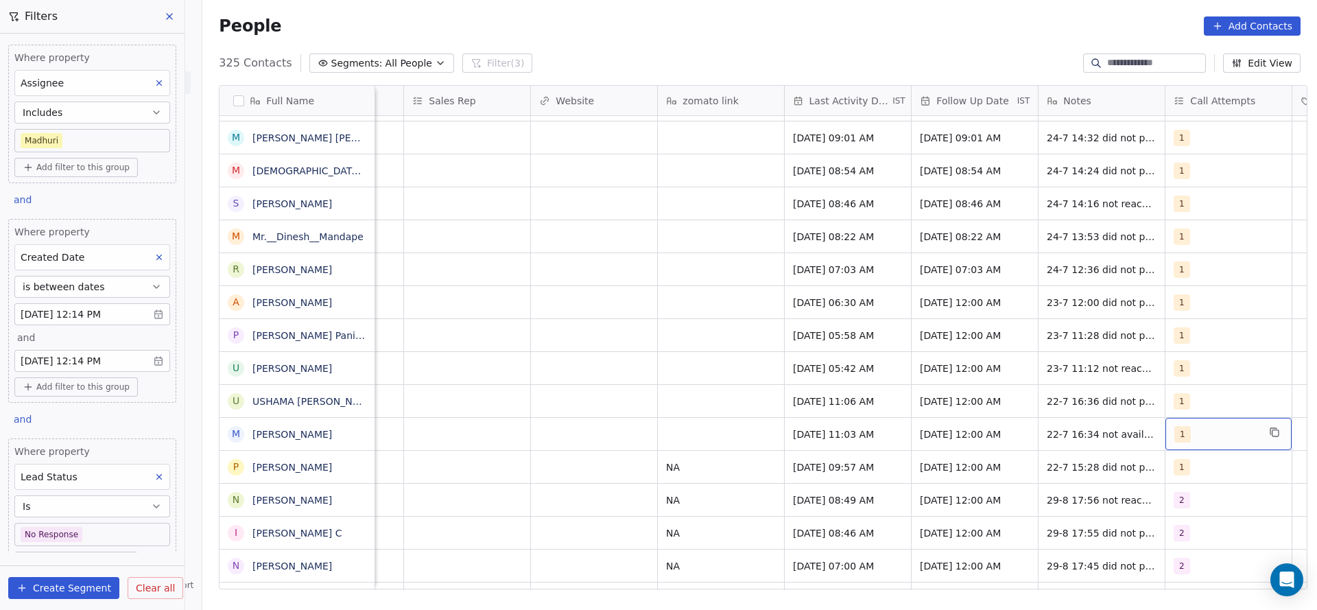
click at [1181, 426] on div "1" at bounding box center [1216, 434] width 84 height 16
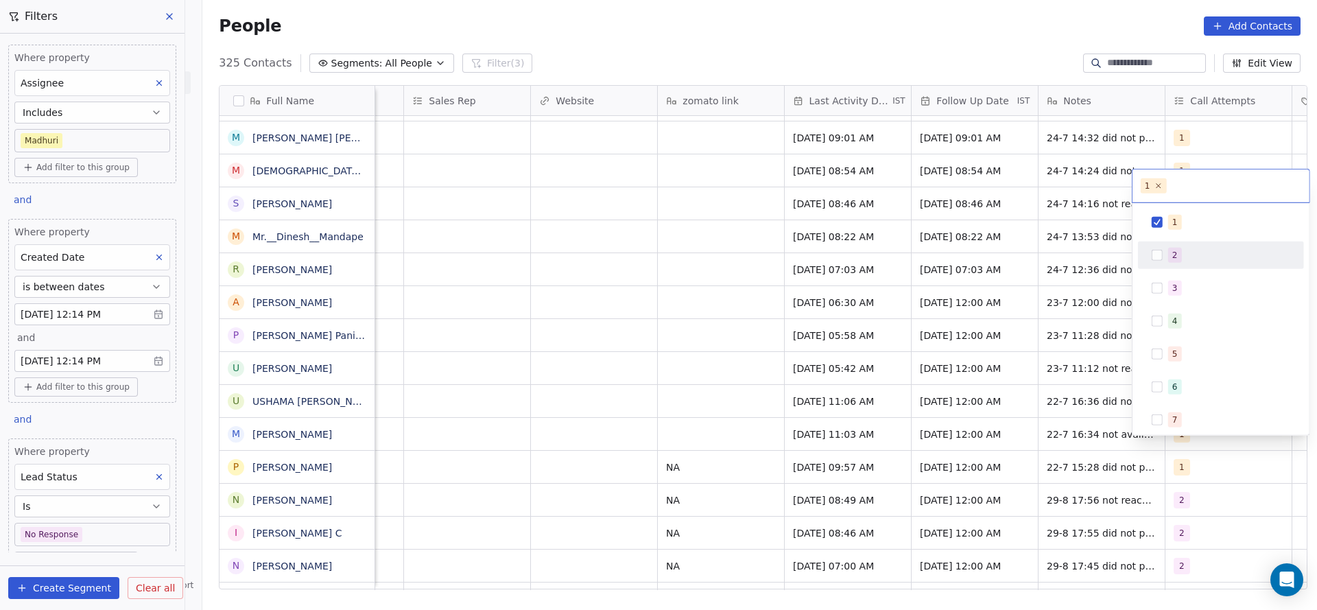
click at [1200, 251] on div "2" at bounding box center [1229, 255] width 122 height 15
click at [1204, 226] on div "1" at bounding box center [1229, 222] width 122 height 15
click at [1009, 370] on html "On2Cook India Pvt. Ltd. Contacts People Marketing Workflows Campaigns Sales Pip…" at bounding box center [658, 305] width 1317 height 610
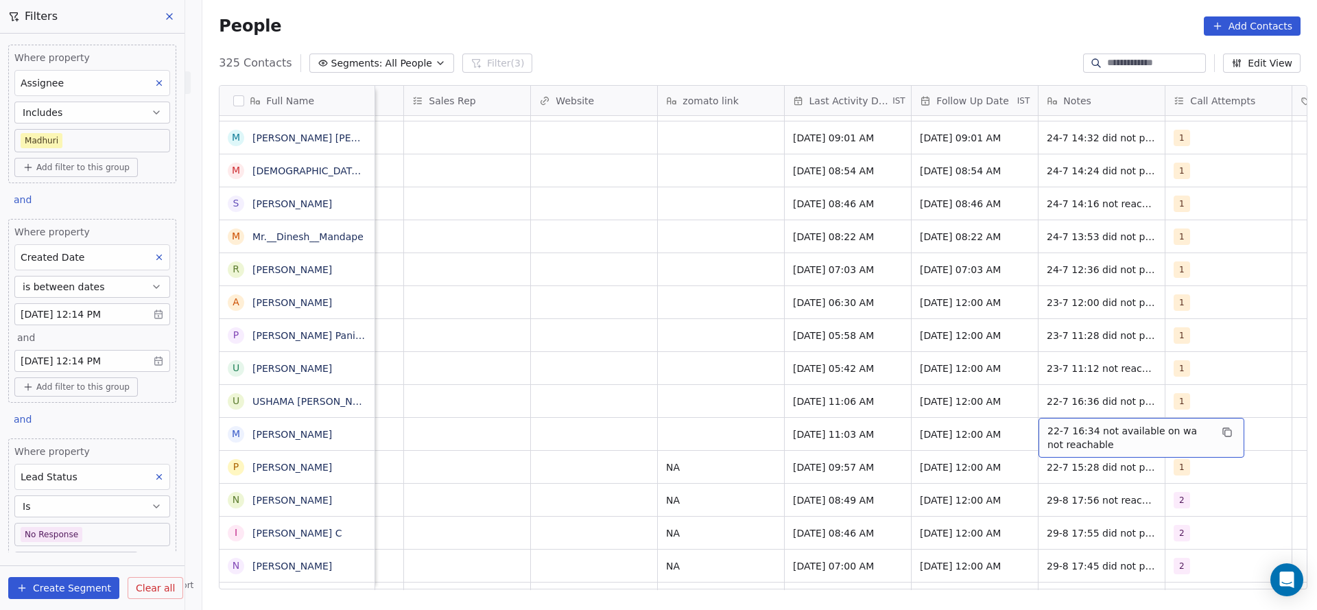
click at [1060, 430] on span "22-7 16:34 not available on wa not reachable" at bounding box center [1128, 437] width 163 height 27
click at [1042, 416] on textarea "**********" at bounding box center [1134, 423] width 204 height 43
type textarea "**********"
click at [700, 404] on html "On2Cook India Pvt. Ltd. Contacts People Marketing Workflows Campaigns Sales Pip…" at bounding box center [658, 305] width 1317 height 610
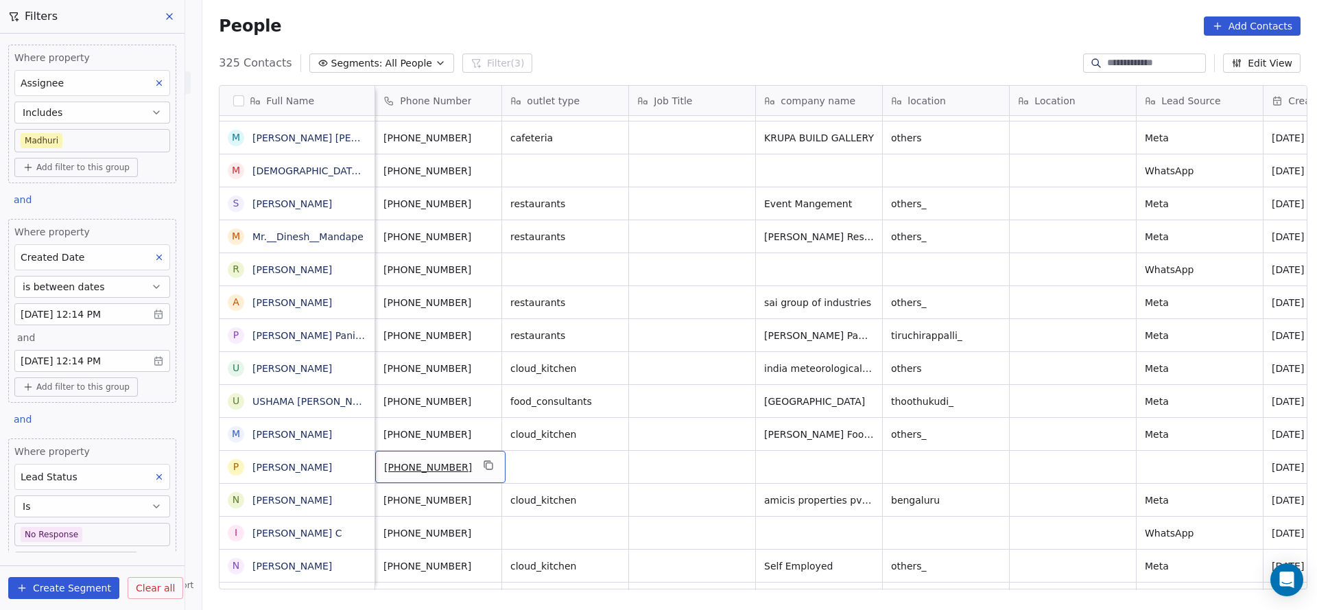
scroll to position [15, 0]
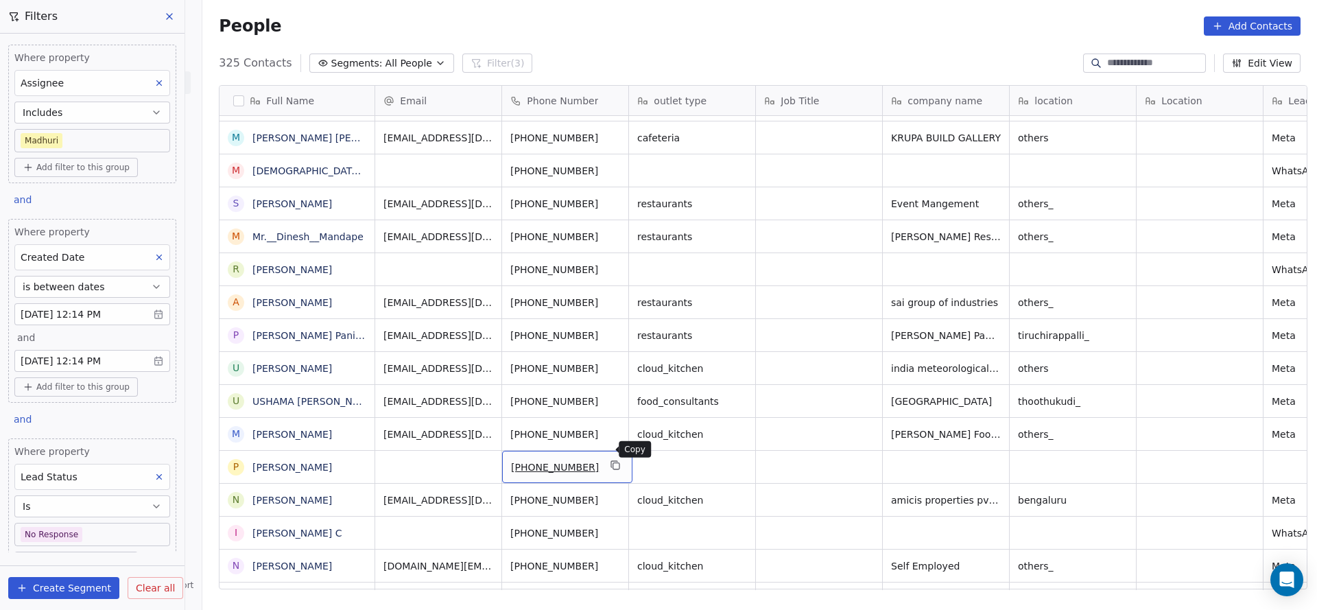
click at [610, 460] on icon "grid" at bounding box center [615, 465] width 11 height 11
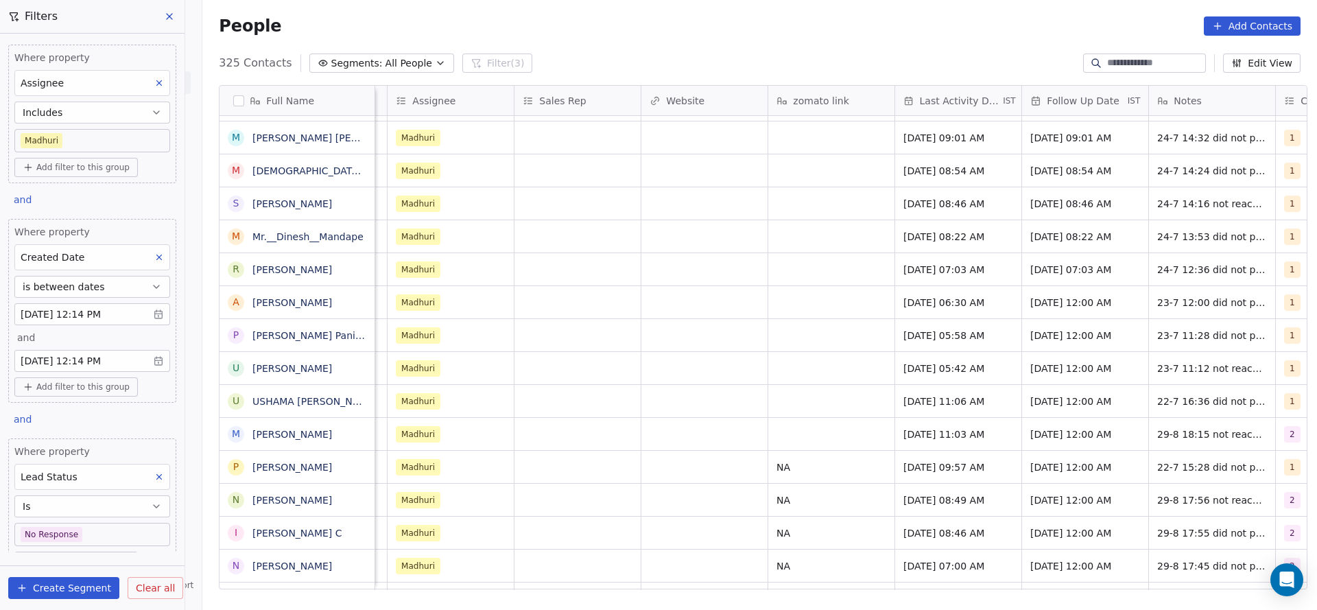
scroll to position [15, 1471]
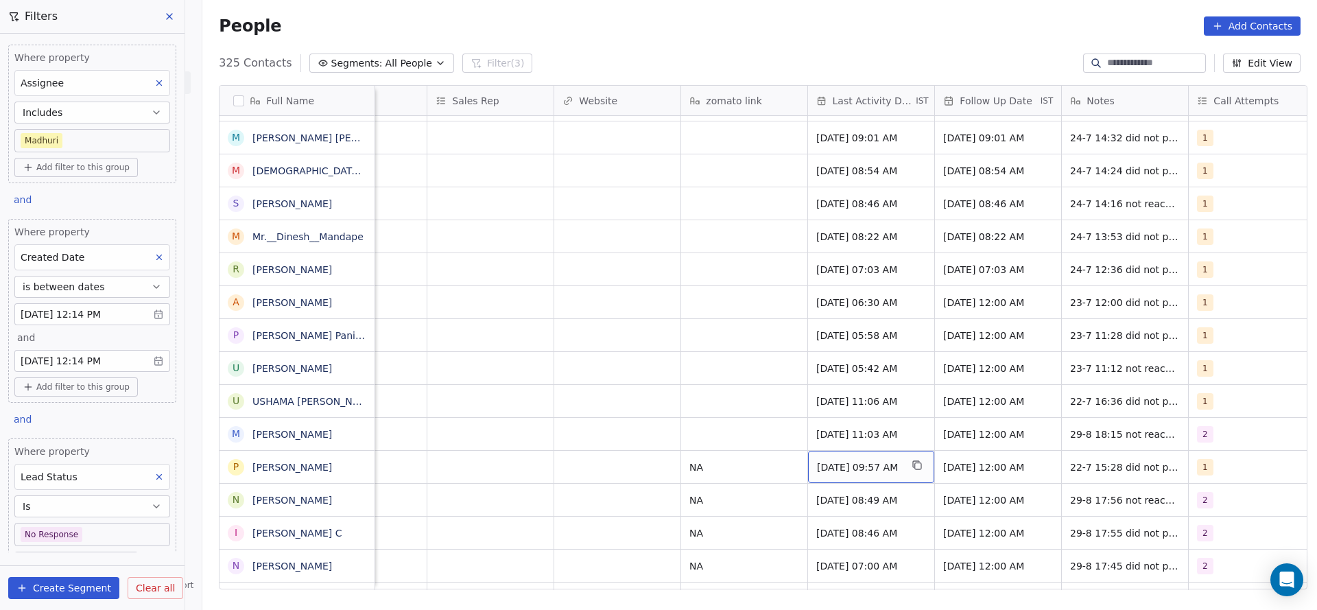
click at [846, 460] on span "[DATE] 09:57 AM" at bounding box center [859, 467] width 84 height 14
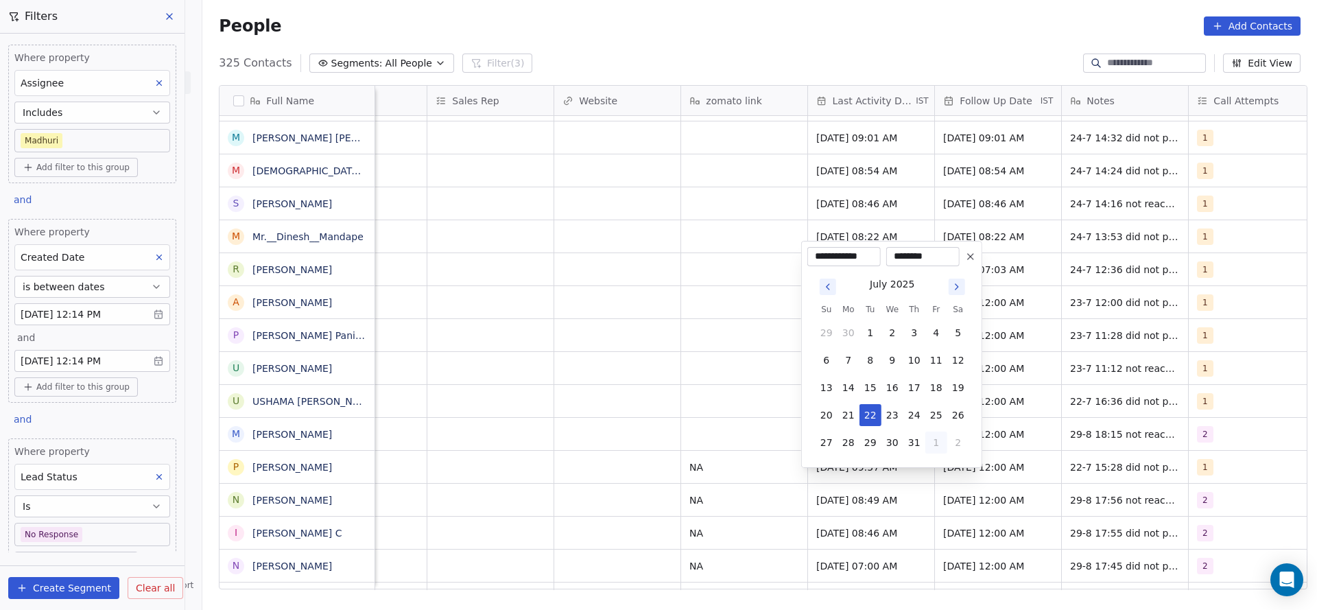
click at [929, 436] on button "1" at bounding box center [936, 442] width 22 height 22
click at [934, 416] on button "29" at bounding box center [936, 415] width 22 height 22
type input "**********"
drag, startPoint x: 720, startPoint y: 426, endPoint x: 1122, endPoint y: 429, distance: 402.0
click at [723, 426] on html "On2Cook India Pvt. Ltd. Contacts People Marketing Workflows Campaigns Sales Pip…" at bounding box center [658, 305] width 1317 height 610
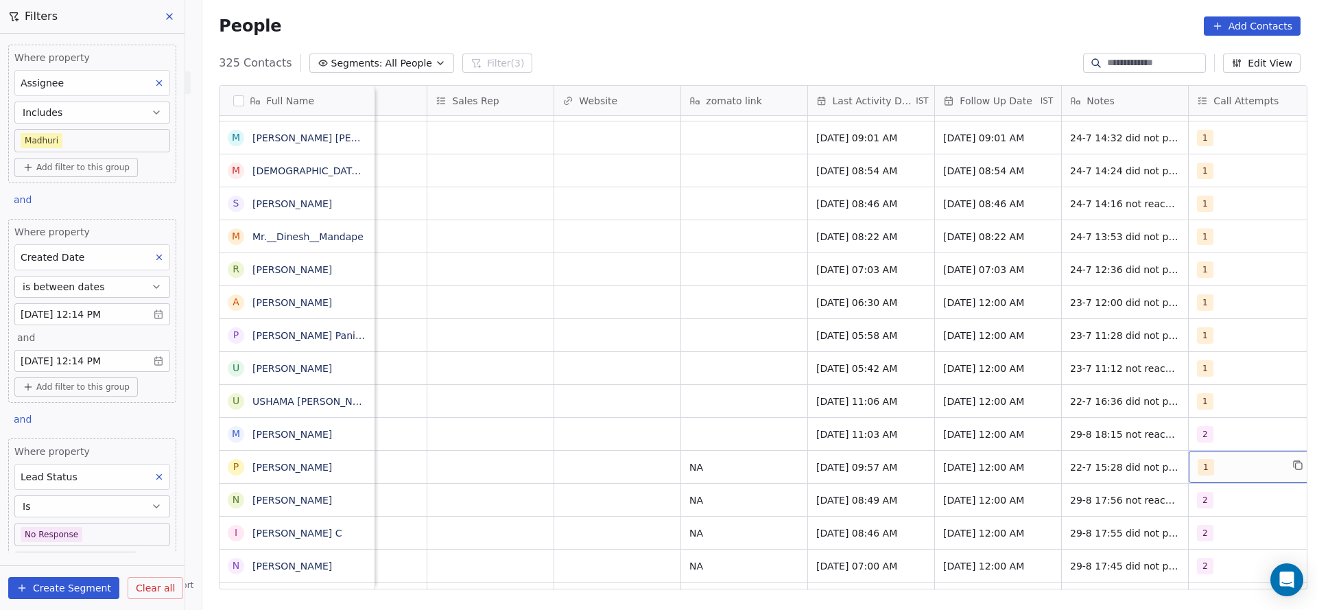
scroll to position [15, 1494]
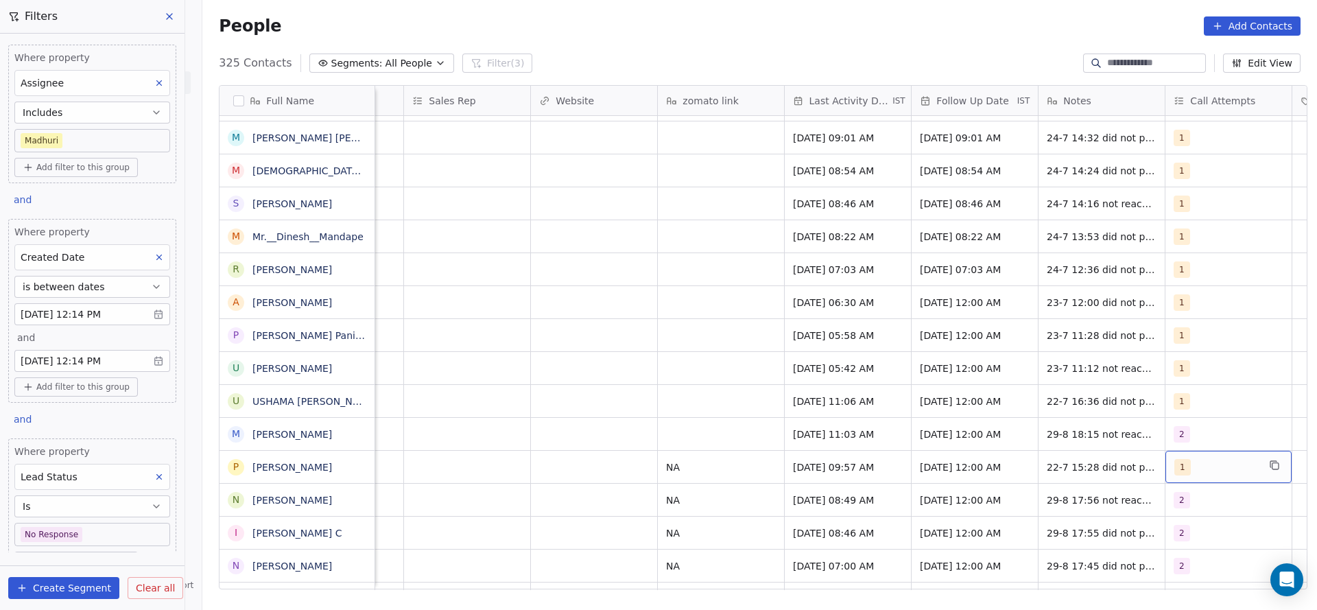
click at [1194, 451] on div "1" at bounding box center [1228, 467] width 126 height 32
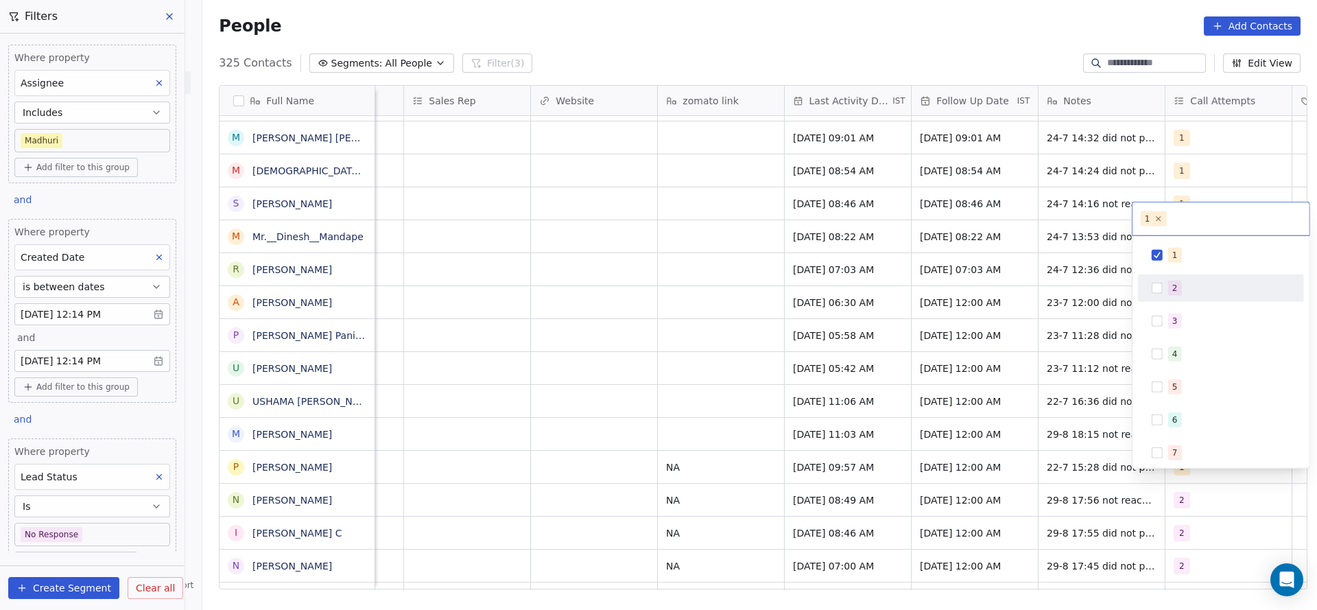
click at [1192, 295] on div "2" at bounding box center [1220, 288] width 155 height 22
click at [1185, 257] on div "1" at bounding box center [1229, 255] width 122 height 15
click at [1031, 352] on html "On2Cook India Pvt. Ltd. Contacts People Marketing Workflows Campaigns Sales Pip…" at bounding box center [658, 305] width 1317 height 610
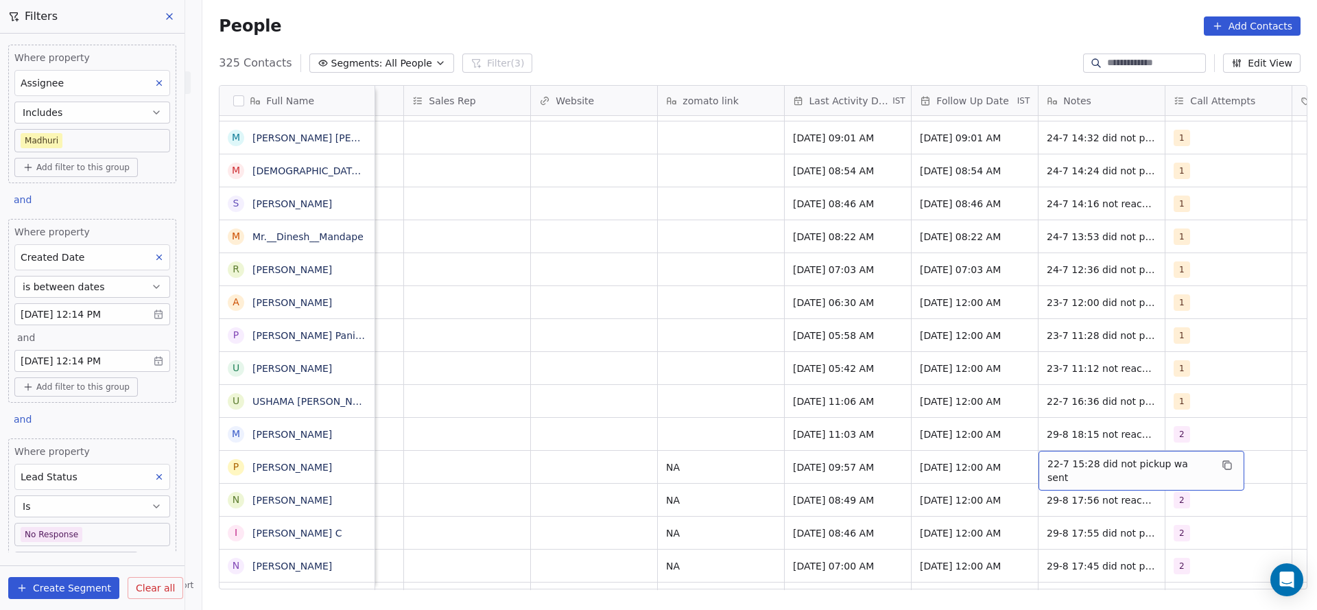
click at [1054, 451] on div "22-7 15:28 did not pickup wa sent" at bounding box center [1141, 471] width 206 height 40
click at [1038, 446] on textarea "**********" at bounding box center [1126, 456] width 189 height 43
type textarea "**********"
click at [1075, 394] on html "On2Cook India Pvt. Ltd. Contacts People Marketing Workflows Campaigns Sales Pip…" at bounding box center [658, 305] width 1317 height 610
click at [1174, 393] on span "1" at bounding box center [1182, 401] width 16 height 16
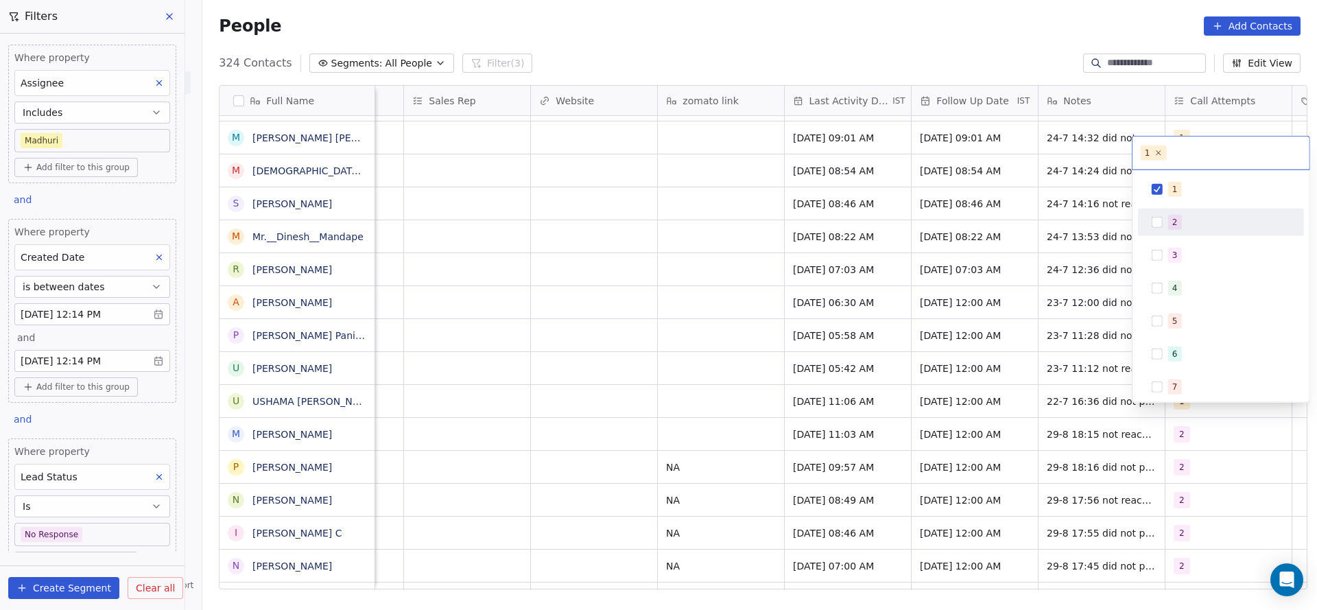
click at [1178, 218] on span "2" at bounding box center [1175, 222] width 14 height 15
click at [1173, 172] on div "1 2 3 4 5 6 7 8 9 10" at bounding box center [1220, 286] width 177 height 232
click at [1161, 179] on div "1" at bounding box center [1220, 189] width 155 height 22
click at [1093, 242] on html "On2Cook India Pvt. Ltd. Contacts People Marketing Workflows Campaigns Sales Pip…" at bounding box center [658, 305] width 1317 height 610
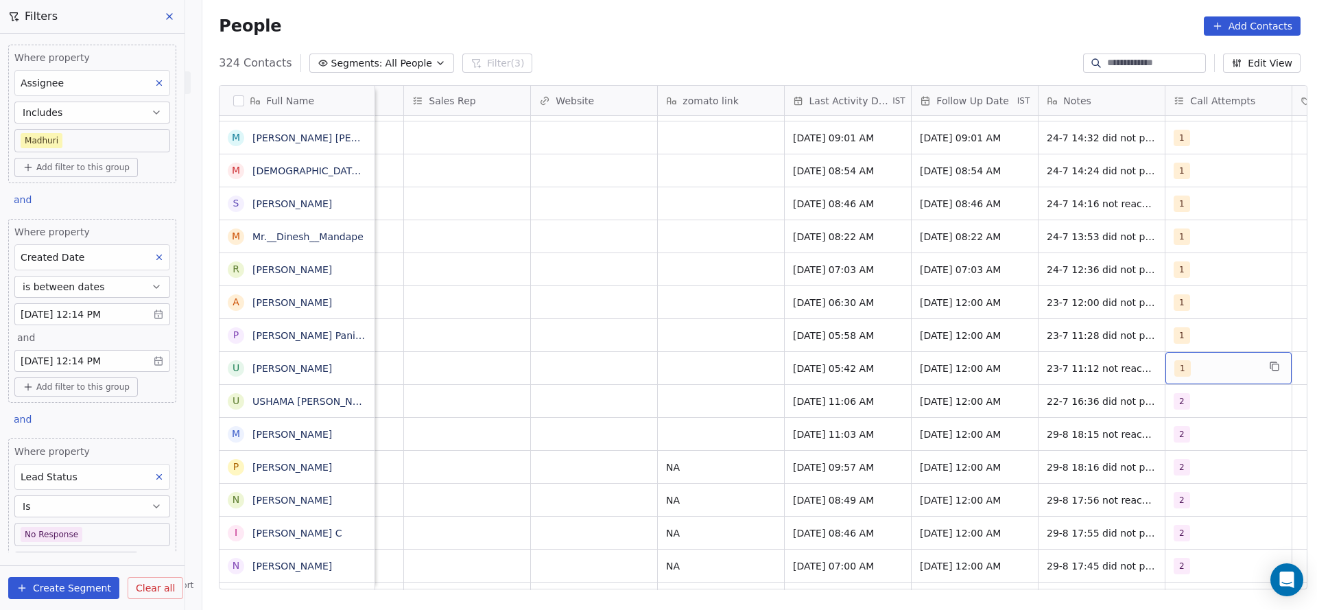
click at [1174, 360] on span "1" at bounding box center [1182, 368] width 16 height 16
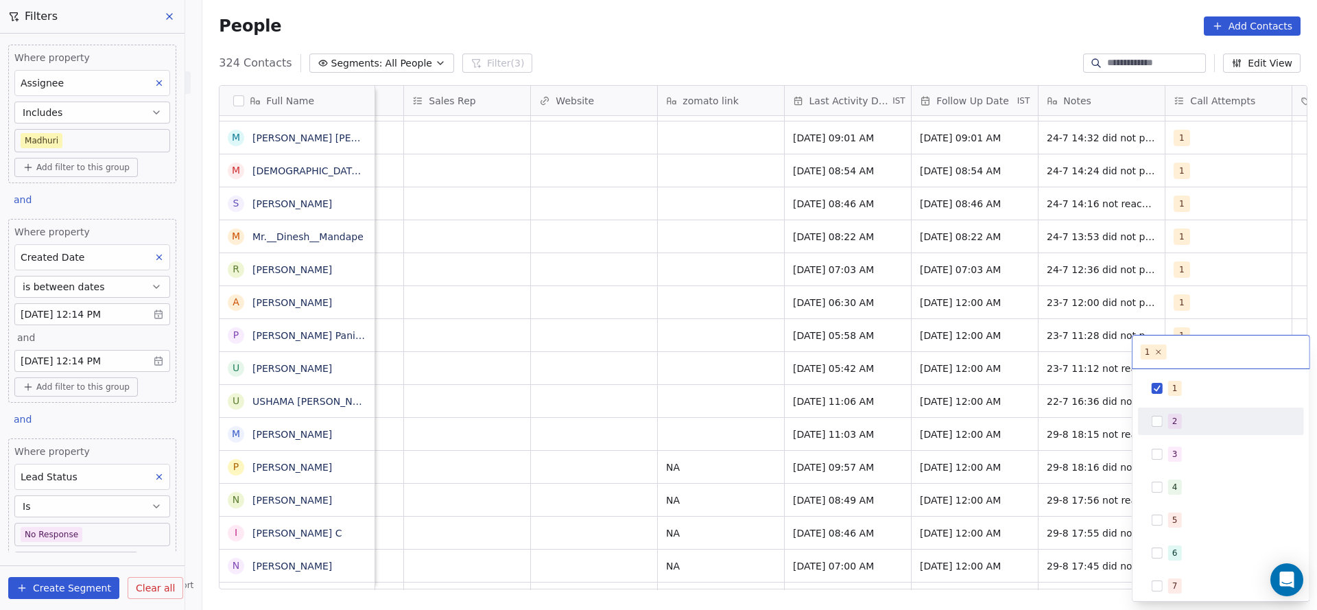
click at [1177, 418] on span "2" at bounding box center [1175, 421] width 14 height 15
click at [1175, 388] on div "1" at bounding box center [1174, 388] width 5 height 12
click at [936, 397] on html "On2Cook India Pvt. Ltd. Contacts People Marketing Workflows Campaigns Sales Pip…" at bounding box center [658, 305] width 1317 height 610
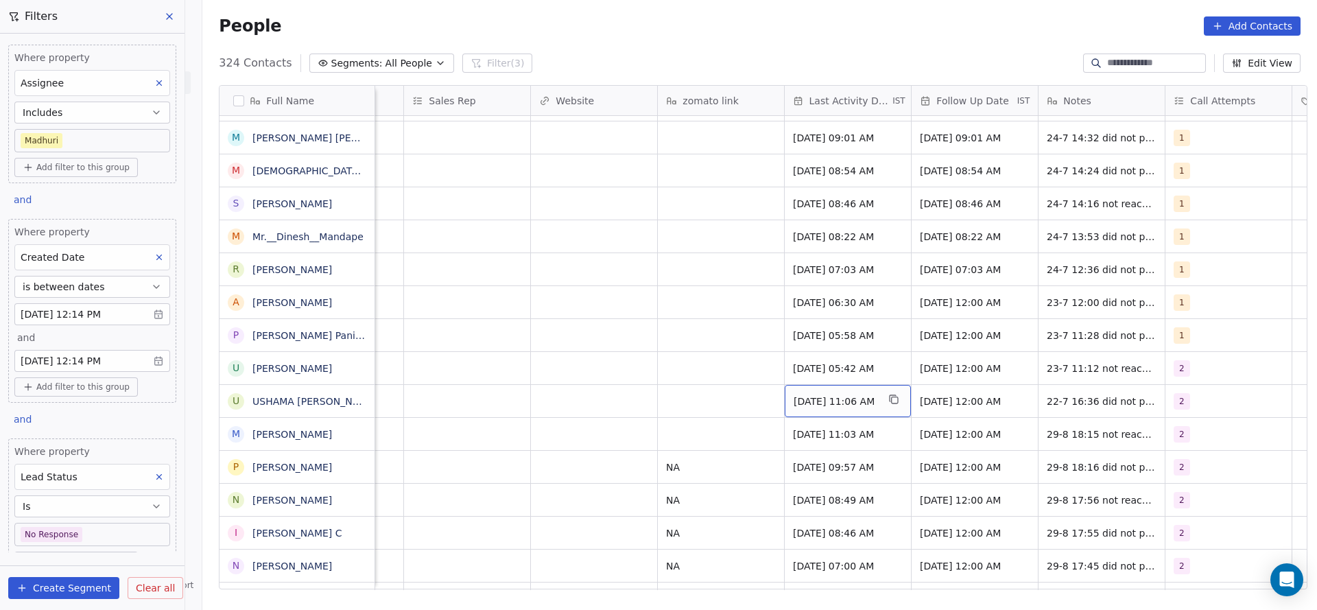
click at [828, 394] on span "[DATE] 11:06 AM" at bounding box center [836, 401] width 84 height 14
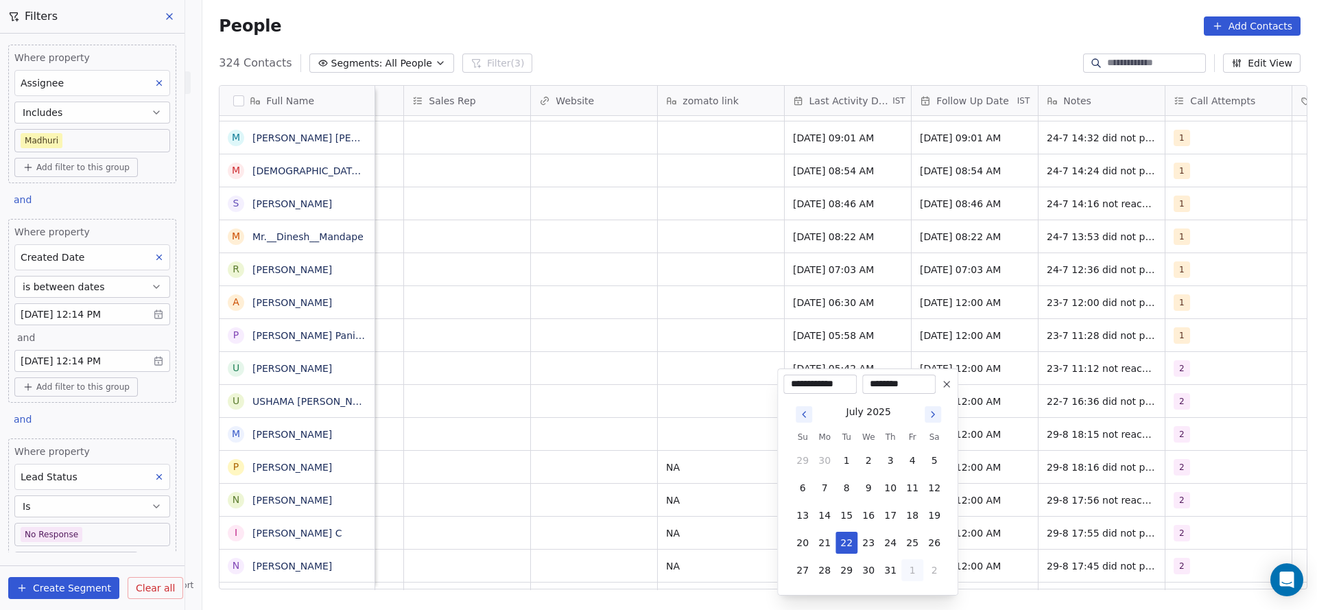
click at [914, 566] on button "1" at bounding box center [912, 570] width 22 height 22
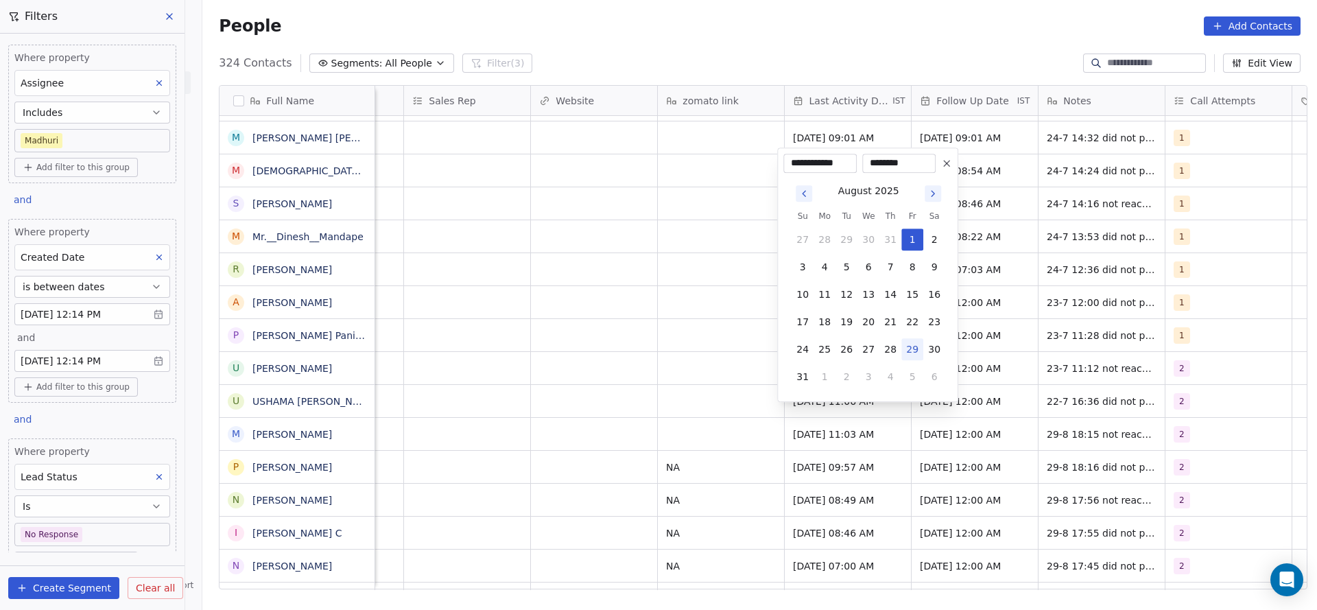
drag, startPoint x: 916, startPoint y: 342, endPoint x: 652, endPoint y: 392, distance: 268.1
click at [912, 348] on button "29" at bounding box center [912, 349] width 22 height 22
type input "**********"
click at [632, 396] on html "On2Cook India Pvt. Ltd. Contacts People Marketing Workflows Campaigns Sales Pip…" at bounding box center [658, 305] width 1317 height 610
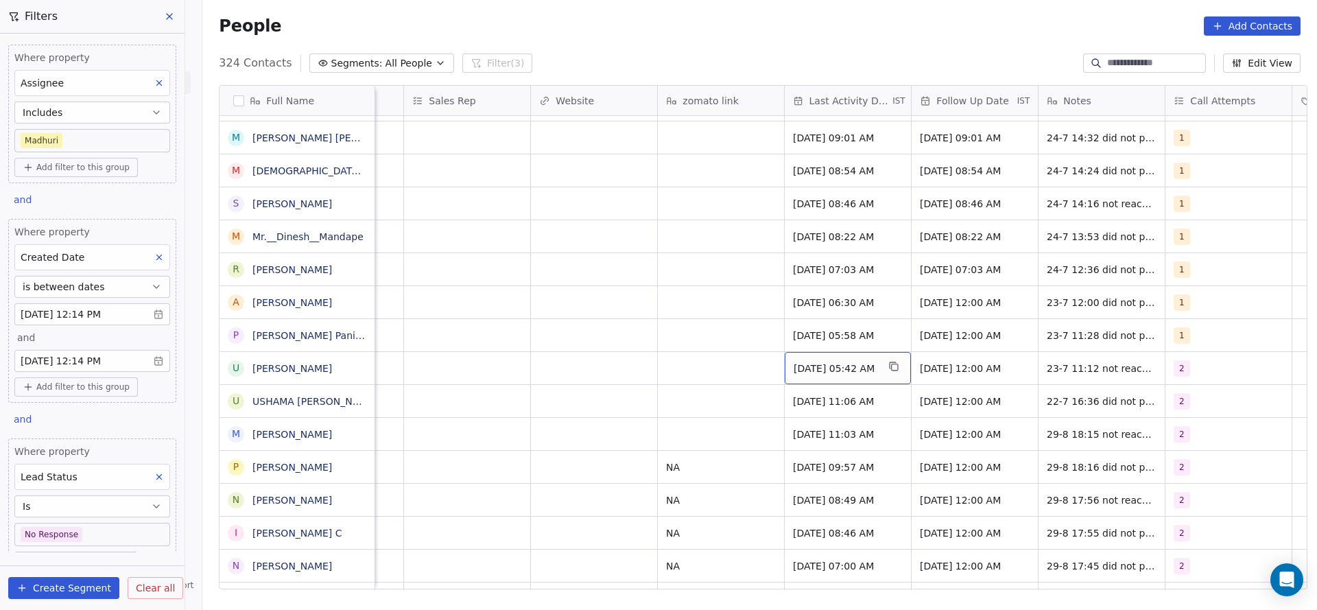
click at [830, 361] on span "[DATE] 05:42 AM" at bounding box center [836, 368] width 84 height 14
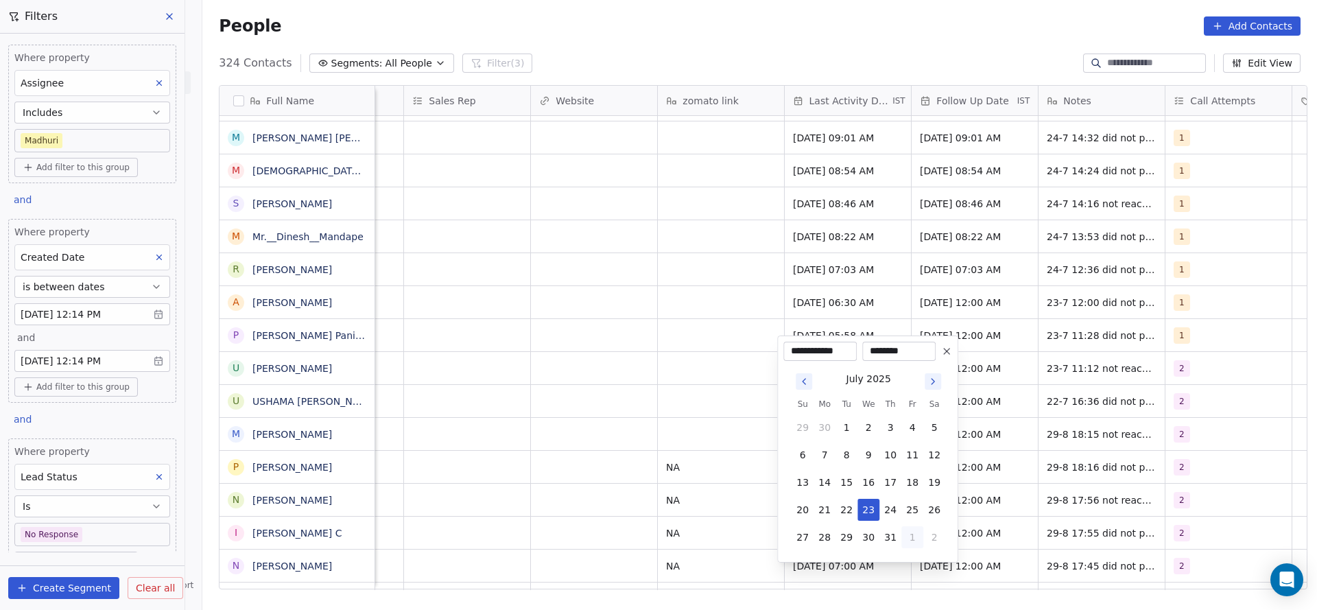
click at [913, 545] on button "1" at bounding box center [912, 537] width 22 height 22
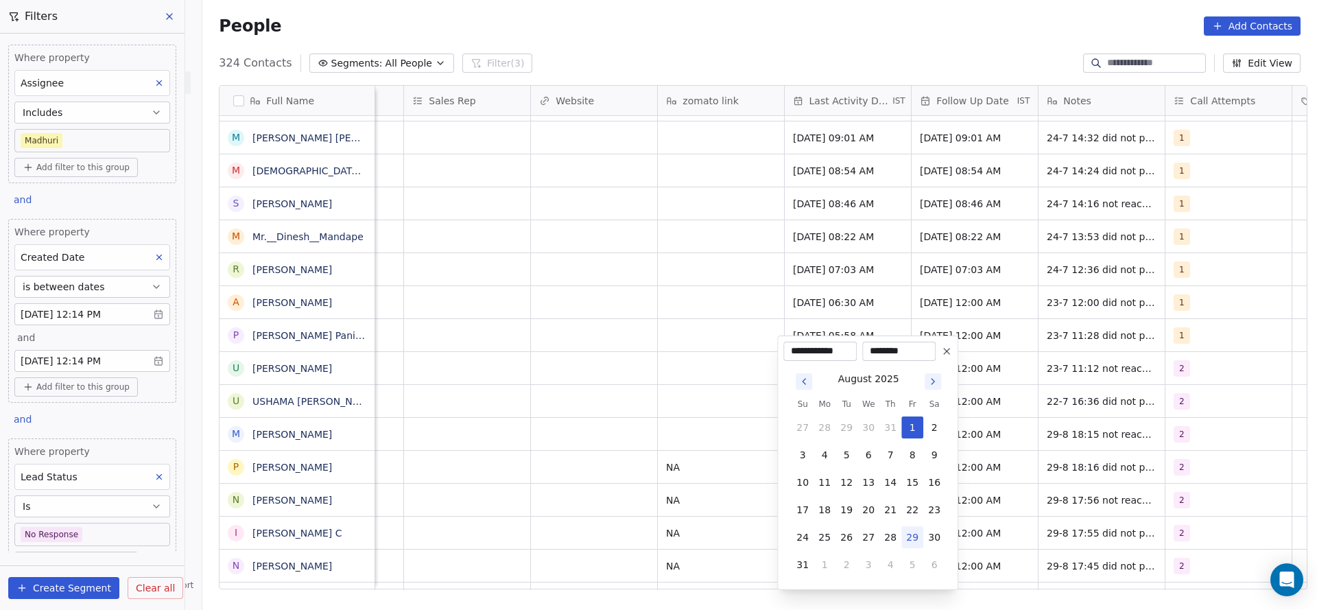
click at [914, 532] on button "29" at bounding box center [912, 537] width 22 height 22
type input "**********"
click at [737, 483] on html "On2Cook India Pvt. Ltd. Contacts People Marketing Workflows Campaigns Sales Pip…" at bounding box center [658, 305] width 1317 height 610
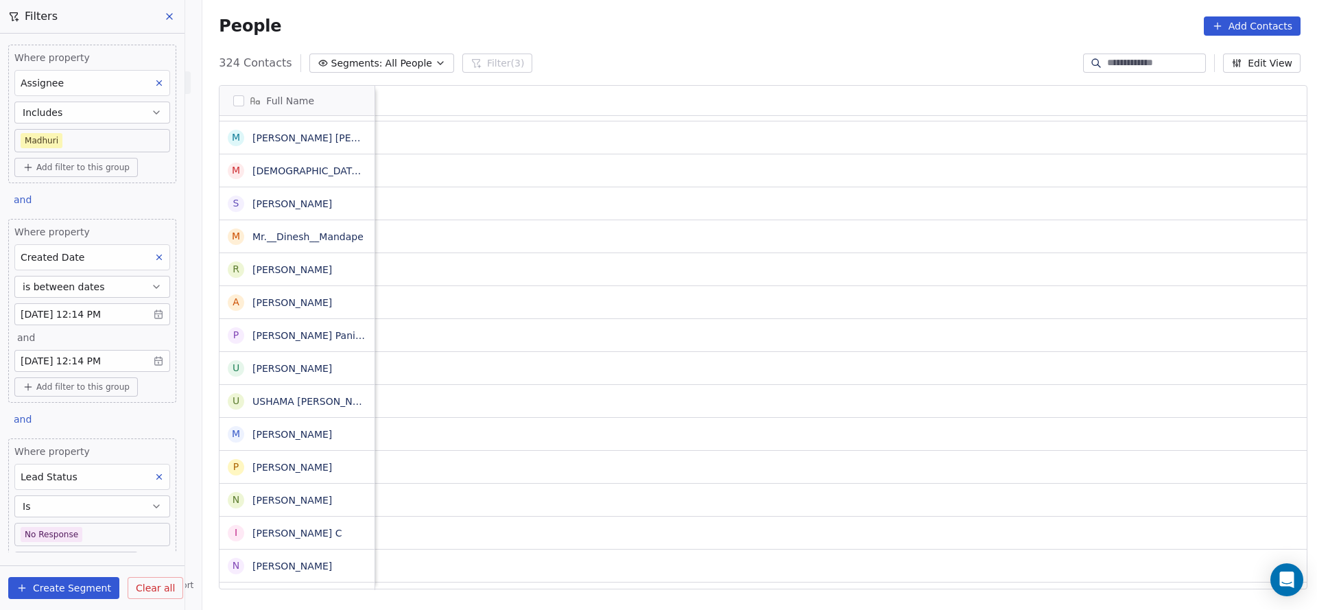
scroll to position [15, 1781]
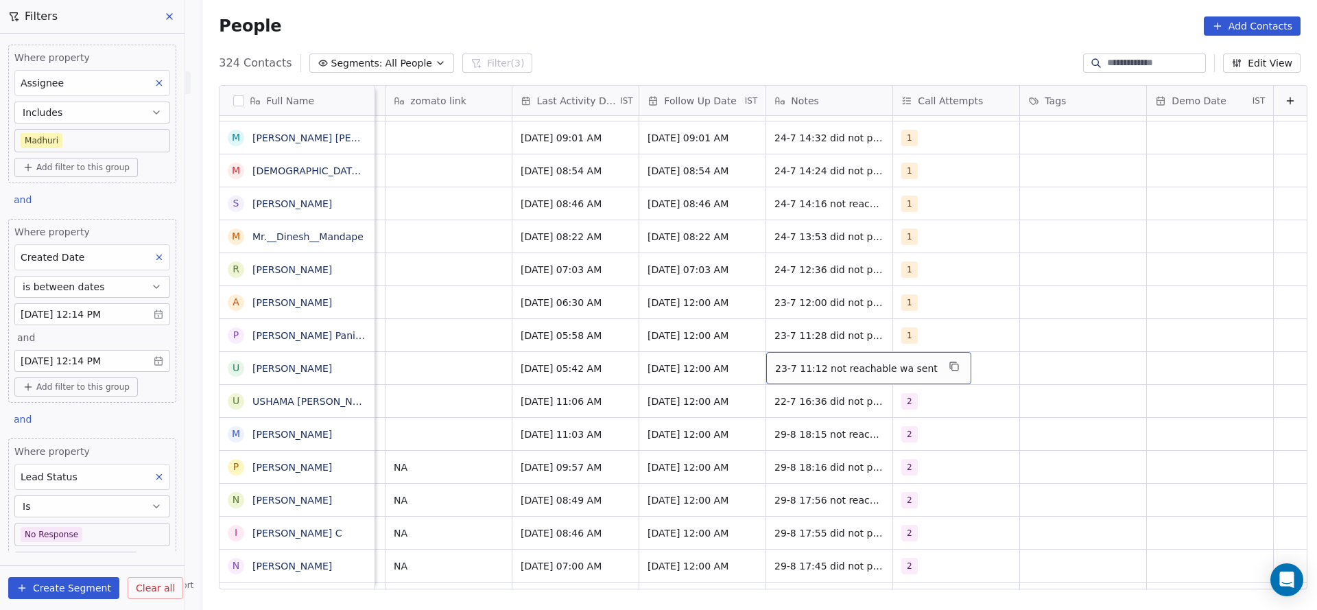
click at [790, 361] on span "23-7 11:12 not reachable wa sent" at bounding box center [856, 368] width 163 height 14
click at [746, 344] on textarea "**********" at bounding box center [837, 357] width 185 height 43
type textarea "**********"
click at [702, 350] on html "On2Cook India Pvt. Ltd. Contacts People Marketing Workflows Campaigns Sales Pip…" at bounding box center [658, 305] width 1317 height 610
click at [775, 391] on span "22-7 16:36 did not pickup wa sent" at bounding box center [856, 404] width 163 height 27
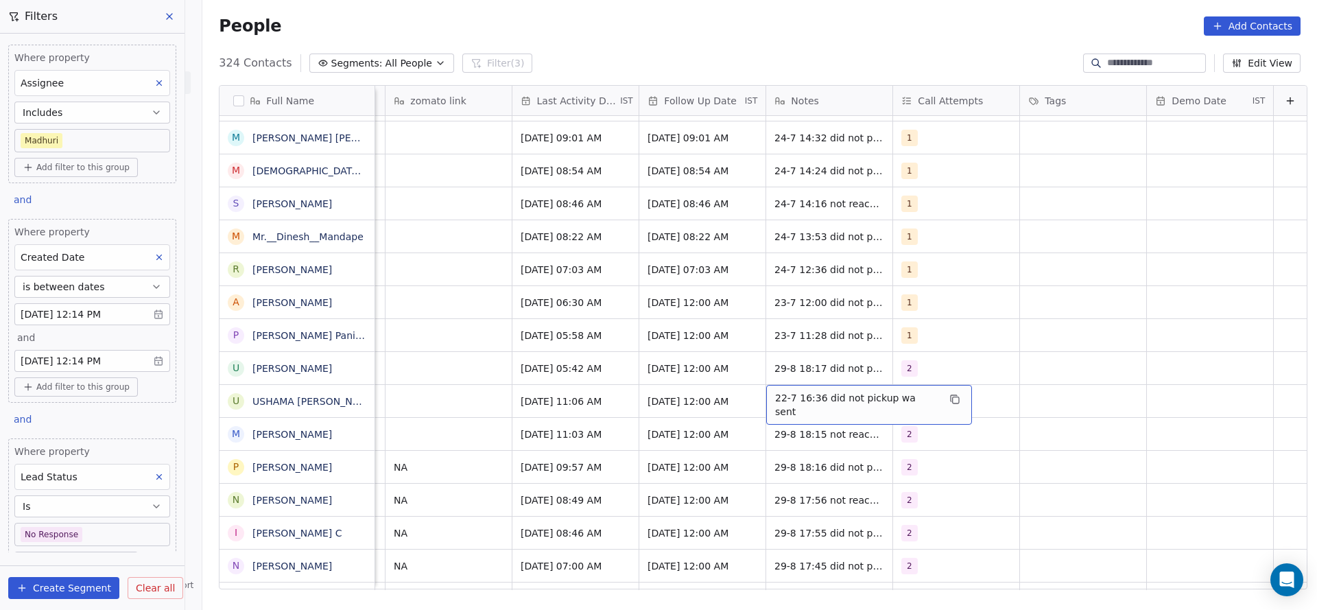
click at [775, 391] on span "22-7 16:36 did not pickup wa sent" at bounding box center [856, 404] width 163 height 27
click at [753, 383] on textarea "**********" at bounding box center [839, 390] width 189 height 43
type textarea "**********"
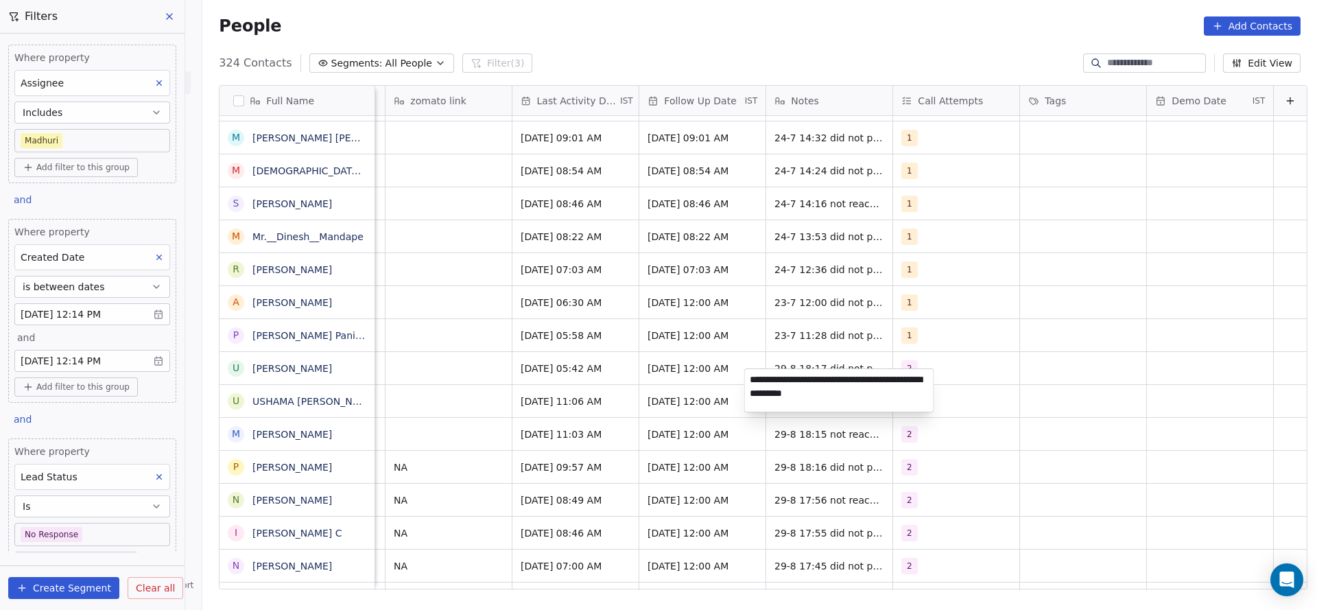
click at [510, 364] on html "On2Cook India Pvt. Ltd. Contacts People Marketing Workflows Campaigns Sales Pip…" at bounding box center [658, 305] width 1317 height 610
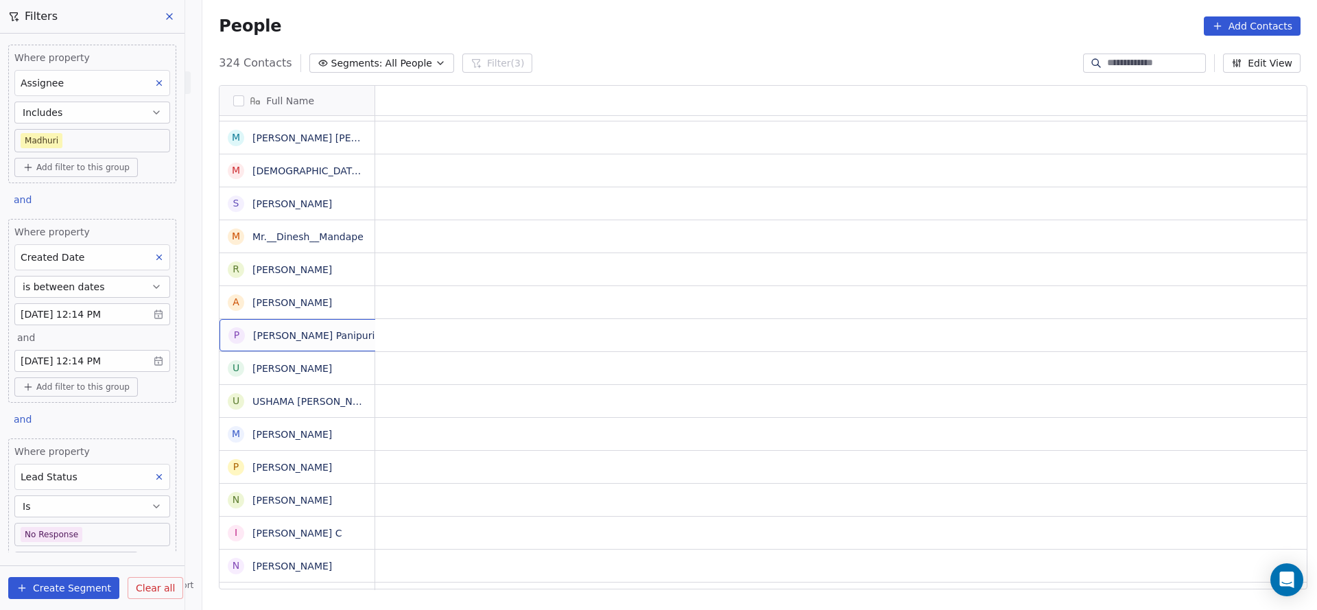
scroll to position [15, 0]
